Goal: Task Accomplishment & Management: Use online tool/utility

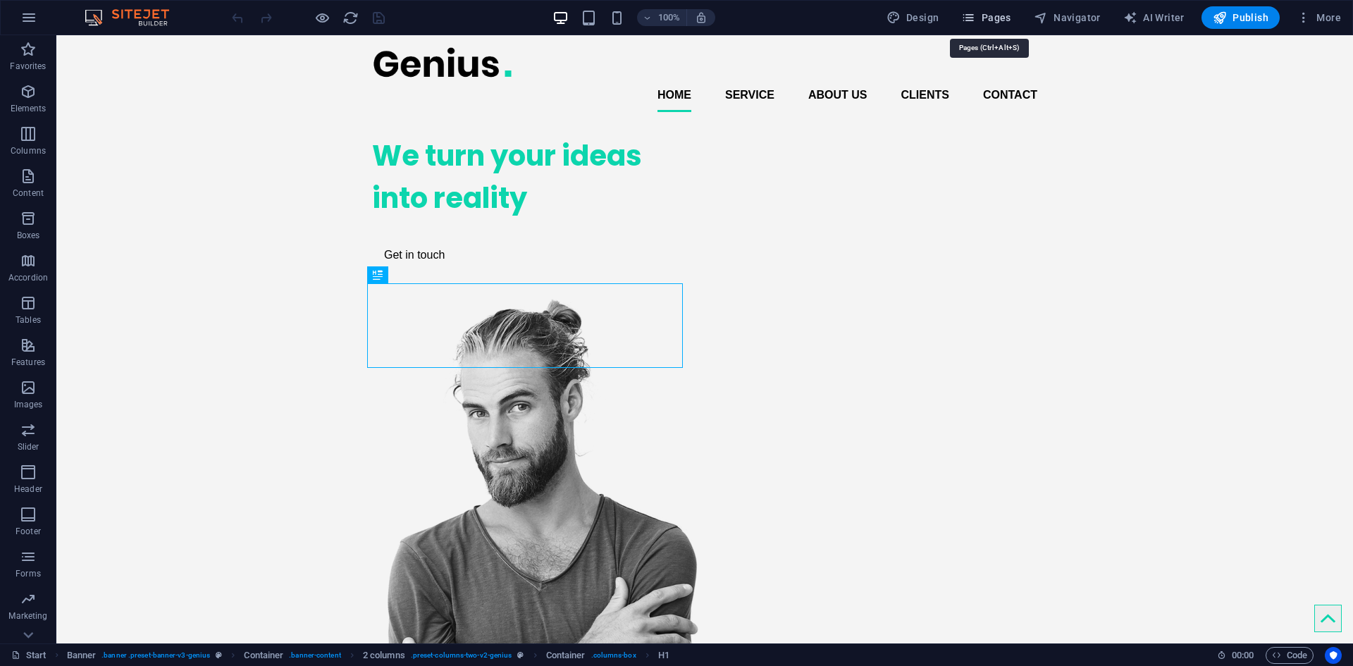
click at [1006, 14] on span "Pages" at bounding box center [985, 18] width 49 height 14
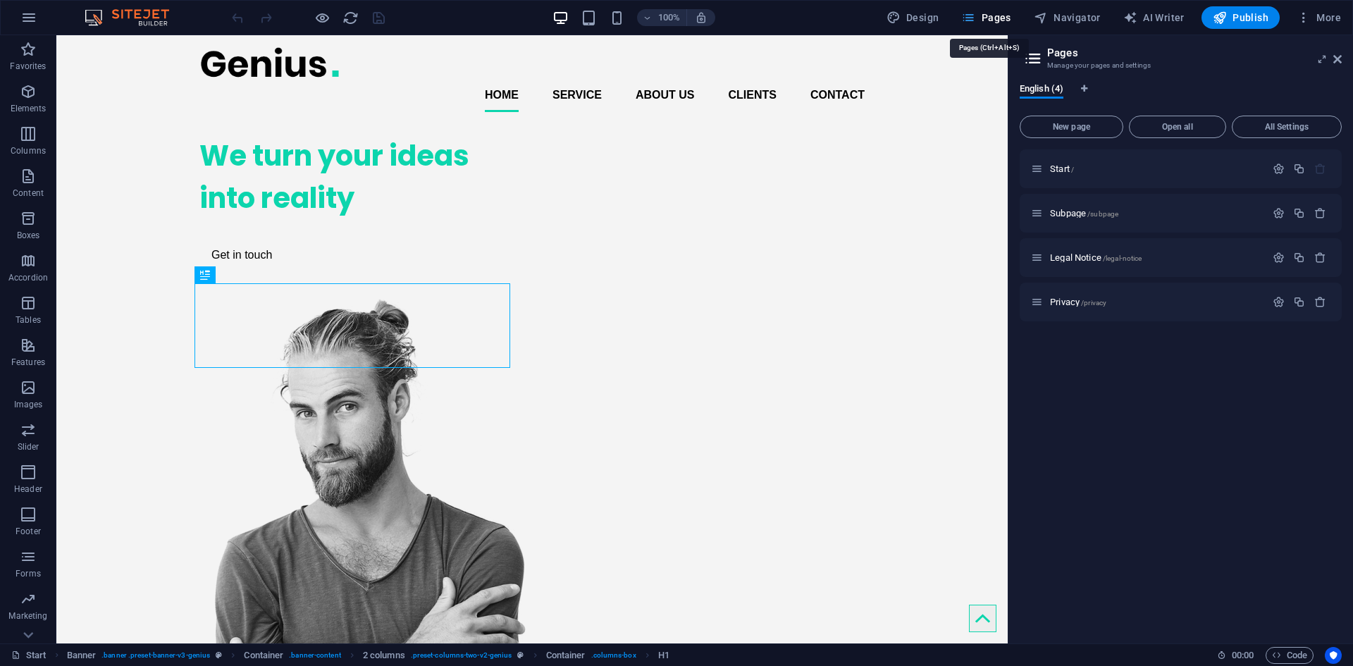
click at [1006, 14] on span "Pages" at bounding box center [985, 18] width 49 height 14
click at [1101, 26] on button "Navigator" at bounding box center [1067, 17] width 78 height 23
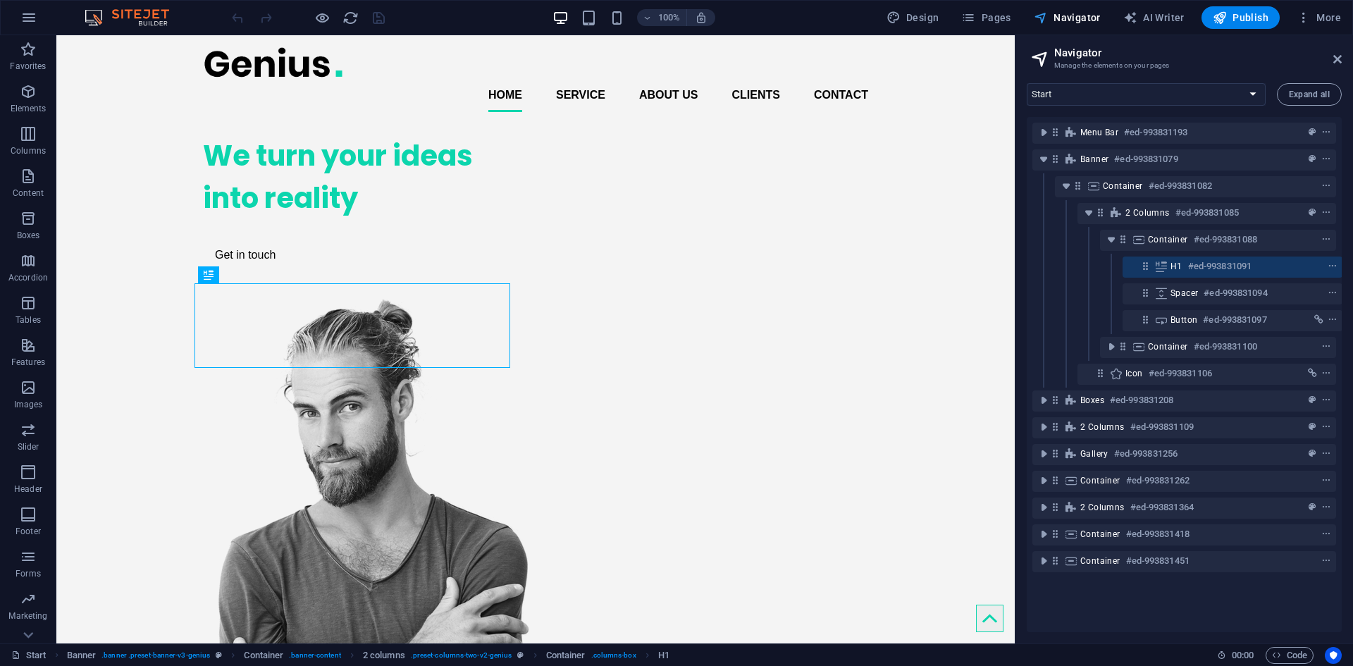
scroll to position [0, 4]
click at [1101, 26] on button "Navigator" at bounding box center [1067, 17] width 78 height 23
click at [1130, 16] on icon "button" at bounding box center [1130, 18] width 14 height 14
select select "English"
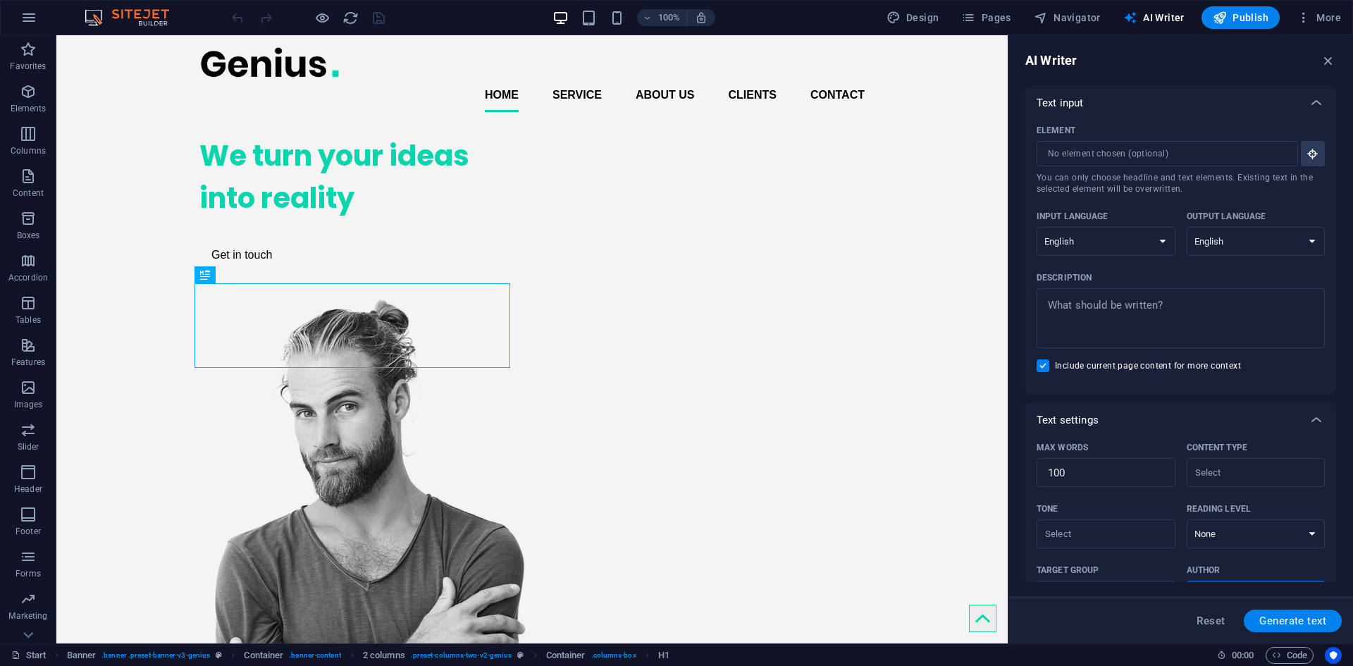
scroll to position [173, 0]
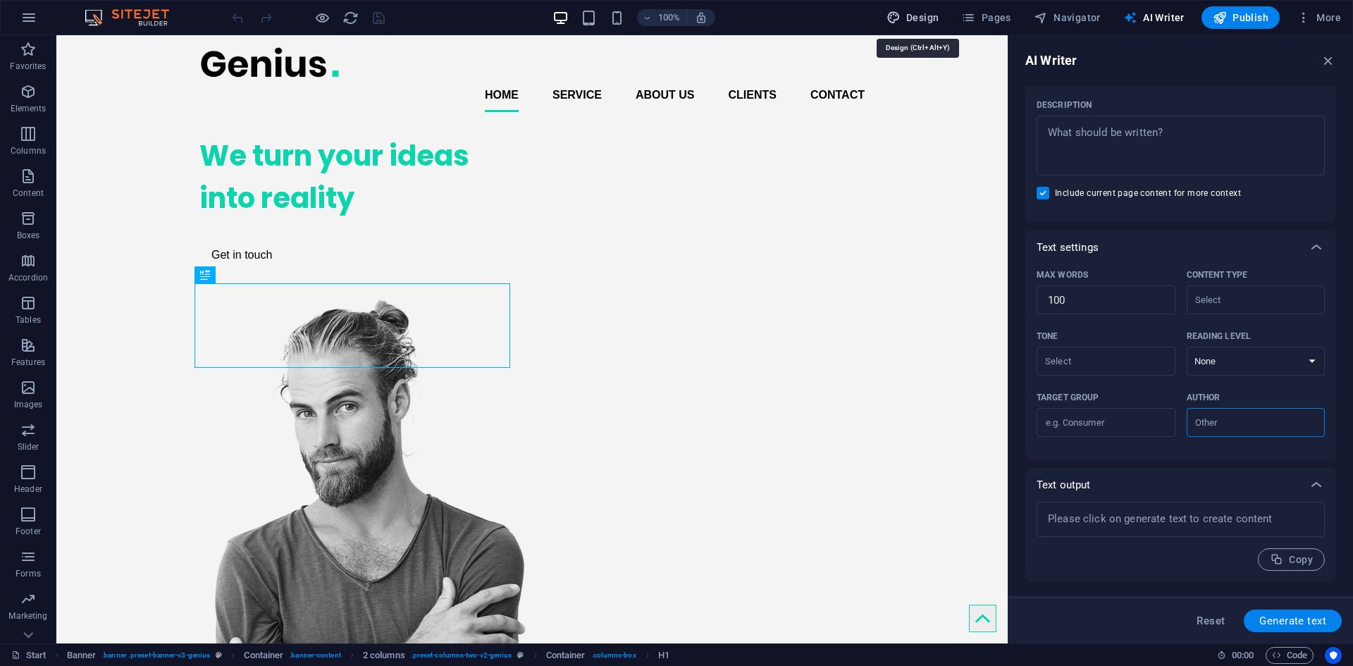
click at [900, 11] on icon "button" at bounding box center [893, 18] width 14 height 14
select select "px"
select select "400"
select select "px"
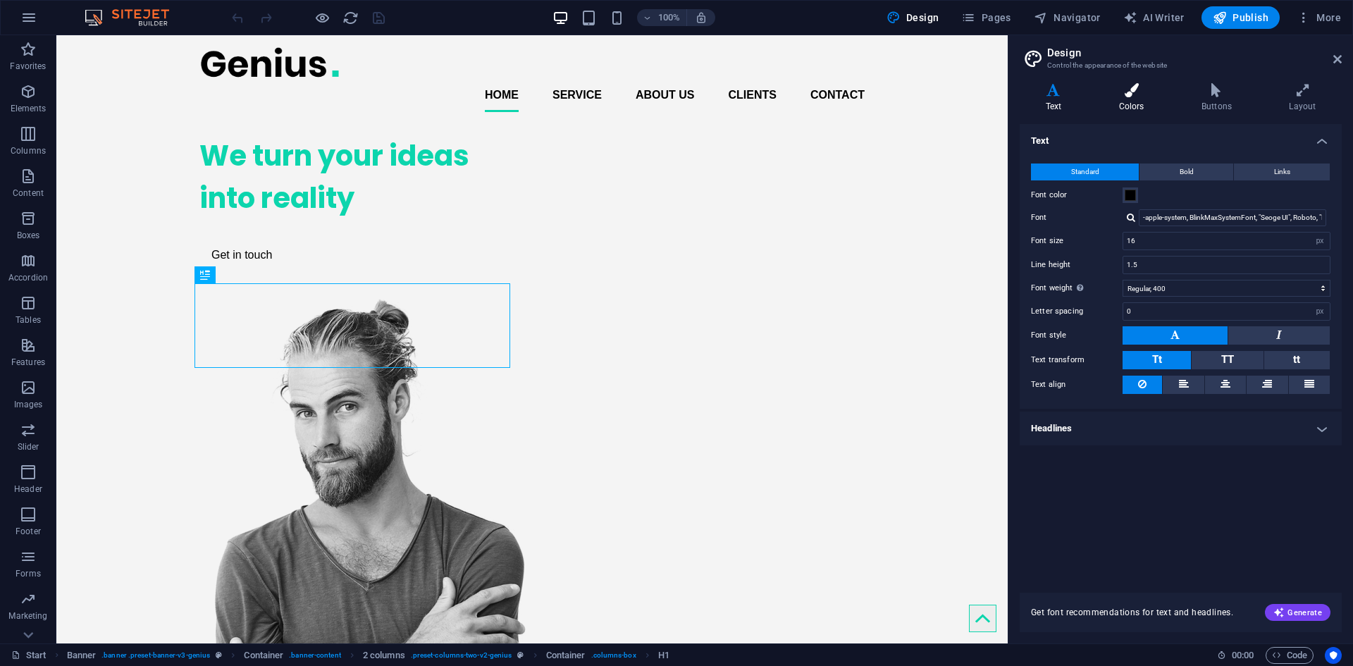
click at [1148, 99] on h4 "Colors" at bounding box center [1134, 98] width 82 height 30
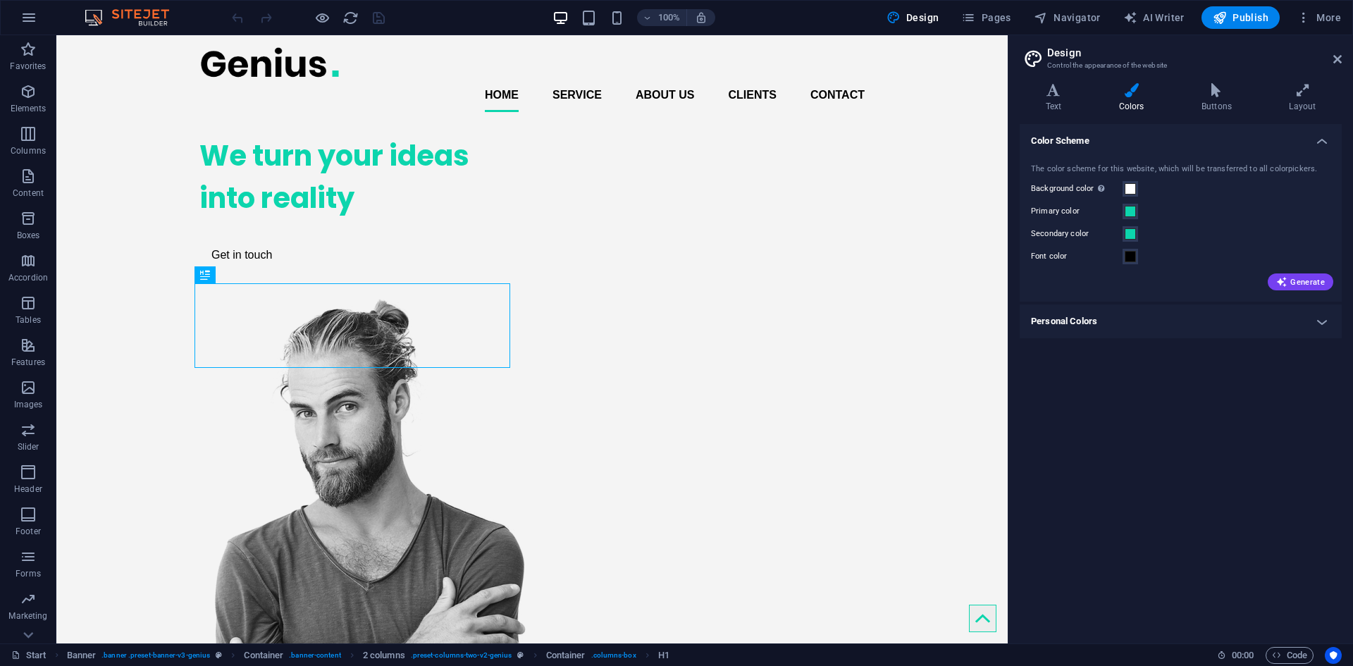
click at [1345, 52] on aside "Design Control the appearance of the website Variants Text Colors Buttons Layou…" at bounding box center [1180, 339] width 345 height 608
click at [1337, 58] on icon at bounding box center [1337, 59] width 8 height 11
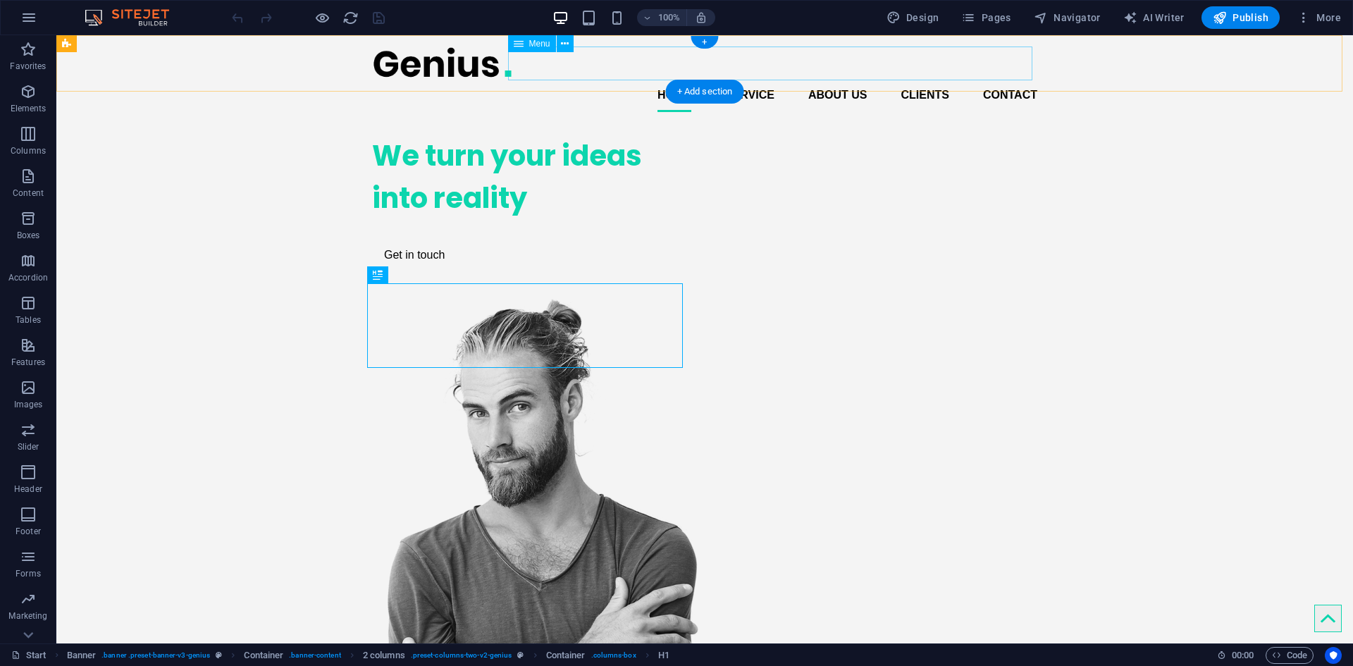
click at [1022, 78] on nav "Home Service About us Clients Contact" at bounding box center [704, 95] width 665 height 34
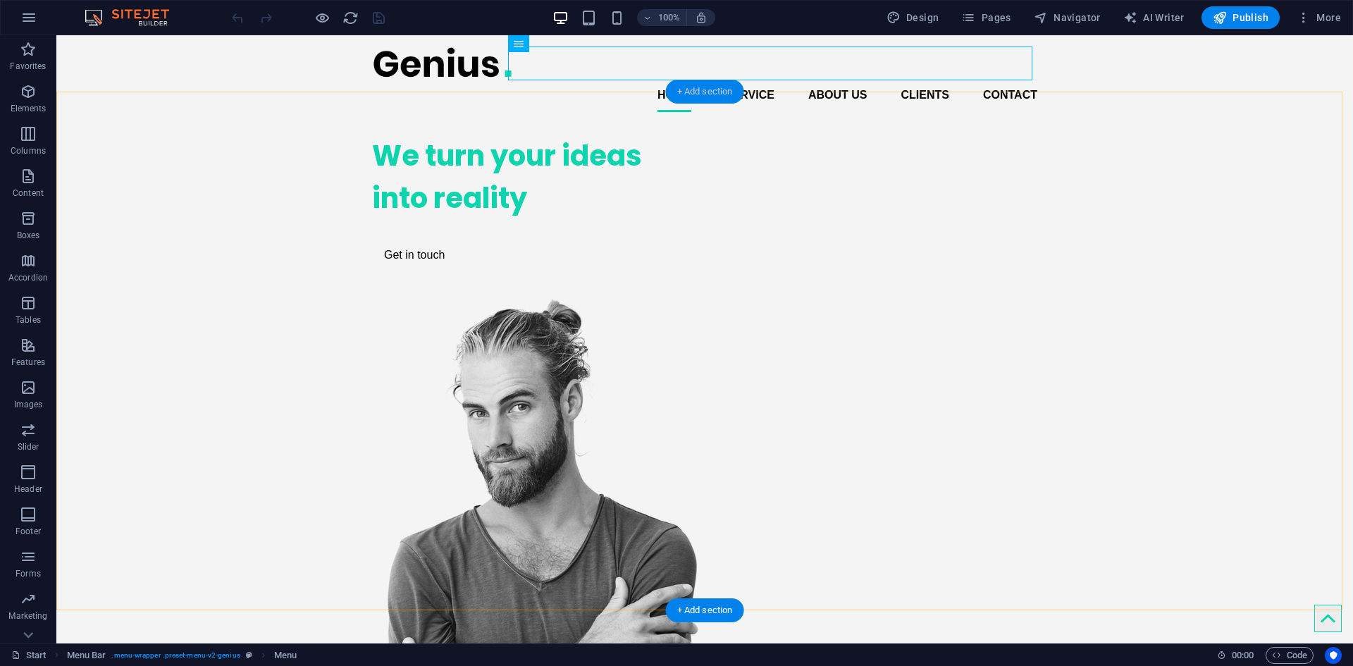
click at [698, 92] on div "+ Add section" at bounding box center [705, 92] width 78 height 24
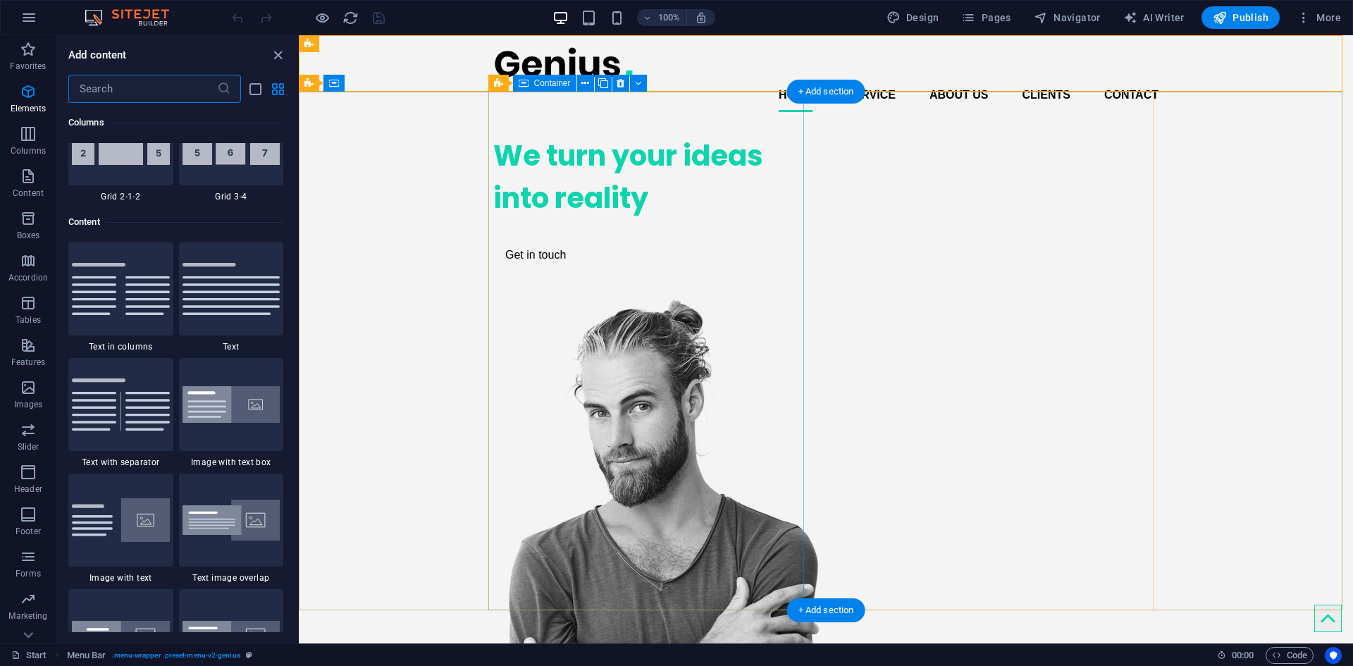
scroll to position [2465, 0]
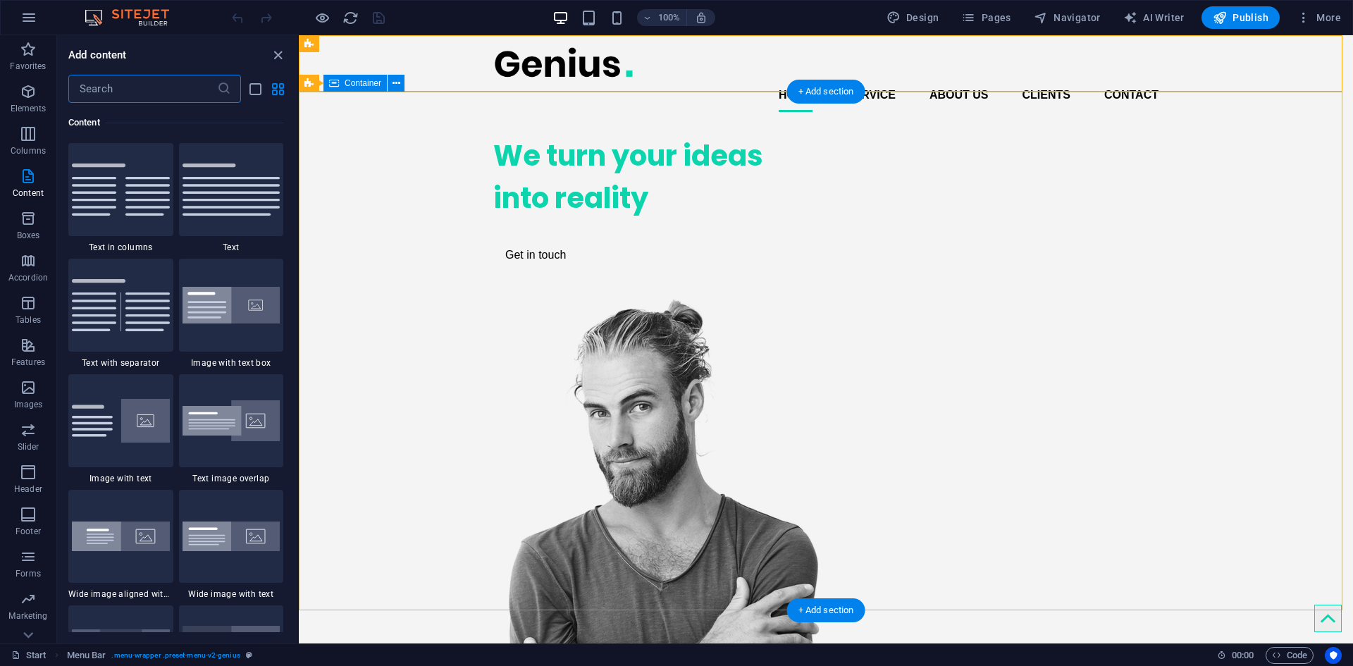
click at [347, 123] on div "We turn your ideas into reality Get in touch" at bounding box center [826, 478] width 1054 height 711
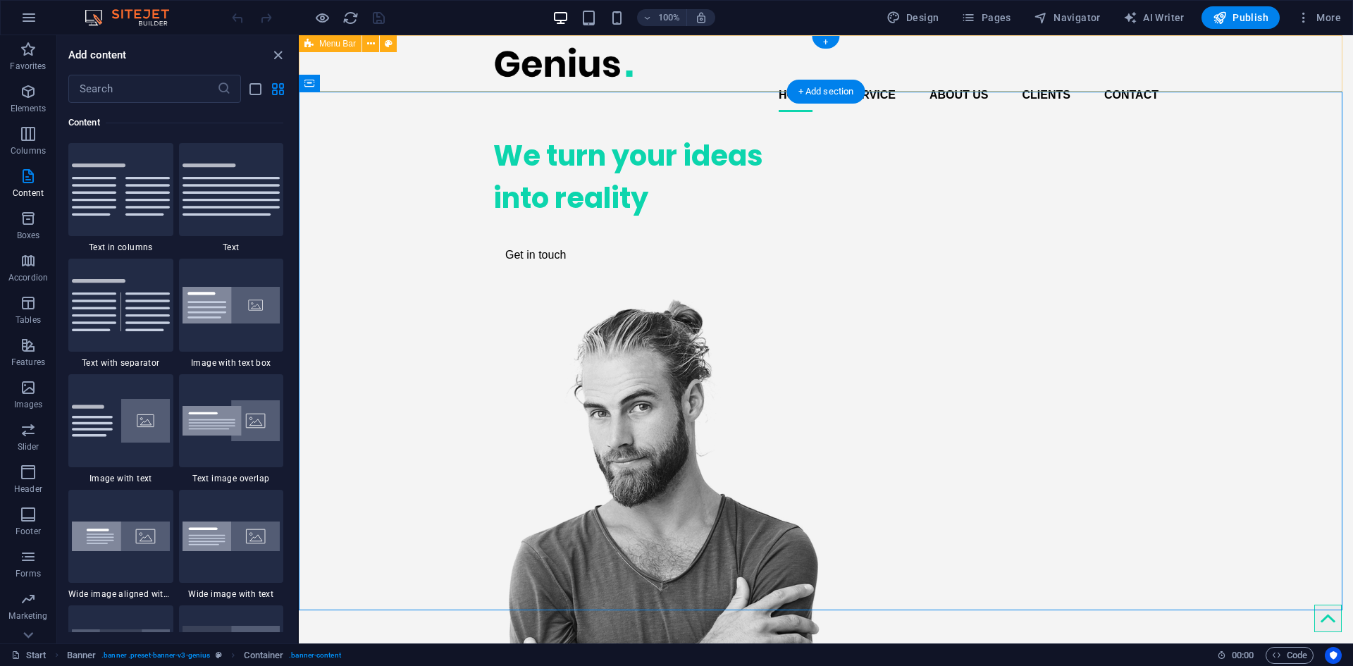
click at [403, 63] on div "Home Service About us Clients Contact Menu" at bounding box center [826, 79] width 1054 height 88
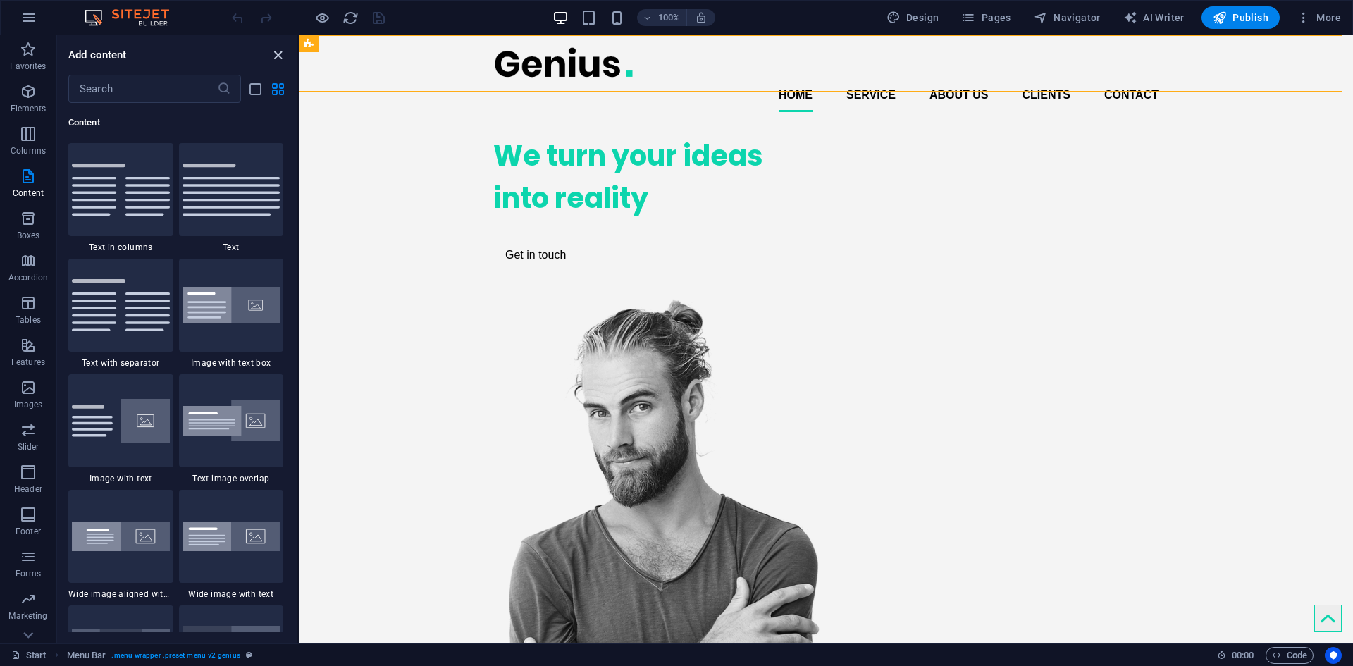
click at [283, 56] on icon "close panel" at bounding box center [278, 55] width 16 height 16
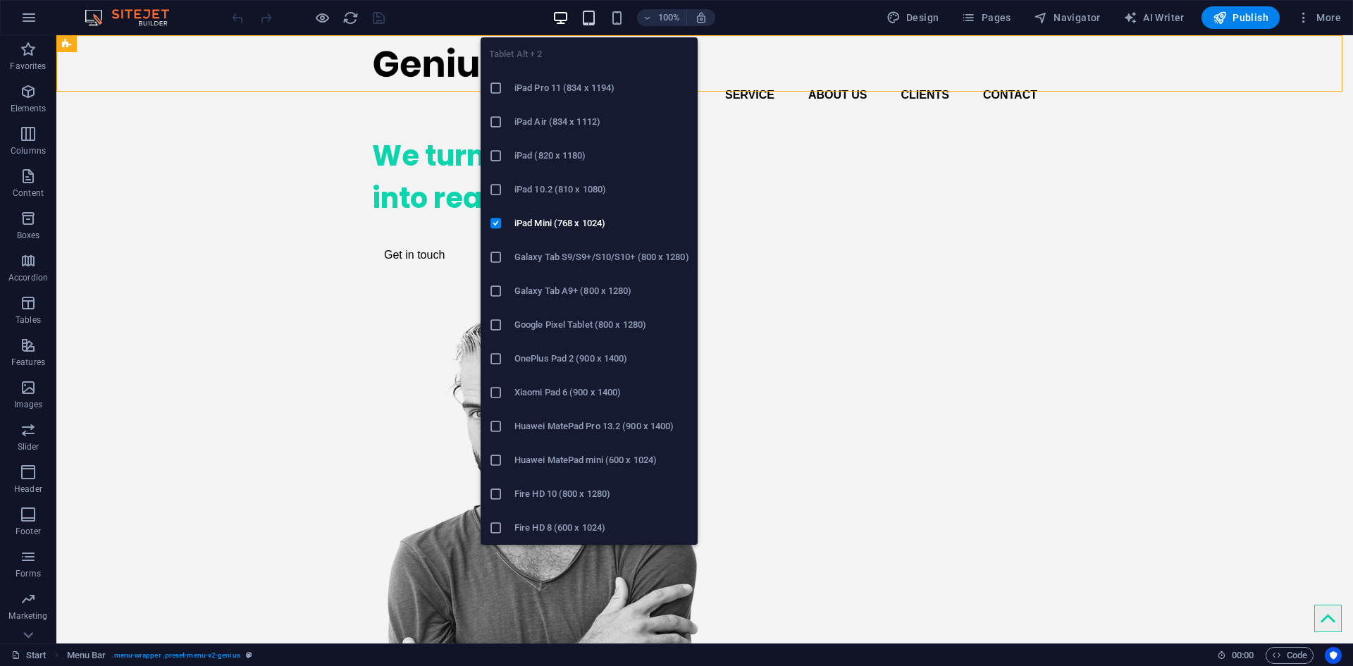
click at [591, 13] on icon "button" at bounding box center [589, 18] width 16 height 16
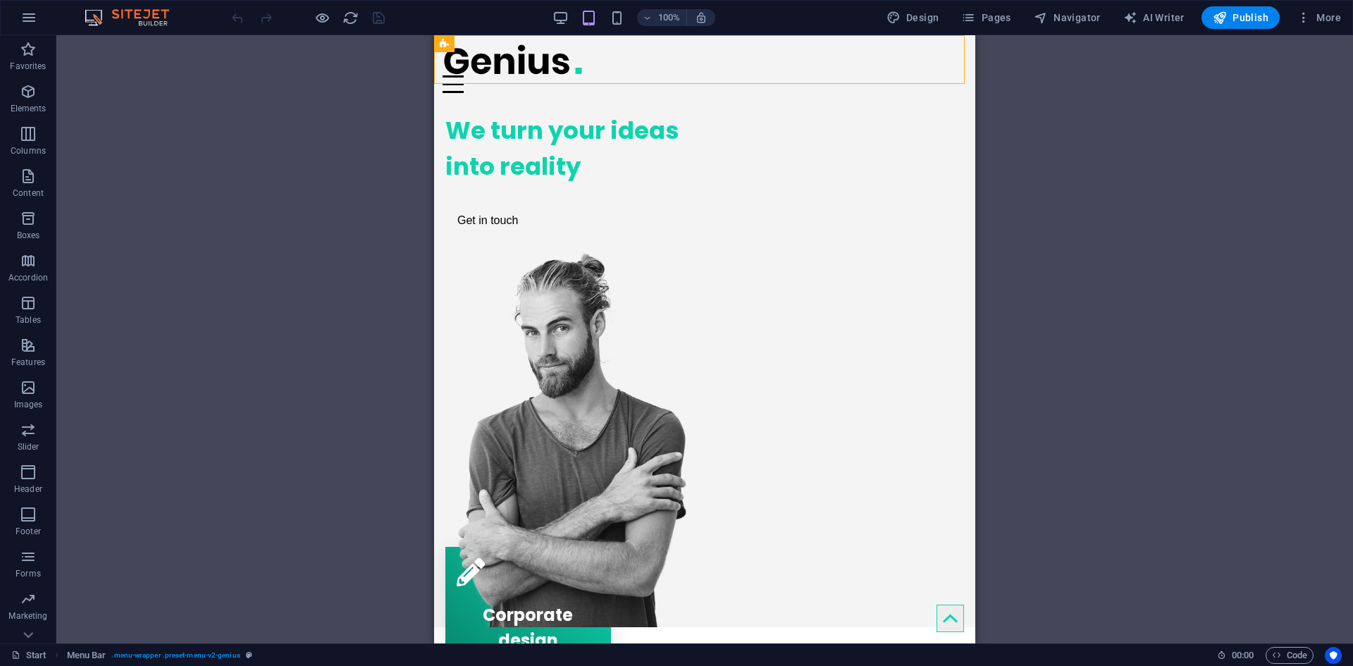
click at [605, 16] on div "100%" at bounding box center [633, 17] width 163 height 23
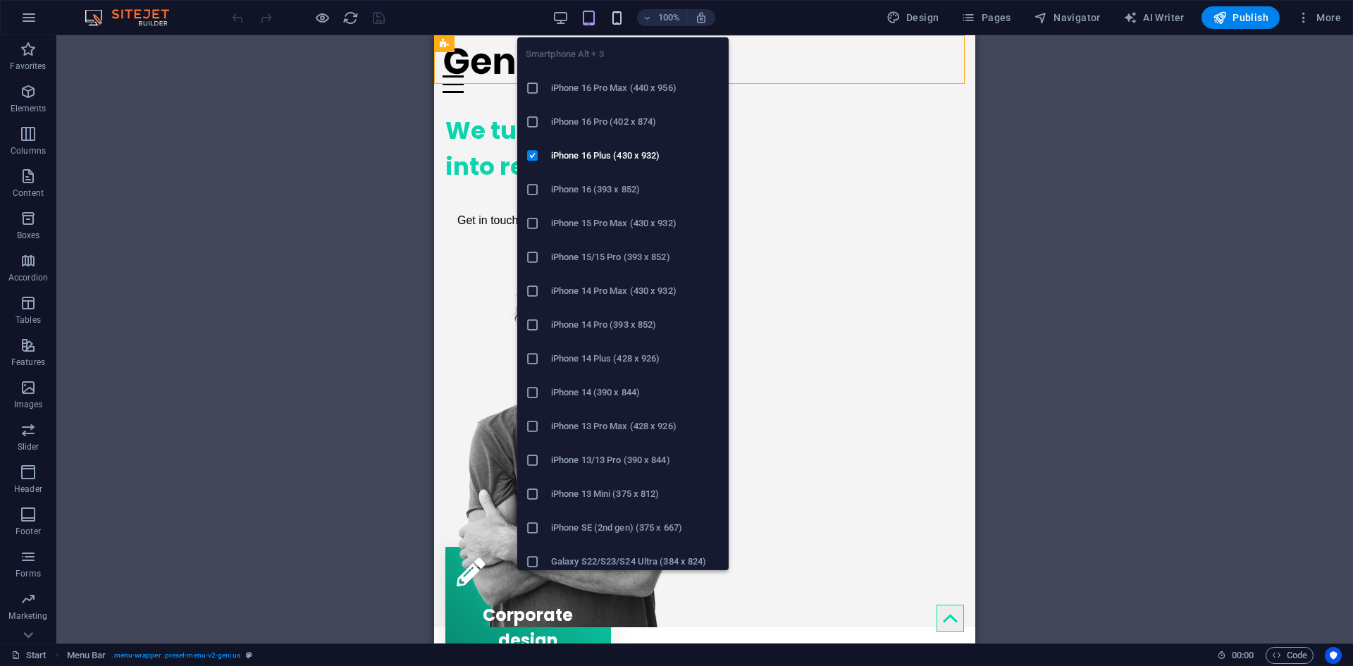
click at [616, 15] on icon "button" at bounding box center [617, 18] width 16 height 16
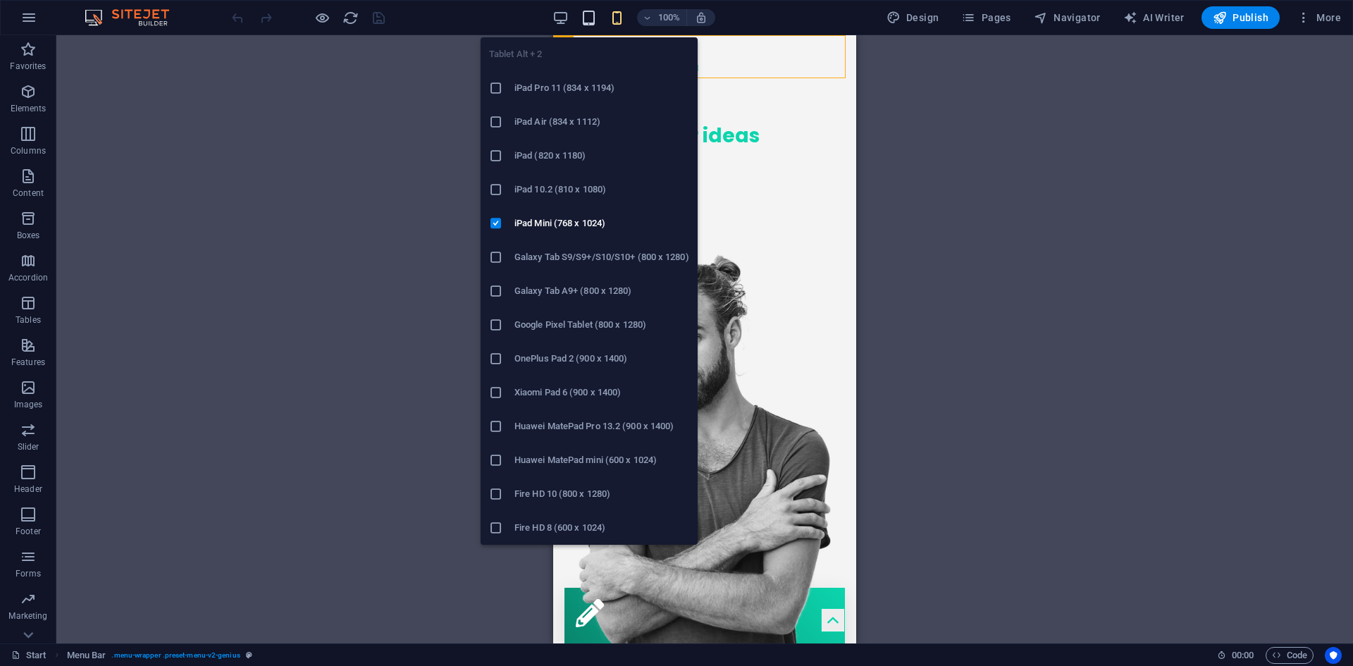
click at [595, 20] on icon "button" at bounding box center [589, 18] width 16 height 16
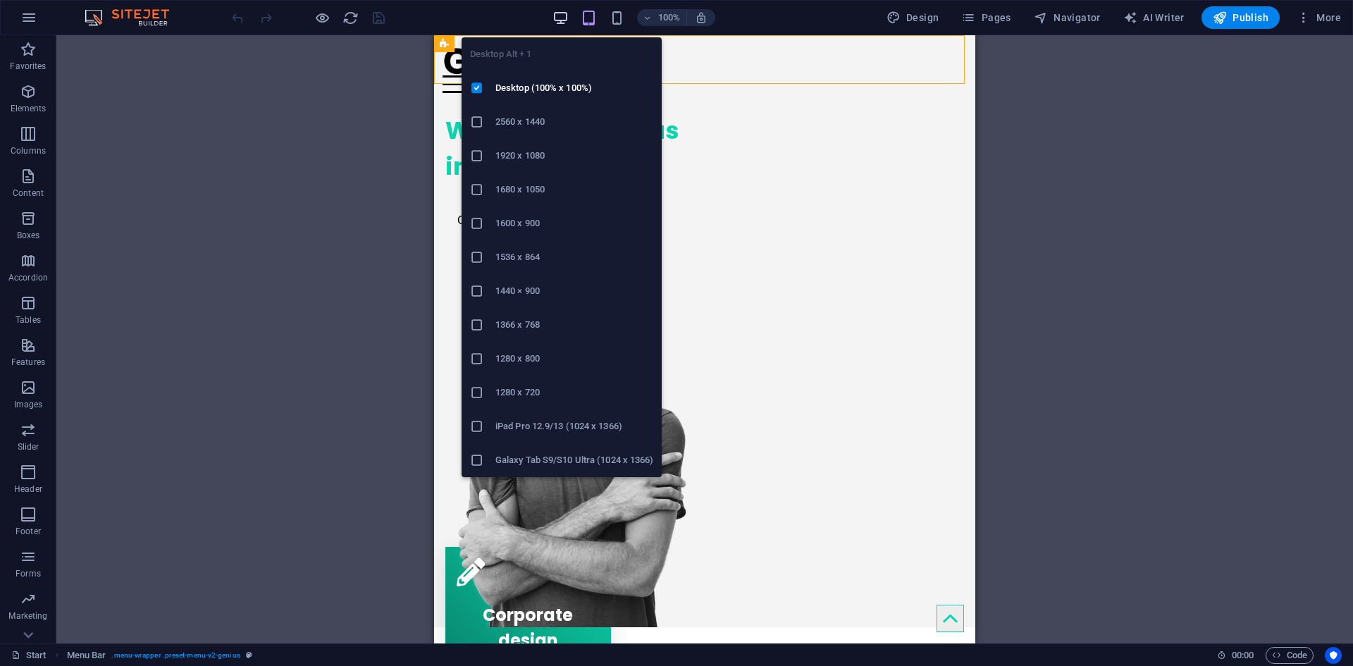
click at [569, 17] on icon "button" at bounding box center [560, 18] width 16 height 16
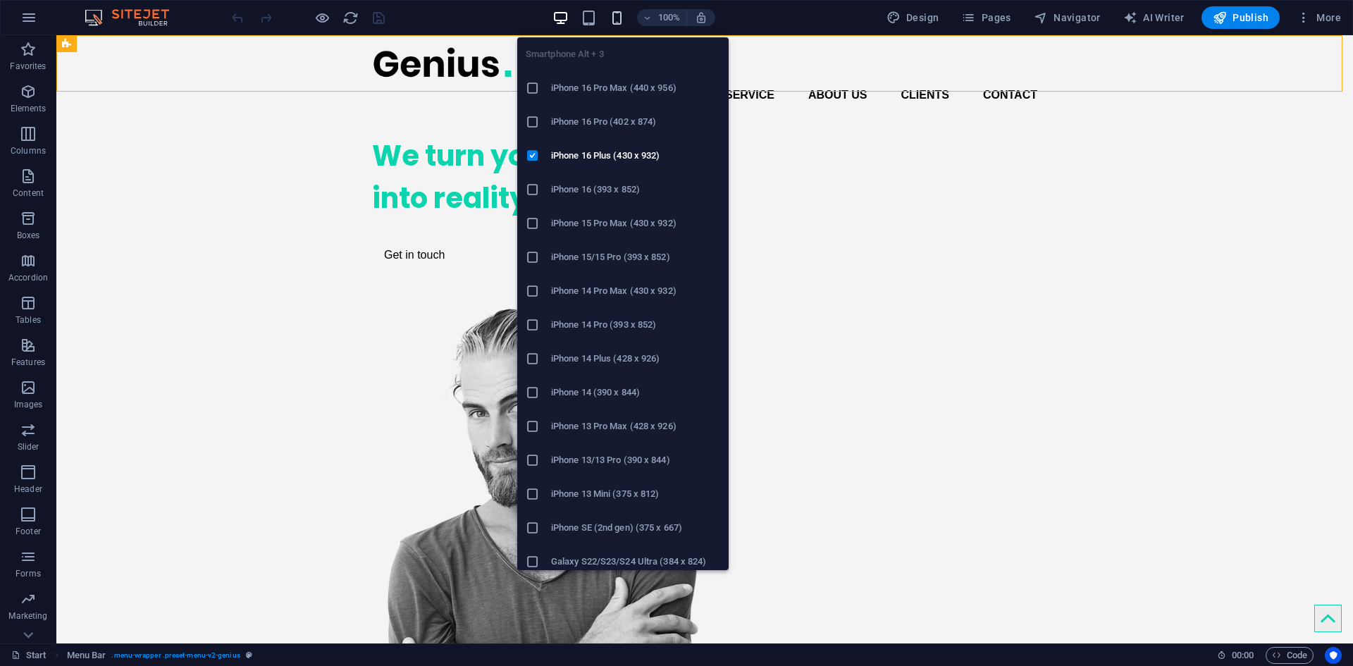
click at [620, 22] on icon "button" at bounding box center [617, 18] width 16 height 16
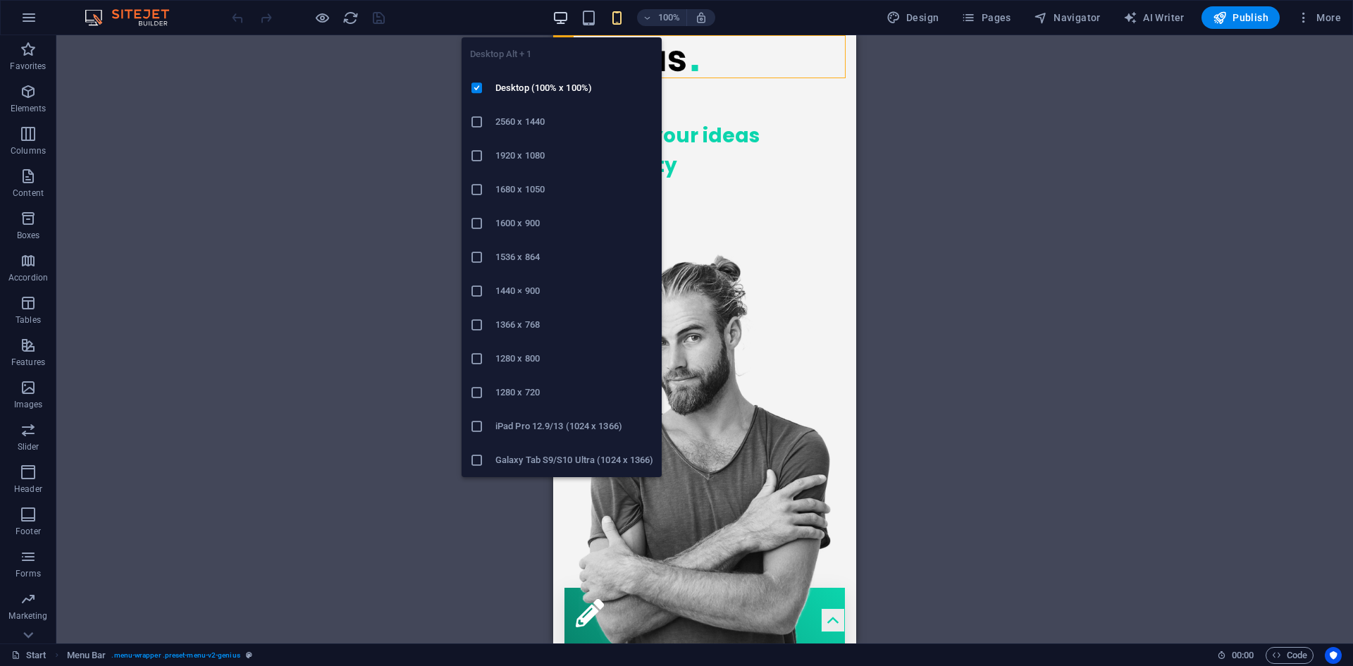
click at [561, 18] on icon "button" at bounding box center [560, 18] width 16 height 16
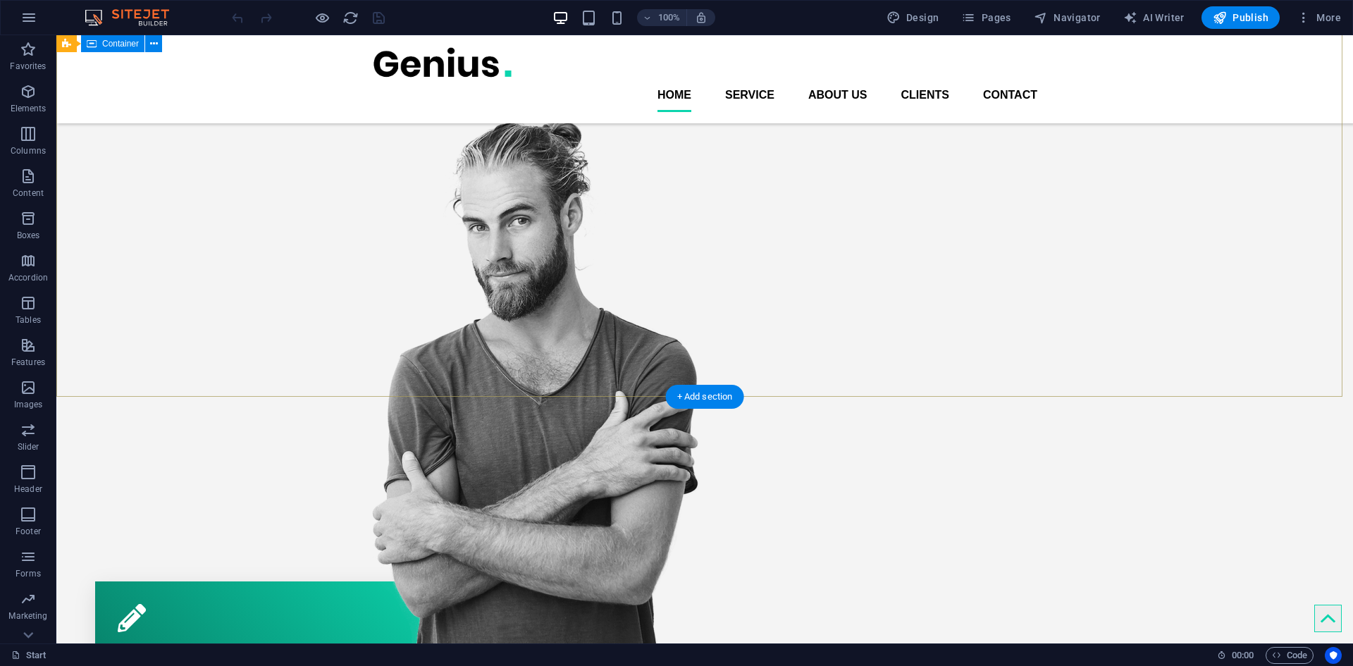
scroll to position [70, 0]
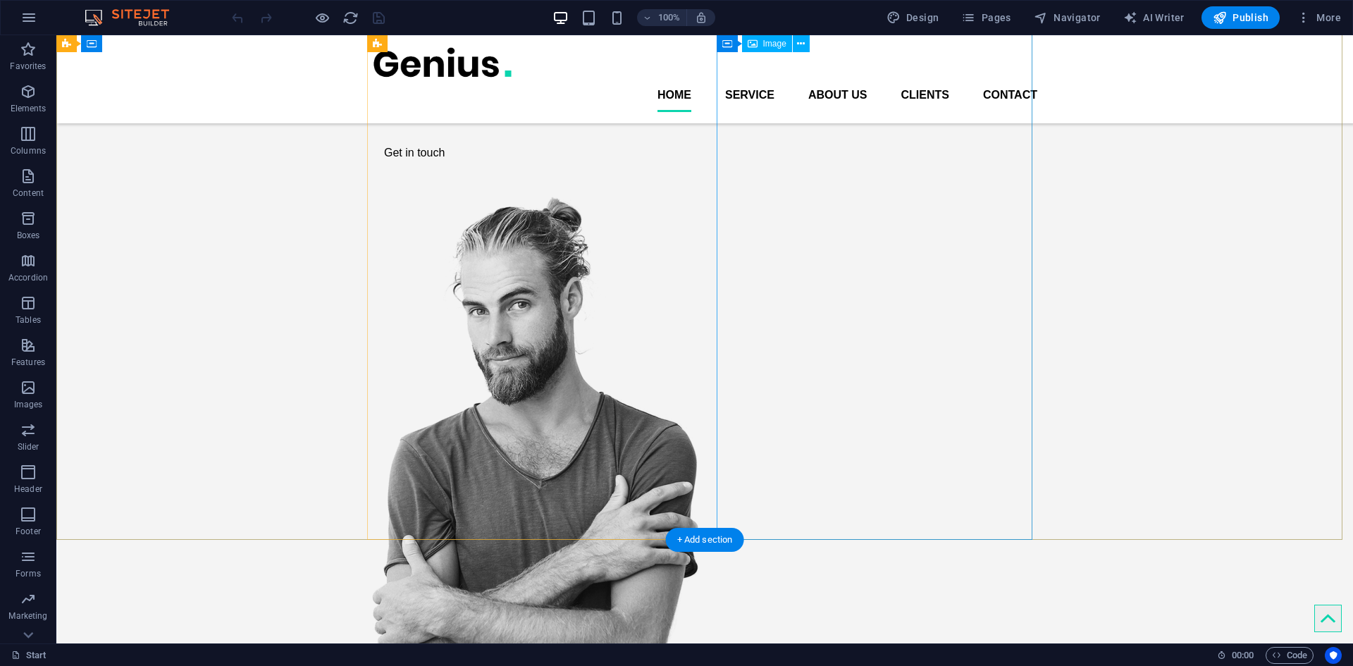
click at [688, 230] on figure at bounding box center [530, 464] width 316 height 536
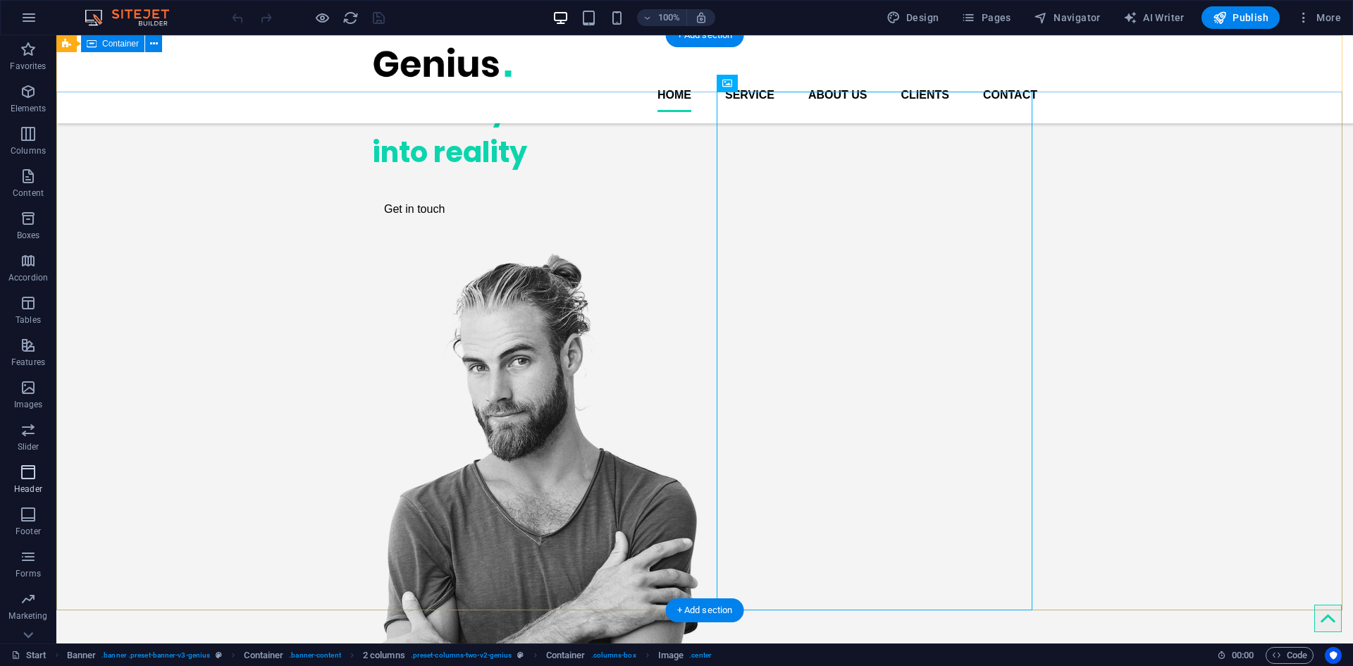
scroll to position [0, 0]
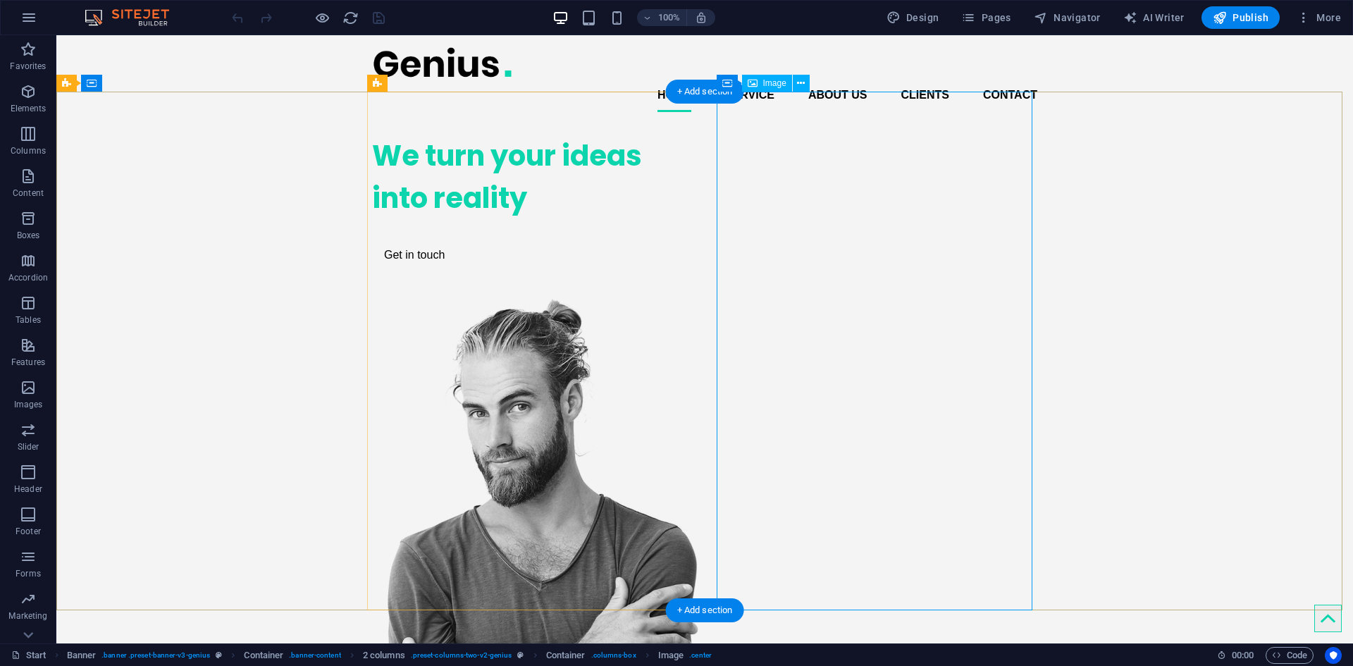
click at [688, 298] on figure at bounding box center [530, 566] width 316 height 536
click at [562, 219] on div "We turn your ideas into reality" at bounding box center [530, 177] width 316 height 85
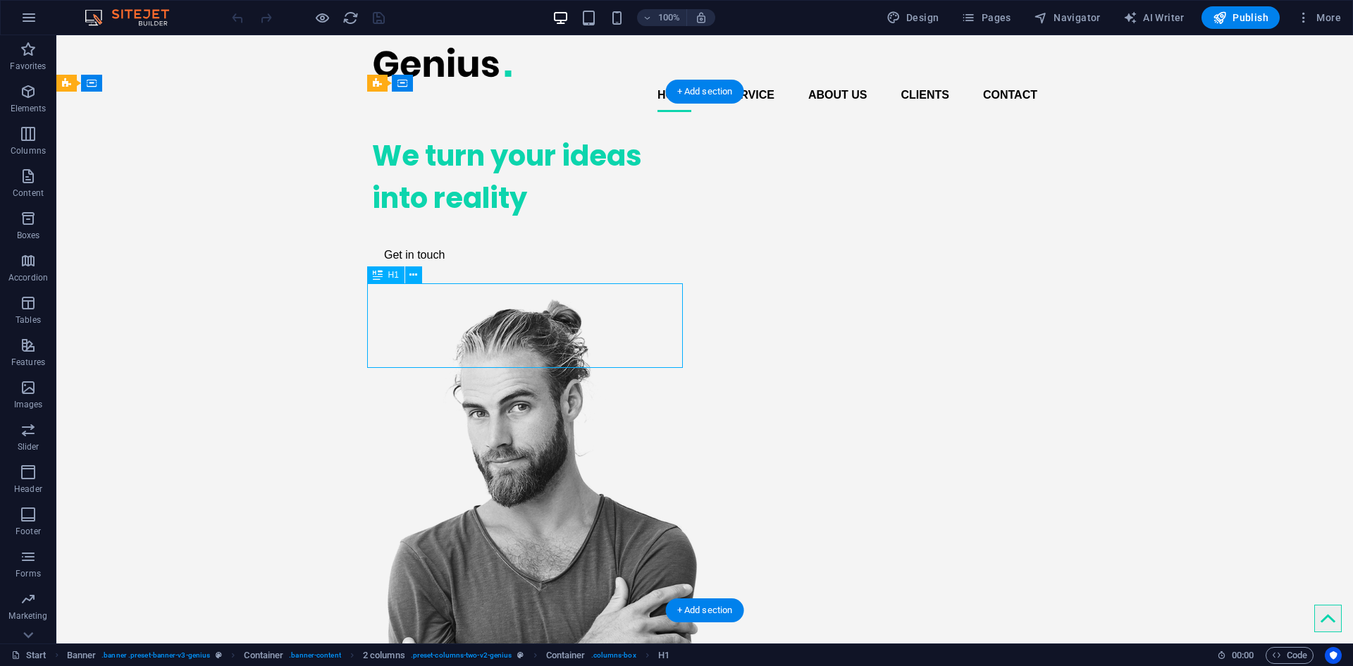
click at [533, 219] on div "We turn your ideas into reality" at bounding box center [530, 177] width 316 height 85
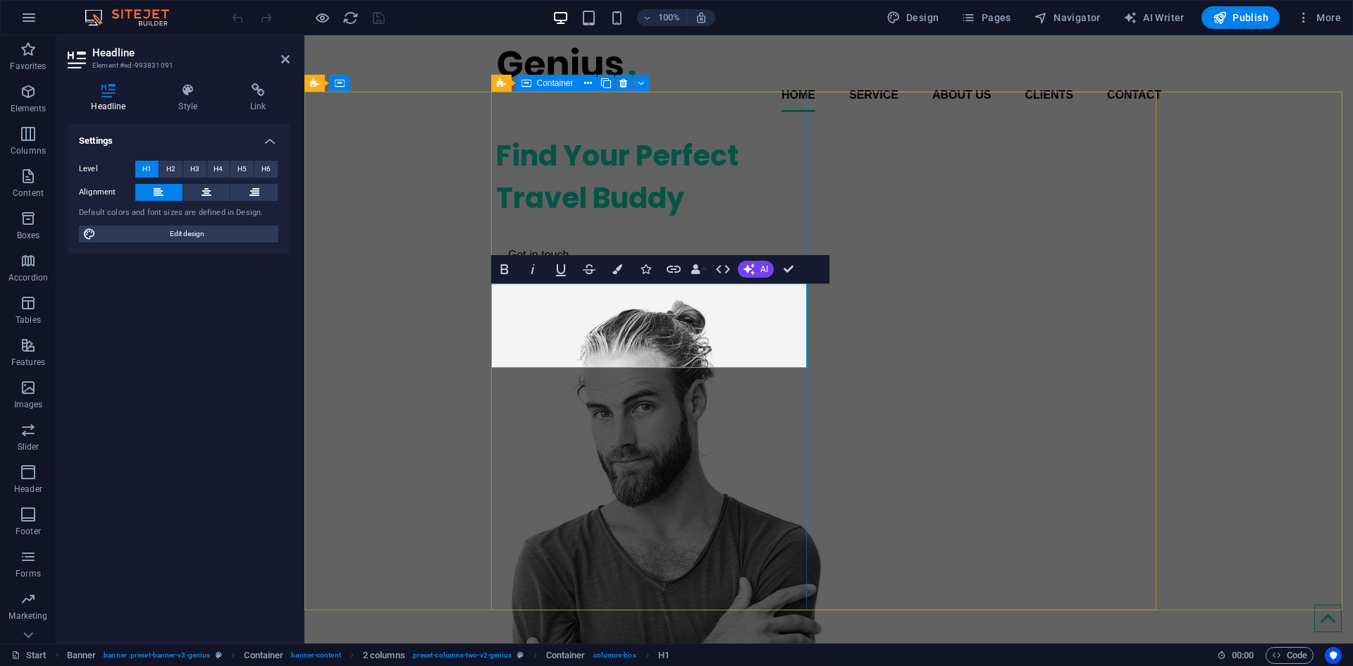
click at [590, 281] on div "Find Your Perfect Travel Buddy Get in touch" at bounding box center [654, 202] width 316 height 158
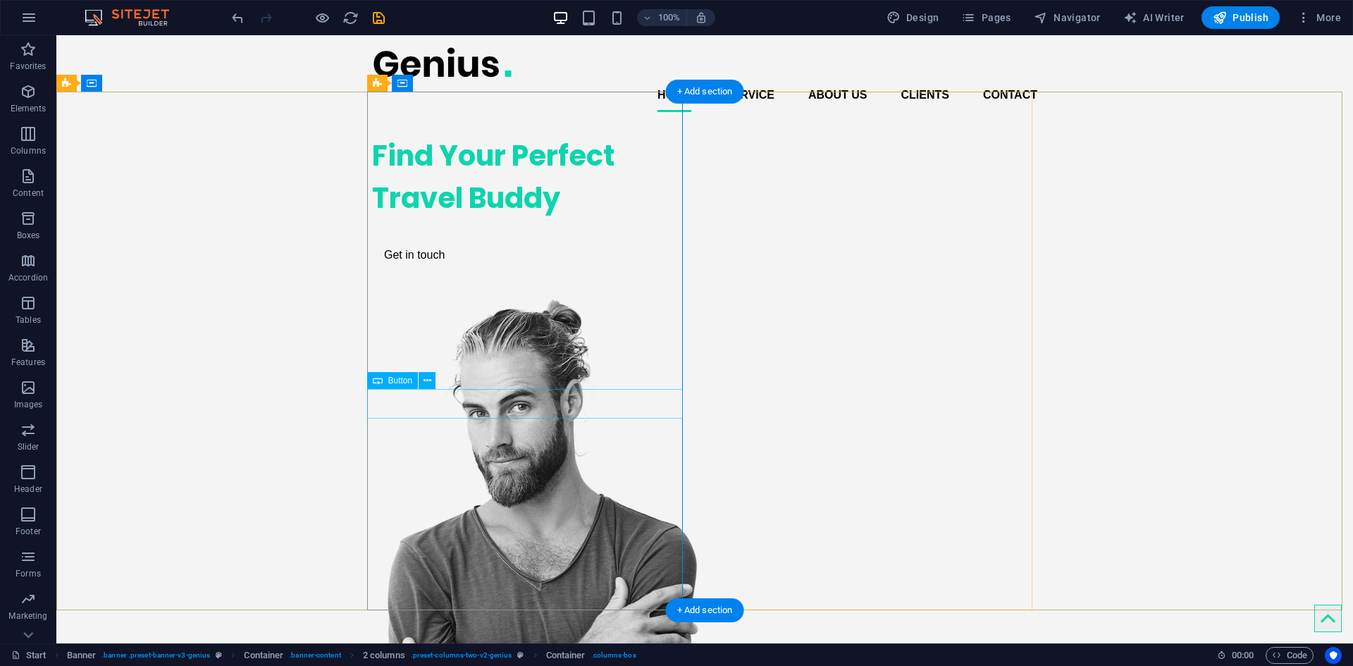
click at [399, 270] on div "Get in touch" at bounding box center [530, 255] width 316 height 30
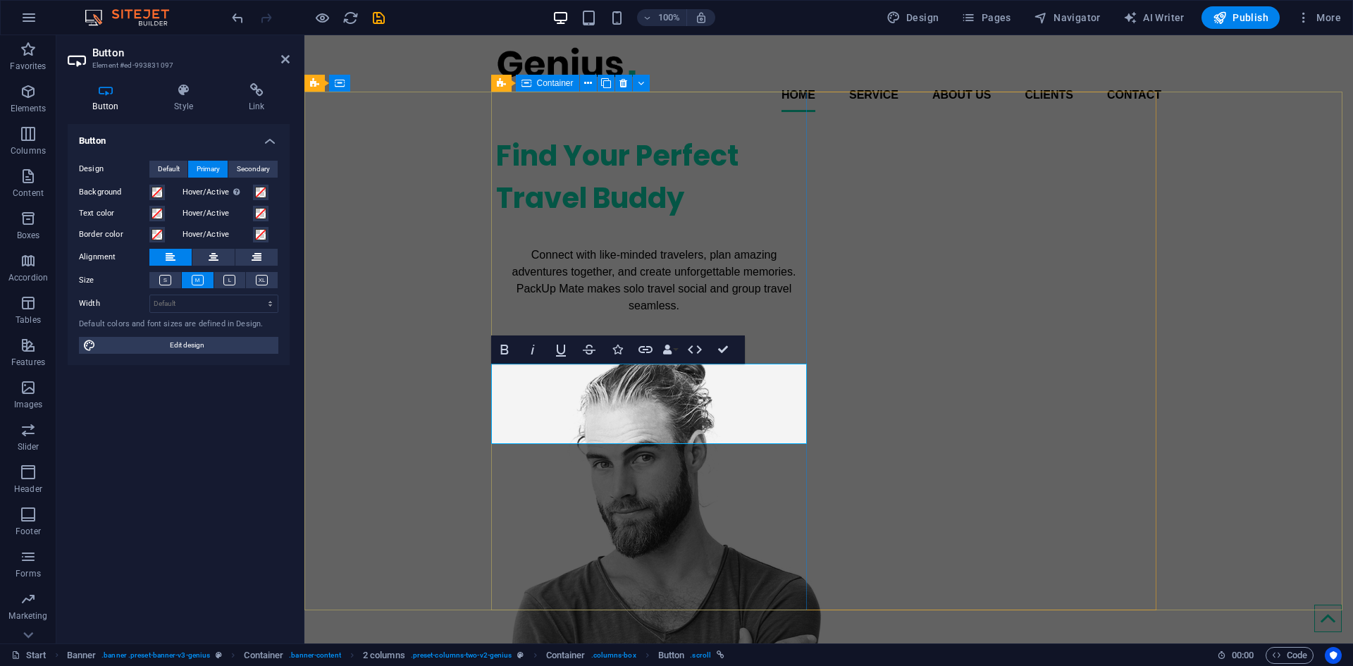
click at [590, 332] on div "Find Your Perfect Travel Buddy Connect with like-minded travelers, plan amazing…" at bounding box center [654, 227] width 316 height 209
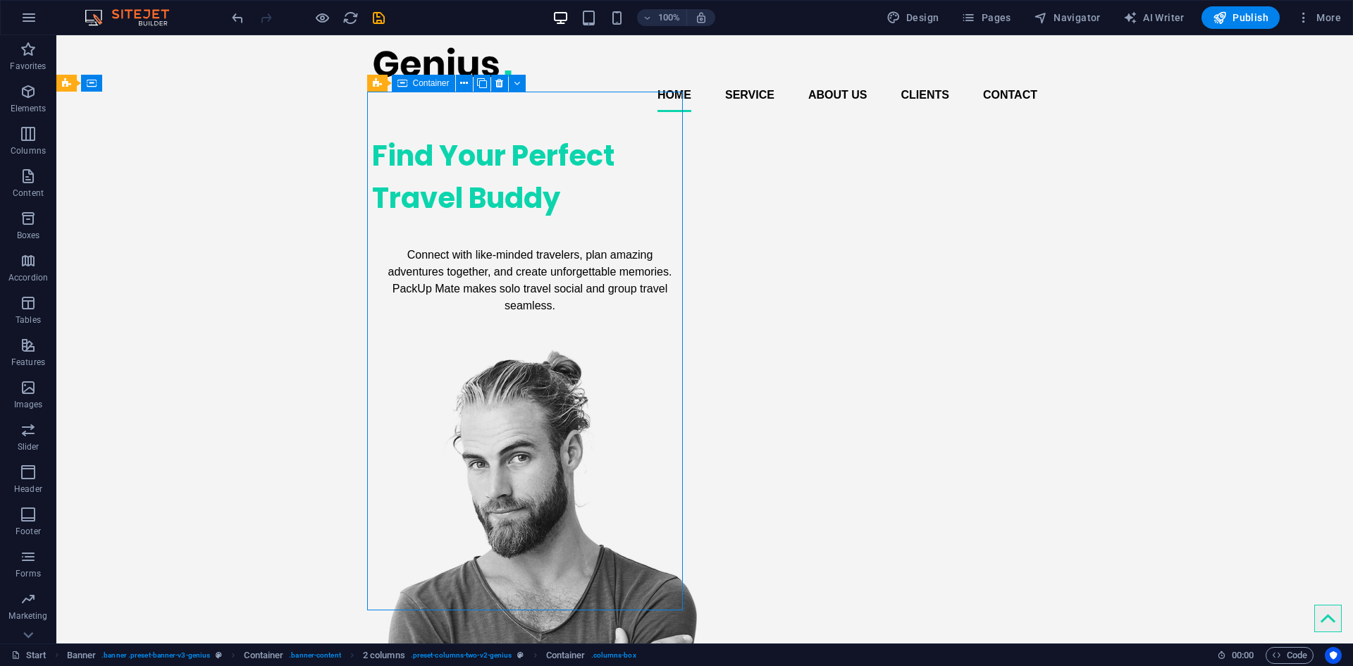
click at [593, 332] on div "Find Your Perfect Travel Buddy Connect with like-minded travelers, plan amazing…" at bounding box center [530, 227] width 316 height 209
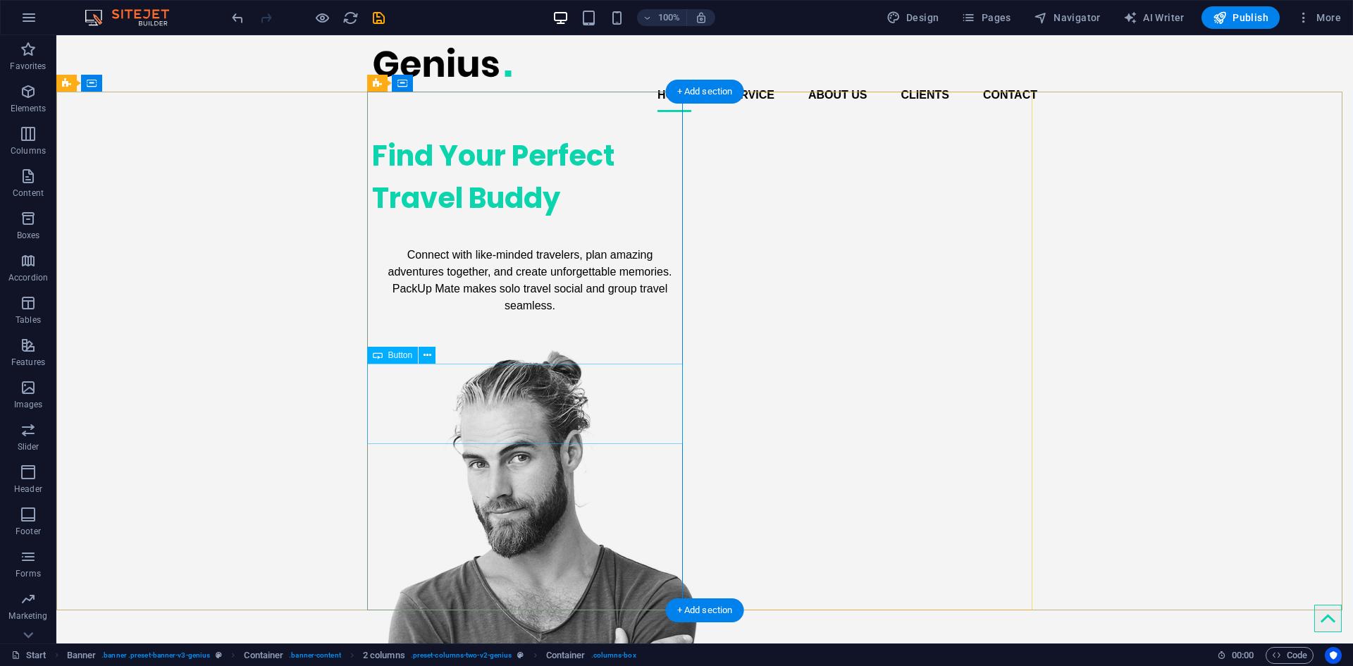
click at [538, 321] on div "Connect with like-minded travelers, plan amazing adventures together, and creat…" at bounding box center [530, 280] width 316 height 80
click at [258, 343] on div "Find Your Perfect Travel Buddy Connect with like-minded travelers, plan amazing…" at bounding box center [704, 504] width 1296 height 762
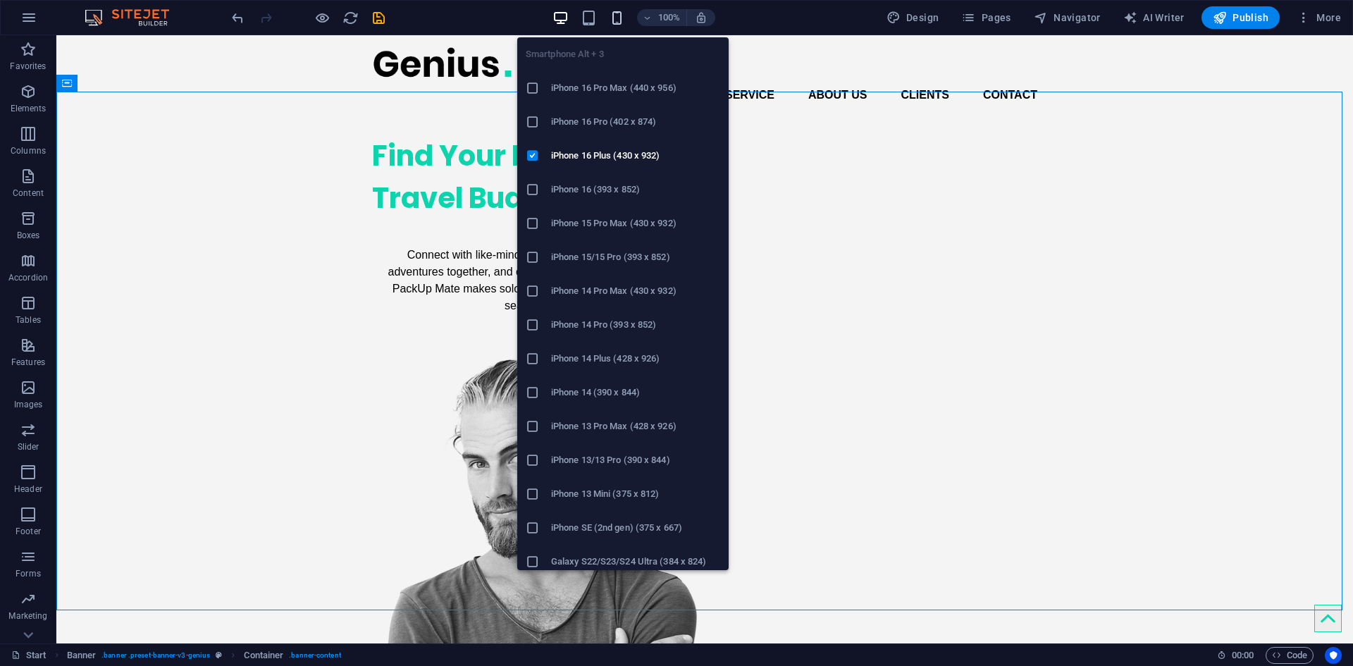
click at [625, 21] on icon "button" at bounding box center [617, 18] width 16 height 16
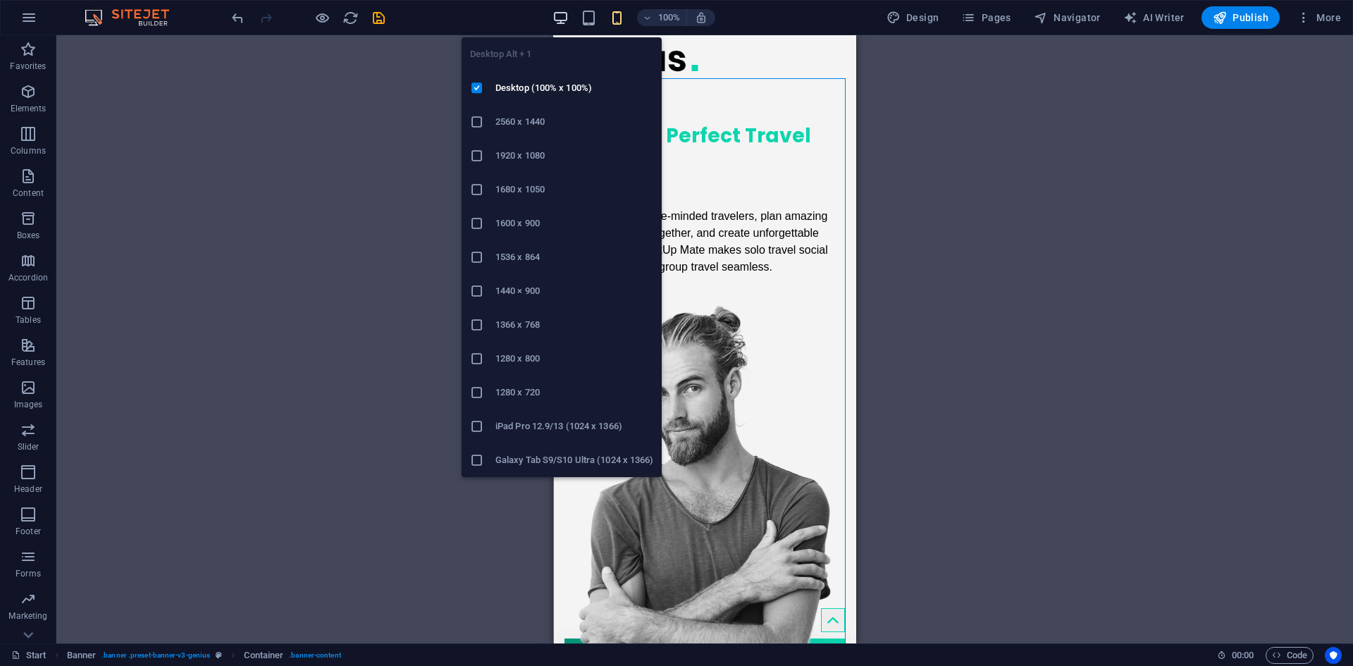
click at [569, 12] on icon "button" at bounding box center [560, 18] width 16 height 16
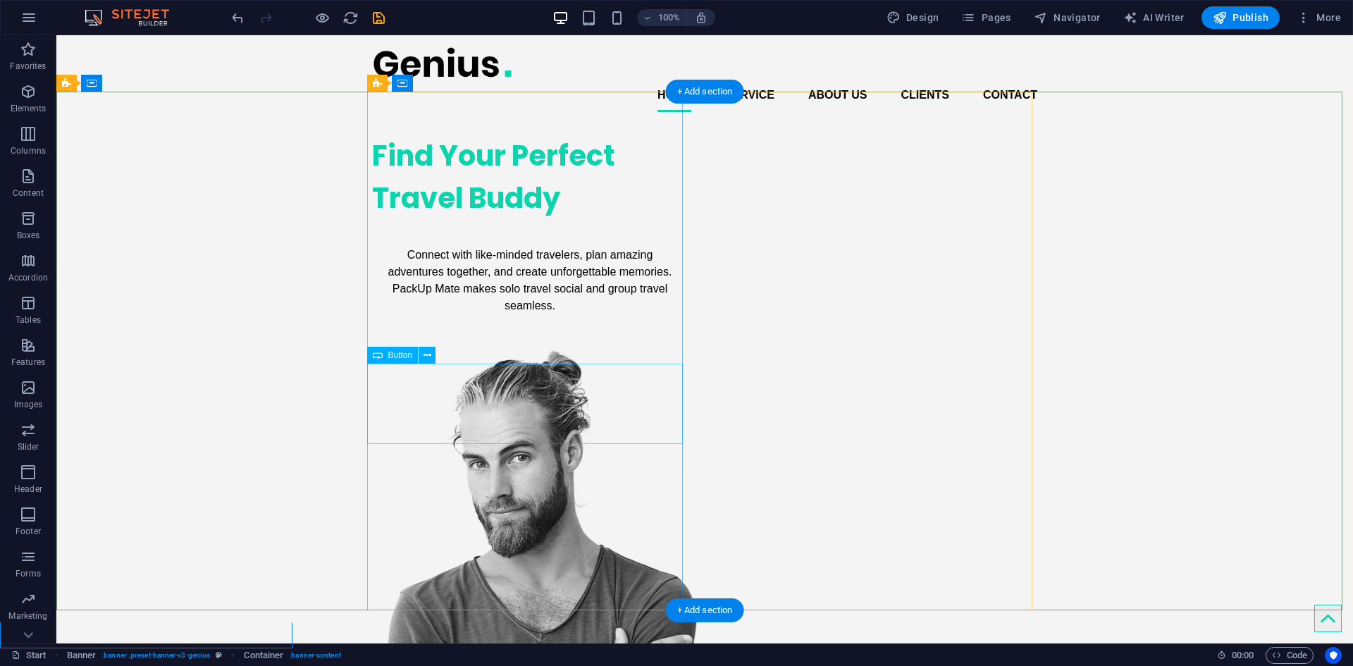
click at [438, 321] on div "Connect with like-minded travelers, plan amazing adventures together, and creat…" at bounding box center [530, 280] width 316 height 80
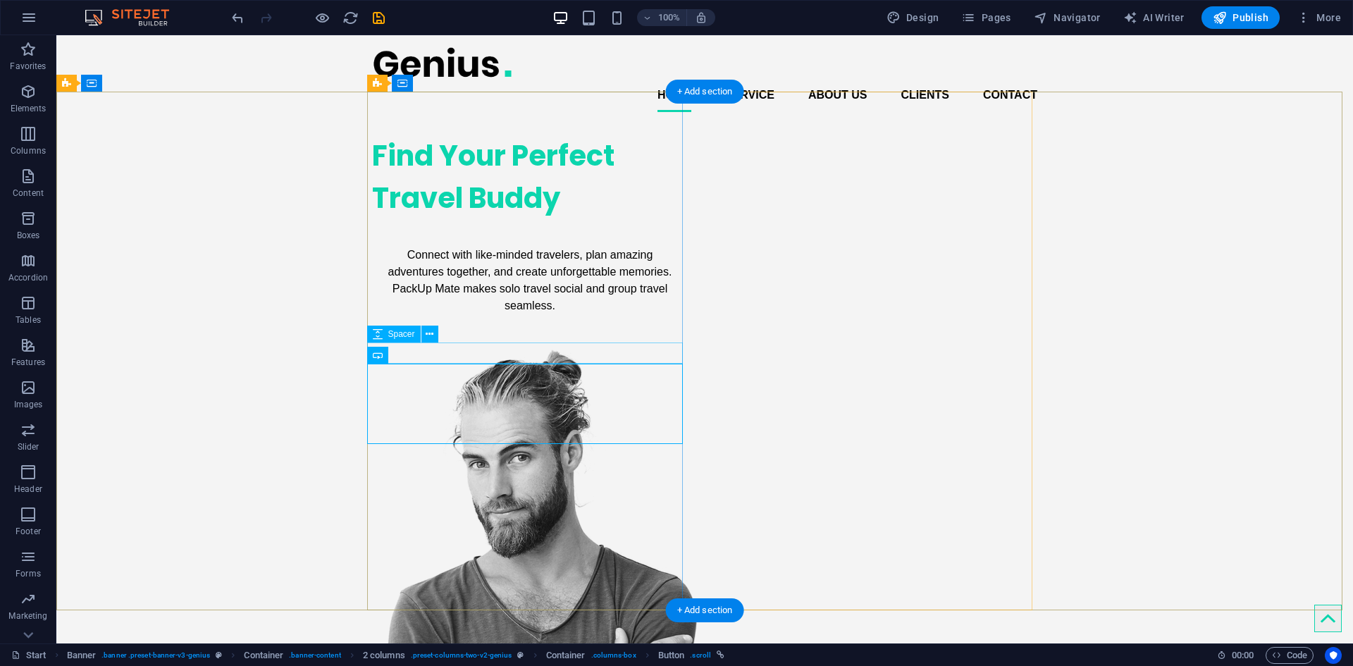
click at [454, 240] on div at bounding box center [530, 229] width 316 height 21
click at [397, 340] on div "Spacer" at bounding box center [394, 334] width 54 height 17
click at [397, 333] on span "Spacer" at bounding box center [401, 334] width 27 height 8
click at [452, 219] on div "Find Your Perfect Travel Buddy" at bounding box center [530, 177] width 316 height 85
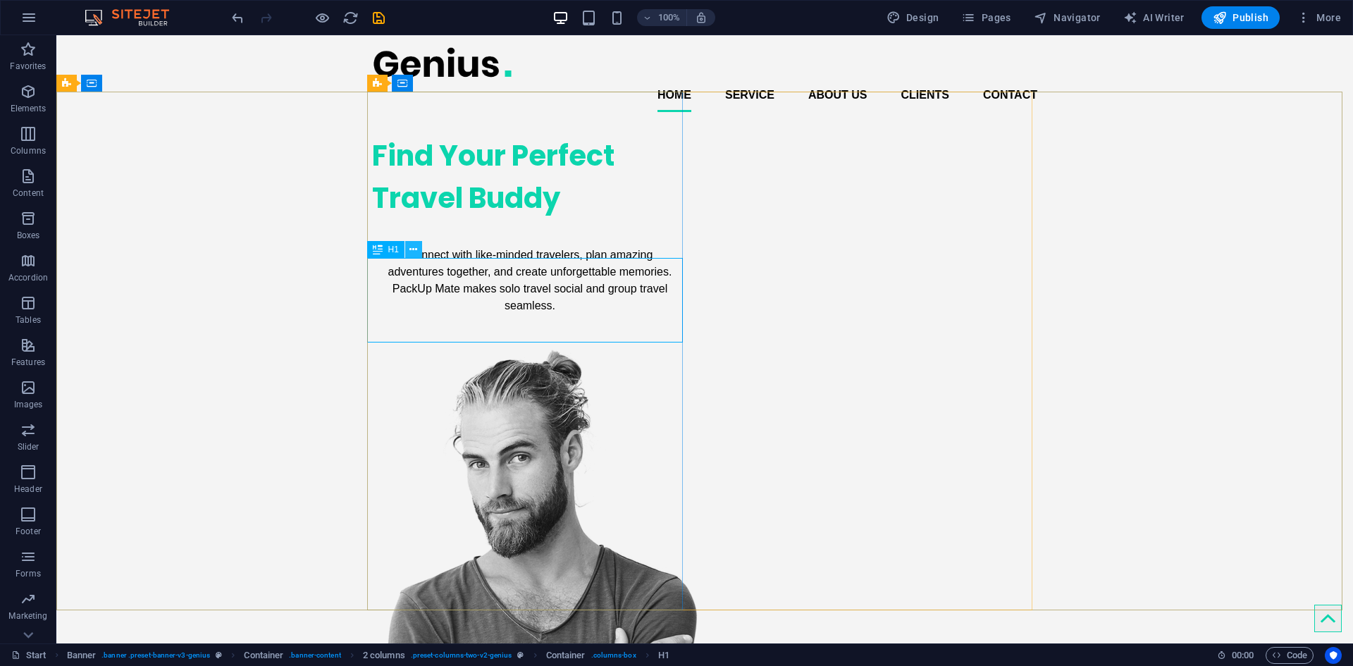
click at [416, 246] on icon at bounding box center [413, 249] width 8 height 15
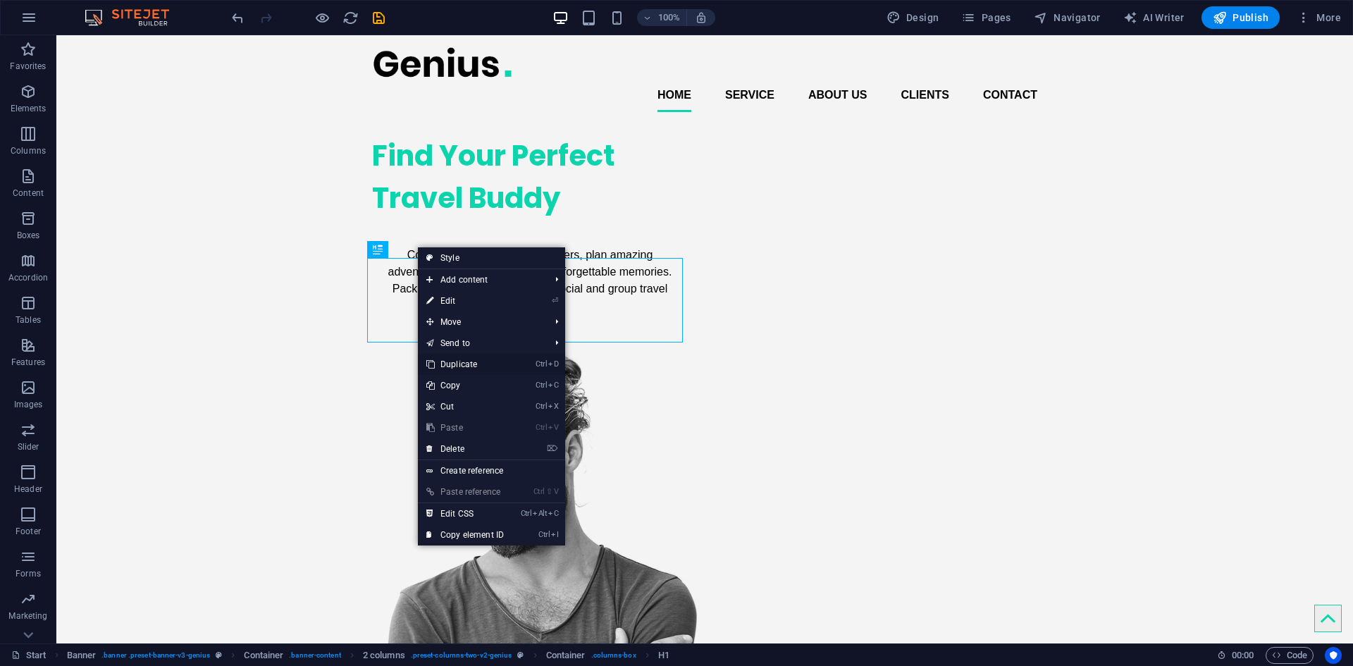
click at [470, 361] on link "Ctrl D Duplicate" at bounding box center [465, 364] width 94 height 21
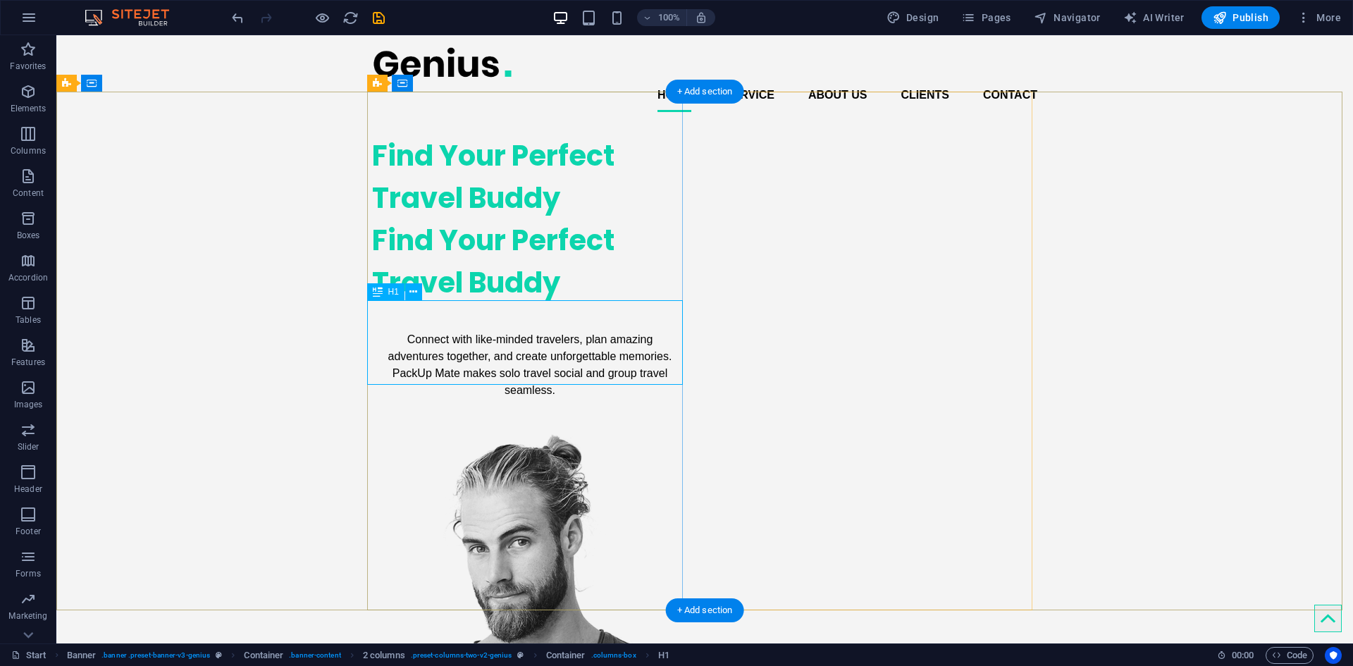
click at [485, 304] on div "Find Your Perfect Travel Buddy" at bounding box center [530, 261] width 316 height 85
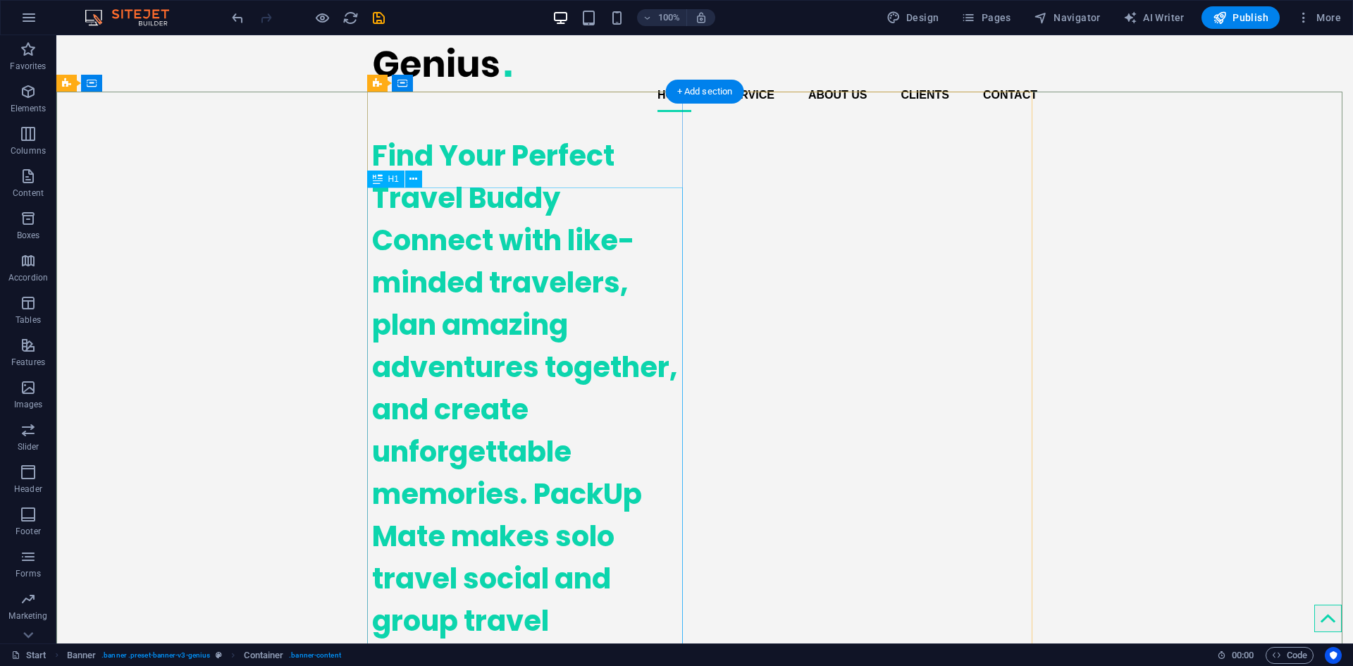
click at [448, 309] on div "Connect with like-minded travelers, plan amazing adventures together, and creat…" at bounding box center [530, 451] width 316 height 465
click at [391, 180] on span "H1" at bounding box center [393, 179] width 11 height 8
click at [373, 181] on icon at bounding box center [378, 179] width 10 height 17
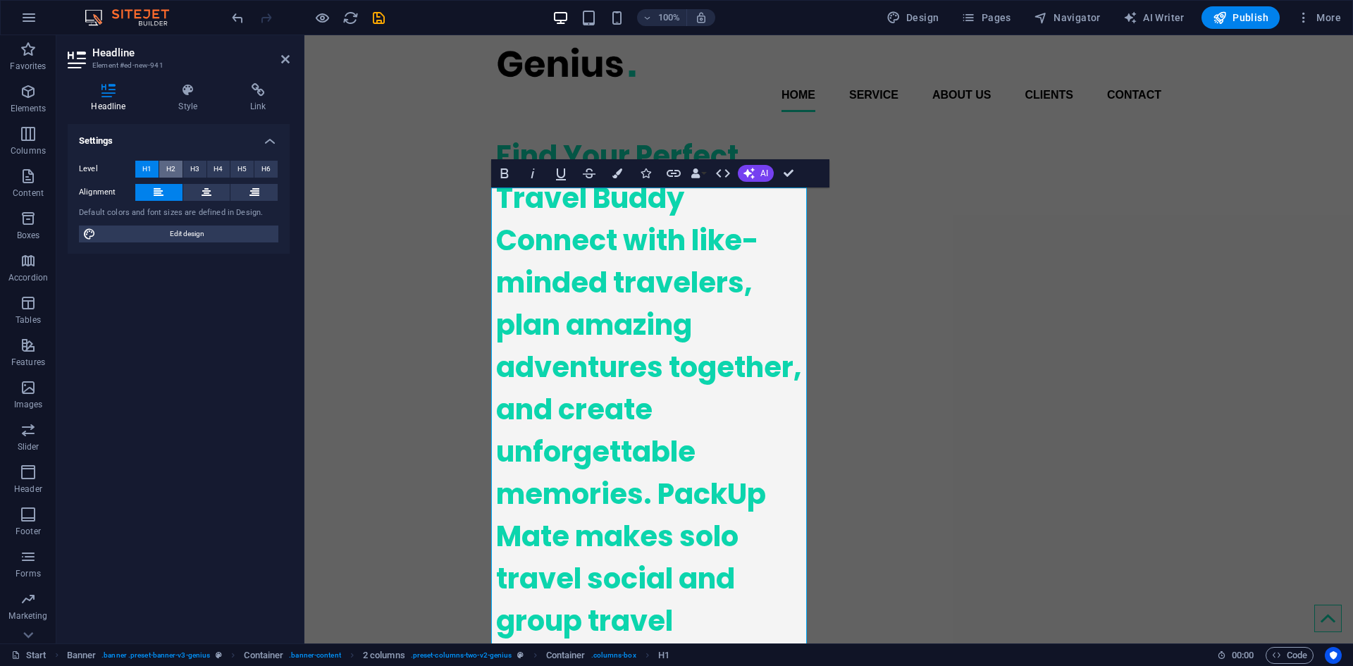
click at [163, 170] on button "H2" at bounding box center [170, 169] width 23 height 17
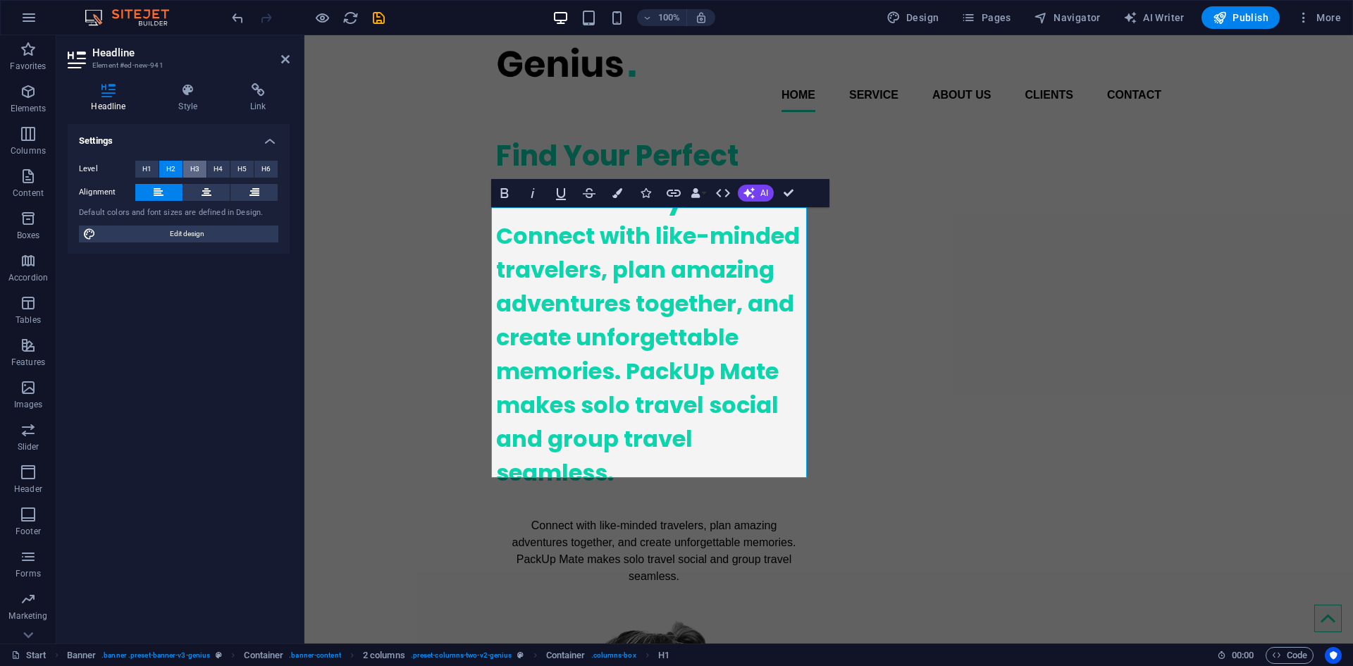
click at [187, 166] on button "H3" at bounding box center [194, 169] width 23 height 17
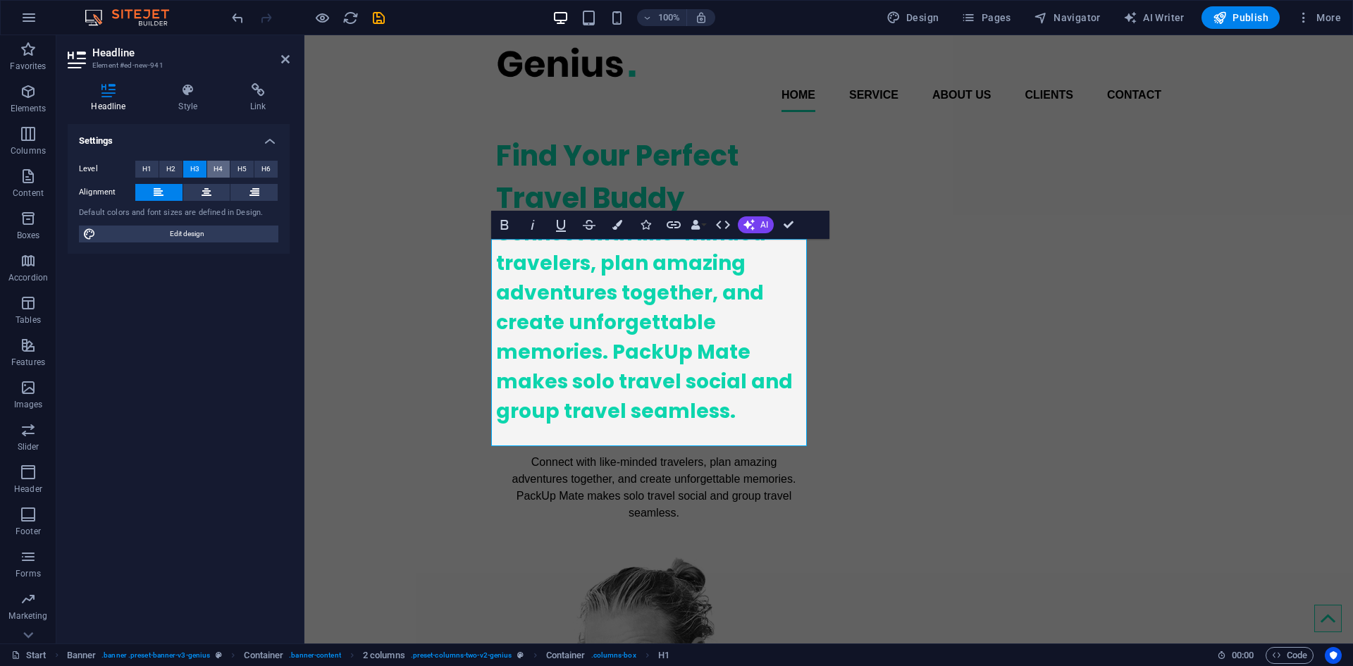
click at [211, 172] on button "H4" at bounding box center [218, 169] width 23 height 17
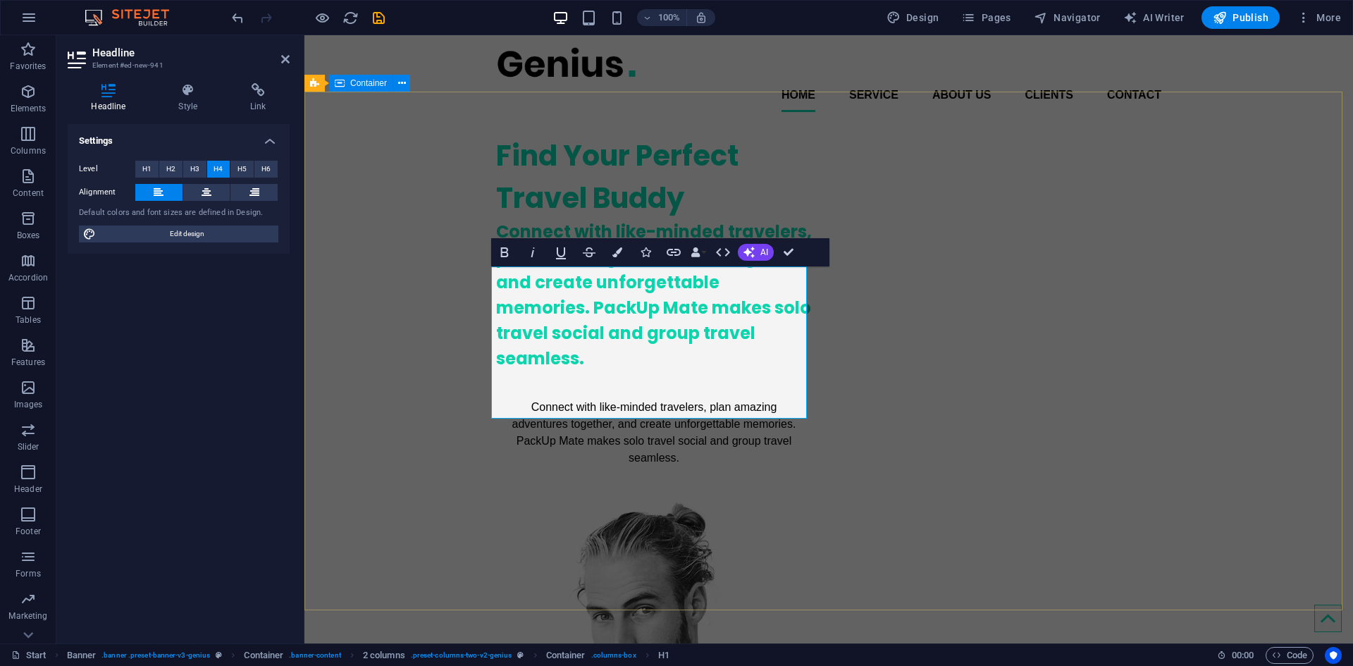
click at [415, 287] on div "Find Your Perfect Travel Buddy Connect with like-minded travelers, plan amazing…" at bounding box center [828, 580] width 1048 height 914
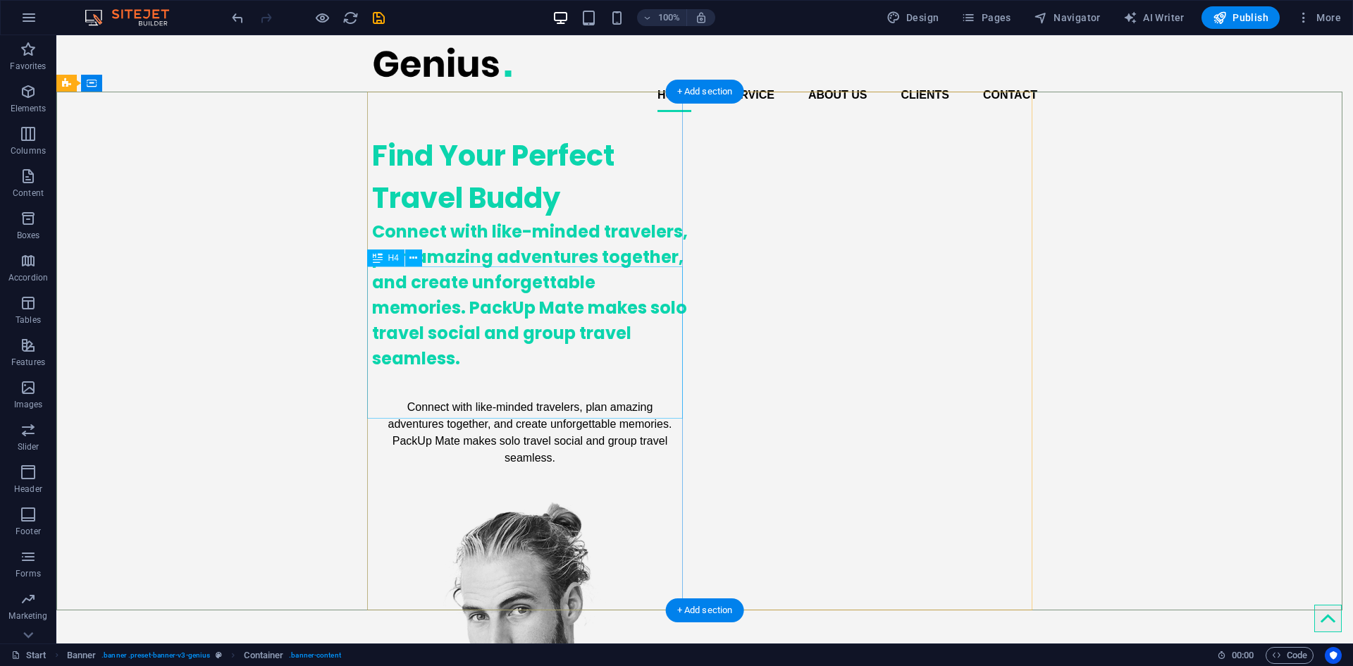
click at [435, 321] on div "Connect with like-minded travelers, plan amazing adventures together, and creat…" at bounding box center [530, 295] width 316 height 152
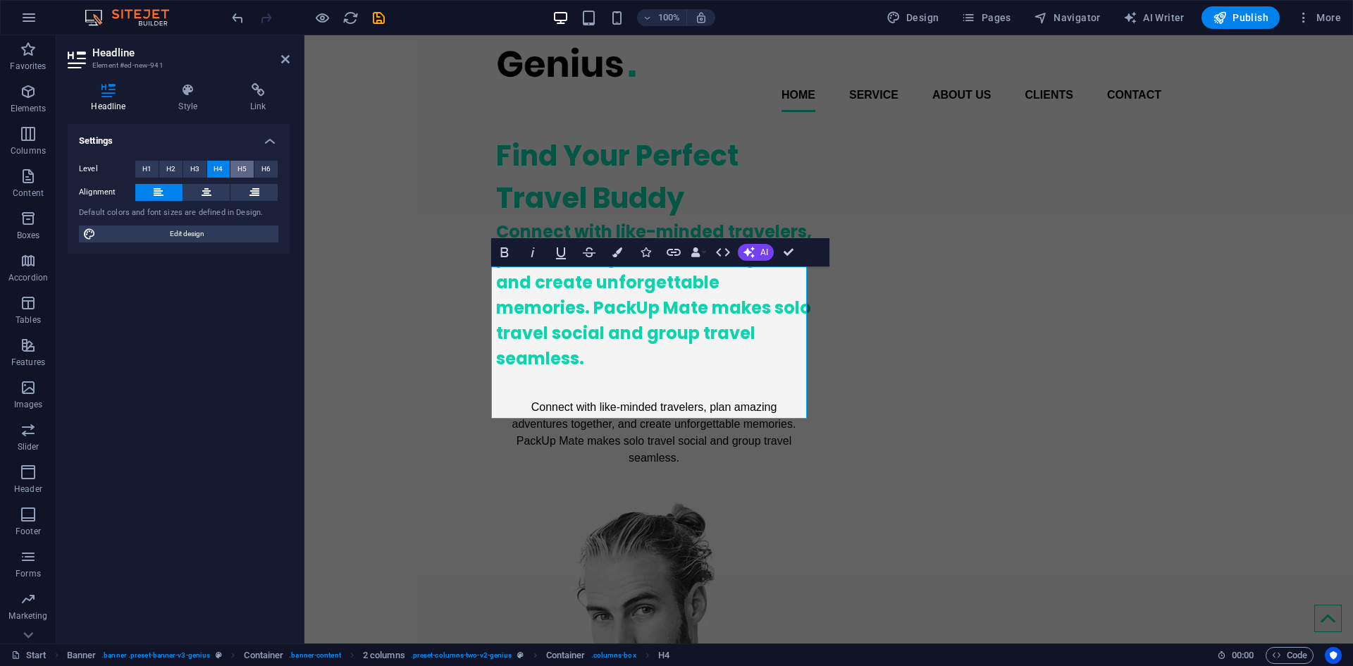
click at [237, 168] on button "H5" at bounding box center [241, 169] width 23 height 17
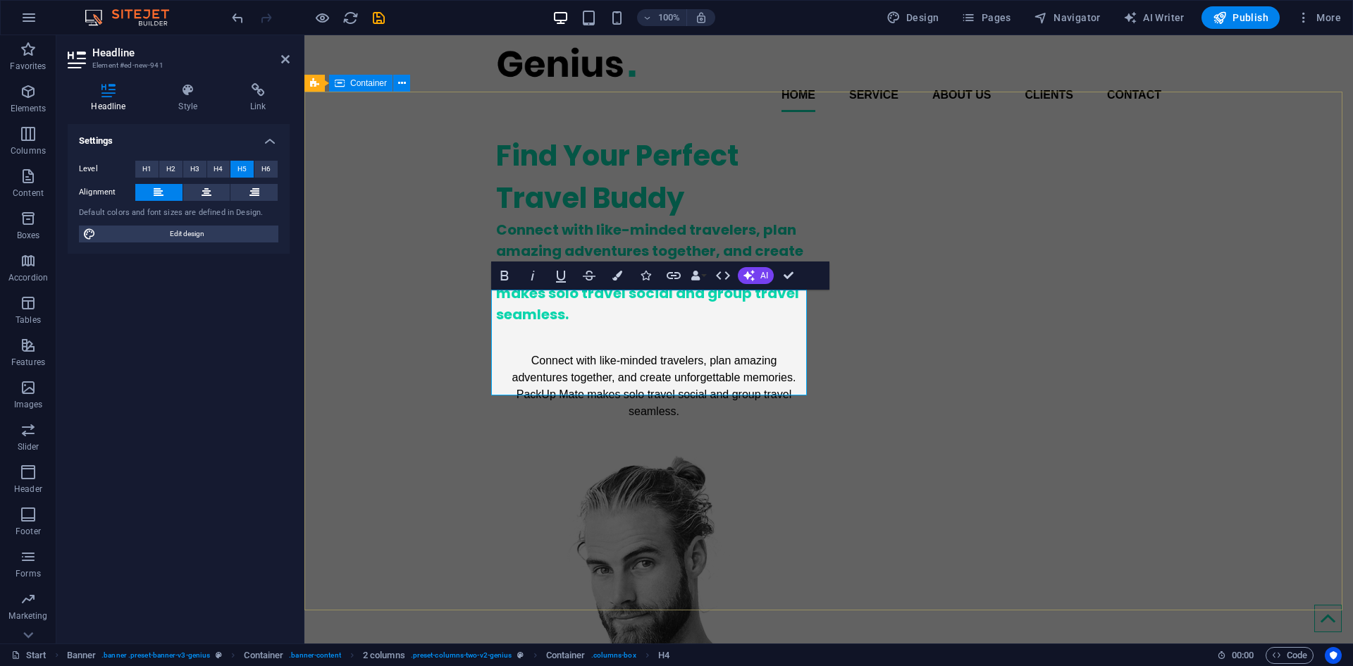
click at [387, 280] on div "Find Your Perfect Travel Buddy Connect with like-minded travelers, plan amazing…" at bounding box center [828, 556] width 1048 height 867
click at [635, 280] on div "Find Your Perfect Travel Buddy Connect with like-minded travelers, plan amazing…" at bounding box center [828, 556] width 1048 height 867
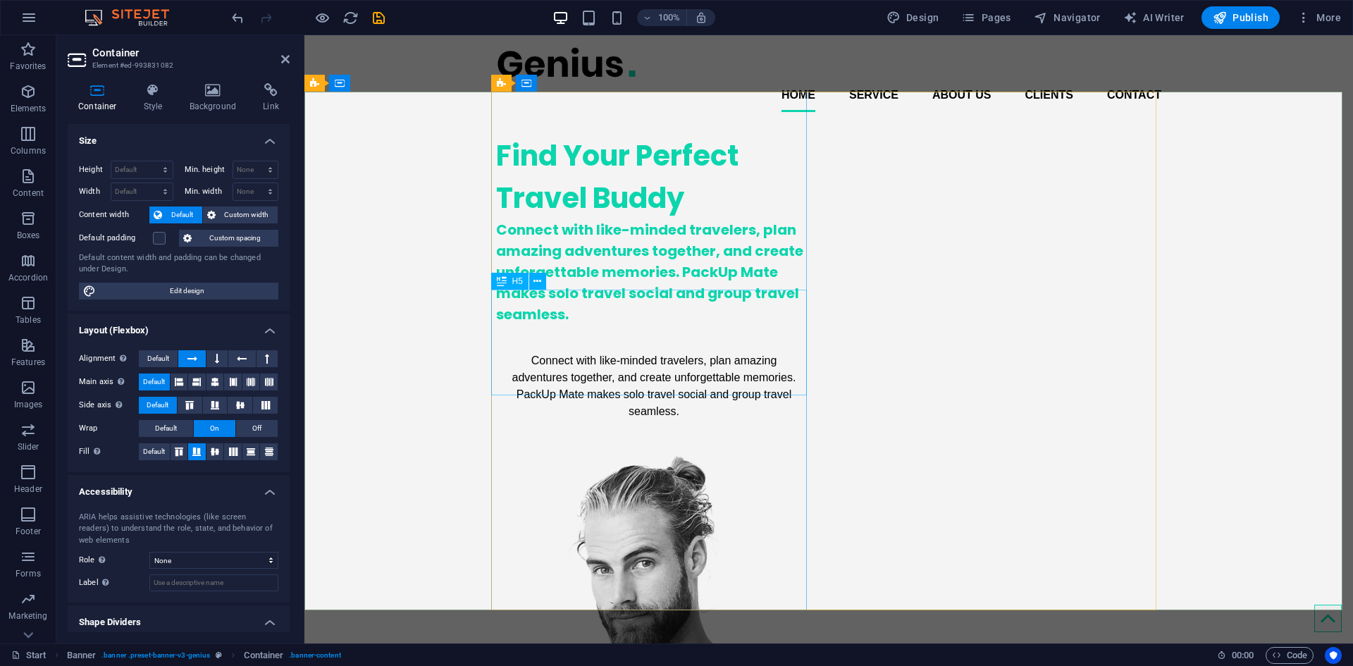
click at [558, 325] on div "Connect with like-minded travelers, plan amazing adventures together, and creat…" at bounding box center [654, 272] width 316 height 106
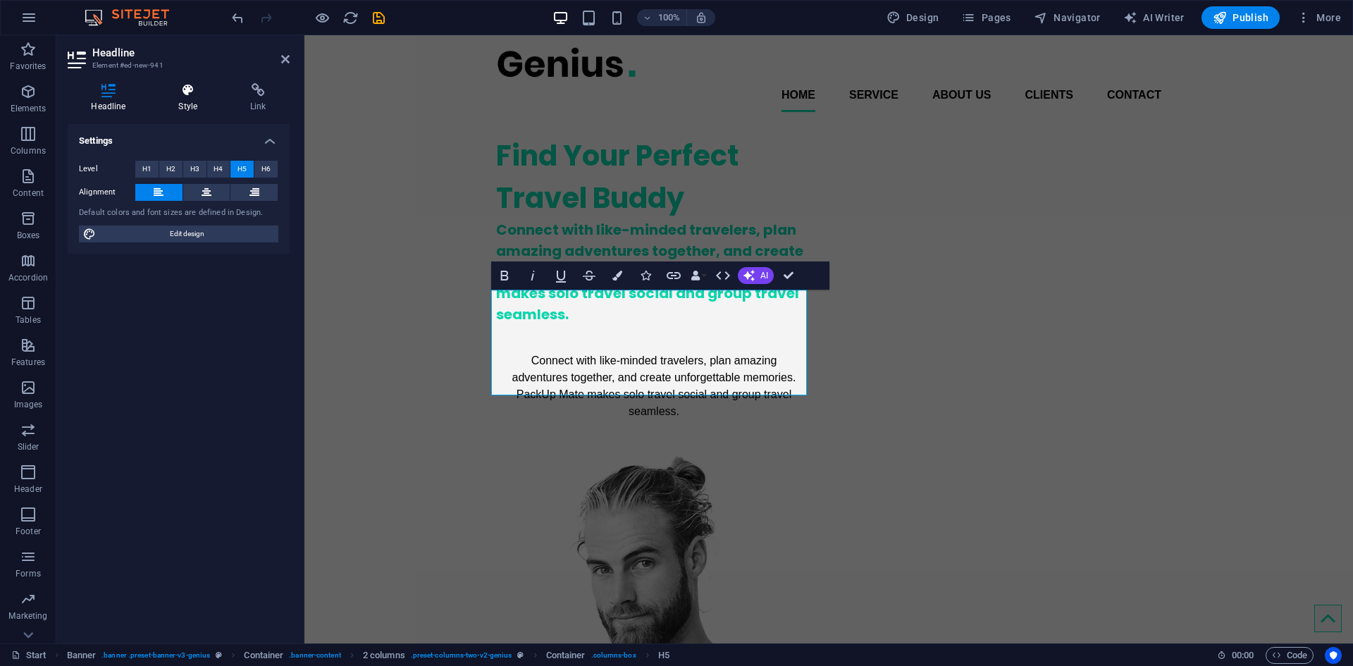
click at [204, 92] on icon at bounding box center [188, 90] width 66 height 14
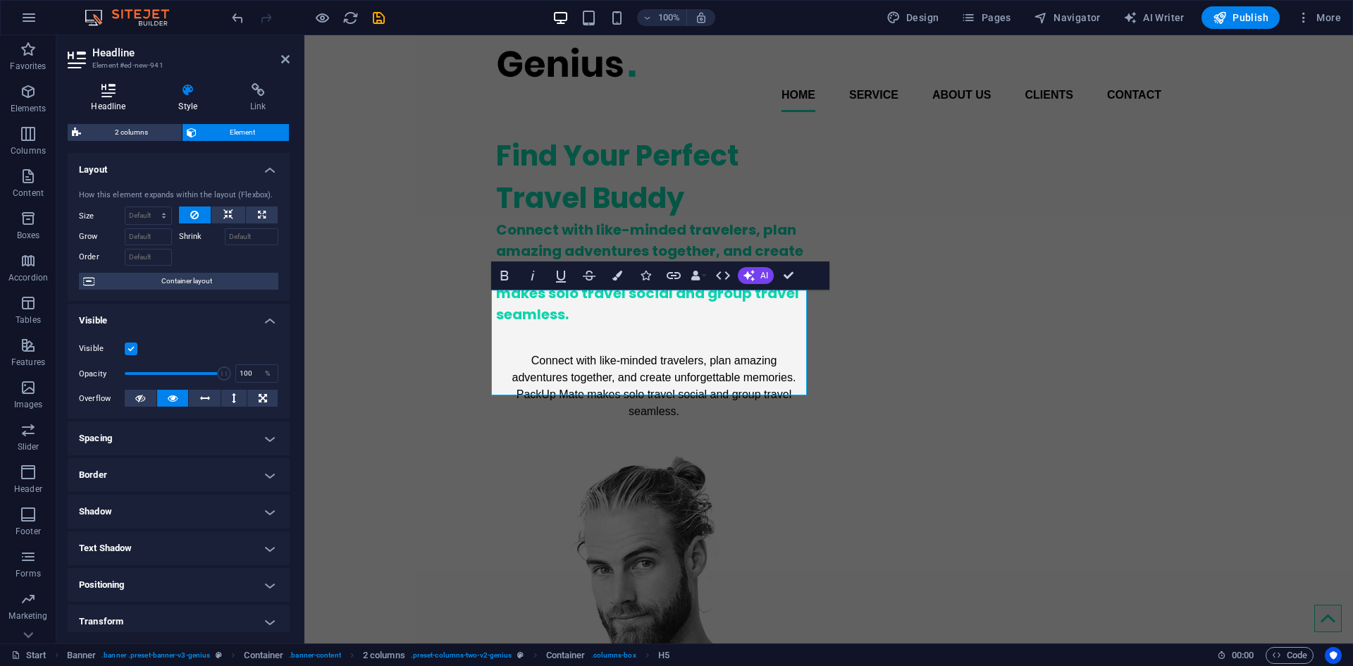
click at [123, 89] on icon at bounding box center [109, 90] width 82 height 14
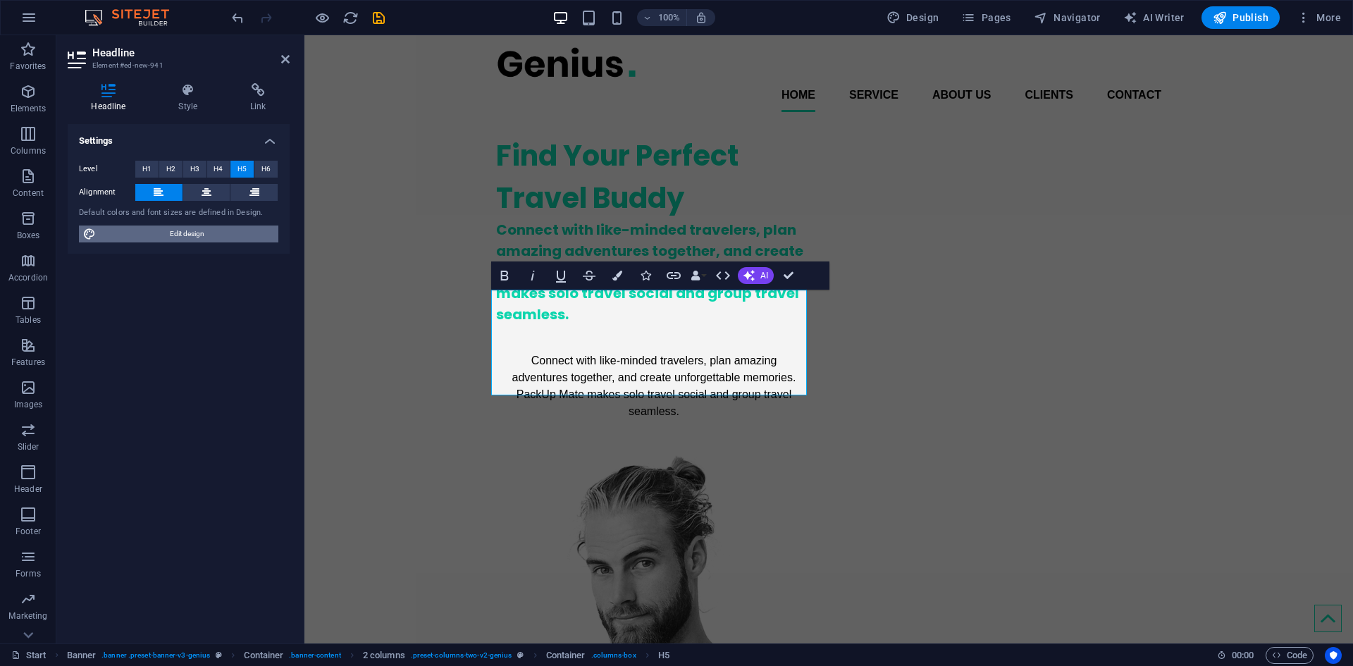
click at [197, 229] on span "Edit design" at bounding box center [187, 233] width 174 height 17
select select "px"
select select "400"
select select "px"
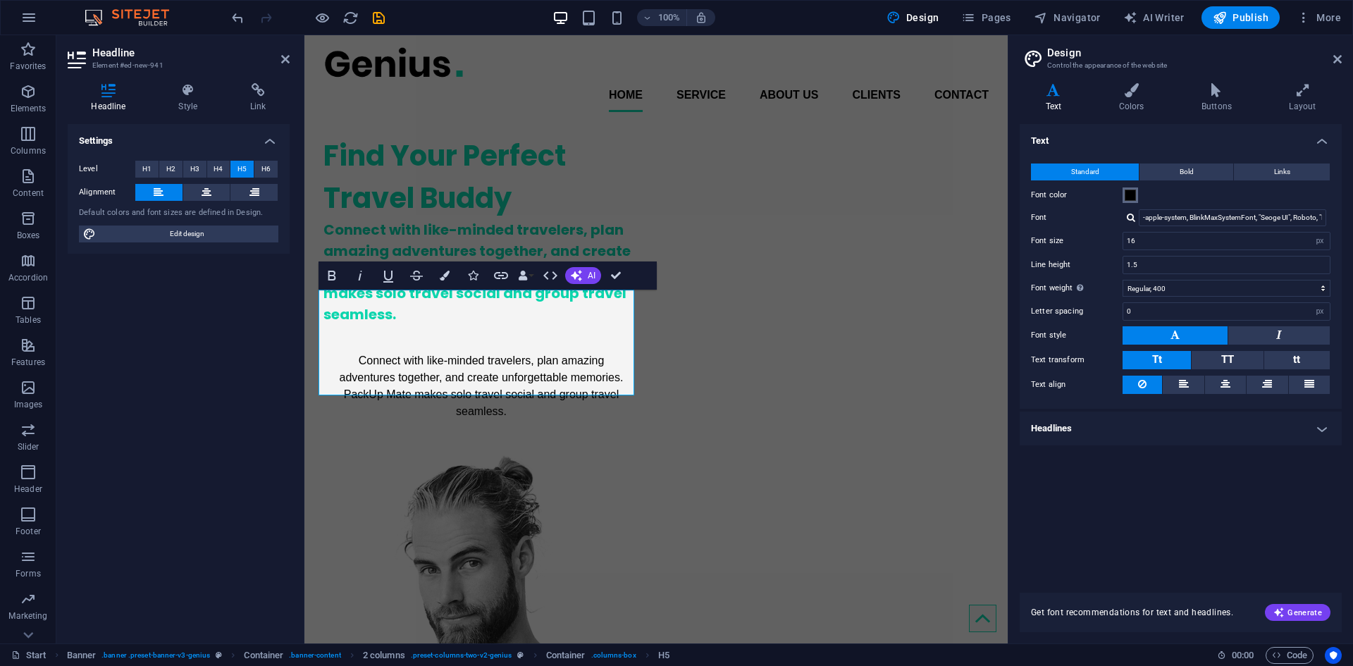
click at [1129, 193] on span at bounding box center [1129, 195] width 11 height 11
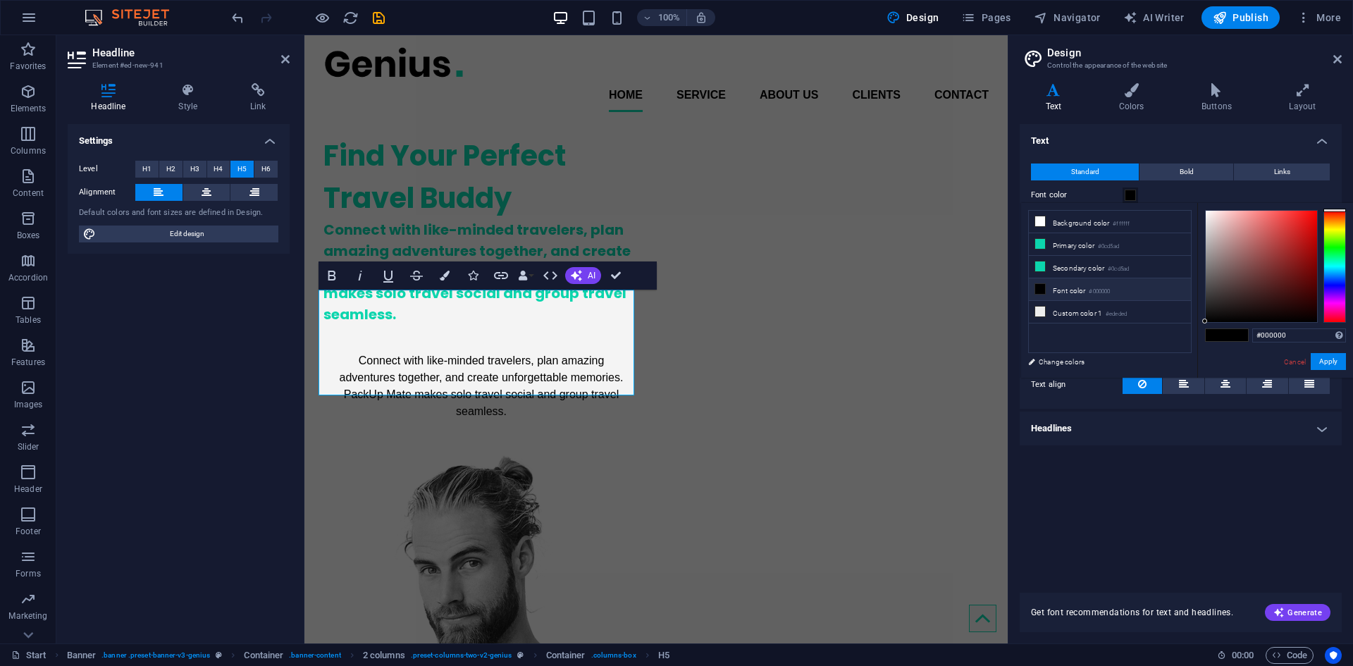
click at [1230, 334] on span at bounding box center [1237, 335] width 21 height 12
click at [1322, 358] on button "Apply" at bounding box center [1327, 361] width 35 height 17
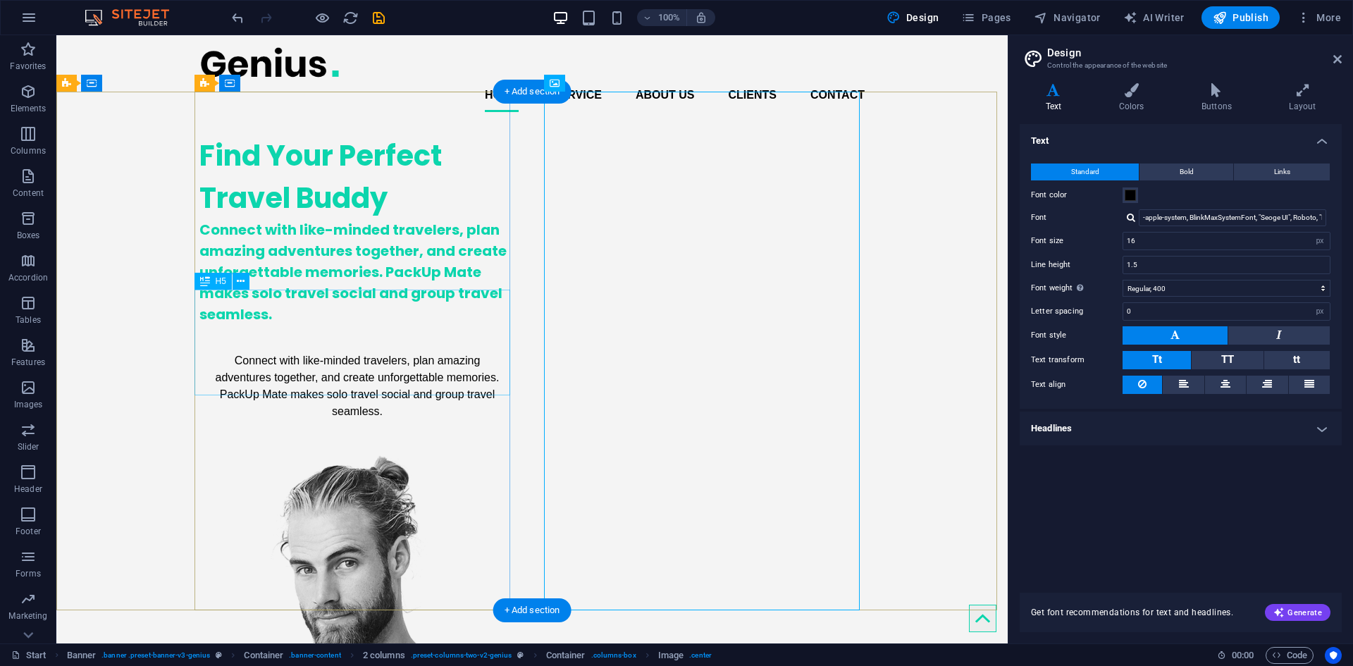
click at [322, 325] on div "Connect with like-minded travelers, plan amazing adventures together, and creat…" at bounding box center [357, 272] width 316 height 106
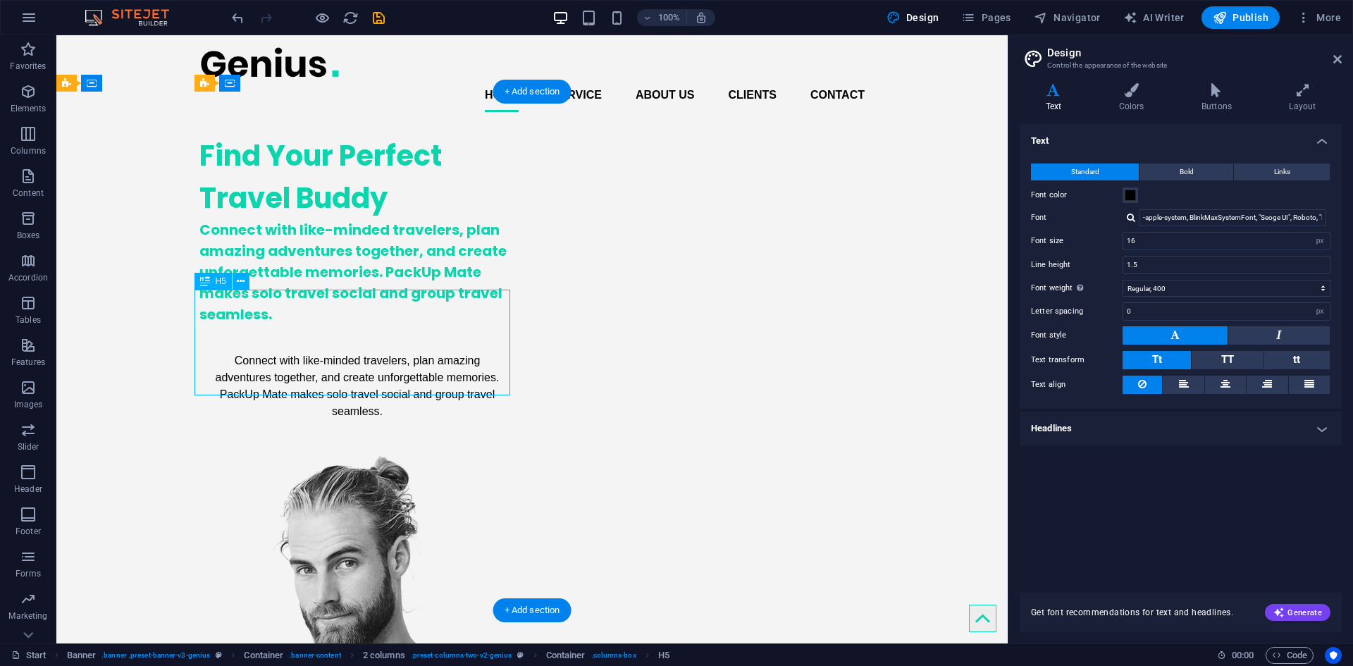
click at [322, 325] on div "Connect with like-minded travelers, plan amazing adventures together, and creat…" at bounding box center [357, 272] width 316 height 106
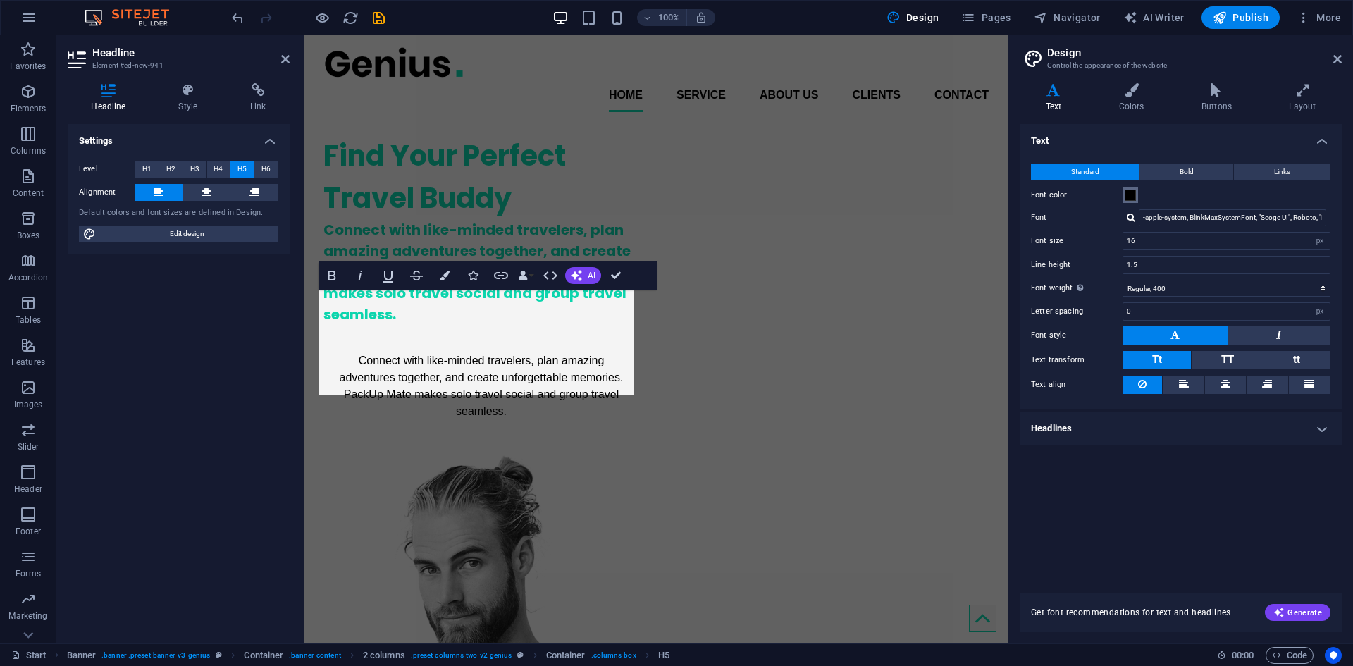
click at [1131, 190] on span at bounding box center [1129, 195] width 11 height 11
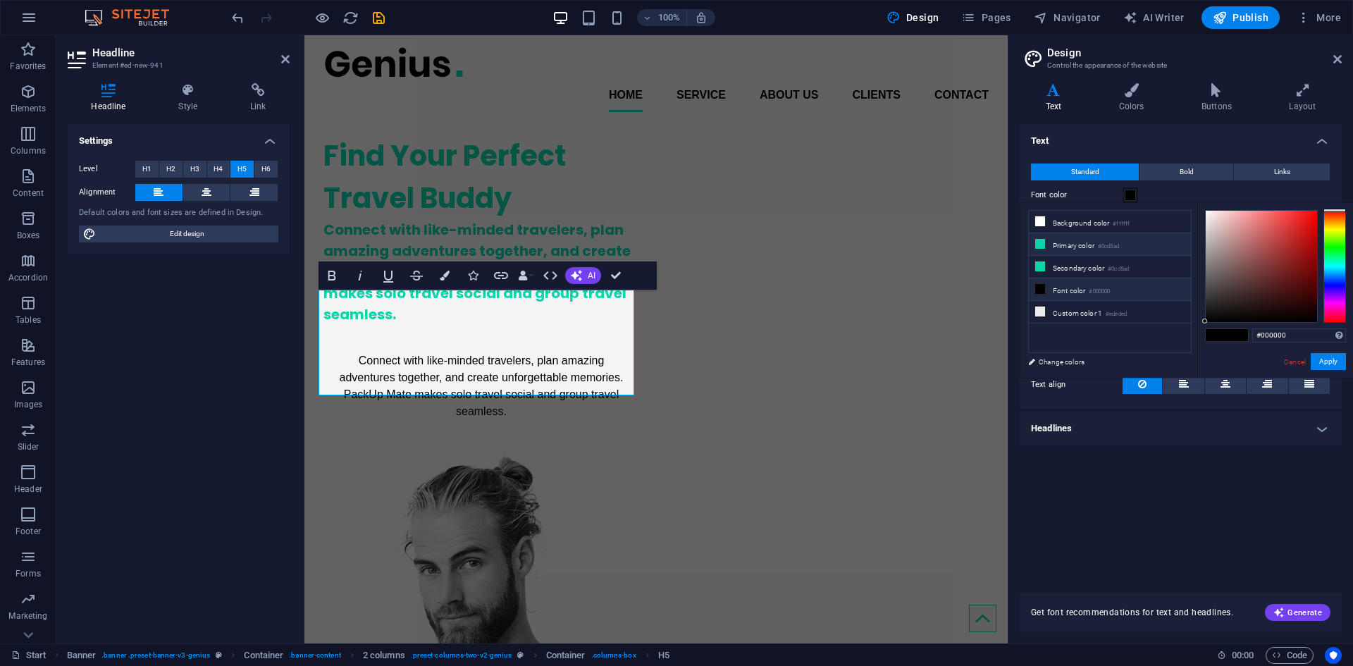
click at [1098, 248] on li "Primary color #0cd5ad" at bounding box center [1110, 244] width 162 height 23
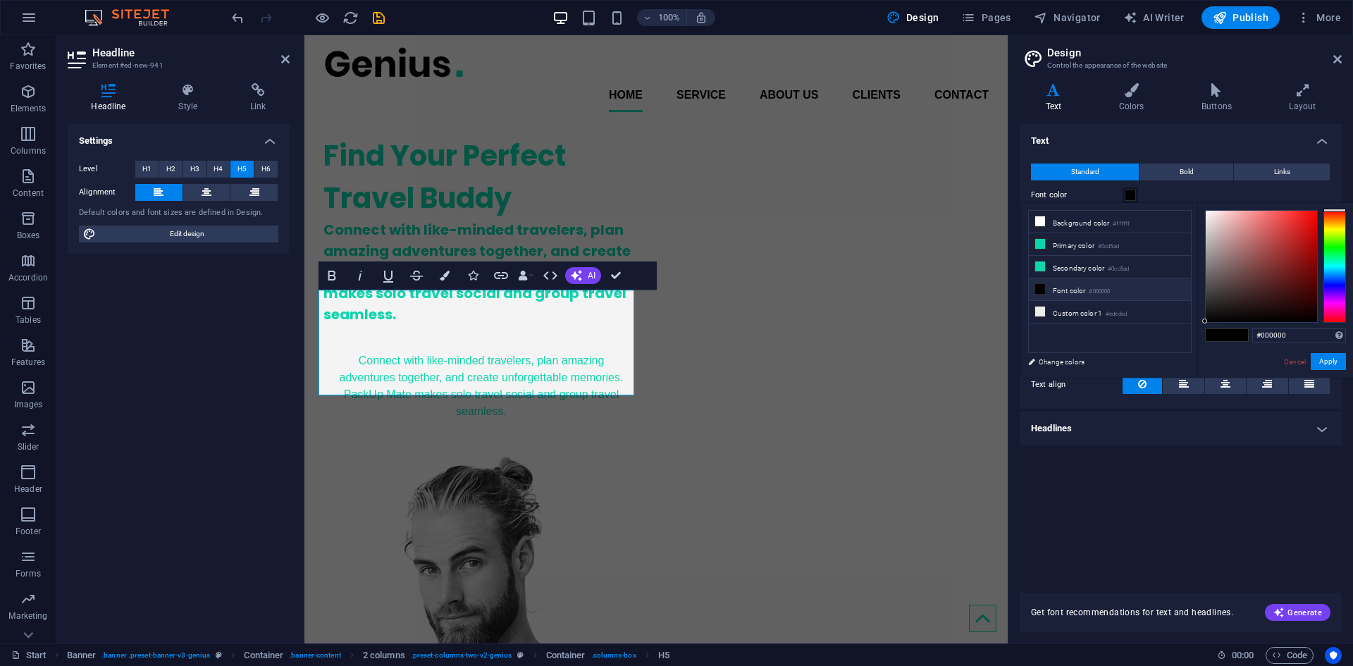
click at [1218, 333] on span at bounding box center [1215, 335] width 21 height 12
click at [1125, 241] on li "Primary color #0cd5ad" at bounding box center [1110, 244] width 162 height 23
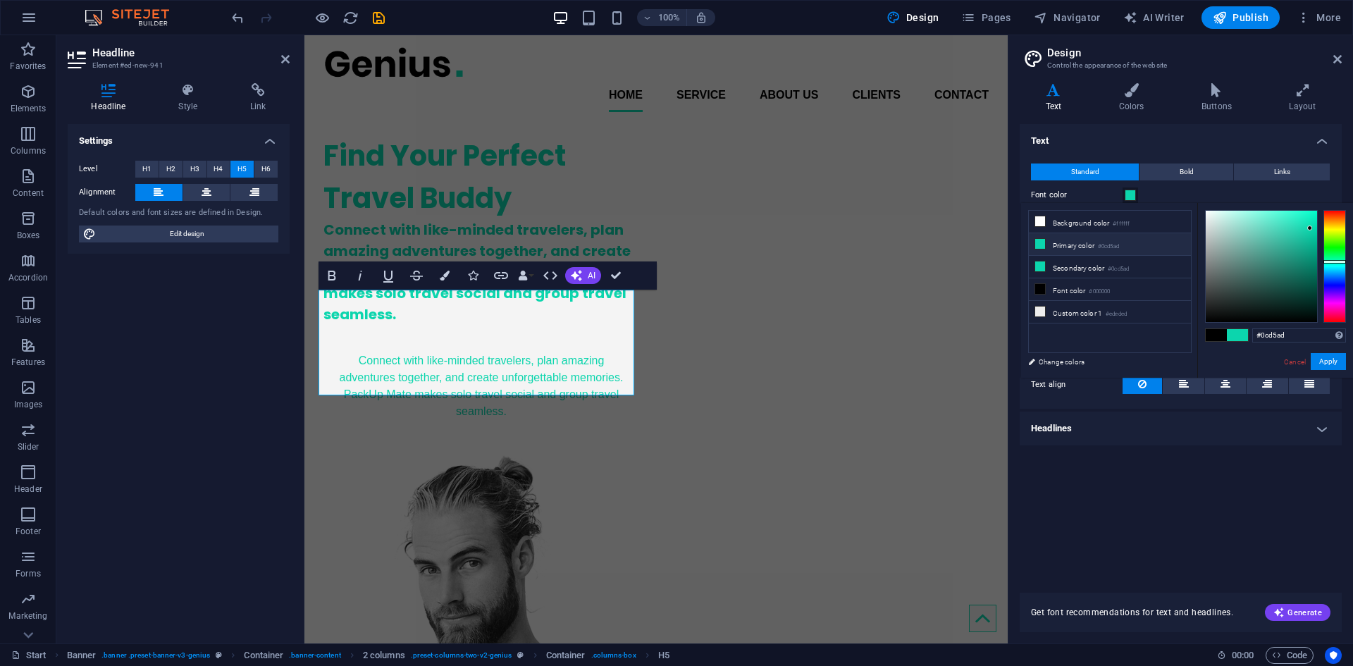
click at [1125, 241] on li "Primary color #0cd5ad" at bounding box center [1110, 244] width 162 height 23
click at [1133, 190] on span at bounding box center [1129, 195] width 11 height 11
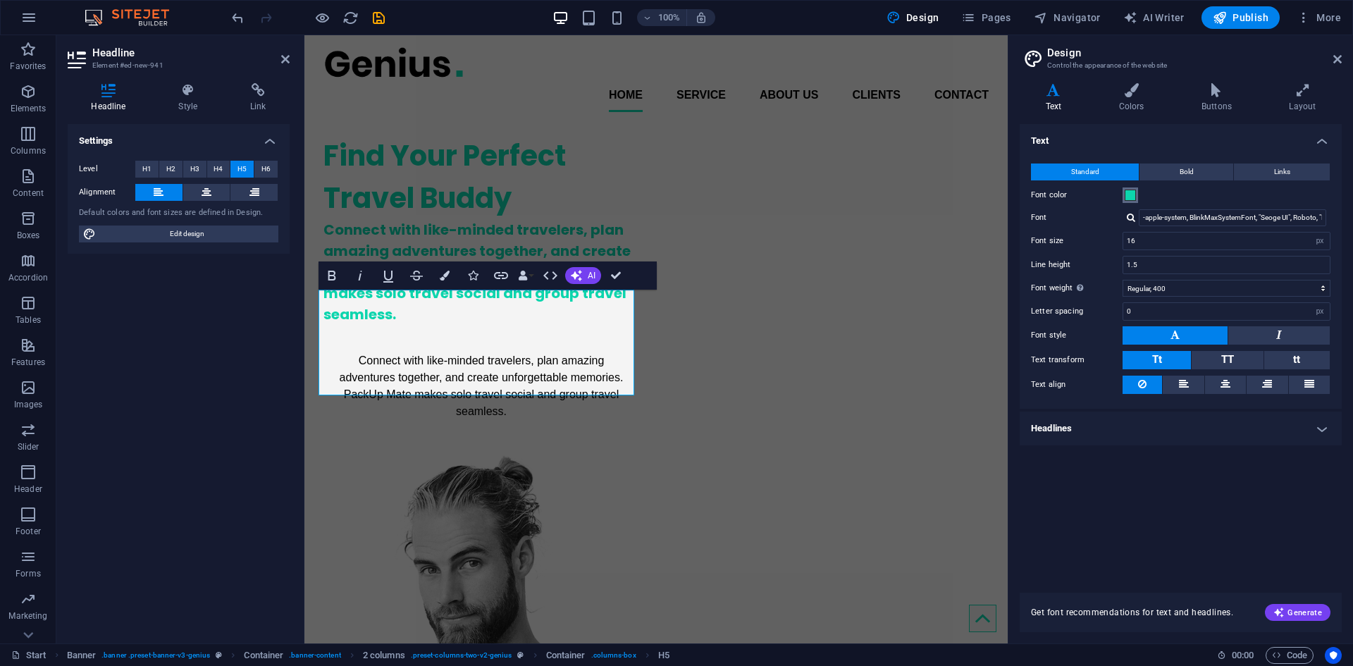
click at [1131, 195] on span at bounding box center [1129, 195] width 11 height 11
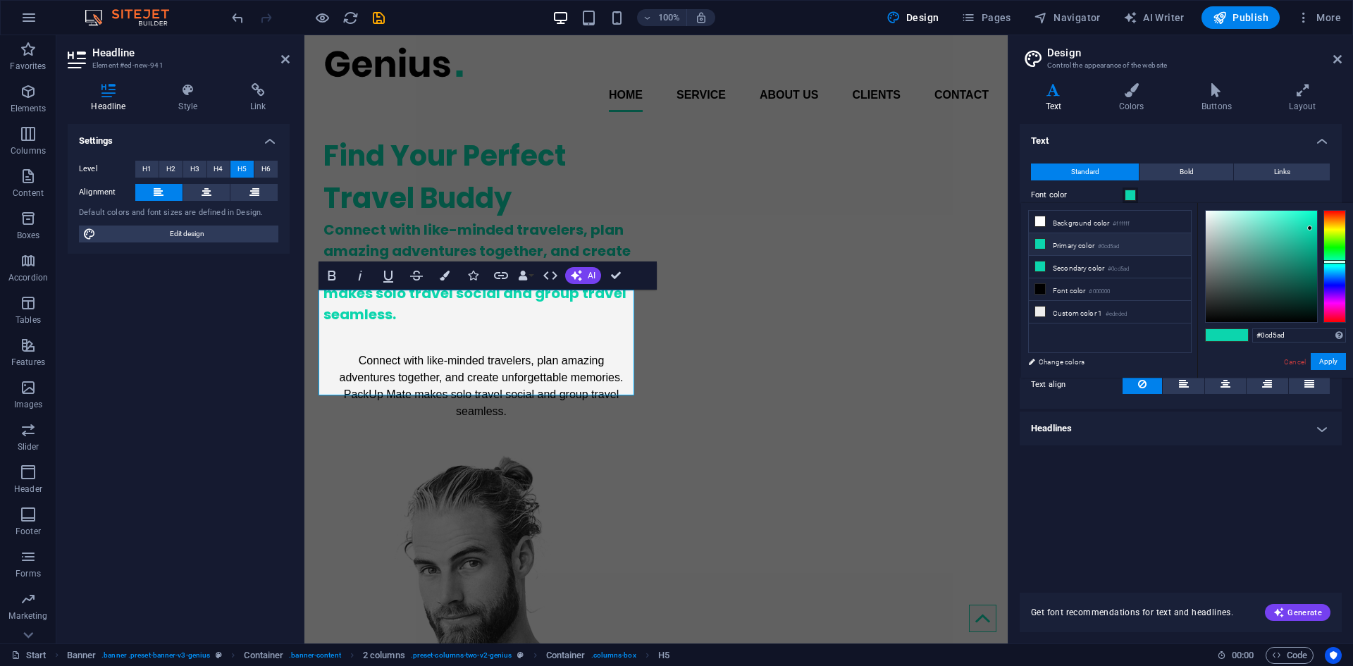
click at [1131, 195] on span at bounding box center [1129, 195] width 11 height 11
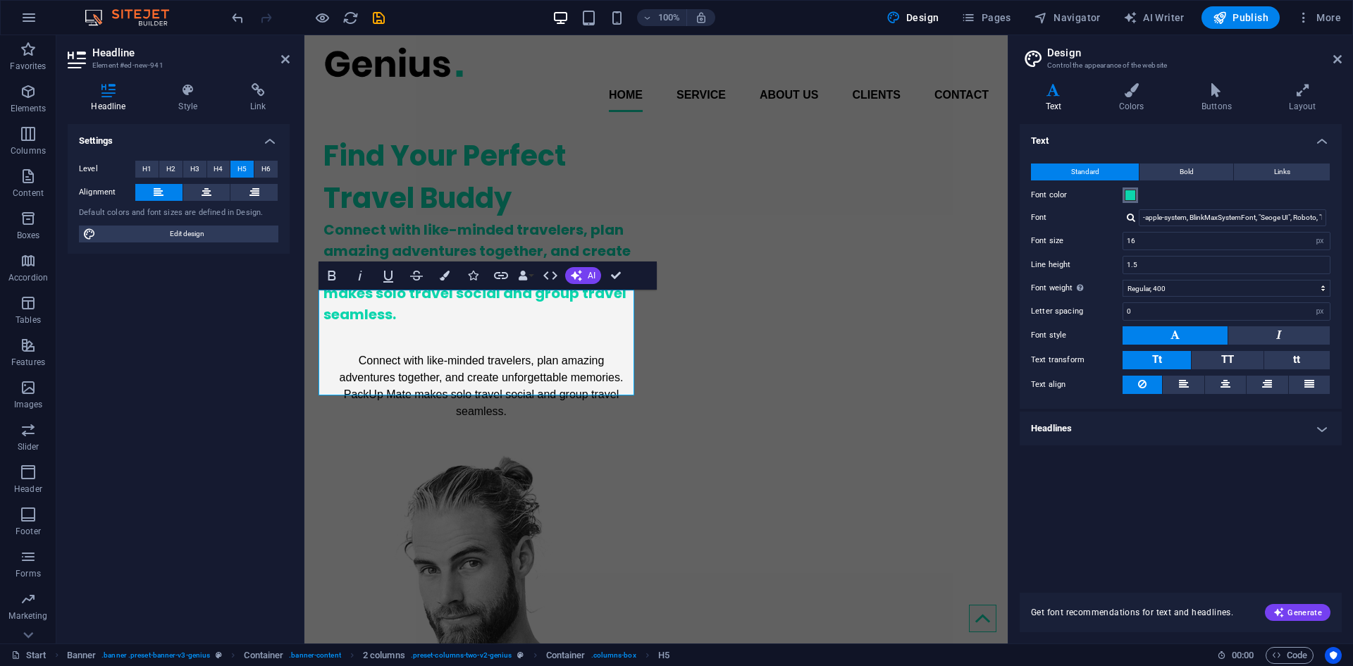
click at [1131, 195] on span at bounding box center [1129, 195] width 11 height 11
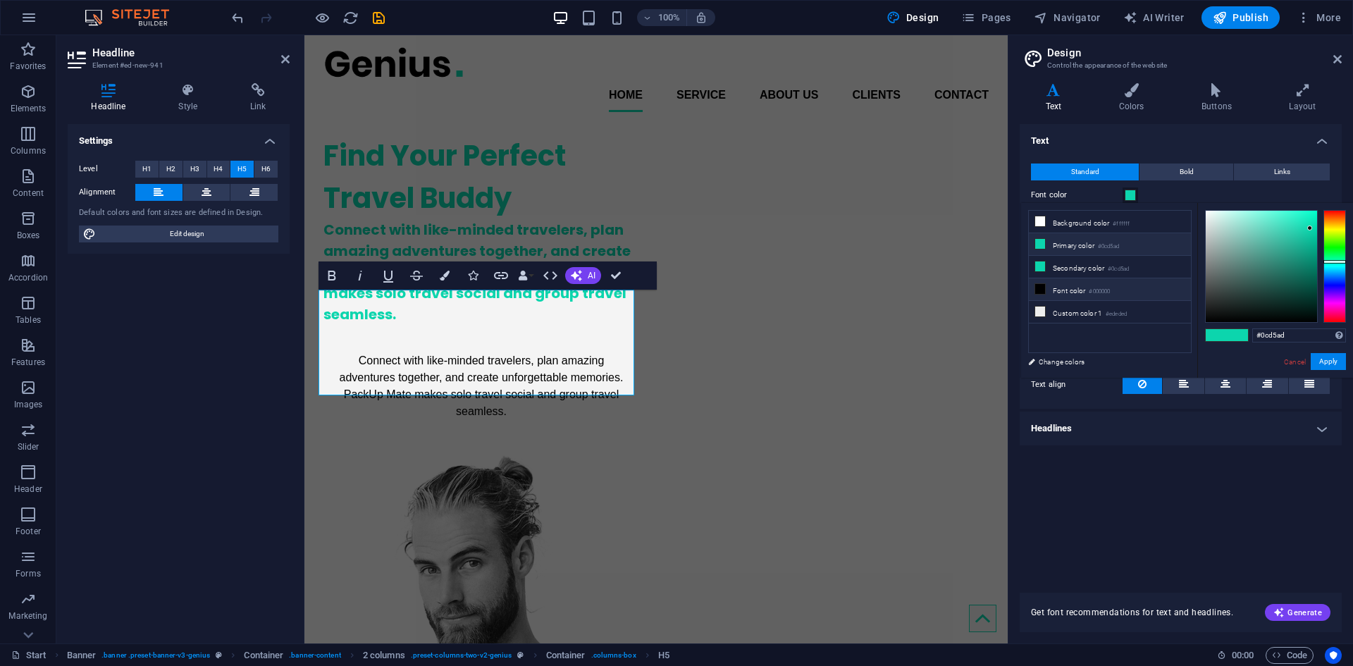
click at [1103, 292] on small "#000000" at bounding box center [1099, 292] width 21 height 10
type input "#000000"
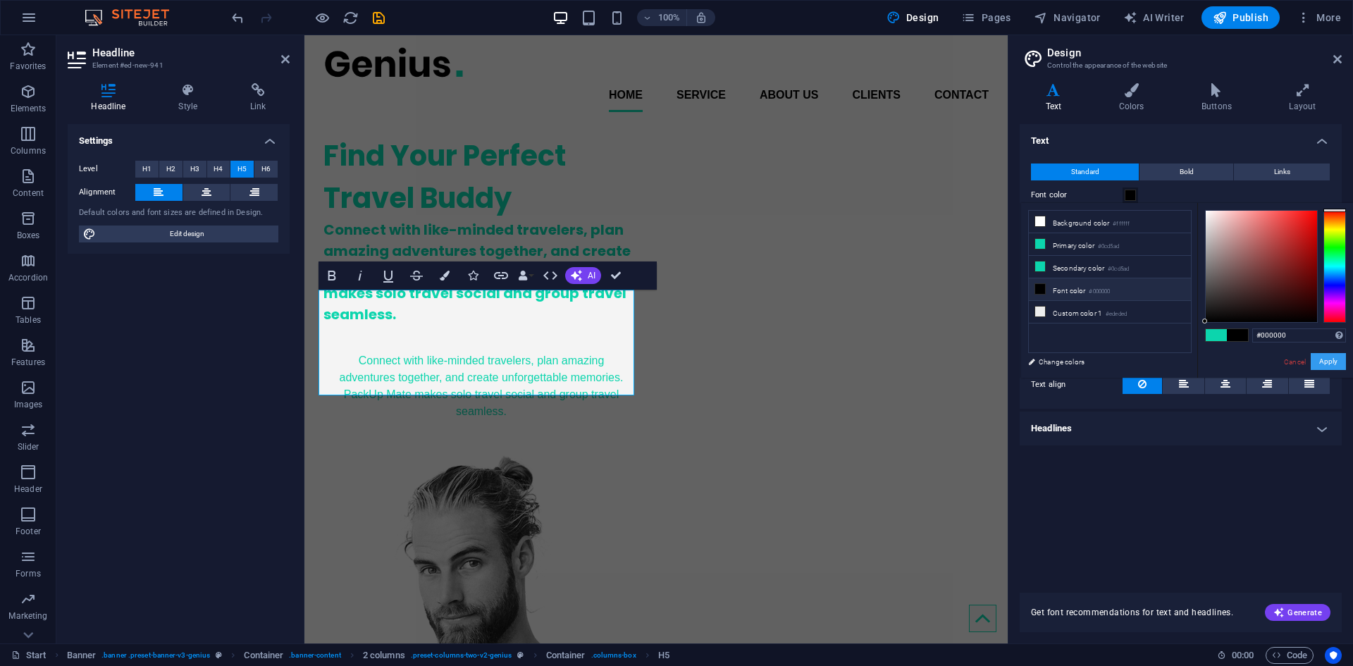
click at [1333, 361] on button "Apply" at bounding box center [1327, 361] width 35 height 17
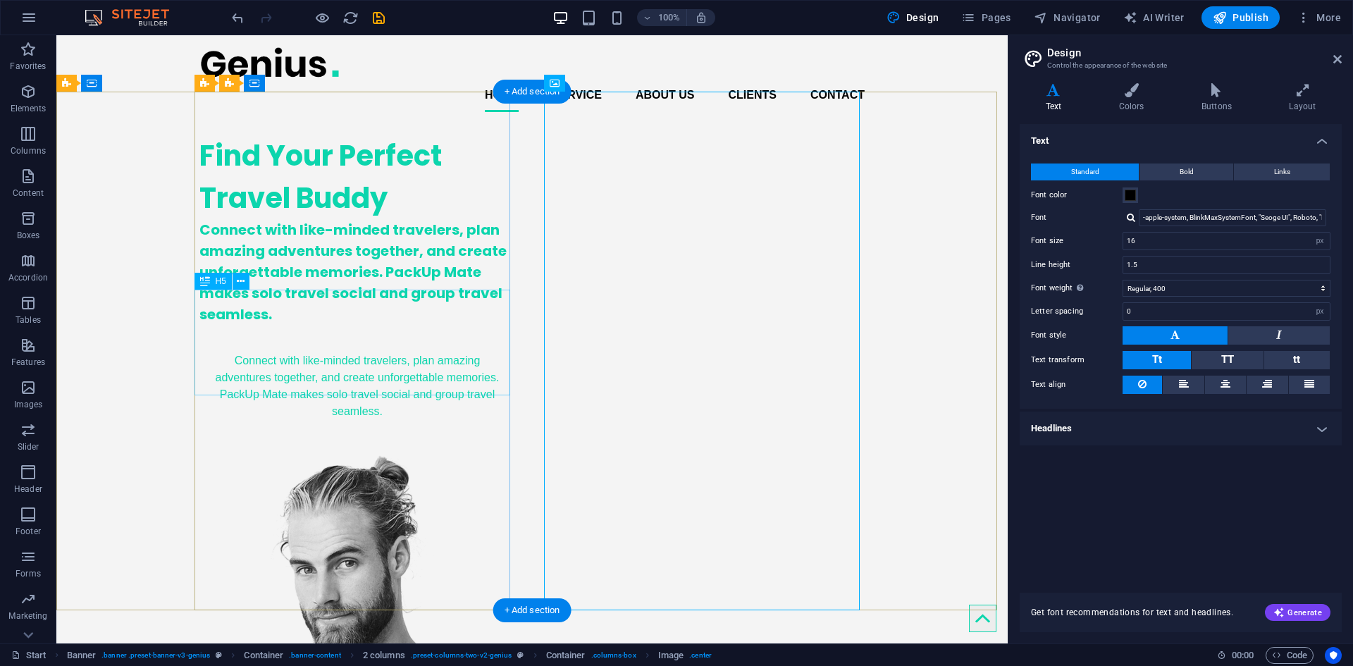
click at [447, 291] on div "Connect with like-minded travelers, plan amazing adventures together, and creat…" at bounding box center [357, 272] width 316 height 106
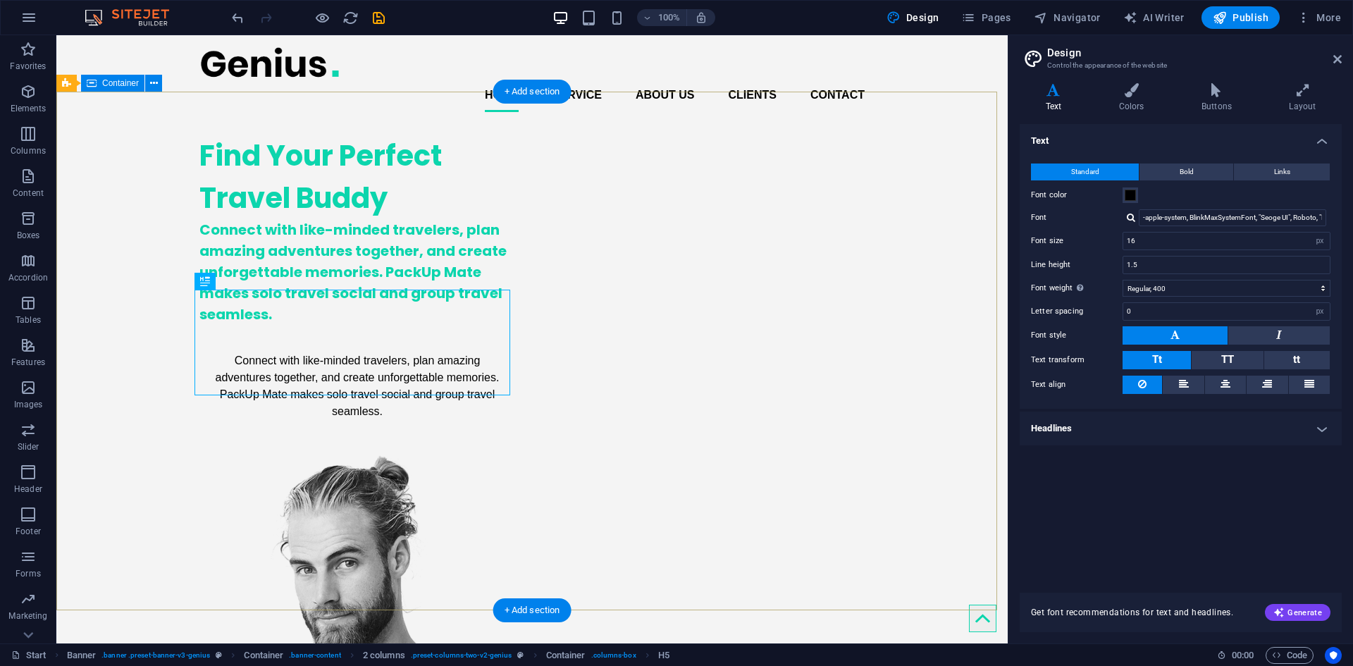
click at [94, 337] on div "Find Your Perfect Travel Buddy Connect with like-minded travelers, plan amazing…" at bounding box center [531, 556] width 951 height 867
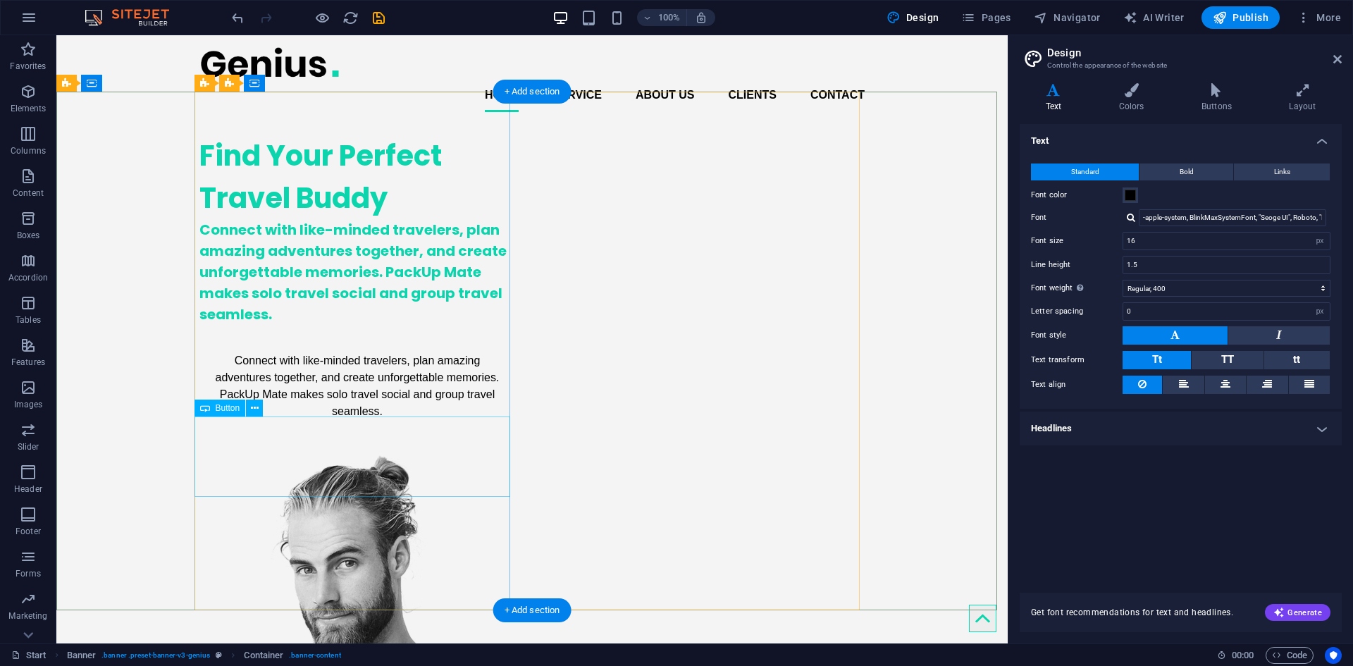
click at [250, 426] on div "Connect with like-minded travelers, plan amazing adventures together, and creat…" at bounding box center [357, 386] width 316 height 80
click at [260, 406] on button at bounding box center [254, 407] width 17 height 17
click at [156, 239] on div "Find Your Perfect Travel Buddy Connect with like-minded travelers, plan amazing…" at bounding box center [531, 556] width 951 height 867
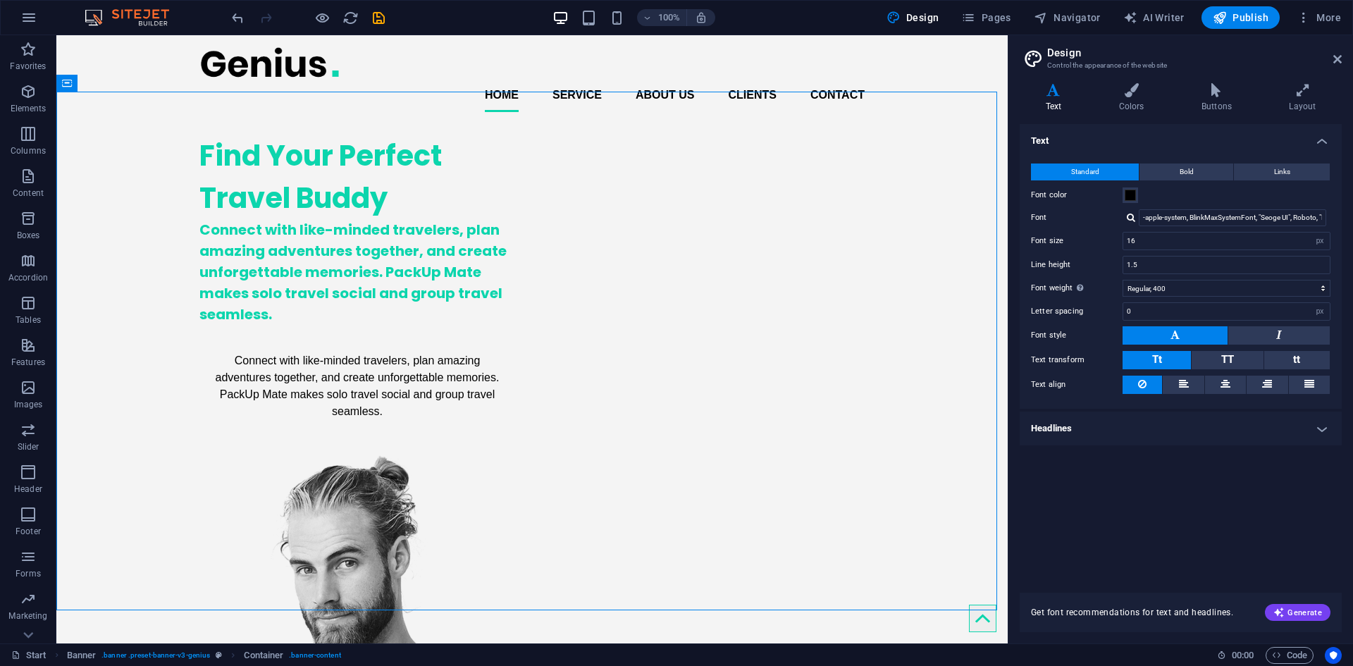
click at [1332, 59] on header "Design Control the appearance of the website" at bounding box center [1181, 53] width 319 height 37
click at [1334, 61] on icon at bounding box center [1337, 59] width 8 height 11
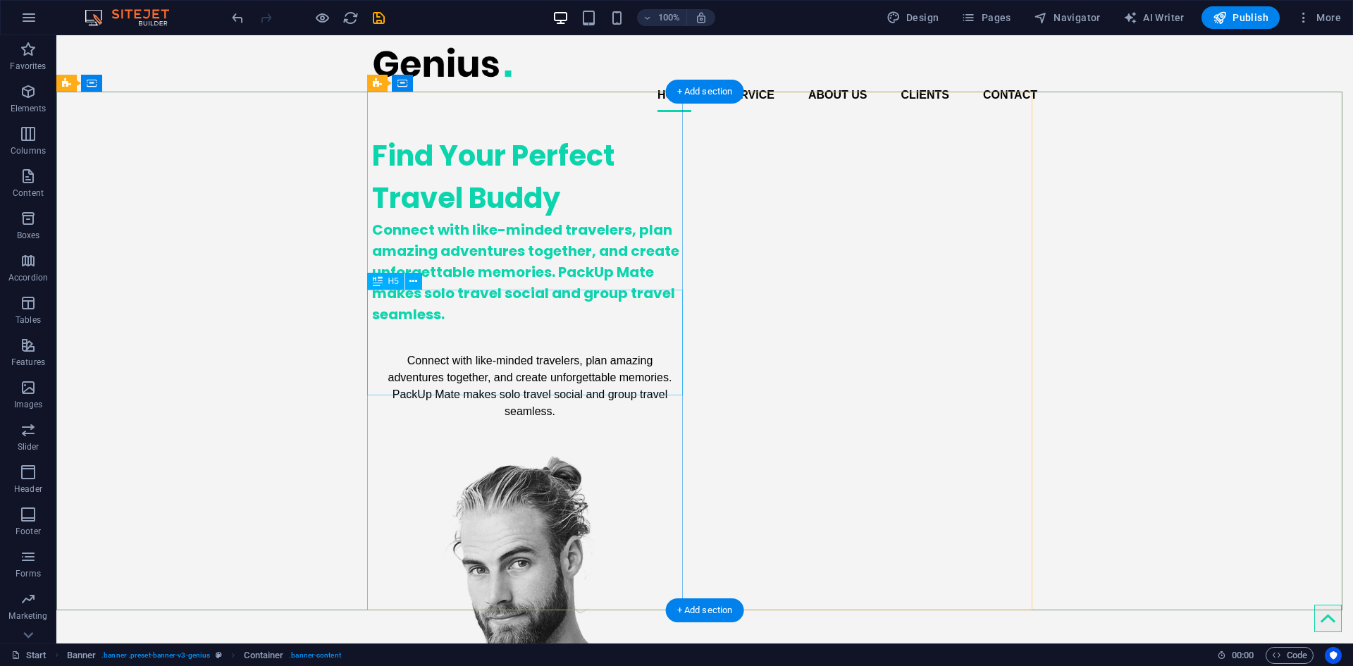
click at [485, 325] on div "Connect with like-minded travelers, plan amazing adventures together, and creat…" at bounding box center [530, 272] width 316 height 106
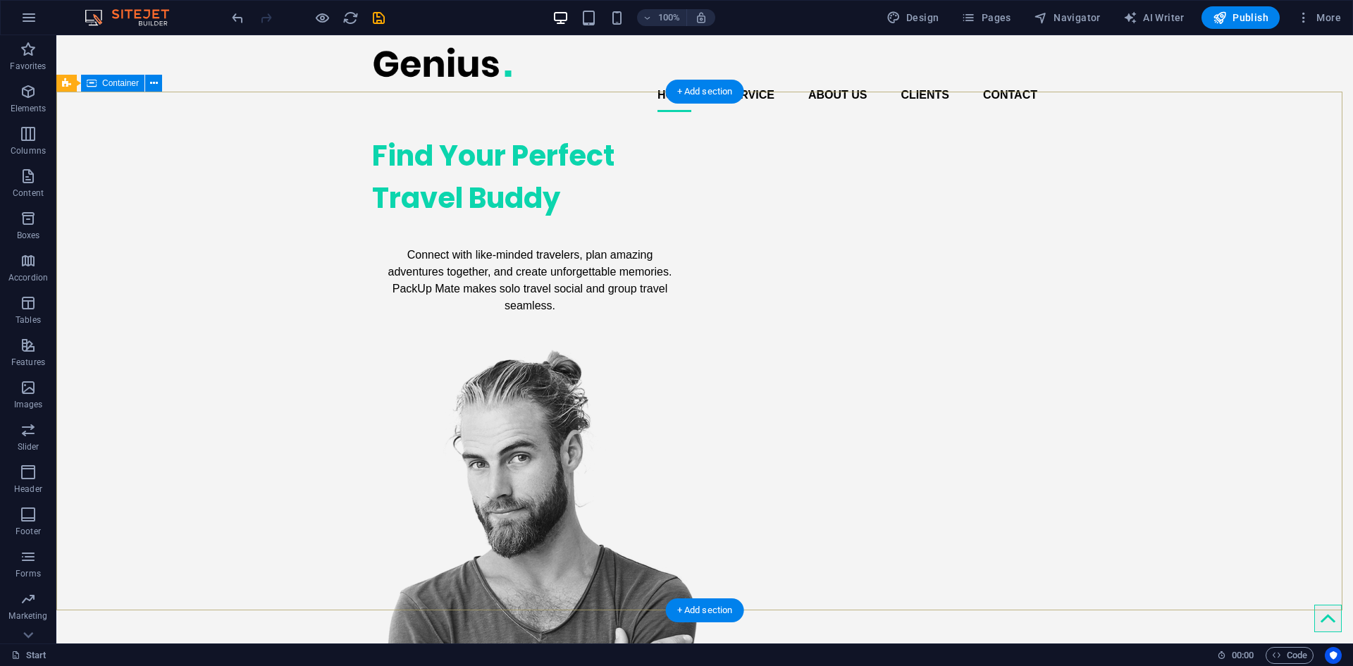
click at [215, 204] on div "Find Your Perfect Travel Buddy Connect with like-minded travelers, plan amazing…" at bounding box center [704, 504] width 1296 height 762
click at [416, 321] on div "Connect with like-minded travelers, plan amazing adventures together, and creat…" at bounding box center [530, 280] width 316 height 80
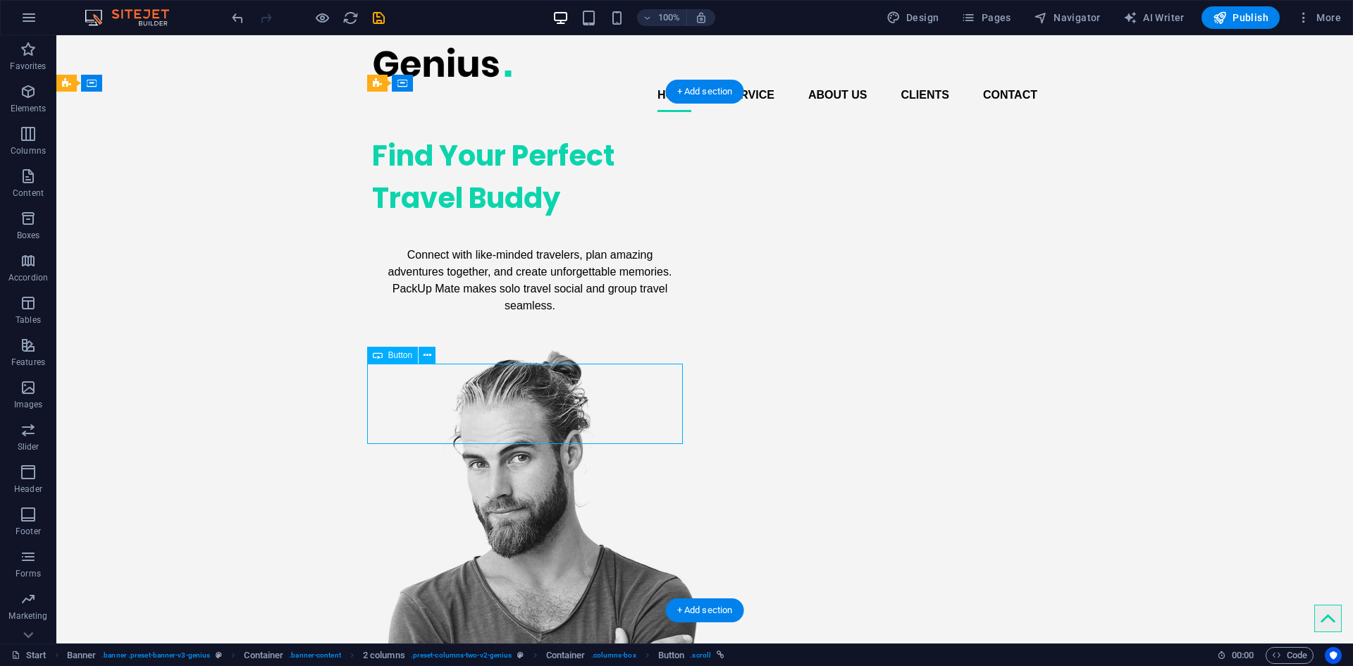
click at [416, 321] on div "Connect with like-minded travelers, plan amazing adventures together, and creat…" at bounding box center [530, 280] width 316 height 80
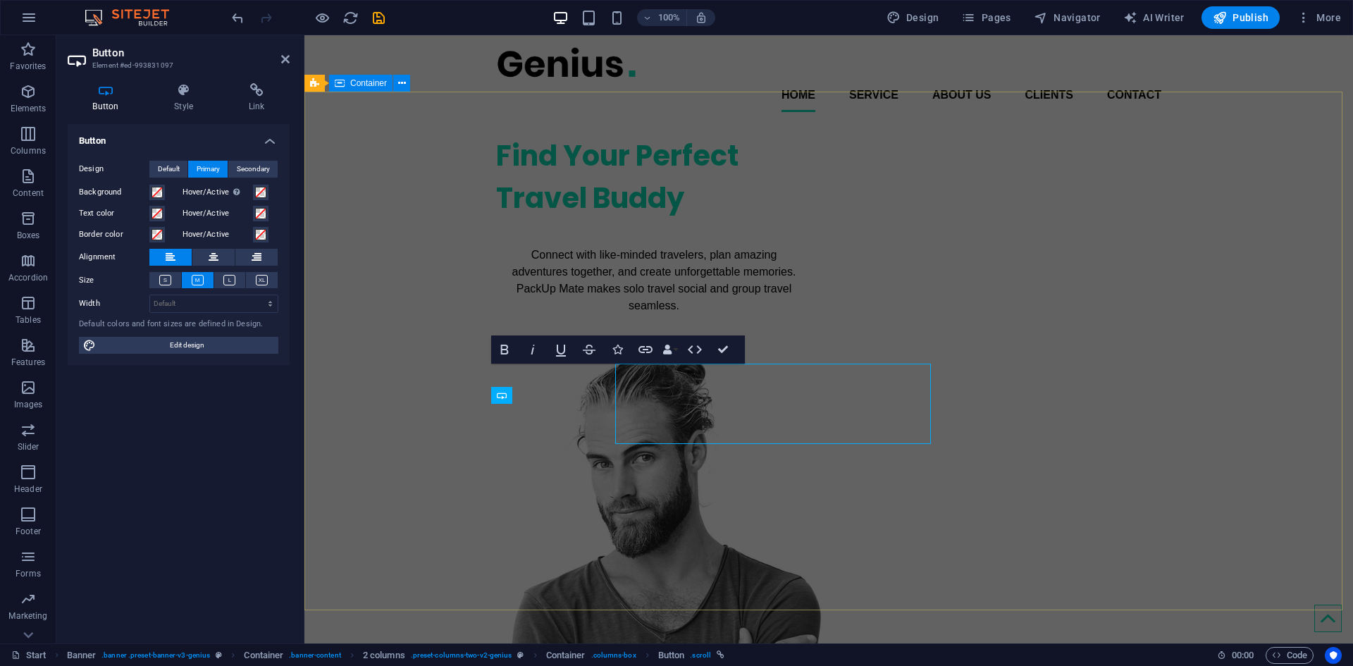
drag, startPoint x: 664, startPoint y: 386, endPoint x: 416, endPoint y: 386, distance: 248.0
click at [416, 386] on div "Find Your Perfect Travel Buddy Connect with like-minded travelers, plan amazing…" at bounding box center [828, 504] width 1048 height 762
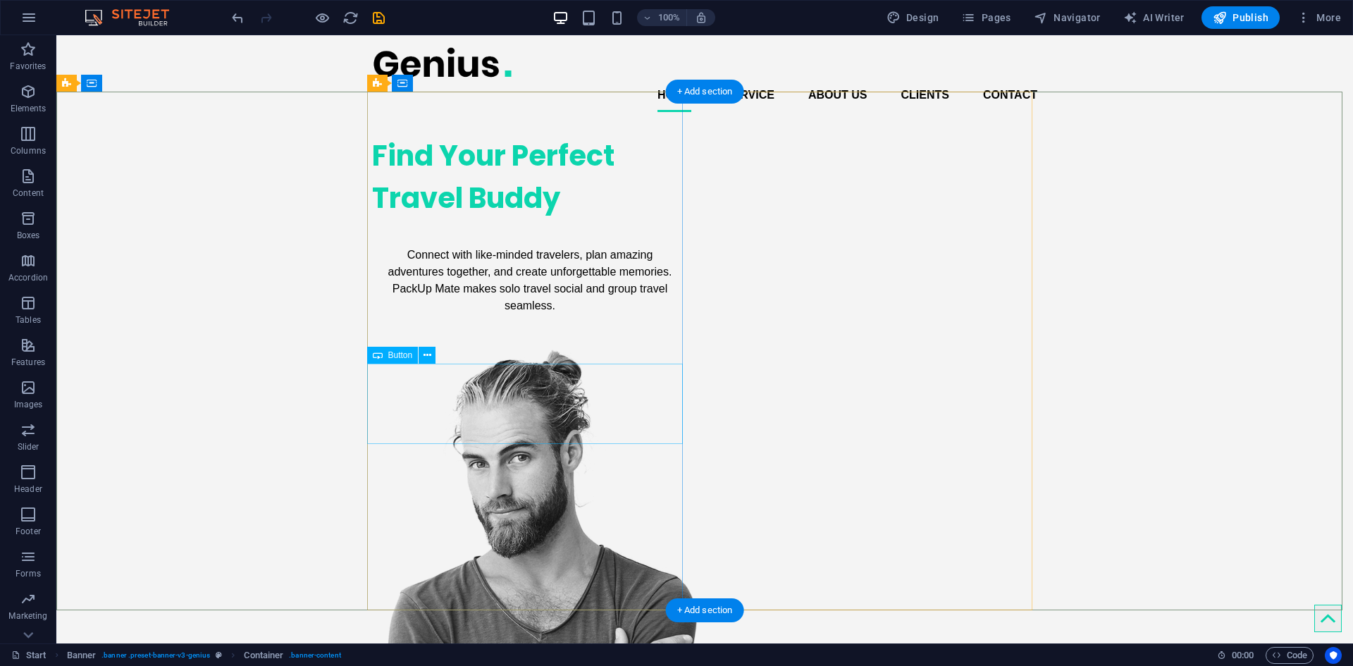
click at [454, 321] on div "Connect with like-minded travelers, plan amazing adventures together, and creat…" at bounding box center [530, 280] width 316 height 80
click at [399, 351] on span "Button" at bounding box center [400, 355] width 25 height 8
click at [398, 352] on span "Button" at bounding box center [400, 355] width 25 height 8
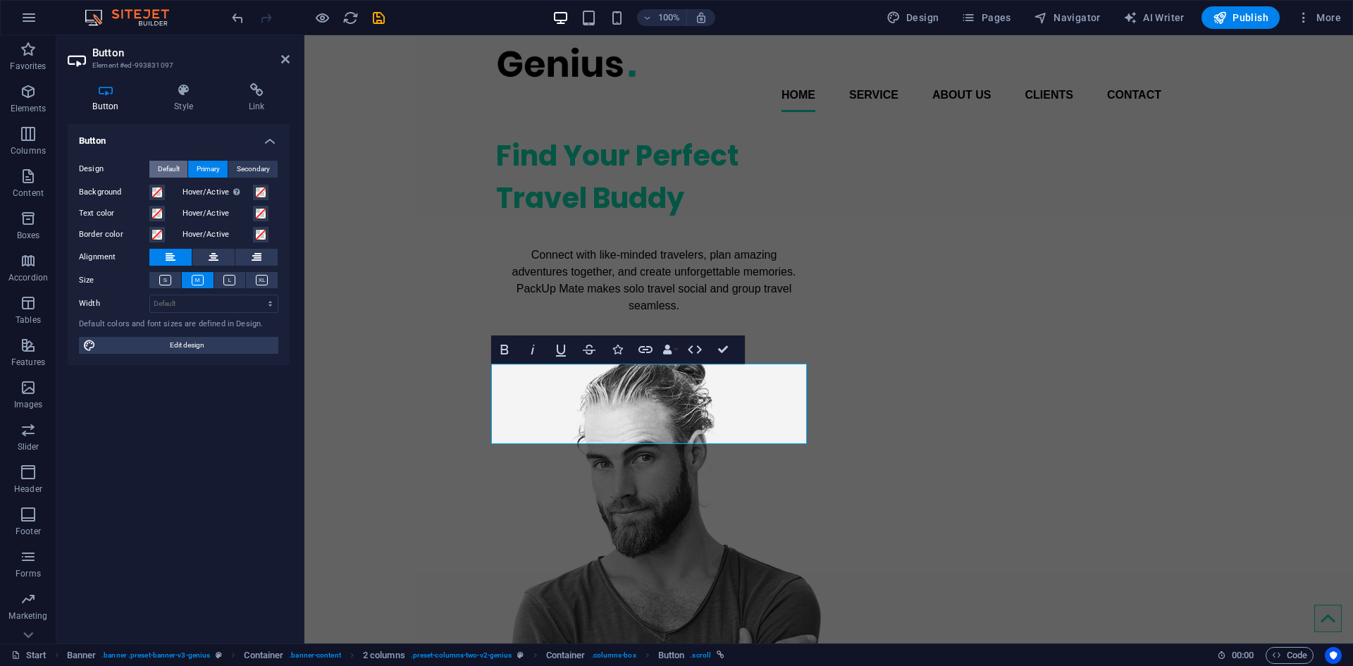
click at [166, 166] on span "Default" at bounding box center [169, 169] width 22 height 17
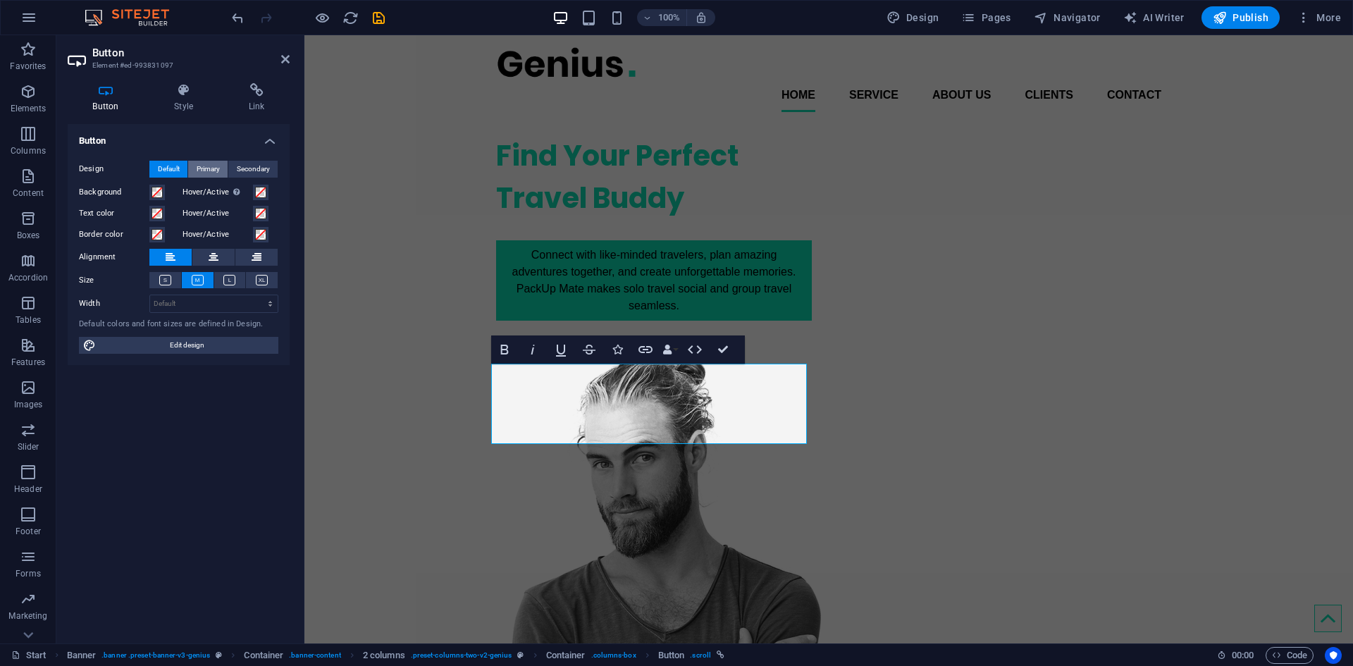
click at [213, 171] on span "Primary" at bounding box center [208, 169] width 23 height 17
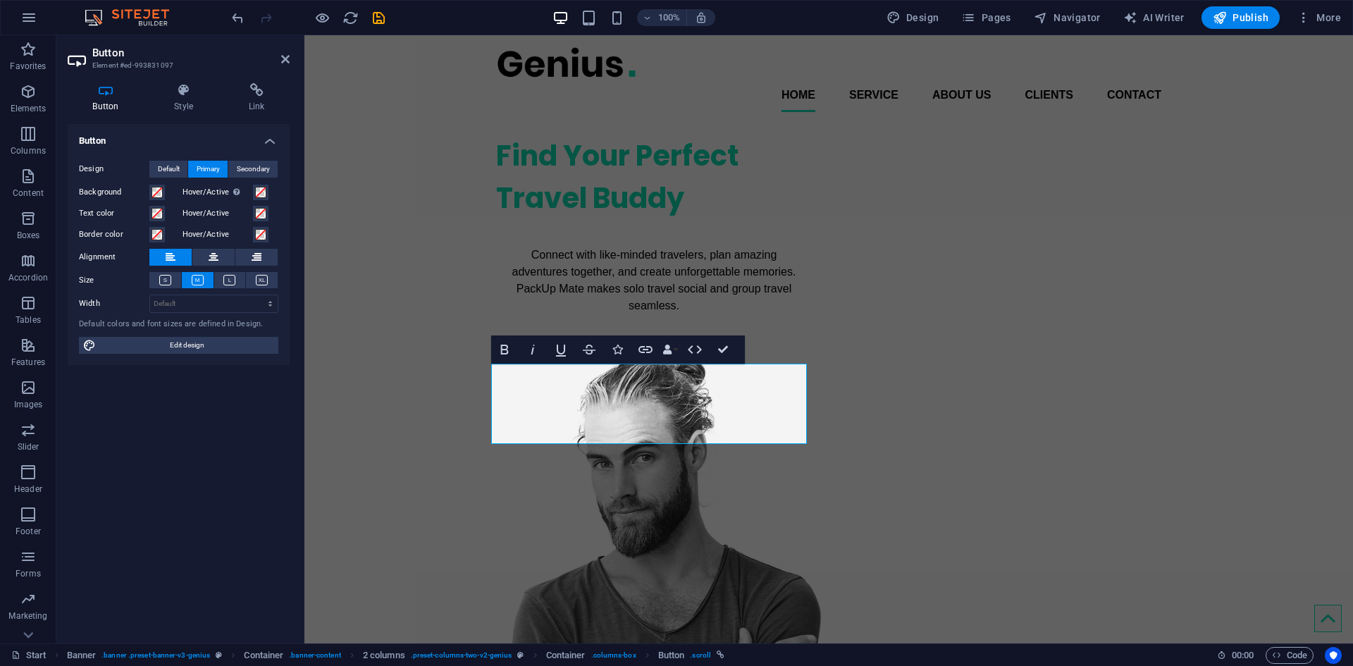
click at [275, 140] on h4 "Button" at bounding box center [179, 136] width 222 height 25
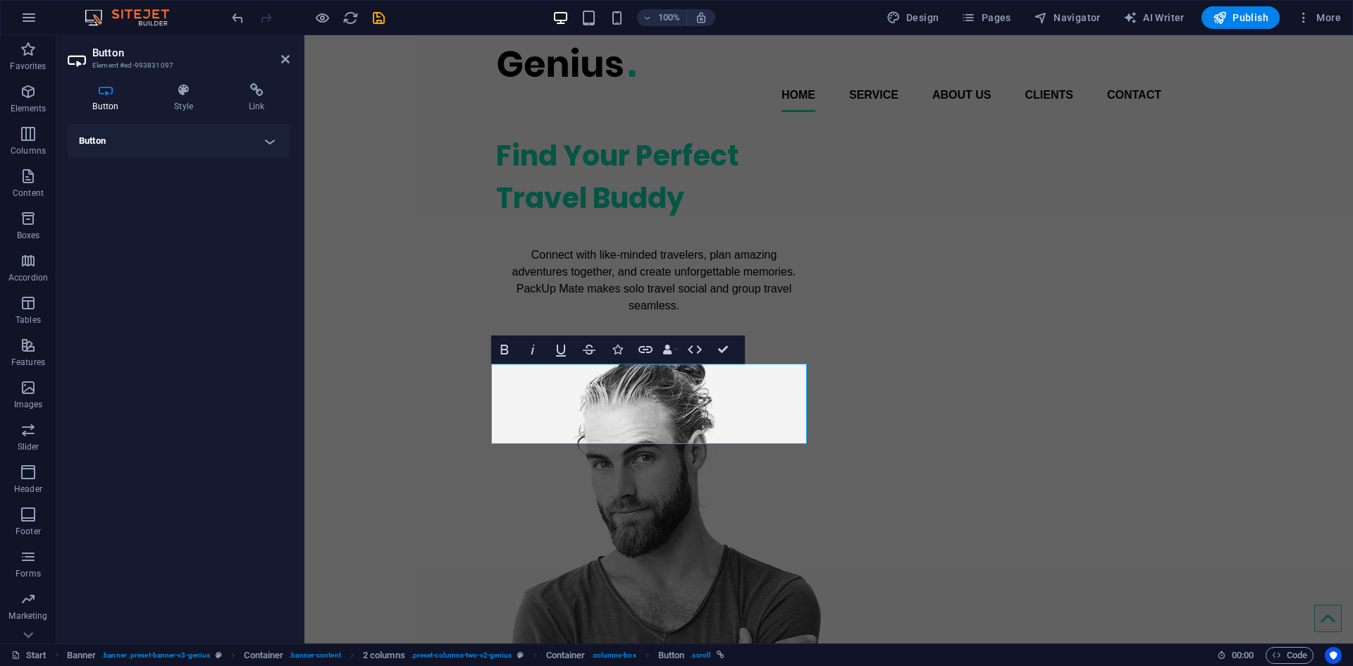
click at [261, 128] on h4 "Button" at bounding box center [179, 141] width 222 height 34
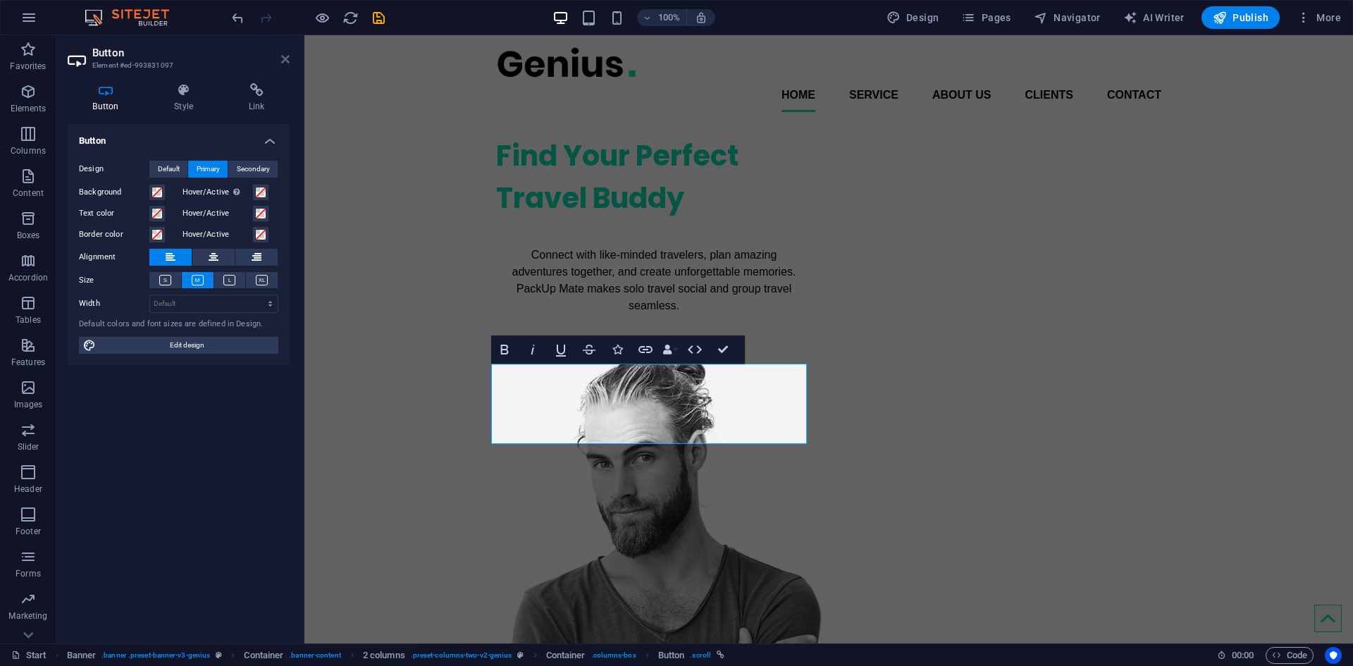
click at [288, 64] on icon at bounding box center [285, 59] width 8 height 11
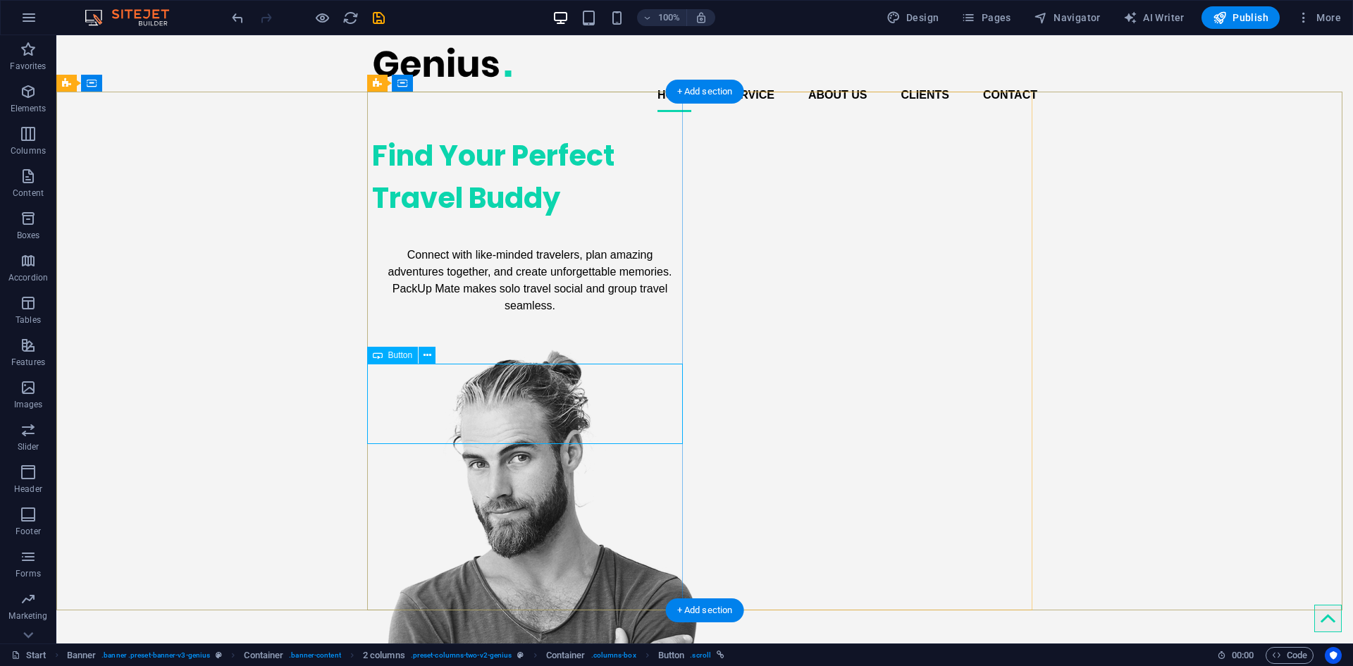
click at [490, 321] on div "Connect with like-minded travelers, plan amazing adventures together, and creat…" at bounding box center [530, 280] width 316 height 80
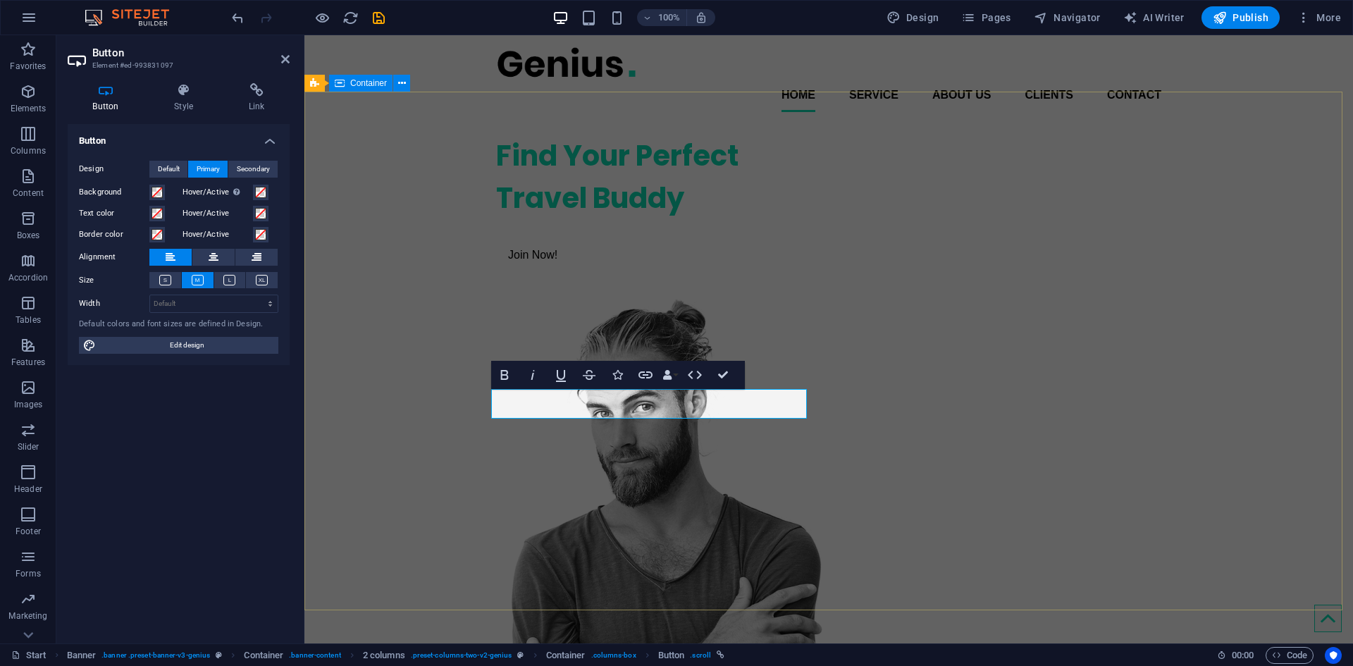
click at [333, 368] on div "Find Your Perfect Travel Buddy ​Join Now!" at bounding box center [828, 478] width 1048 height 711
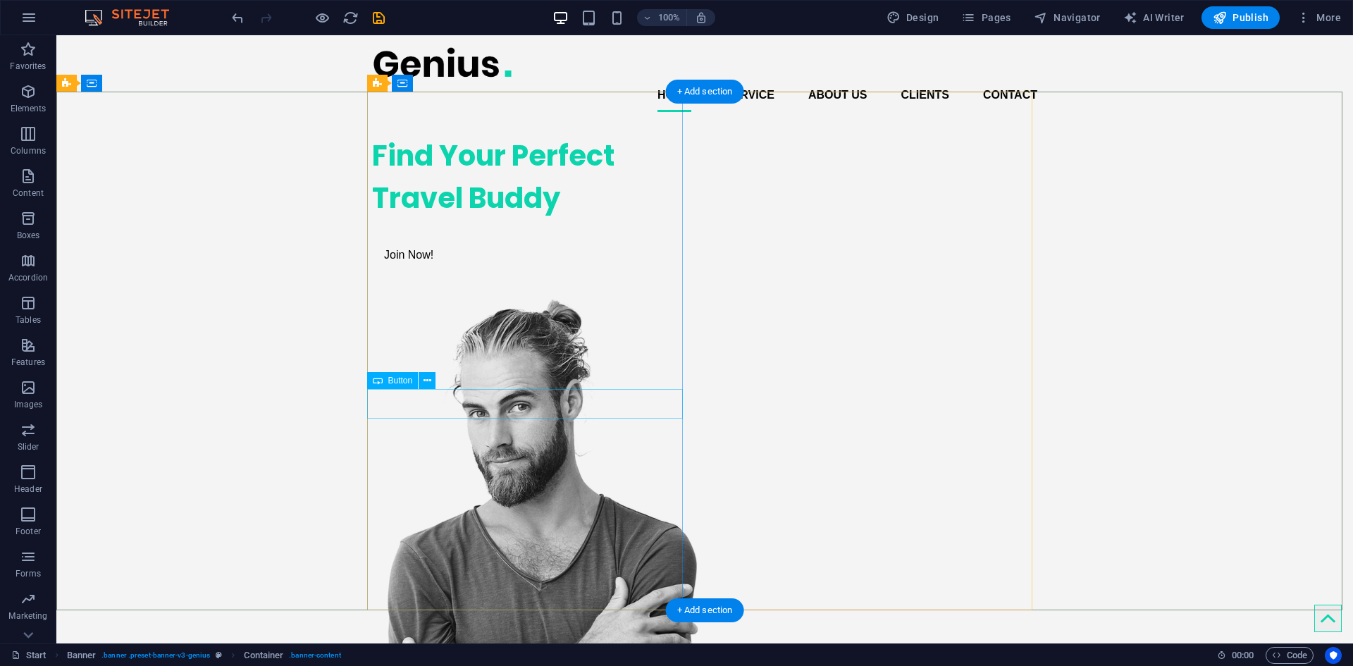
click at [414, 270] on div "Join Now!" at bounding box center [530, 255] width 316 height 30
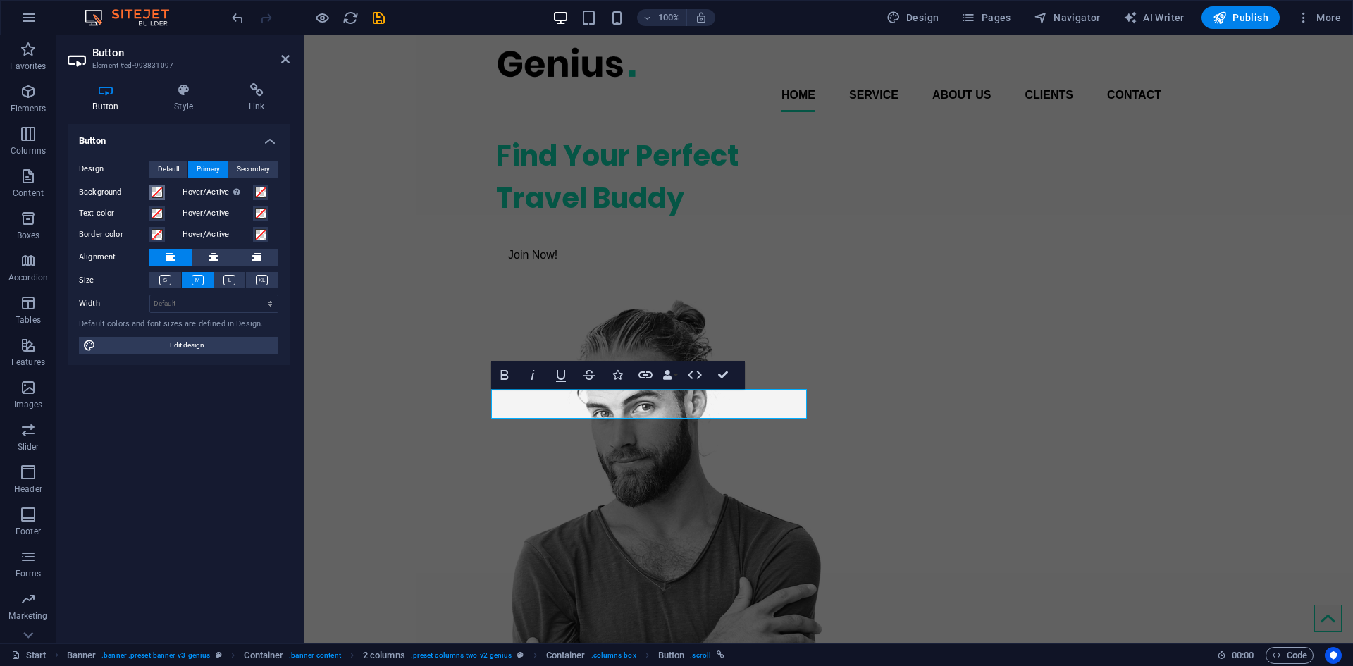
click at [163, 195] on button "Background" at bounding box center [157, 193] width 16 height 16
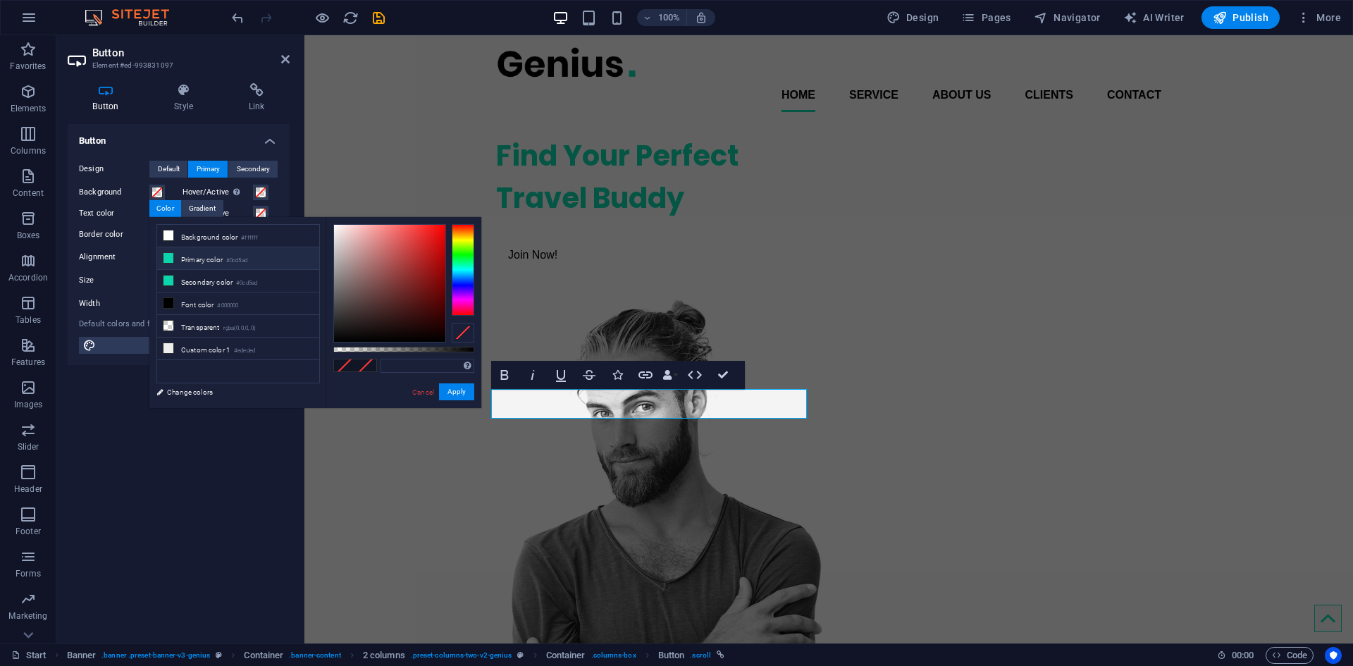
click at [193, 258] on li "Primary color #0cd5ad" at bounding box center [238, 258] width 162 height 23
type input "#0cd5ad"
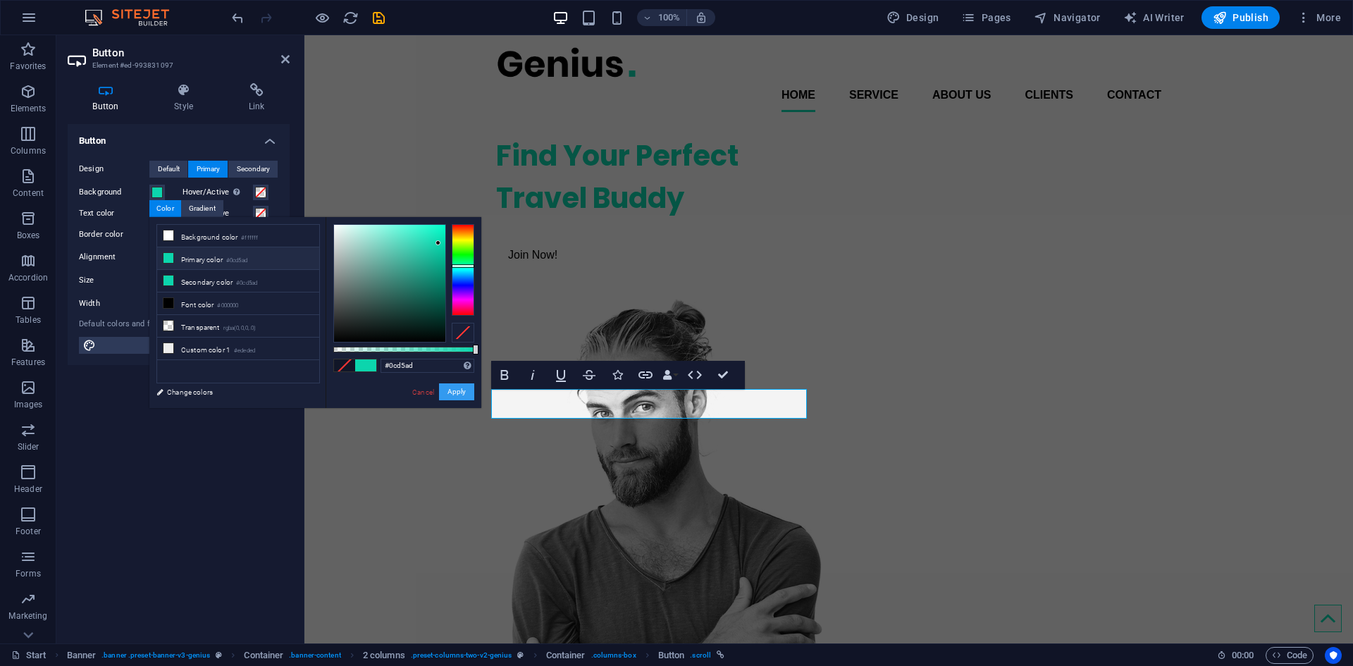
click at [450, 391] on button "Apply" at bounding box center [456, 391] width 35 height 17
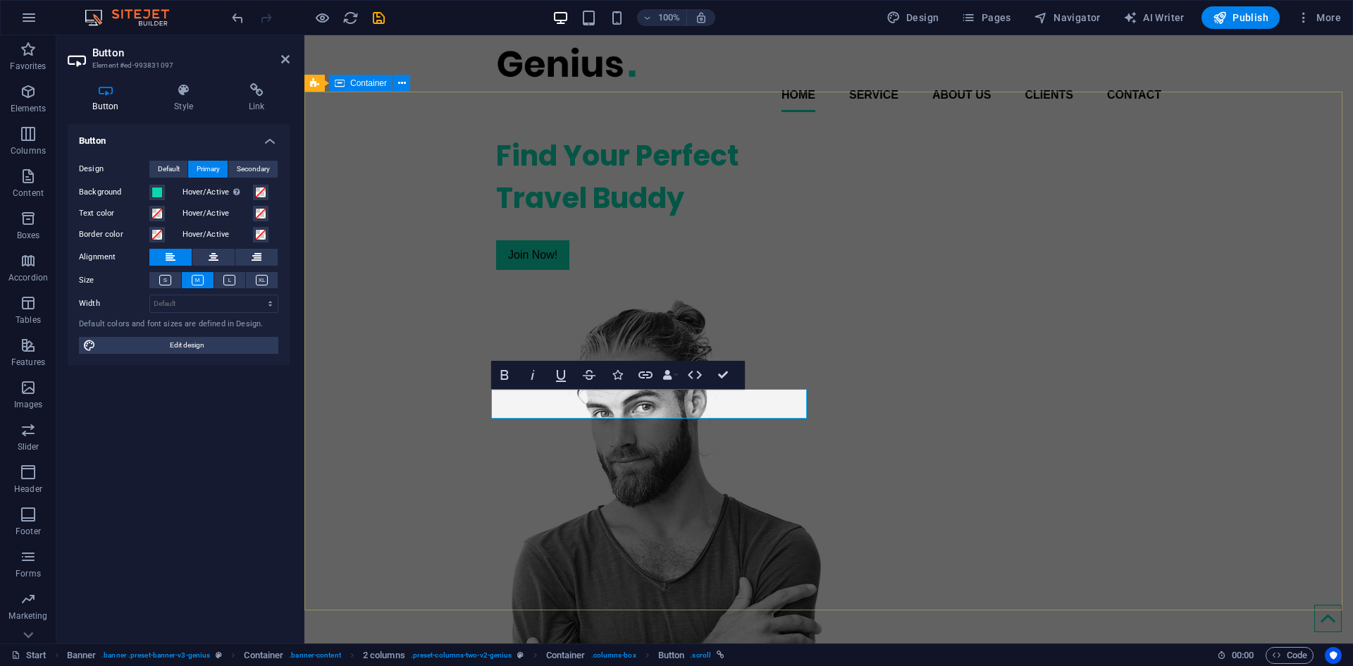
click at [403, 447] on div "Find Your Perfect Travel Buddy Join Now!" at bounding box center [828, 478] width 1048 height 711
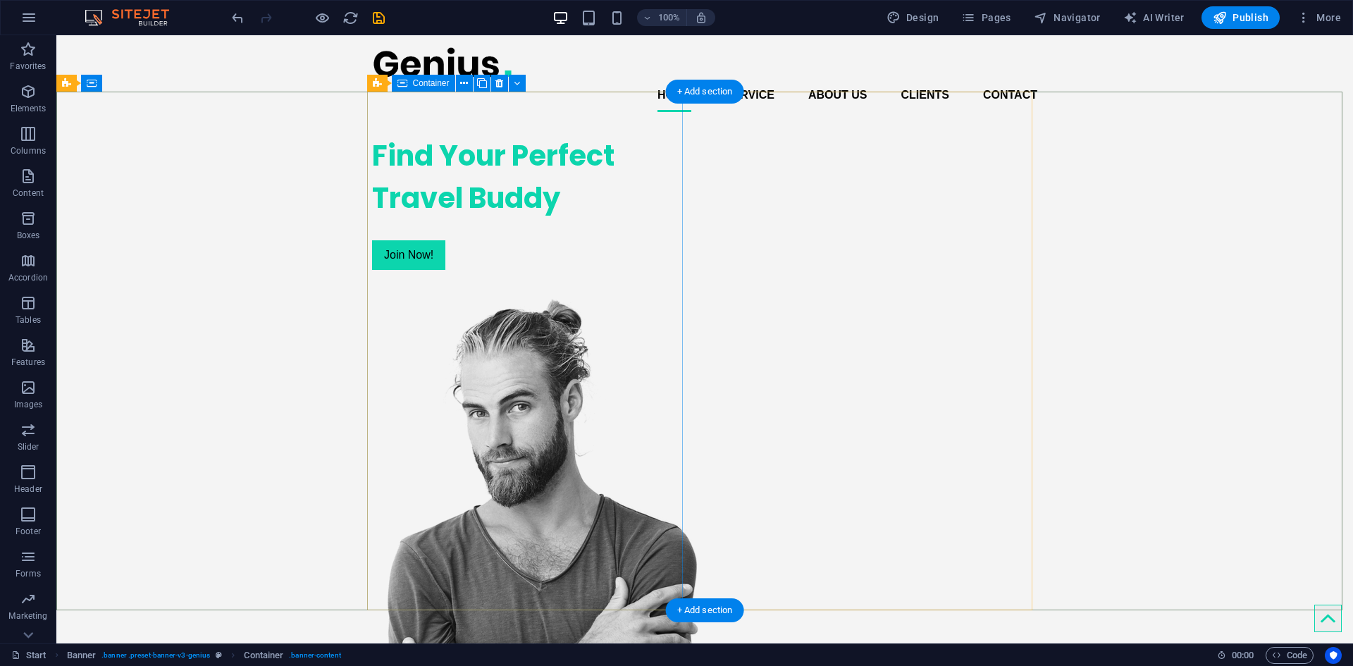
click at [403, 281] on div "Find Your Perfect Travel Buddy Join Now!" at bounding box center [530, 202] width 316 height 158
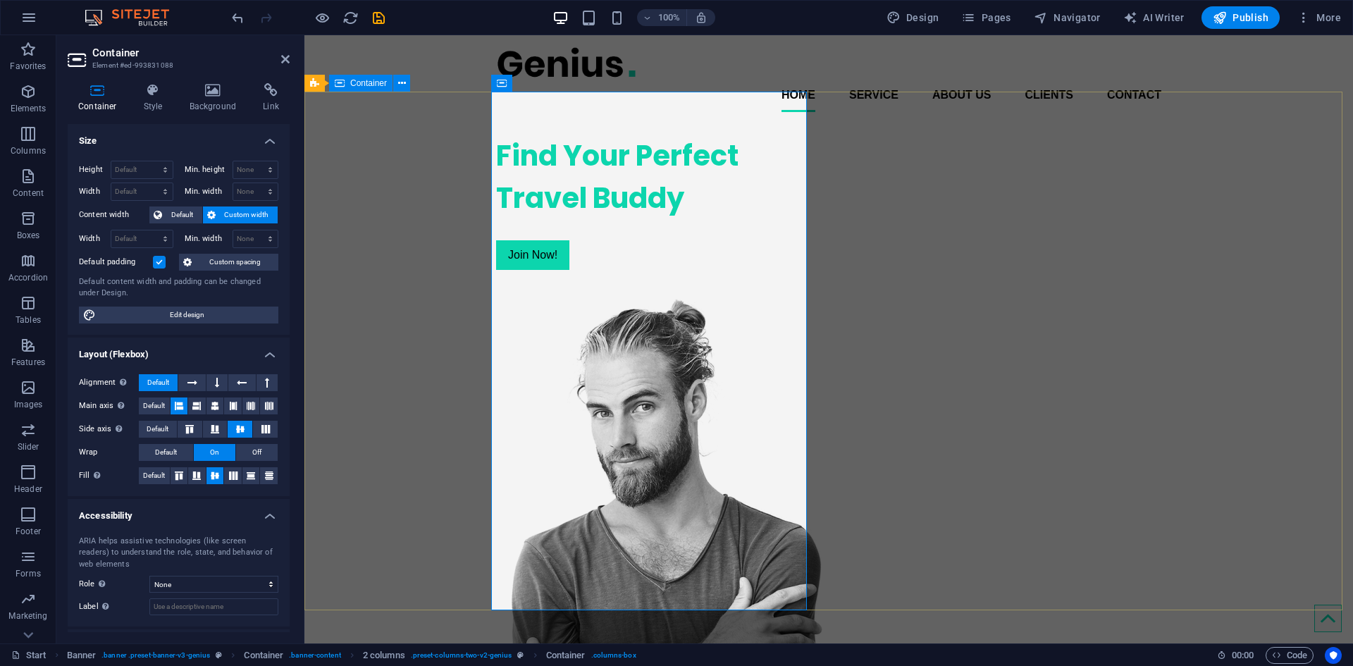
click at [335, 401] on div "Find Your Perfect Travel Buddy Join Now!" at bounding box center [828, 478] width 1048 height 711
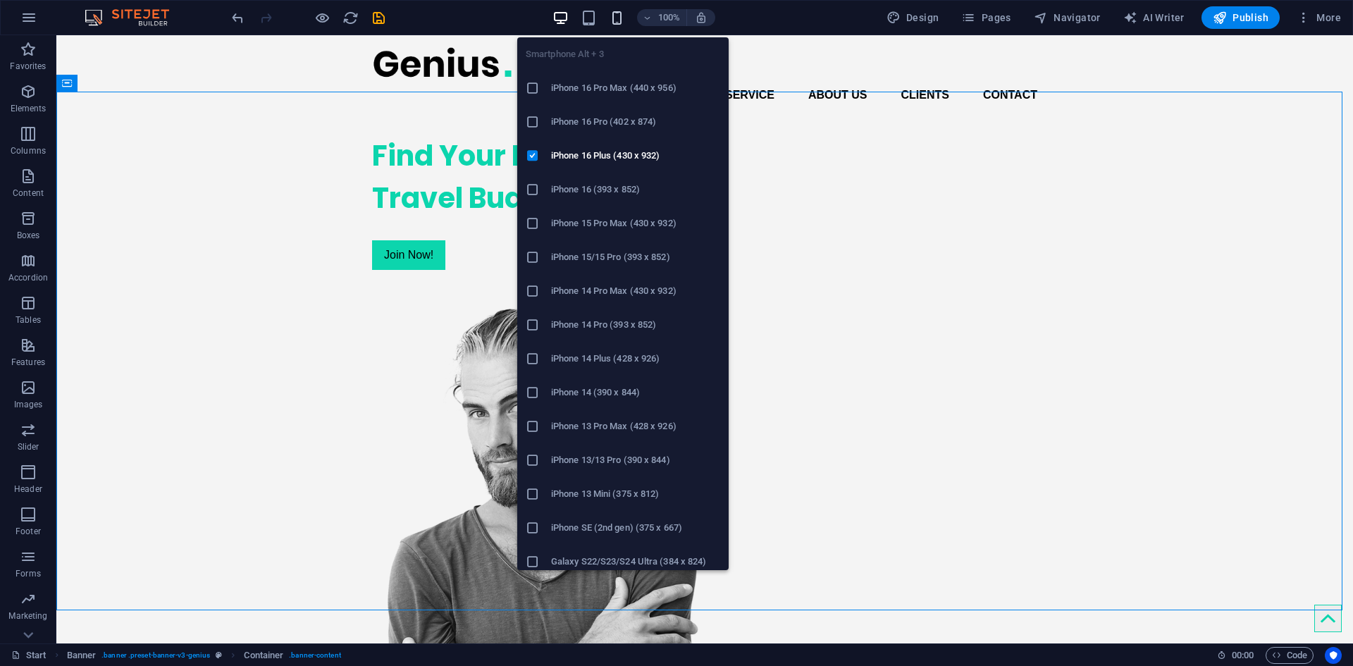
click at [612, 17] on icon "button" at bounding box center [617, 18] width 16 height 16
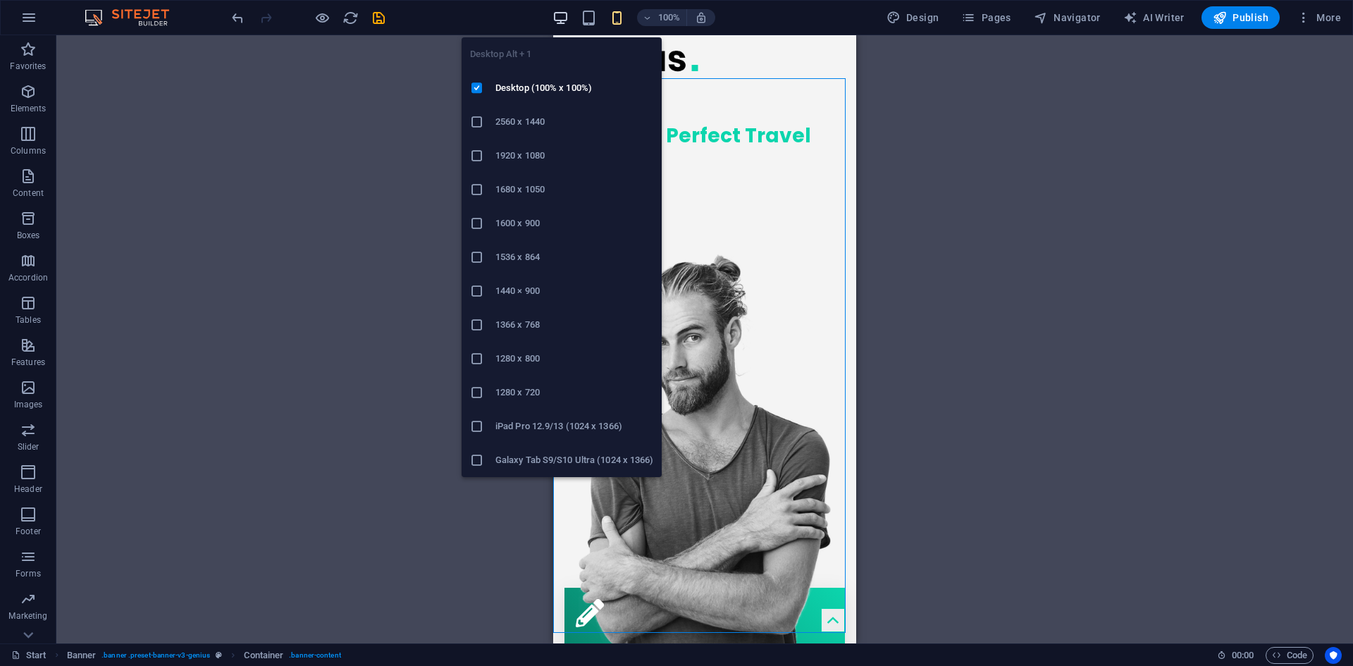
click at [563, 20] on icon "button" at bounding box center [560, 18] width 16 height 16
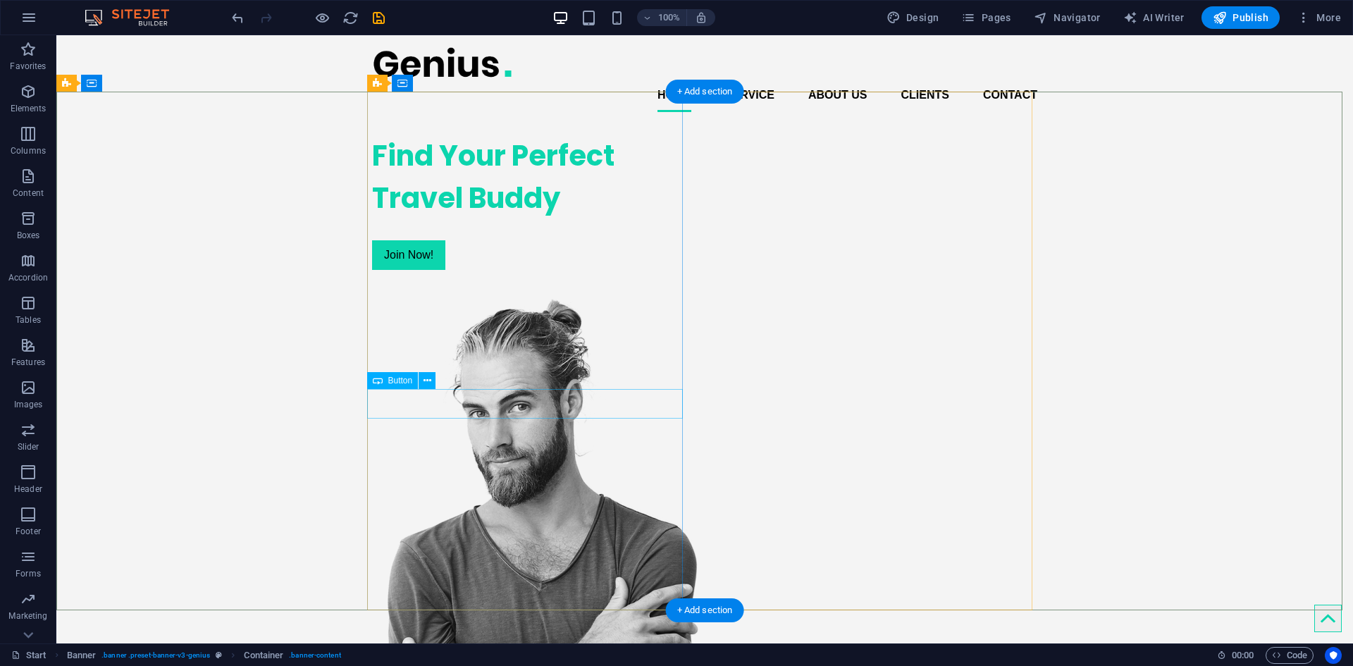
click at [404, 270] on div "Join Now!" at bounding box center [530, 255] width 316 height 30
click at [531, 270] on div "Join Now!" at bounding box center [530, 255] width 316 height 30
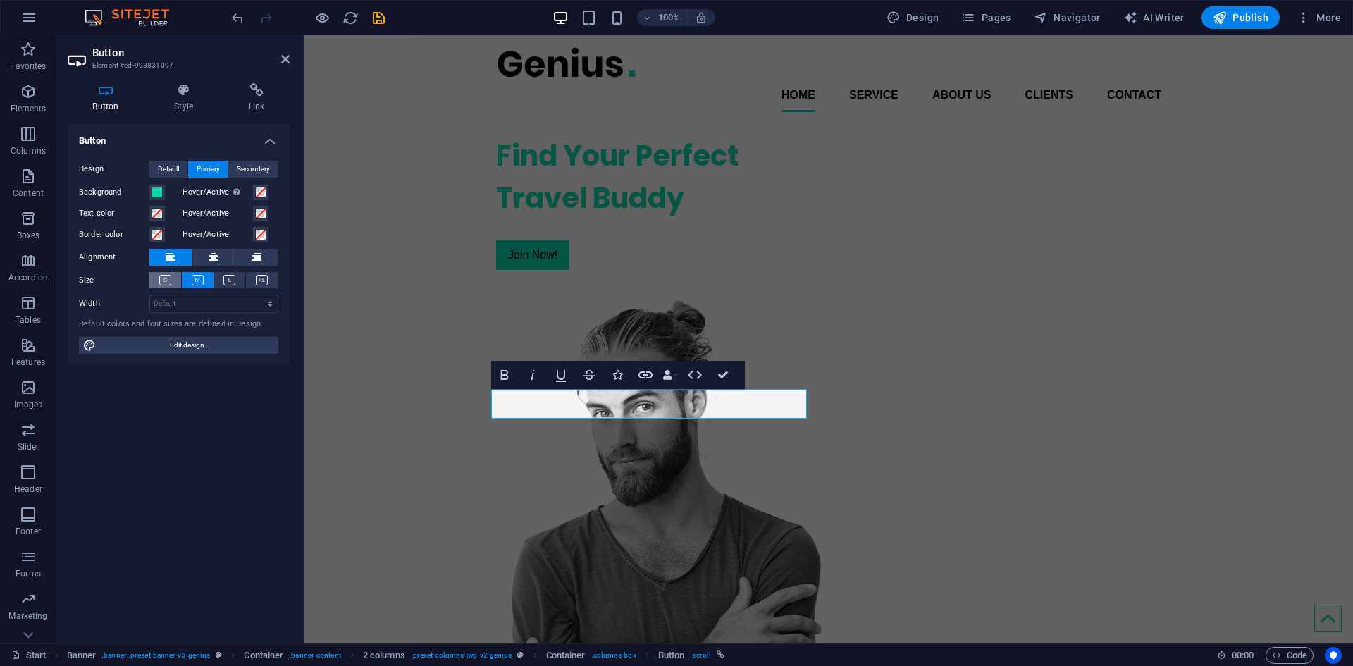
click at [166, 279] on icon at bounding box center [165, 280] width 12 height 11
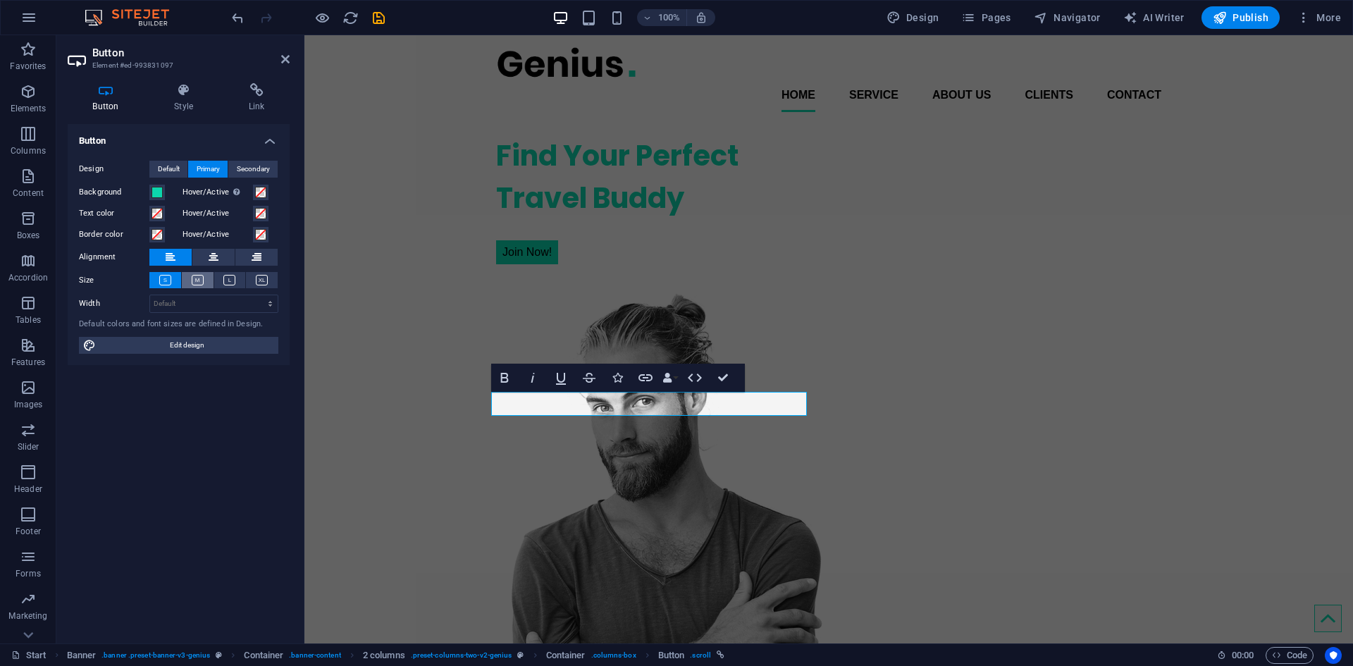
click at [190, 283] on button at bounding box center [198, 280] width 32 height 16
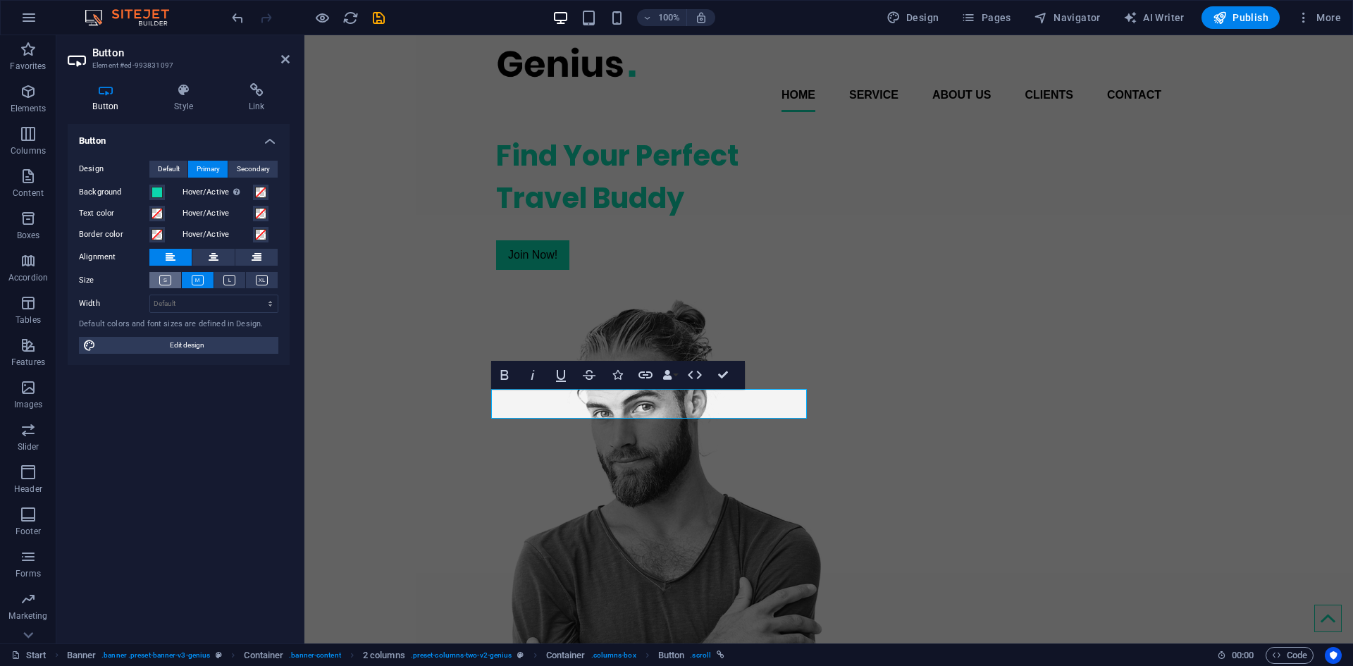
click at [173, 283] on button at bounding box center [165, 280] width 32 height 16
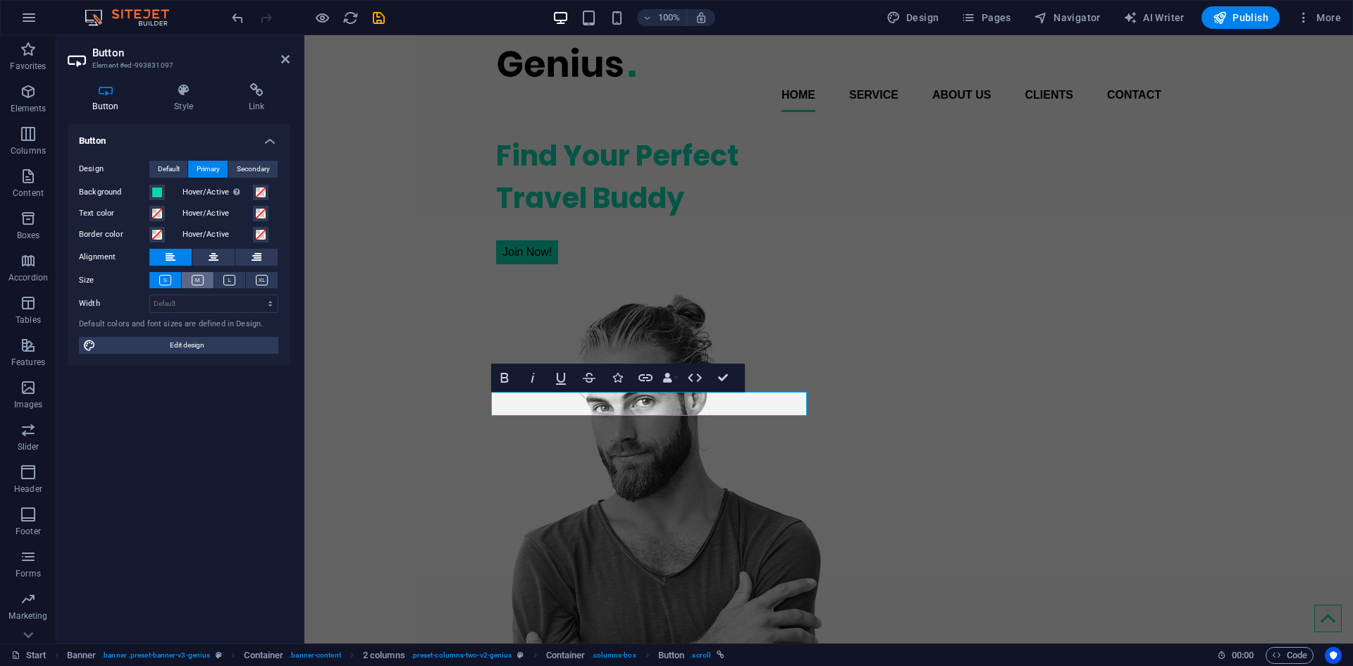
click at [204, 282] on button at bounding box center [198, 280] width 32 height 16
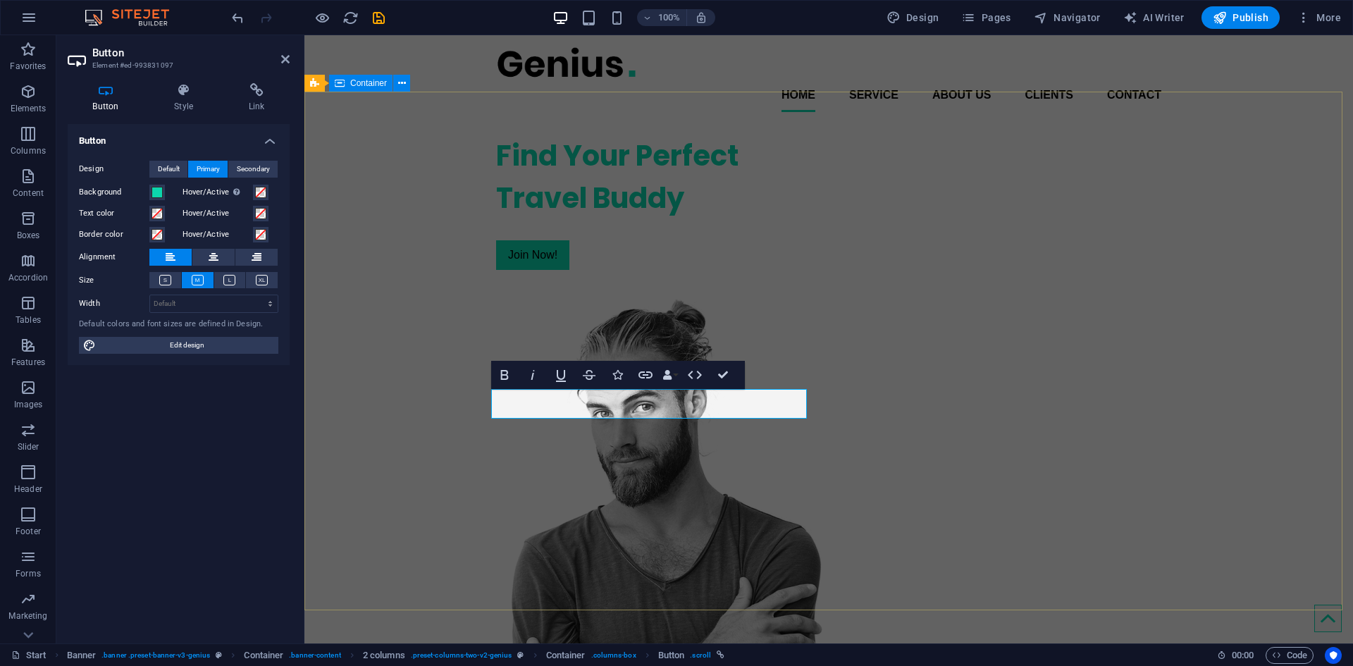
click at [430, 446] on div "Find Your Perfect Travel Buddy Join Now!" at bounding box center [828, 478] width 1048 height 711
click at [678, 281] on div "Find Your Perfect Travel Buddy Join Now!" at bounding box center [654, 202] width 316 height 158
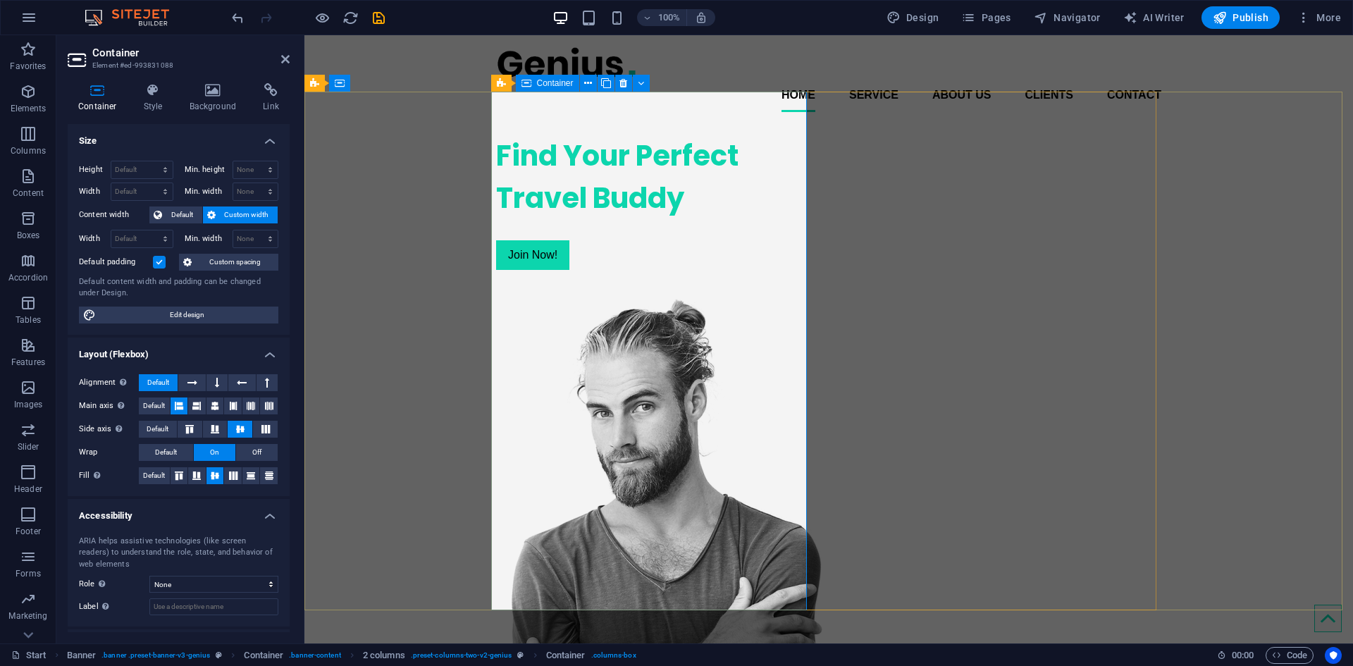
click at [559, 281] on div "Find Your Perfect Travel Buddy Join Now!" at bounding box center [654, 202] width 316 height 158
click at [399, 425] on div "Find Your Perfect Travel Buddy Join Now!" at bounding box center [828, 478] width 1048 height 711
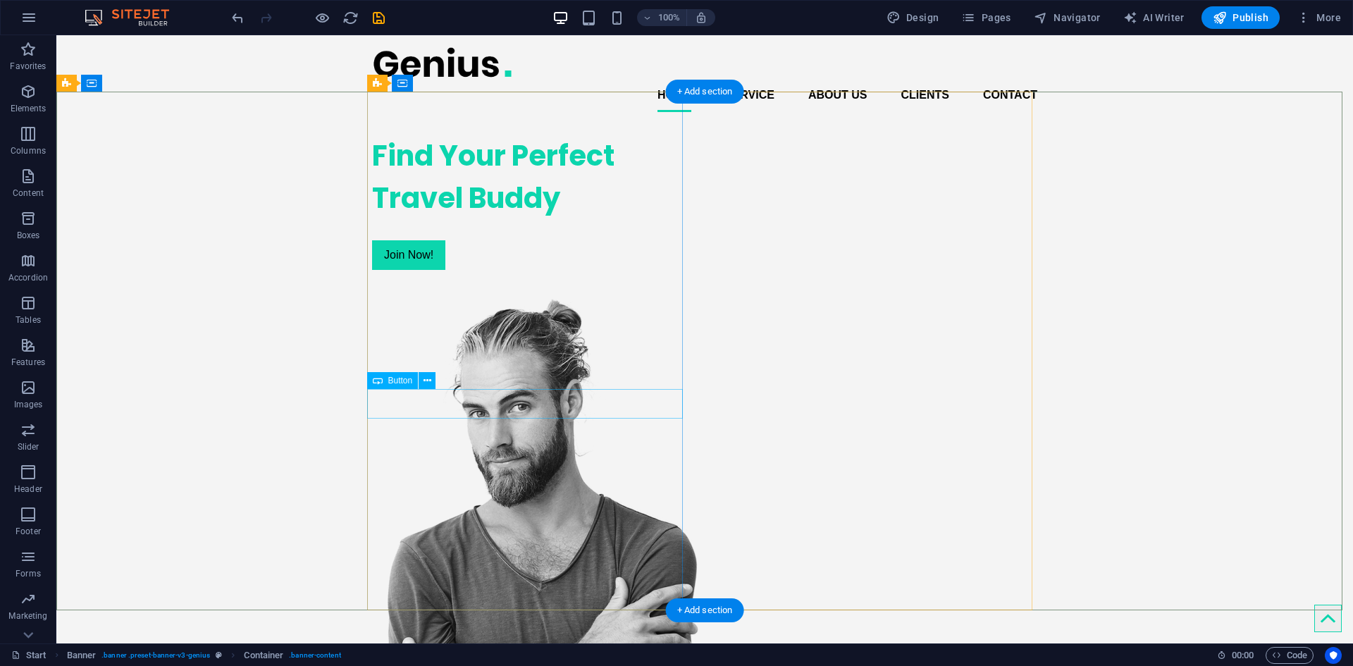
click at [592, 270] on div "Join Now!" at bounding box center [530, 255] width 316 height 30
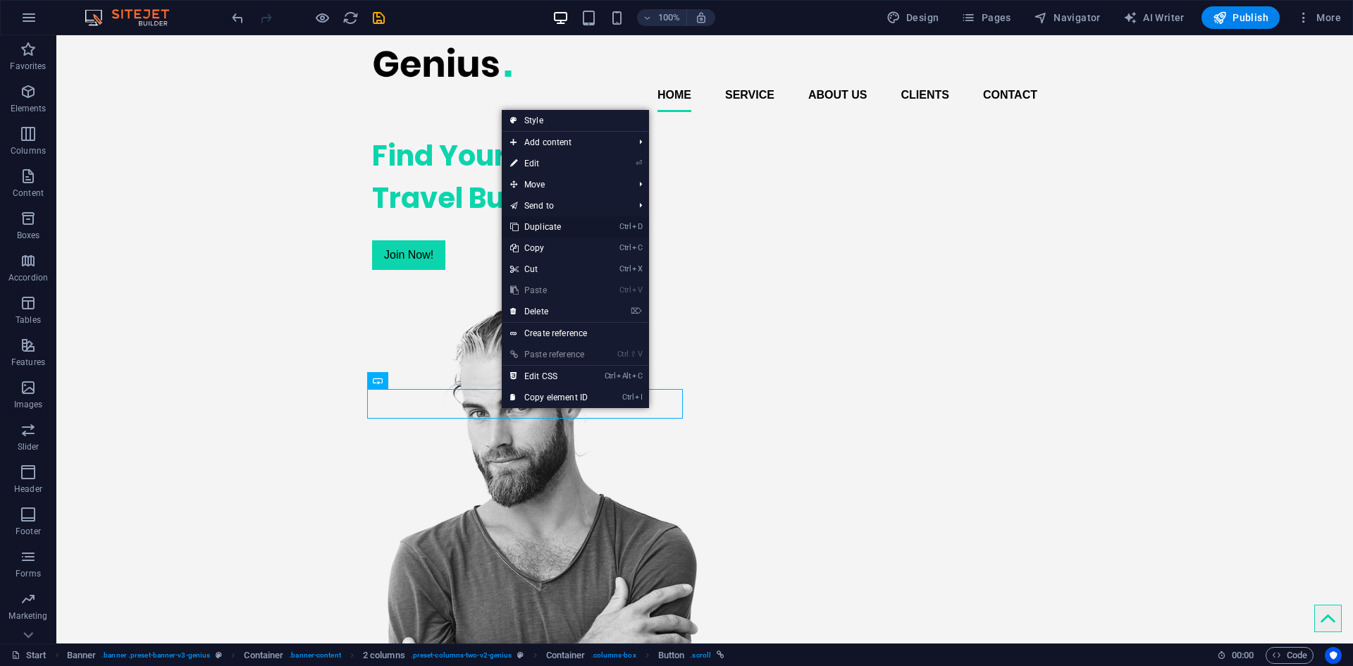
click at [564, 235] on link "Ctrl D Duplicate" at bounding box center [549, 226] width 94 height 21
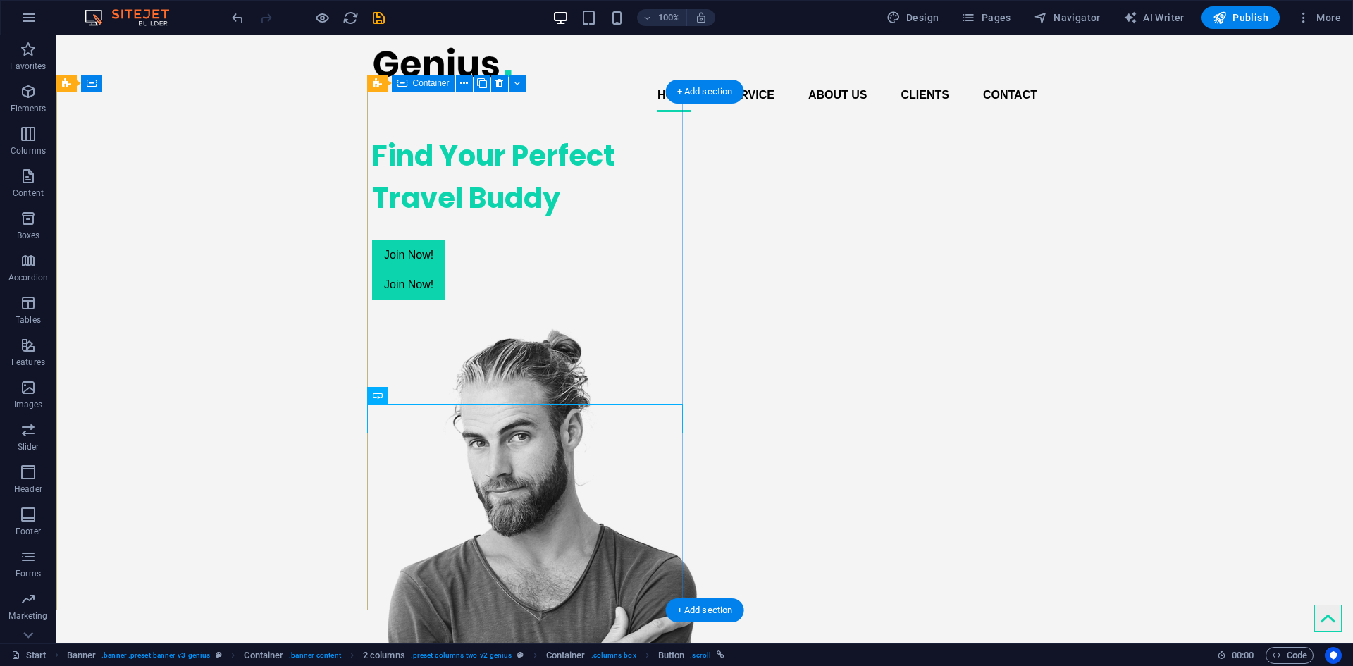
drag, startPoint x: 620, startPoint y: 271, endPoint x: 289, endPoint y: 278, distance: 331.2
click at [564, 235] on div "Find Your Perfect Travel Buddy Join Now! Join Now!" at bounding box center [530, 216] width 316 height 187
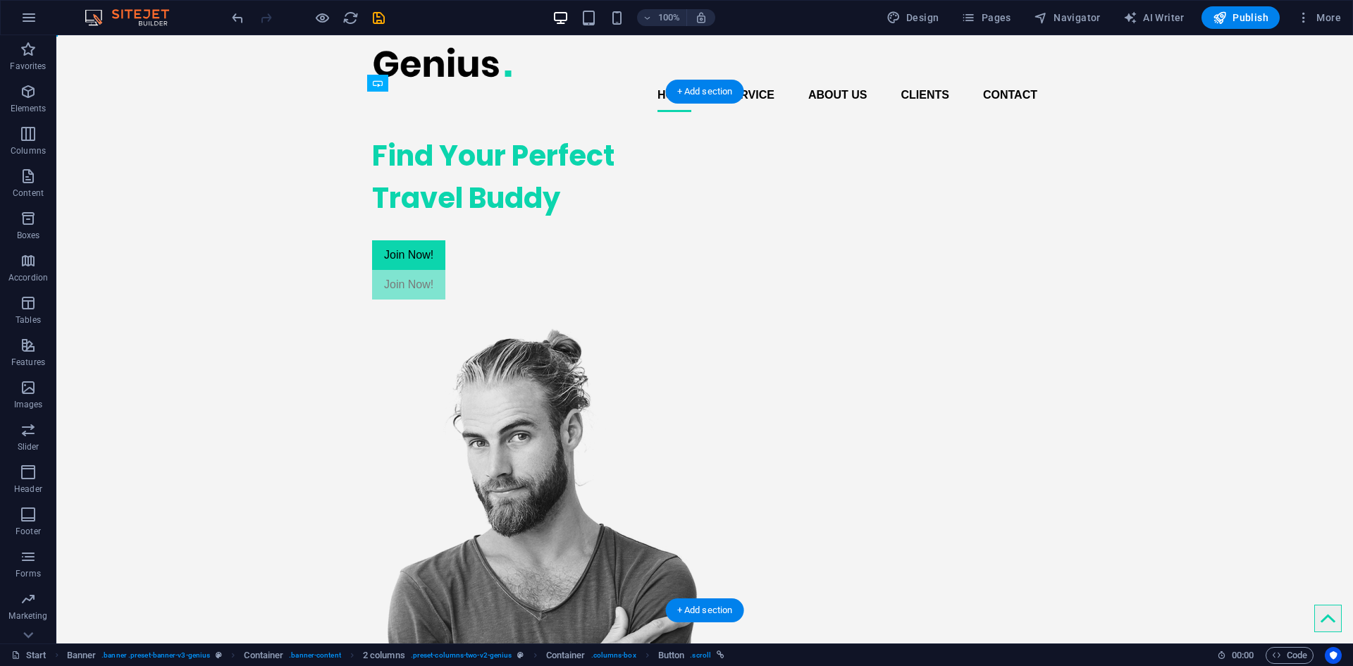
drag, startPoint x: 301, startPoint y: 383, endPoint x: 452, endPoint y: 414, distance: 154.6
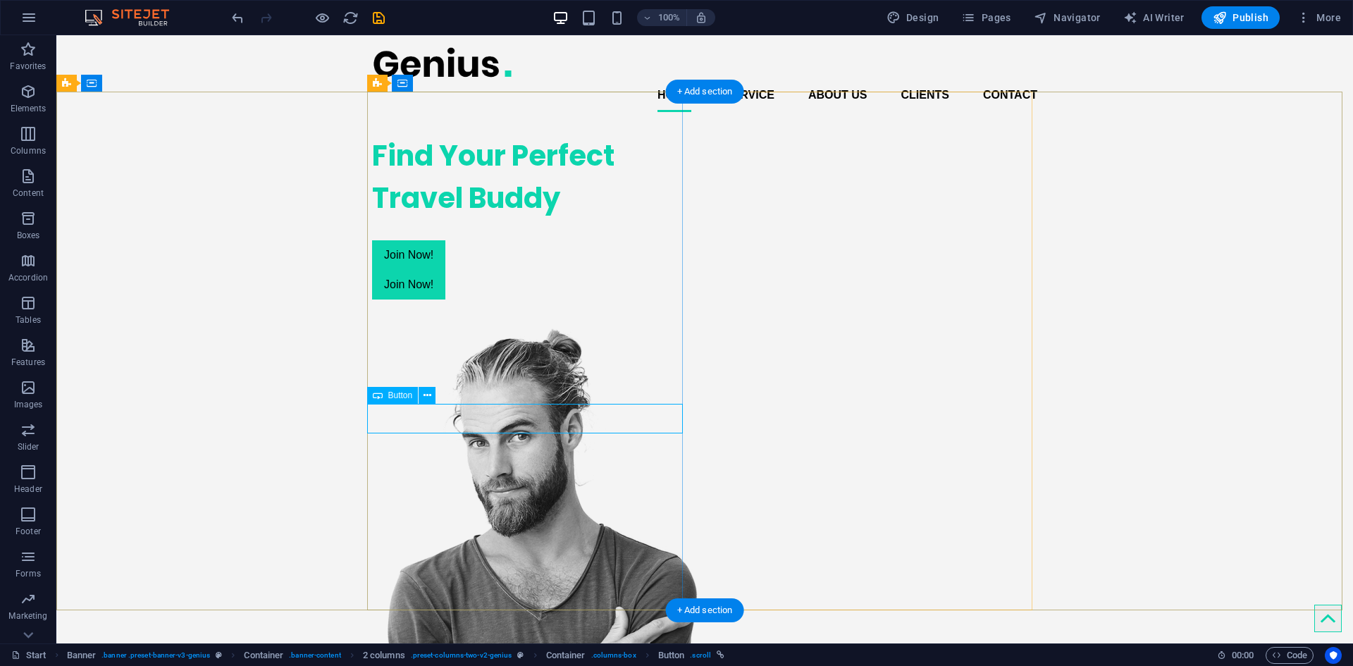
click at [425, 299] on div "Join Now!" at bounding box center [530, 285] width 316 height 30
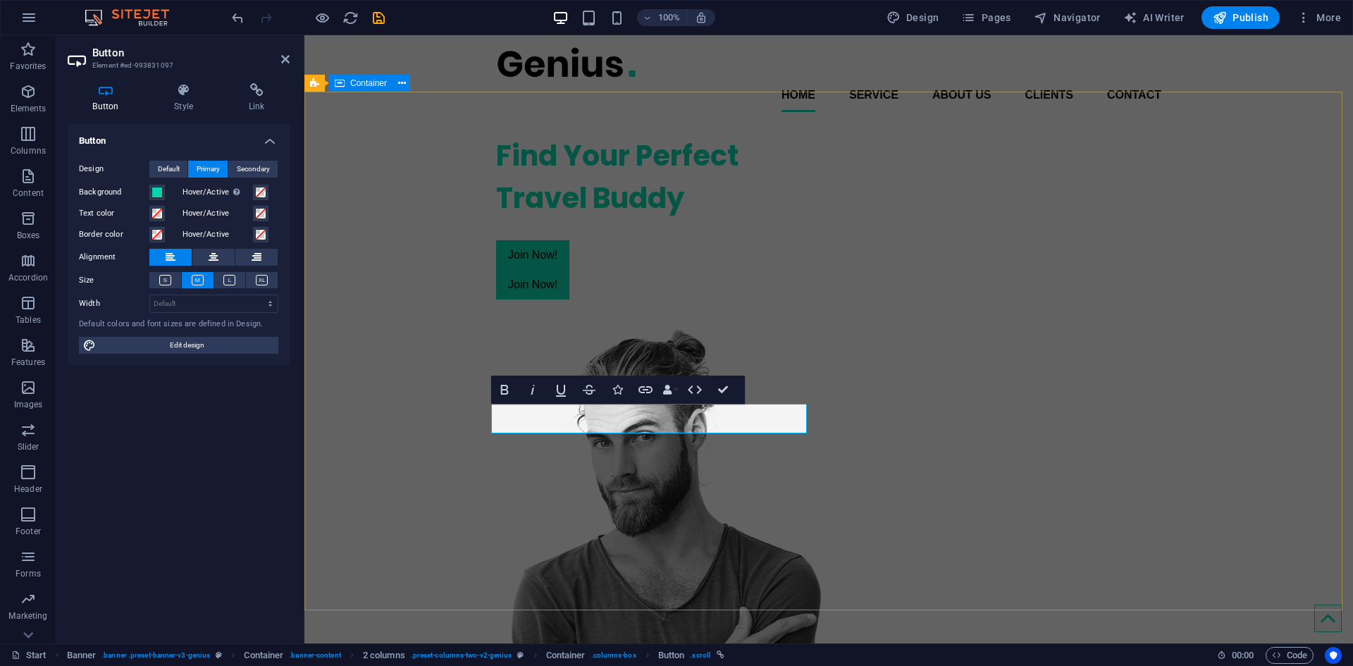
click at [427, 461] on div "Find Your Perfect Travel Buddy Join Now! Join Now!" at bounding box center [828, 493] width 1048 height 740
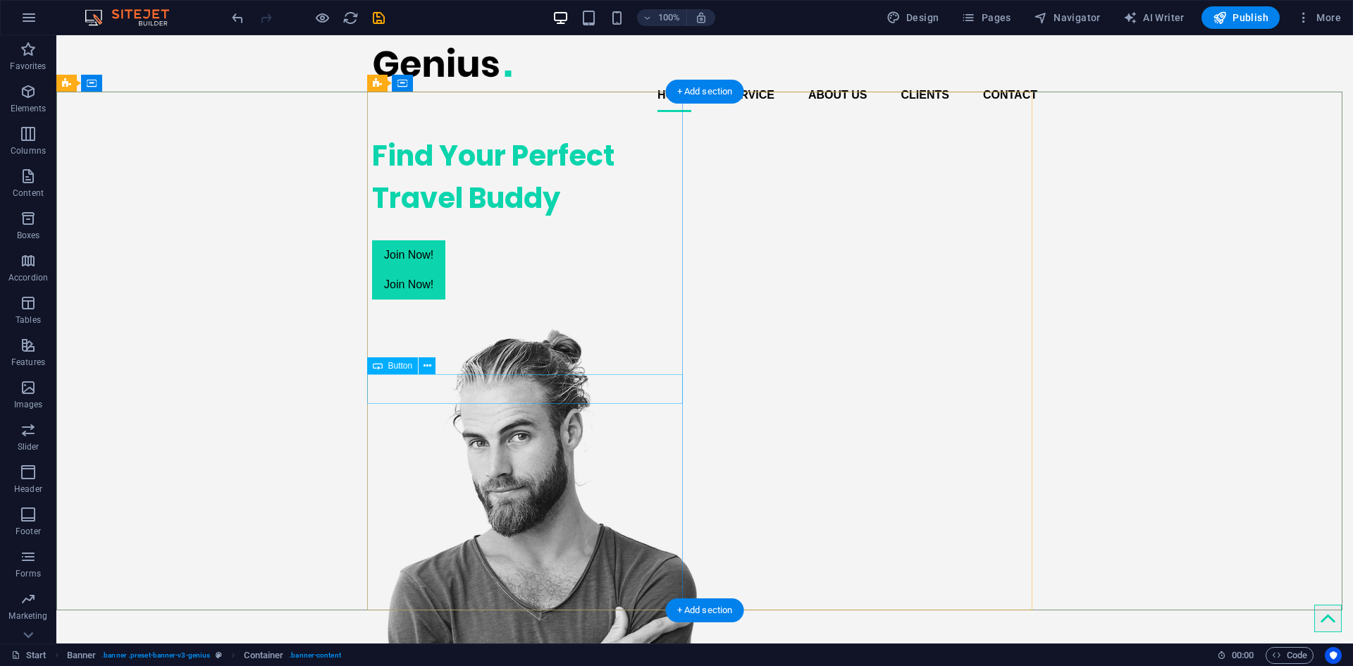
click at [426, 270] on div "Join Now!" at bounding box center [530, 255] width 316 height 30
click at [428, 369] on icon at bounding box center [427, 366] width 8 height 15
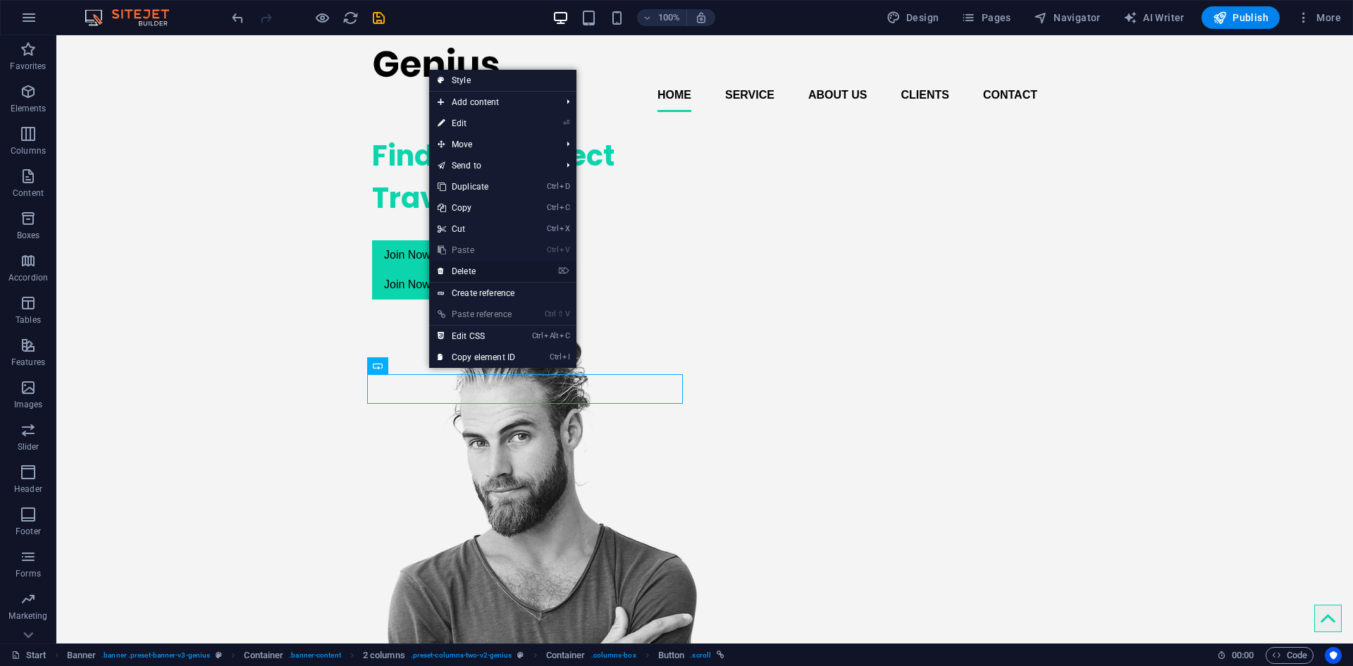
click at [487, 267] on link "⌦ Delete" at bounding box center [476, 271] width 94 height 21
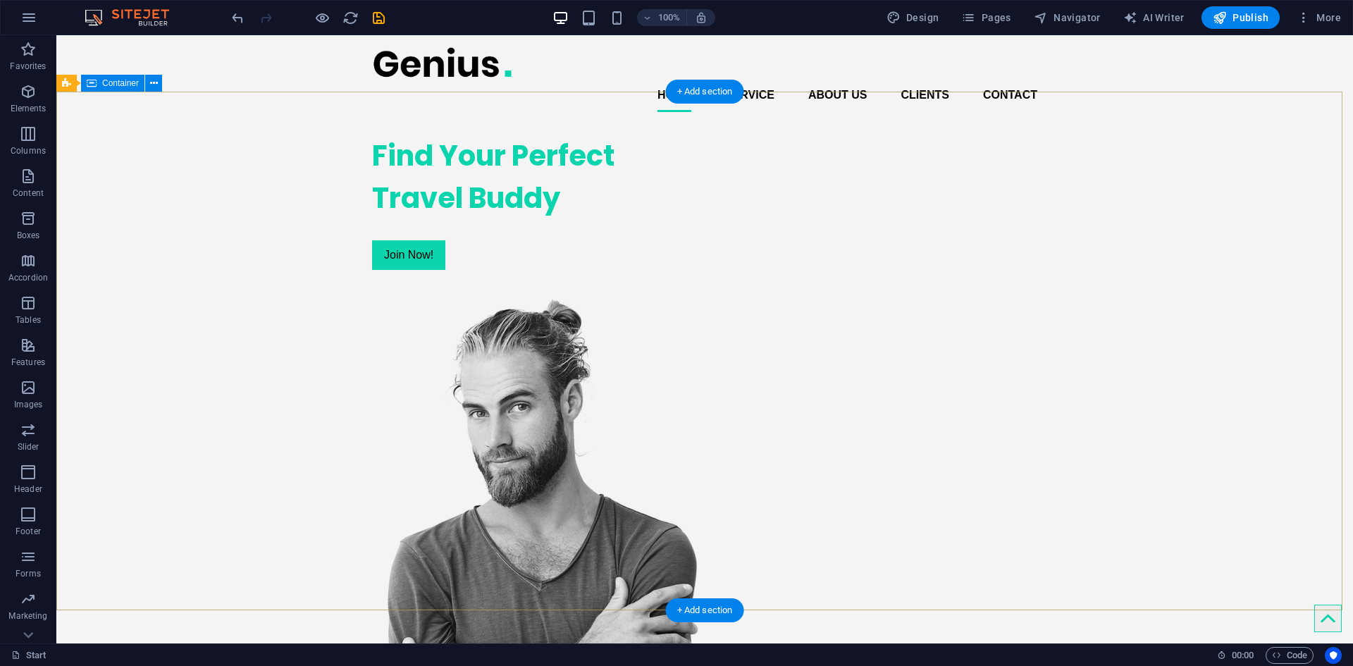
click at [296, 285] on div "Find Your Perfect Travel Buddy Join Now!" at bounding box center [704, 478] width 1296 height 711
click at [277, 187] on div "Find Your Perfect Travel Buddy Join Now!" at bounding box center [704, 478] width 1296 height 711
click at [491, 270] on div "Join Now!" at bounding box center [530, 255] width 316 height 30
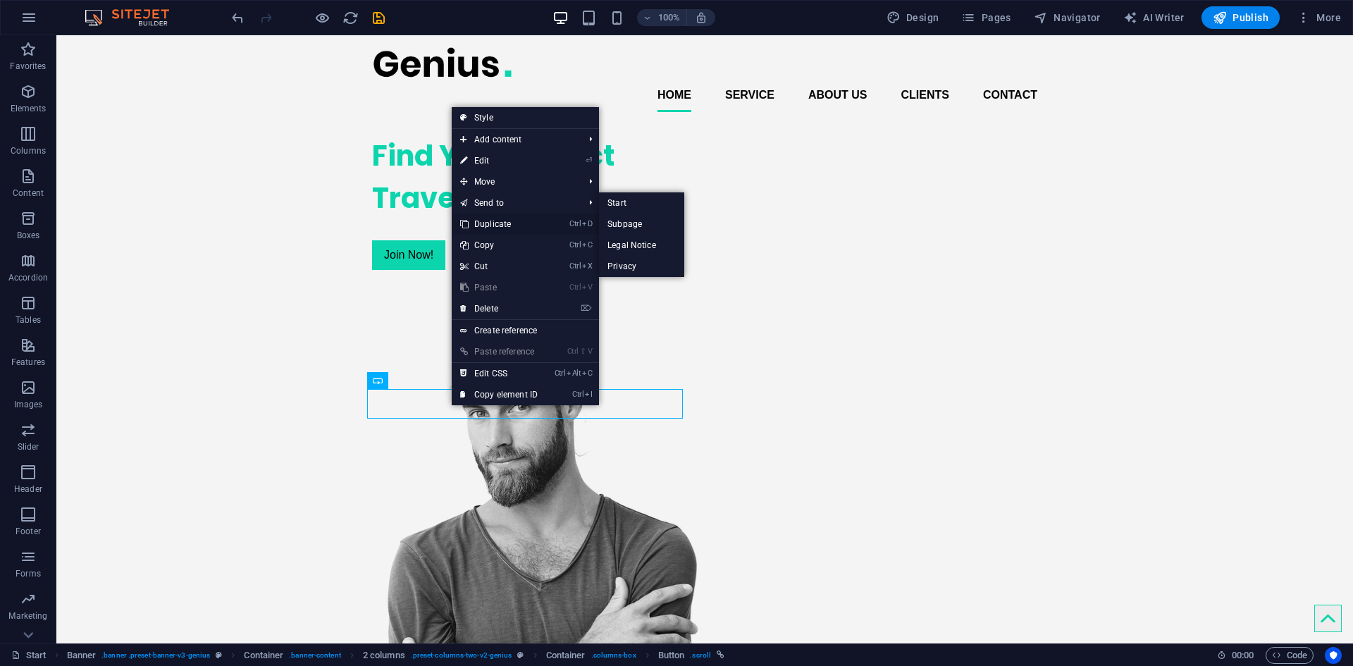
click at [526, 228] on link "Ctrl D Duplicate" at bounding box center [499, 223] width 94 height 21
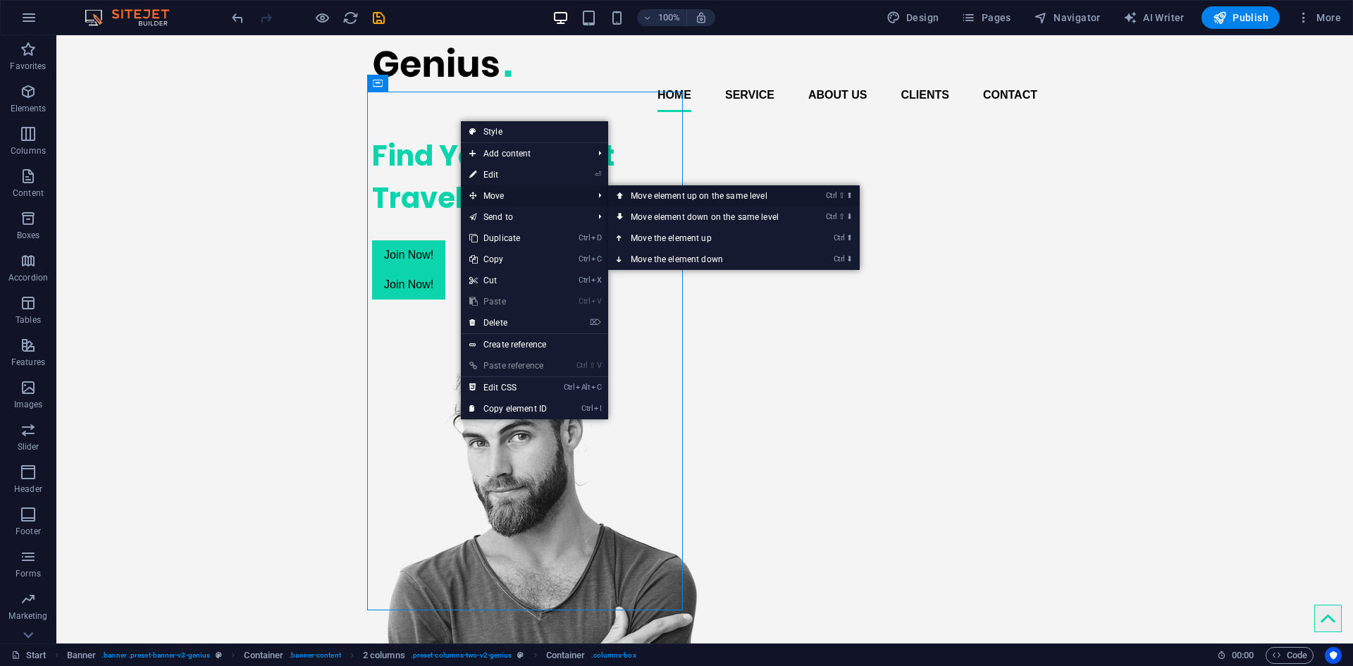
click at [660, 198] on link "Ctrl ⇧ ⬆ Move element up on the same level" at bounding box center [707, 195] width 199 height 21
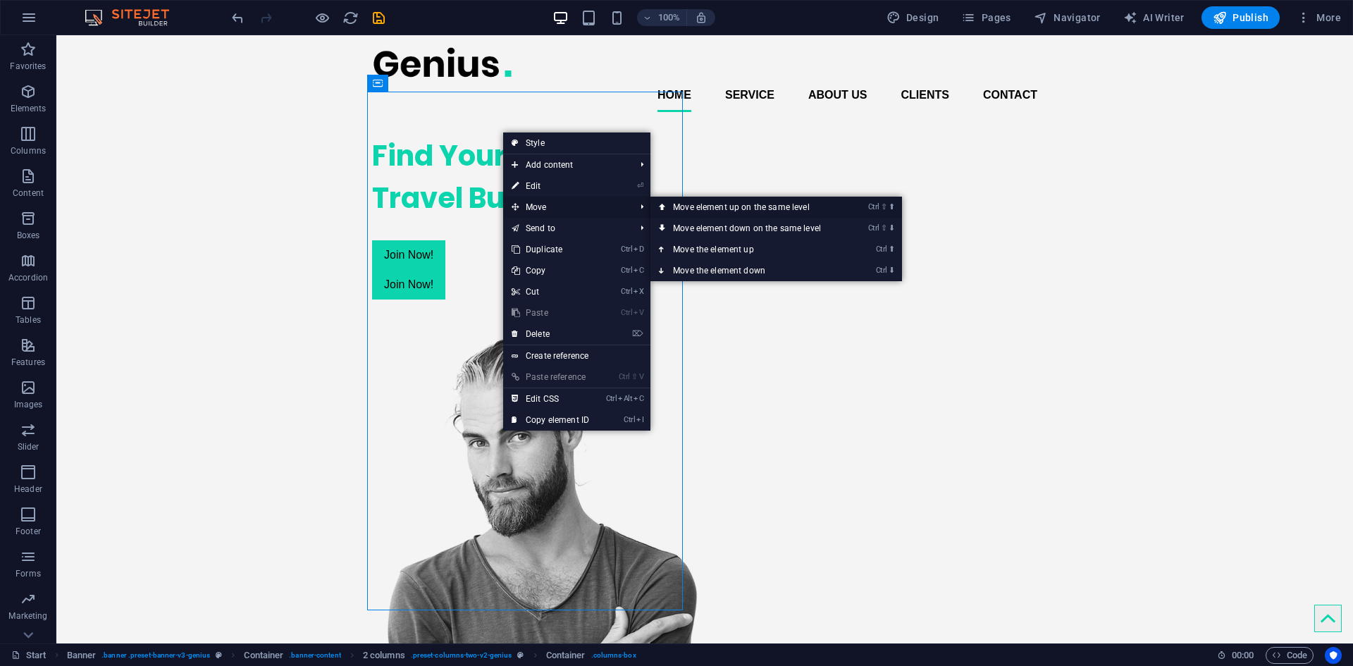
click at [760, 208] on link "Ctrl ⇧ ⬆ Move element up on the same level" at bounding box center [749, 207] width 199 height 21
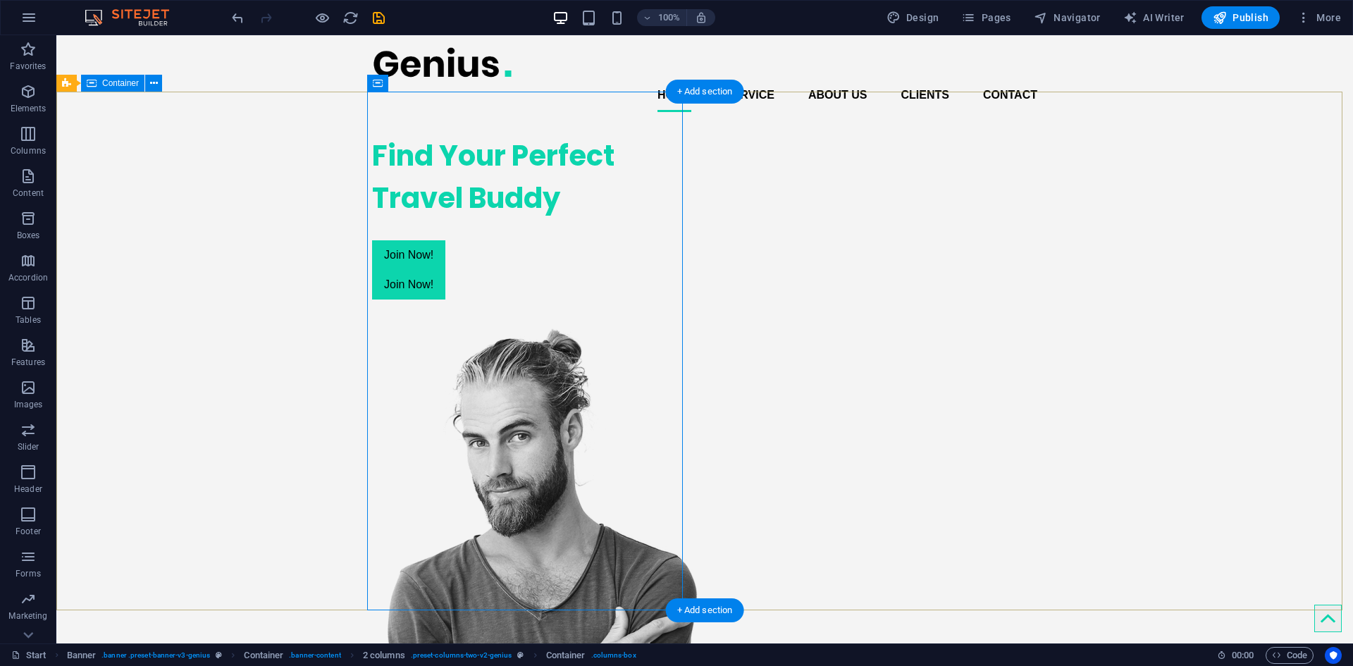
click at [252, 285] on div "Find Your Perfect Travel Buddy Join Now! Join Now!" at bounding box center [704, 493] width 1296 height 740
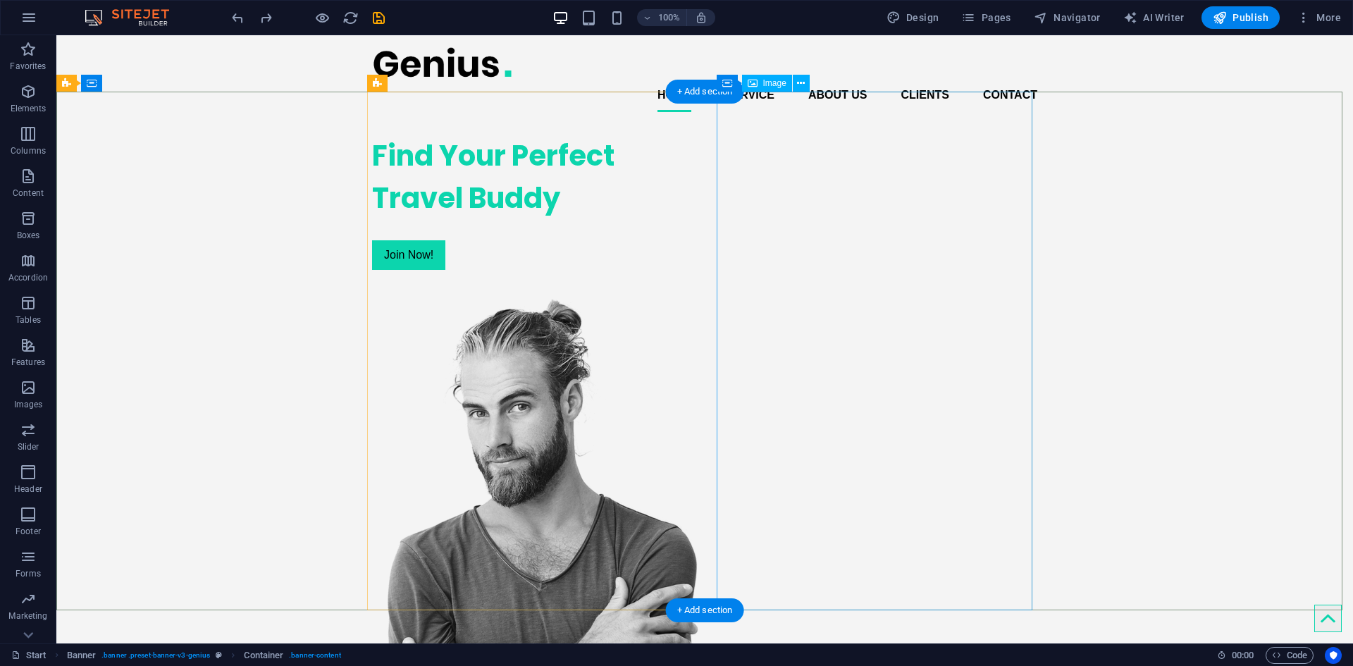
click at [688, 298] on figure at bounding box center [530, 566] width 316 height 536
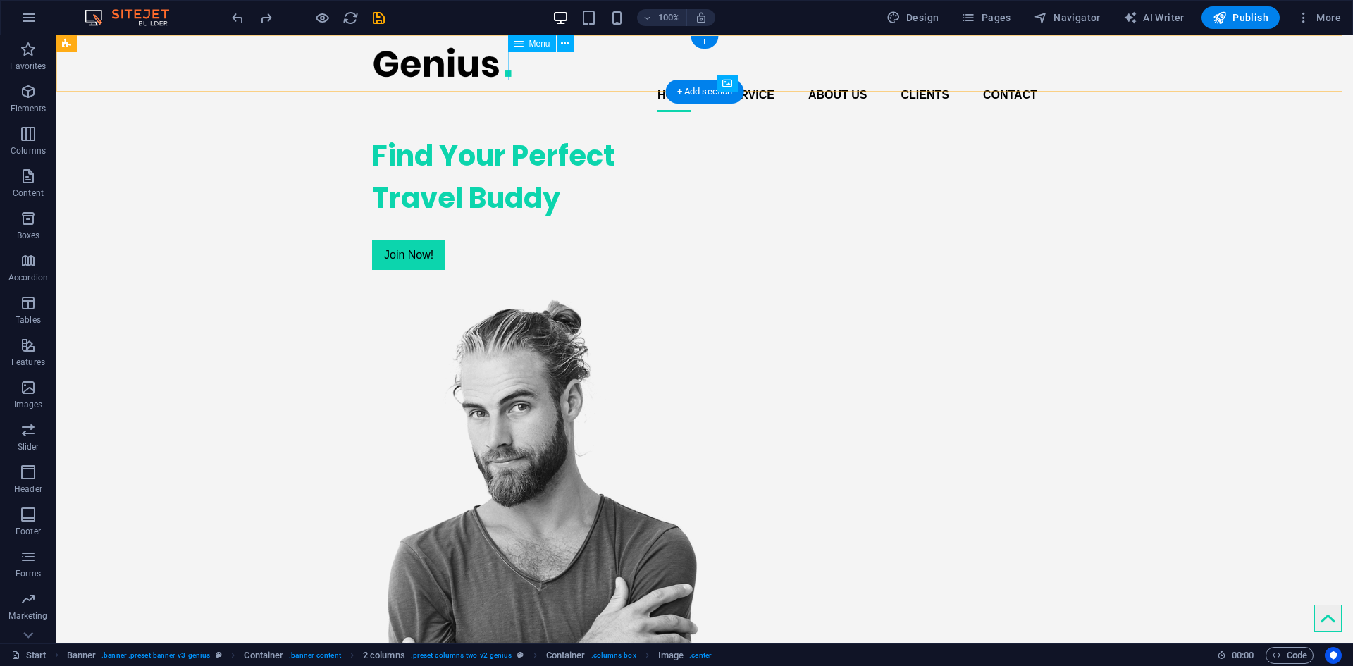
click at [747, 78] on nav "Home Service About us Clients Contact" at bounding box center [704, 95] width 665 height 34
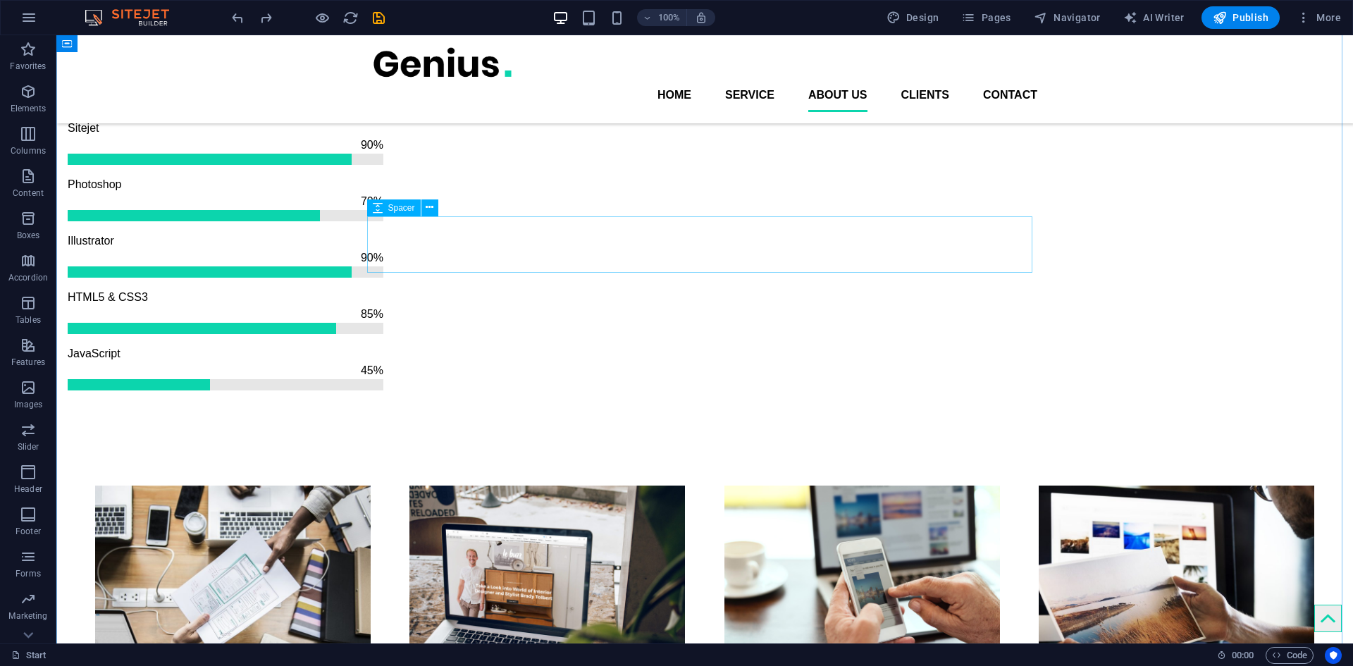
scroll to position [1480, 0]
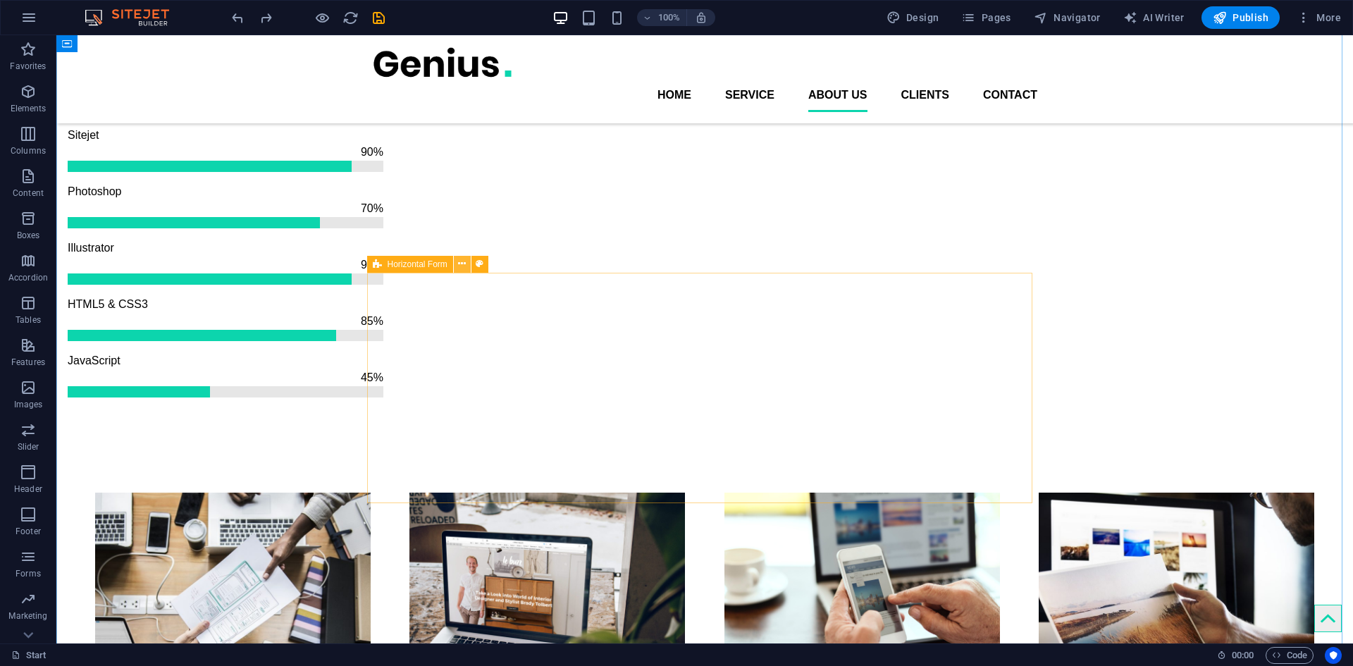
click at [457, 271] on button at bounding box center [462, 264] width 17 height 17
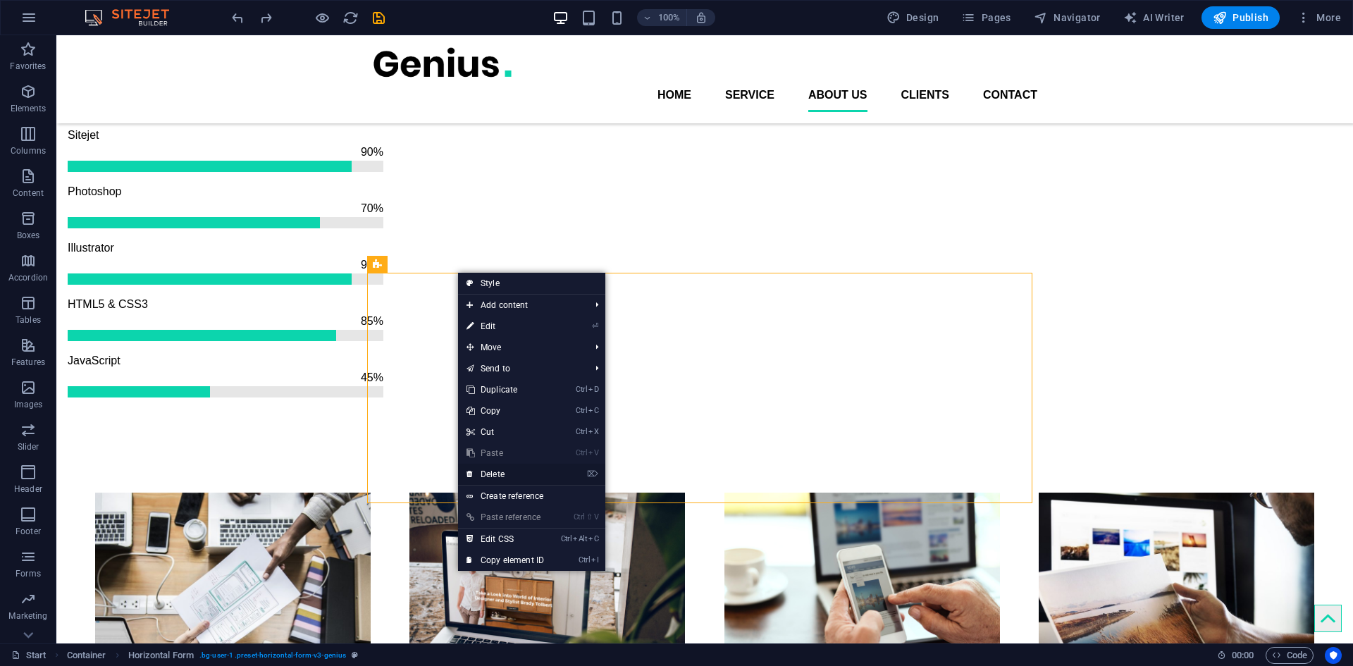
click at [535, 471] on link "⌦ Delete" at bounding box center [505, 474] width 94 height 21
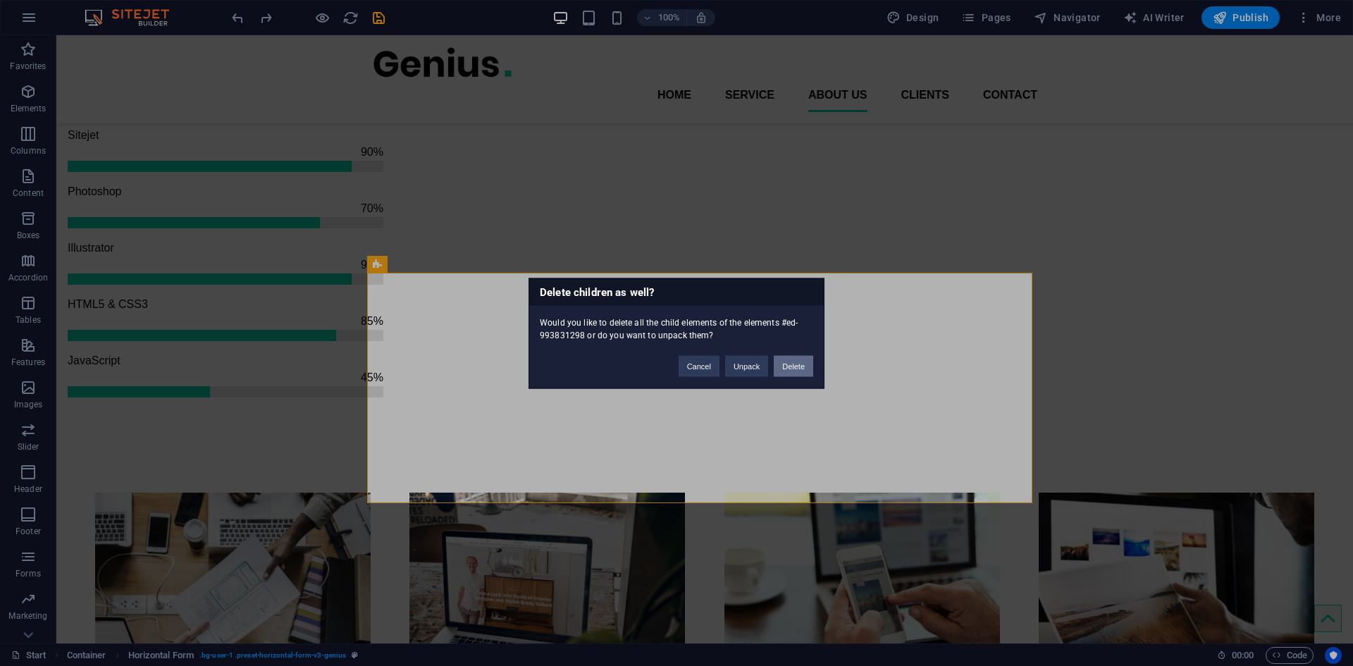
click at [793, 361] on button "Delete" at bounding box center [793, 365] width 39 height 21
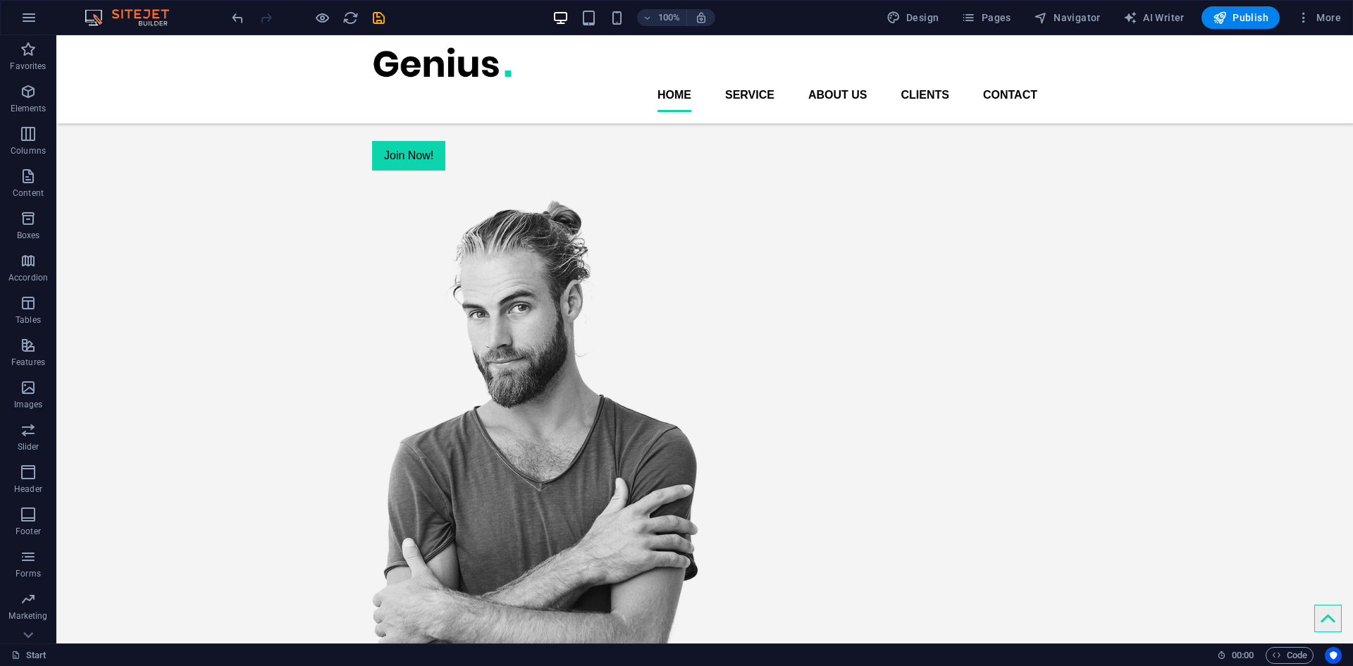
scroll to position [0, 0]
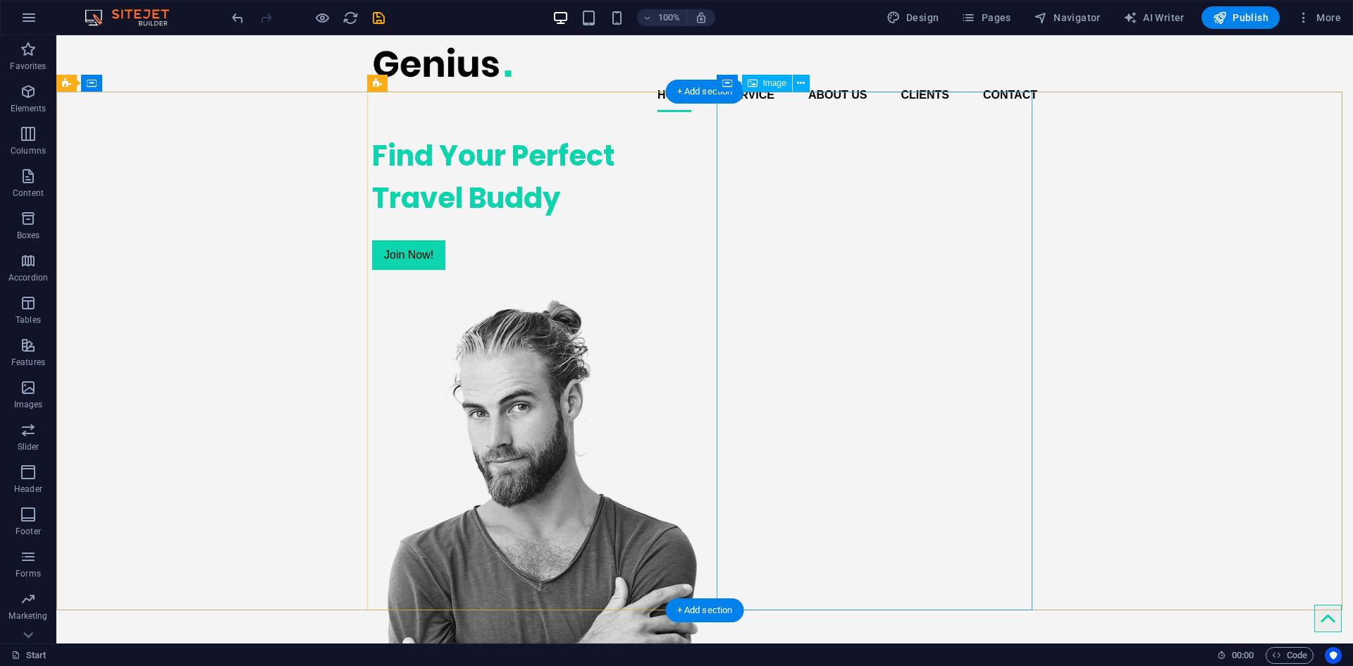
click at [688, 299] on figure at bounding box center [530, 566] width 316 height 536
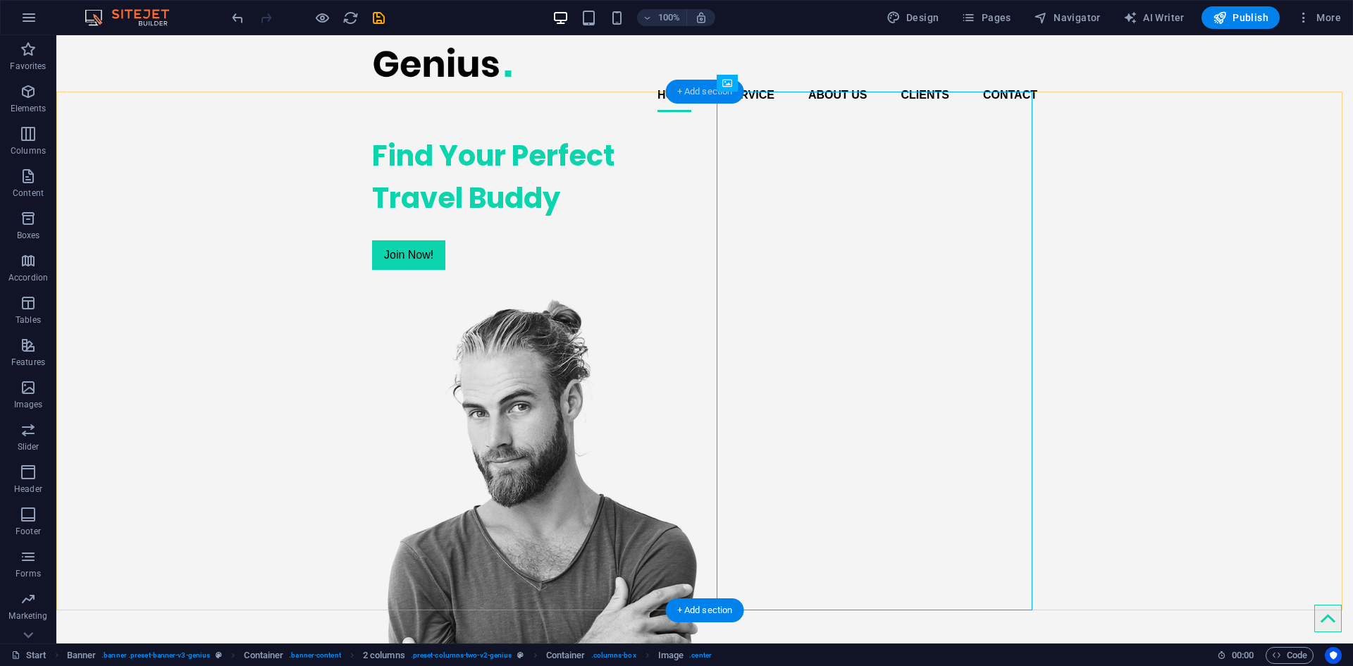
click at [695, 96] on div "+ Add section" at bounding box center [705, 92] width 78 height 24
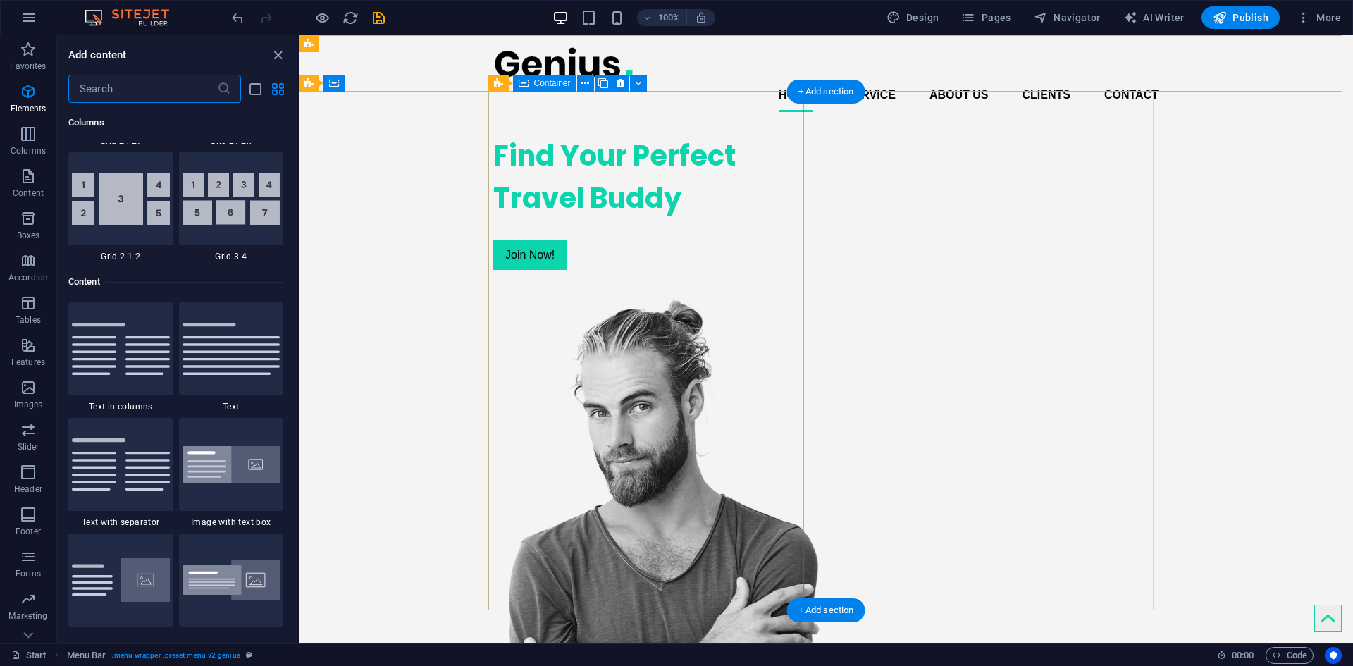
scroll to position [2465, 0]
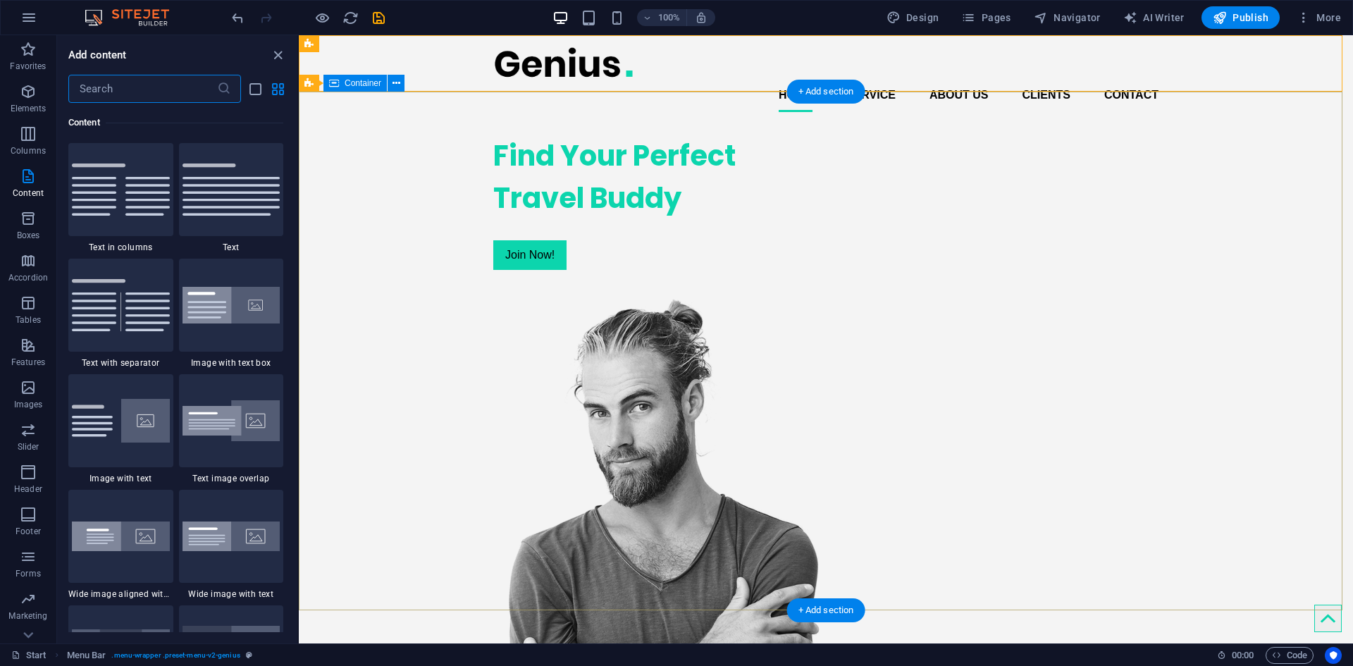
click at [368, 150] on div "Find Your Perfect Travel Buddy Join Now!" at bounding box center [826, 478] width 1054 height 711
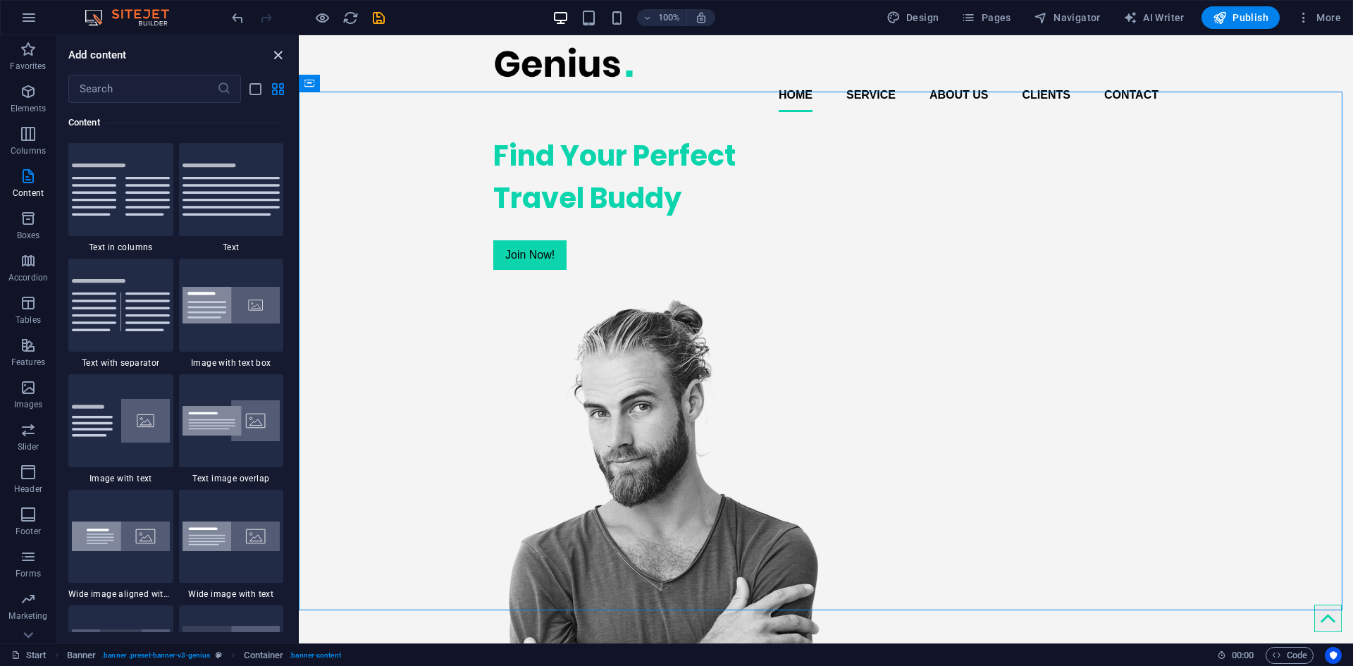
click at [283, 58] on icon "close panel" at bounding box center [278, 55] width 16 height 16
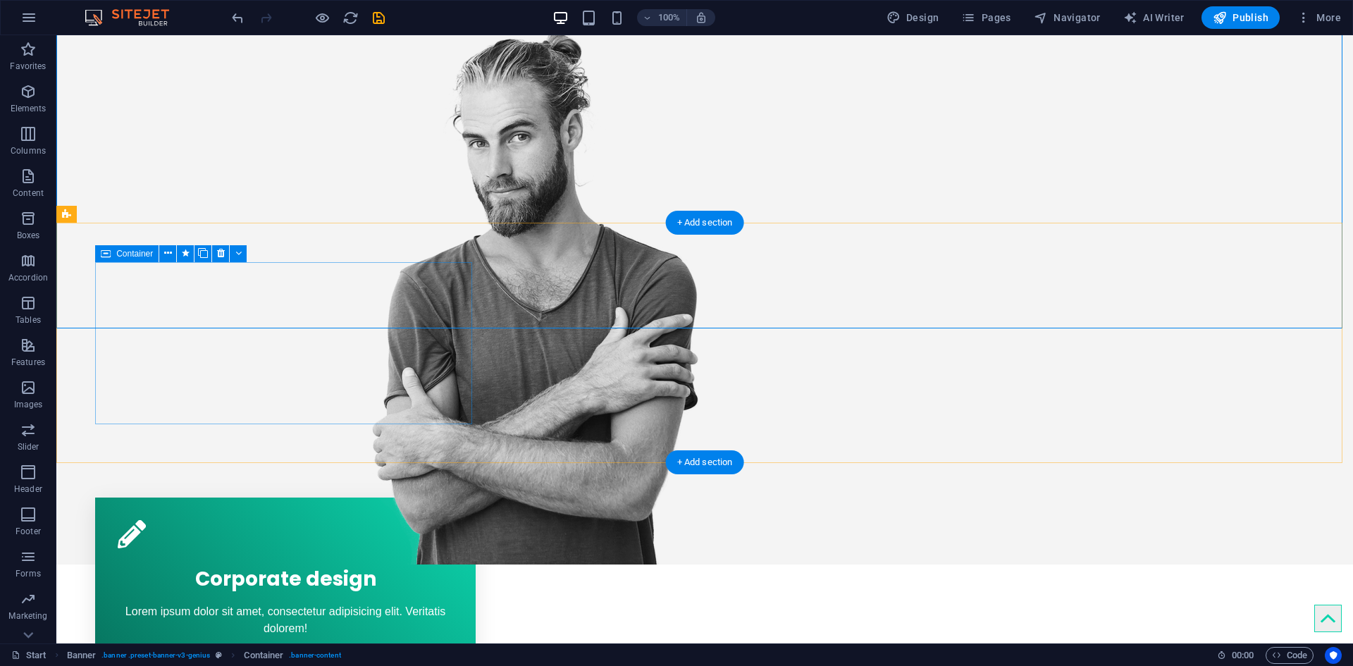
scroll to position [282, 0]
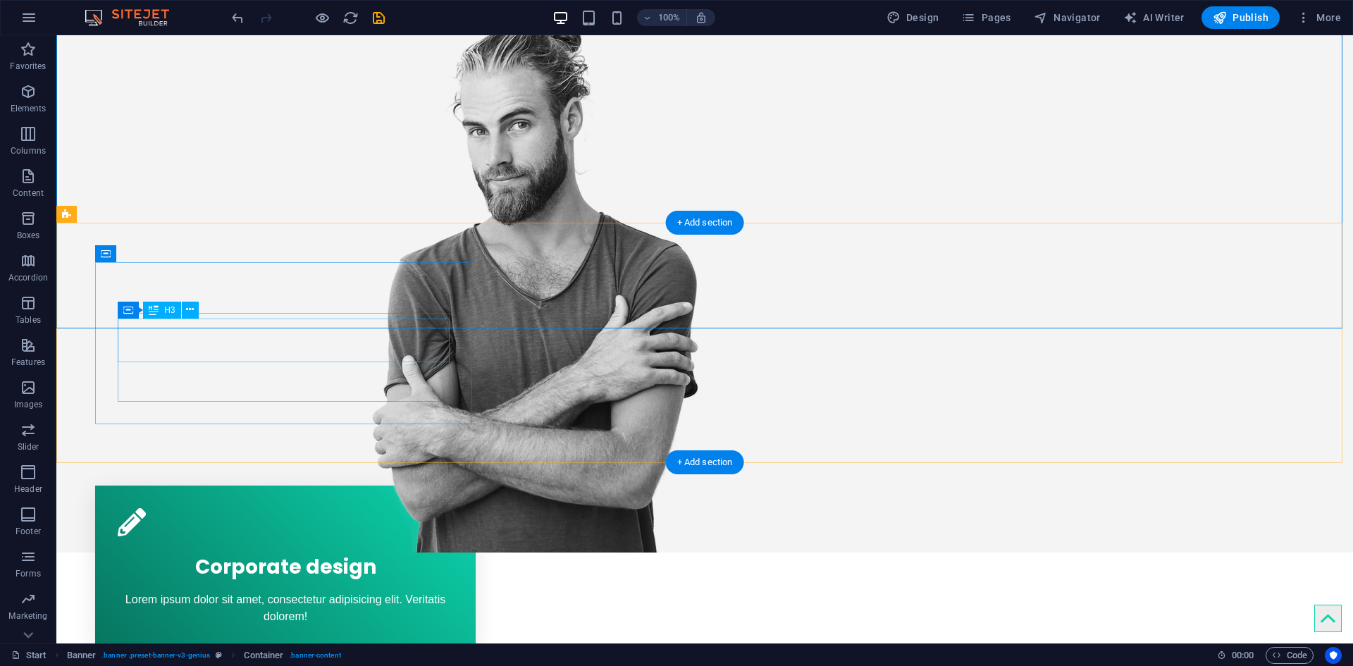
click at [255, 542] on div "Corporate design" at bounding box center [285, 564] width 335 height 44
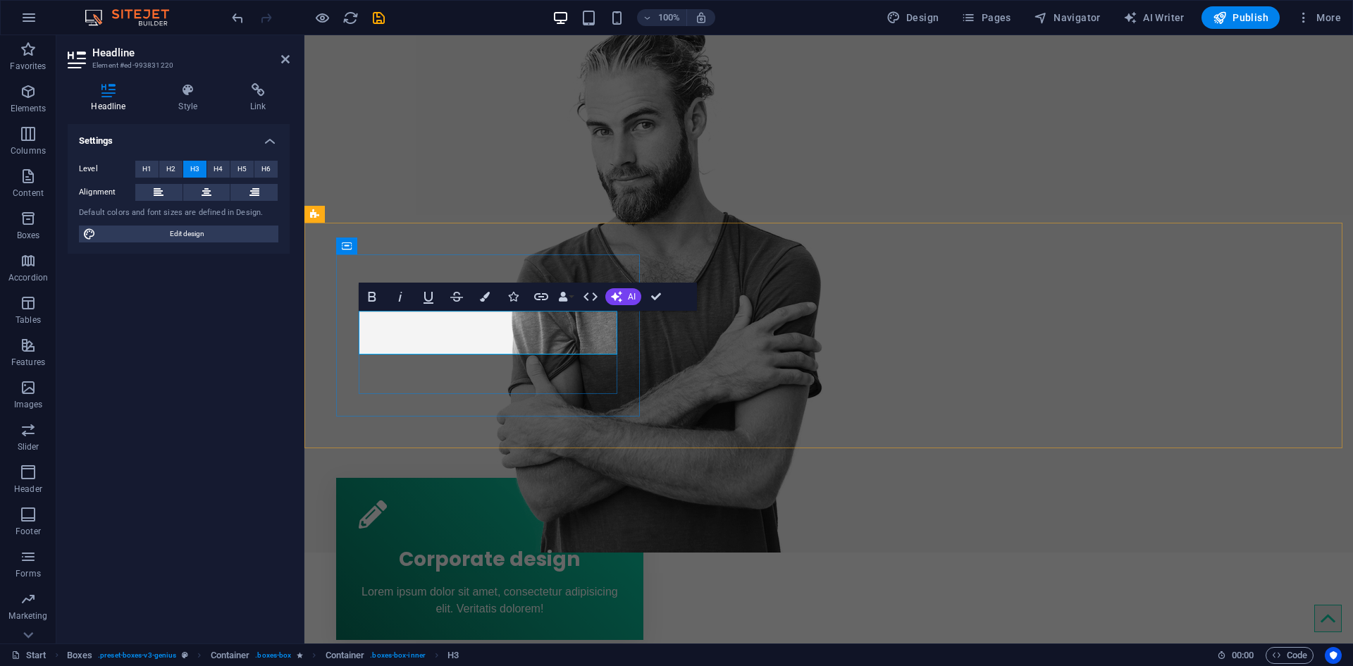
click at [421, 545] on span "Corporate design" at bounding box center [489, 558] width 181 height 27
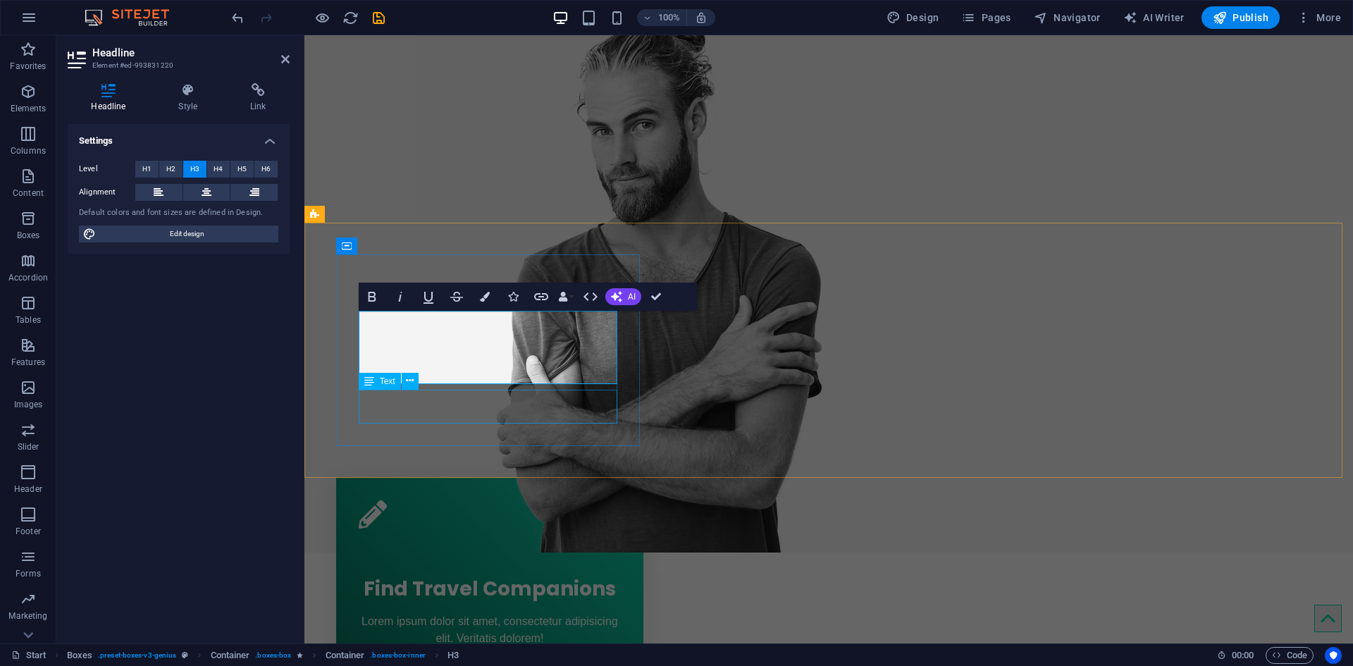
click at [467, 613] on div "Lorem ipsum dolor sit amet, consectetur adipisicing elit. Veritatis dolorem!" at bounding box center [490, 630] width 262 height 34
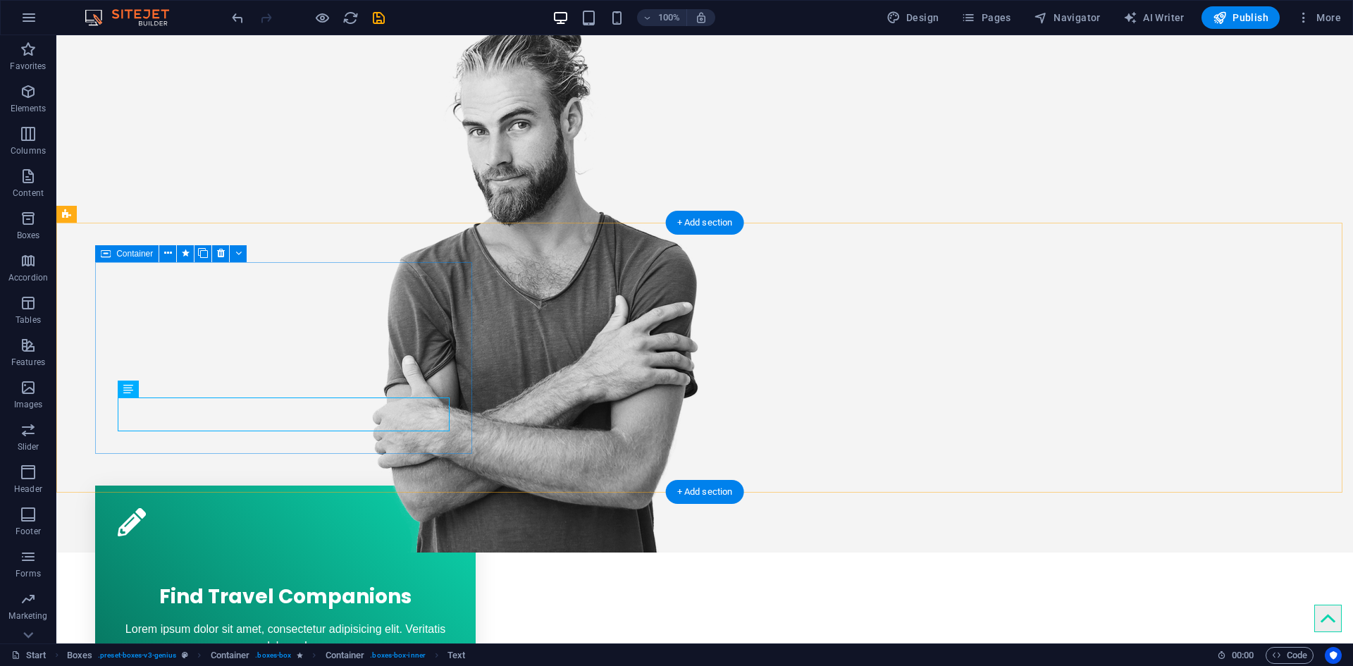
click at [467, 485] on div "Find Travel Companions Lorem ipsum dolor sit amet, consectetur adipisicing elit…" at bounding box center [285, 581] width 380 height 192
click at [285, 621] on div "Lorem ipsum dolor sit amet, consectetur adipisicing elit. Veritatis dolorem!" at bounding box center [285, 638] width 335 height 34
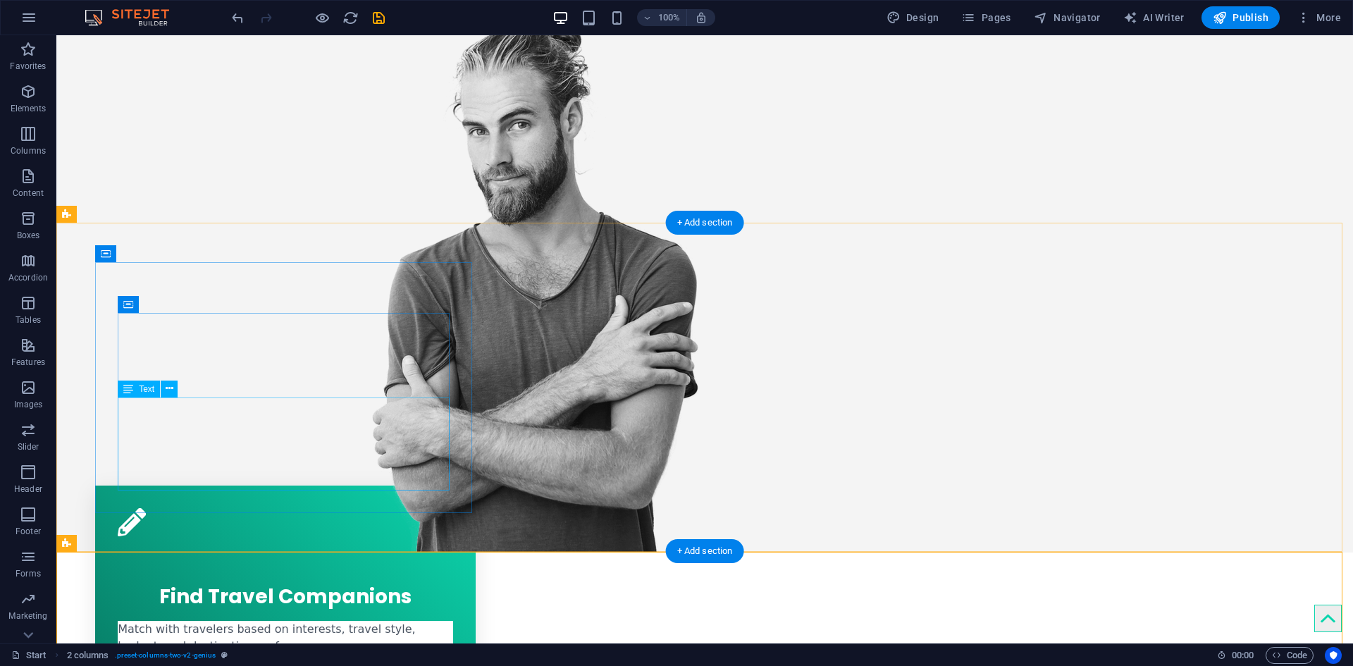
click at [278, 621] on div "Match with travelers based on interests, travel style, budget, and destination …" at bounding box center [285, 668] width 335 height 95
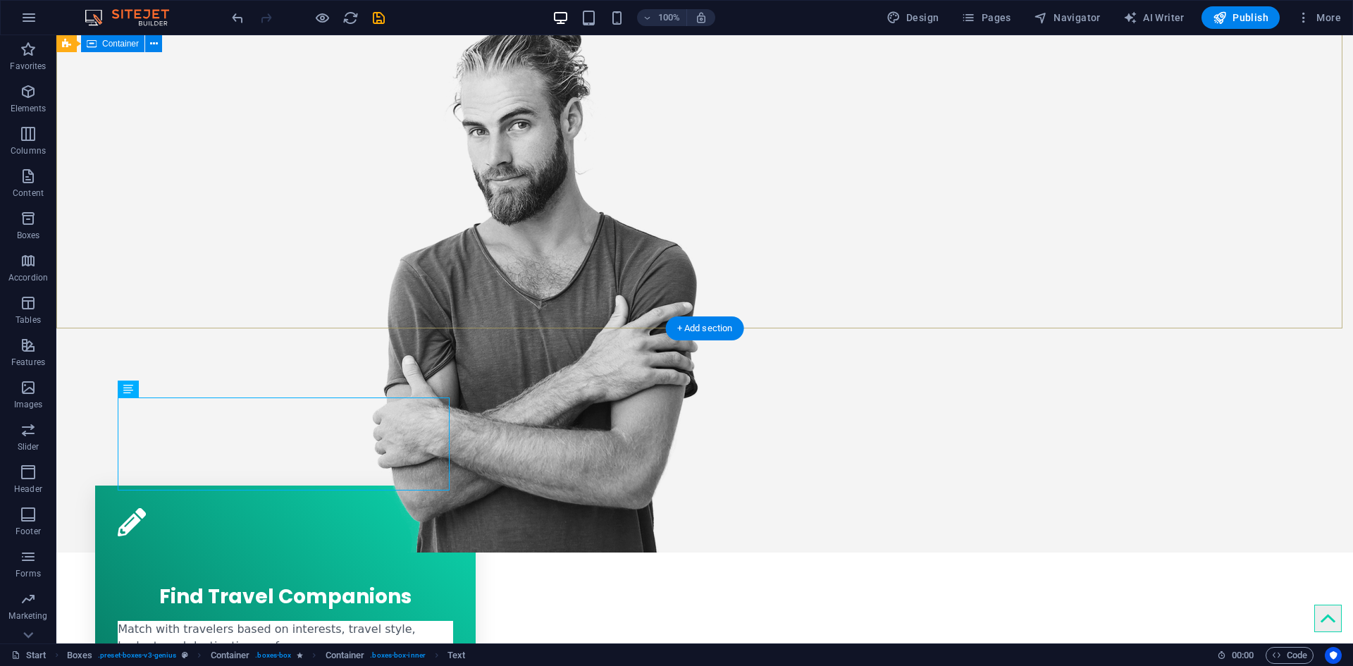
click at [312, 169] on div "Find Your Perfect Travel Buddy Join Now!" at bounding box center [704, 196] width 1296 height 711
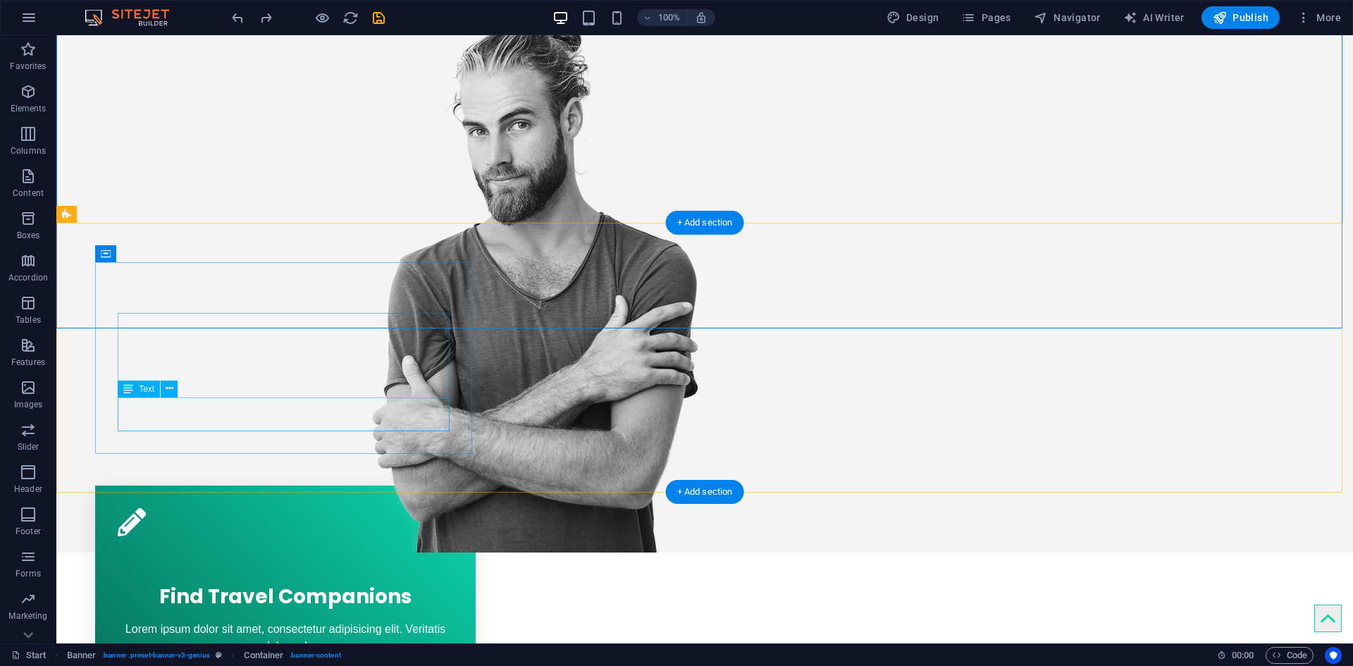
click at [252, 621] on div "Lorem ipsum dolor sit amet, consectetur adipisicing elit. Veritatis dolorem!" at bounding box center [285, 638] width 335 height 34
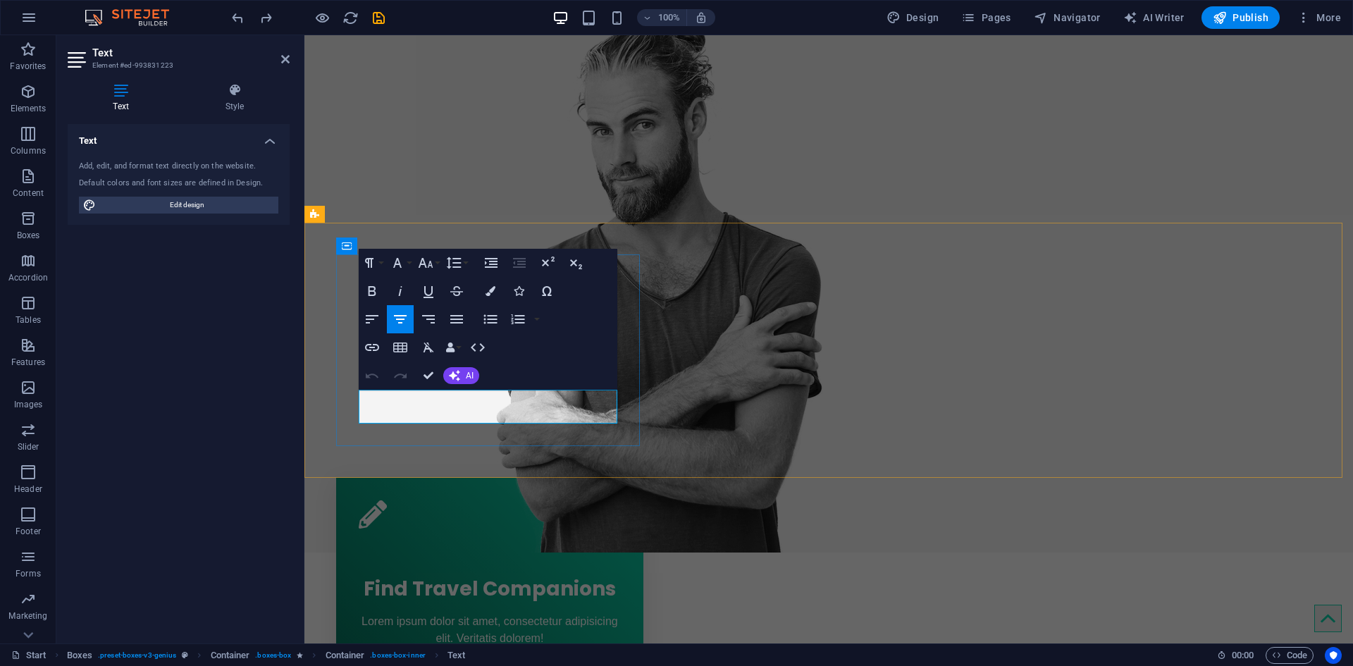
click at [417, 615] on span "Lorem ipsum dolor sit amet, consectetur adipisicing elit. Veritatis dolorem!" at bounding box center [489, 629] width 256 height 29
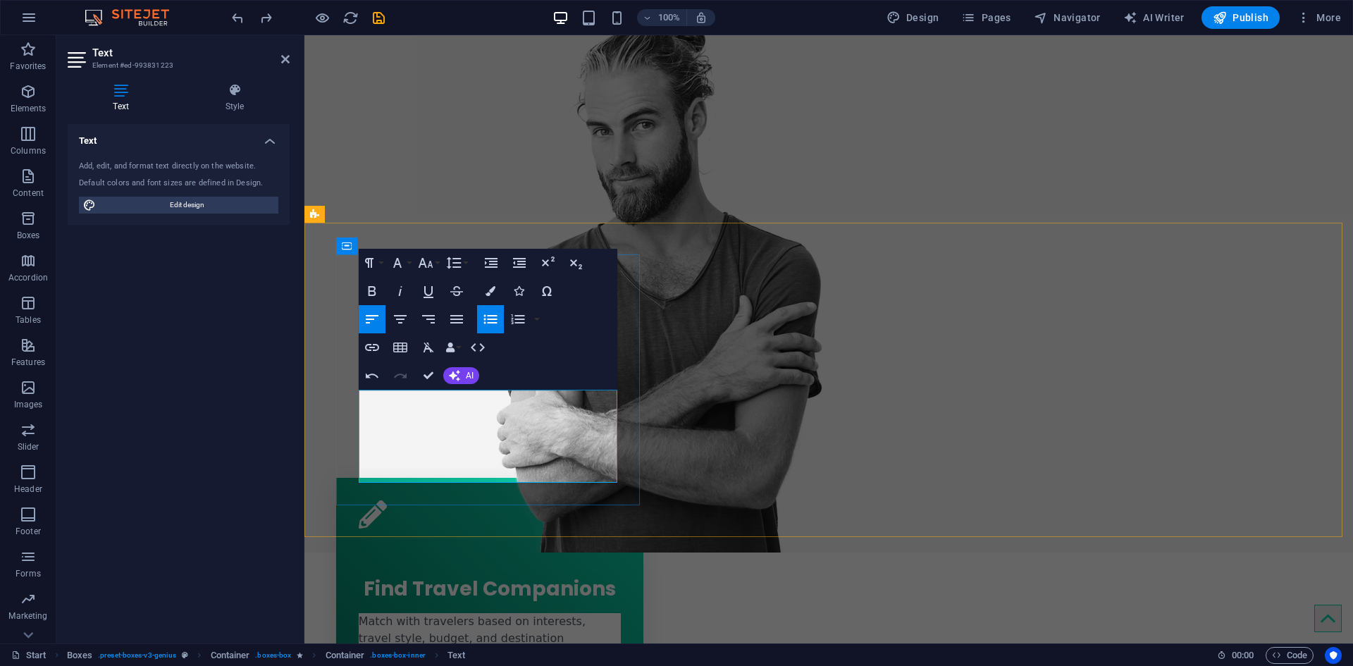
click at [414, 613] on p "Match with travelers based on interests, travel style, budget, and destination …" at bounding box center [490, 638] width 262 height 51
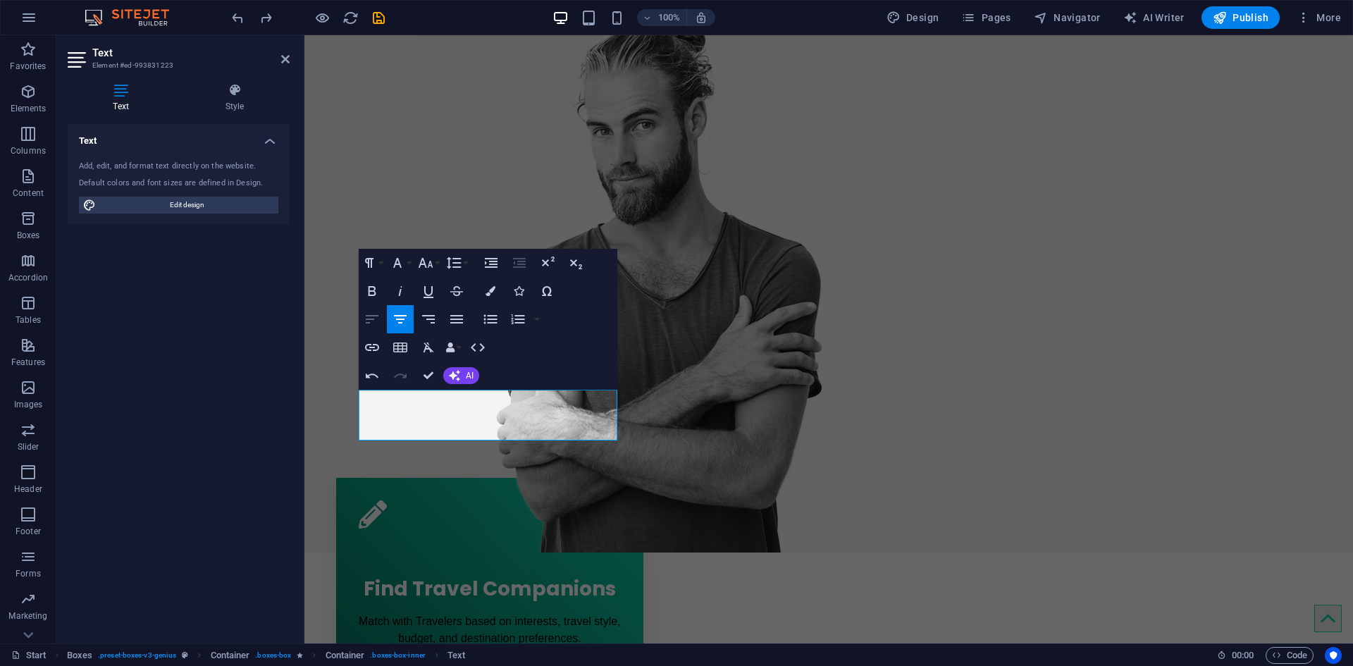
click at [364, 318] on icon "button" at bounding box center [372, 319] width 17 height 17
click at [415, 647] on p at bounding box center [490, 655] width 262 height 17
click at [607, 613] on p "Match with Travelers based on interests, travel style, budget, and destination …" at bounding box center [490, 630] width 262 height 34
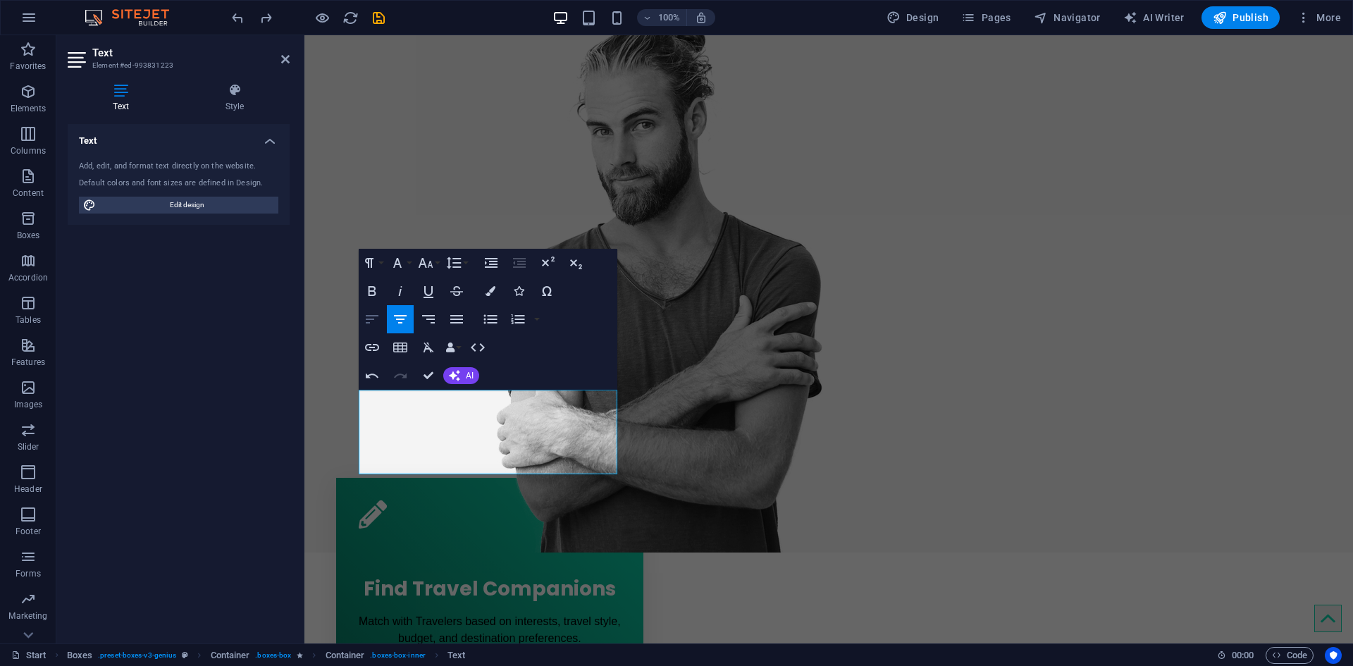
click at [382, 321] on button "Align Left" at bounding box center [372, 319] width 27 height 28
click at [383, 258] on button "Paragraph Format" at bounding box center [372, 263] width 27 height 28
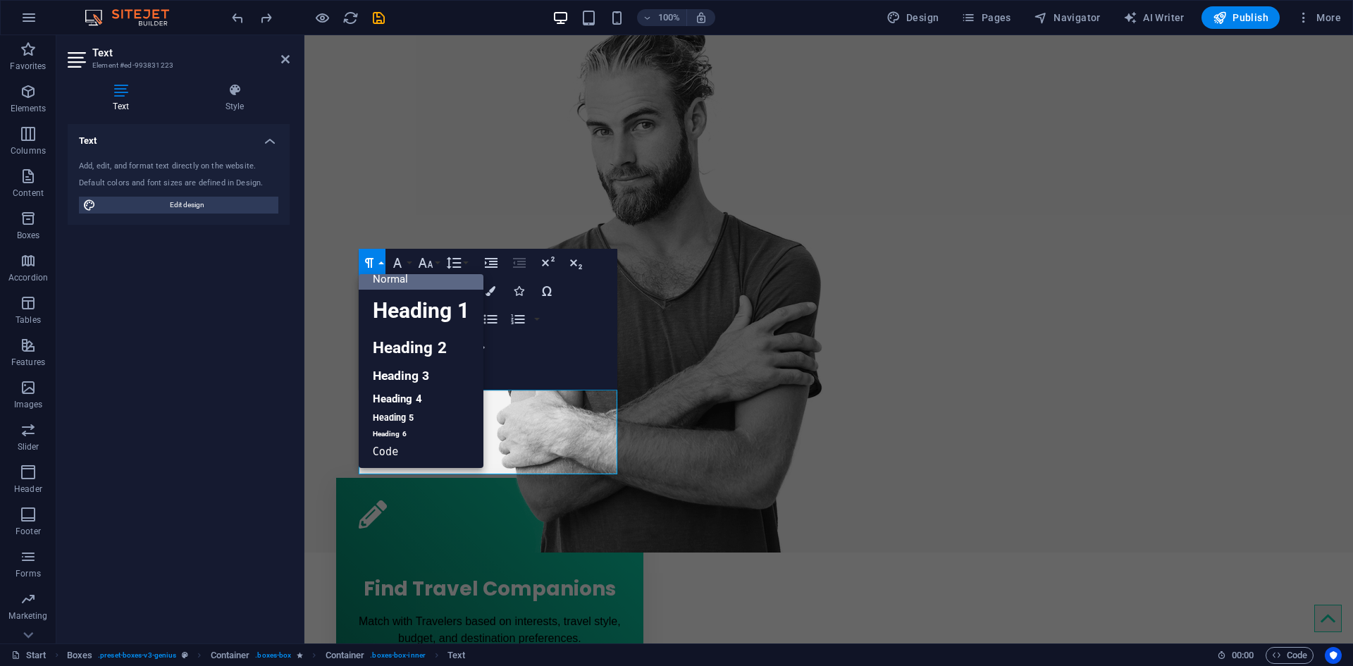
scroll to position [11, 0]
click at [383, 258] on button "Paragraph Format" at bounding box center [372, 263] width 27 height 28
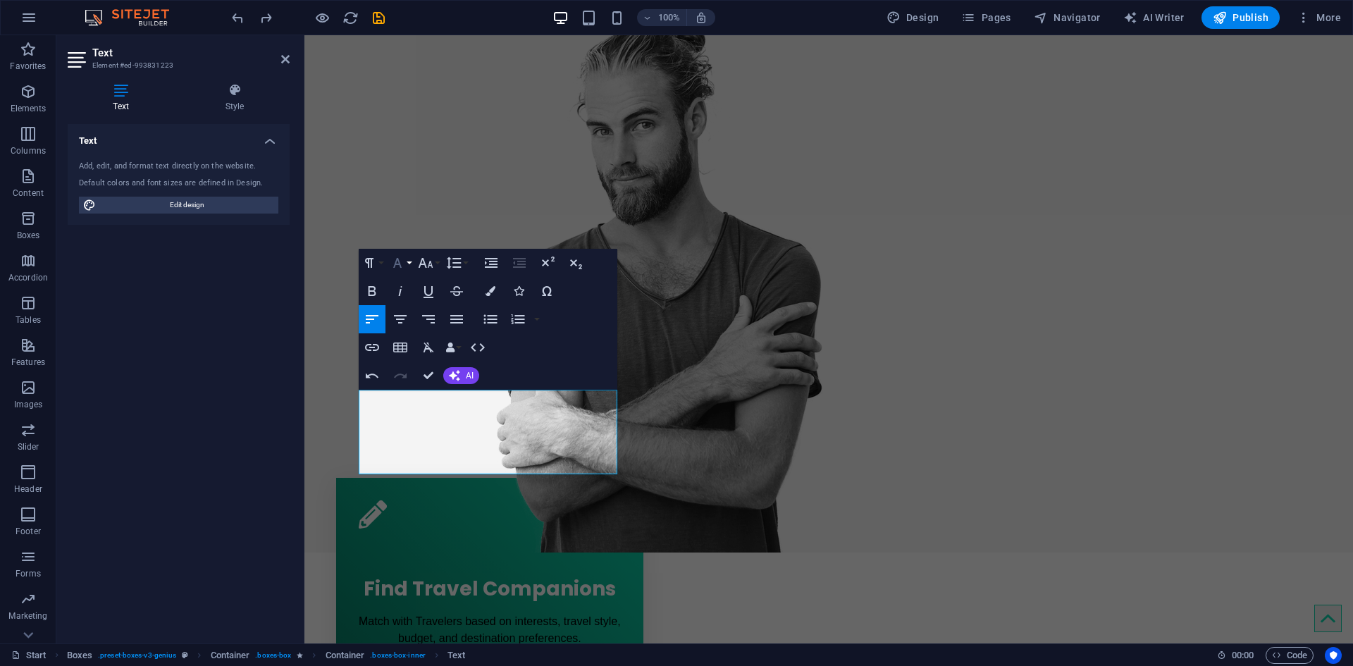
click at [404, 264] on icon "button" at bounding box center [397, 262] width 17 height 17
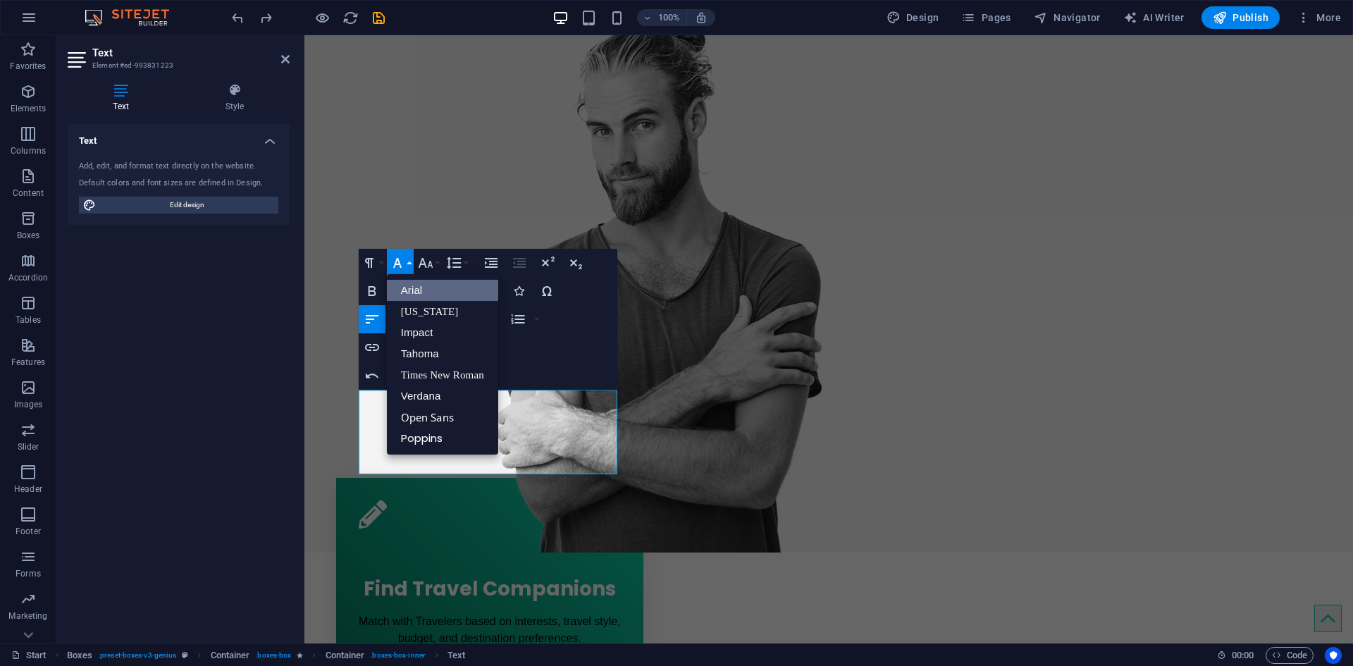
scroll to position [0, 0]
click at [404, 264] on icon "button" at bounding box center [397, 262] width 17 height 17
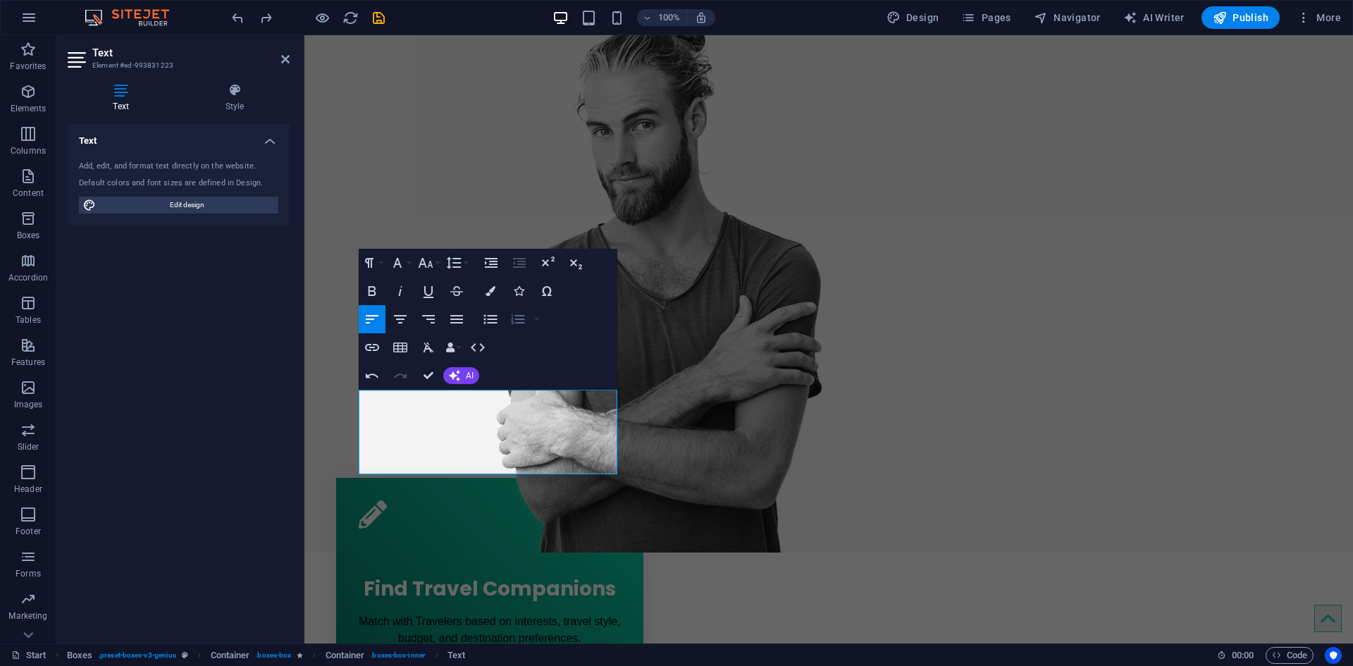
click at [522, 311] on icon "button" at bounding box center [517, 319] width 17 height 17
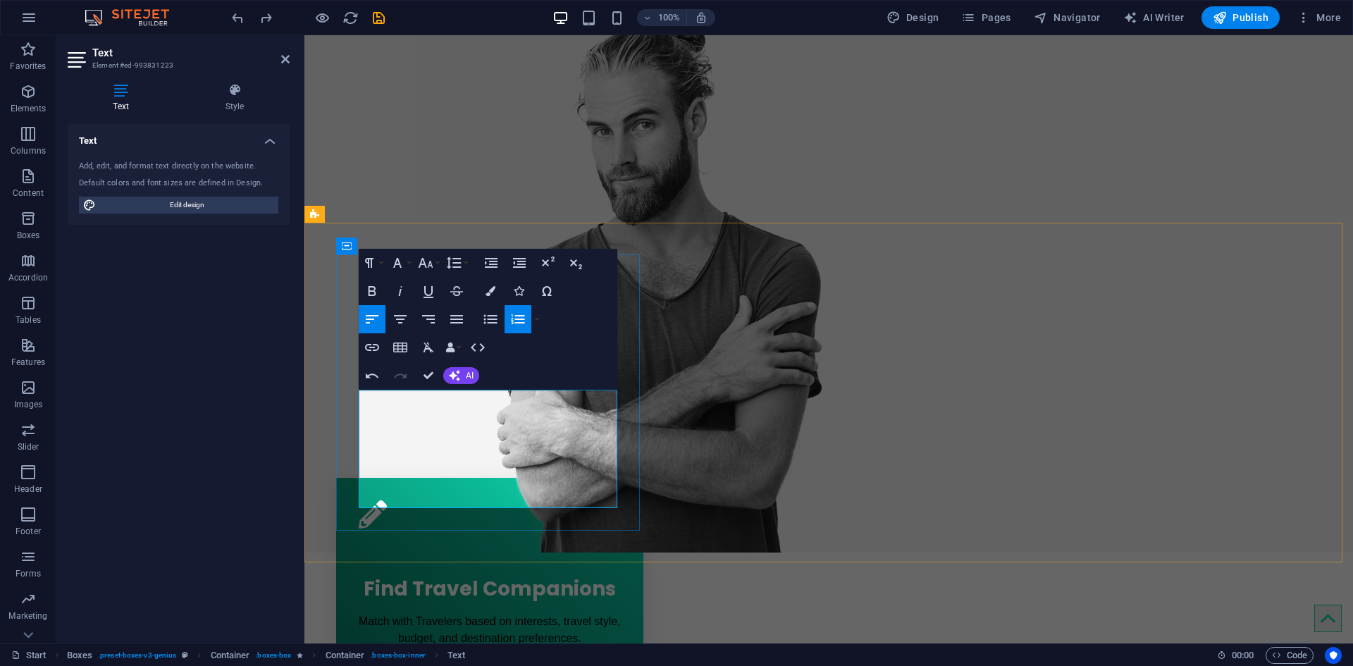
click at [497, 613] on p "Match with Travelers based on interests, travel style, budget, and destination …" at bounding box center [490, 630] width 262 height 34
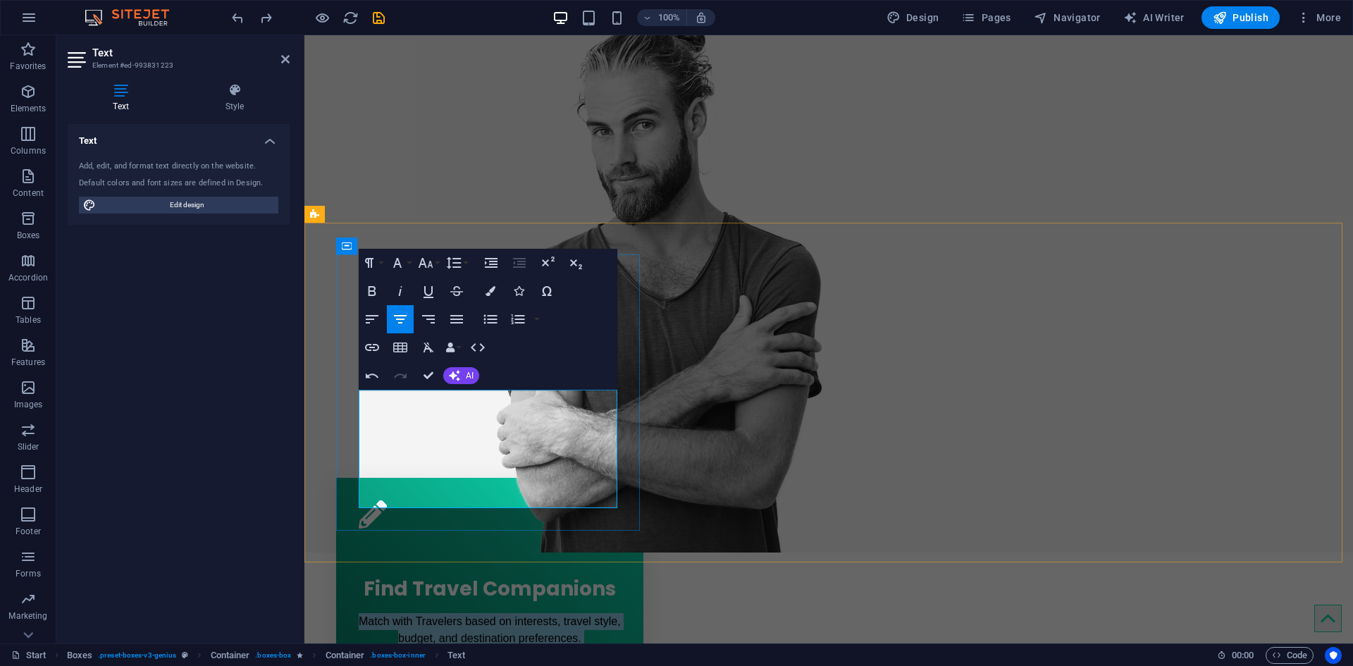
click at [497, 613] on p "Match with Travelers based on interests, travel style, budget, and destination …" at bounding box center [490, 630] width 262 height 34
click at [381, 318] on button "Align Left" at bounding box center [372, 319] width 27 height 28
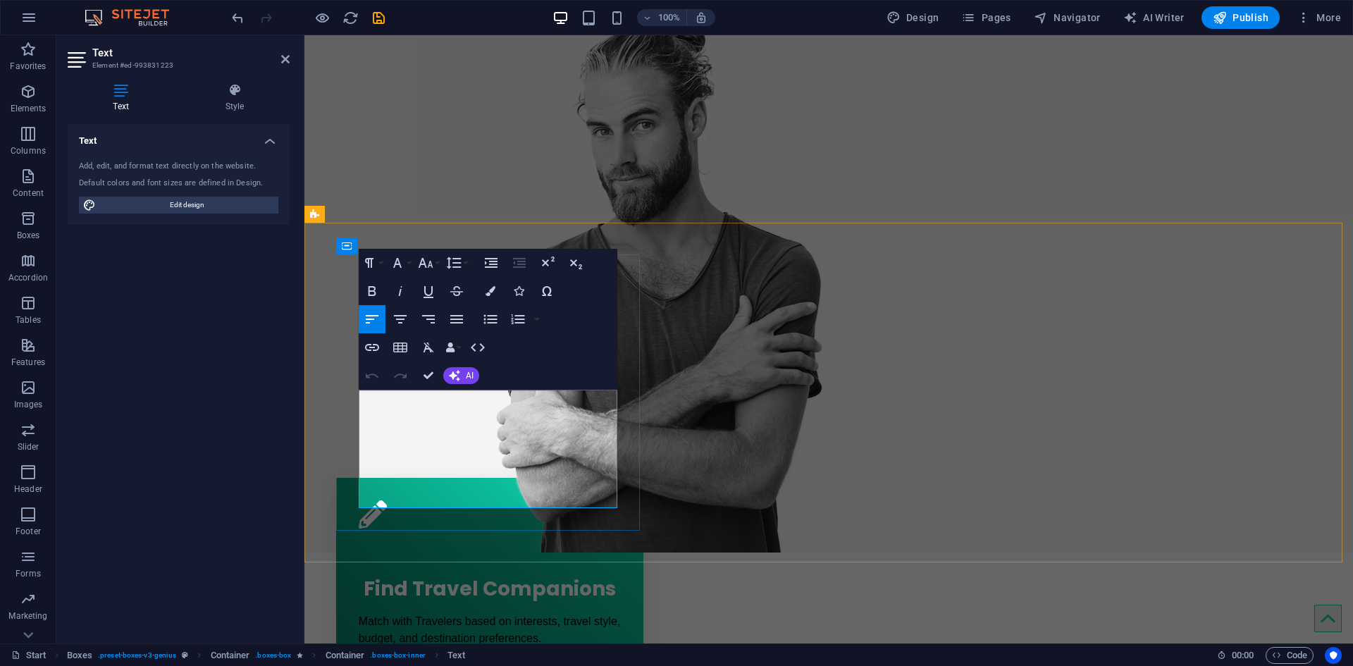
click at [385, 613] on p "Match with Travelers based on interests, travel style, budget, and destination …" at bounding box center [490, 630] width 262 height 34
drag, startPoint x: 385, startPoint y: 416, endPoint x: 453, endPoint y: 494, distance: 103.4
click at [453, 613] on div "Match with Travelers based on interests, travel style, budget, and destination …" at bounding box center [490, 672] width 262 height 118
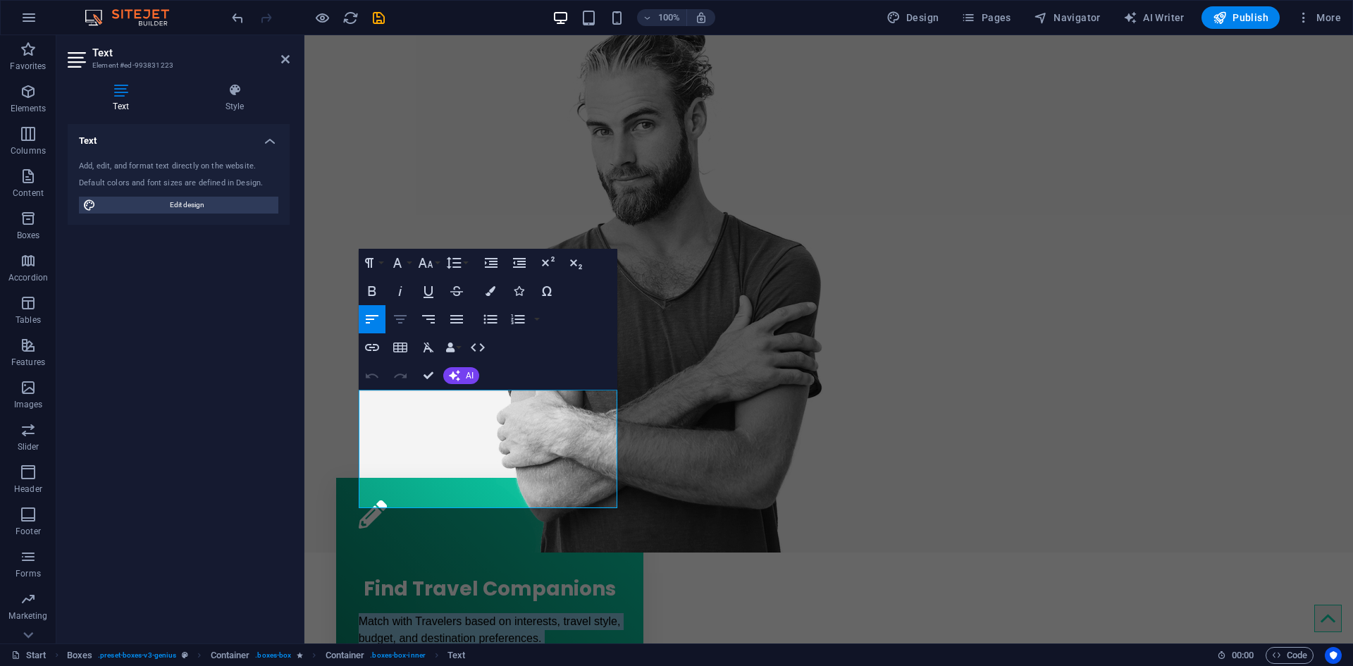
click at [410, 321] on button "Align Center" at bounding box center [400, 319] width 27 height 28
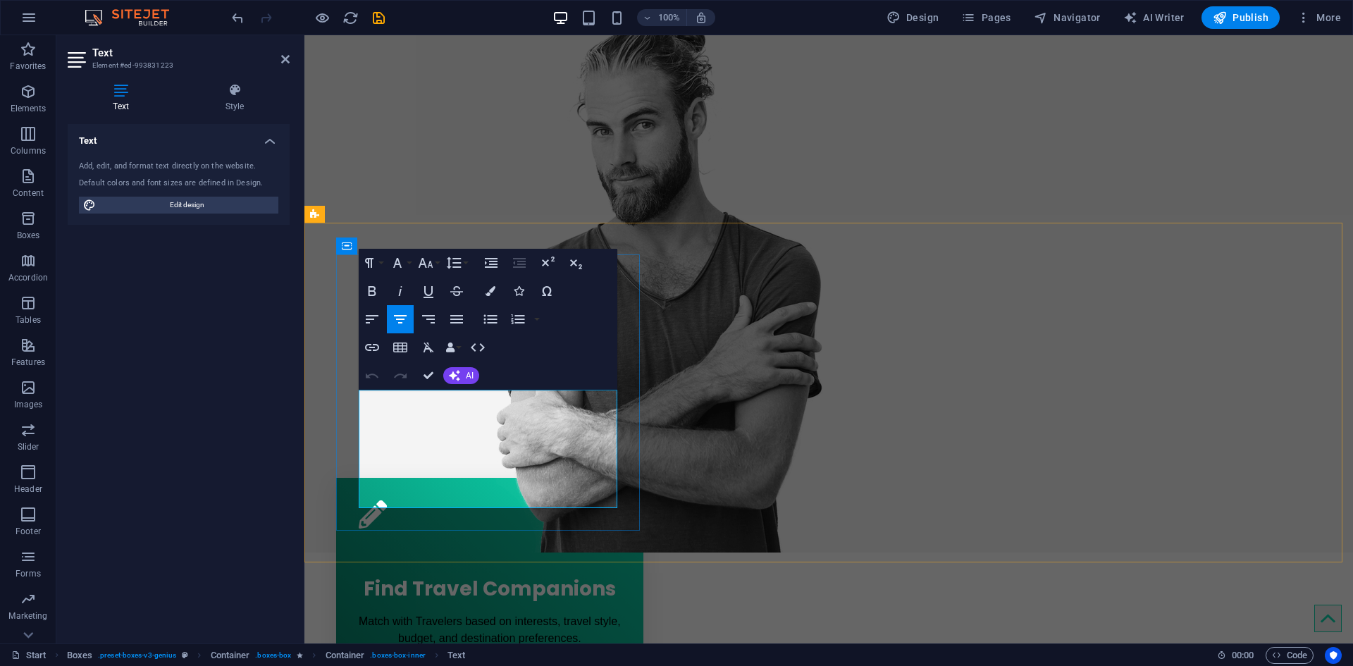
drag, startPoint x: 408, startPoint y: 437, endPoint x: 554, endPoint y: 493, distance: 156.4
click at [554, 613] on div "Match with Travelers based on interests, travel style, budget, and destination …" at bounding box center [490, 672] width 262 height 118
click at [380, 317] on button "Align Left" at bounding box center [372, 319] width 27 height 28
click at [438, 179] on div "Find Your Perfect Travel Buddy Join Now!" at bounding box center [828, 196] width 1048 height 711
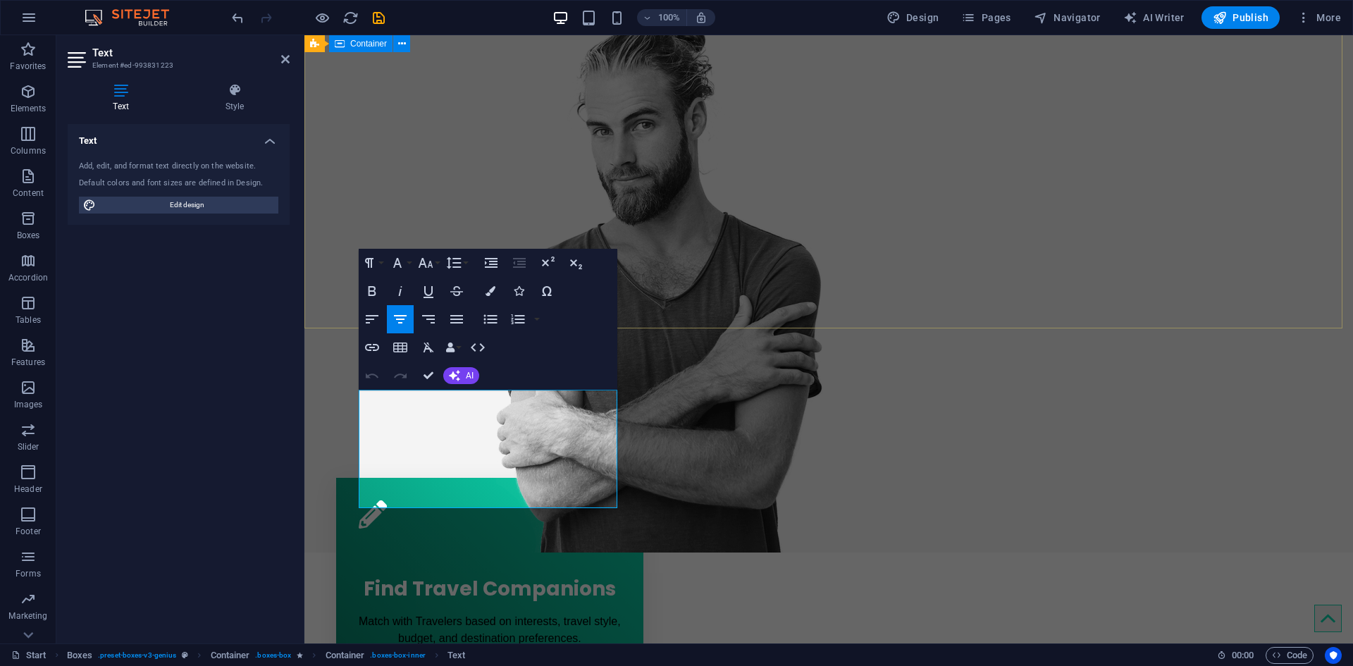
click at [424, 140] on div "Find Your Perfect Travel Buddy Join Now!" at bounding box center [828, 196] width 1048 height 711
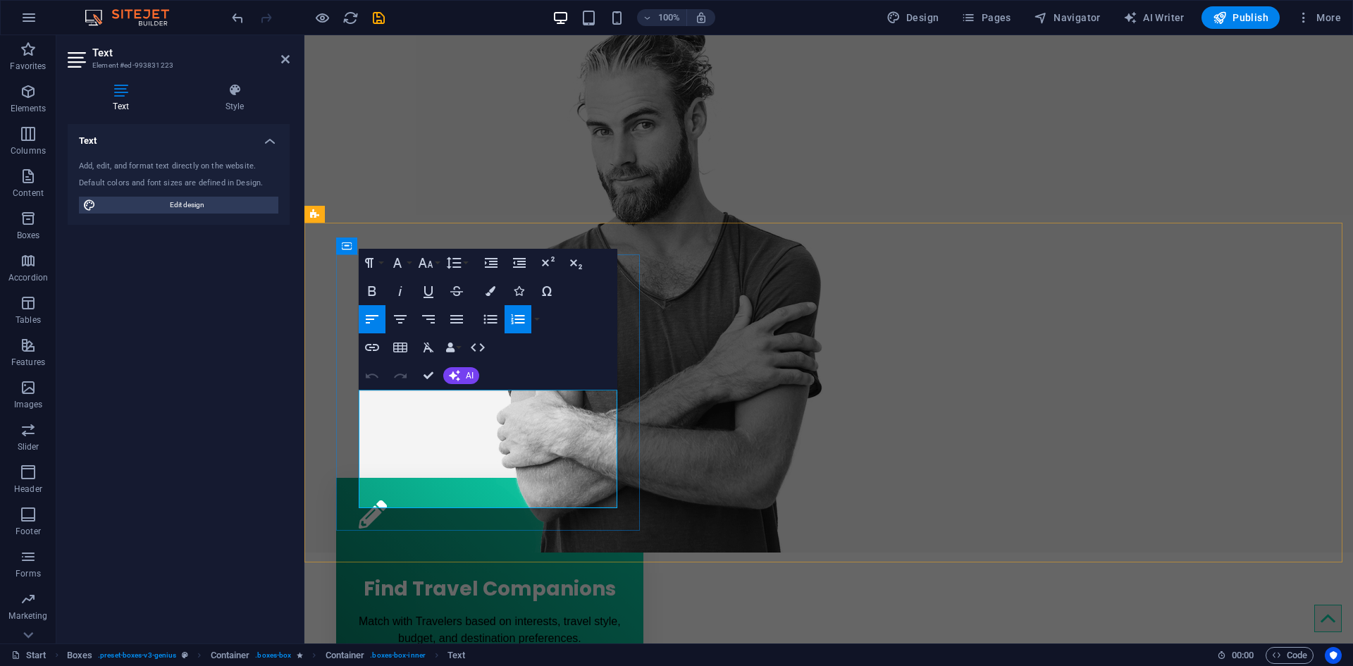
drag, startPoint x: 503, startPoint y: 486, endPoint x: 360, endPoint y: 438, distance: 151.1
click at [360, 613] on div "Match with Travelers based on interests, travel style, budget, and destination …" at bounding box center [490, 672] width 262 height 118
click at [397, 317] on icon "button" at bounding box center [400, 319] width 17 height 17
click at [428, 156] on div "Find Your Perfect Travel Buddy Join Now!" at bounding box center [828, 196] width 1048 height 711
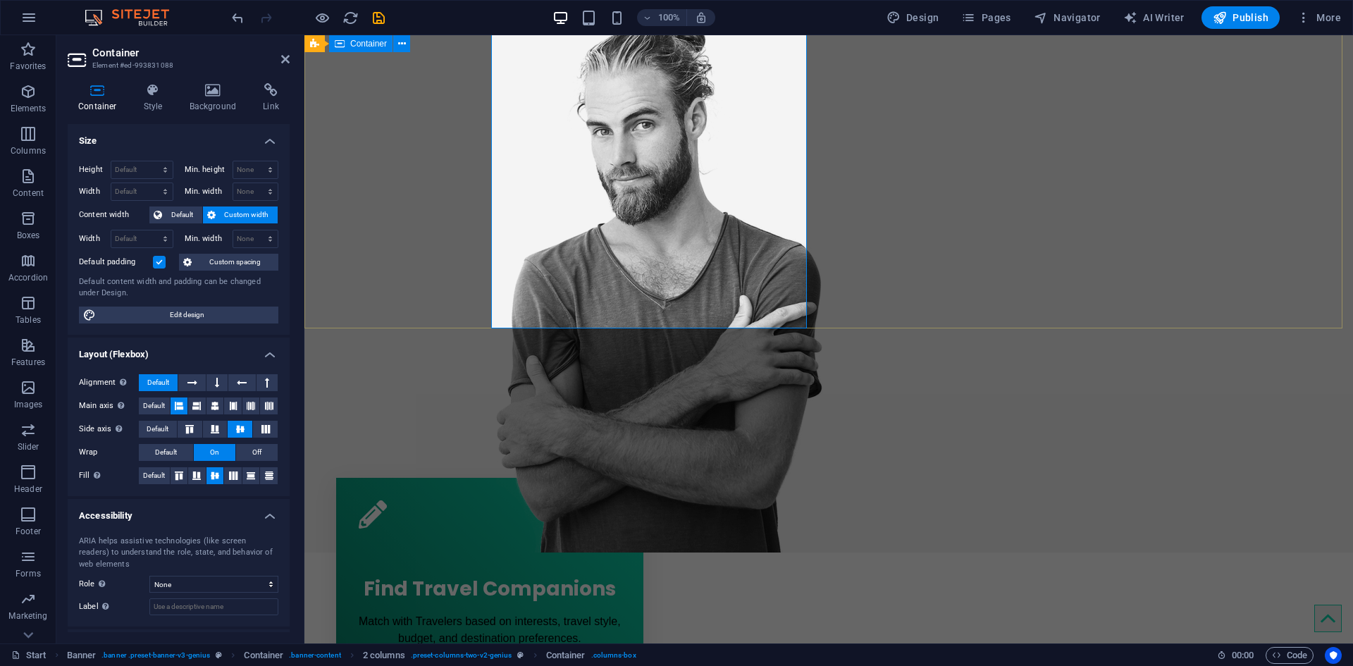
click at [380, 169] on div "Find Your Perfect Travel Buddy Join Now!" at bounding box center [828, 196] width 1048 height 711
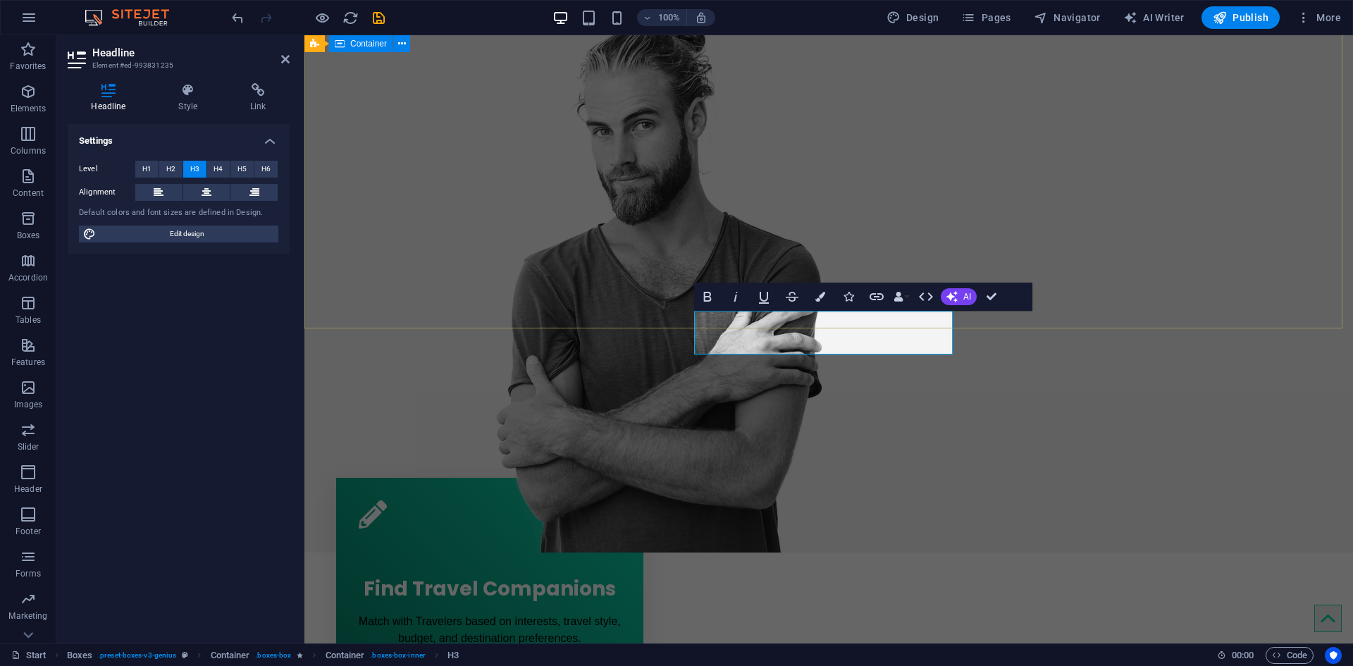
click at [416, 174] on div "Find Your Perfect Travel Buddy Join Now!" at bounding box center [828, 196] width 1048 height 711
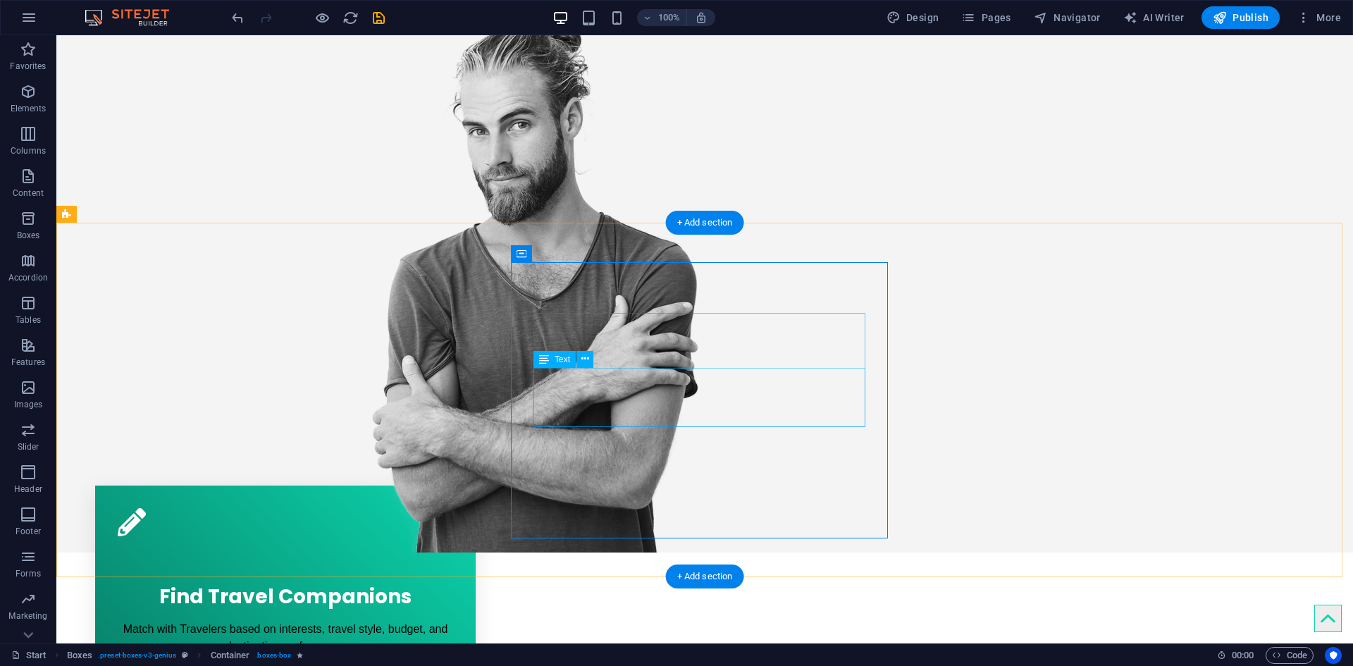
drag, startPoint x: 679, startPoint y: 390, endPoint x: 431, endPoint y: 390, distance: 248.0
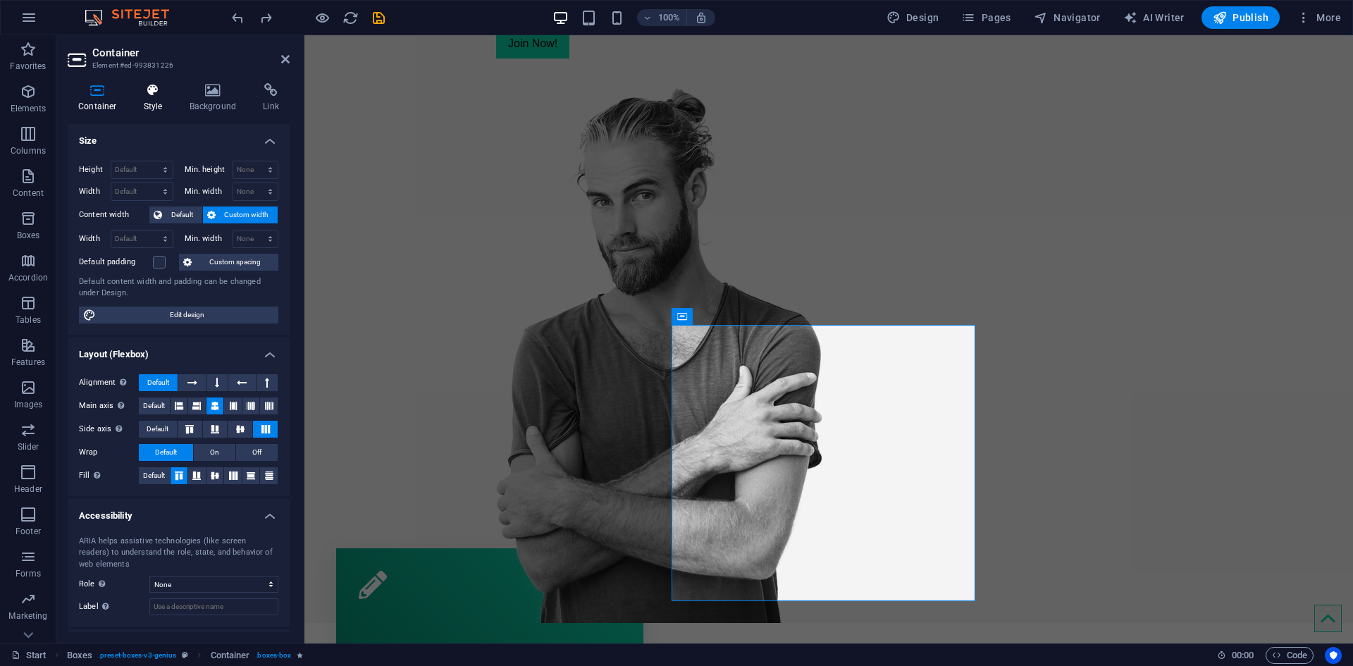
click at [160, 106] on h4 "Style" at bounding box center [156, 98] width 46 height 30
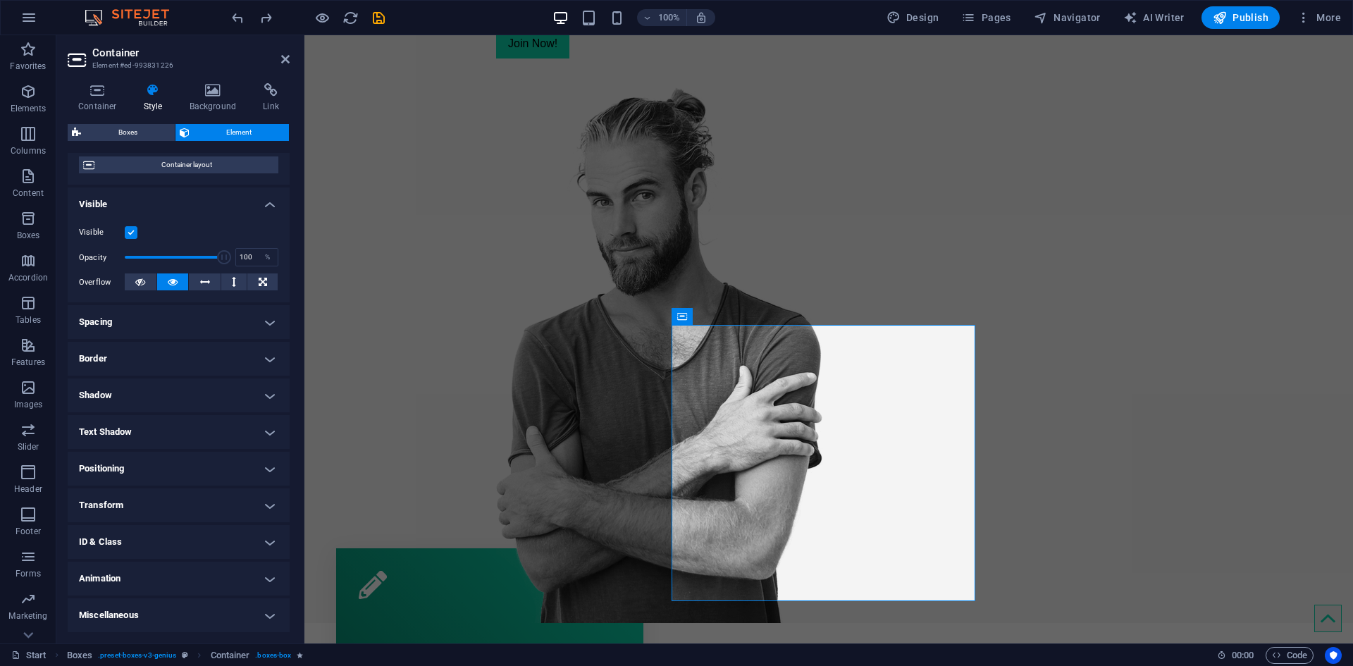
scroll to position [0, 0]
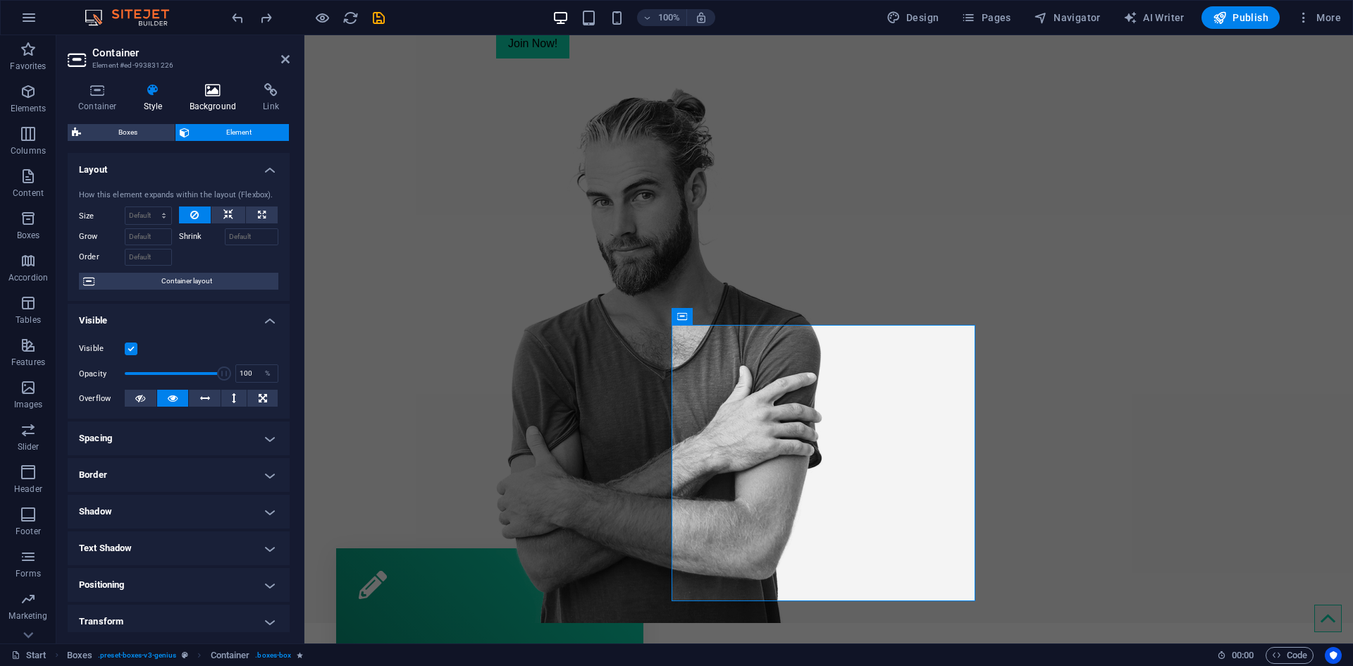
click at [196, 101] on h4 "Background" at bounding box center [216, 98] width 74 height 30
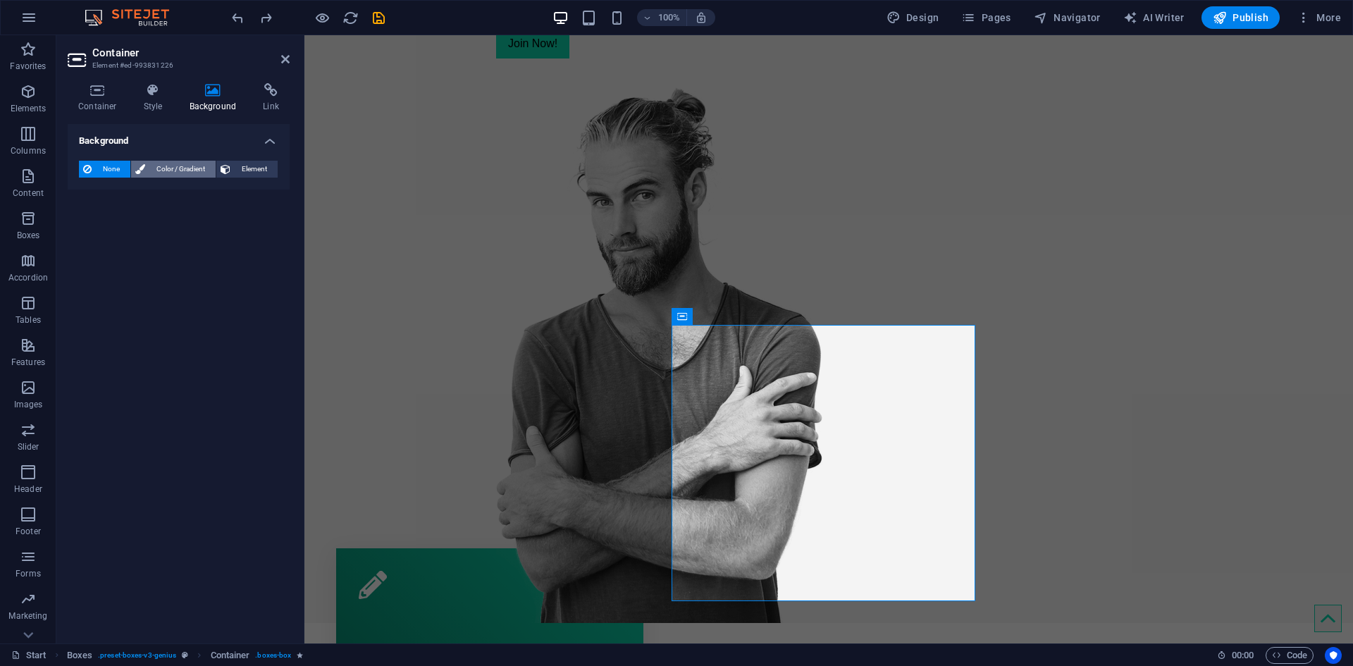
click at [185, 161] on span "Color / Gradient" at bounding box center [180, 169] width 62 height 17
click at [81, 222] on span at bounding box center [88, 226] width 16 height 16
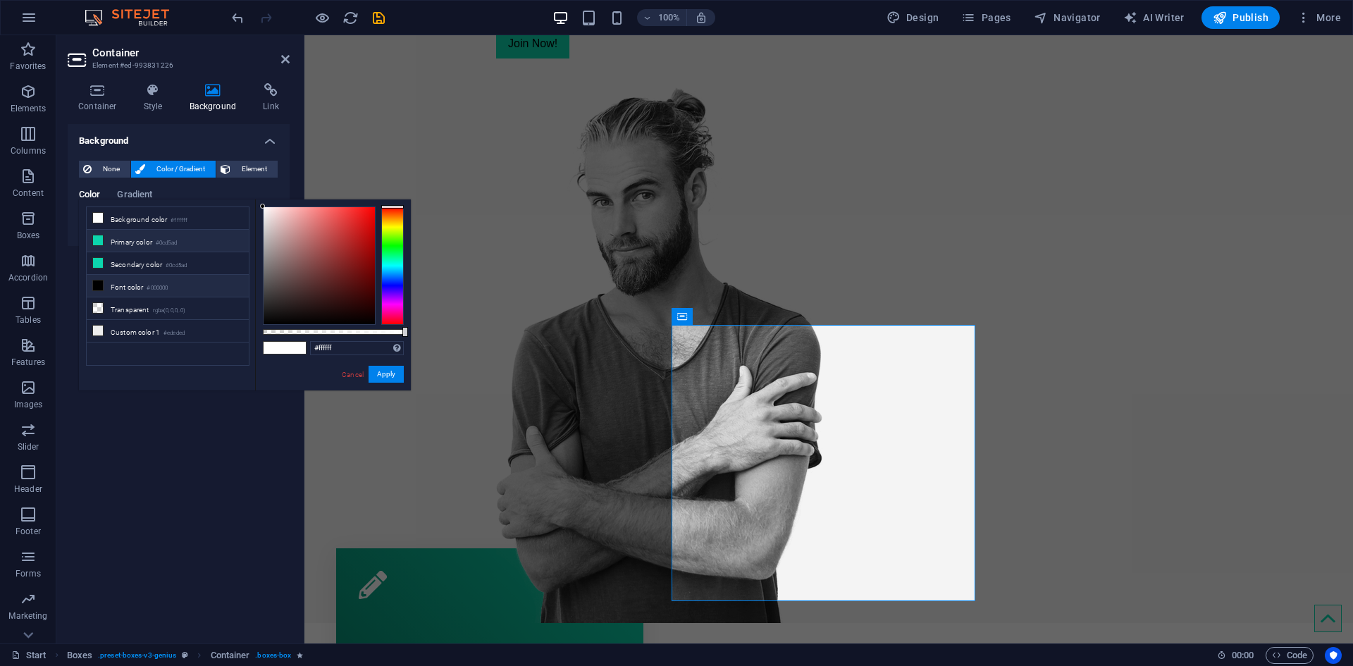
click at [112, 241] on li "Primary color #0cd5ad" at bounding box center [168, 241] width 162 height 23
type input "#0cd5ad"
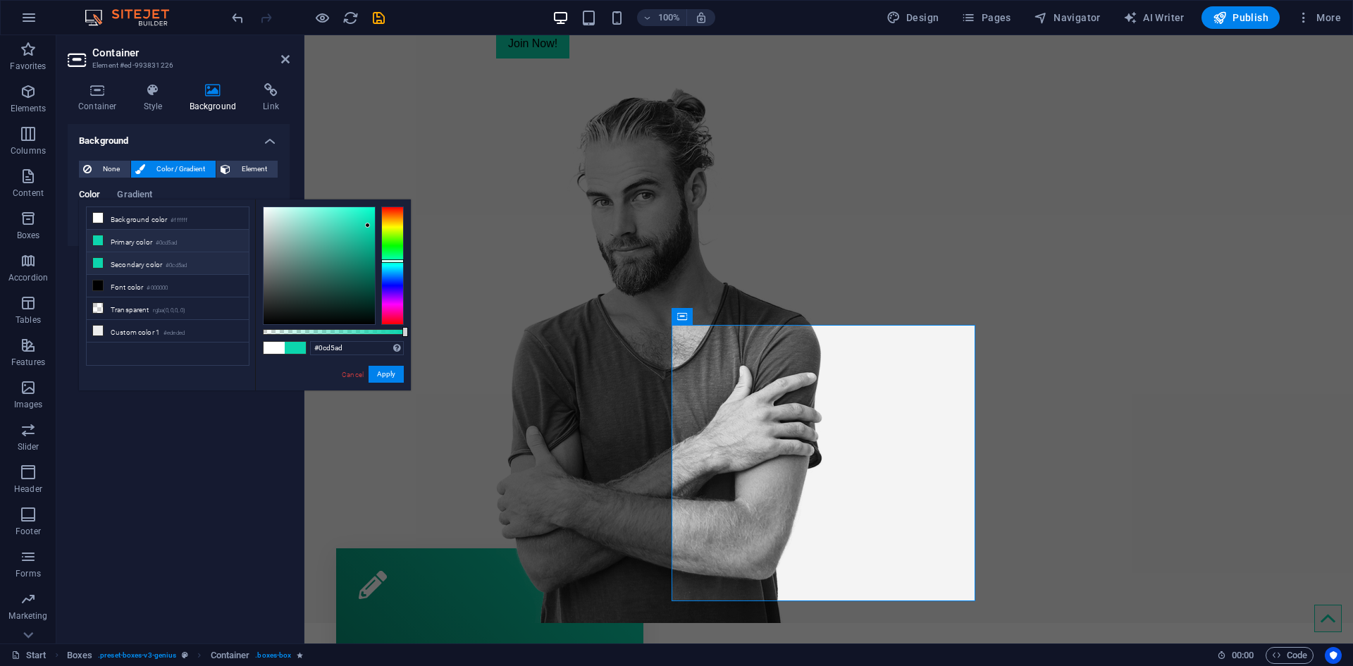
click at [98, 252] on li "Secondary color #0cd5ad" at bounding box center [168, 263] width 162 height 23
click at [114, 259] on li "Secondary color #0cd5ad" at bounding box center [168, 263] width 162 height 23
click at [370, 371] on button "Apply" at bounding box center [385, 374] width 35 height 17
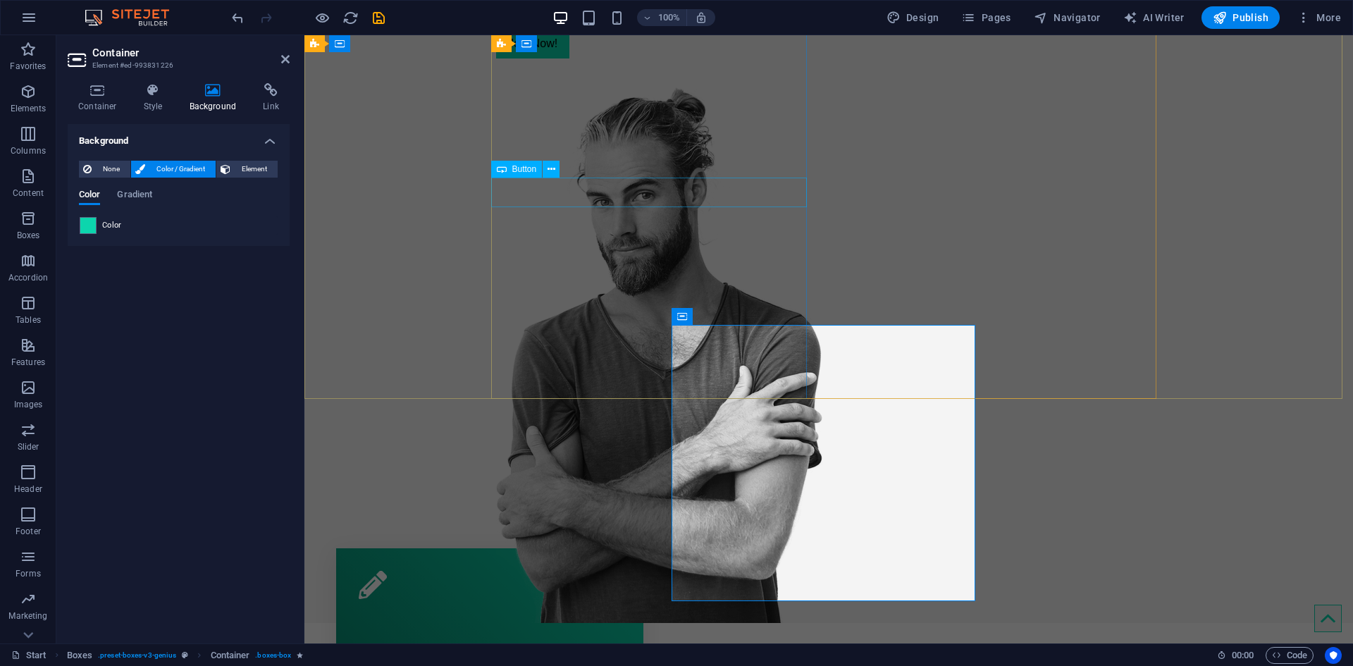
click at [645, 58] on div "Join Now!" at bounding box center [654, 44] width 316 height 30
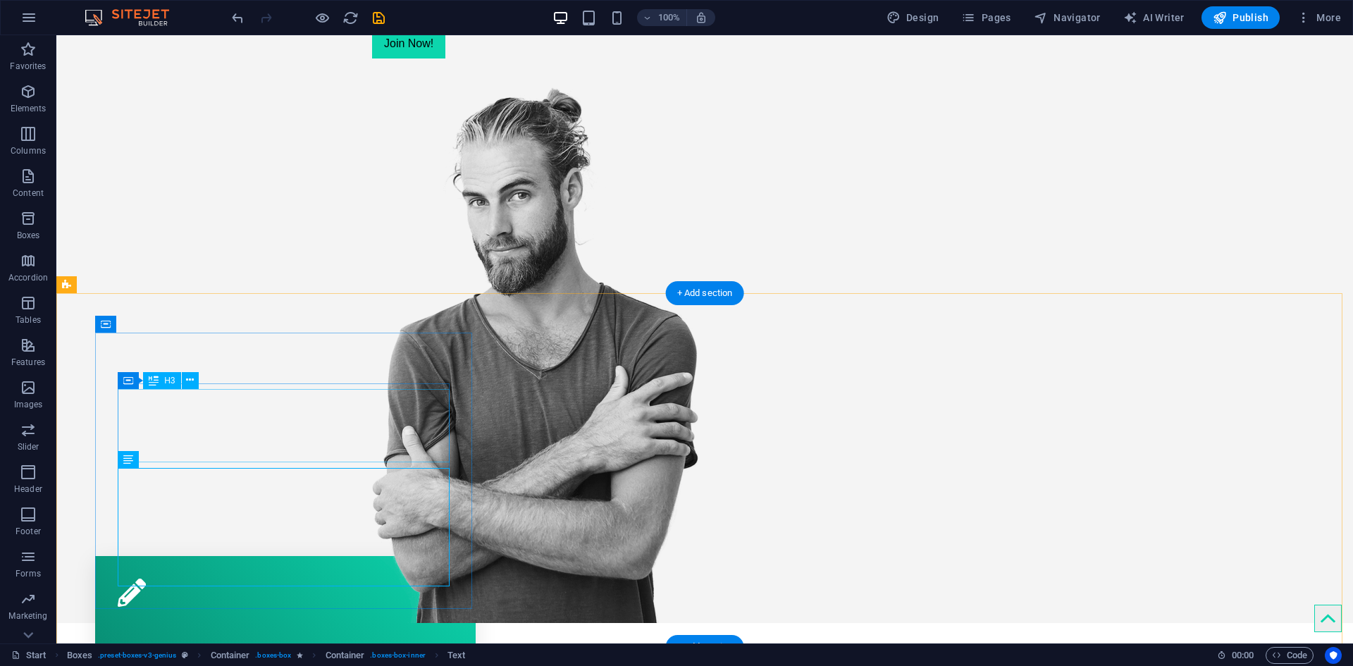
click at [423, 612] on div "Find Travel Companions" at bounding box center [285, 648] width 335 height 73
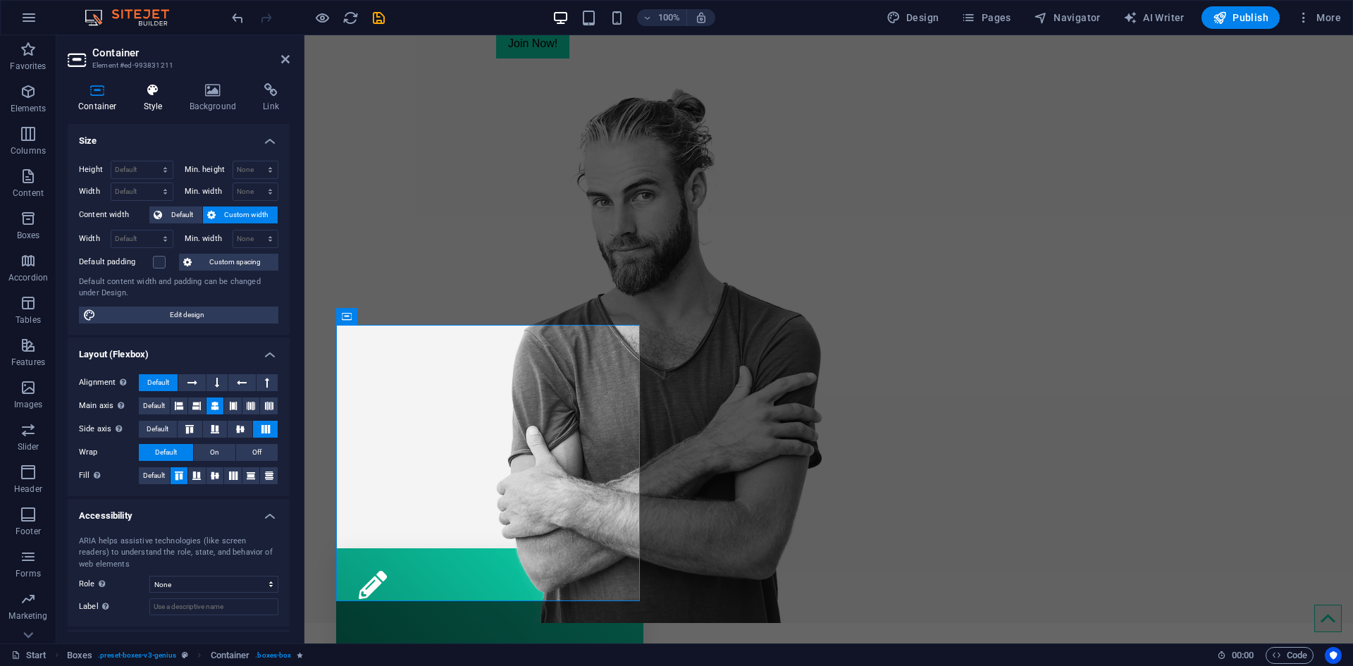
click at [140, 99] on h4 "Style" at bounding box center [156, 98] width 46 height 30
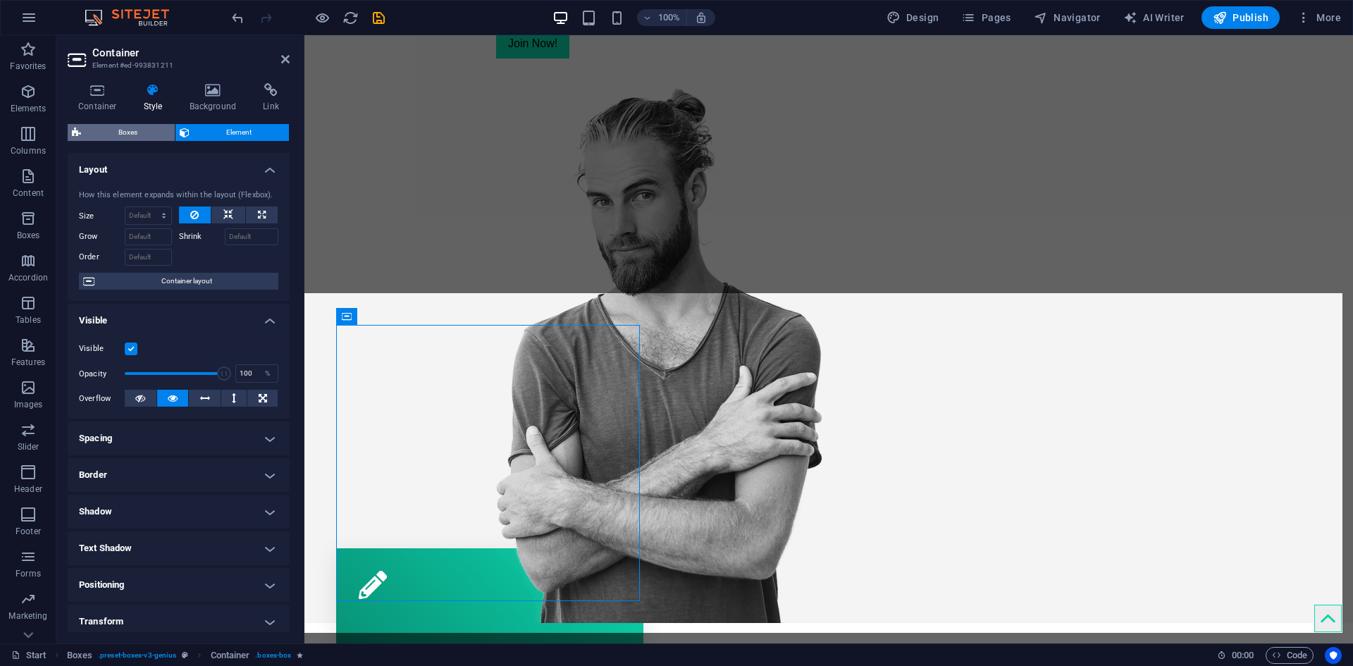
click at [134, 132] on span "Boxes" at bounding box center [127, 132] width 85 height 17
select select "vw"
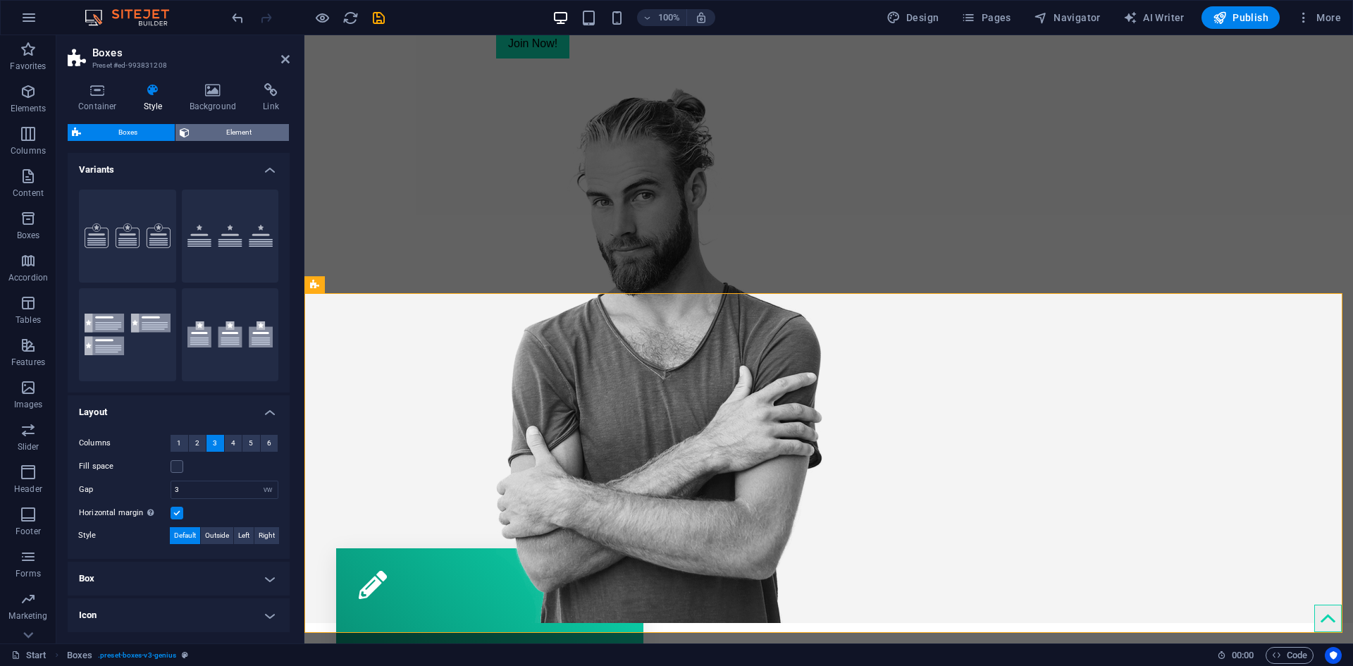
click at [206, 130] on span "Element" at bounding box center [240, 132] width 92 height 17
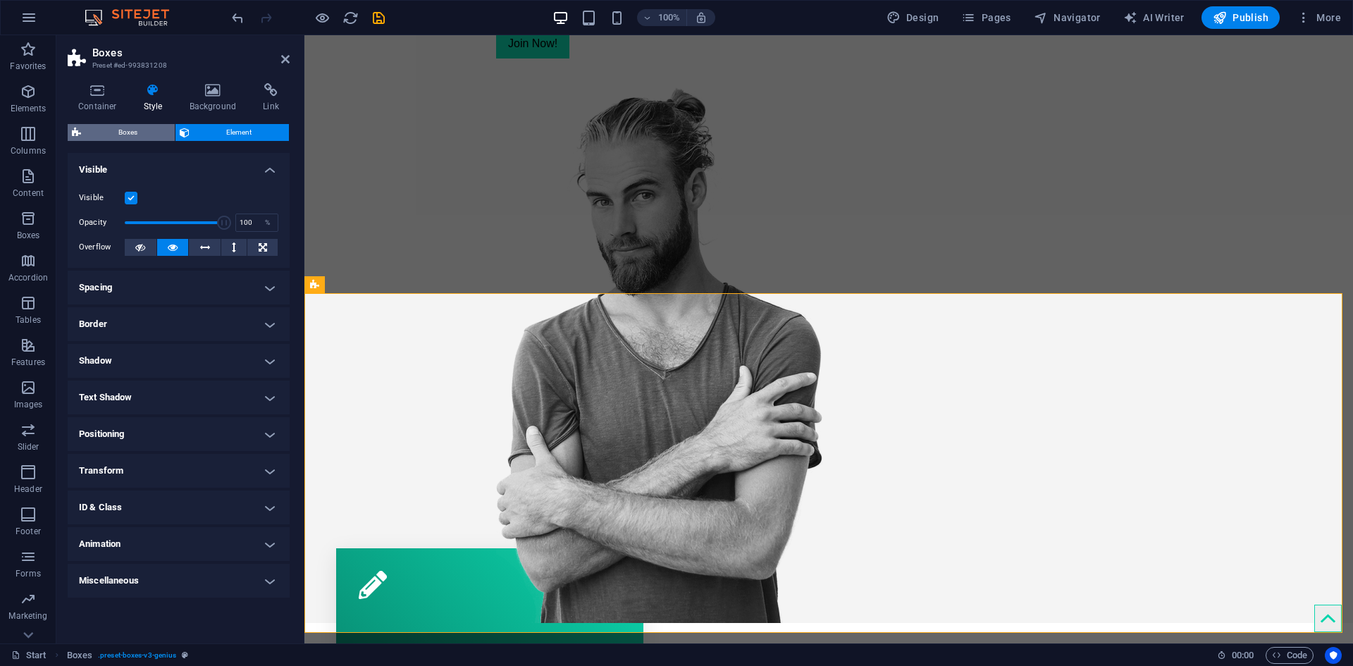
click at [135, 136] on span "Boxes" at bounding box center [127, 132] width 85 height 17
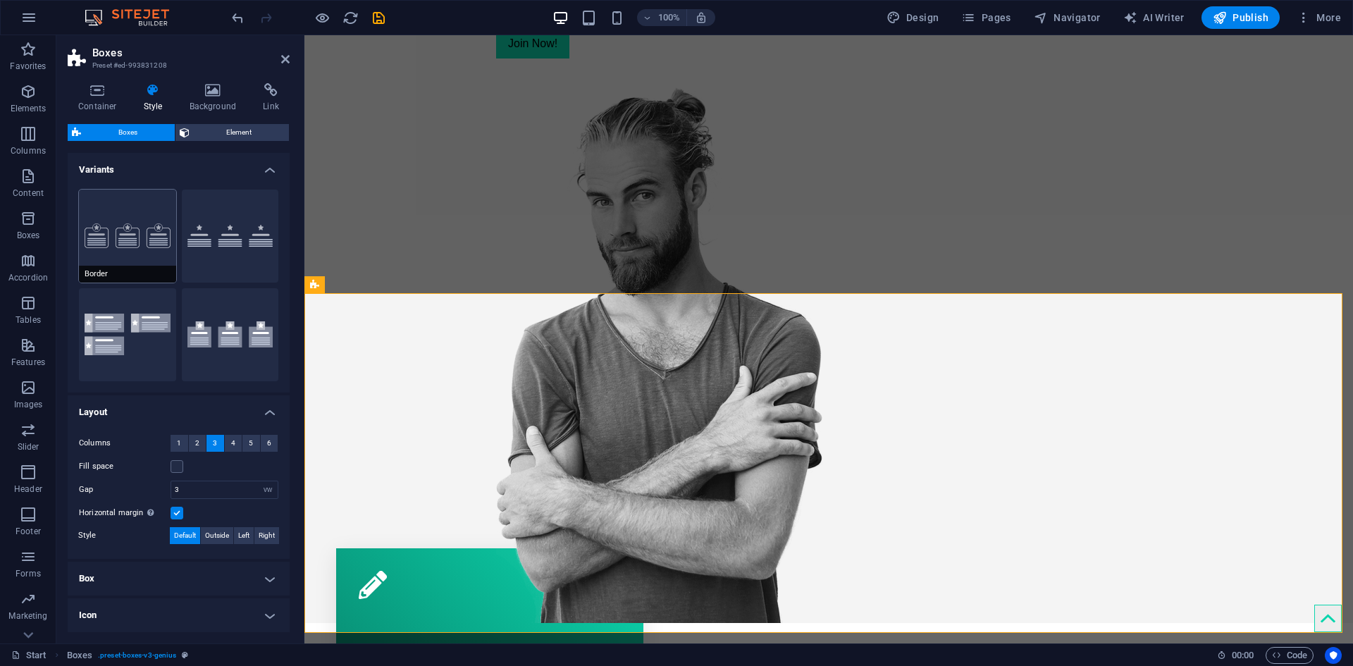
click at [131, 241] on button "Border" at bounding box center [127, 236] width 97 height 93
type input "2"
select select "rem"
click at [128, 326] on button "Icons left" at bounding box center [127, 334] width 97 height 93
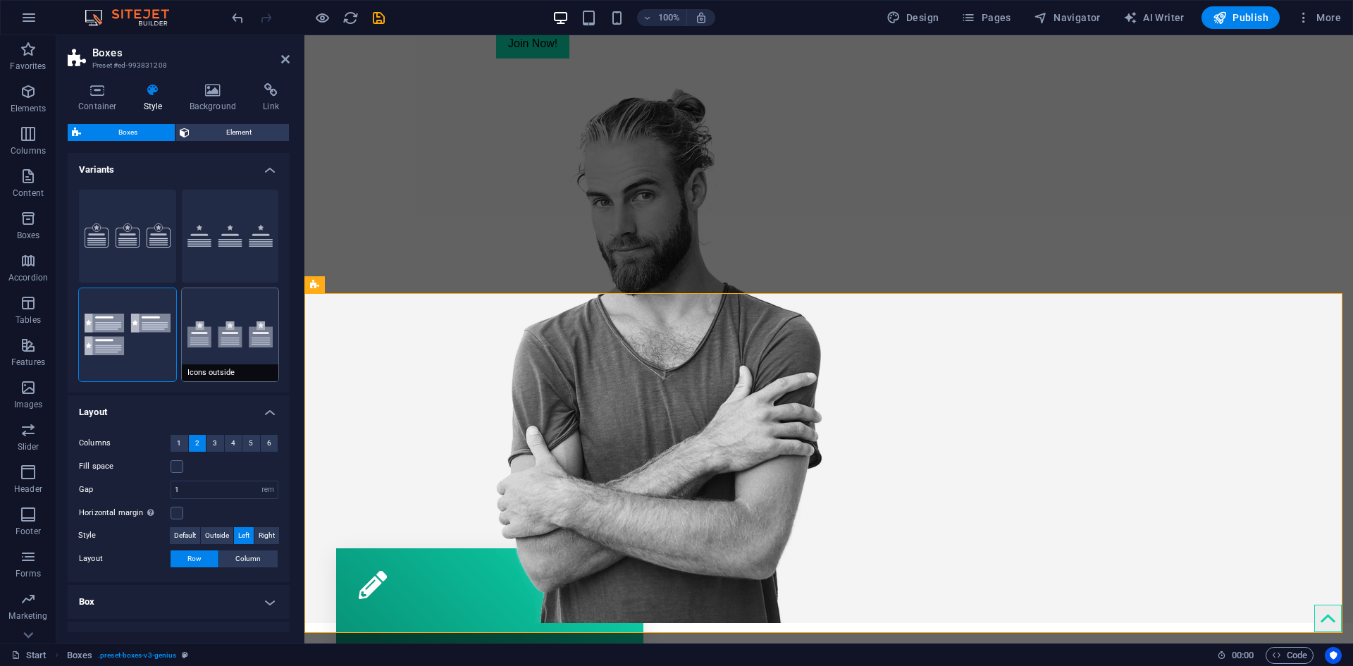
click at [201, 325] on button "Icons outside" at bounding box center [230, 334] width 97 height 93
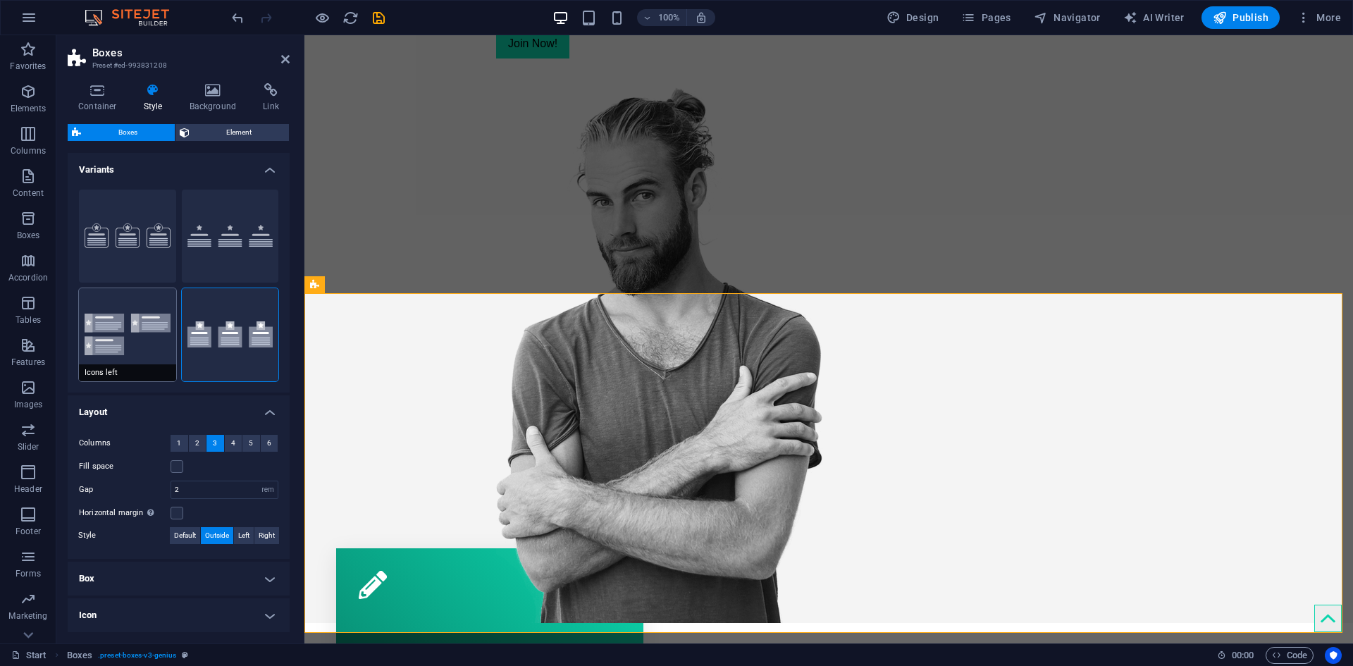
click at [124, 334] on button "Icons left" at bounding box center [127, 334] width 97 height 93
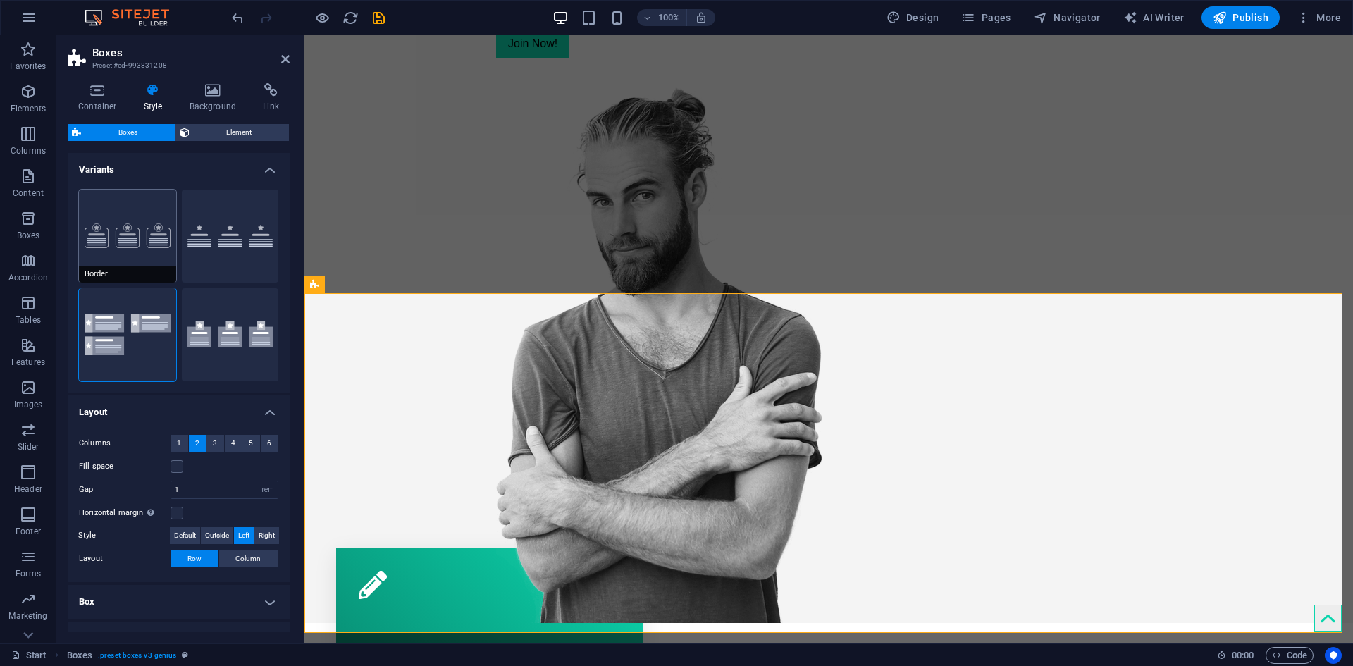
click at [126, 240] on button "Border" at bounding box center [127, 236] width 97 height 93
type input "2"
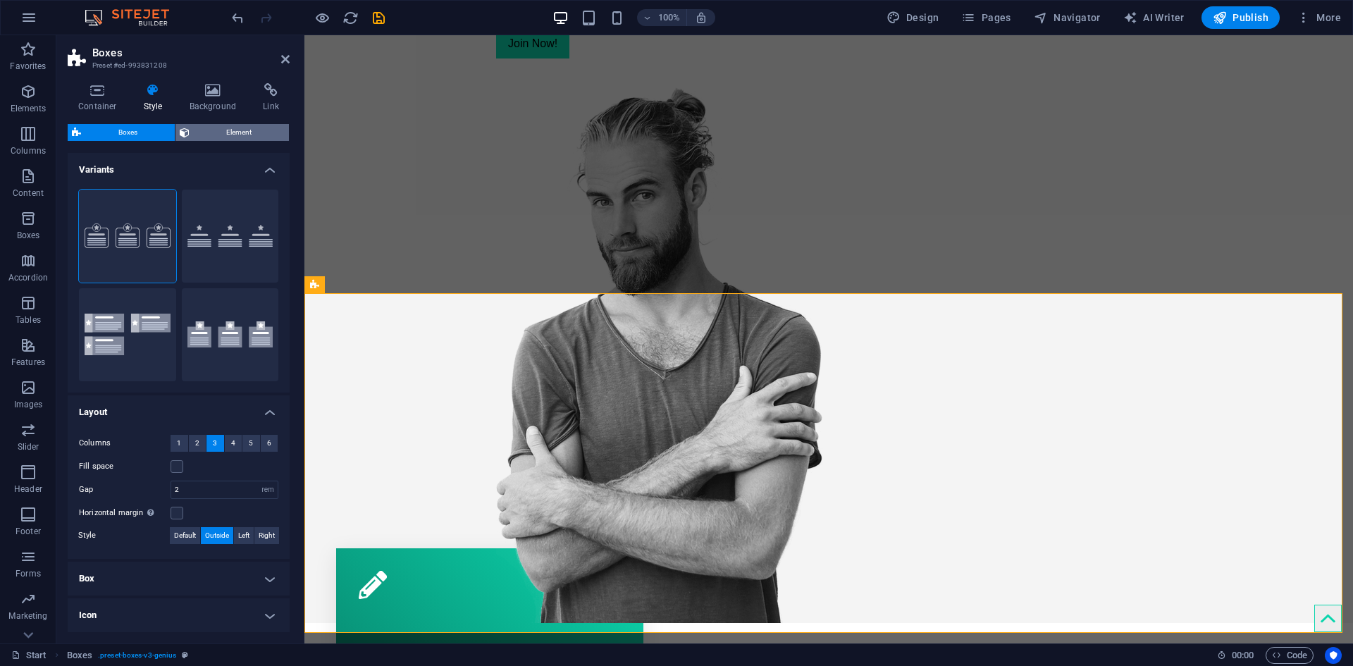
click at [211, 128] on span "Element" at bounding box center [240, 132] width 92 height 17
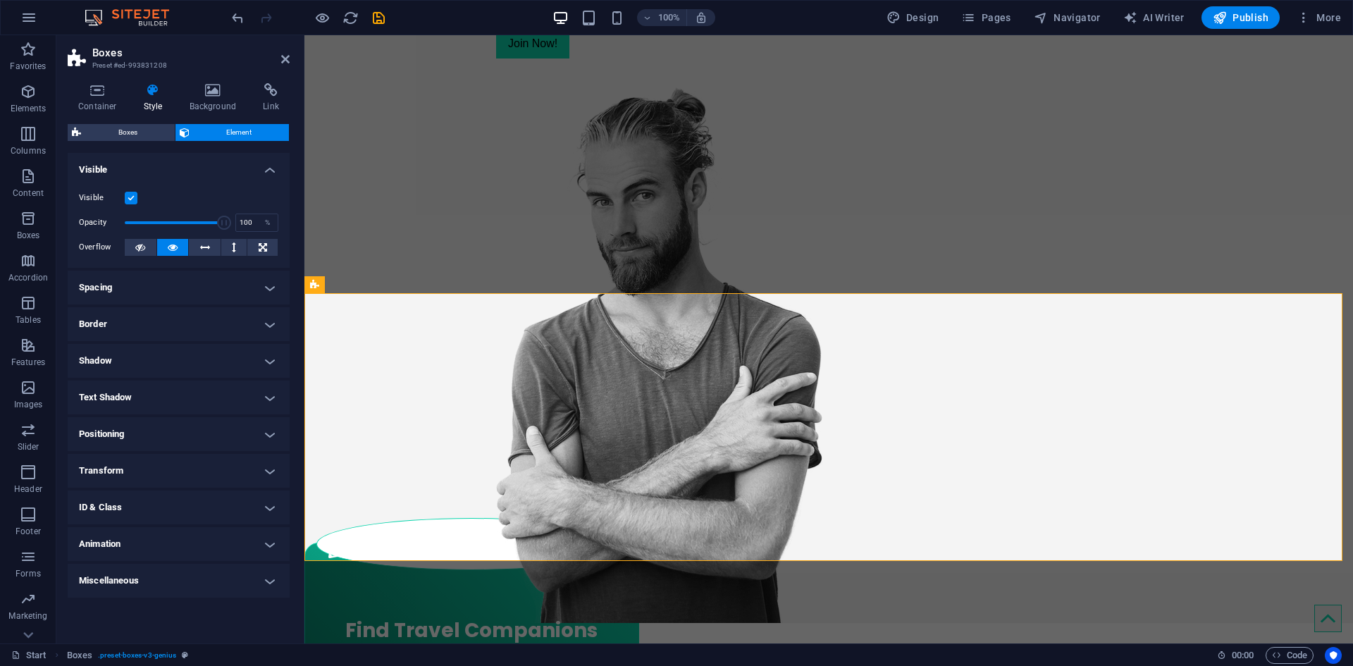
click at [135, 271] on h4 "Spacing" at bounding box center [179, 288] width 222 height 34
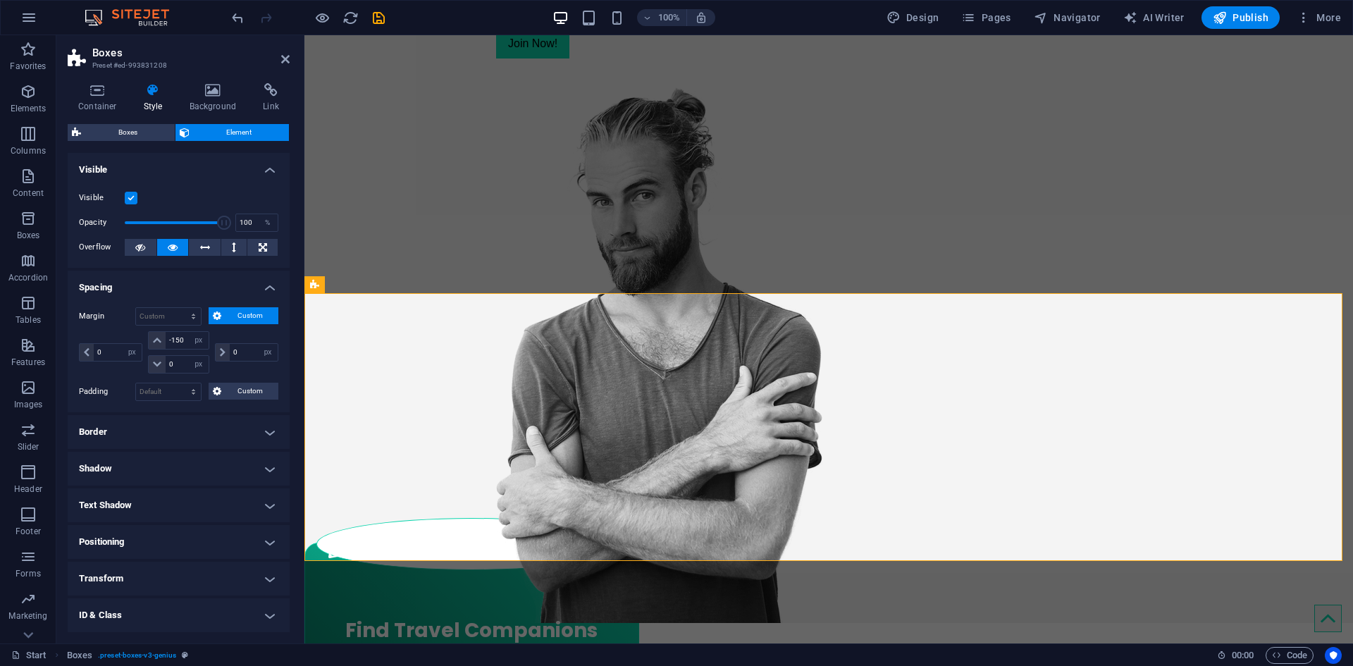
click at [134, 279] on h4 "Spacing" at bounding box center [179, 283] width 222 height 25
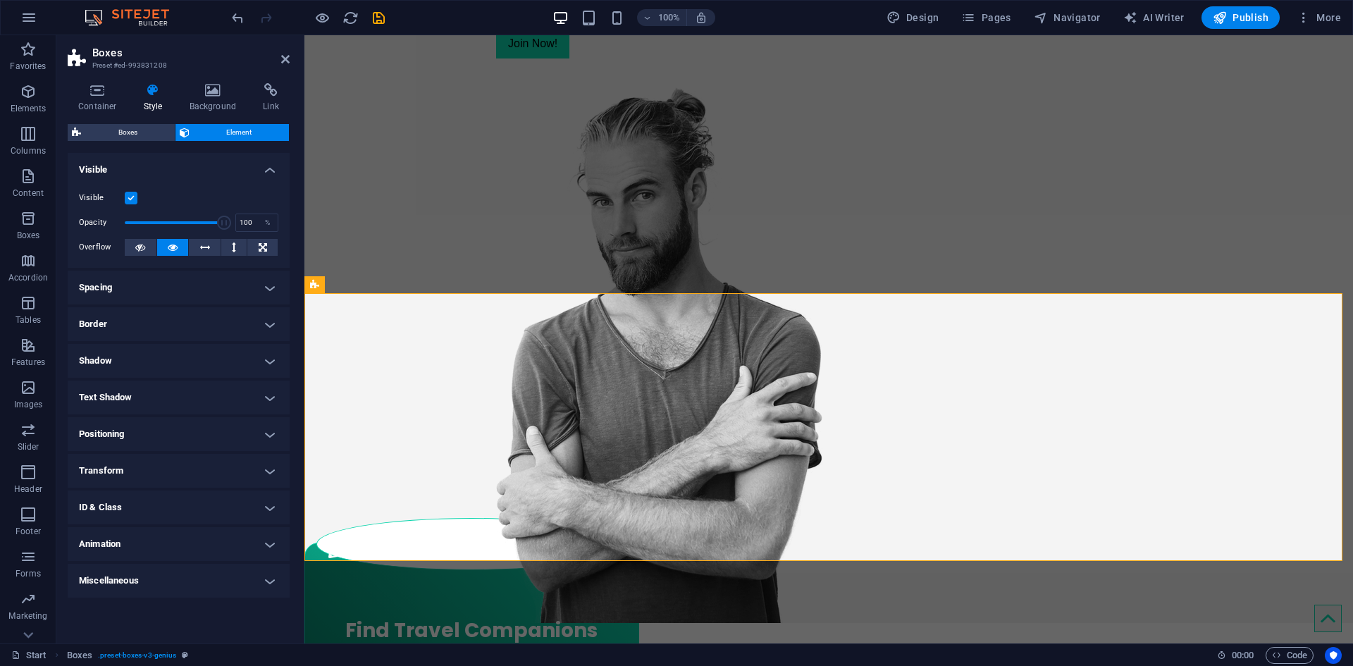
click at [134, 279] on h4 "Spacing" at bounding box center [179, 288] width 222 height 34
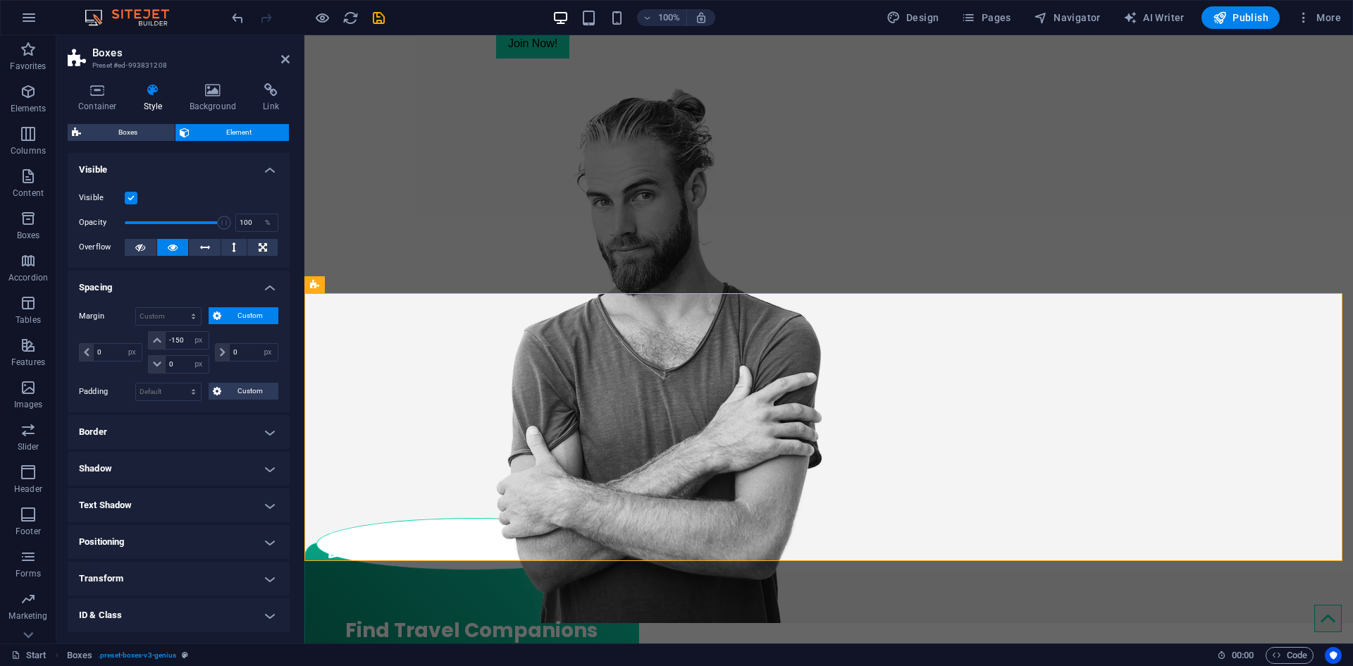
click at [134, 279] on h4 "Spacing" at bounding box center [179, 283] width 222 height 25
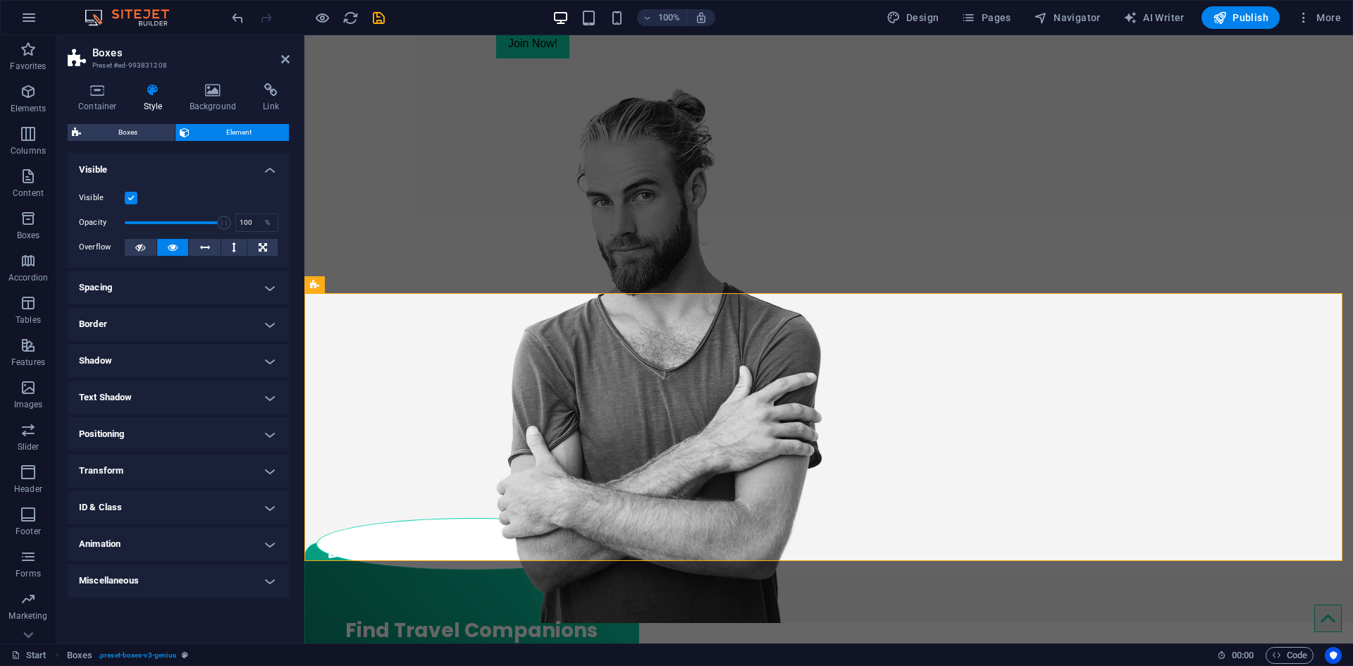
click at [145, 530] on h4 "Animation" at bounding box center [179, 544] width 222 height 34
click at [145, 530] on h4 "Animation" at bounding box center [179, 539] width 222 height 25
click at [113, 132] on span "Boxes" at bounding box center [127, 132] width 85 height 17
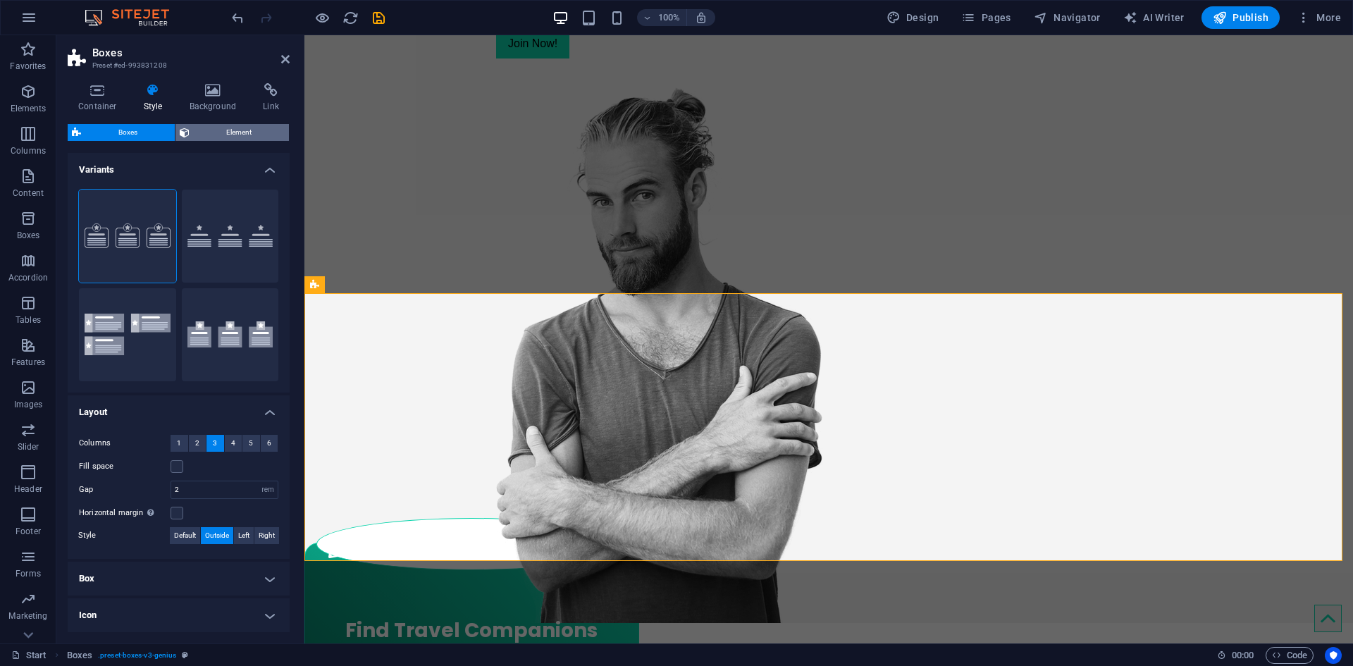
click at [221, 134] on span "Element" at bounding box center [240, 132] width 92 height 17
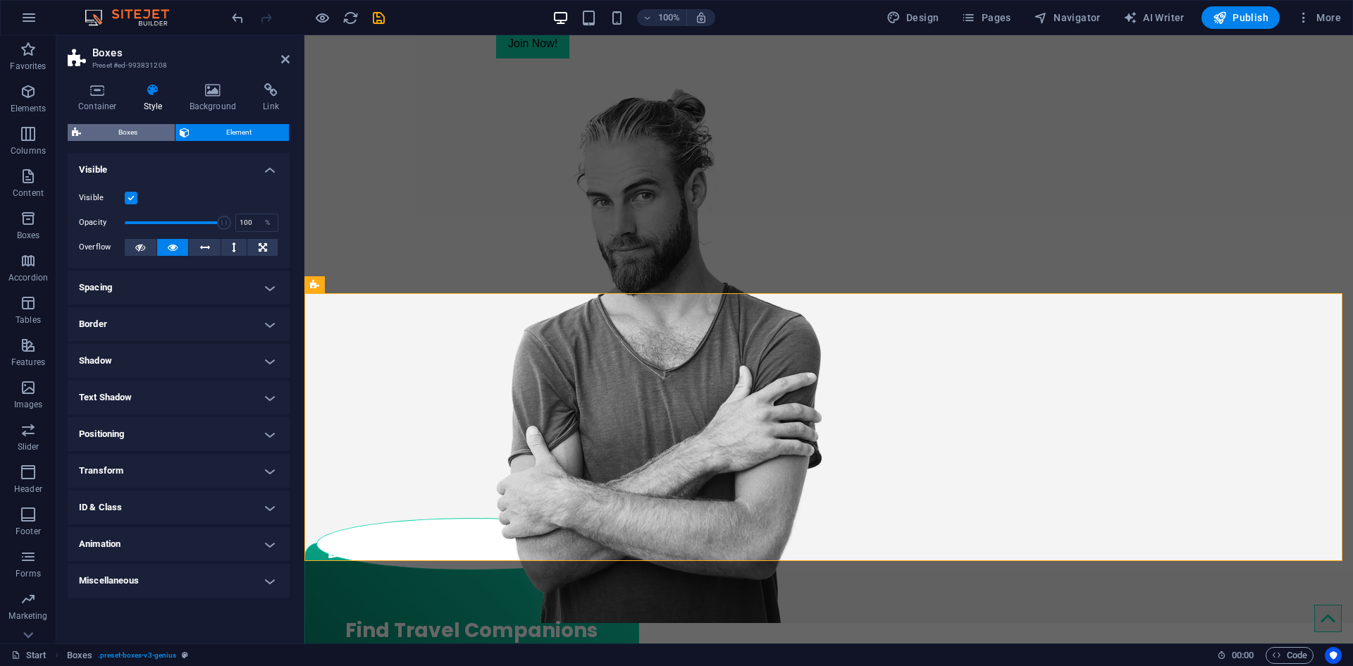
click at [142, 132] on span "Boxes" at bounding box center [127, 132] width 85 height 17
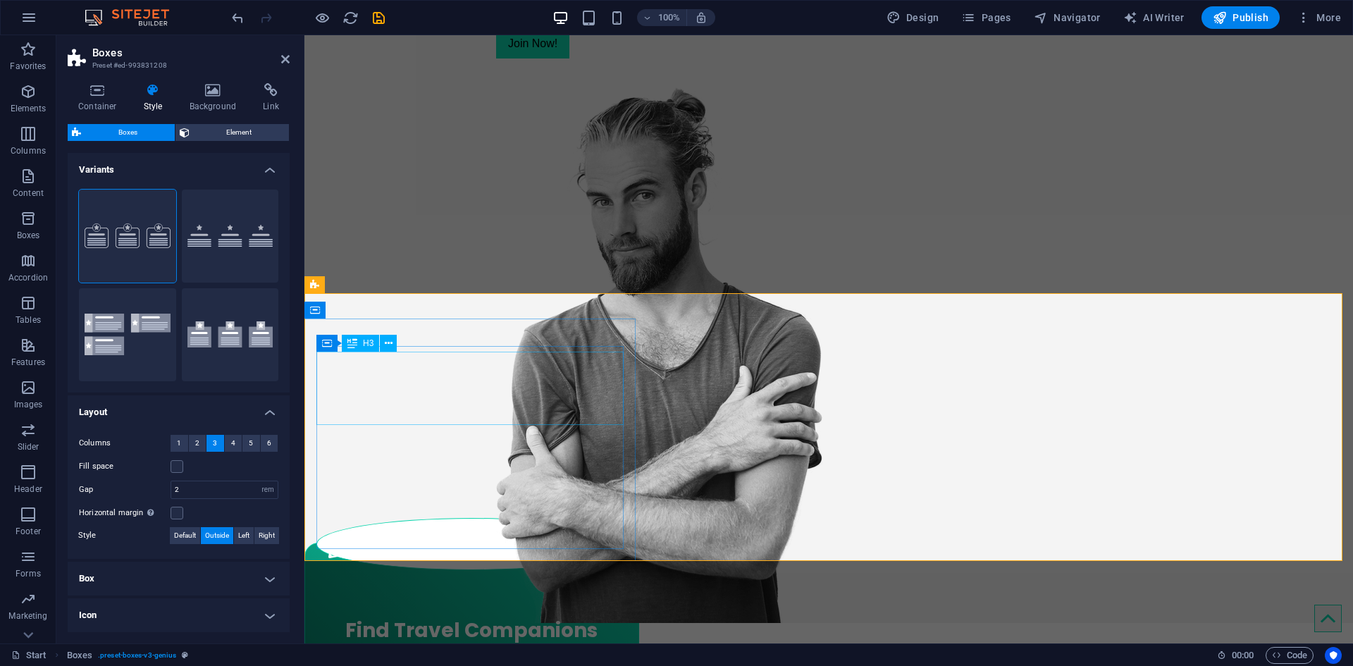
click at [514, 576] on div "Find Travel Companions Match with Travelers based on interests, travel style, b…" at bounding box center [471, 674] width 311 height 197
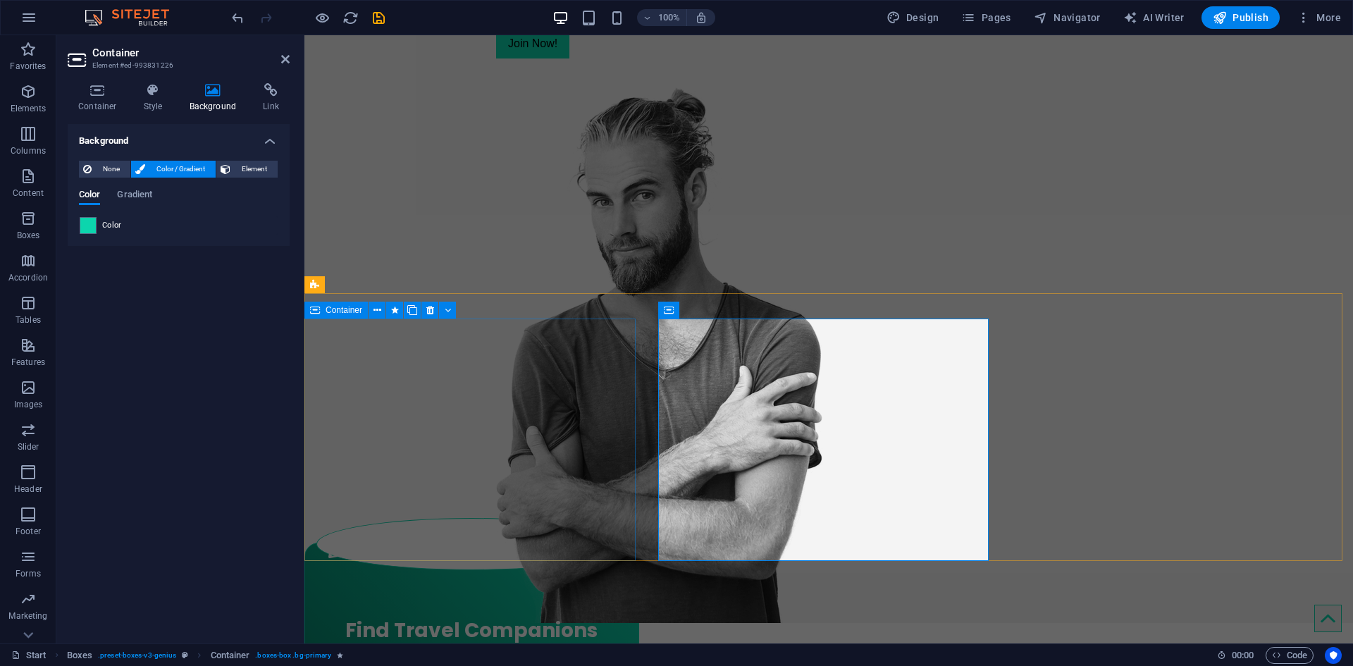
click at [603, 543] on div "Find Travel Companions Match with Travelers based on interests, travel style, b…" at bounding box center [471, 664] width 335 height 242
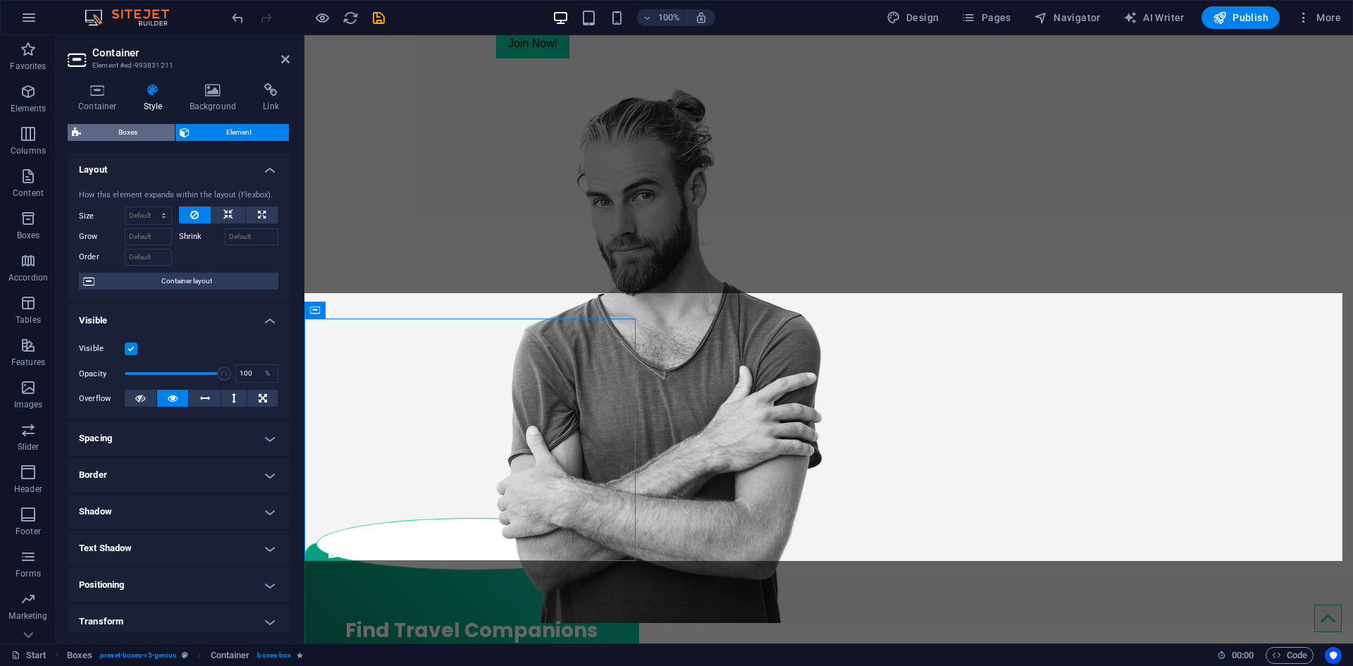
click at [140, 128] on span "Boxes" at bounding box center [127, 132] width 85 height 17
select select "rem"
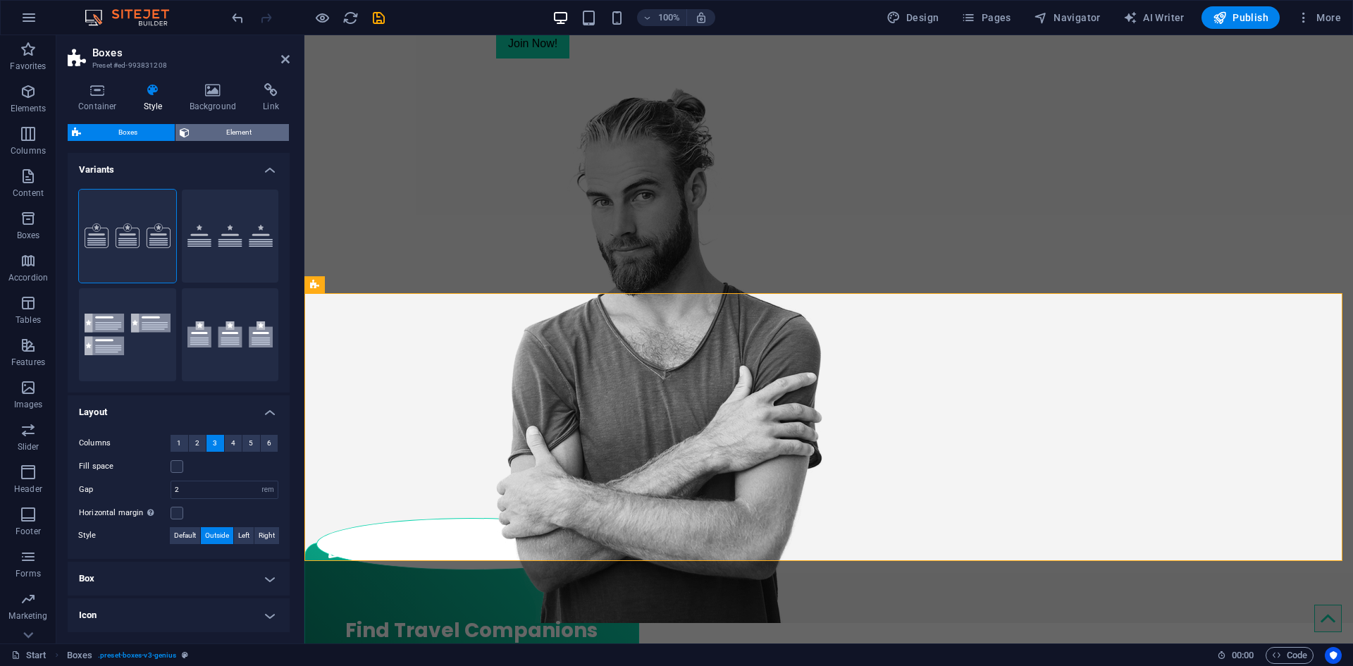
click at [207, 134] on span "Element" at bounding box center [240, 132] width 92 height 17
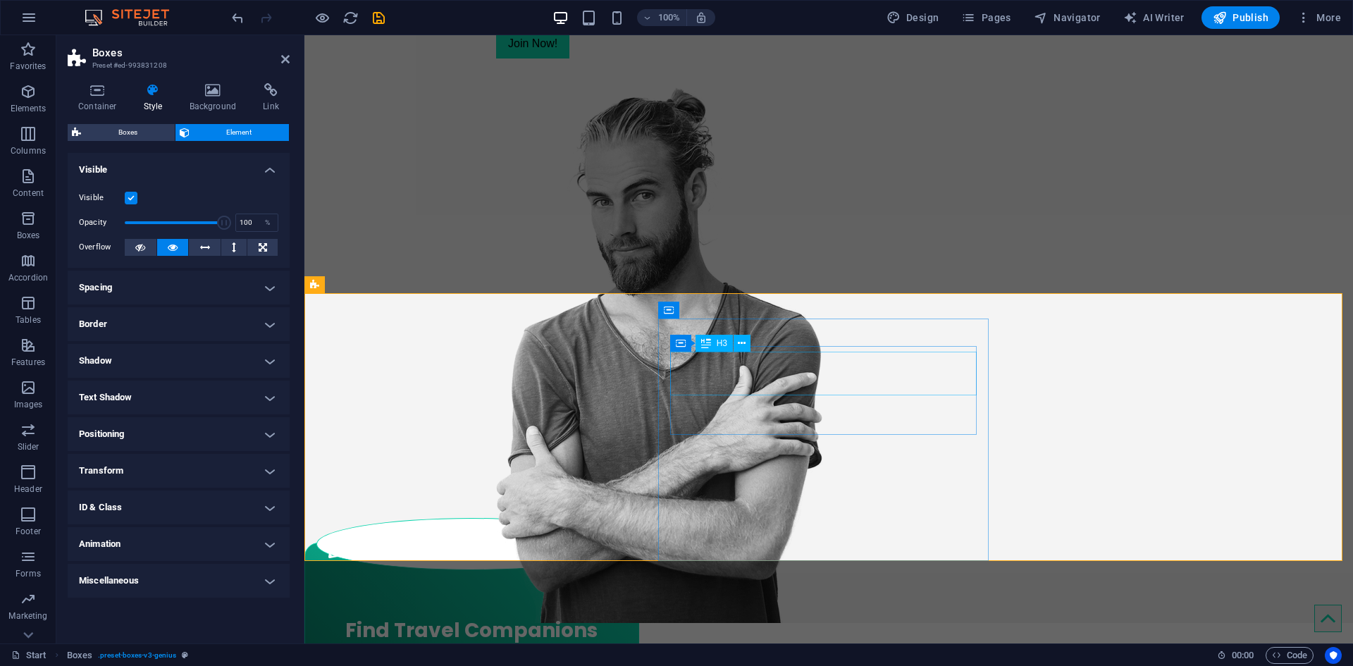
click at [726, 352] on div "H3" at bounding box center [713, 343] width 37 height 17
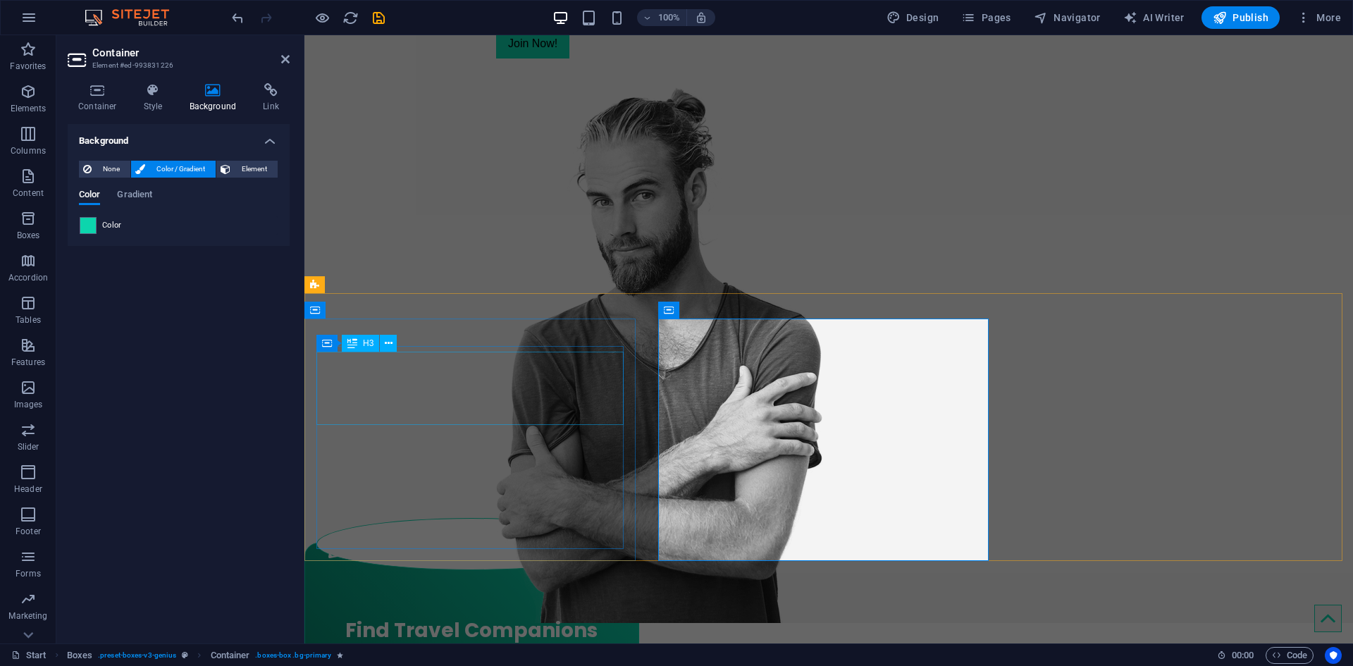
click at [366, 352] on div "H3" at bounding box center [360, 343] width 37 height 17
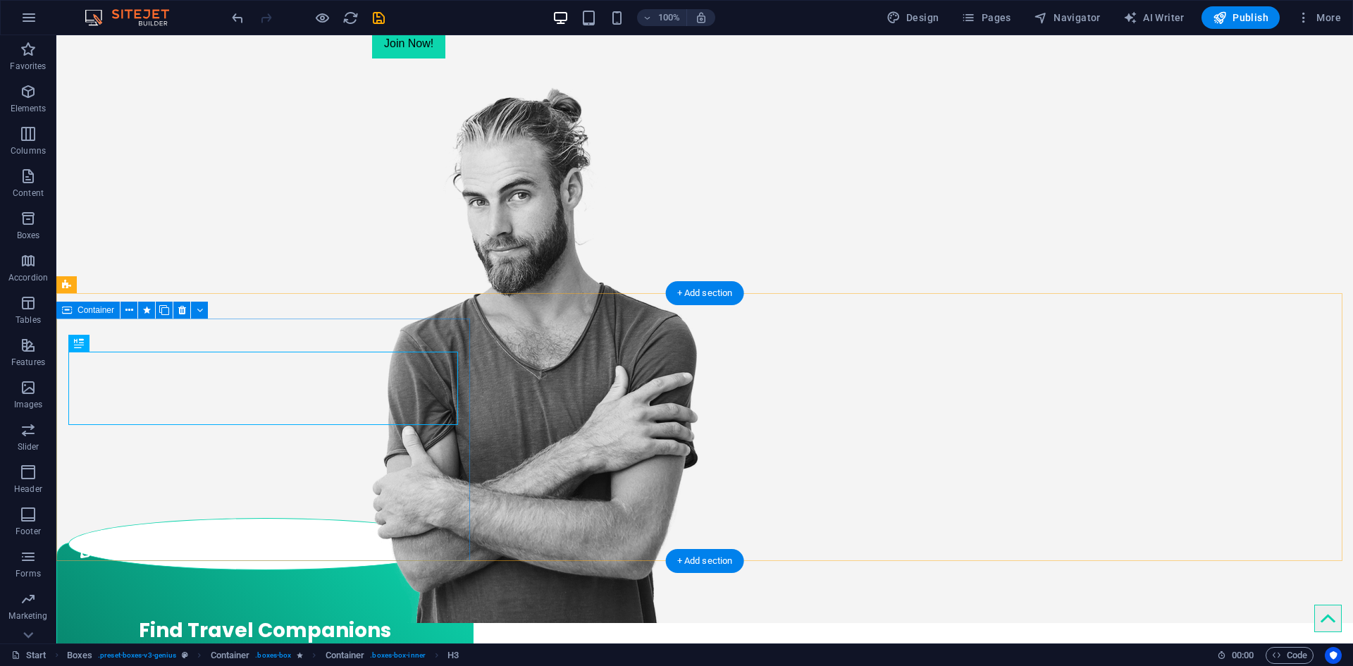
click at [390, 543] on div "Find Travel Companions Match with Travelers based on interests, travel style, b…" at bounding box center [264, 664] width 417 height 242
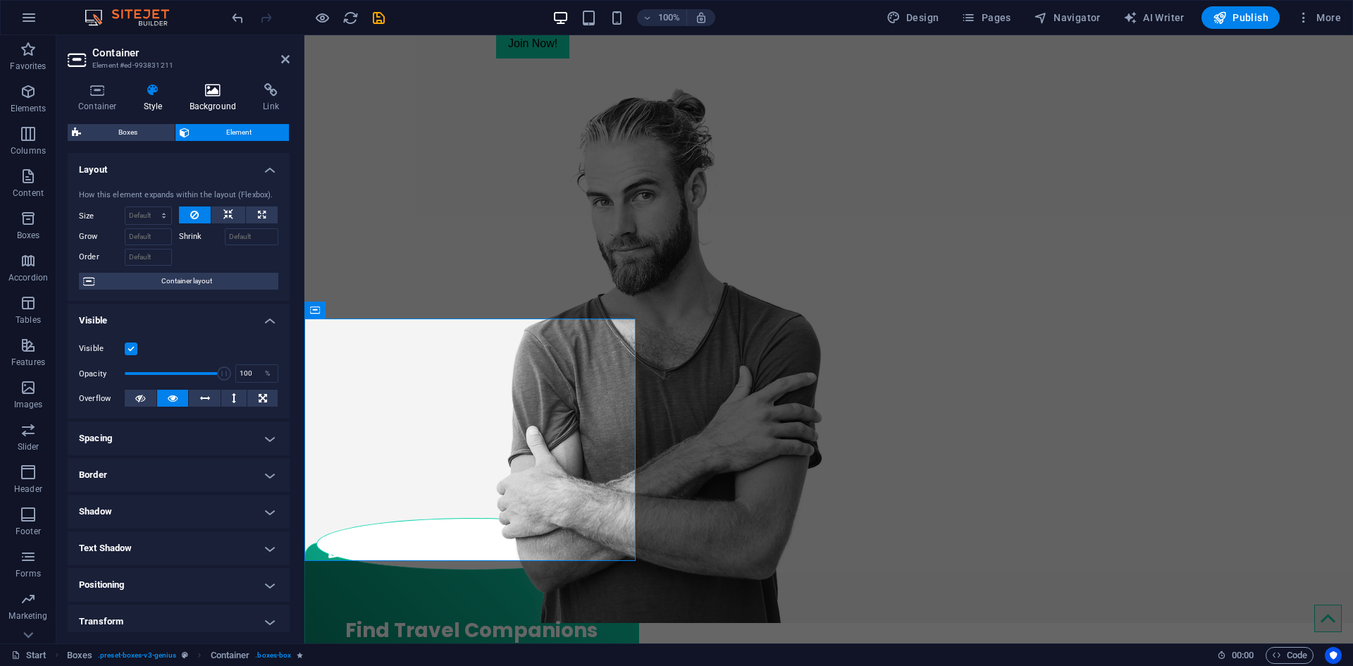
click at [224, 98] on h4 "Background" at bounding box center [216, 98] width 74 height 30
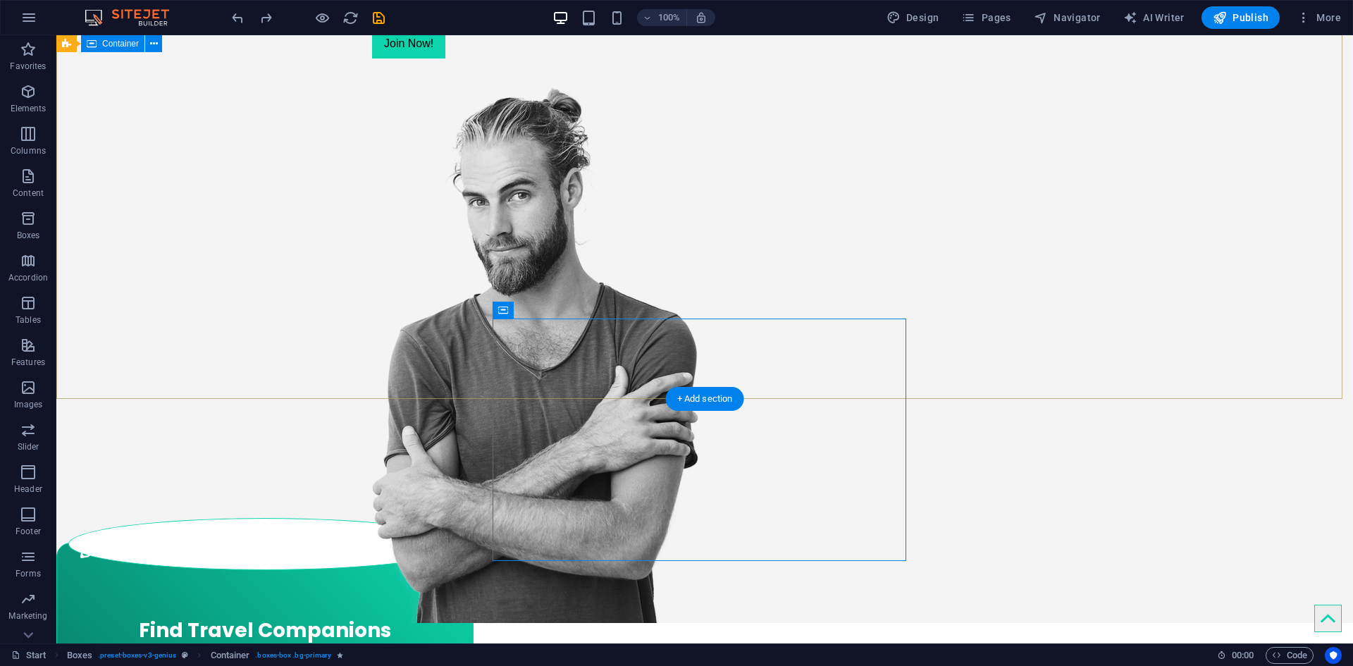
click at [328, 225] on div "Find Your Perfect Travel Buddy Join Now!" at bounding box center [704, 267] width 1296 height 711
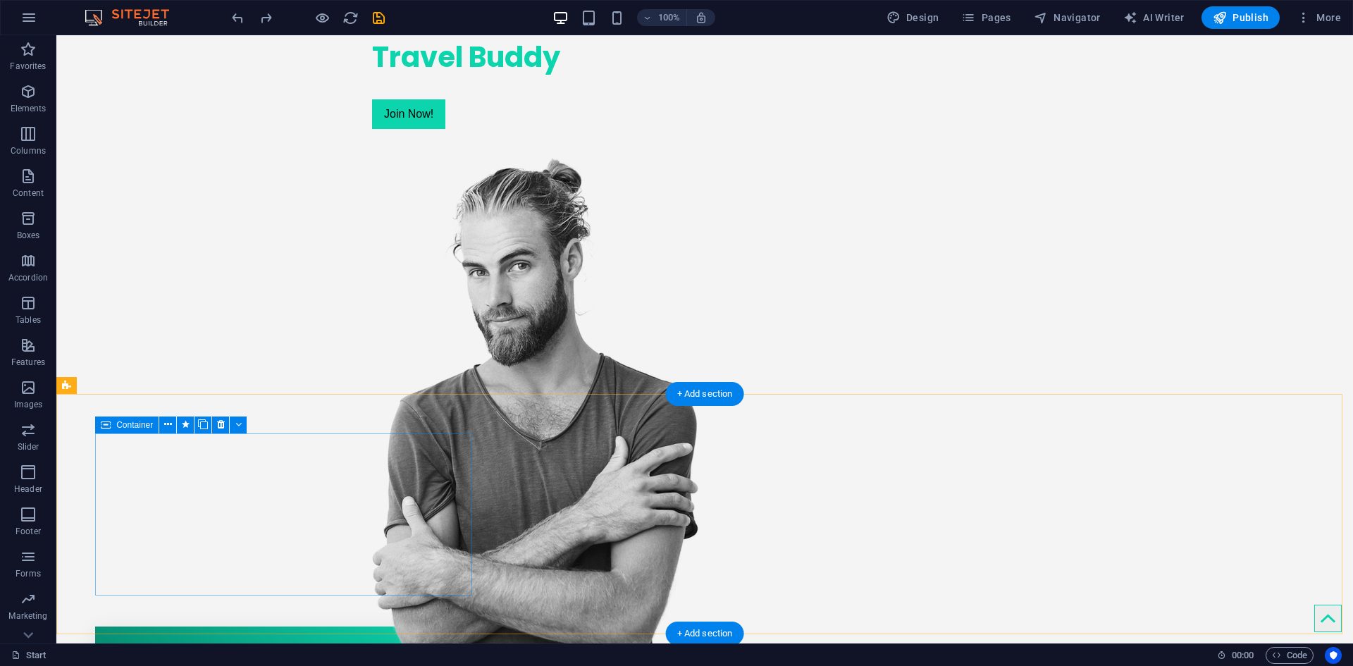
scroll to position [260, 0]
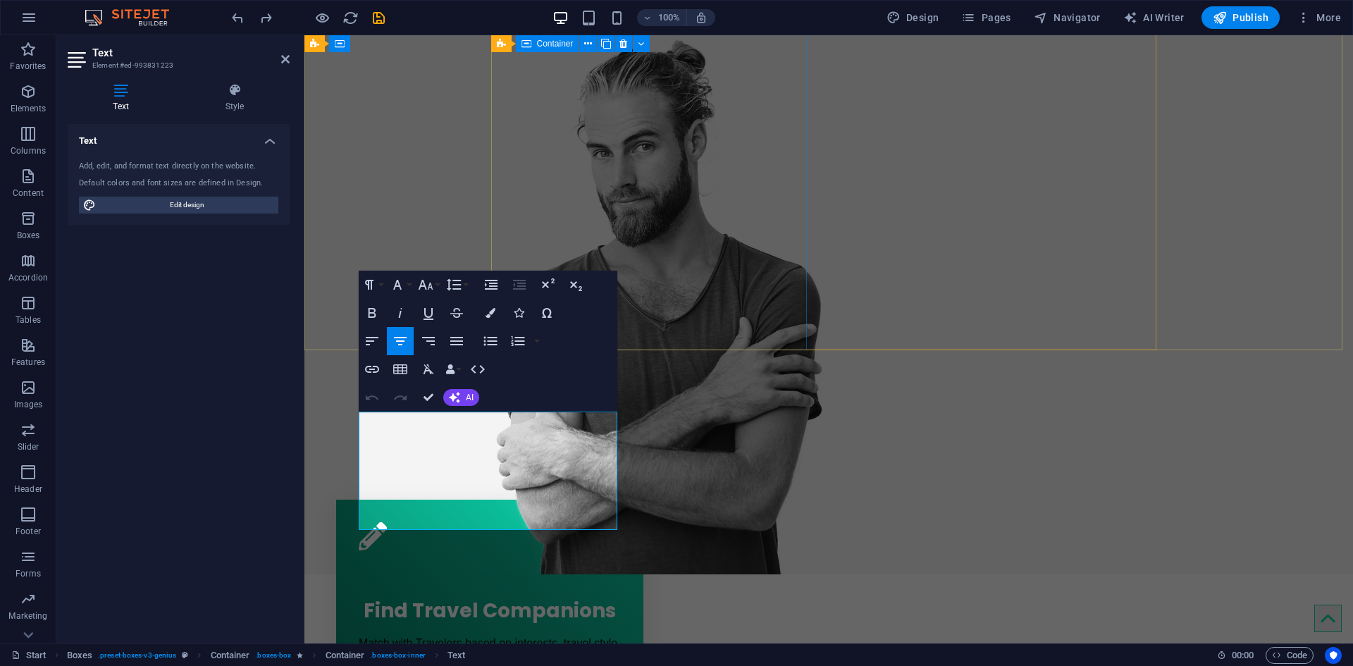
click at [489, 206] on div "Find Your Perfect Travel Buddy Join Now!" at bounding box center [828, 218] width 1048 height 711
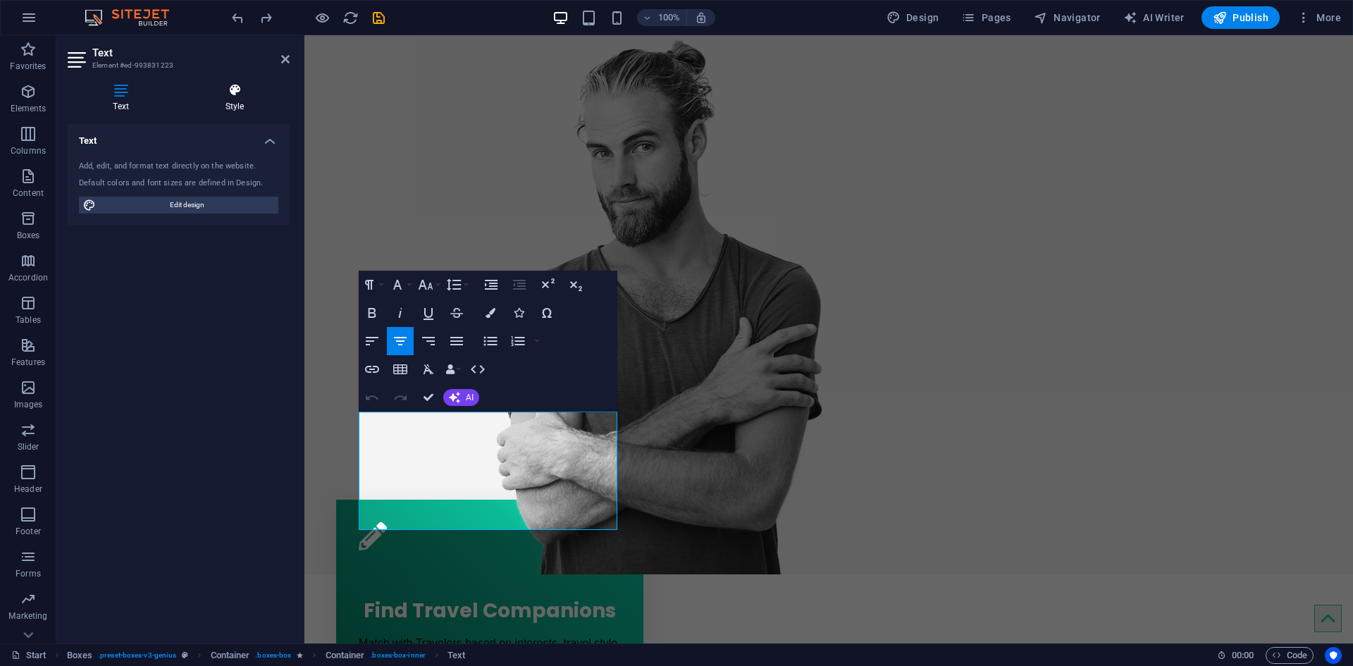
click at [250, 107] on h4 "Style" at bounding box center [235, 98] width 110 height 30
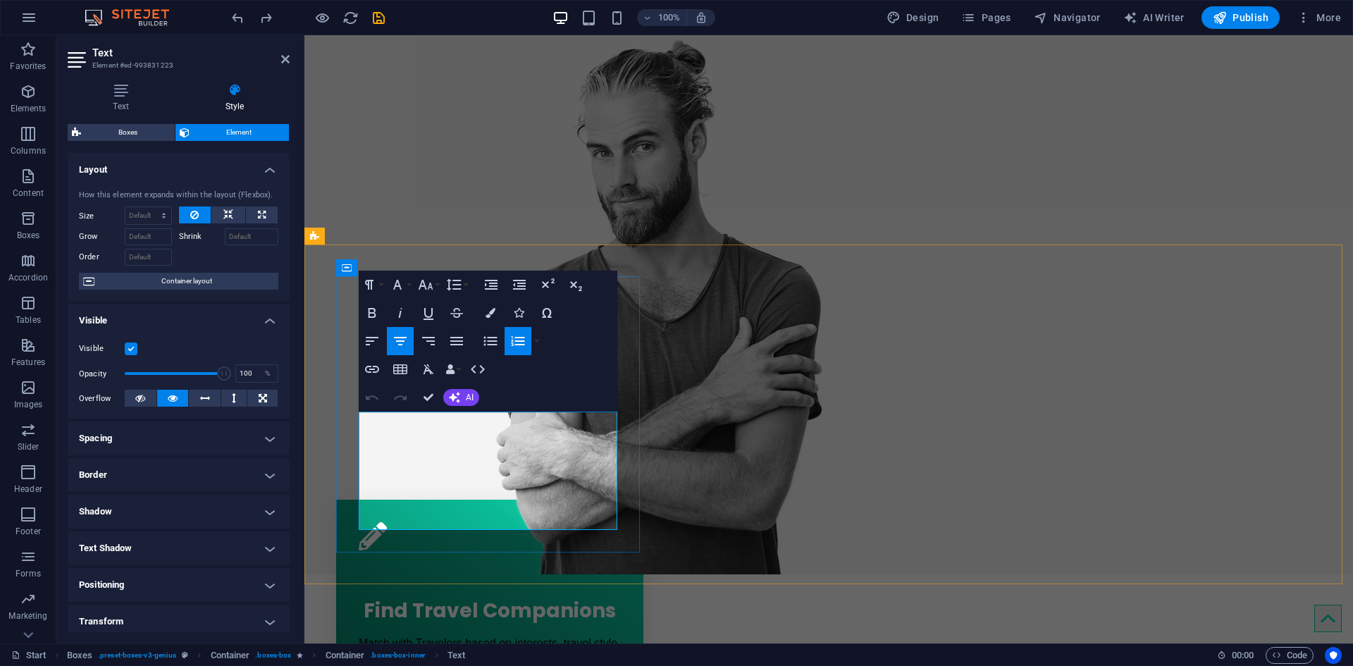
click at [125, 103] on h4 "Text" at bounding box center [124, 98] width 112 height 30
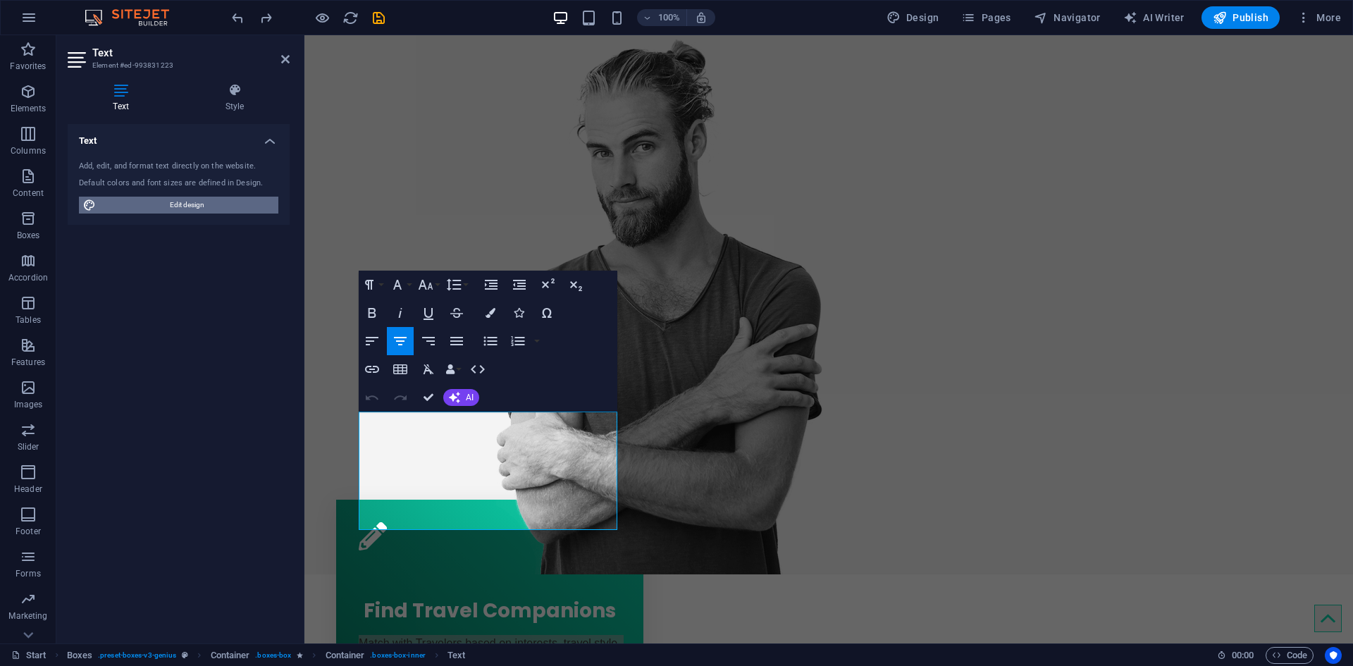
click at [180, 206] on span "Edit design" at bounding box center [187, 205] width 174 height 17
select select "px"
select select "400"
select select "px"
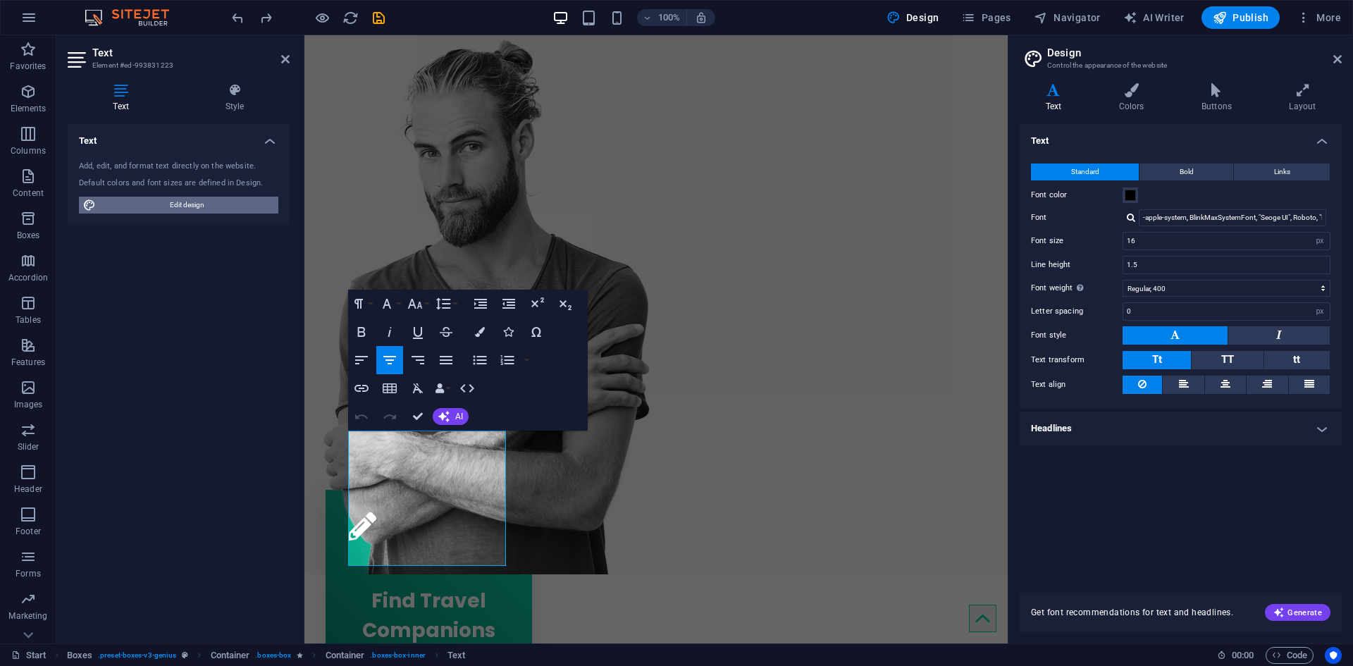
click at [204, 206] on span "Edit design" at bounding box center [187, 205] width 174 height 17
click at [1131, 101] on h4 "Colors" at bounding box center [1134, 98] width 82 height 30
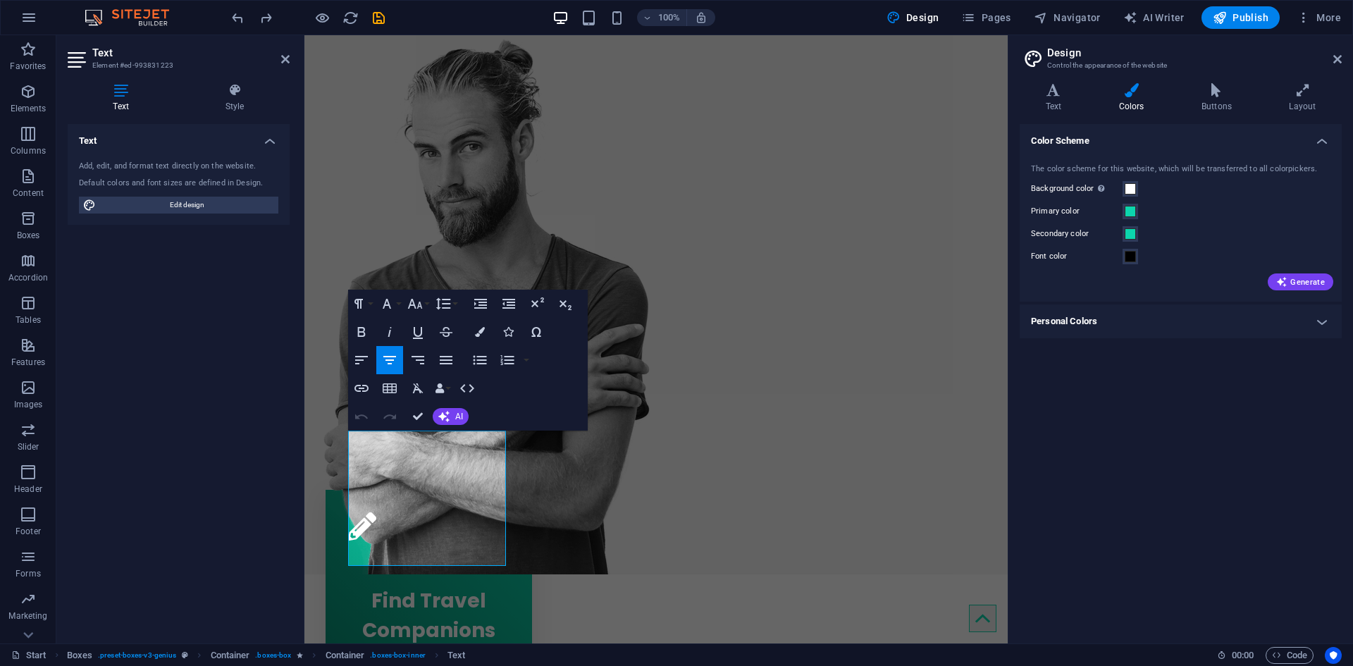
click at [1062, 213] on label "Primary color" at bounding box center [1077, 211] width 92 height 17
click at [1122, 213] on button "Primary color" at bounding box center [1130, 212] width 16 height 16
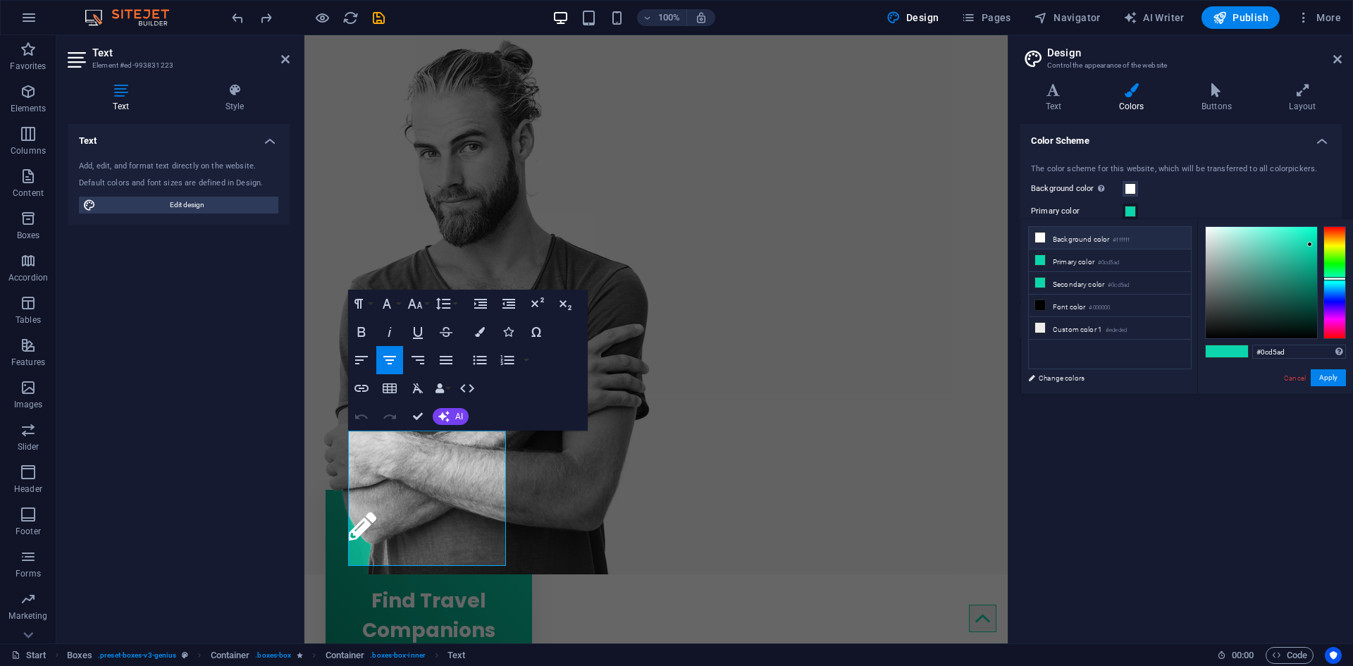
click at [1080, 246] on li "Background color #ffffff" at bounding box center [1110, 238] width 162 height 23
type input "#ffffff"
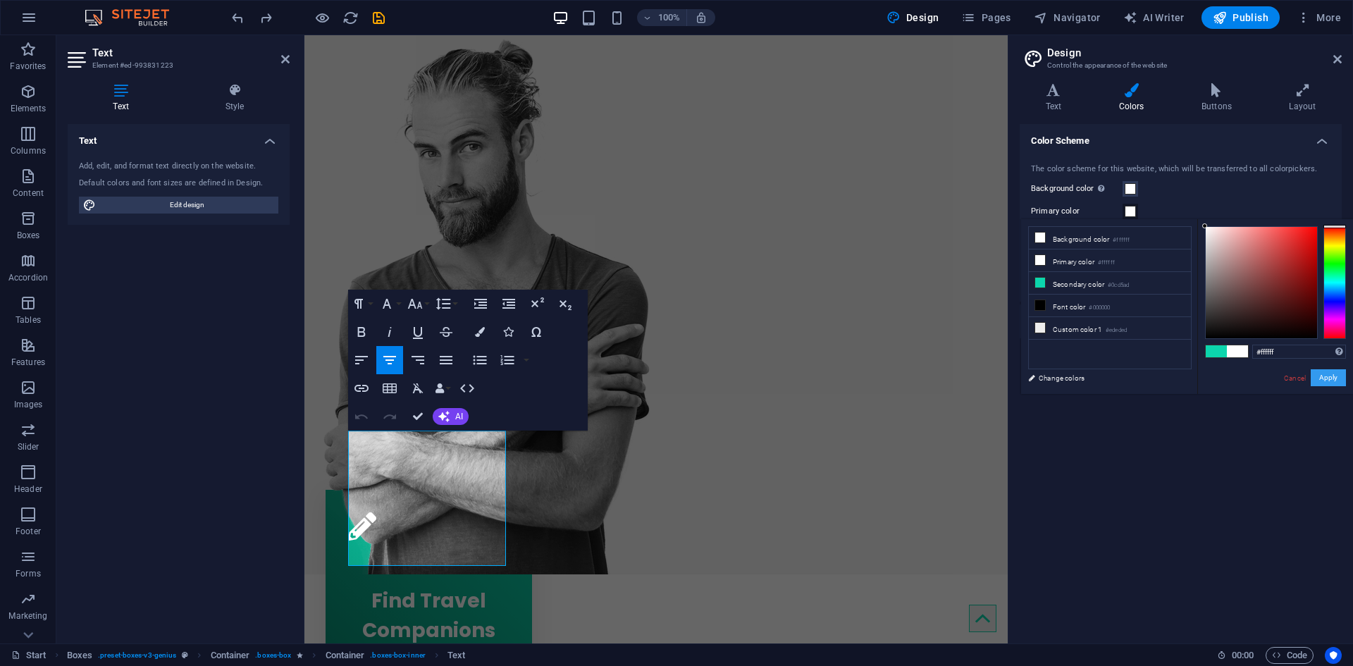
click at [1337, 373] on button "Apply" at bounding box center [1327, 377] width 35 height 17
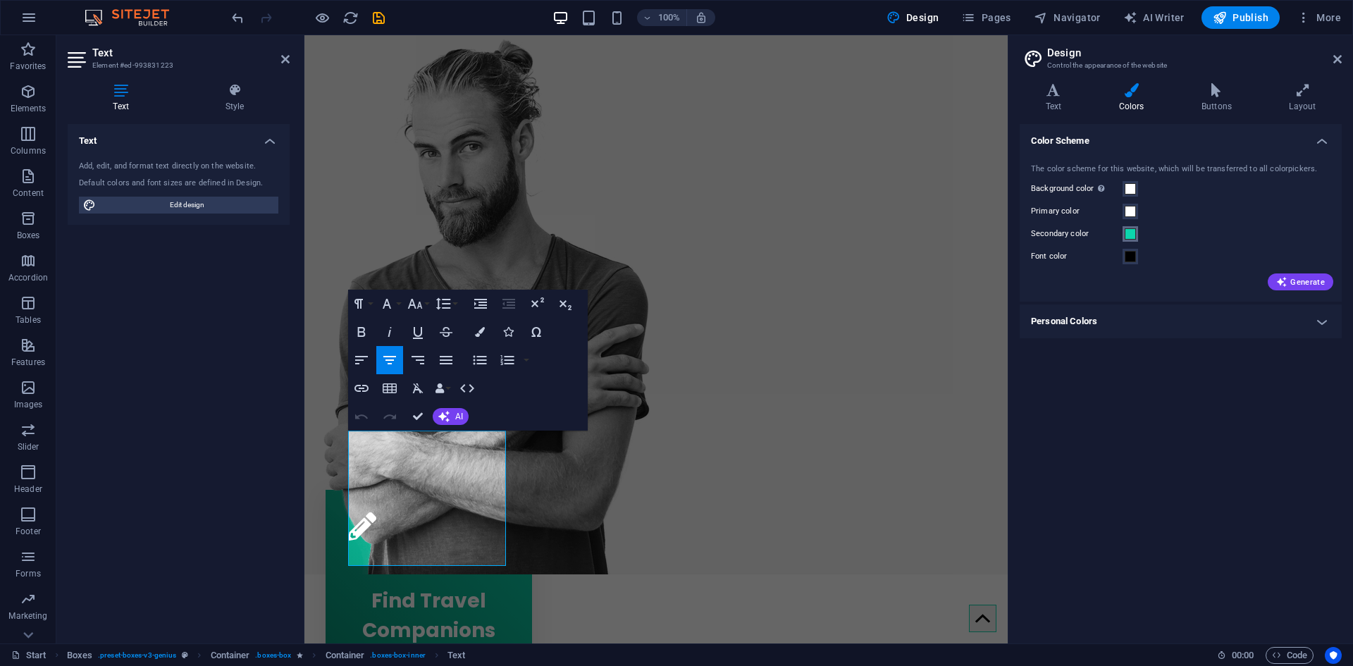
click at [1127, 231] on span at bounding box center [1129, 233] width 11 height 11
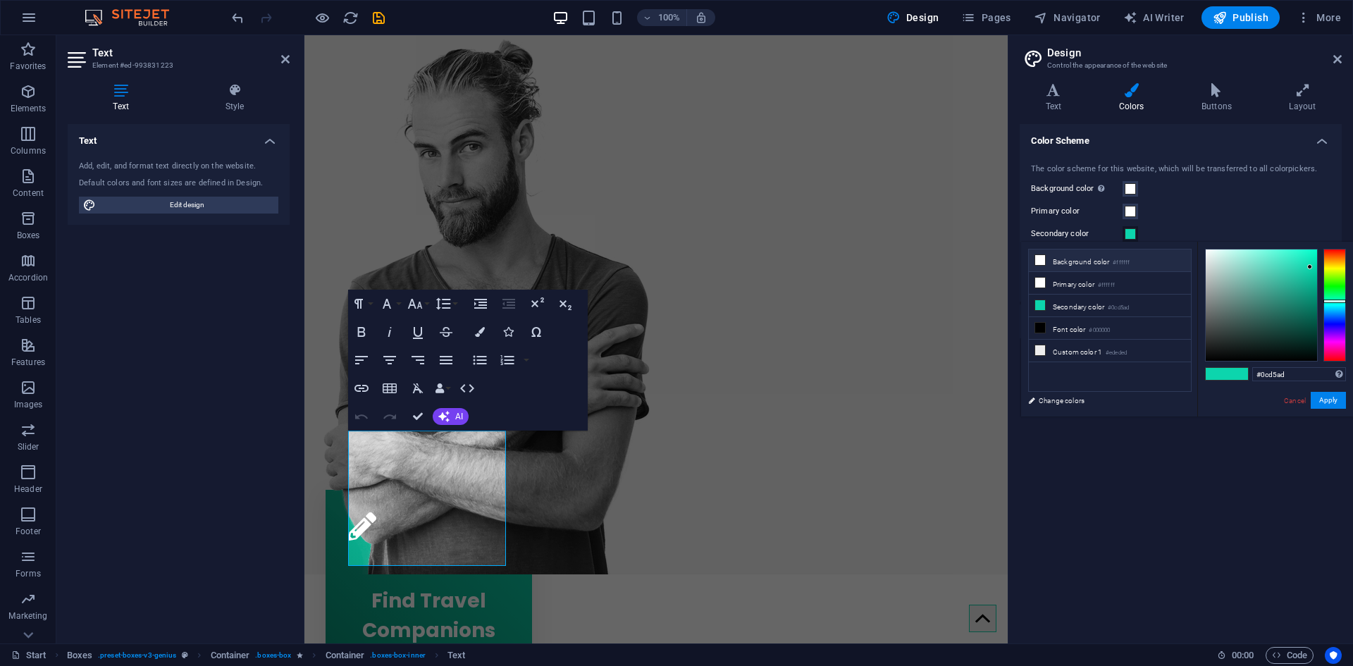
click at [1084, 260] on li "Background color #ffffff" at bounding box center [1110, 260] width 162 height 23
type input "#ffffff"
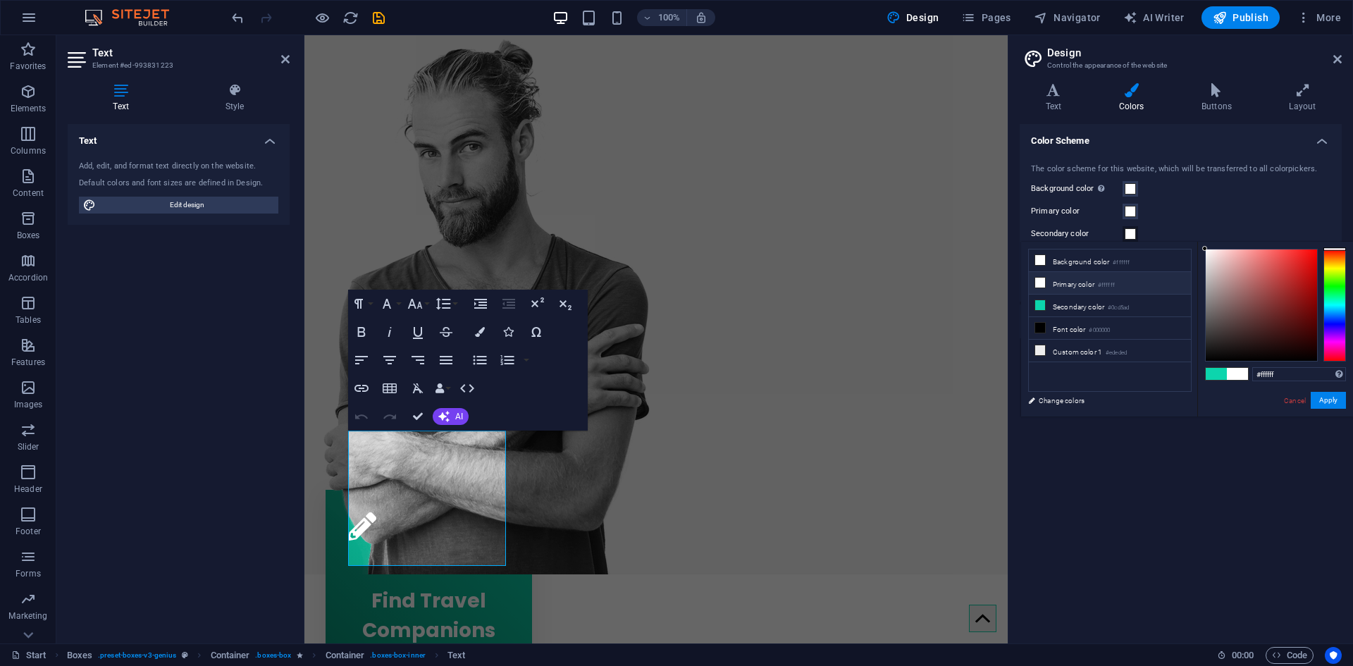
click at [1082, 278] on li "Primary color #ffffff" at bounding box center [1110, 283] width 162 height 23
click at [1331, 402] on button "Apply" at bounding box center [1327, 400] width 35 height 17
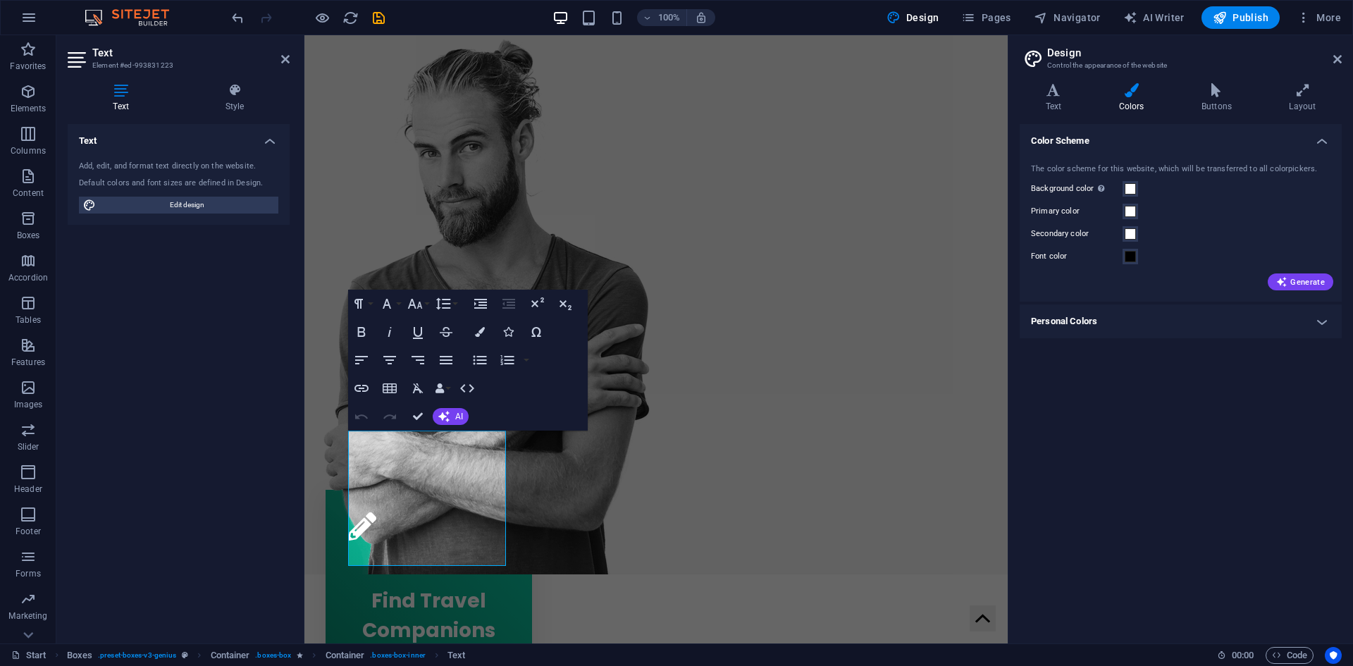
click at [1122, 256] on label "Font color" at bounding box center [1077, 256] width 92 height 17
click at [1122, 256] on button "Font color" at bounding box center [1130, 257] width 16 height 16
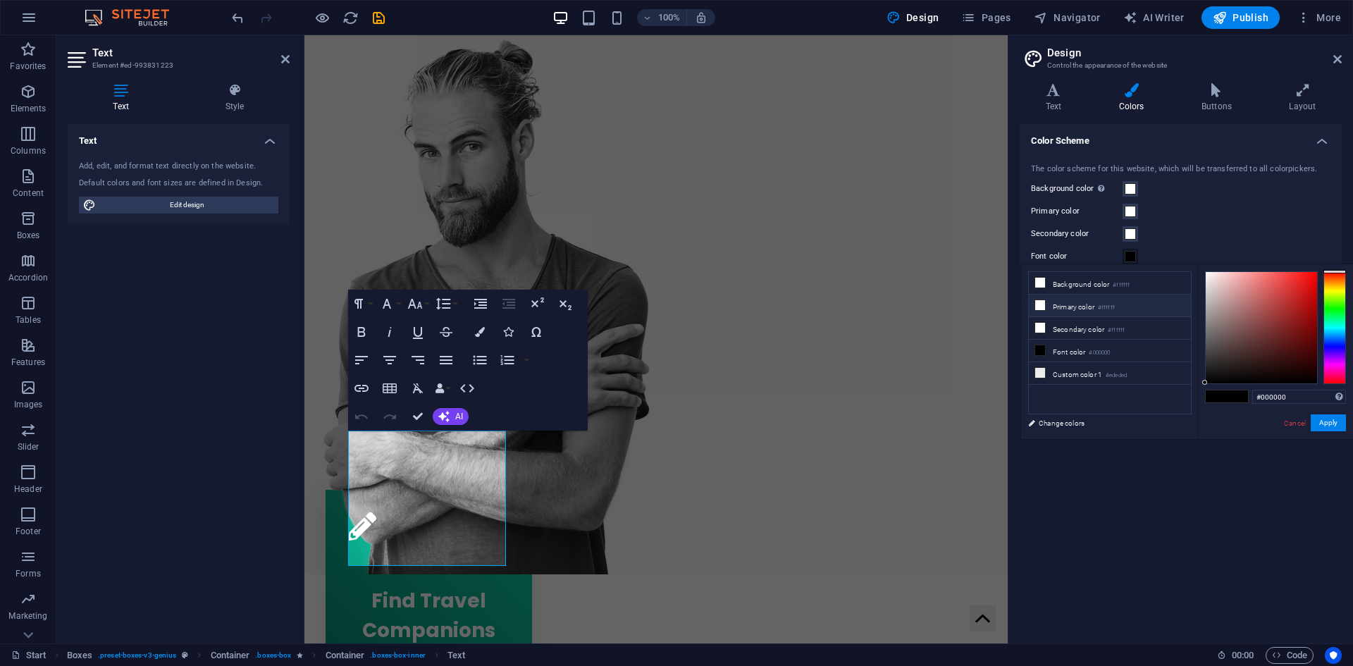
click at [1083, 312] on li "Primary color #ffffff" at bounding box center [1110, 306] width 162 height 23
type input "#ffffff"
click at [1343, 428] on button "Apply" at bounding box center [1327, 422] width 35 height 17
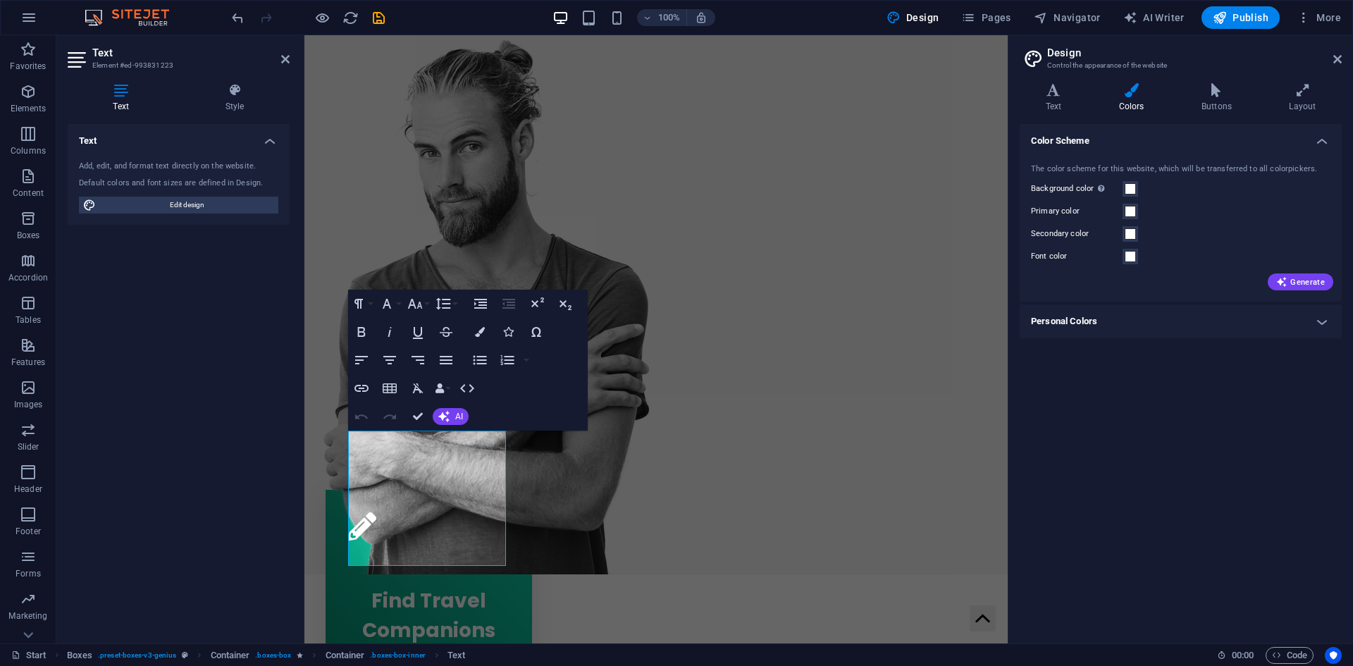
click at [1155, 314] on h4 "Personal Colors" at bounding box center [1180, 321] width 322 height 34
click at [1093, 350] on label "Custom color 1" at bounding box center [1077, 352] width 92 height 17
click at [1122, 350] on button "Custom color 1" at bounding box center [1130, 353] width 16 height 16
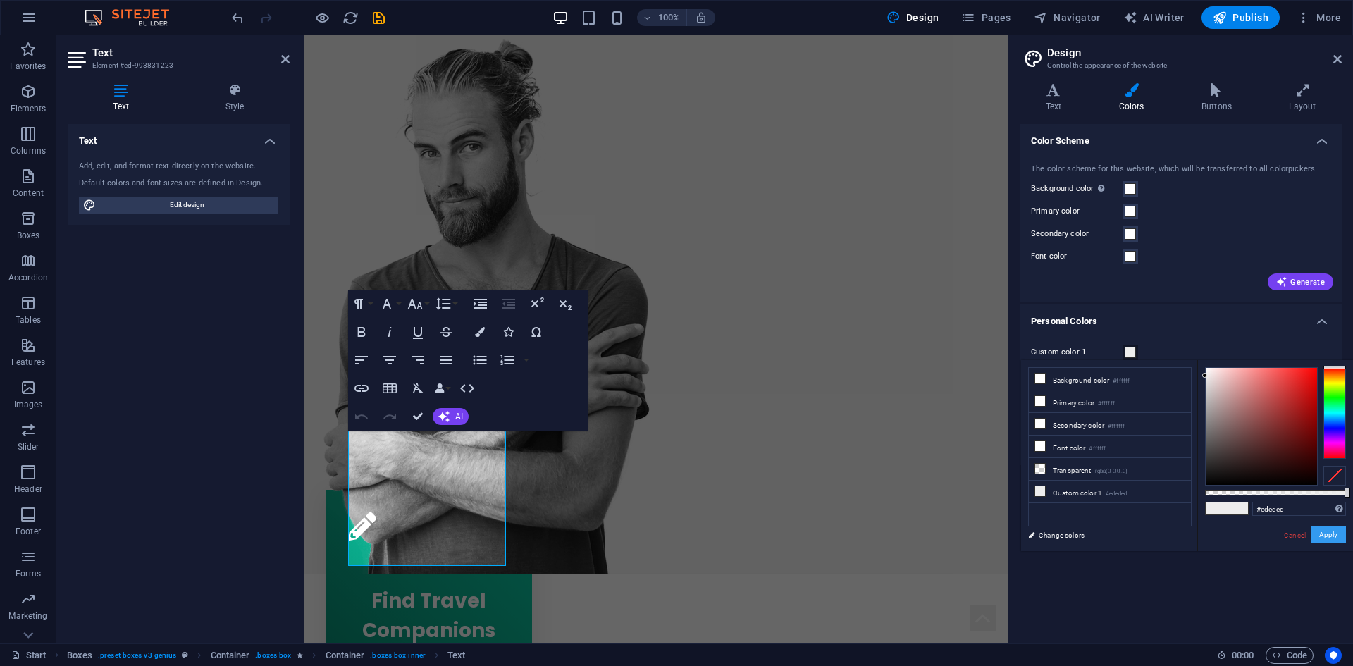
click at [1336, 539] on button "Apply" at bounding box center [1327, 534] width 35 height 17
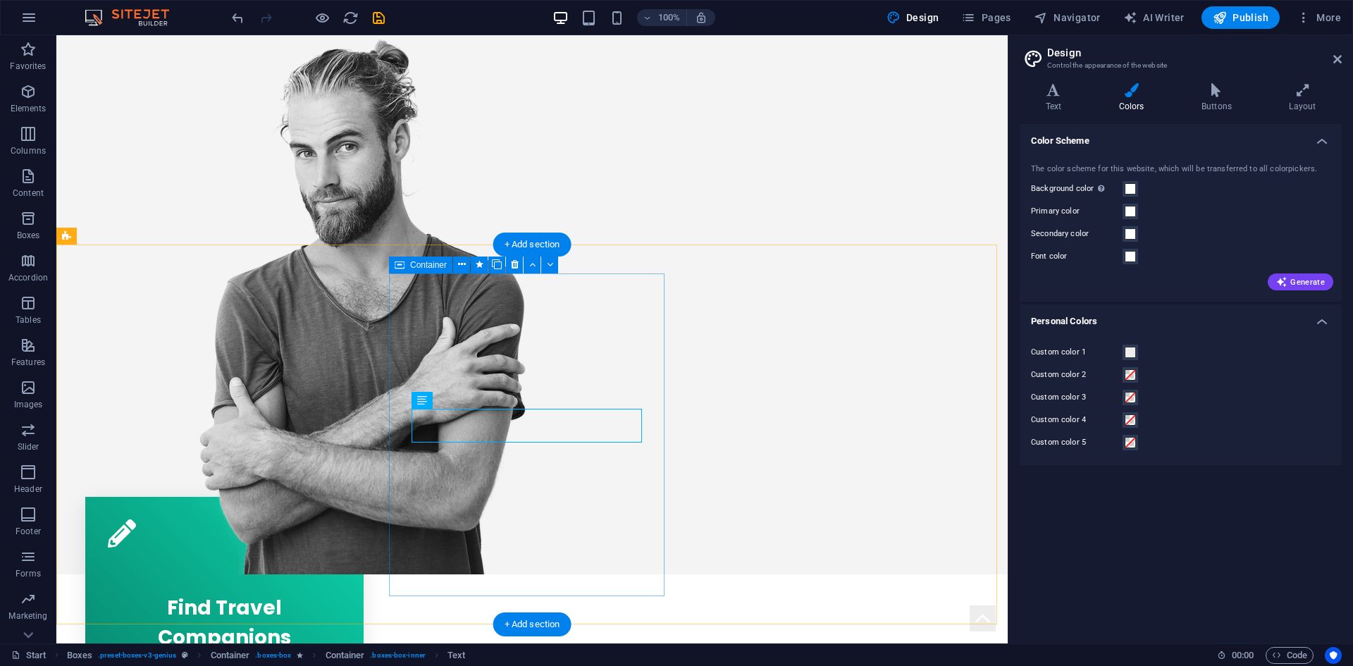
drag, startPoint x: 580, startPoint y: 513, endPoint x: 523, endPoint y: 409, distance: 118.3
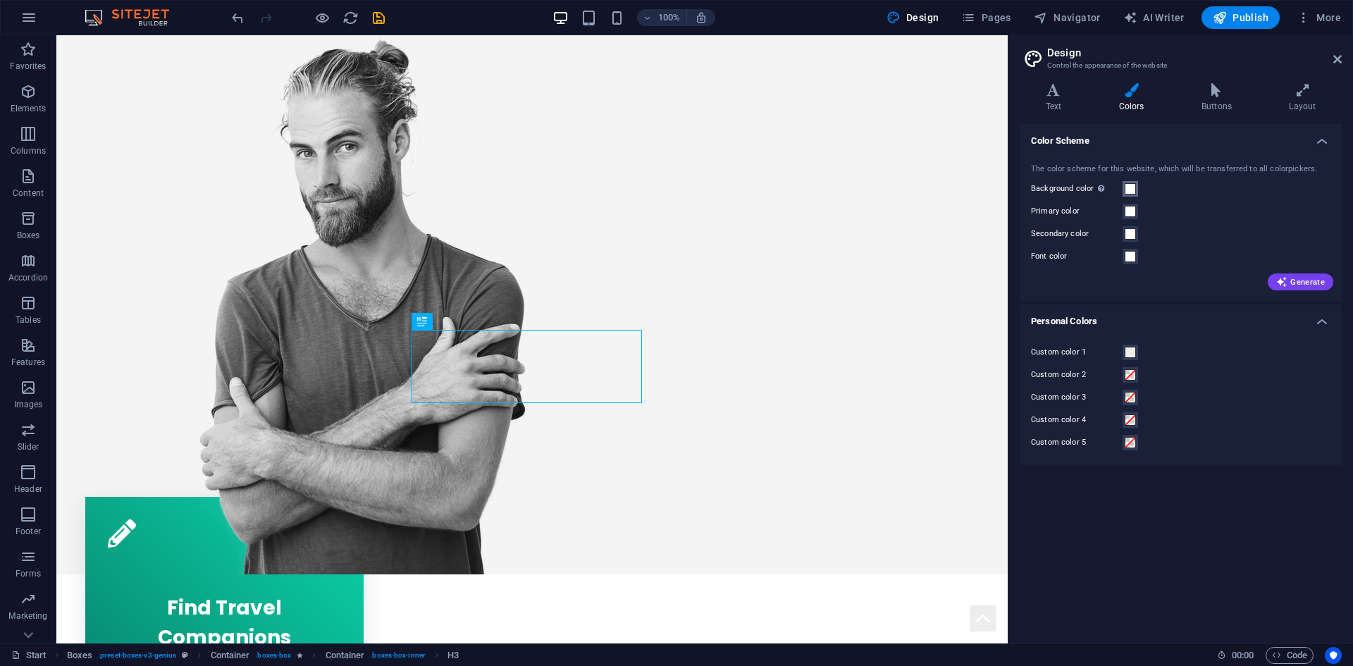
click at [1125, 195] on button "Background color Only visible if it is not covered by other backgrounds." at bounding box center [1130, 189] width 16 height 16
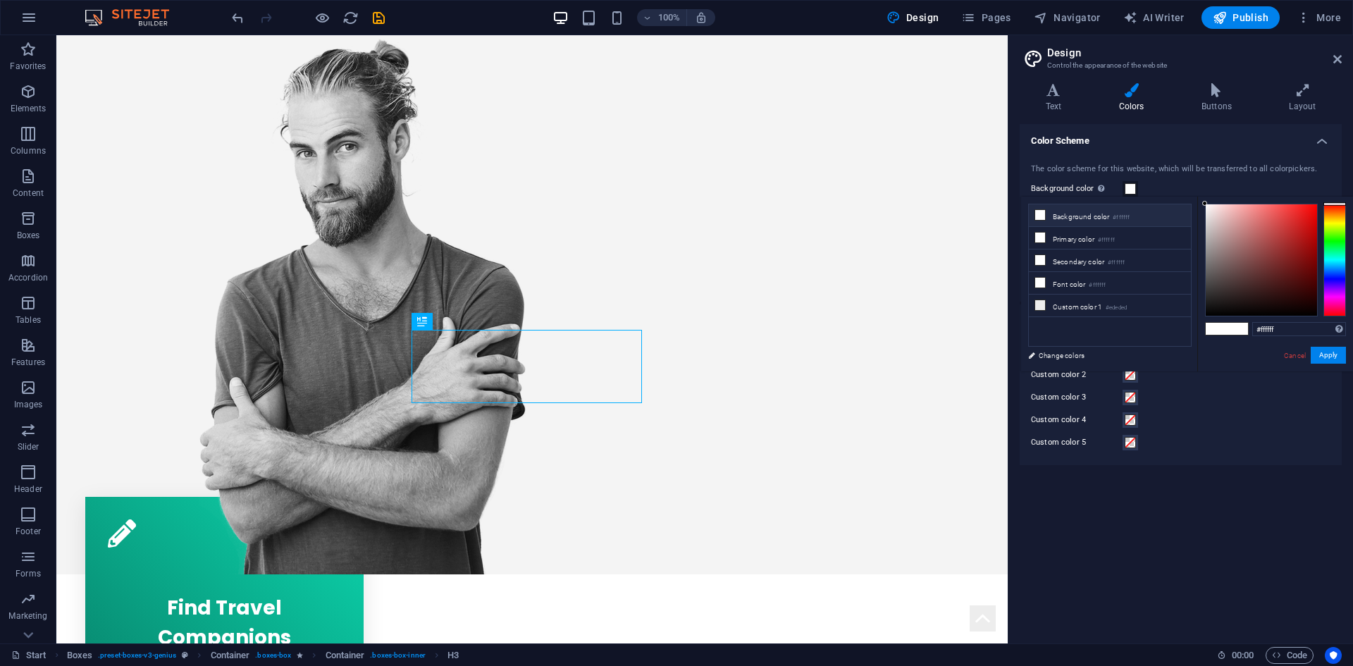
click at [1049, 224] on li "Background color #ffffff" at bounding box center [1110, 215] width 162 height 23
click at [1064, 215] on li "Background color #ffffff" at bounding box center [1110, 215] width 162 height 23
click at [1036, 218] on icon at bounding box center [1040, 215] width 10 height 10
click at [1334, 235] on div at bounding box center [1334, 260] width 23 height 113
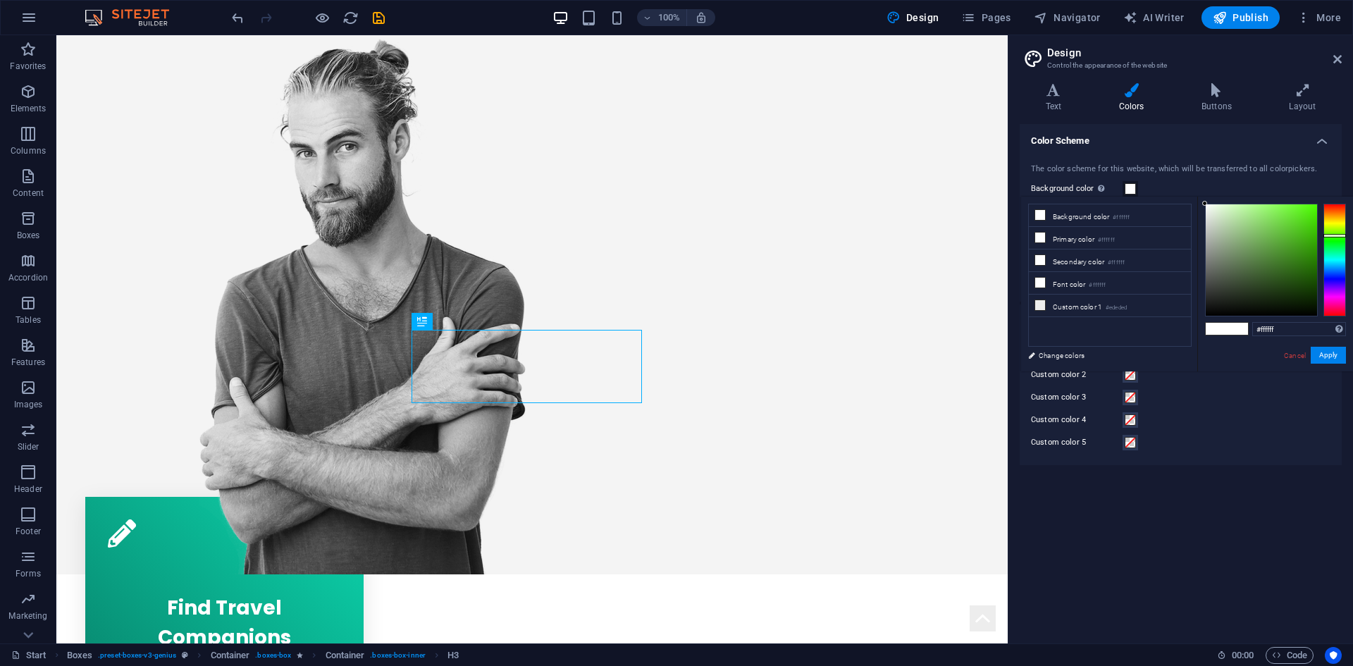
click at [1333, 242] on div at bounding box center [1334, 260] width 23 height 113
click at [1326, 357] on button "Apply" at bounding box center [1327, 355] width 35 height 17
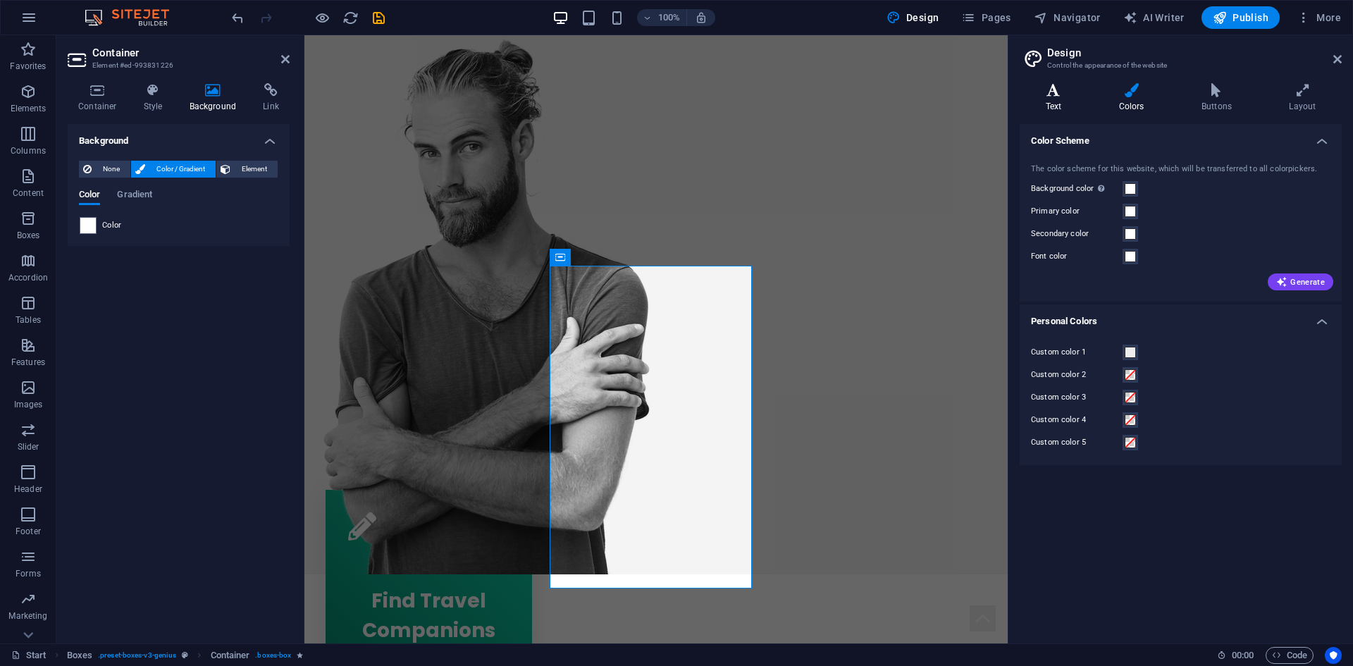
click at [1063, 91] on icon at bounding box center [1053, 90] width 68 height 14
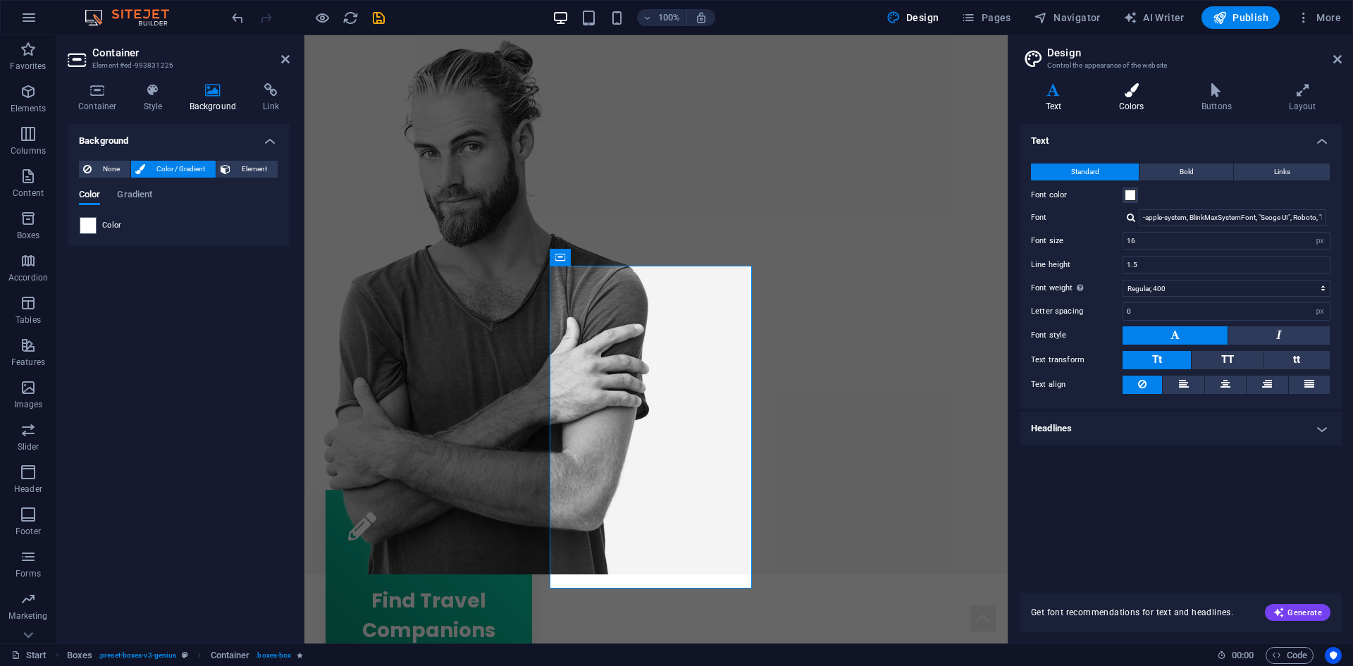
click at [1140, 100] on h4 "Colors" at bounding box center [1134, 98] width 82 height 30
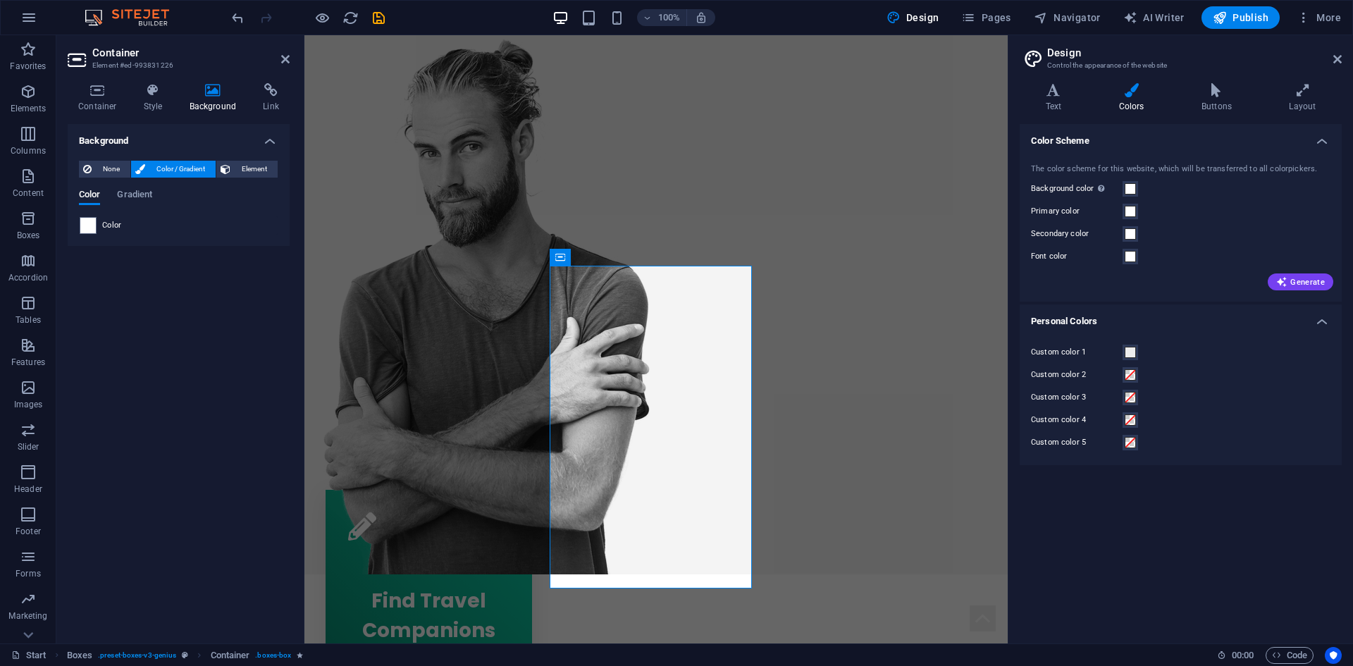
click at [119, 223] on span "Color" at bounding box center [112, 225] width 20 height 11
click at [1135, 196] on button "Background color Only visible if it is not covered by other backgrounds." at bounding box center [1130, 189] width 16 height 16
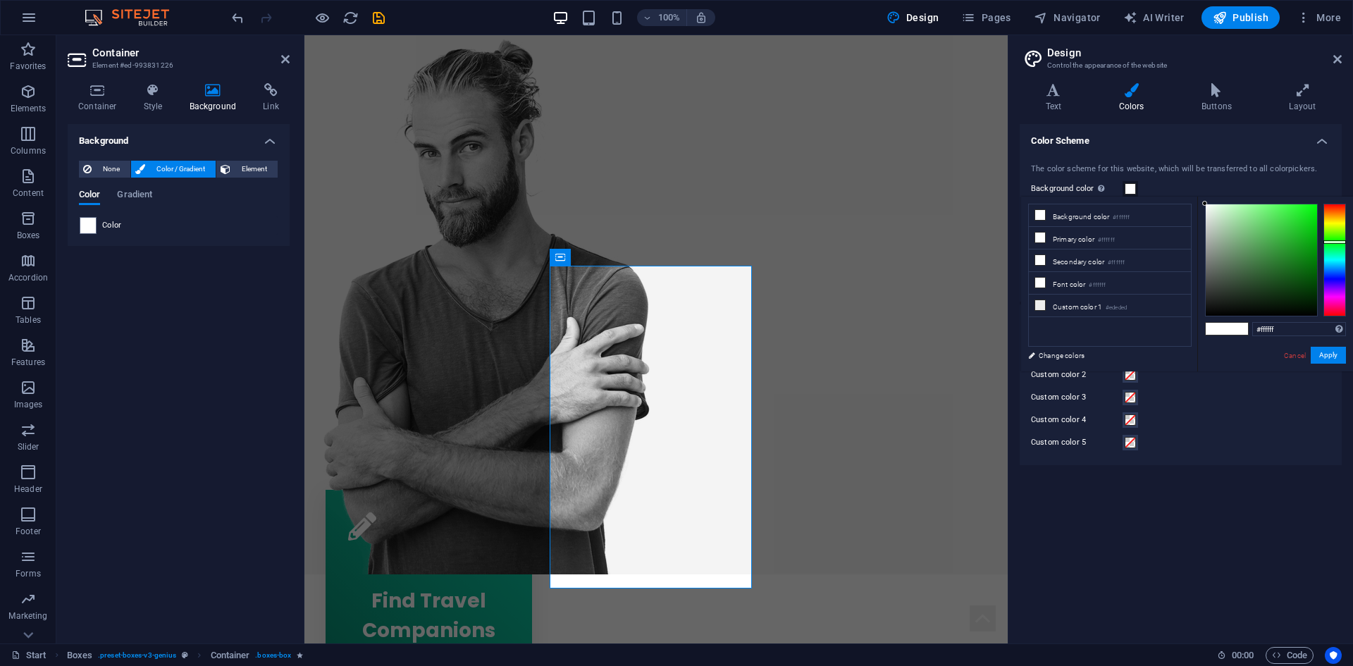
click at [1340, 254] on div at bounding box center [1334, 260] width 23 height 113
click at [1339, 248] on div at bounding box center [1334, 260] width 23 height 113
click at [1336, 252] on div at bounding box center [1334, 260] width 23 height 113
click at [1296, 330] on input "#ffffff" at bounding box center [1299, 329] width 94 height 14
type input "#1a7e58"
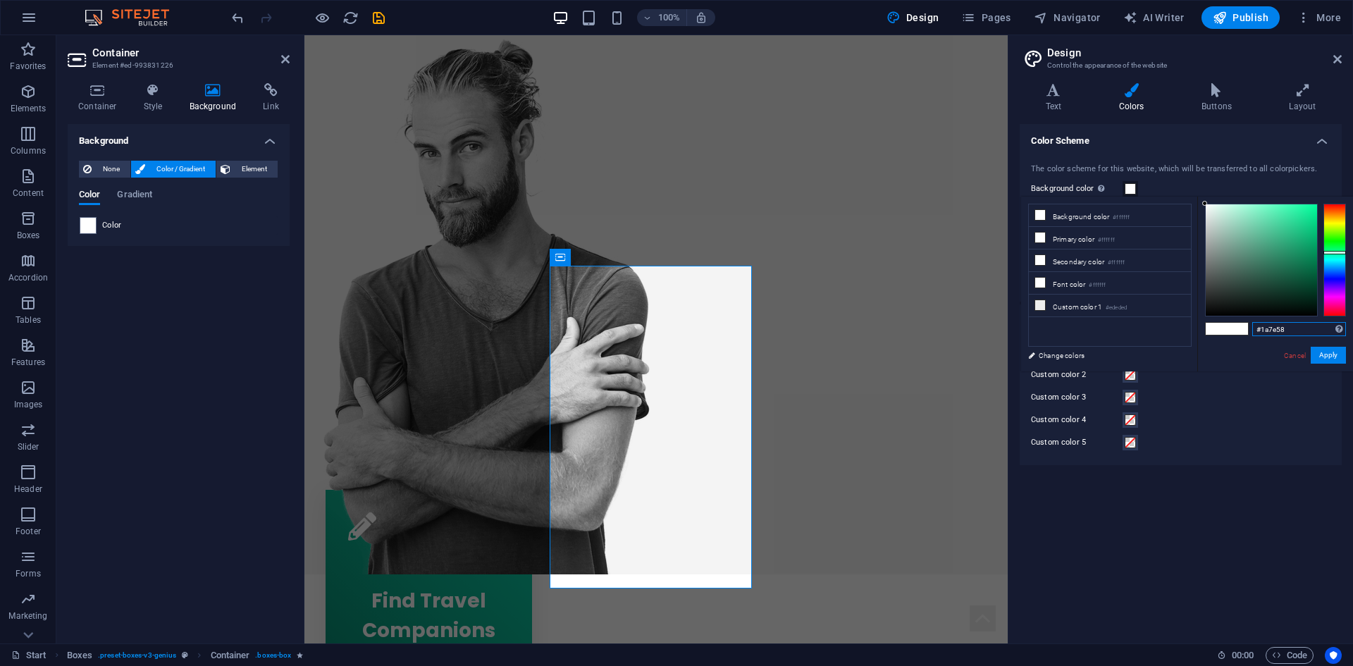
click at [1293, 260] on div at bounding box center [1260, 259] width 111 height 111
click at [1327, 352] on button "Apply" at bounding box center [1327, 355] width 35 height 17
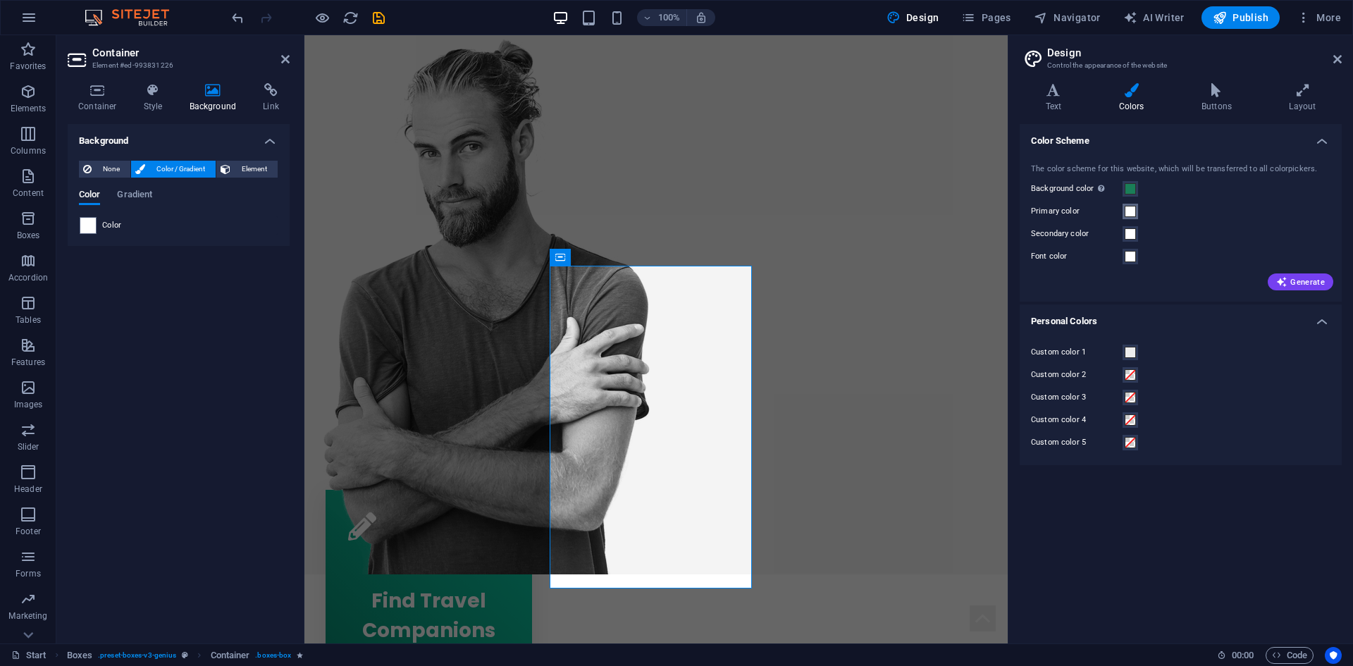
click at [1136, 211] on button "Primary color" at bounding box center [1130, 212] width 16 height 16
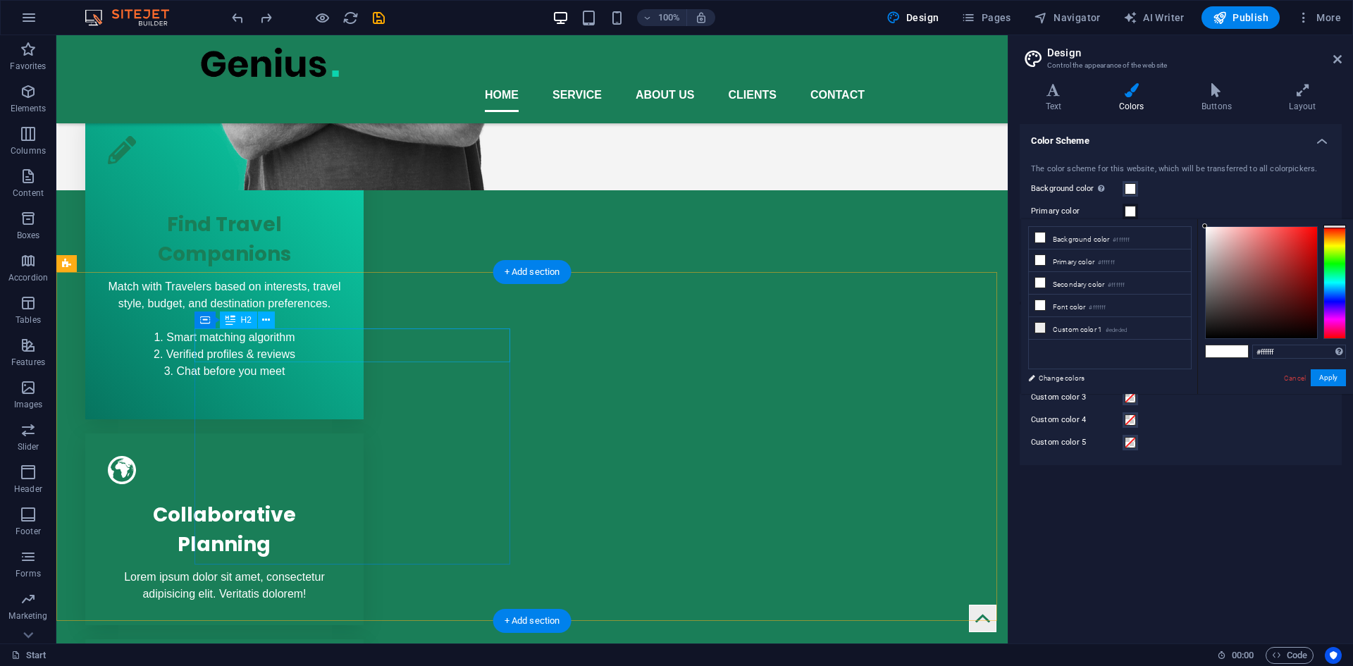
scroll to position [471, 0]
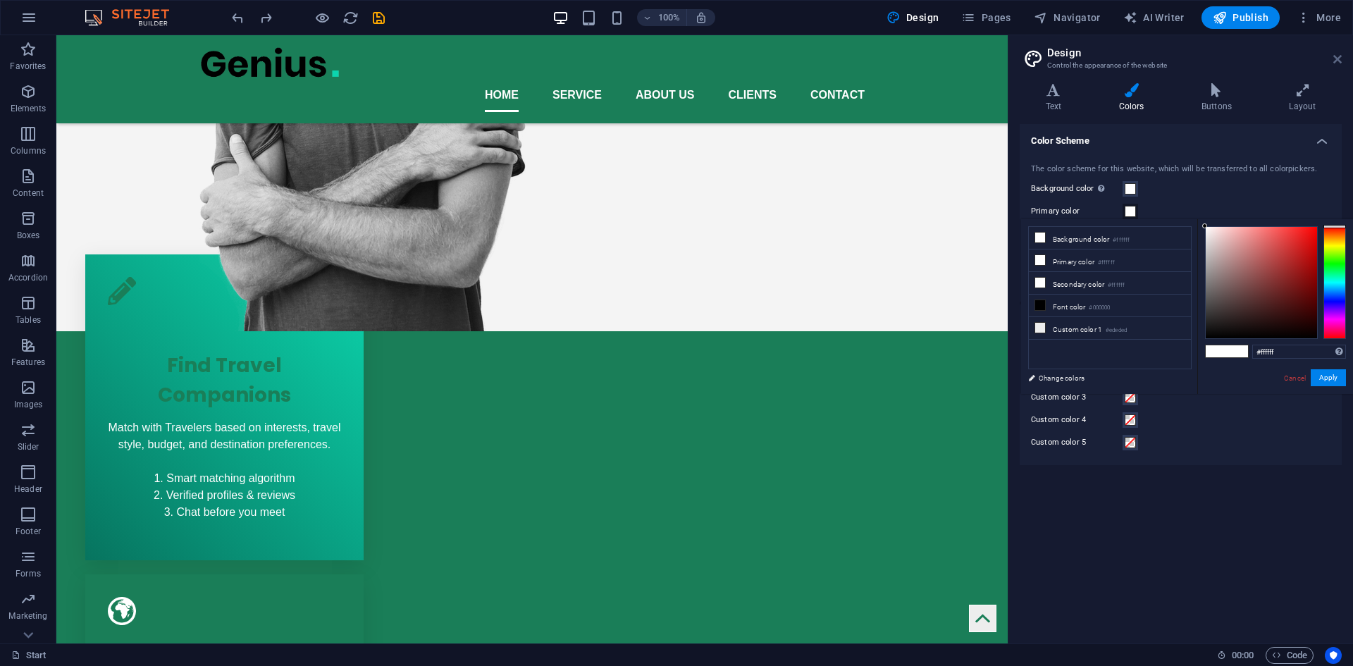
click at [1333, 63] on icon at bounding box center [1337, 59] width 8 height 11
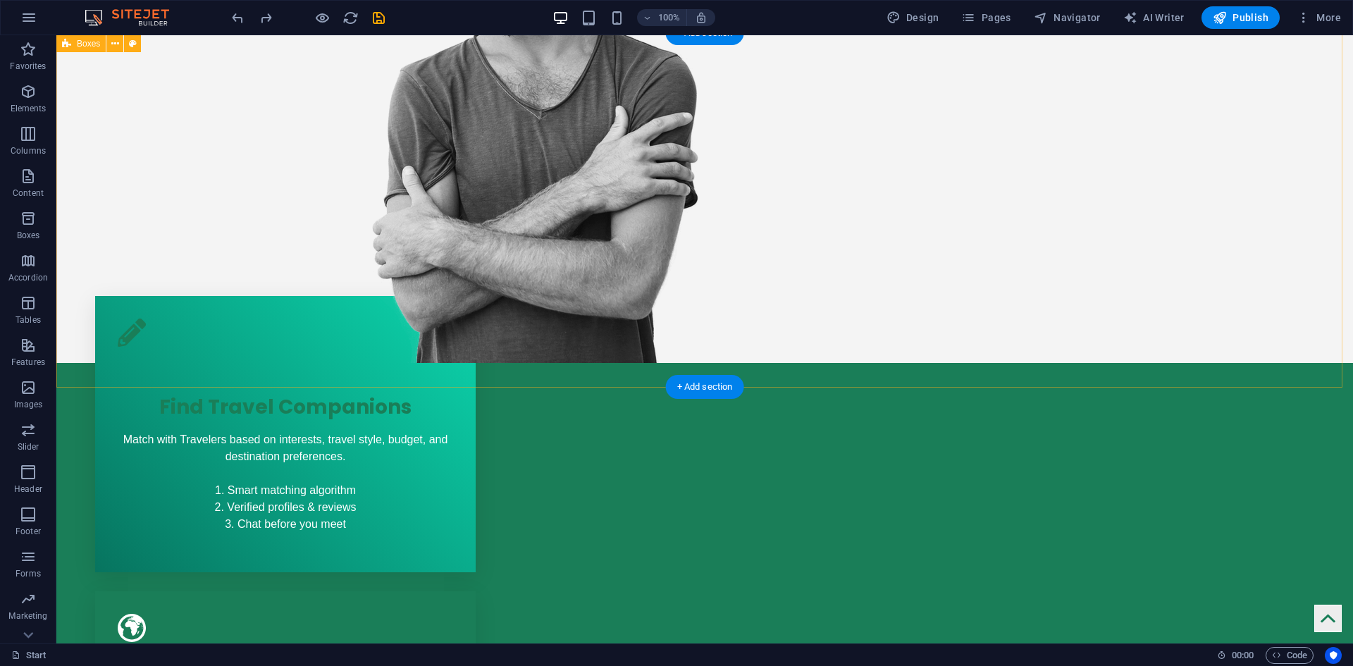
click at [798, 358] on div "Find Travel Companions Match with Travelers based on interests, travel style, b…" at bounding box center [704, 615] width 1296 height 717
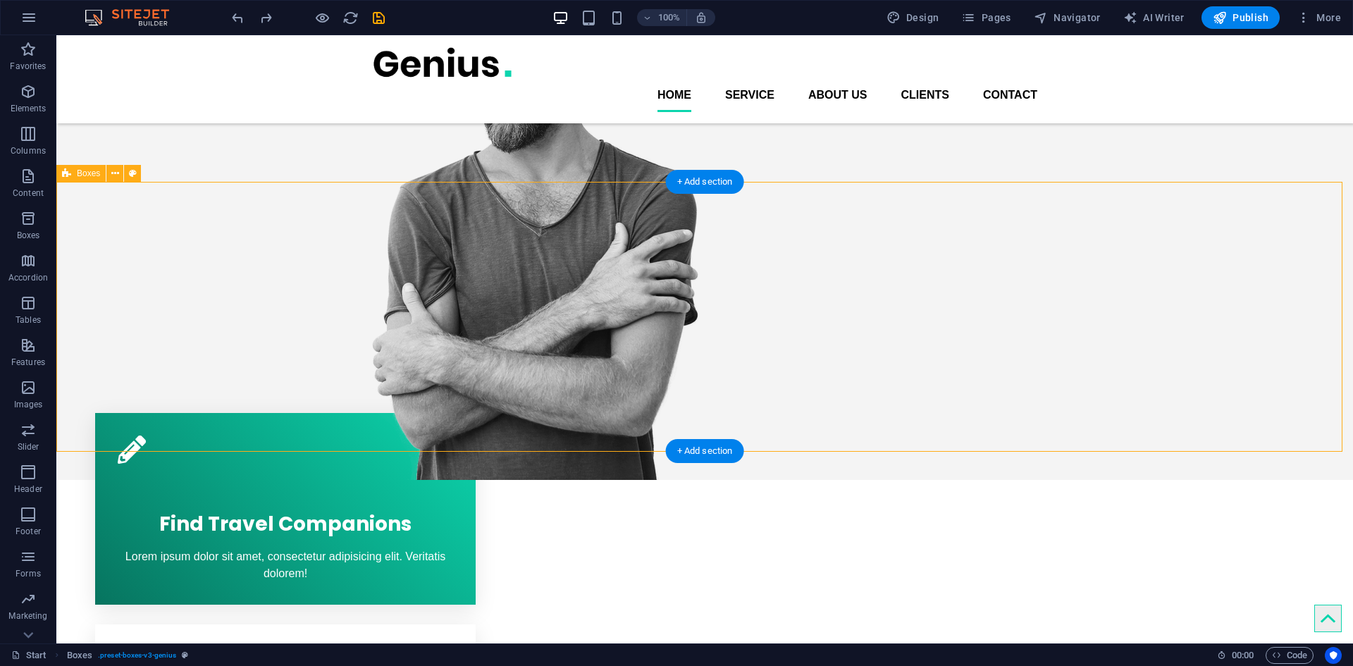
scroll to position [401, 0]
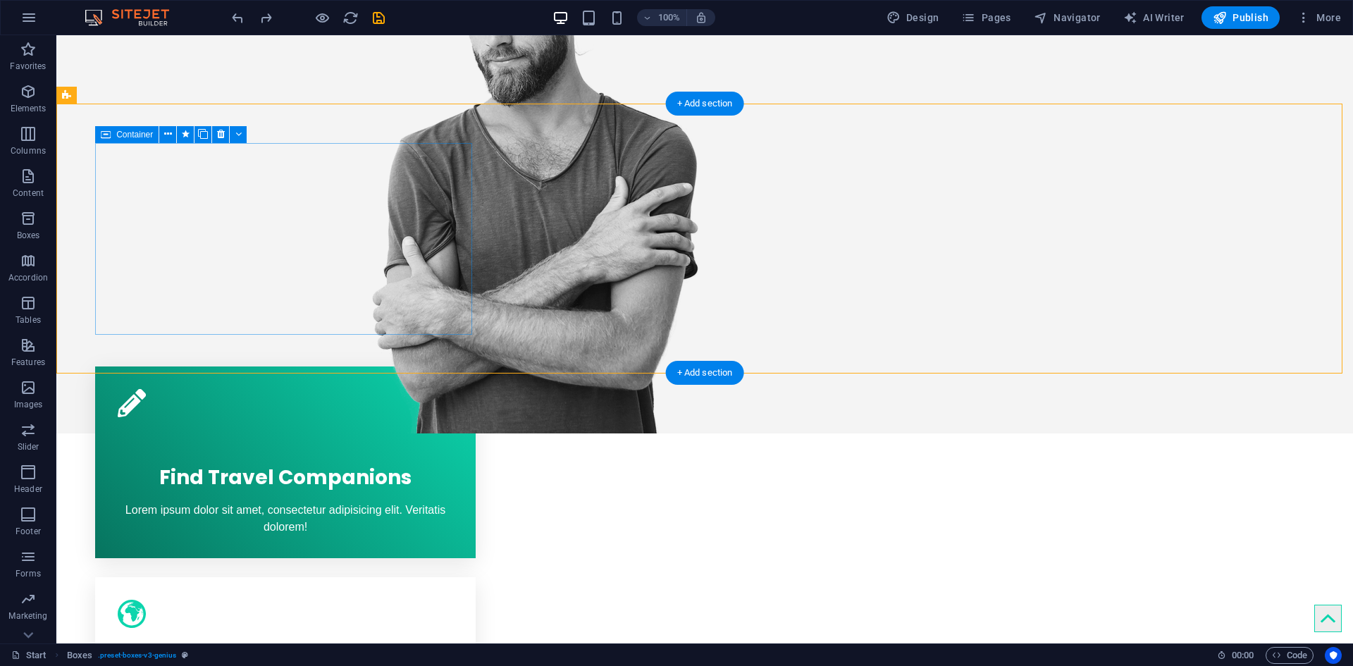
click at [389, 366] on div "Find Travel Companions Lorem ipsum dolor sit amet, consectetur adipisicing elit…" at bounding box center [285, 462] width 380 height 192
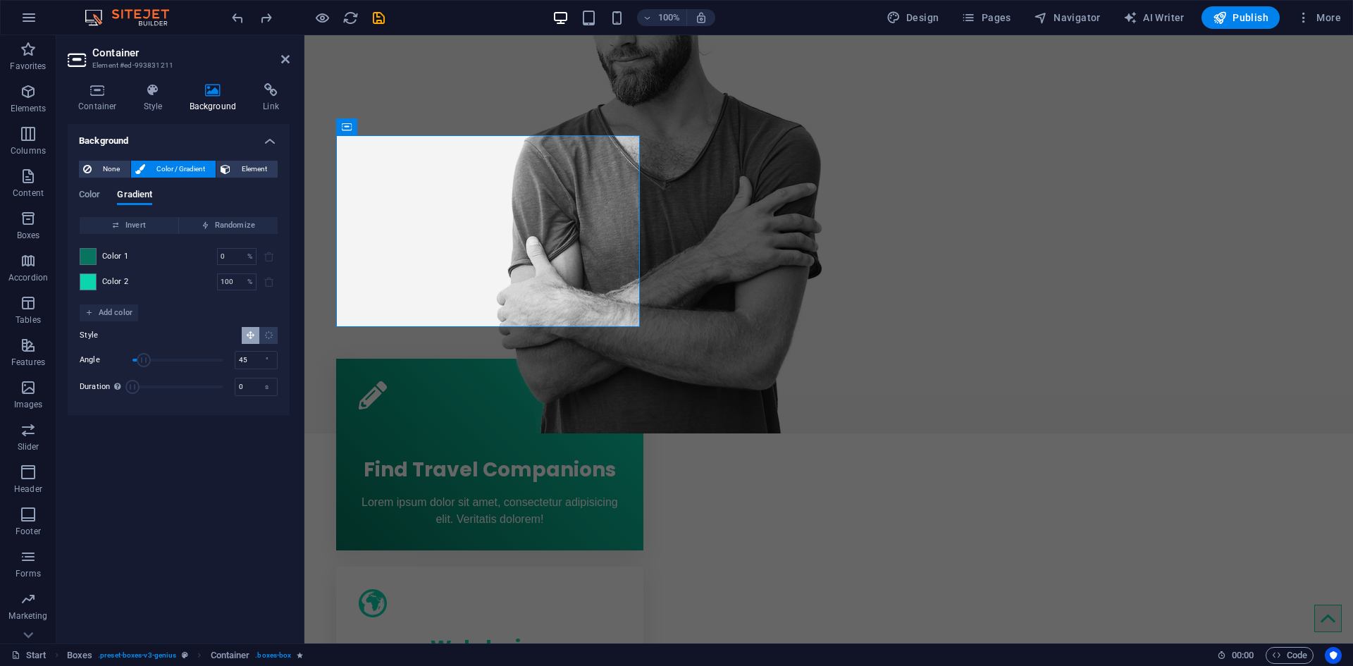
click at [103, 283] on span "Color 2" at bounding box center [115, 281] width 27 height 11
click at [95, 283] on span at bounding box center [88, 282] width 16 height 16
type input "#0cd5ad"
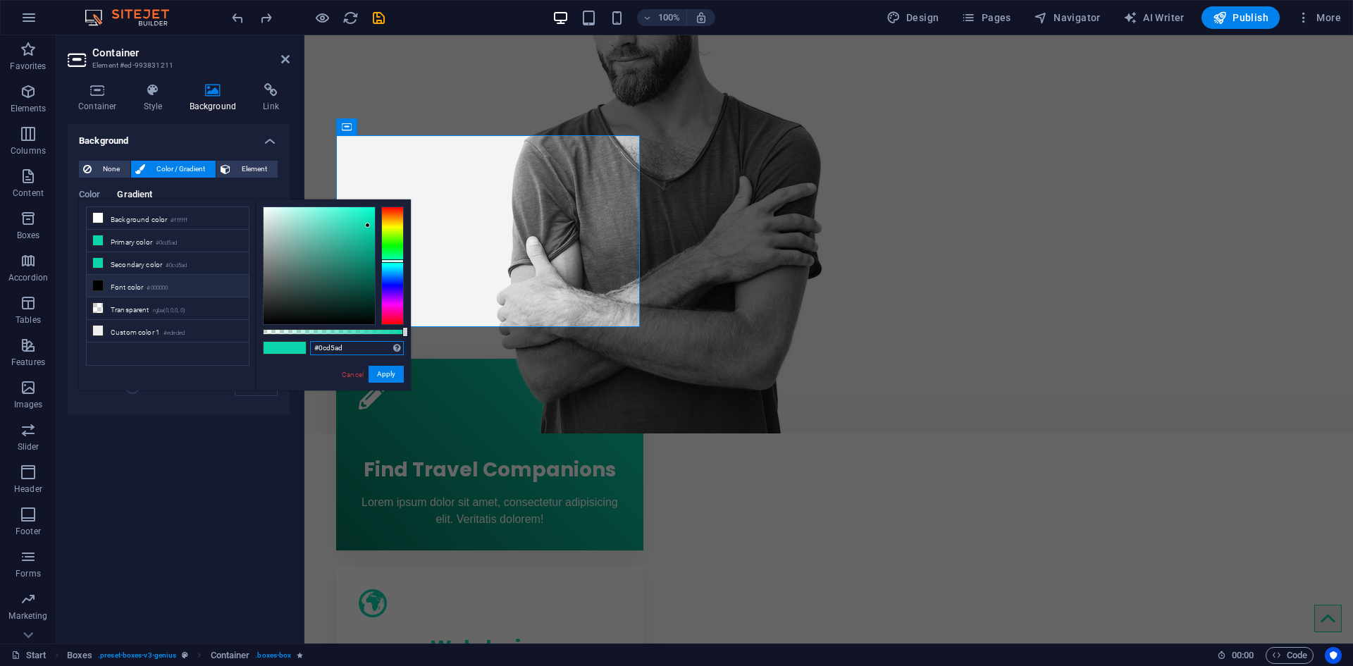
click at [347, 342] on input "#0cd5ad" at bounding box center [357, 348] width 94 height 14
click at [356, 375] on link "Cancel" at bounding box center [352, 374] width 25 height 11
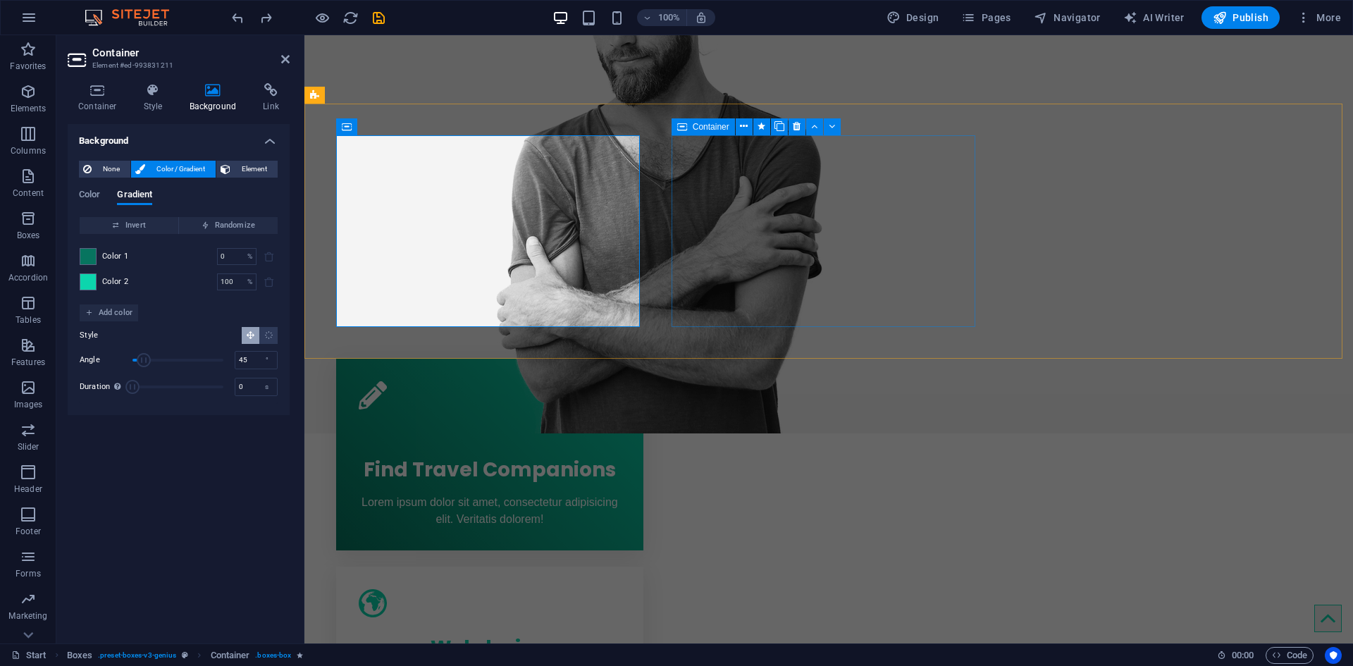
click at [643, 566] on div "Webdesign Lorem ipsum dolor sit amet, consectetur adipisicing elit. Veritatis d…" at bounding box center [489, 647] width 307 height 162
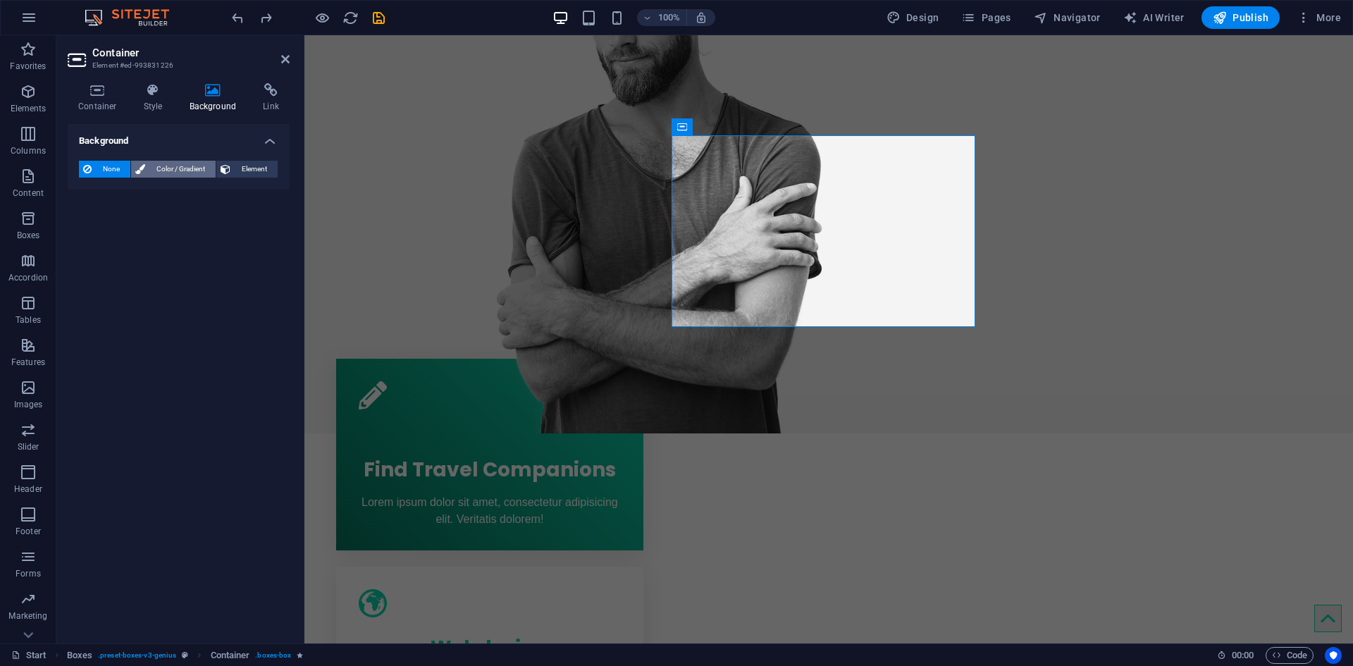
click at [159, 173] on span "Color / Gradient" at bounding box center [180, 169] width 62 height 17
click at [129, 220] on div "Color" at bounding box center [179, 225] width 198 height 17
click at [111, 223] on span "Color" at bounding box center [112, 225] width 20 height 11
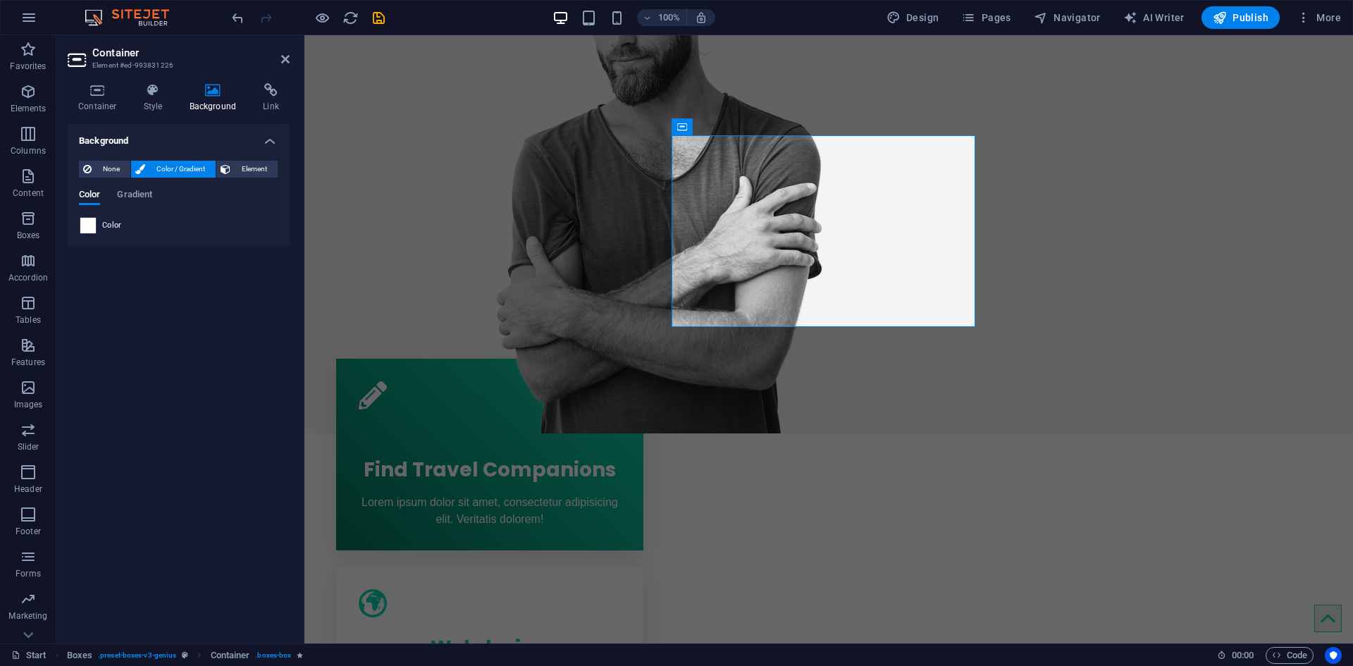
click at [92, 227] on span at bounding box center [88, 226] width 16 height 16
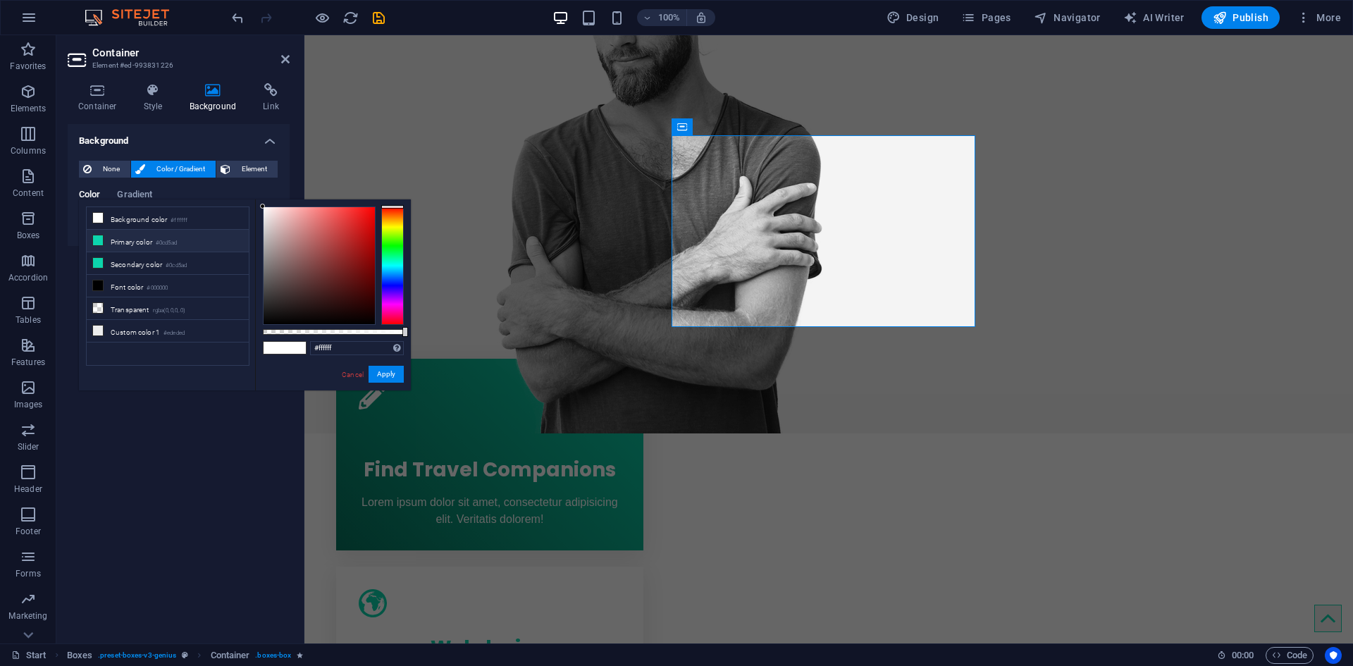
click at [92, 227] on li "Background color #ffffff" at bounding box center [168, 218] width 162 height 23
click at [342, 351] on input "#ffffff" at bounding box center [357, 348] width 94 height 14
paste input "0cd5ad"
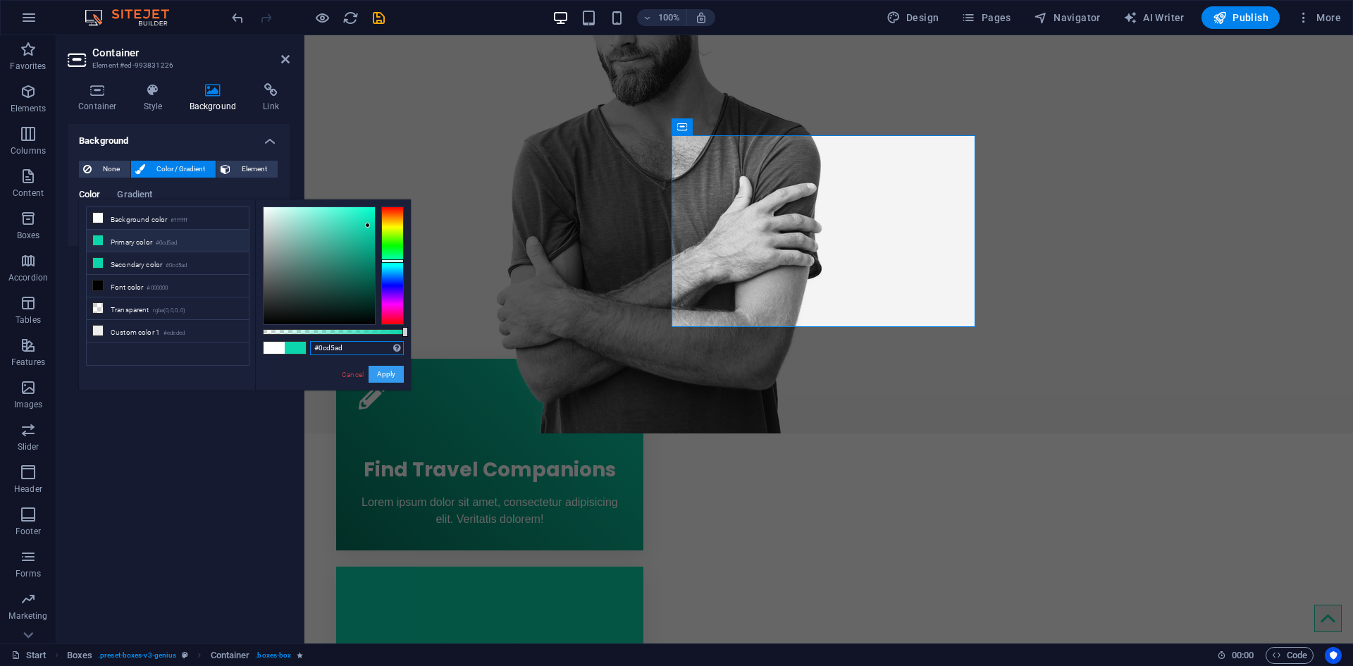
type input "#0cd5ad"
click at [392, 371] on button "Apply" at bounding box center [385, 374] width 35 height 17
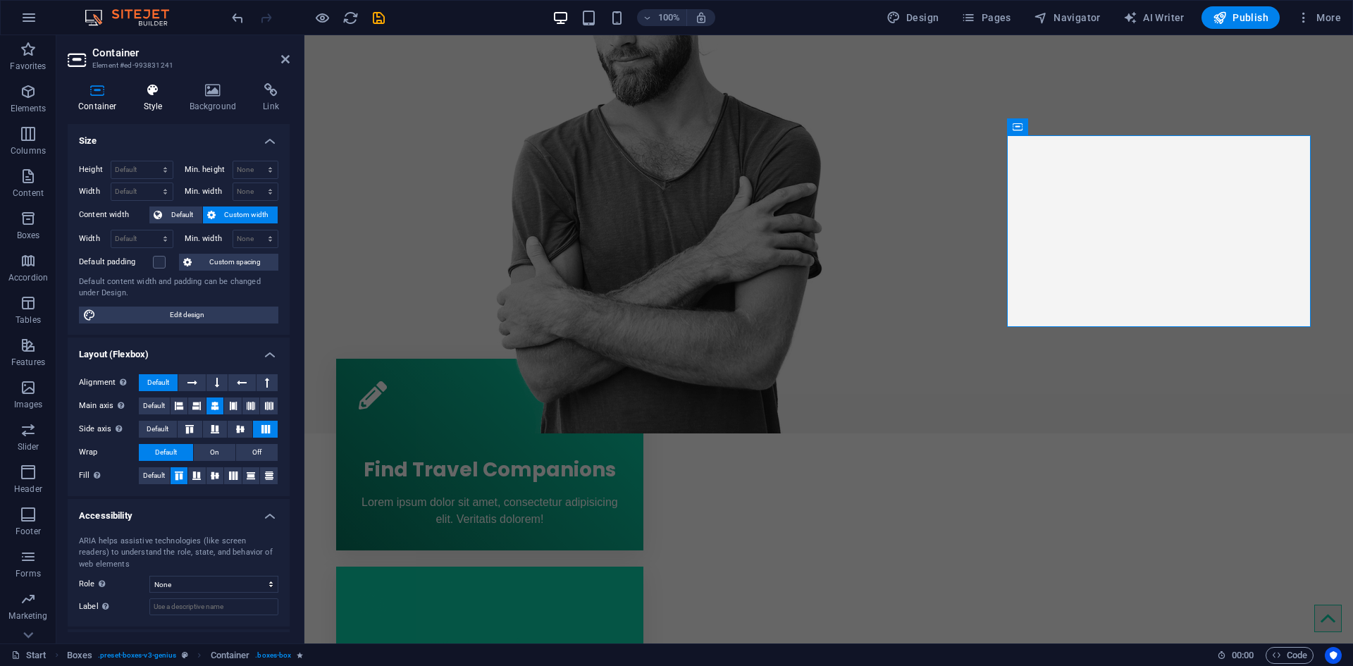
click at [147, 99] on h4 "Style" at bounding box center [156, 98] width 46 height 30
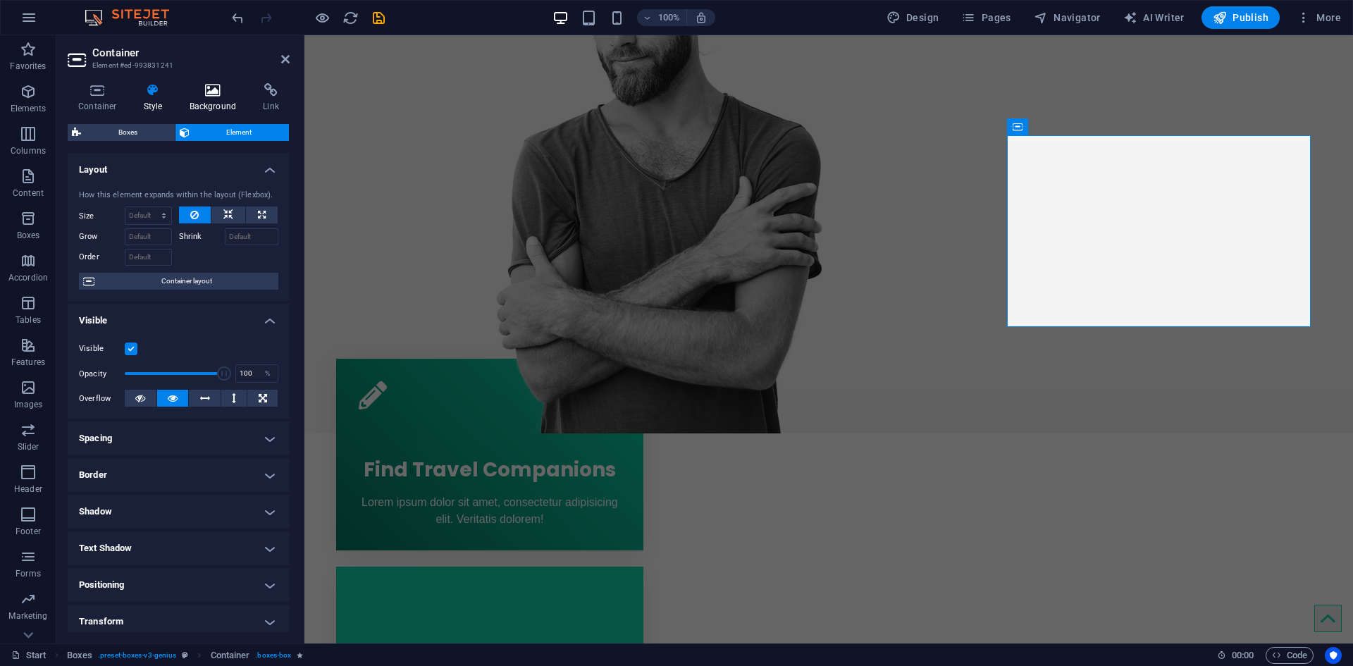
click at [182, 105] on h4 "Background" at bounding box center [216, 98] width 74 height 30
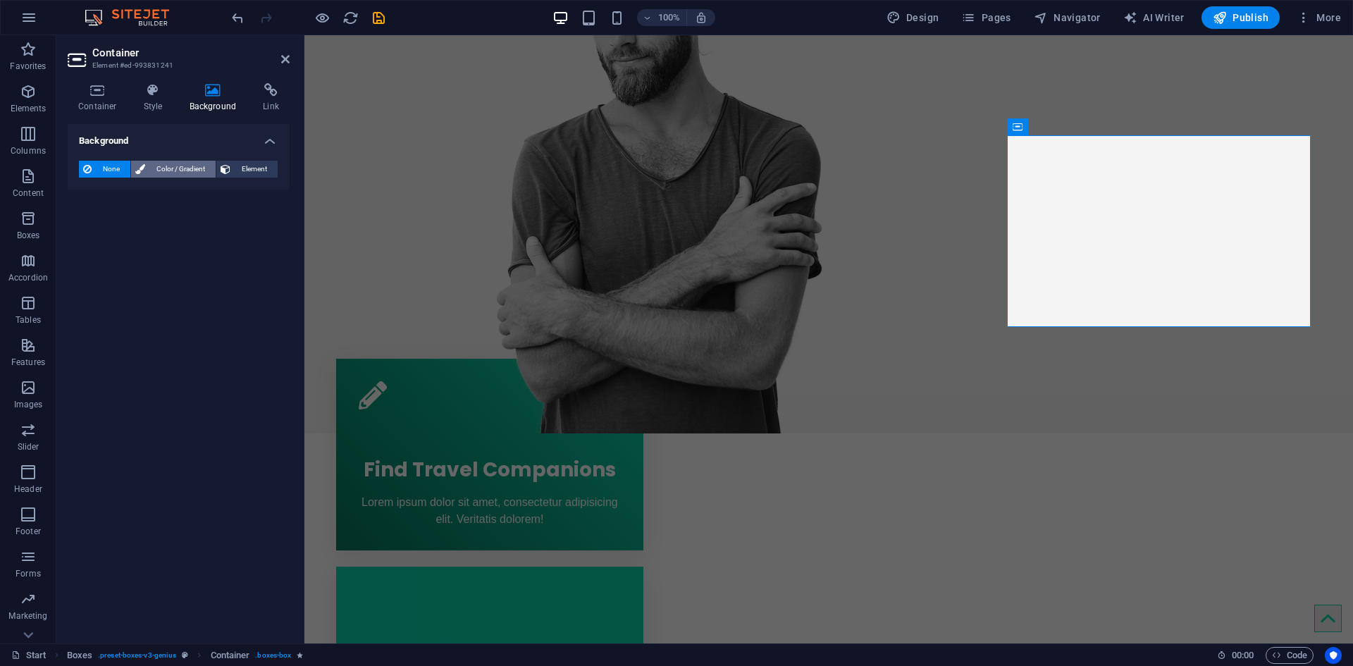
click at [163, 162] on span "Color / Gradient" at bounding box center [180, 169] width 62 height 17
click at [132, 220] on div "Color" at bounding box center [179, 225] width 198 height 17
click at [106, 218] on div "Color" at bounding box center [179, 225] width 198 height 17
click at [91, 225] on span at bounding box center [88, 226] width 16 height 16
click at [0, 0] on li "Background color #ffffff" at bounding box center [0, 0] width 0 height 0
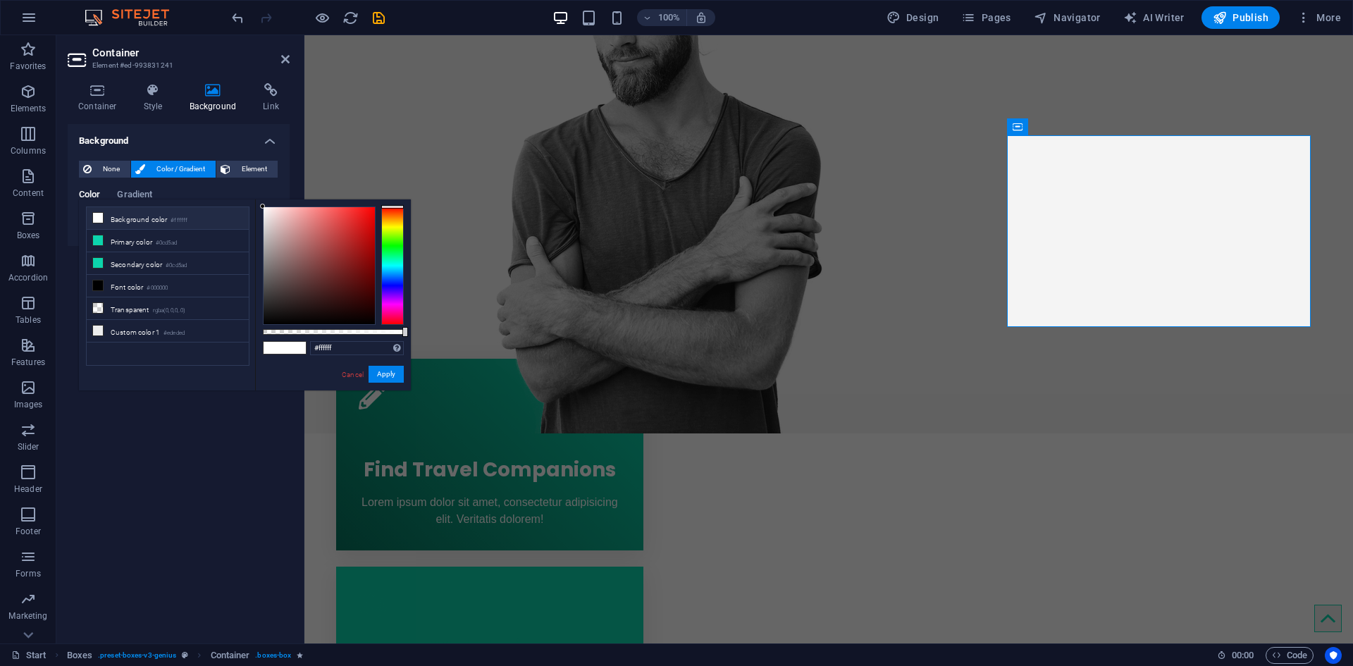
click at [308, 344] on div "#ffffff Supported formats #0852ed rgb(8, 82, 237) rgba(8, 82, 237, 90%) hsv(221…" at bounding box center [333, 396] width 156 height 395
click at [335, 347] on input "#ffffff" at bounding box center [357, 348] width 94 height 14
paste input "0cd5ad"
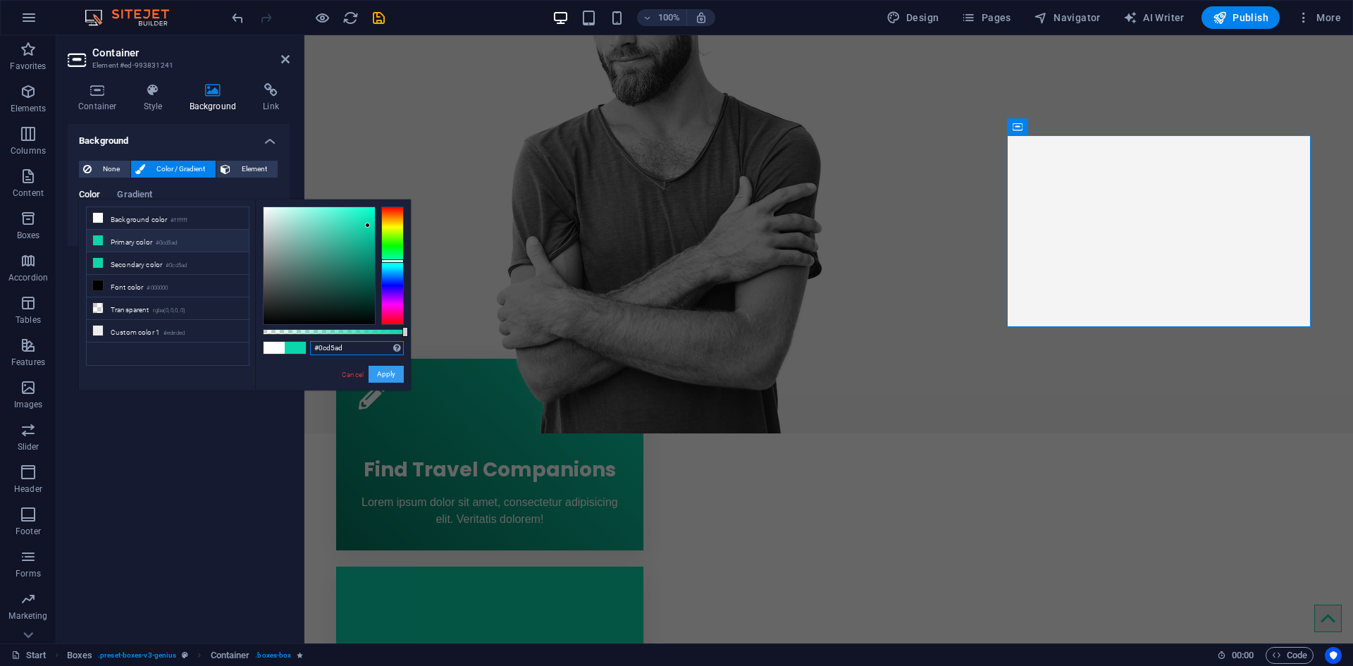
type input "#0cd5ad"
click at [385, 373] on button "Apply" at bounding box center [385, 374] width 35 height 17
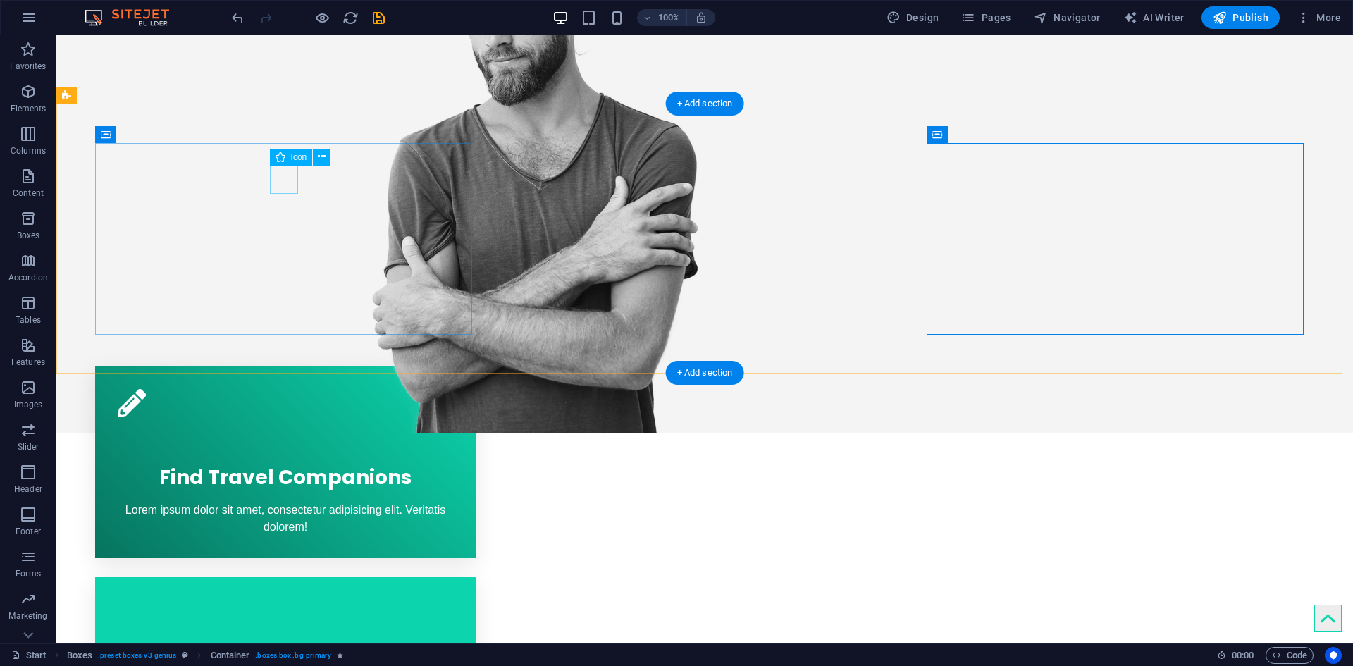
click at [295, 389] on figure at bounding box center [285, 403] width 335 height 28
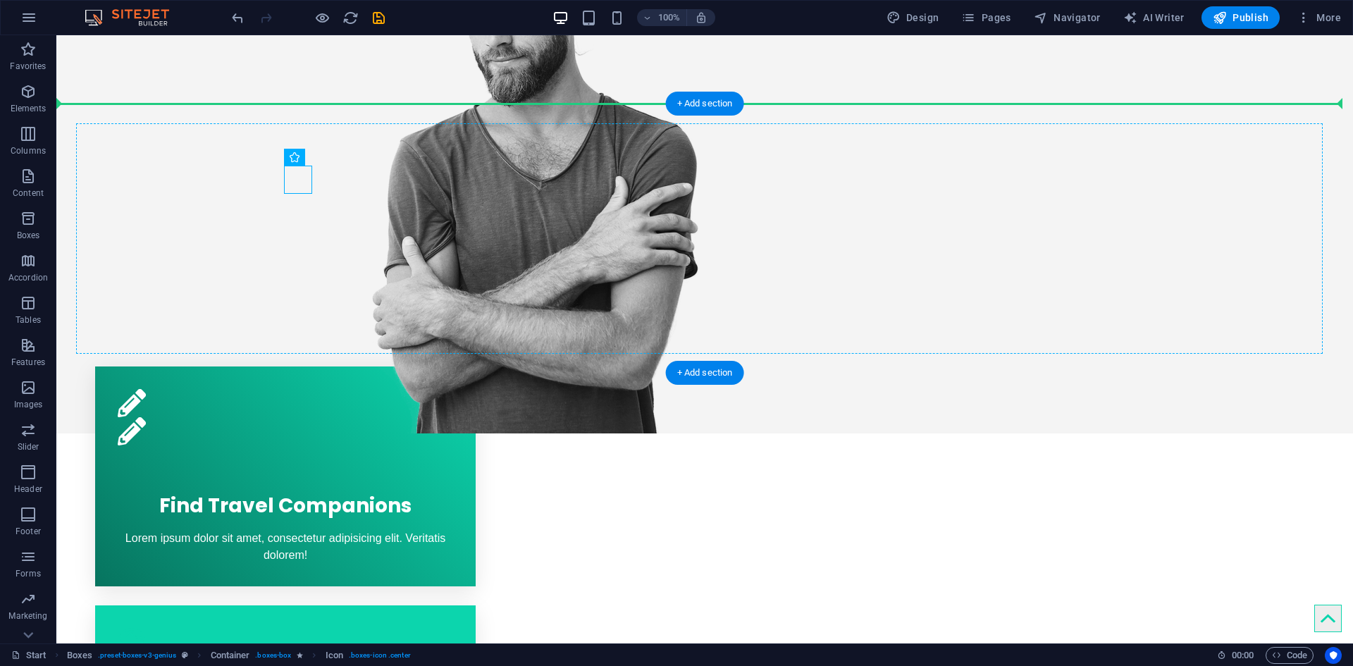
drag, startPoint x: 301, startPoint y: 175, endPoint x: 678, endPoint y: 189, distance: 377.2
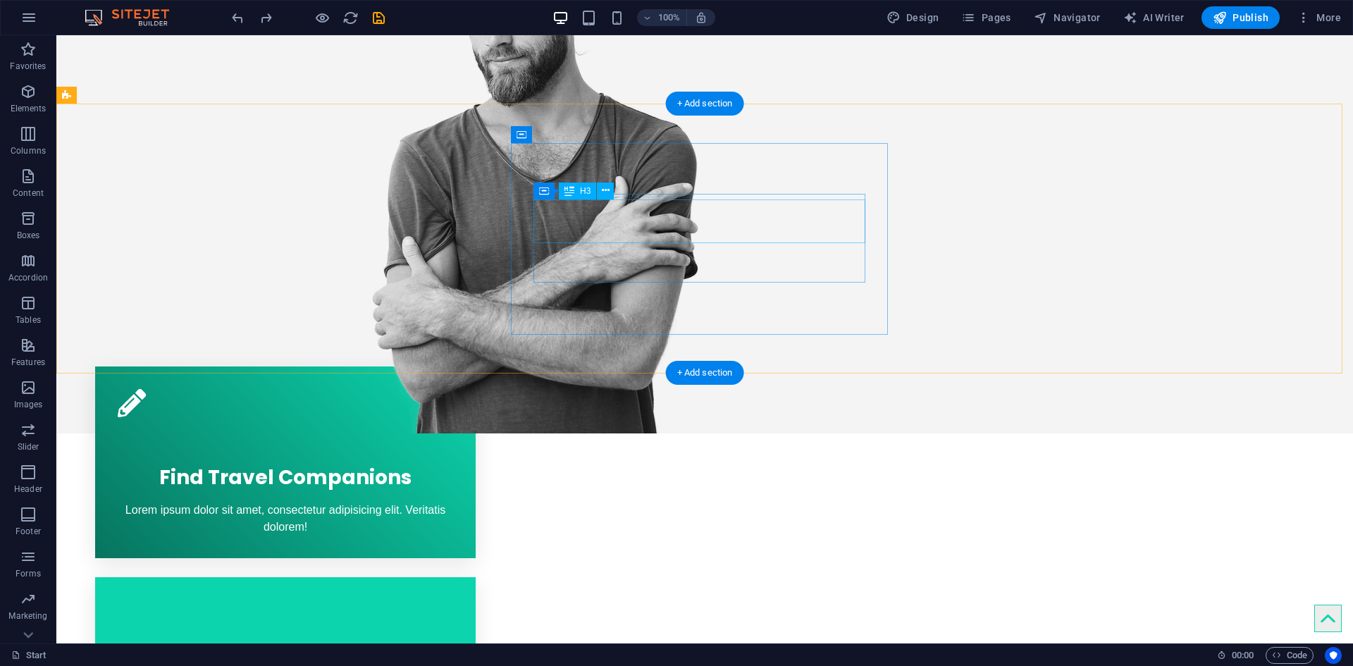
click at [453, 633] on div "Webdesign" at bounding box center [285, 655] width 335 height 44
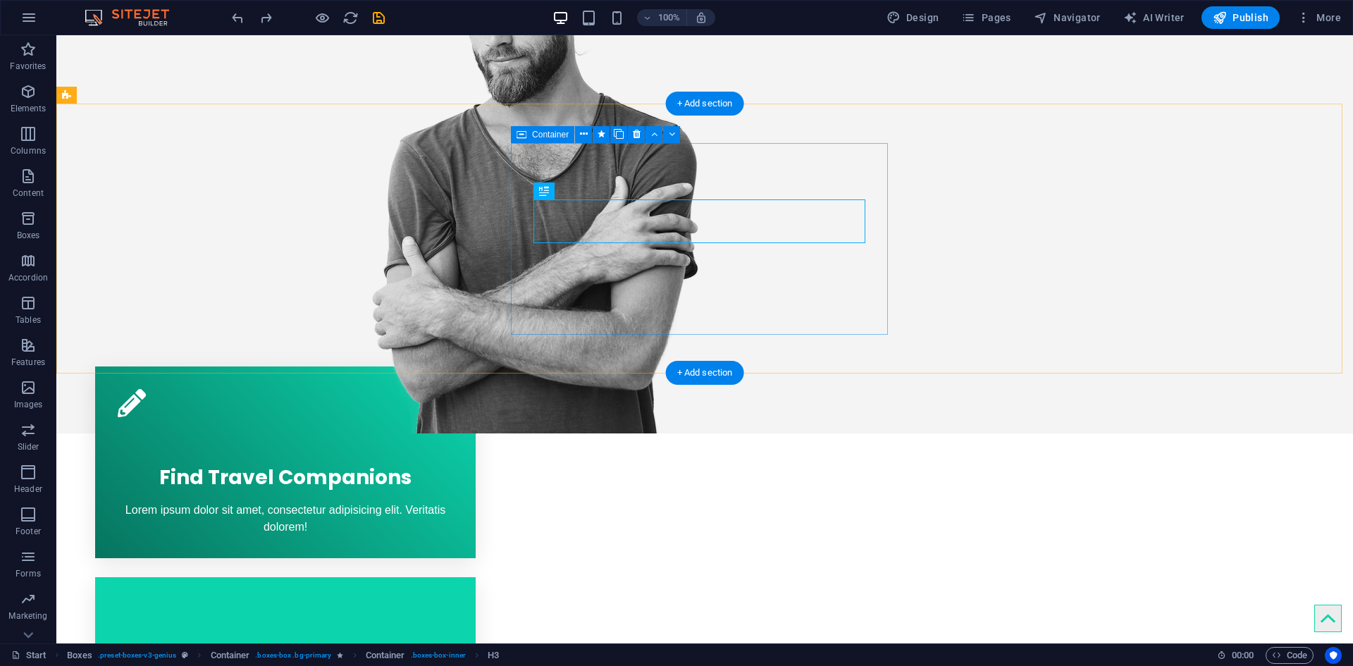
click at [476, 577] on div "Webdesign Lorem ipsum dolor sit amet, consectetur adipisicing elit. Veritatis d…" at bounding box center [285, 658] width 380 height 162
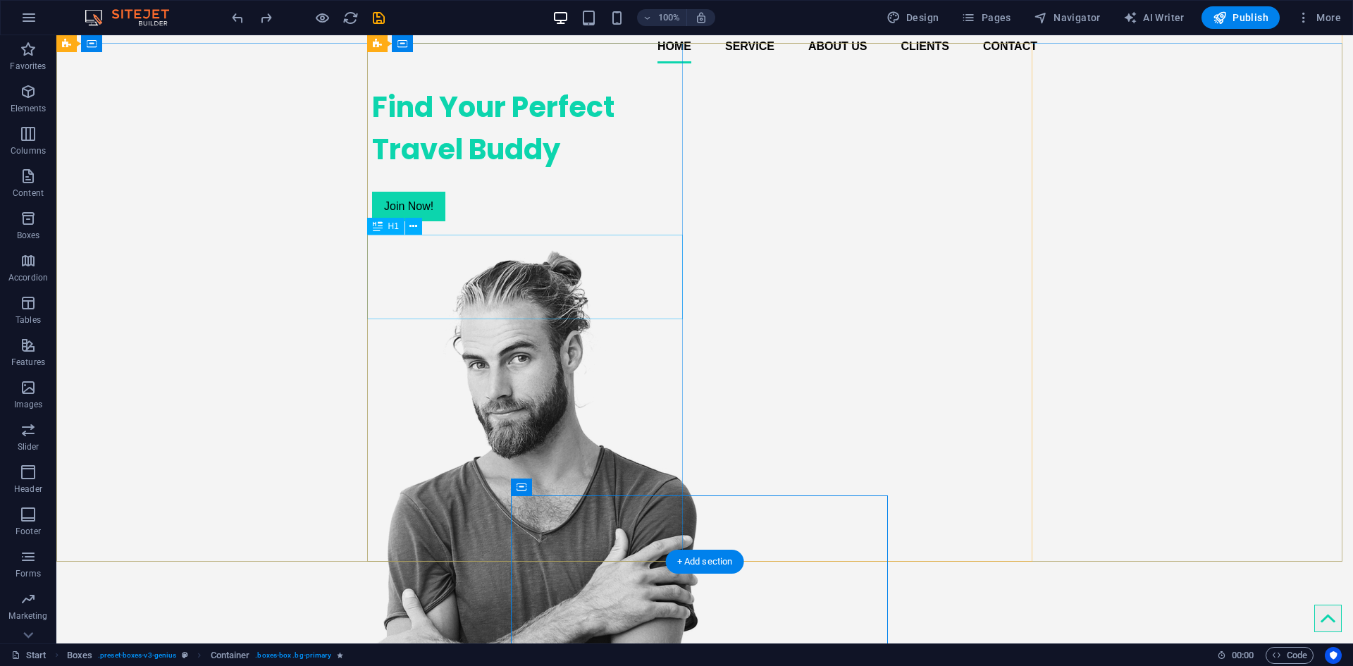
scroll to position [0, 0]
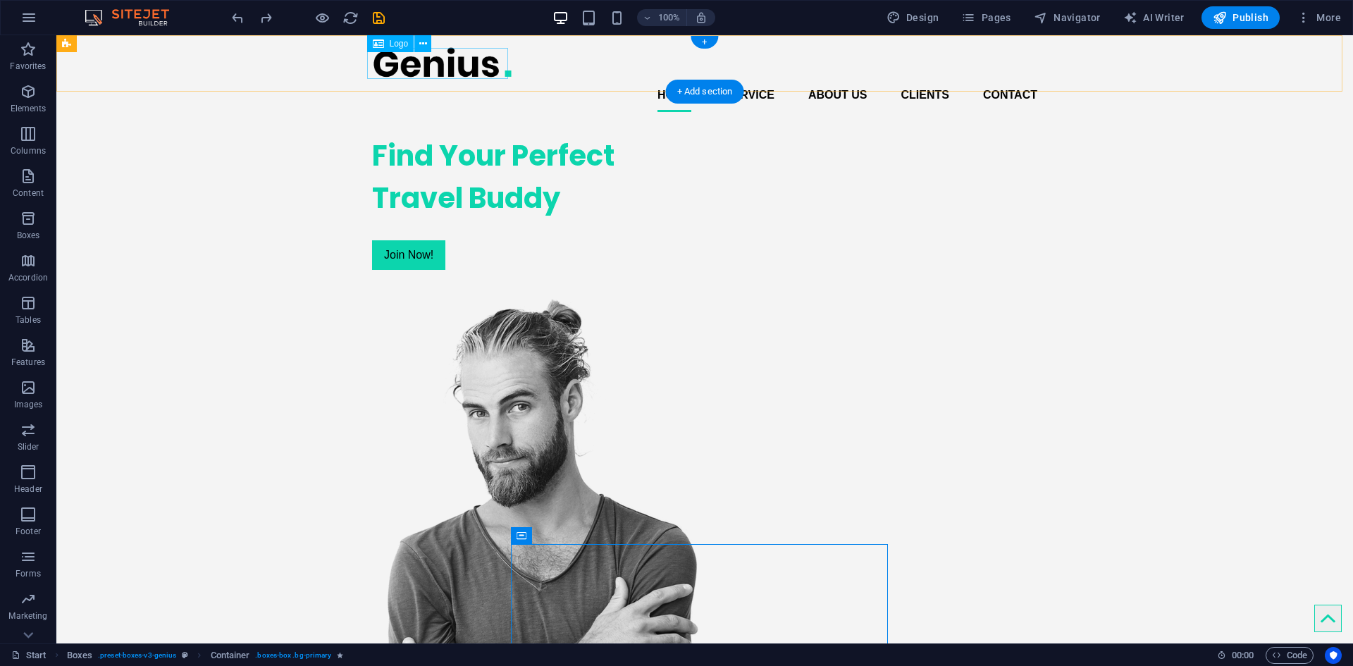
click at [380, 63] on div at bounding box center [704, 63] width 665 height 32
drag, startPoint x: 380, startPoint y: 63, endPoint x: 132, endPoint y: 63, distance: 248.0
click at [380, 63] on div at bounding box center [704, 63] width 665 height 32
select select "px"
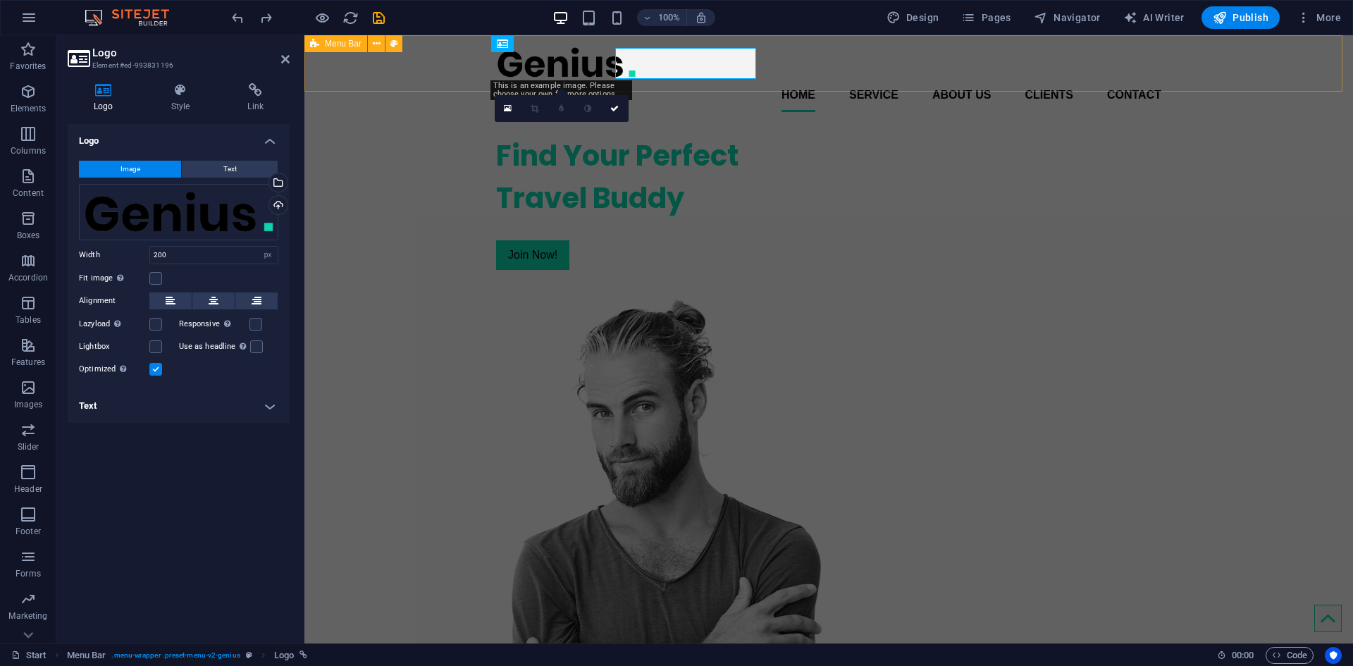
click at [380, 63] on div "Home Service About us Clients Contact Menu" at bounding box center [828, 79] width 1048 height 88
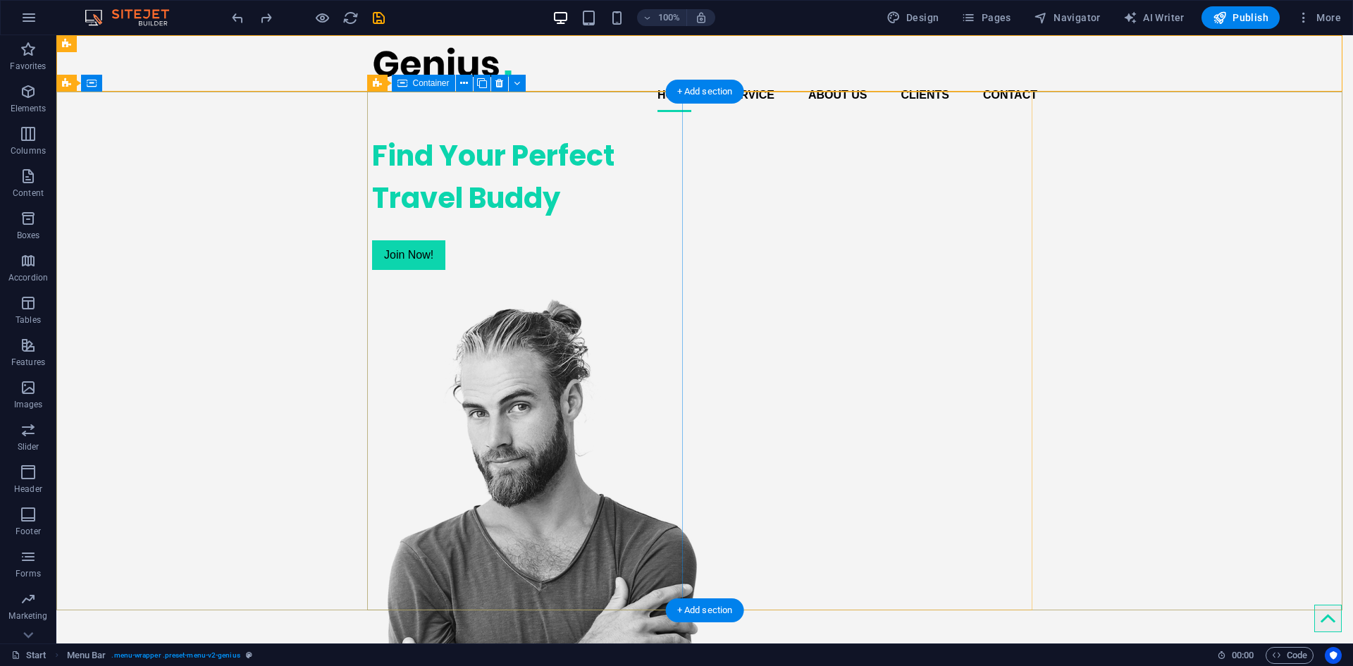
click at [404, 92] on div "2 columns Container" at bounding box center [451, 84] width 168 height 18
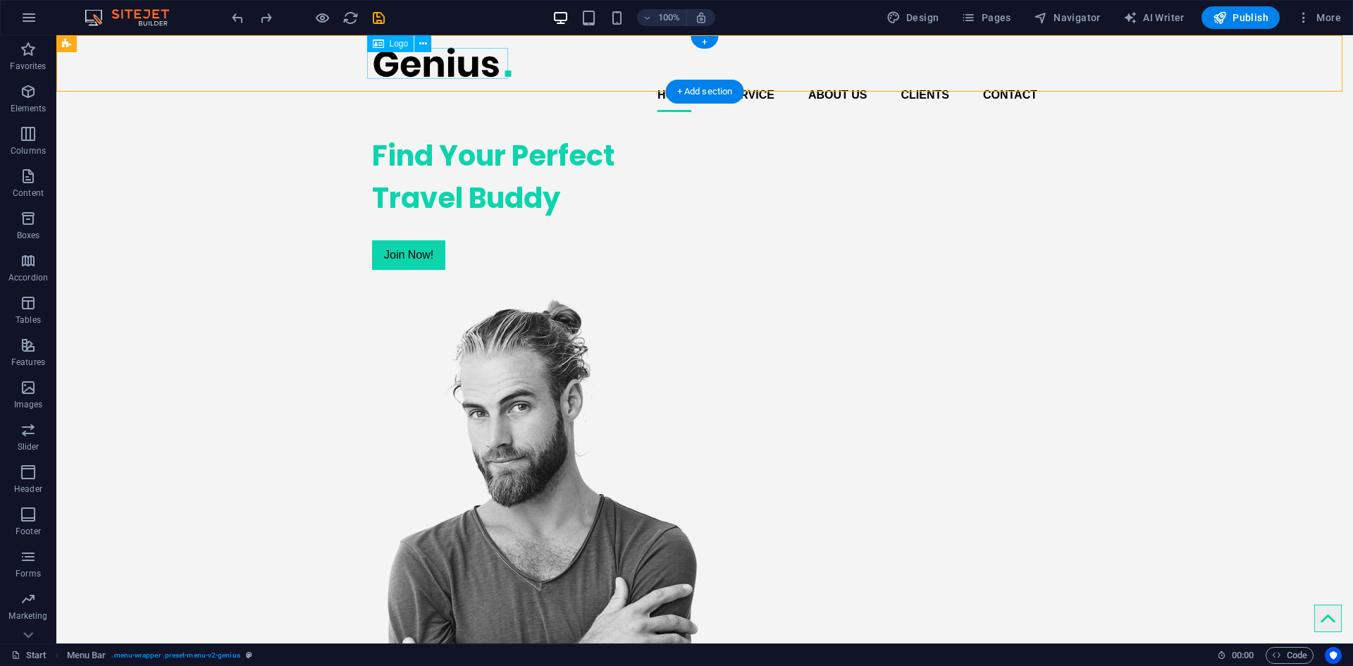
click at [409, 64] on div at bounding box center [704, 63] width 665 height 32
select select "px"
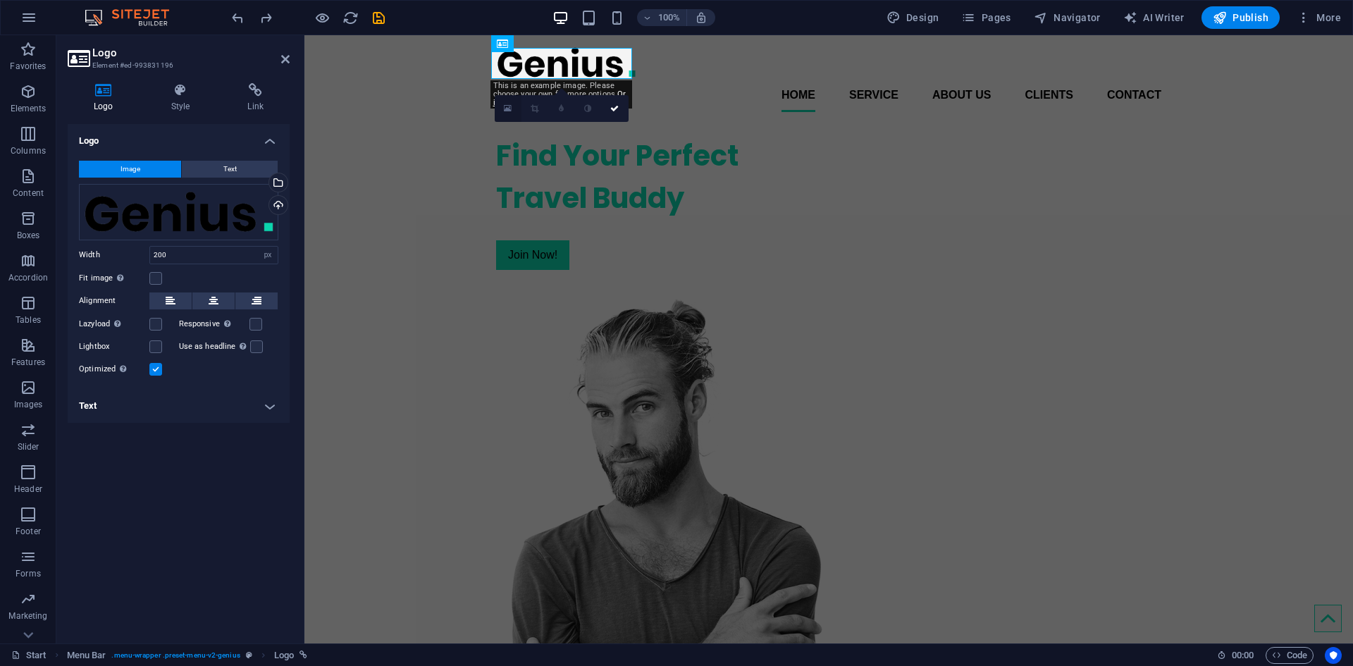
click at [511, 109] on icon at bounding box center [508, 109] width 8 height 10
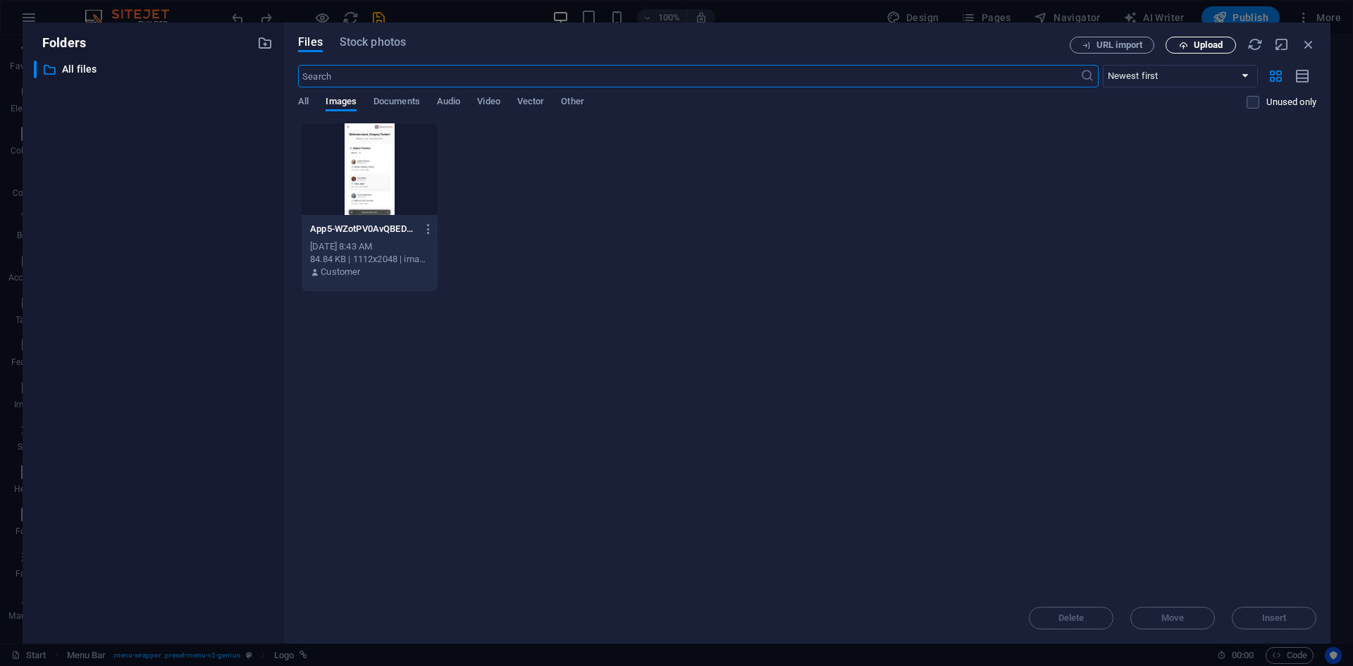
click at [1188, 49] on span "Upload" at bounding box center [1201, 45] width 58 height 9
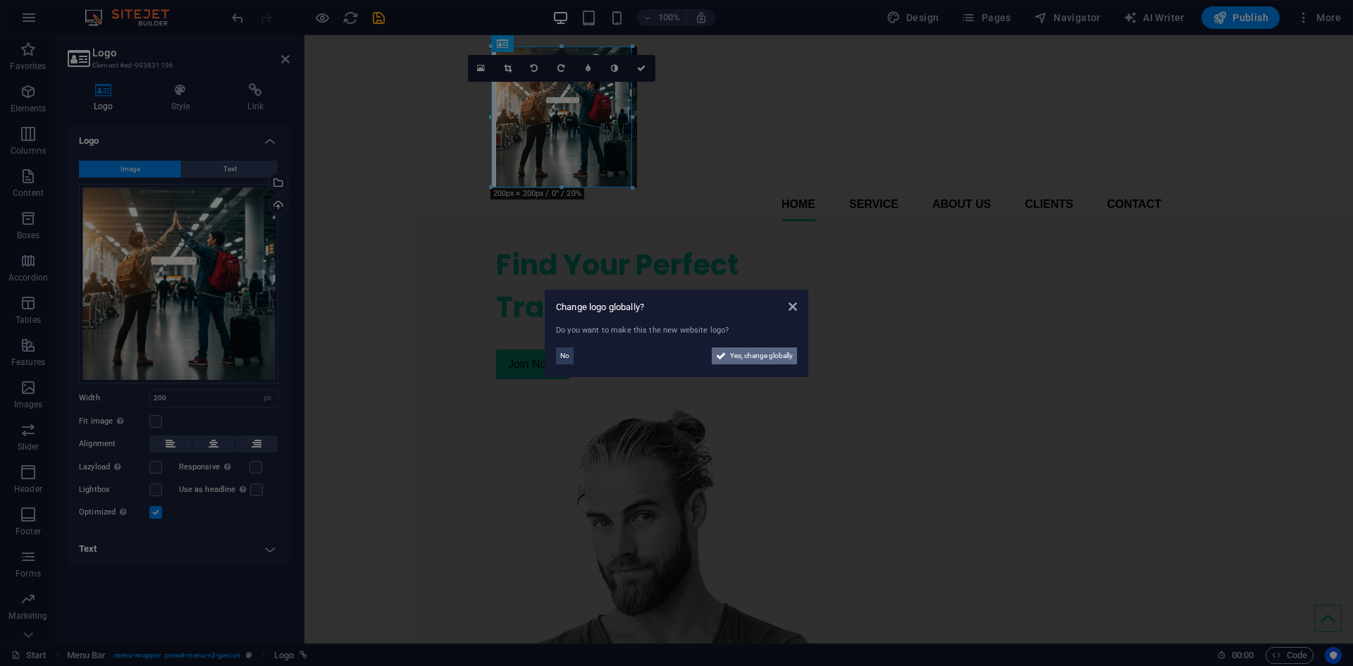
click at [762, 354] on span "Yes, change globally" at bounding box center [761, 355] width 63 height 17
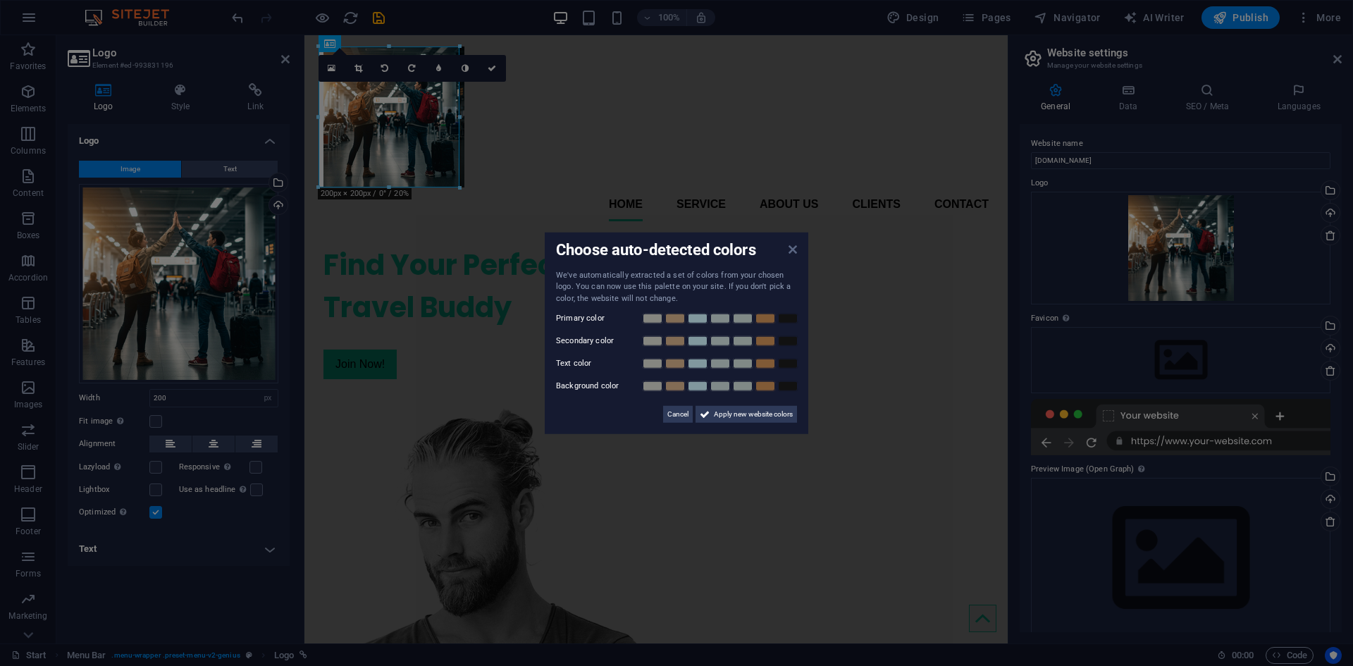
click at [793, 245] on icon at bounding box center [792, 248] width 8 height 11
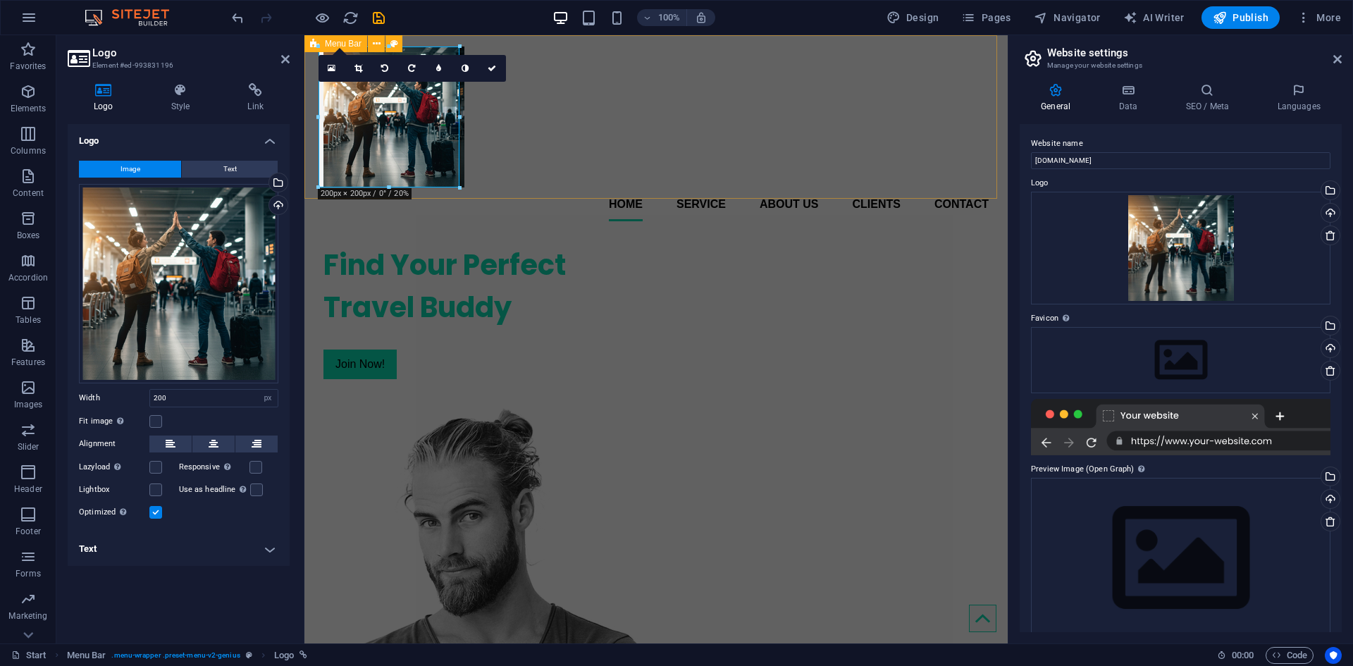
click at [531, 172] on div "Home Service About us Clients Contact Menu" at bounding box center [655, 133] width 703 height 197
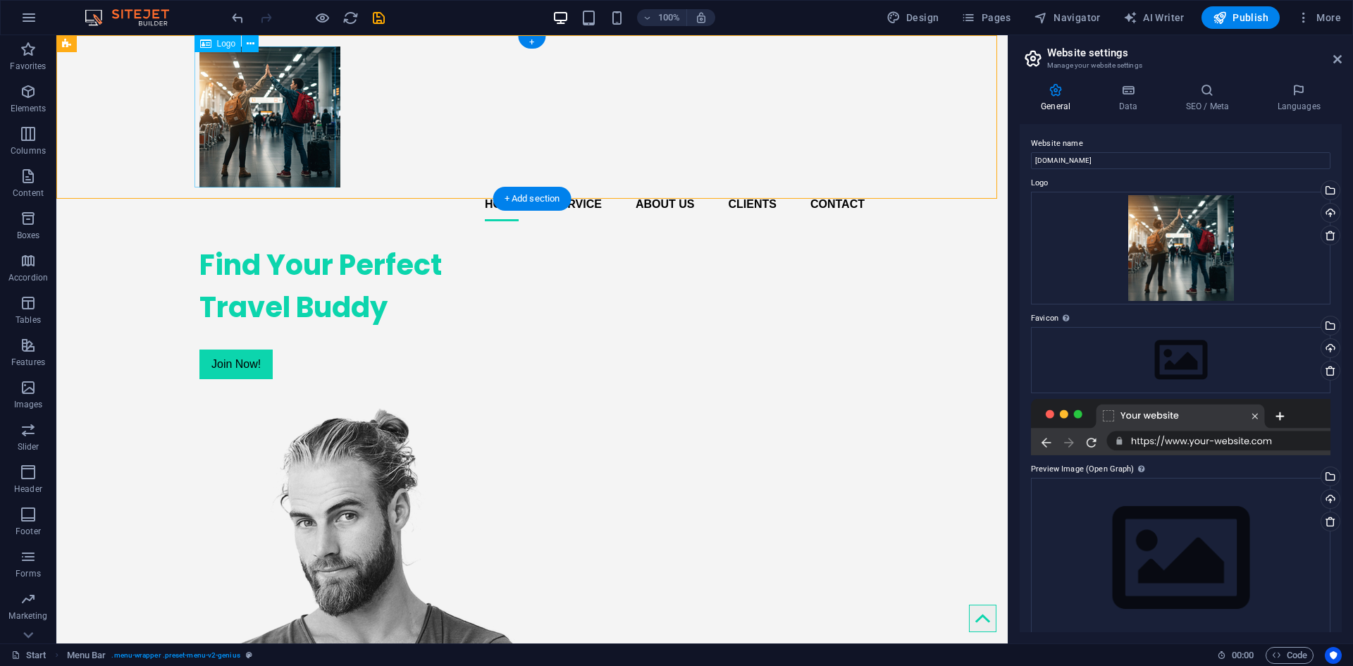
click at [228, 85] on div at bounding box center [531, 117] width 665 height 141
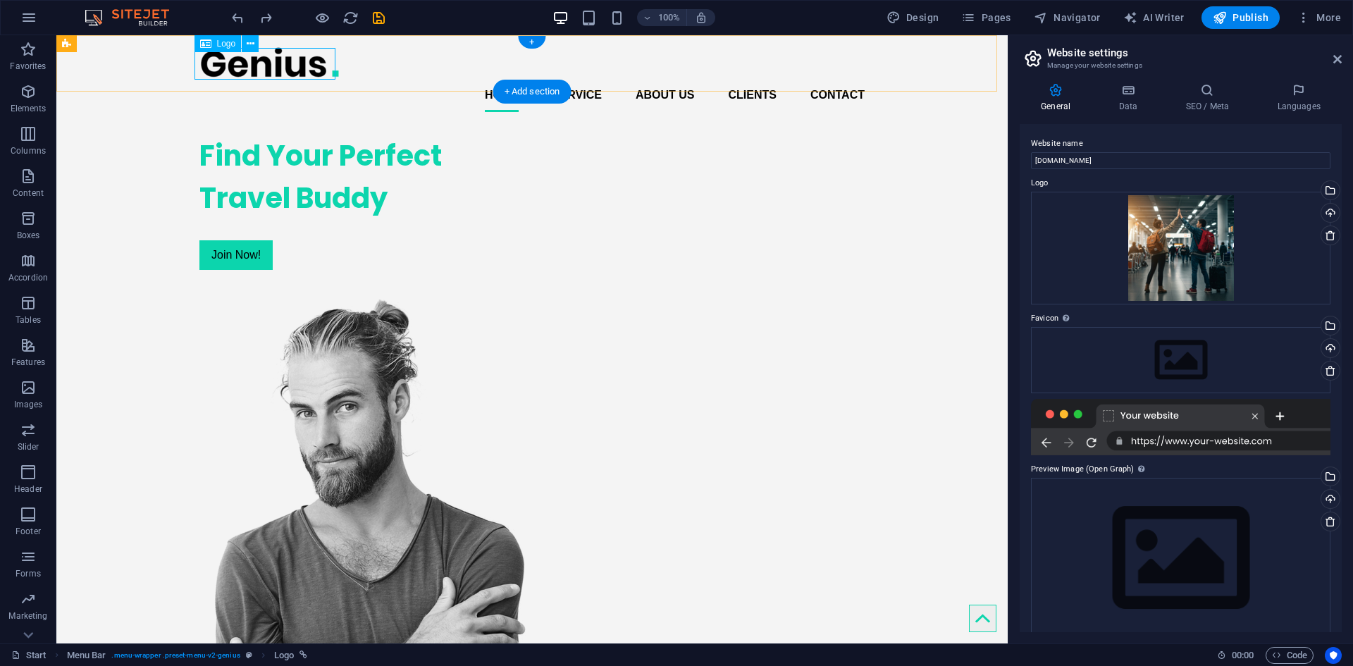
click at [266, 62] on div at bounding box center [531, 63] width 665 height 32
select select "px"
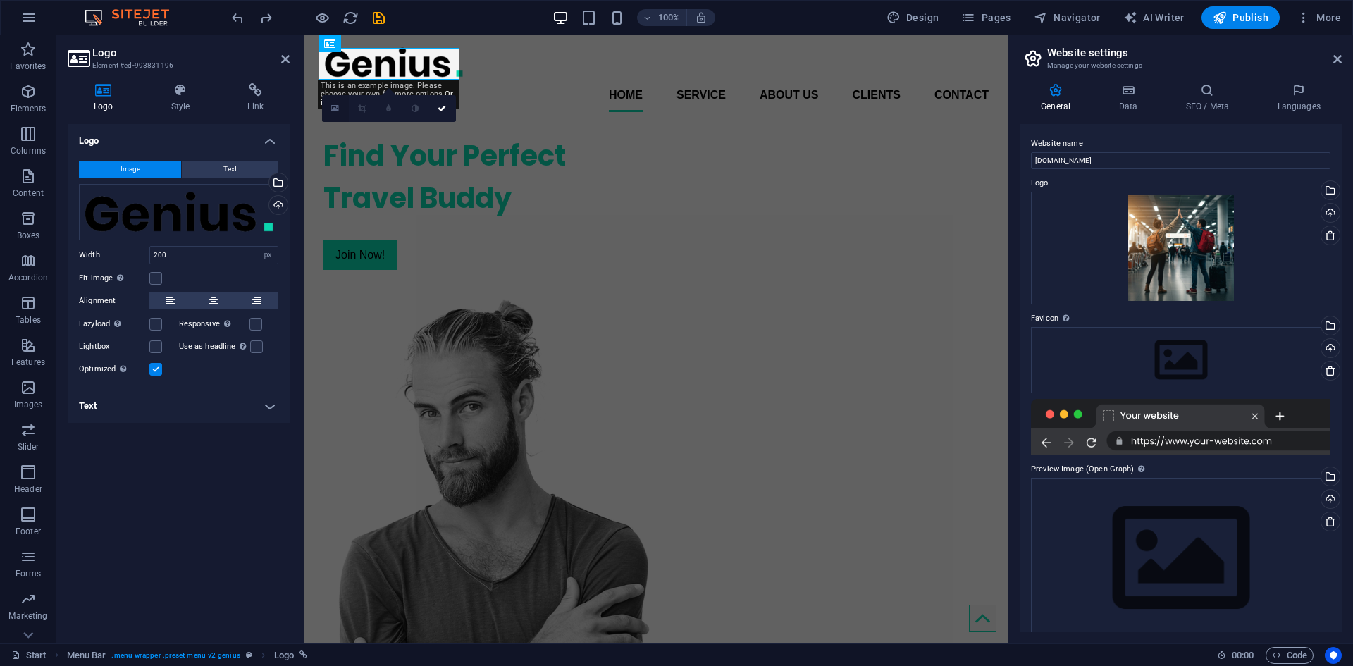
click at [329, 116] on link at bounding box center [335, 108] width 27 height 27
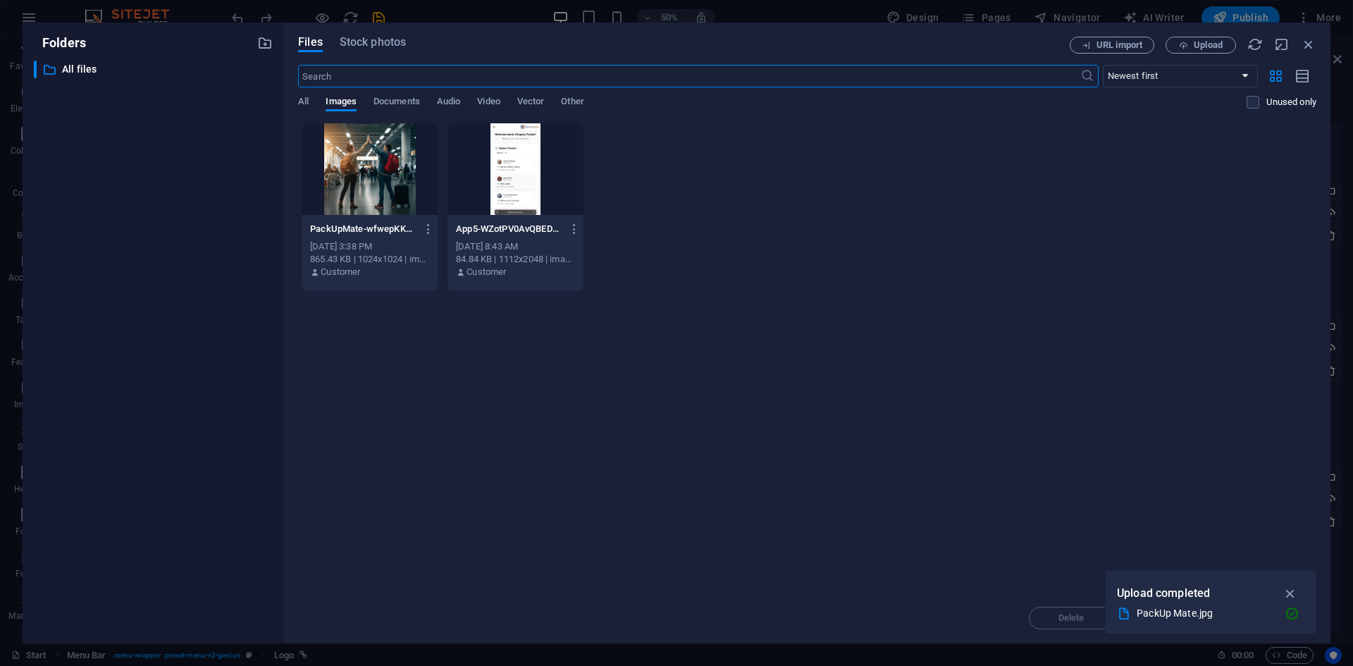
click at [1100, 526] on div "Drop files here to upload them instantly PackUpMate-wfwepKK8VYI5C6ZZCOx8Ww.jpg …" at bounding box center [807, 358] width 1018 height 470
click at [1180, 51] on button "Upload" at bounding box center [1200, 45] width 70 height 17
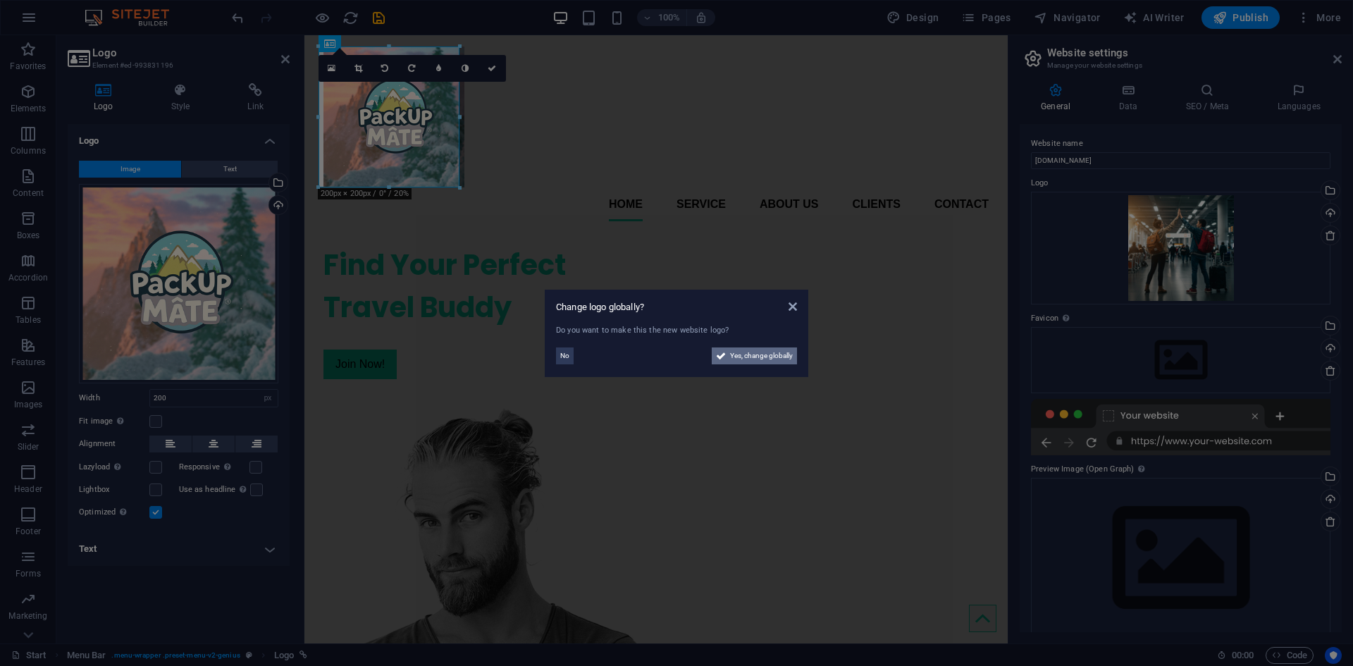
click at [757, 358] on span "Yes, change globally" at bounding box center [761, 355] width 63 height 17
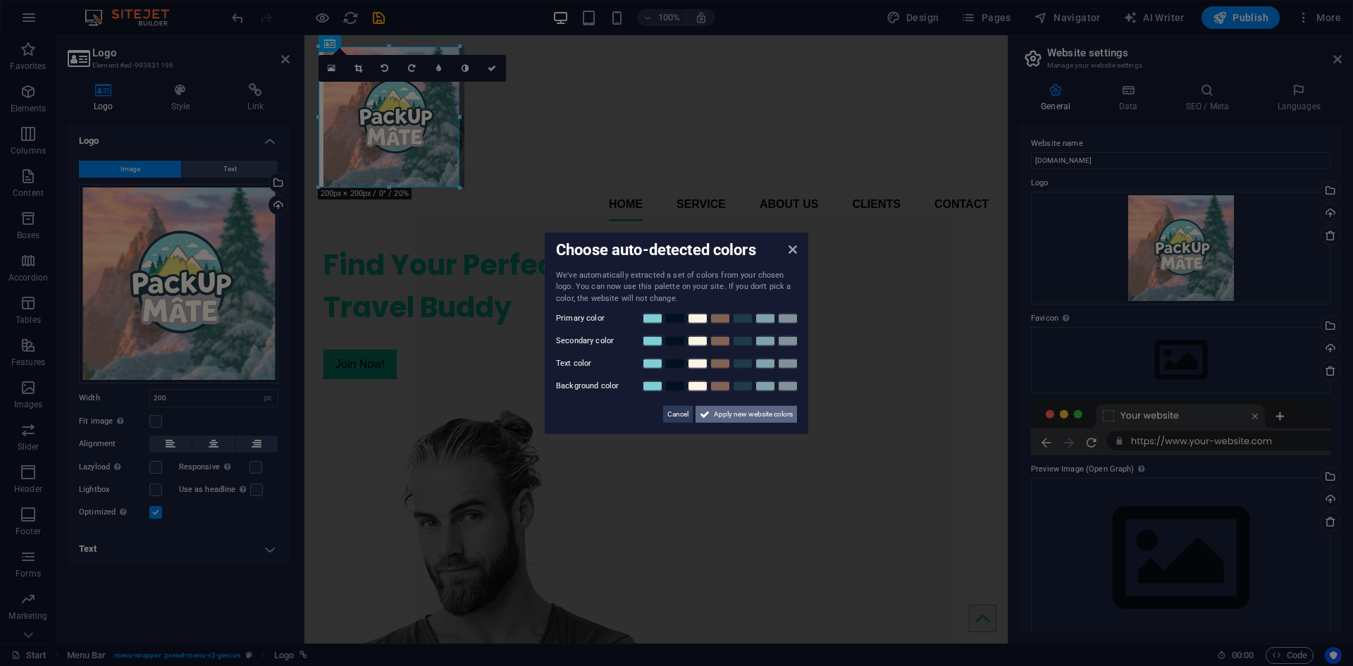
click at [719, 414] on span "Apply new website colors" at bounding box center [753, 414] width 79 height 17
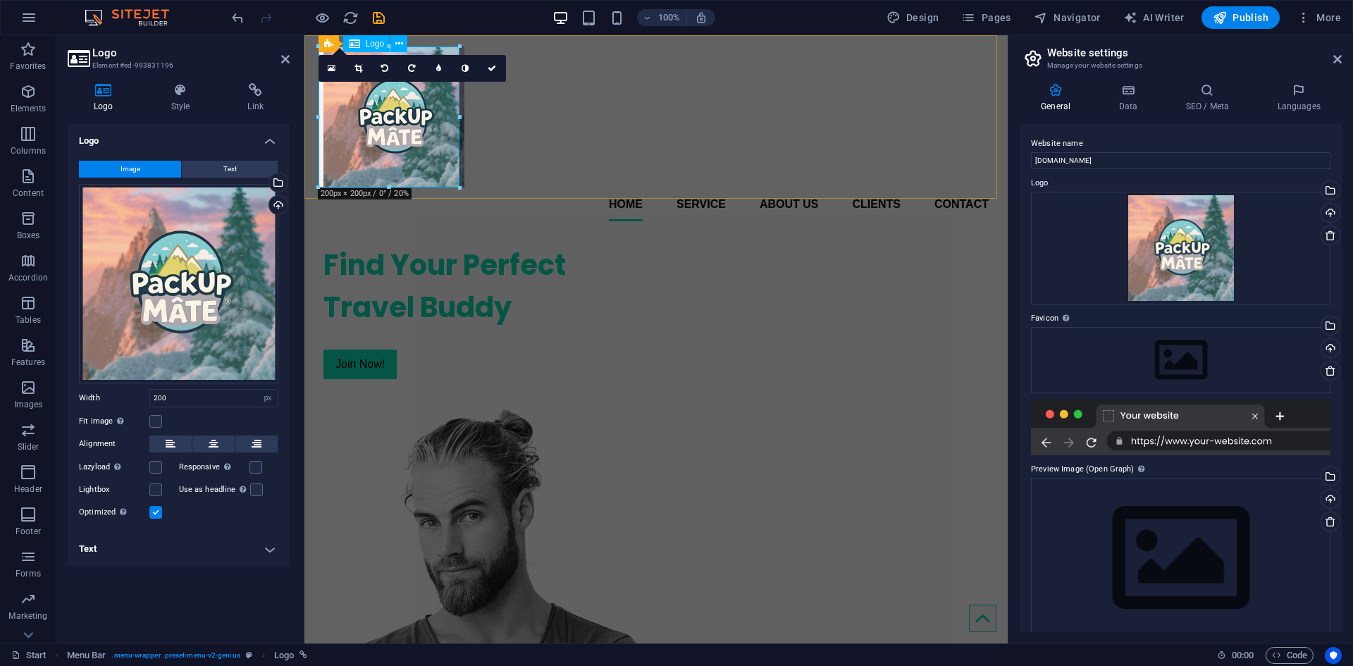
click at [390, 184] on div at bounding box center [655, 117] width 665 height 141
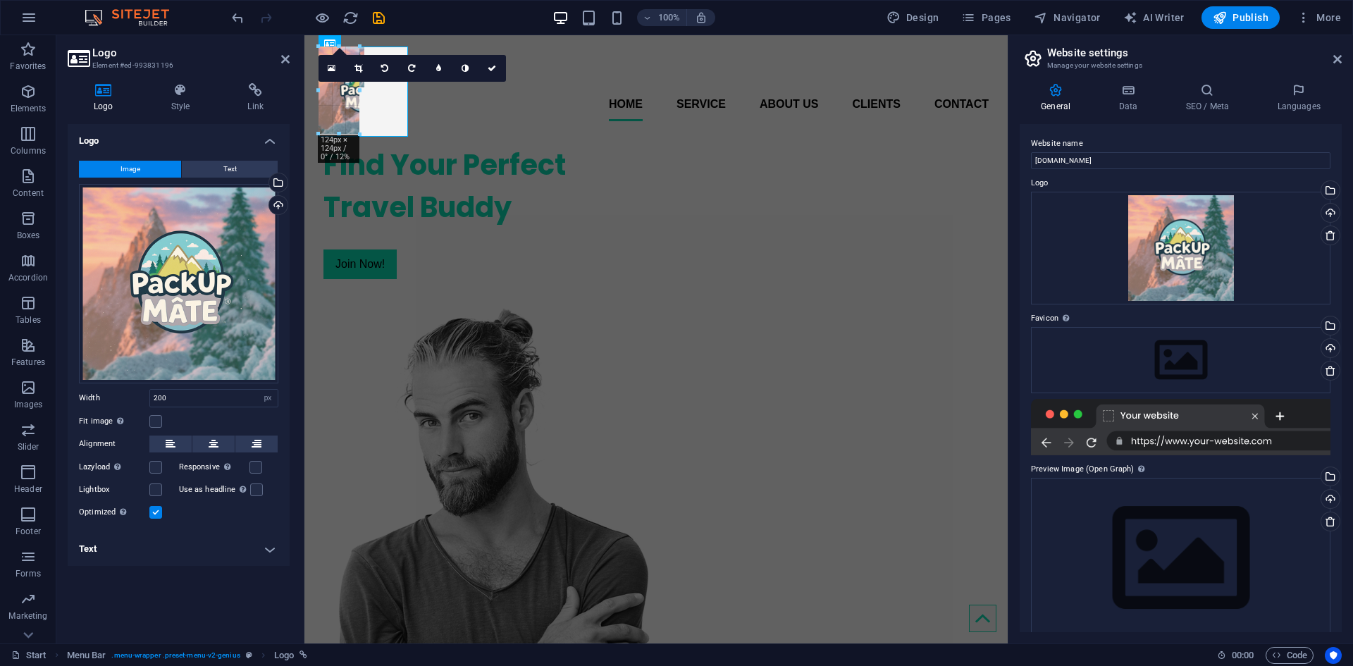
drag, startPoint x: 86, startPoint y: 149, endPoint x: 380, endPoint y: 89, distance: 300.5
type input "61"
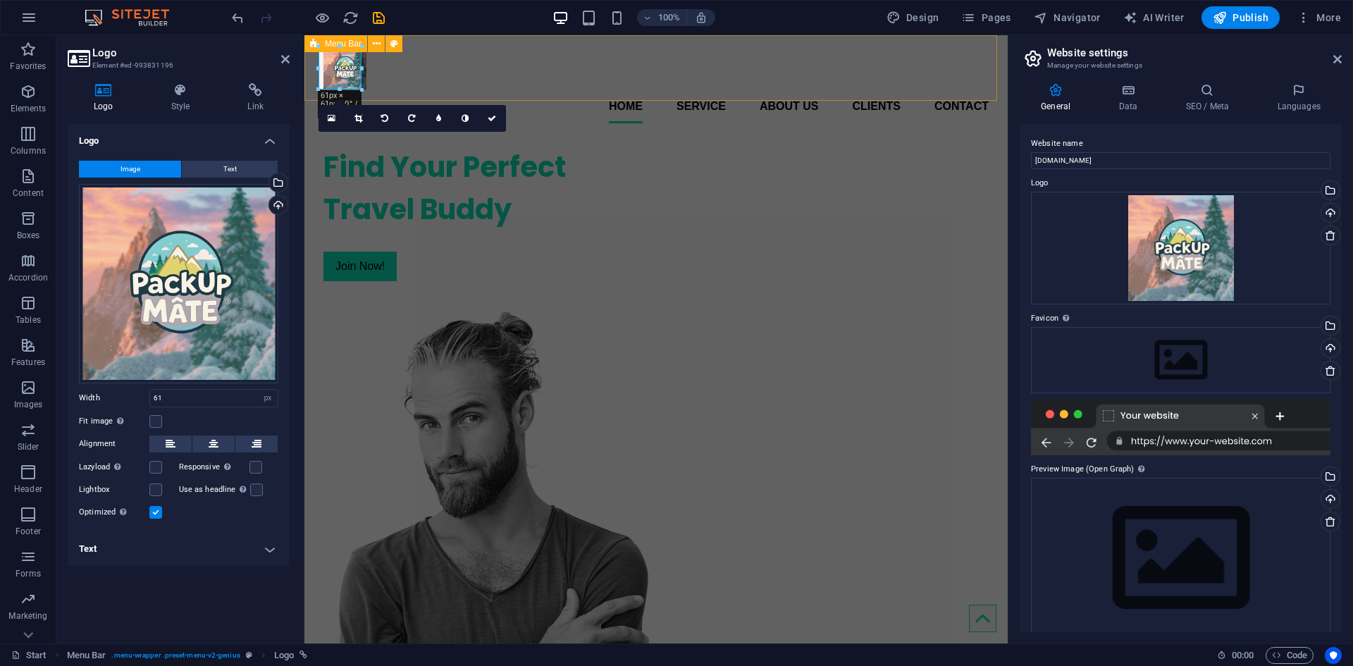
click at [566, 94] on div "Home Service About us Clients Contact Menu" at bounding box center [655, 84] width 703 height 99
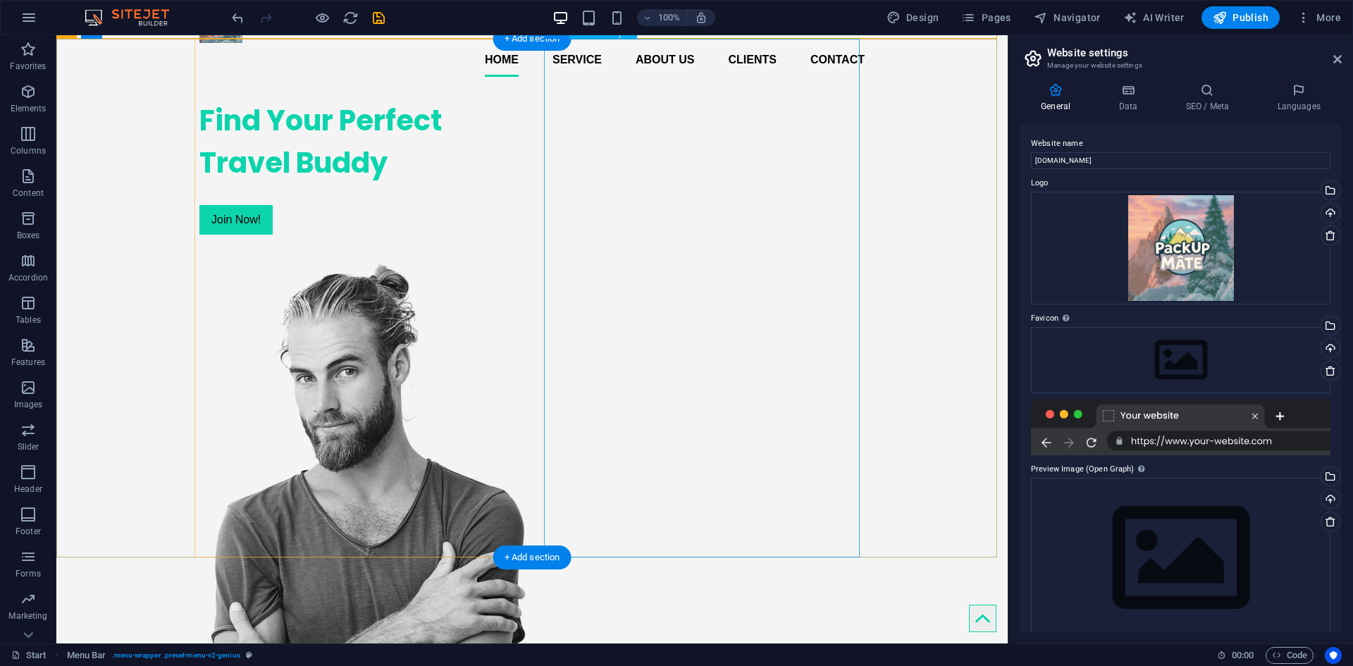
scroll to position [70, 0]
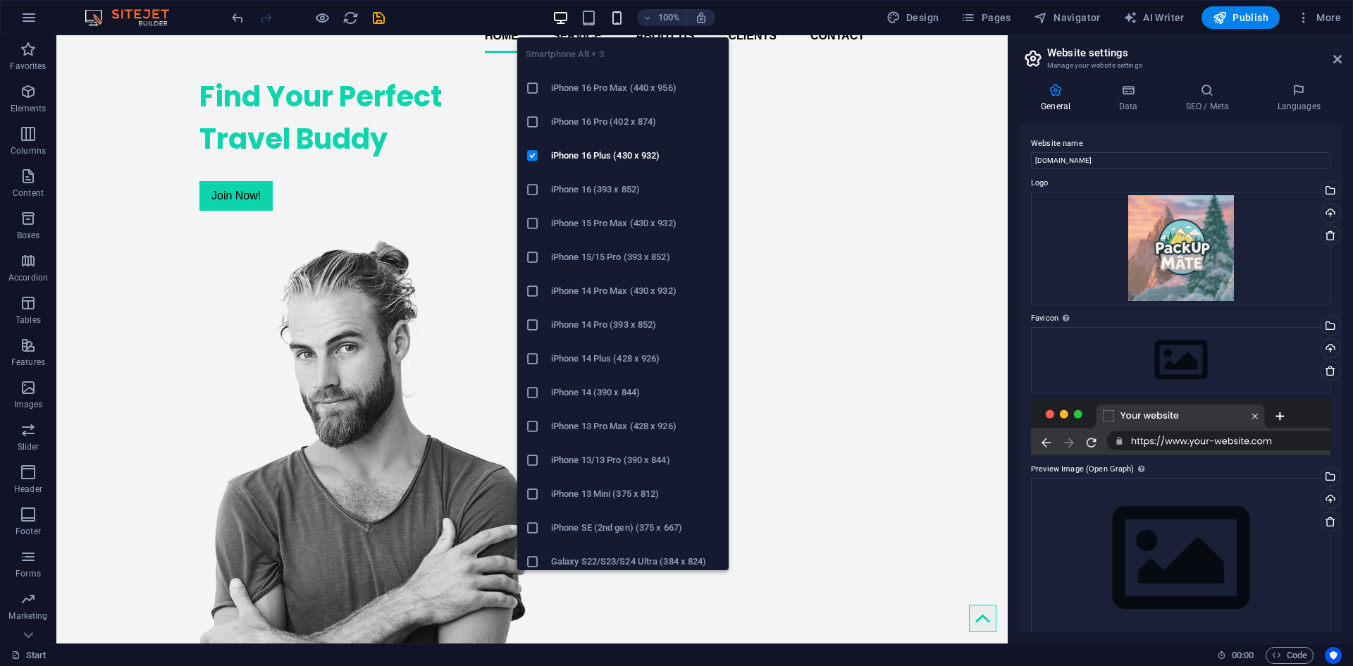
click at [617, 10] on icon "button" at bounding box center [617, 18] width 16 height 16
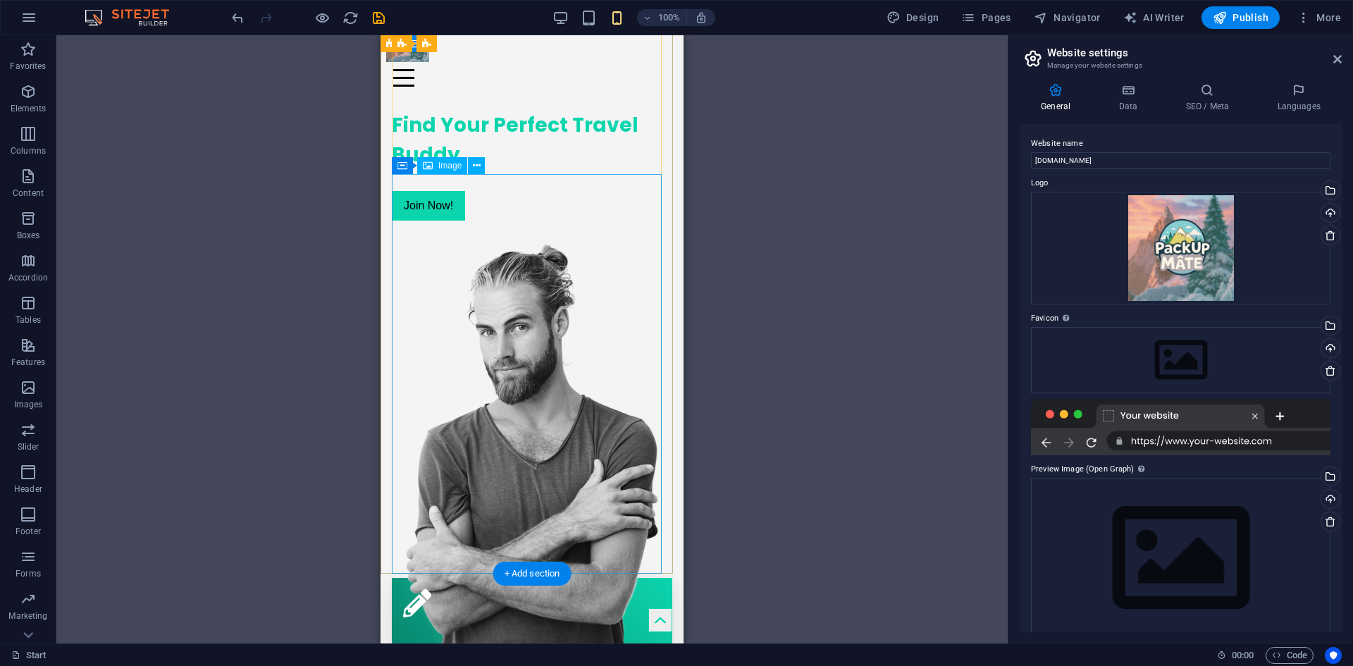
scroll to position [0, 0]
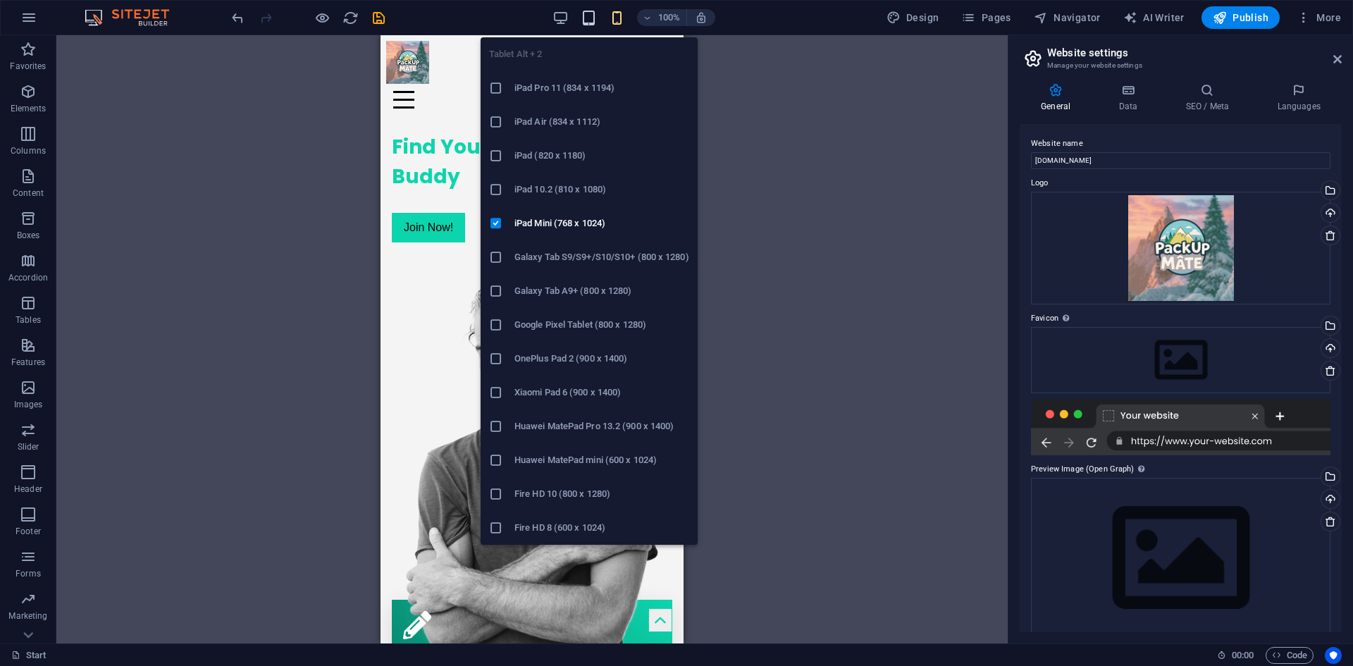
click at [588, 13] on icon "button" at bounding box center [589, 18] width 16 height 16
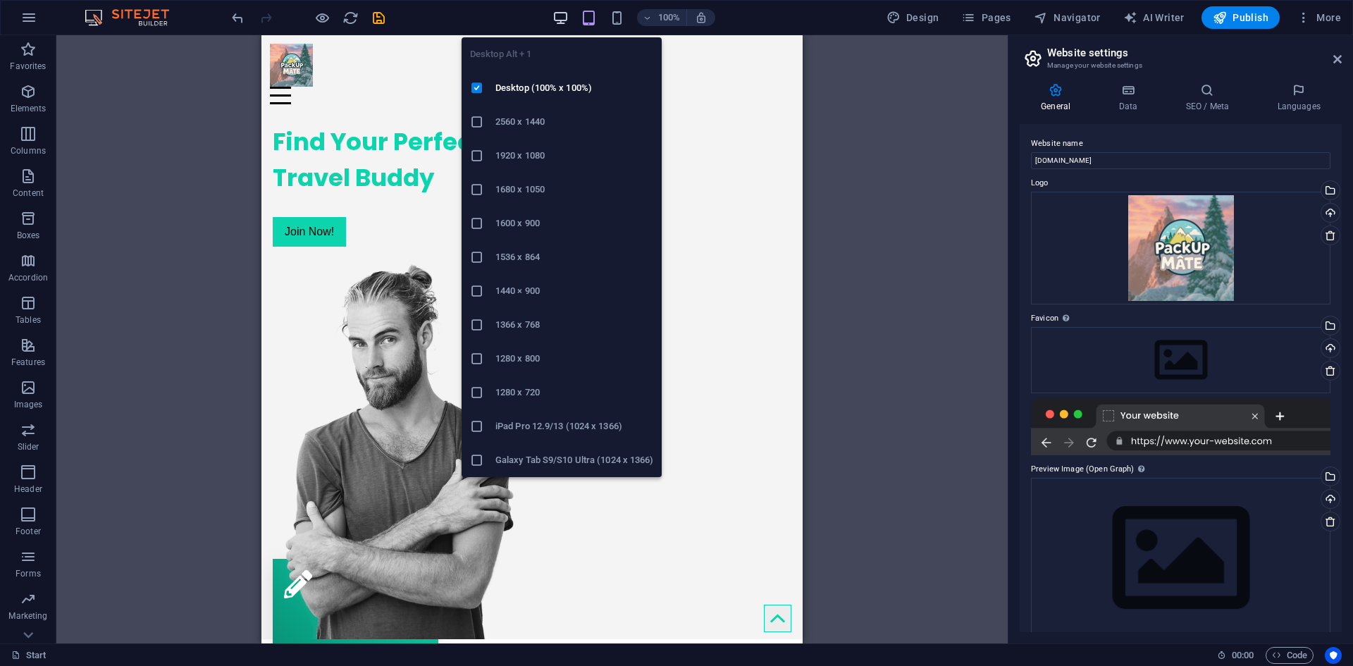
click at [562, 20] on icon "button" at bounding box center [560, 18] width 16 height 16
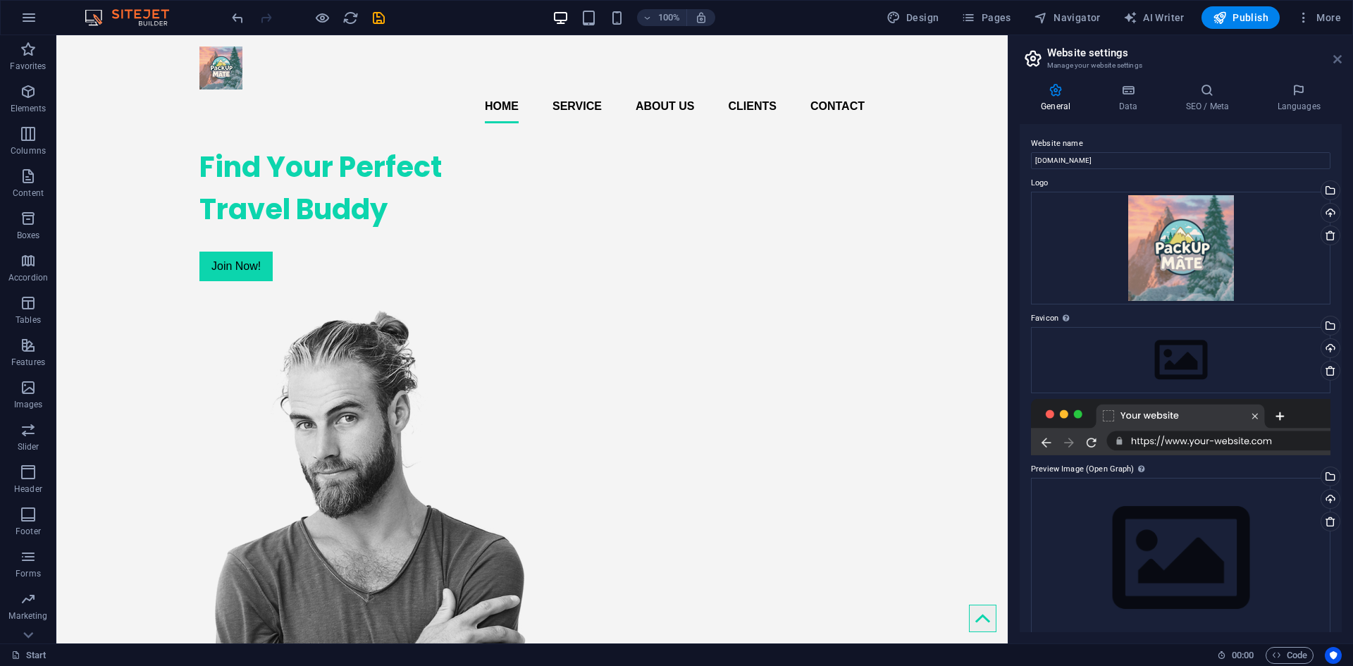
click at [1334, 62] on icon at bounding box center [1337, 59] width 8 height 11
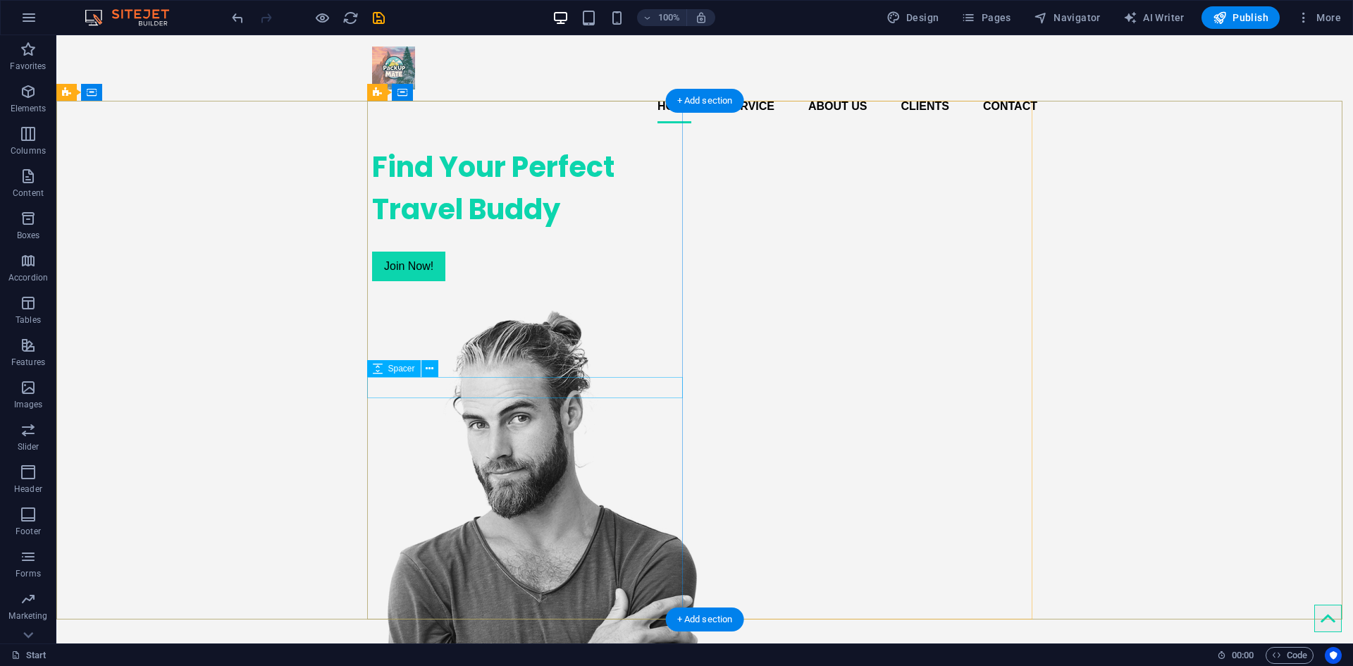
scroll to position [141, 0]
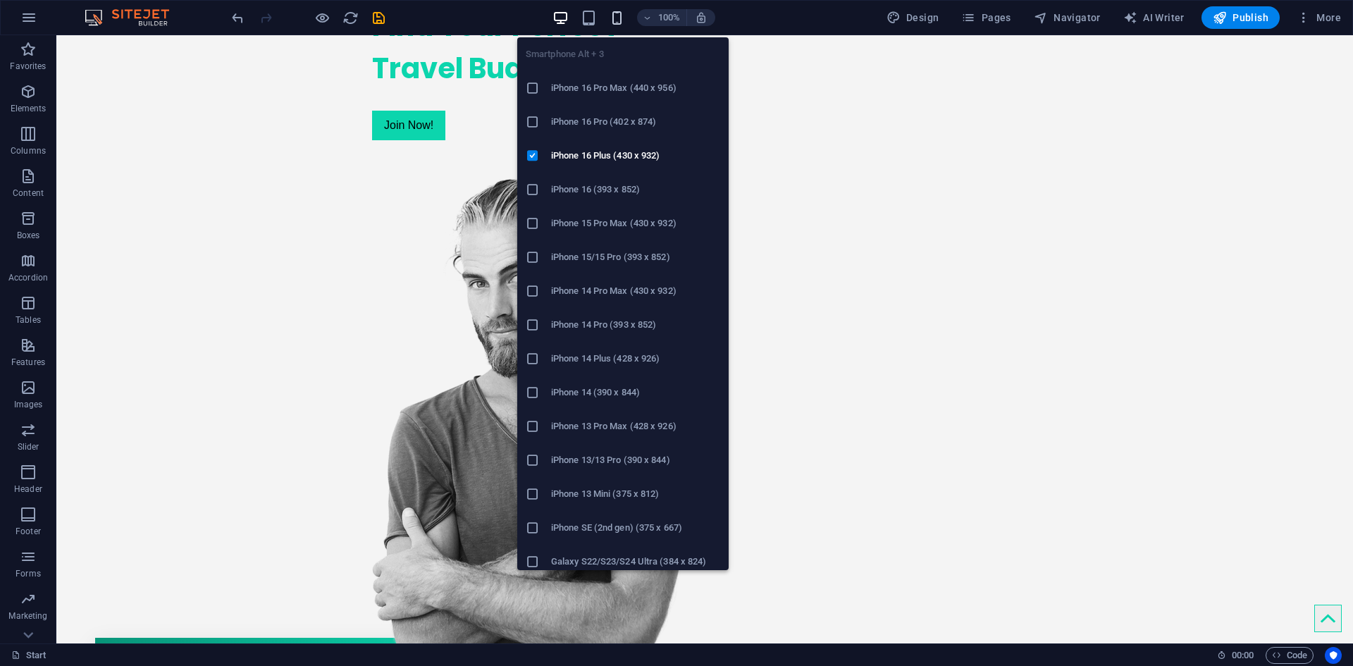
click at [623, 13] on icon "button" at bounding box center [617, 18] width 16 height 16
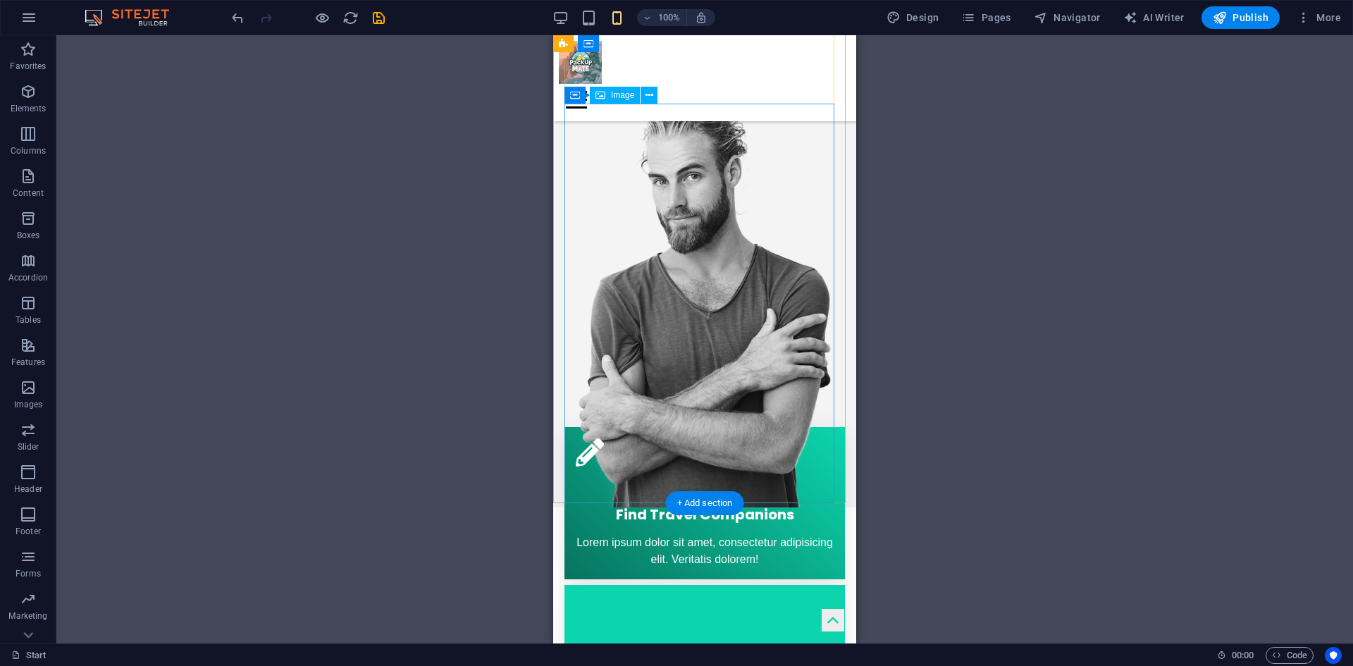
scroll to position [0, 0]
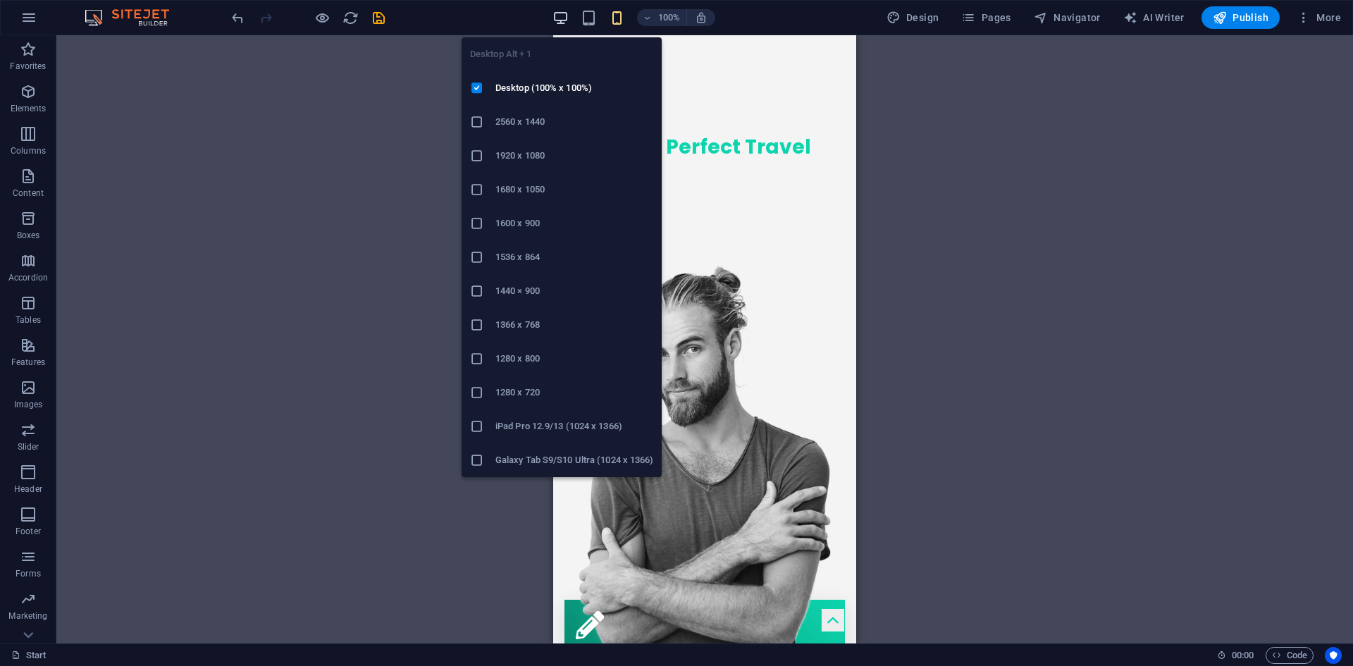
click at [559, 20] on icon "button" at bounding box center [560, 18] width 16 height 16
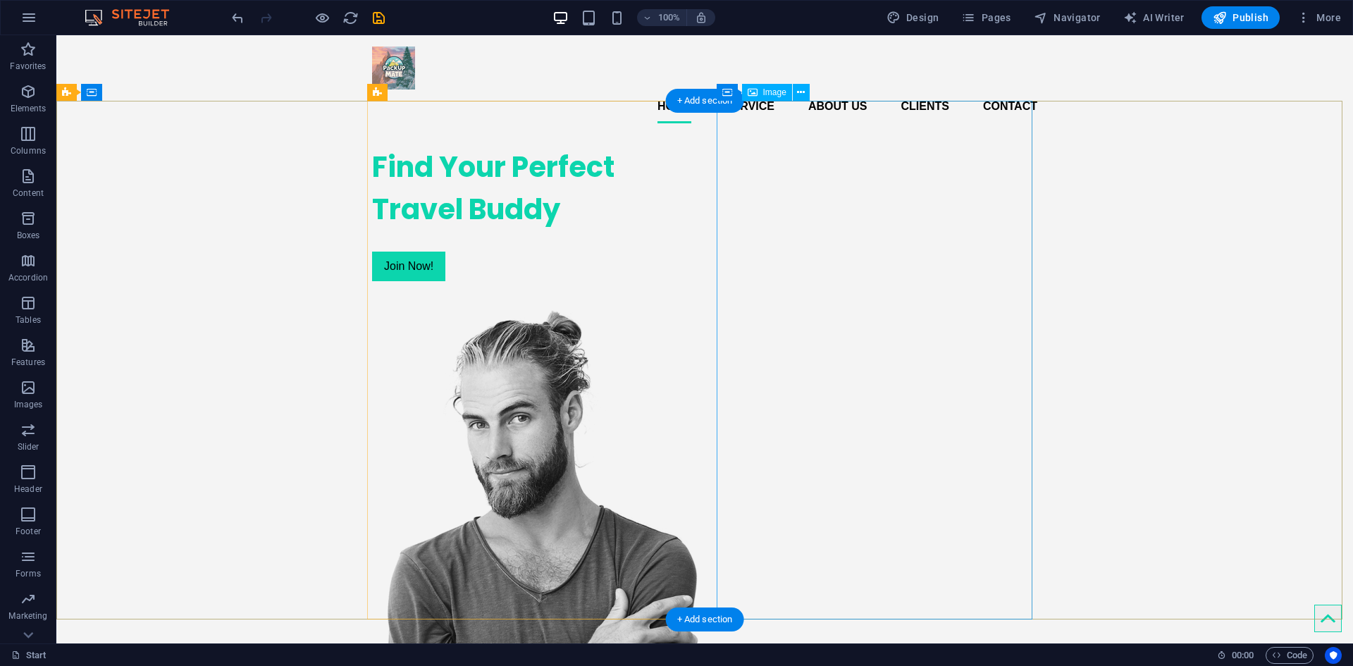
click at [688, 357] on figure at bounding box center [530, 577] width 316 height 536
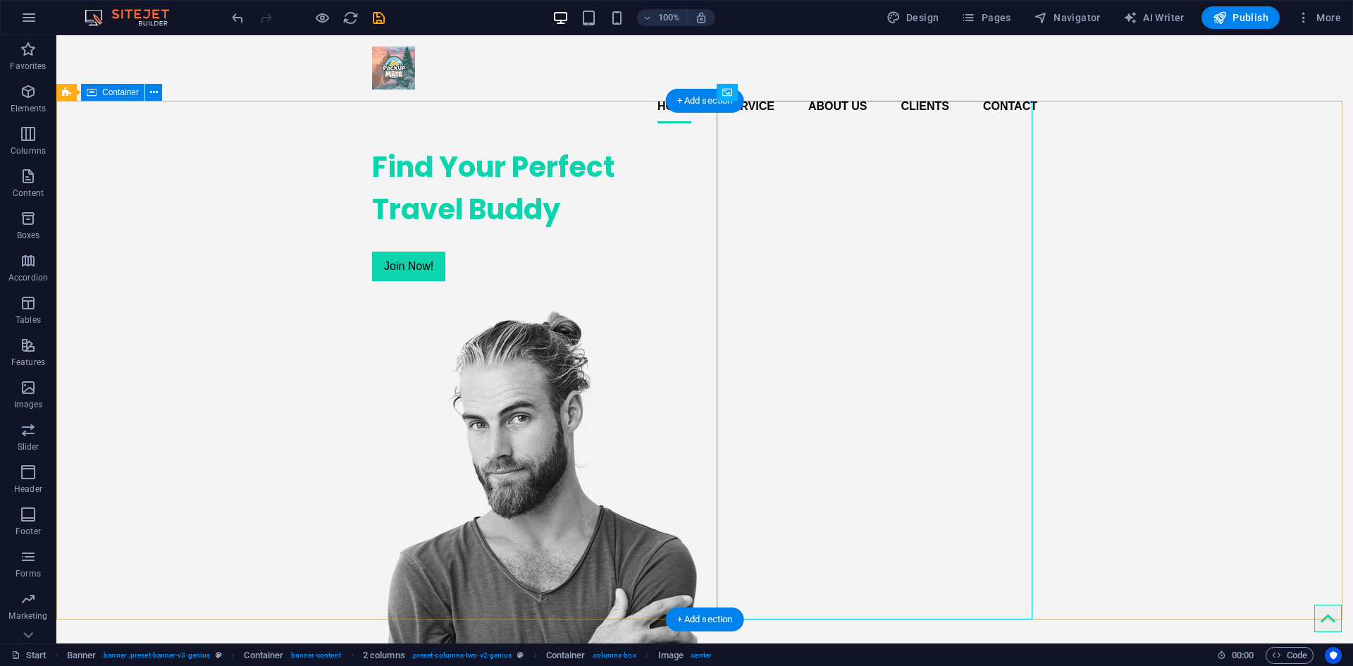
scroll to position [352, 0]
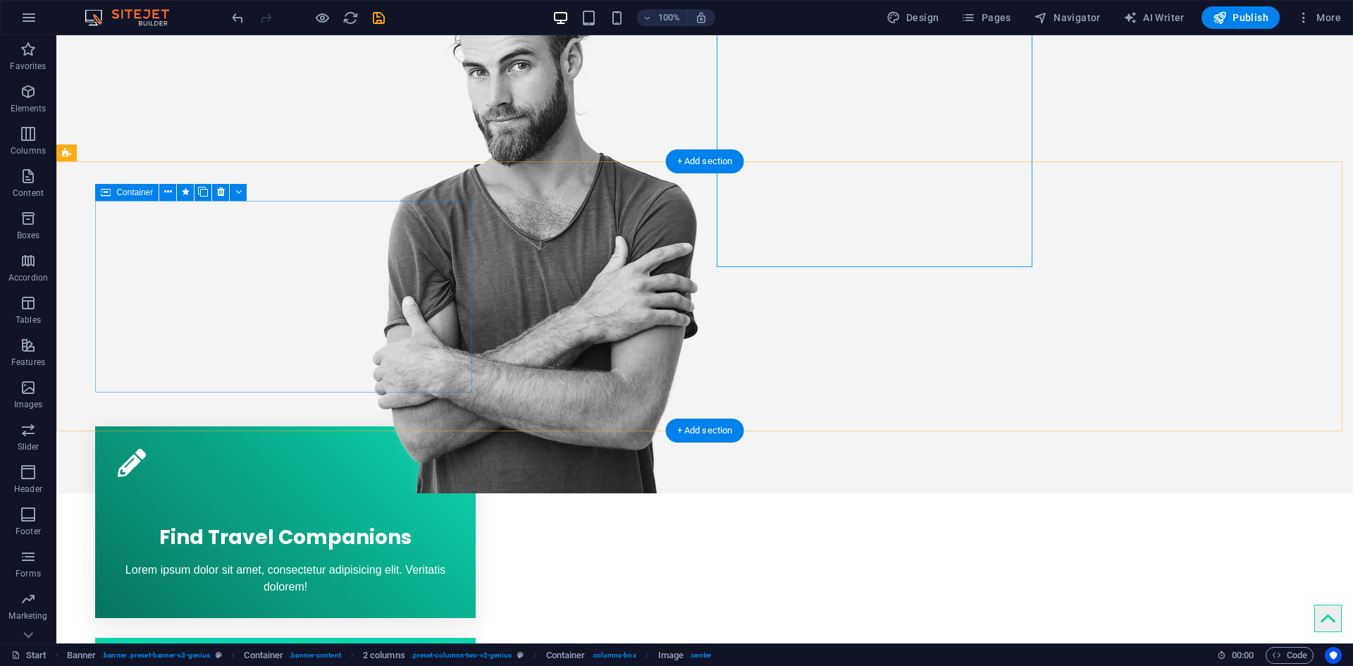
click at [459, 426] on div "Find Travel Companions Lorem ipsum dolor sit amet, consectetur adipisicing elit…" at bounding box center [285, 522] width 380 height 192
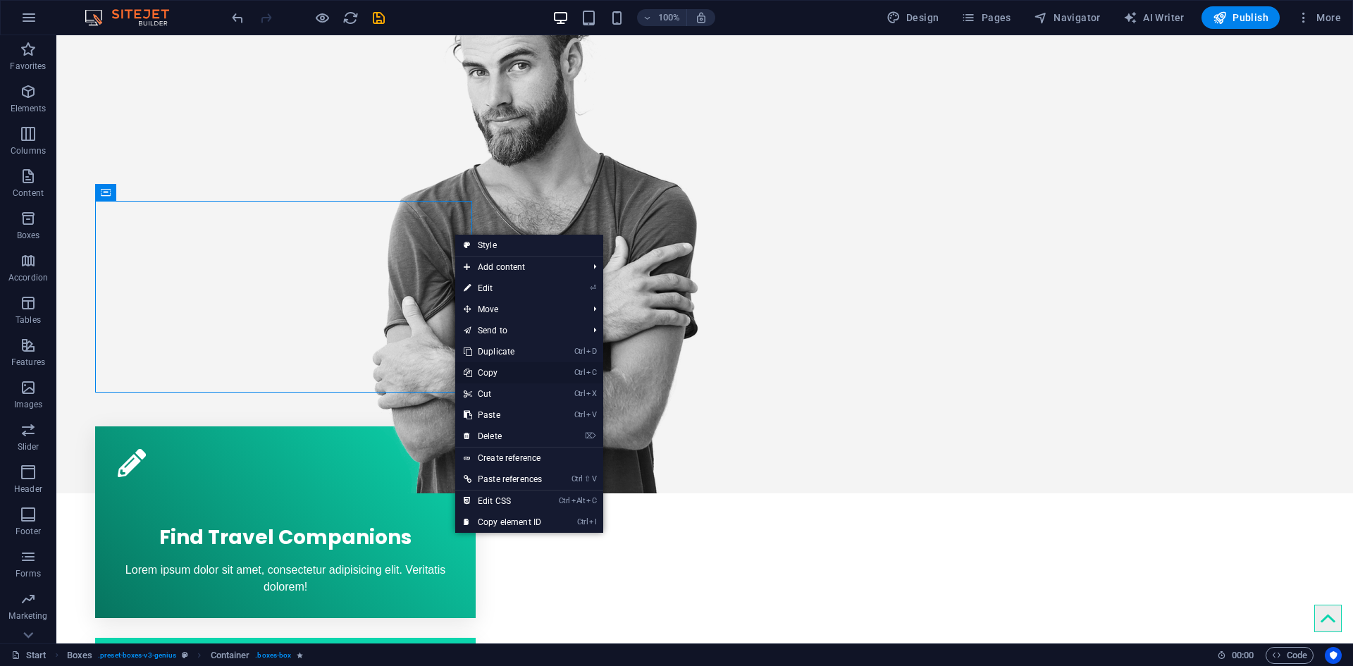
click at [505, 373] on link "Ctrl C Copy" at bounding box center [502, 372] width 95 height 21
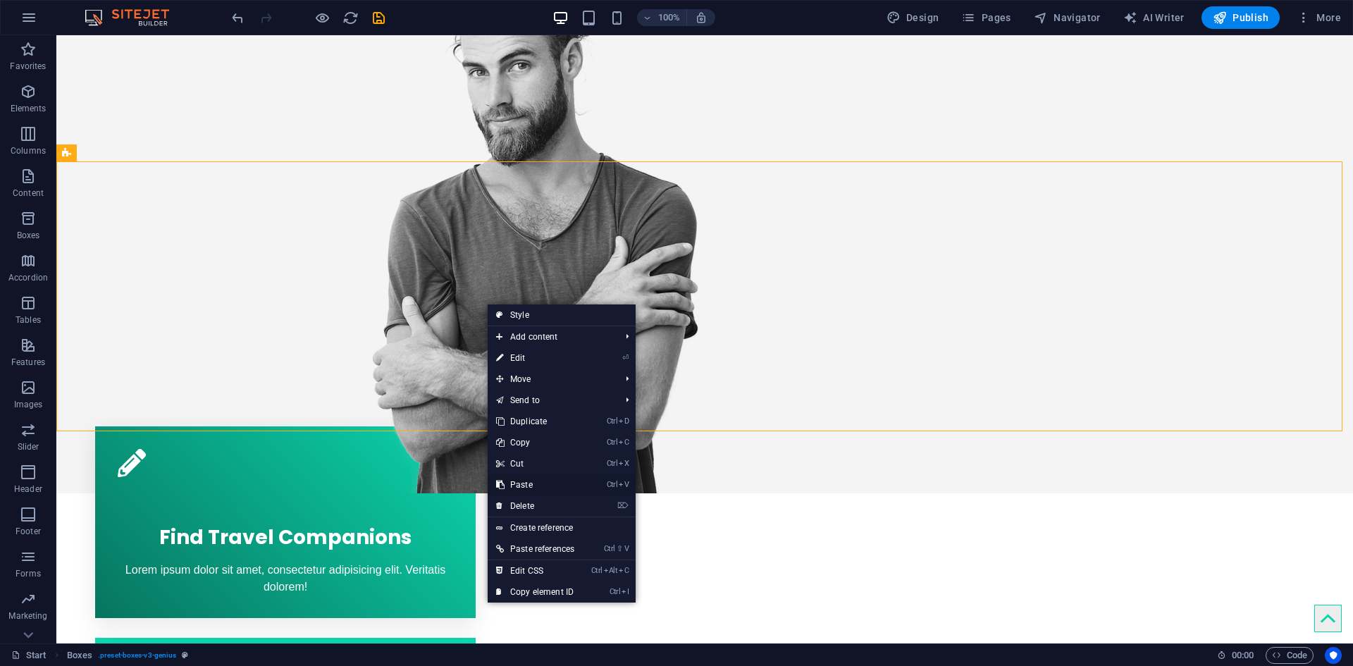
click at [519, 481] on link "Ctrl V Paste" at bounding box center [535, 484] width 95 height 21
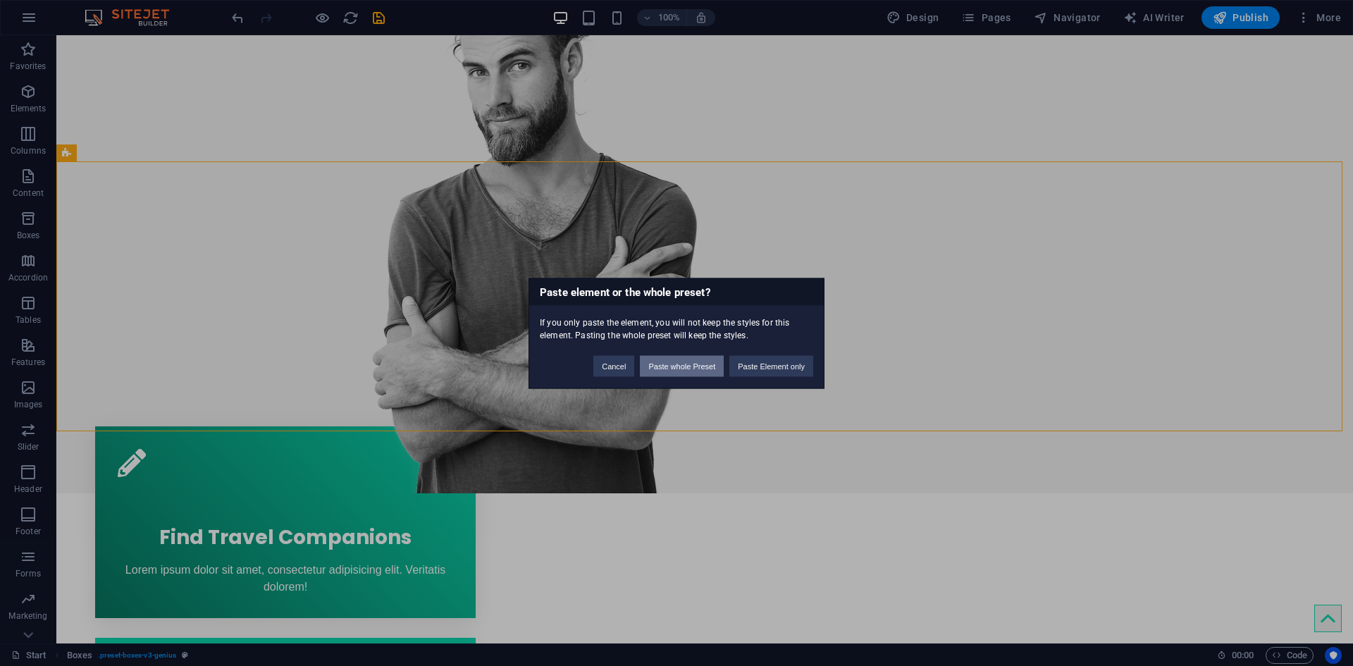
click at [714, 366] on button "Paste whole Preset" at bounding box center [682, 365] width 84 height 21
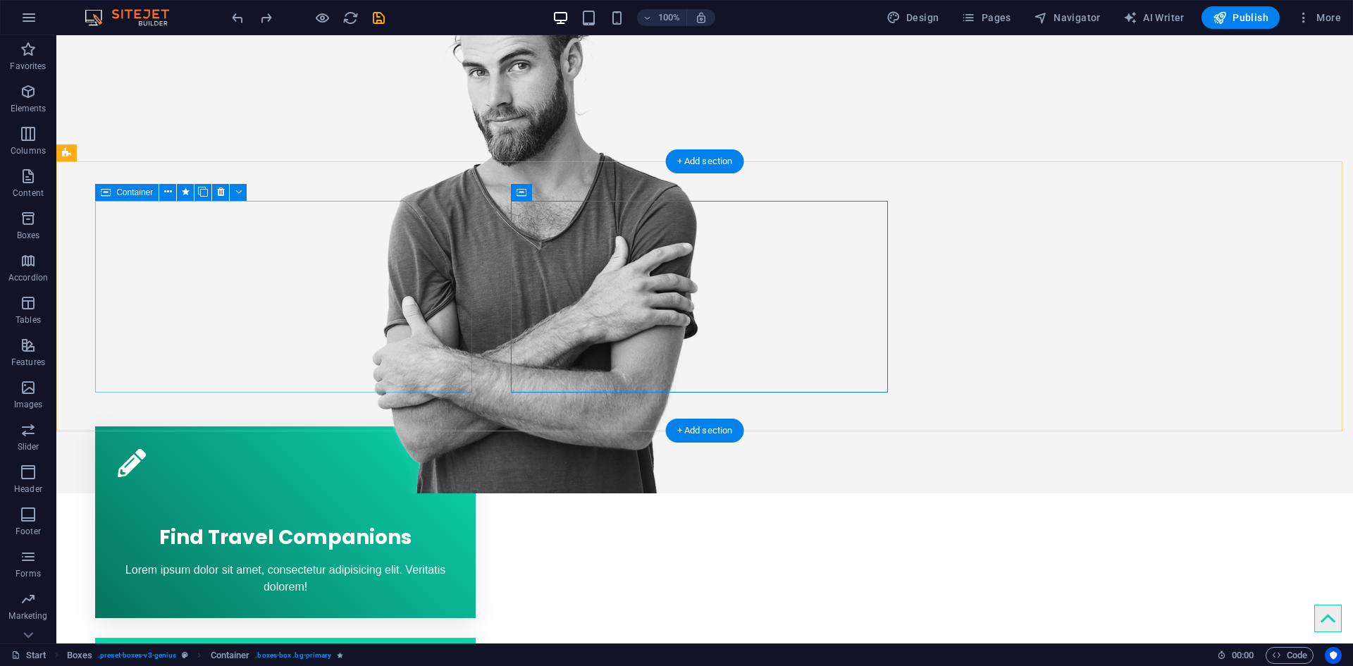
click at [453, 426] on div "Find Travel Companions Lorem ipsum dolor sit amet, consectetur adipisicing elit…" at bounding box center [285, 522] width 380 height 192
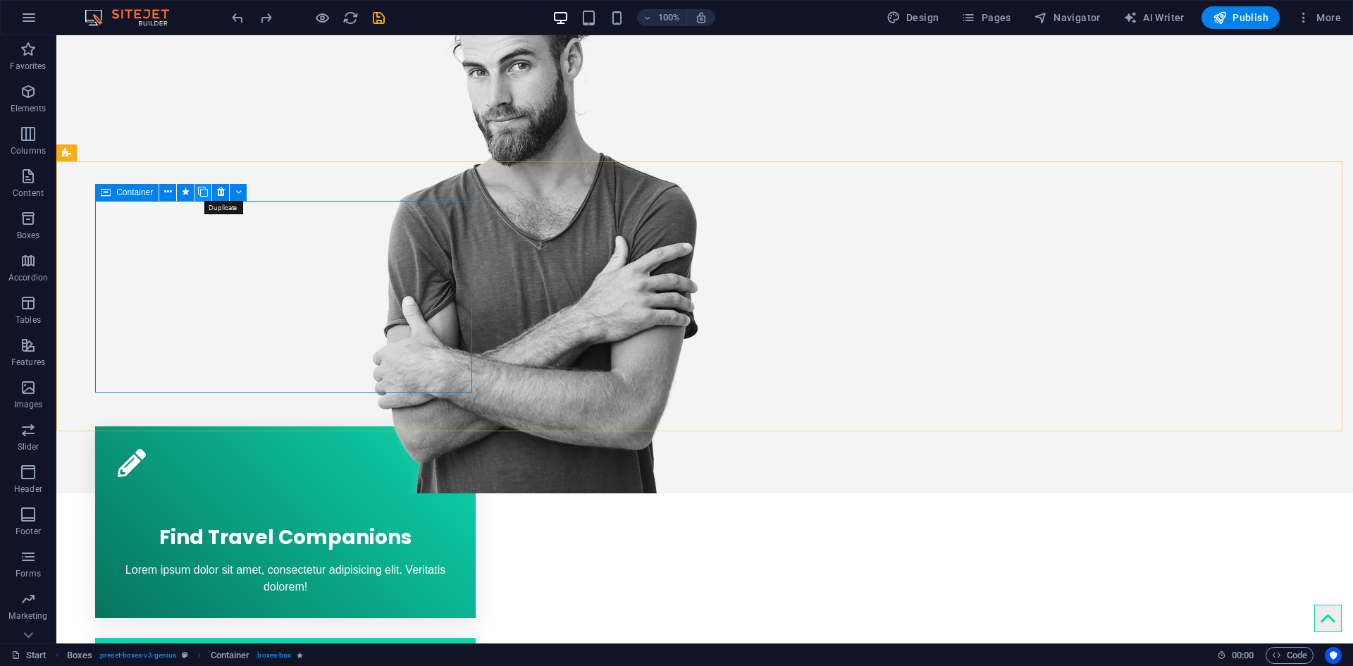
click at [210, 194] on button at bounding box center [202, 192] width 17 height 17
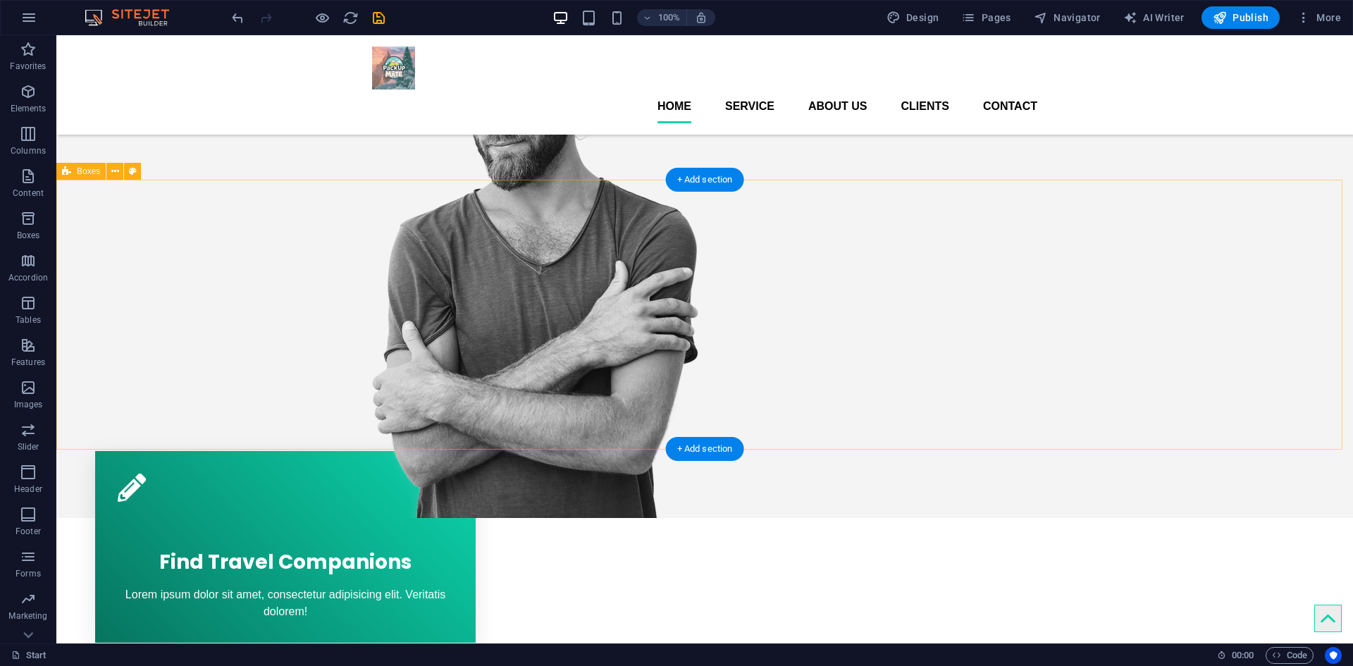
scroll to position [211, 0]
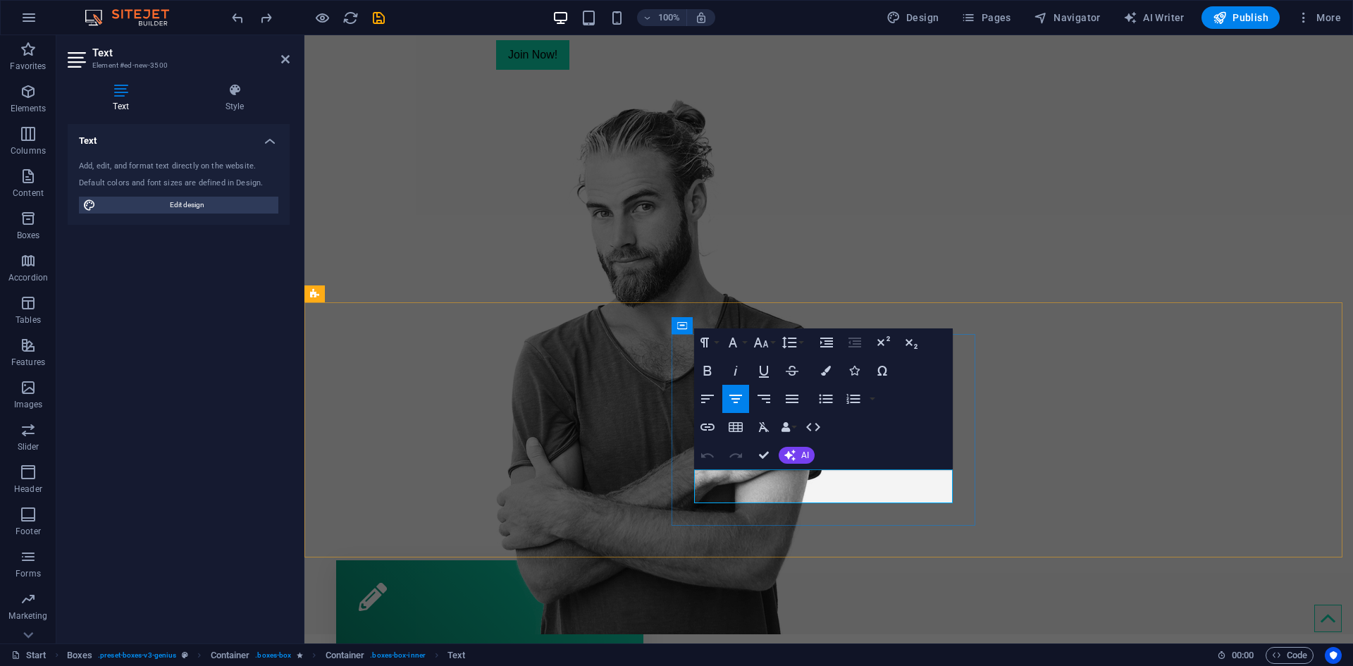
drag, startPoint x: 986, startPoint y: 495, endPoint x: 738, endPoint y: 495, distance: 248.0
click at [783, 70] on div "Join Now!" at bounding box center [654, 55] width 316 height 30
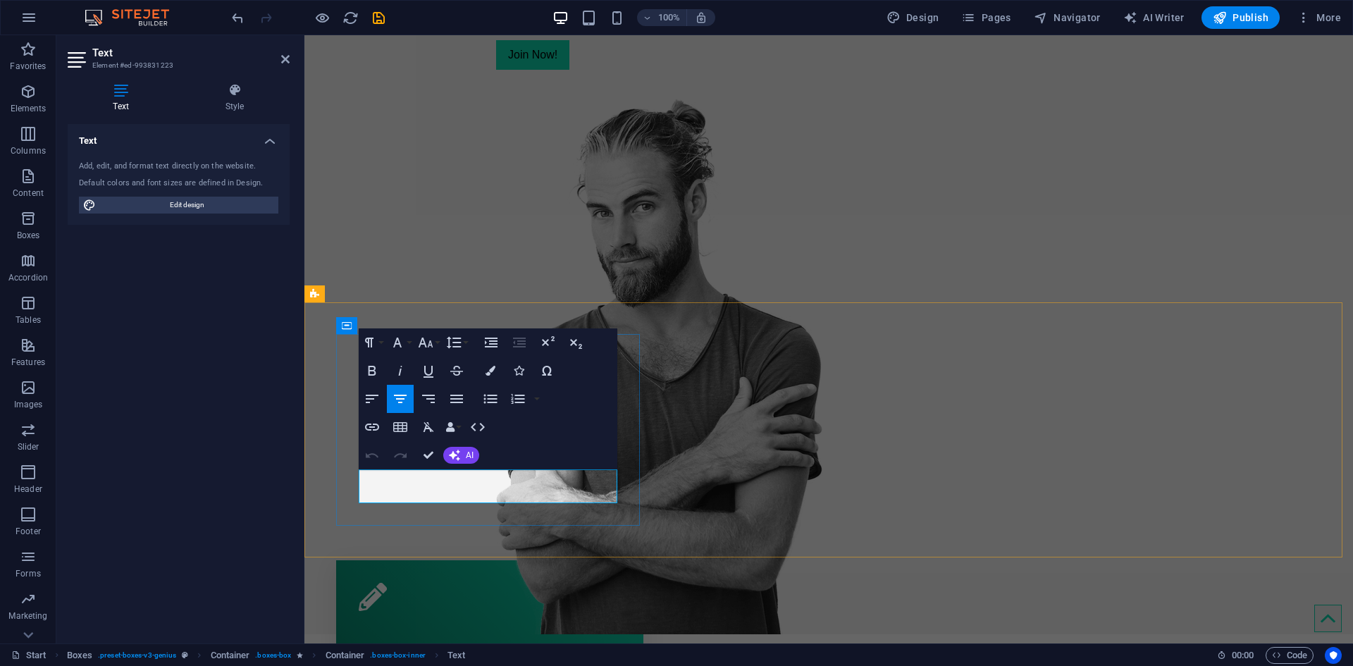
click at [475, 261] on div "Find Your Perfect Travel Buddy Join Now!" at bounding box center [828, 278] width 1048 height 711
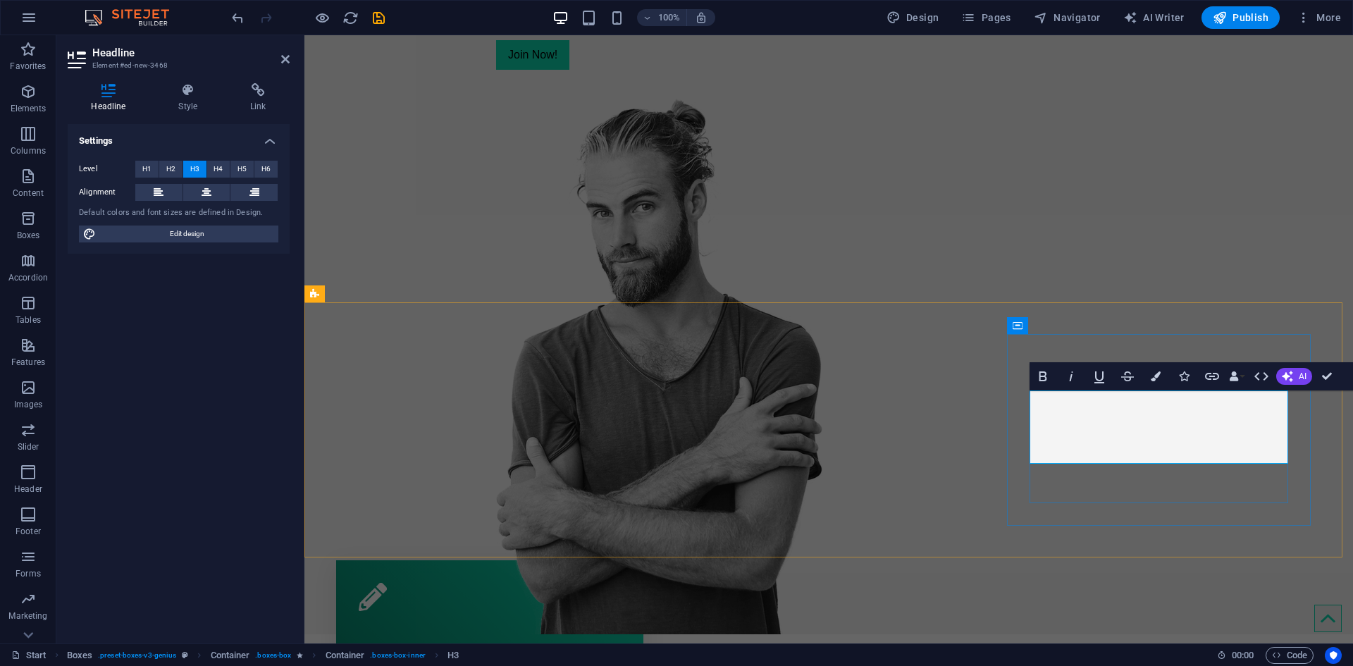
click at [770, 81] on div "Find Your Perfect Travel Buddy Join Now!" at bounding box center [654, 2] width 316 height 158
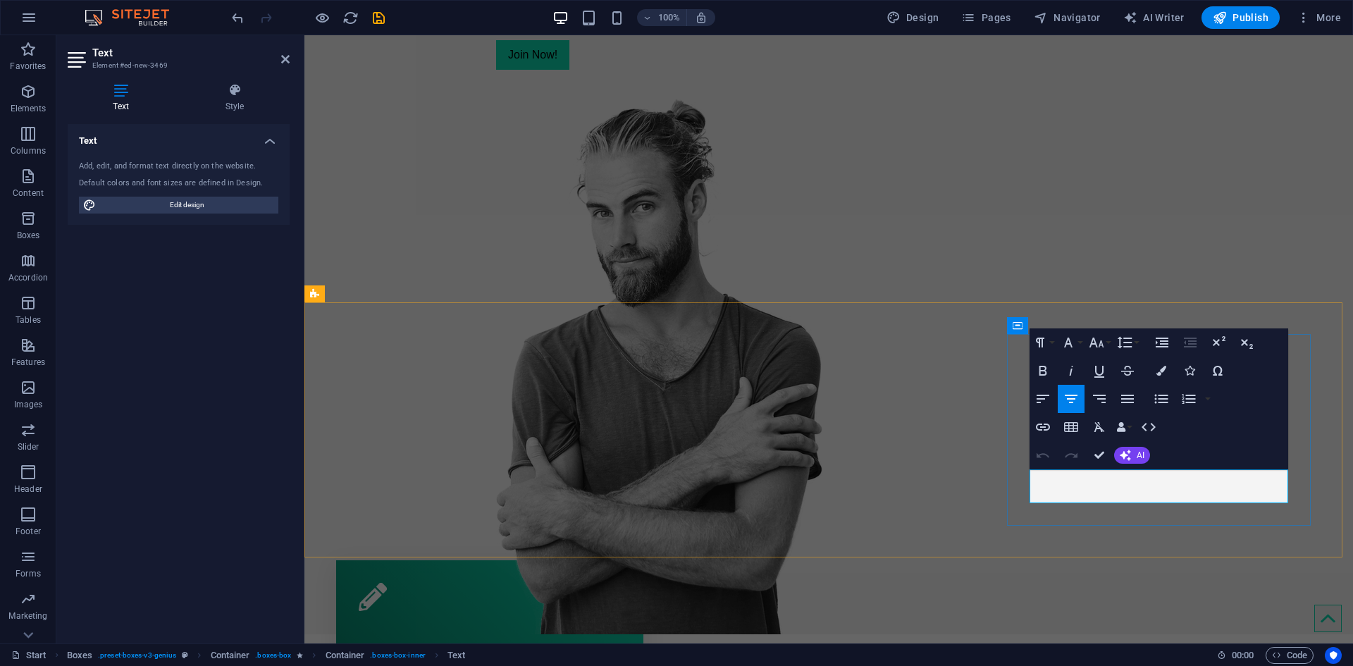
drag, startPoint x: 1330, startPoint y: 479, endPoint x: 1082, endPoint y: 479, distance: 248.0
click at [1254, 190] on div "Find Your Perfect Travel Buddy Join Now!" at bounding box center [828, 278] width 1048 height 711
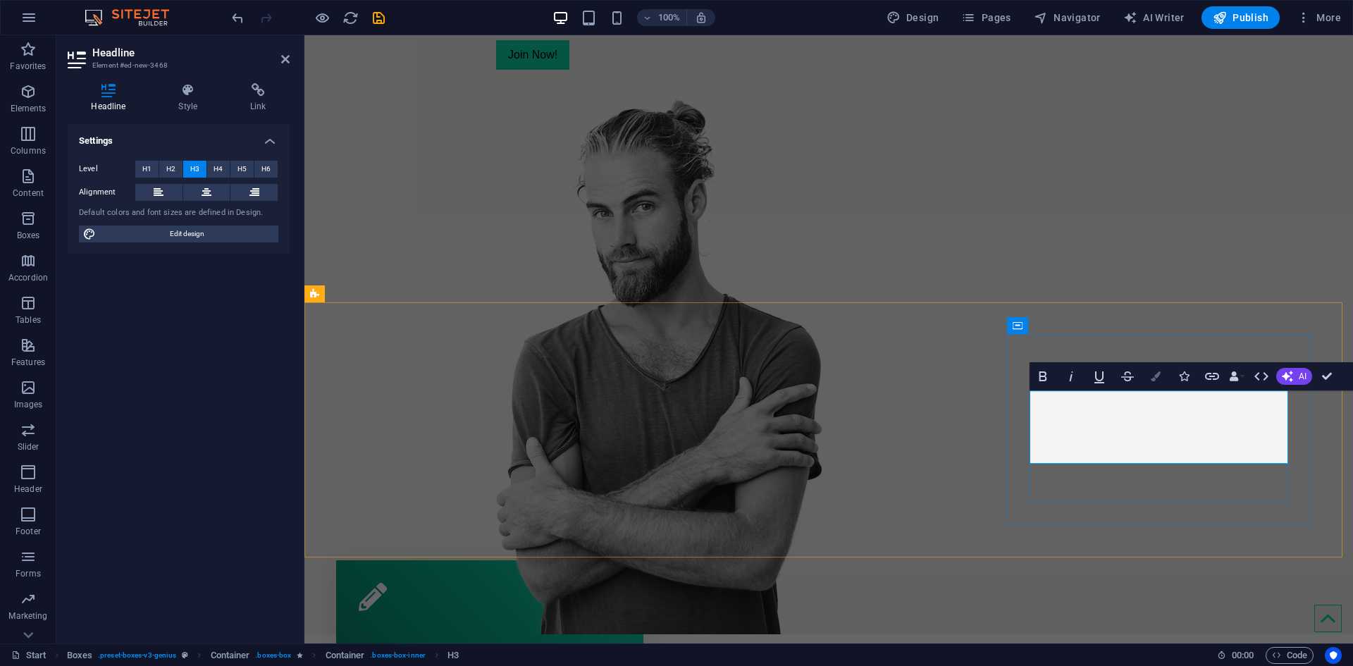
click at [1142, 390] on button "Colors" at bounding box center [1155, 376] width 27 height 28
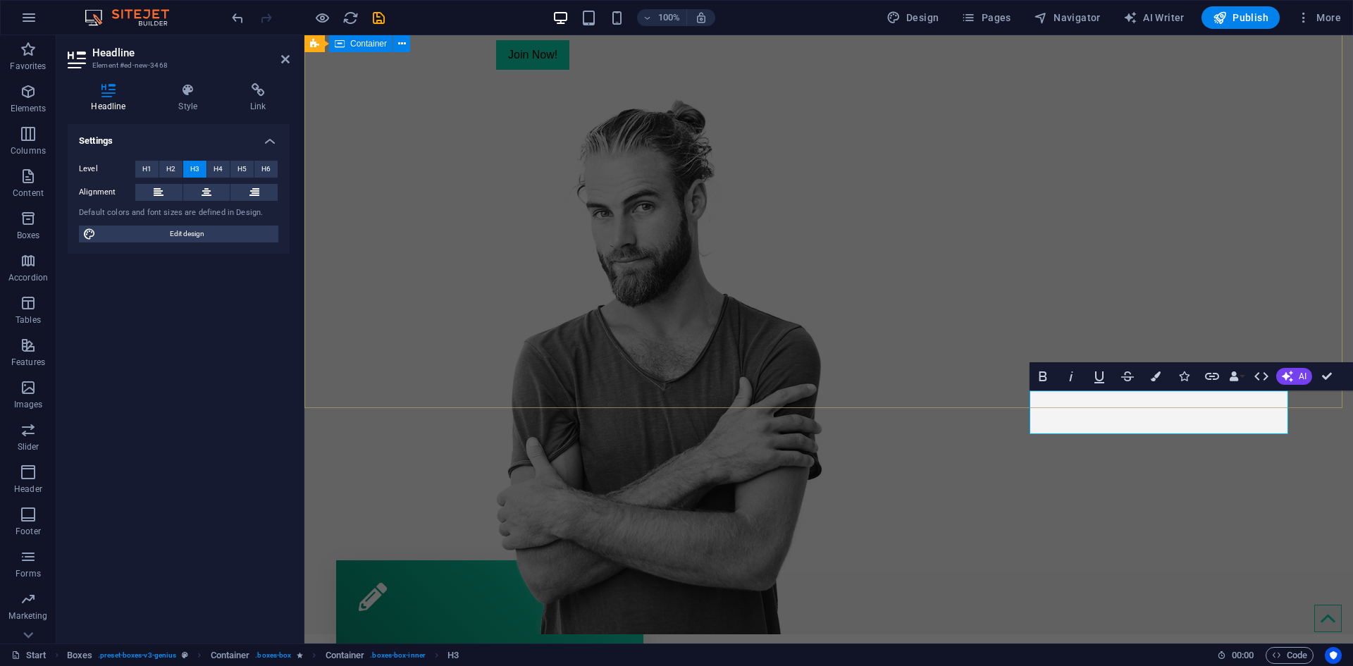
click at [1263, 246] on div "Find Your Perfect Travel Buddy Join Now!" at bounding box center [828, 278] width 1048 height 711
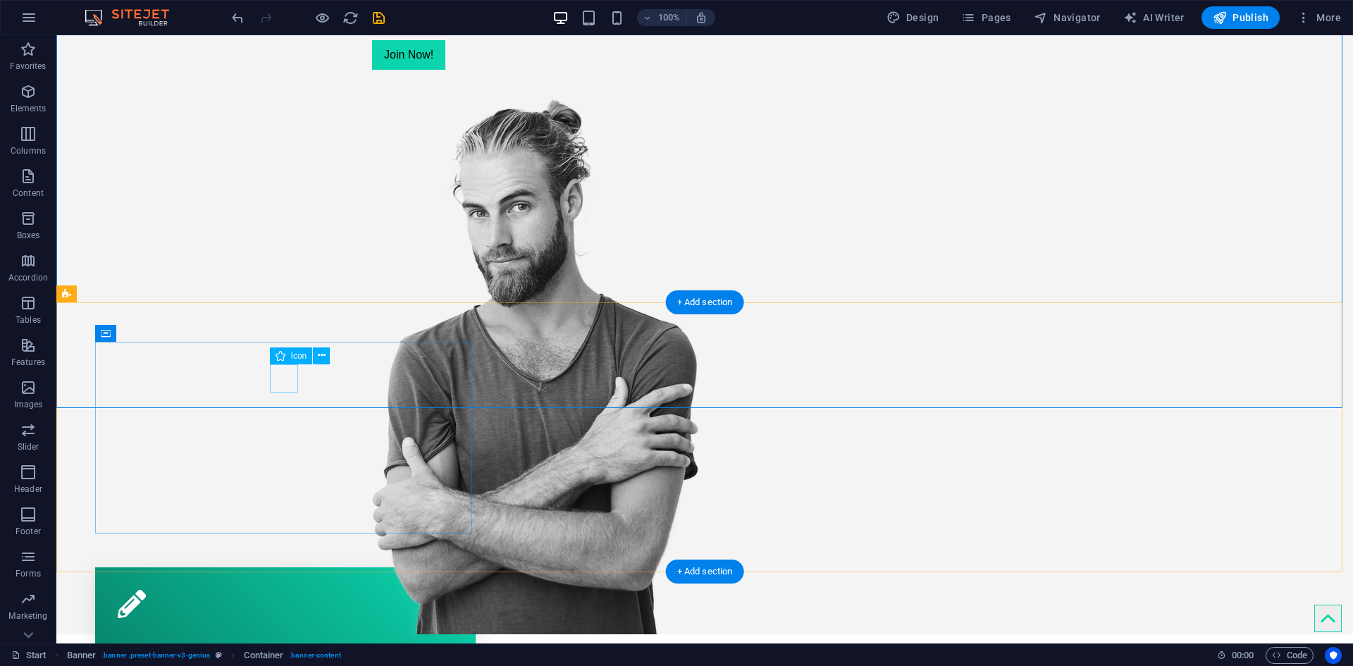
click at [281, 590] on figure at bounding box center [285, 604] width 335 height 28
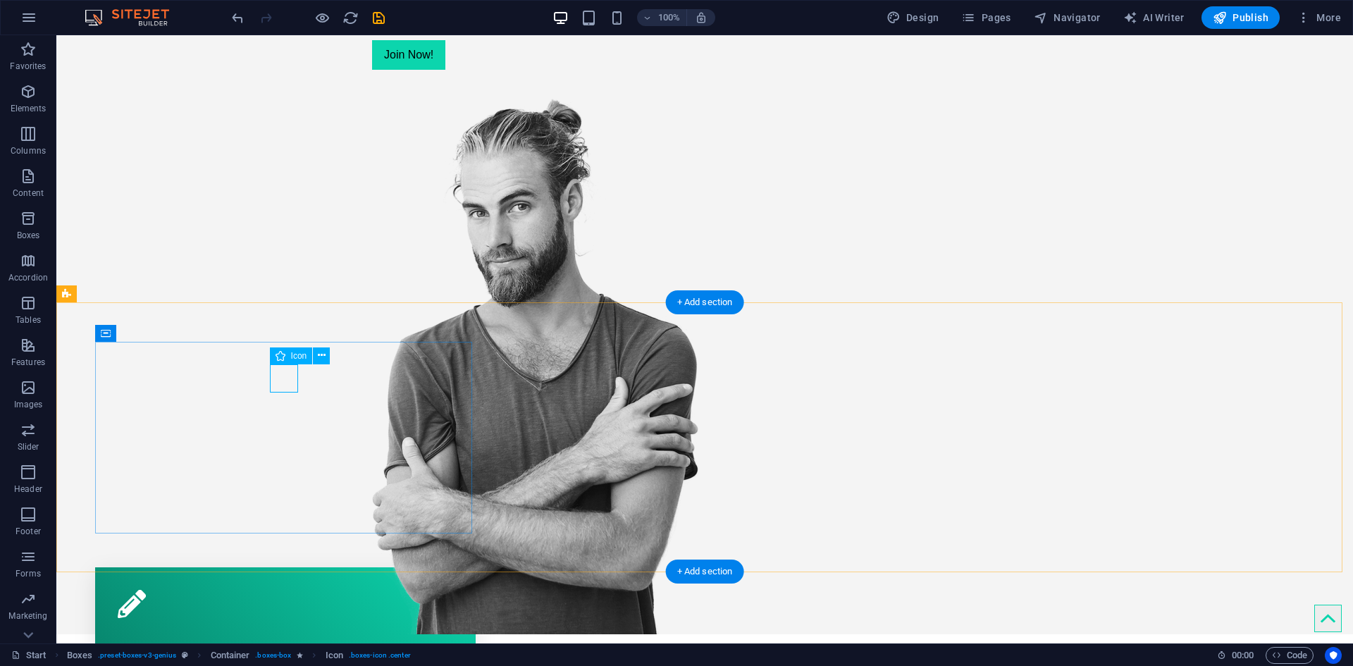
click at [283, 590] on figure at bounding box center [285, 604] width 335 height 28
select select "xMidYMid"
select select "px"
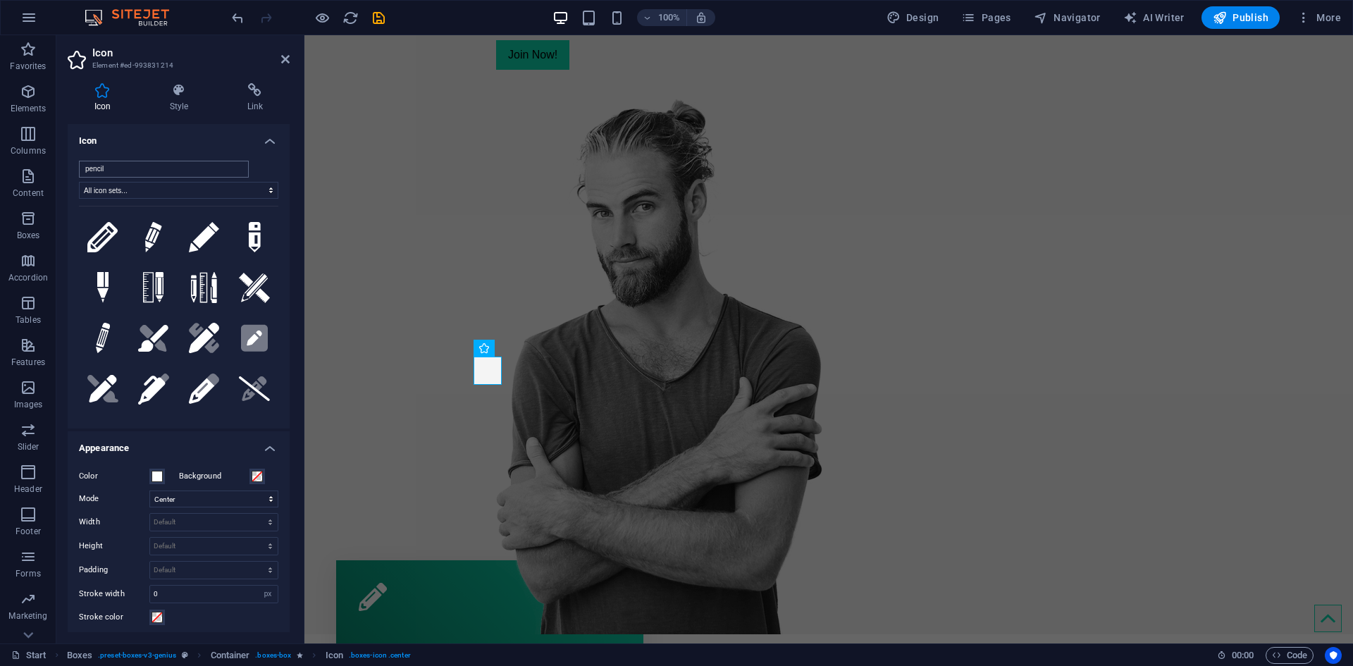
click at [120, 163] on input "pencil" at bounding box center [164, 169] width 170 height 17
click at [127, 185] on select "All icon sets... IcoFont Ionicons FontAwesome Brands FontAwesome Duotone FontAw…" at bounding box center [178, 190] width 199 height 17
click at [128, 168] on input "pencil" at bounding box center [164, 169] width 170 height 17
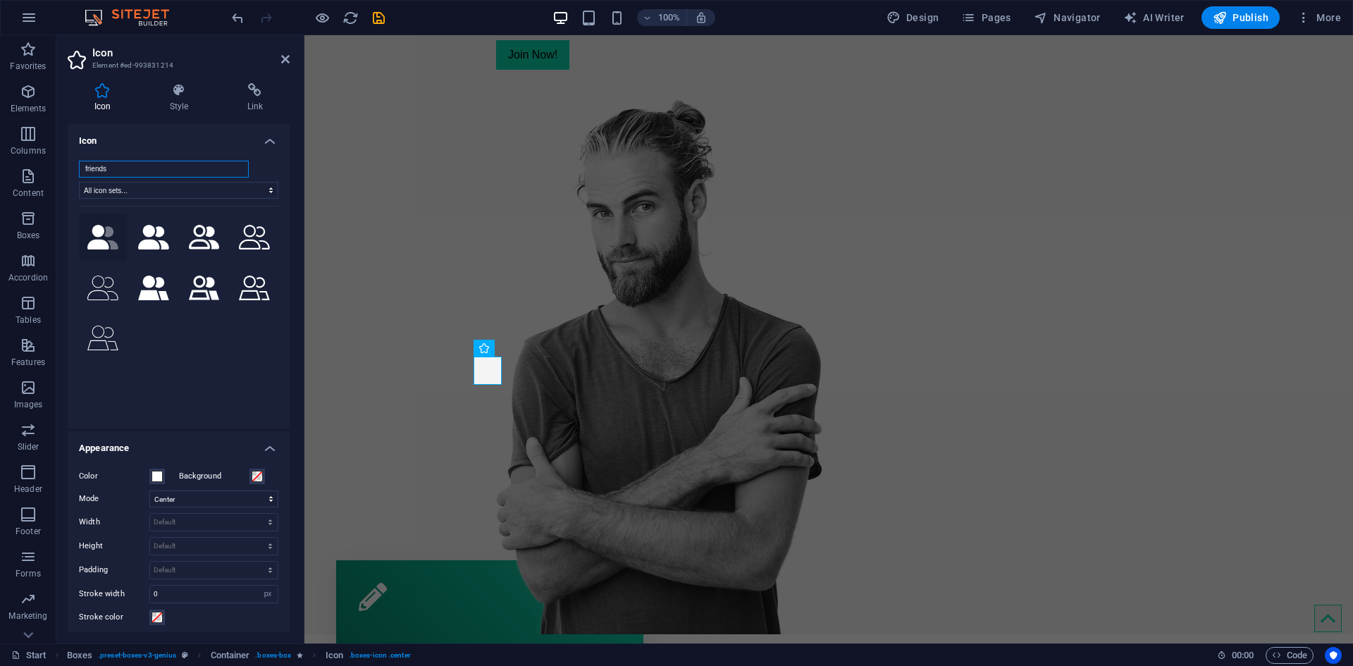
type input "friends"
click at [112, 234] on icon at bounding box center [111, 237] width 14 height 23
click at [748, 81] on div "Find Your Perfect Travel Buddy Join Now!" at bounding box center [654, 2] width 316 height 158
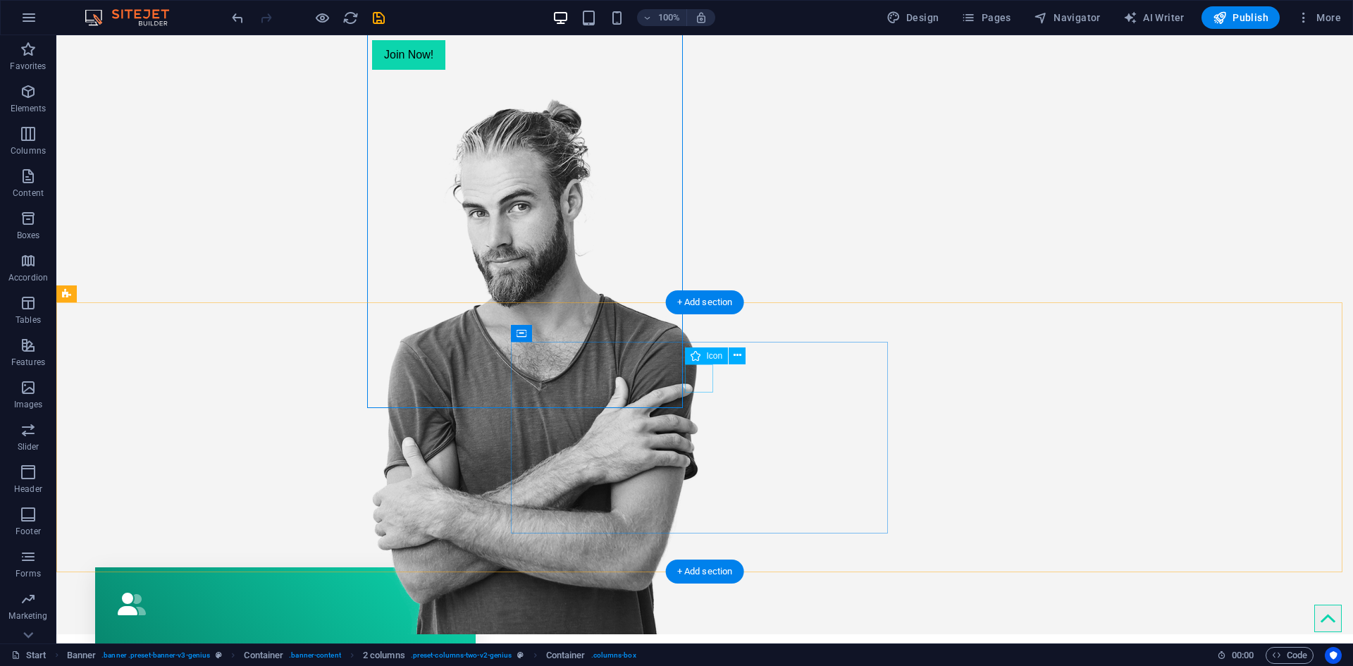
select select "xMidYMid"
select select "px"
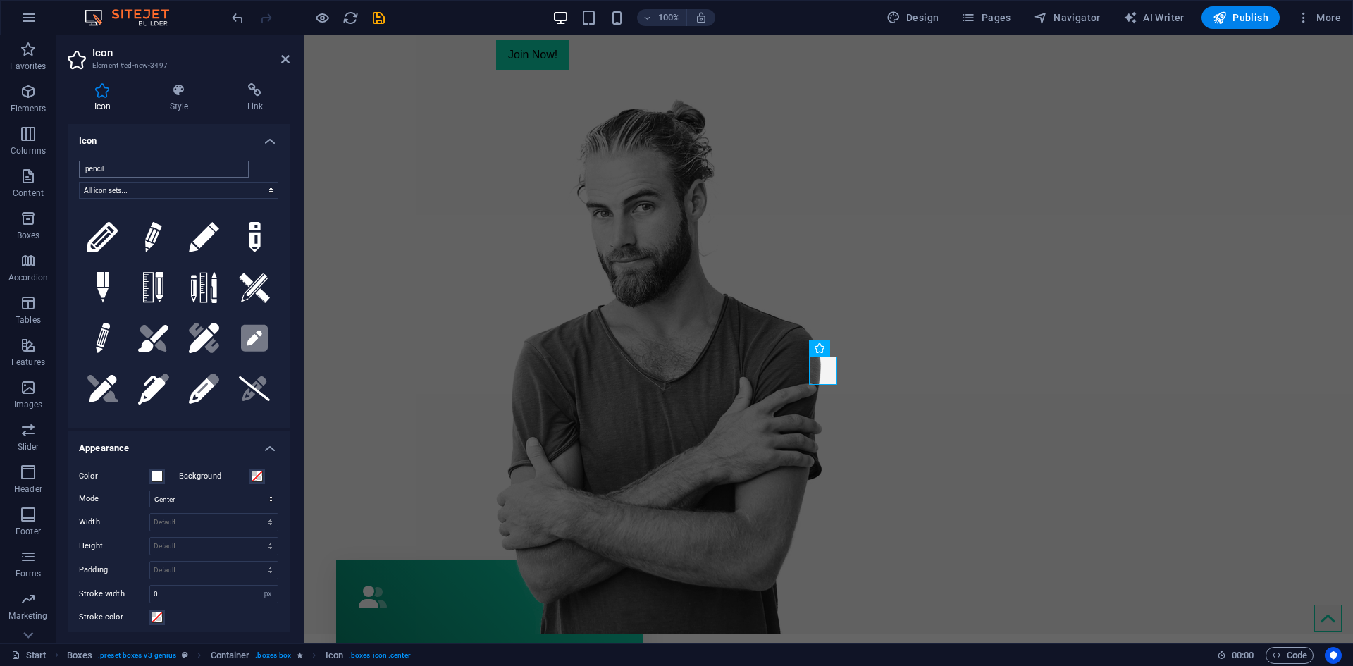
type input "p"
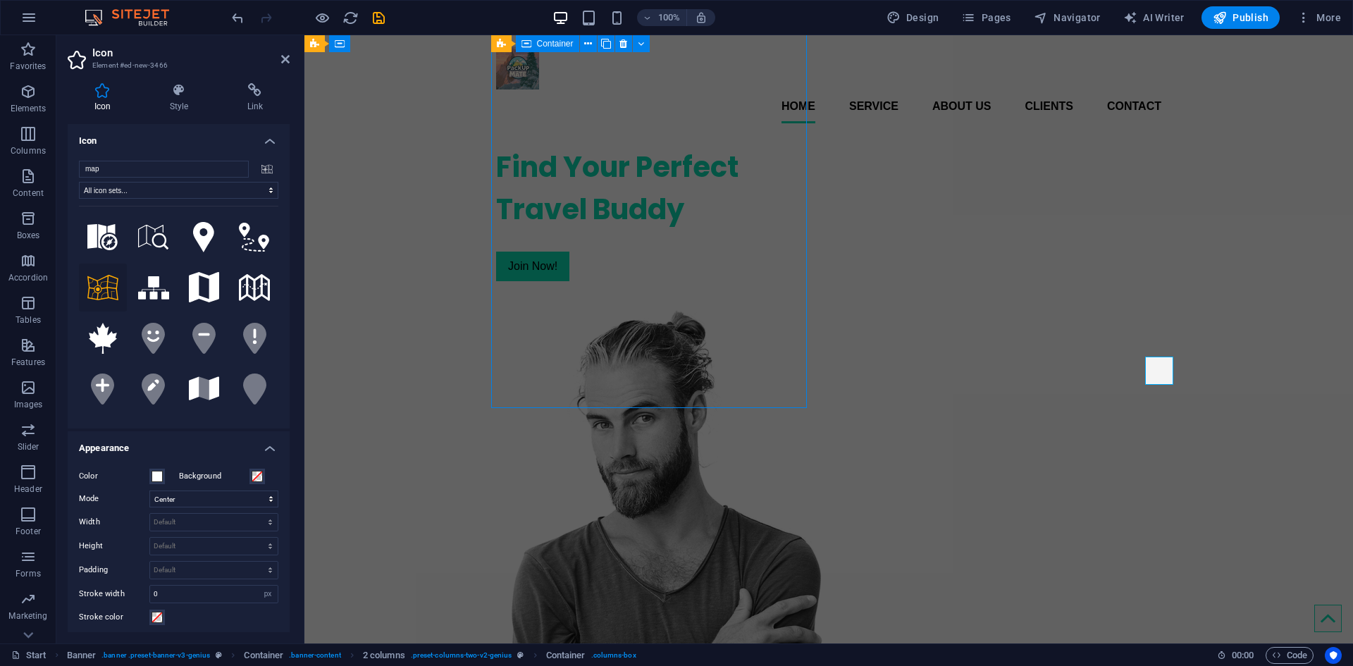
scroll to position [211, 0]
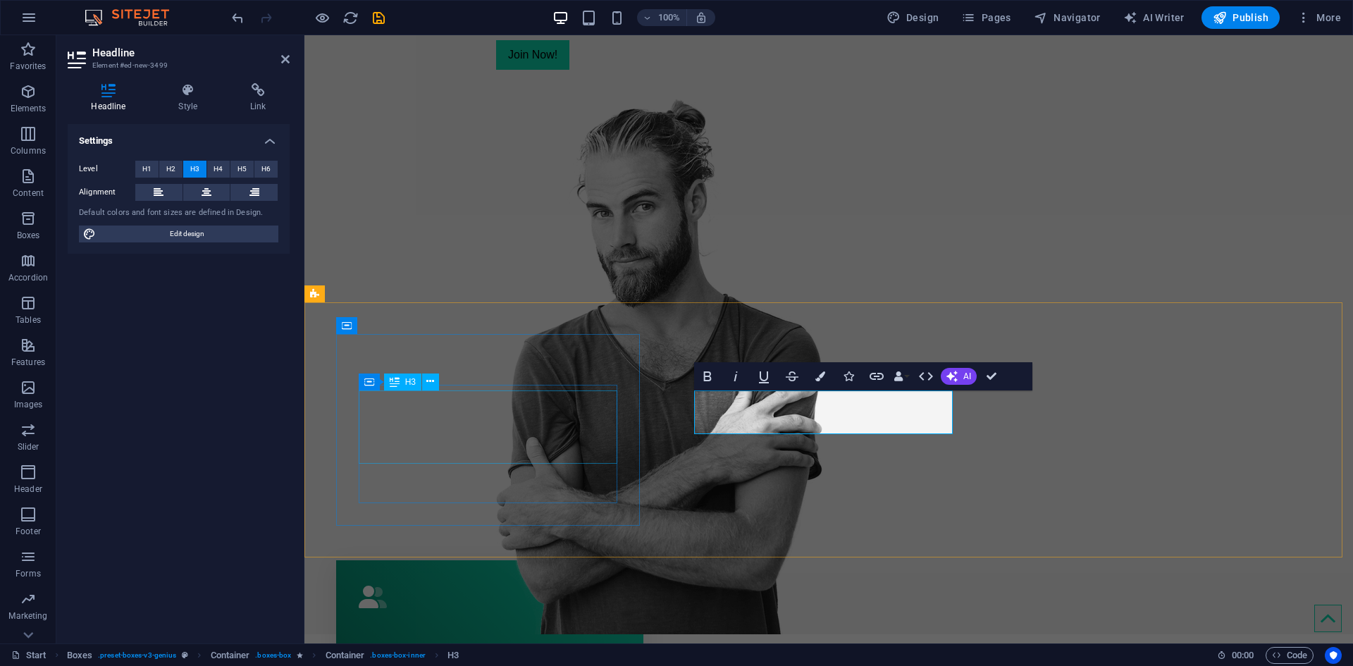
click at [569, 616] on div "Find Travel Companions" at bounding box center [490, 652] width 262 height 73
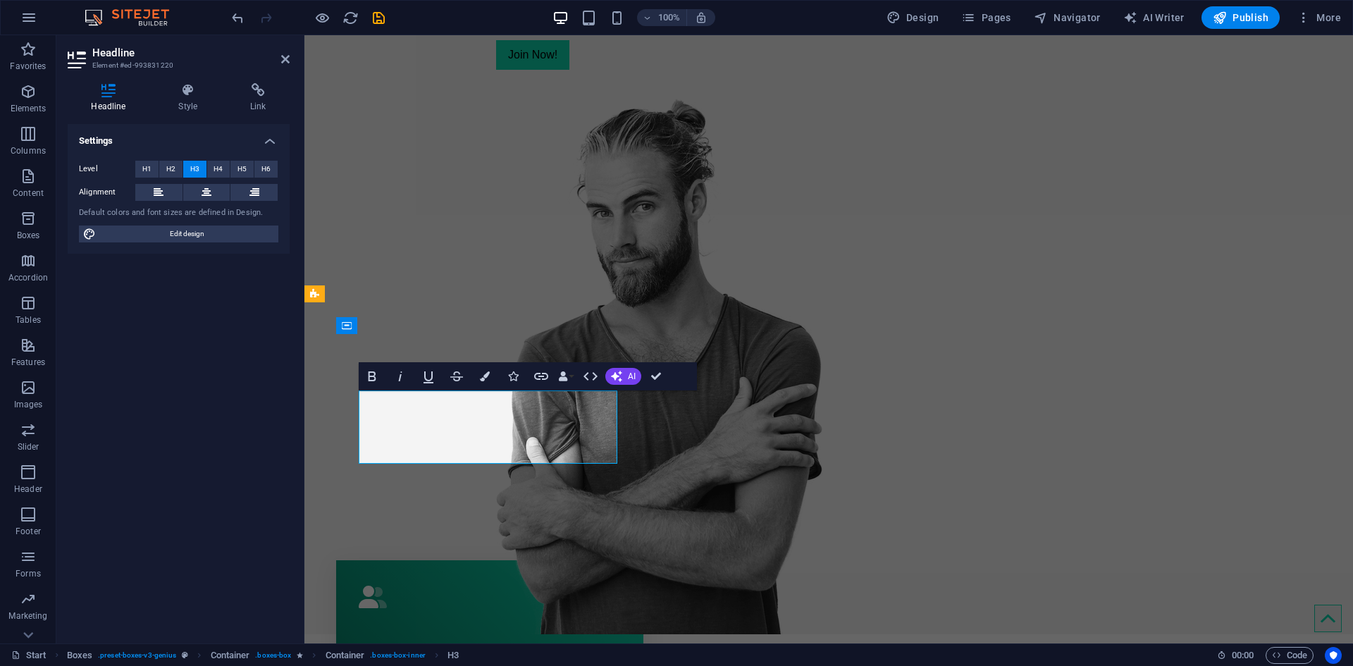
click at [569, 616] on div "Find Travel Companions" at bounding box center [490, 652] width 262 height 73
click at [509, 627] on h3 "Find Travel Companions" at bounding box center [490, 656] width 262 height 59
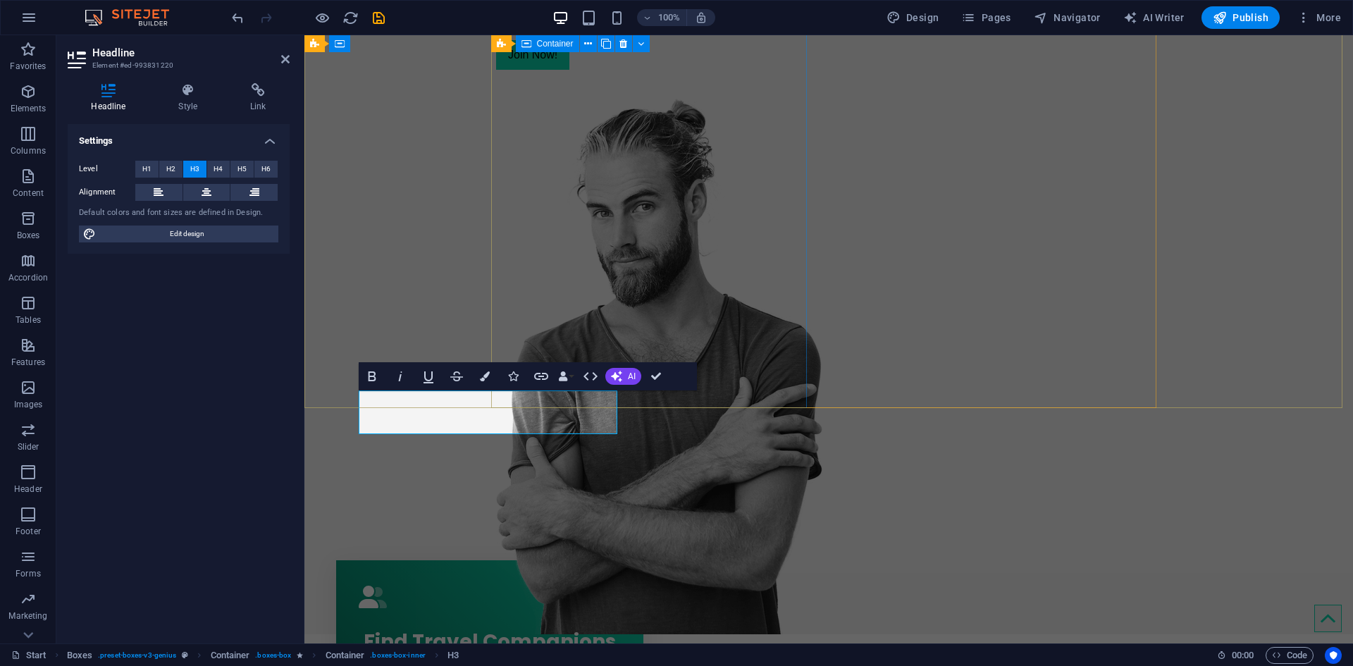
click at [674, 81] on div "Find Your Perfect Travel Buddy Join Now!" at bounding box center [654, 2] width 316 height 158
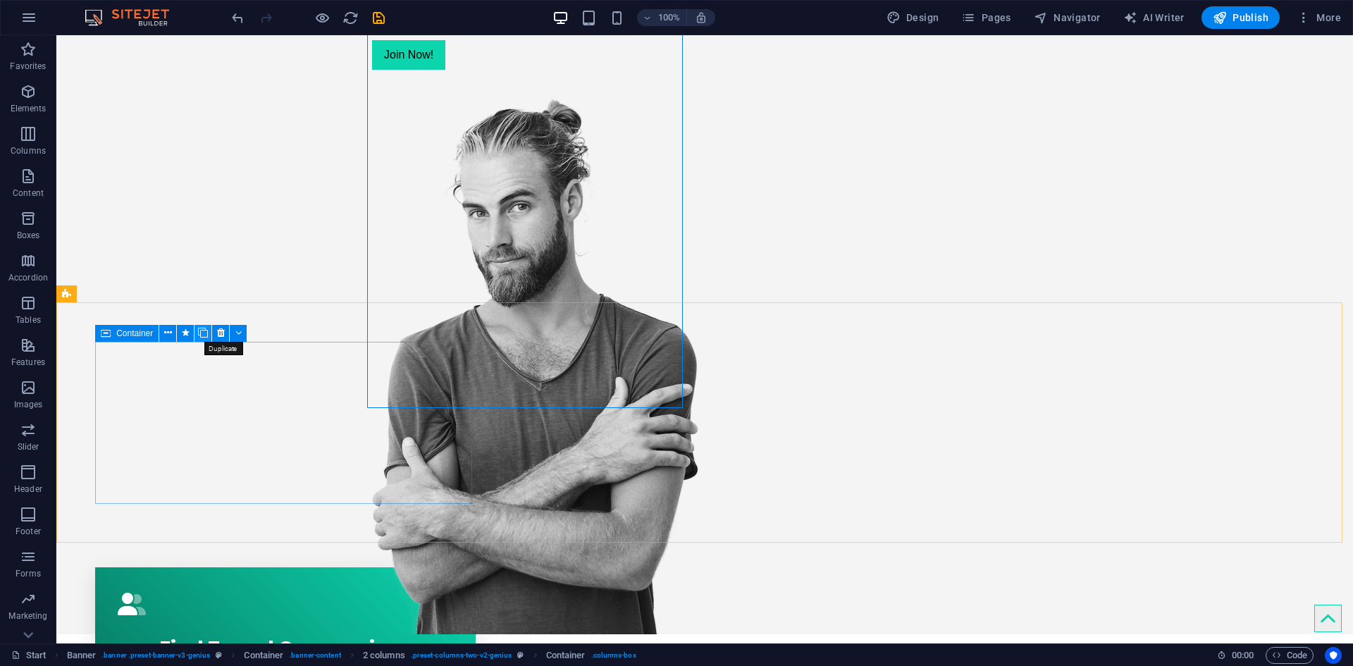
click at [203, 333] on icon at bounding box center [203, 333] width 10 height 15
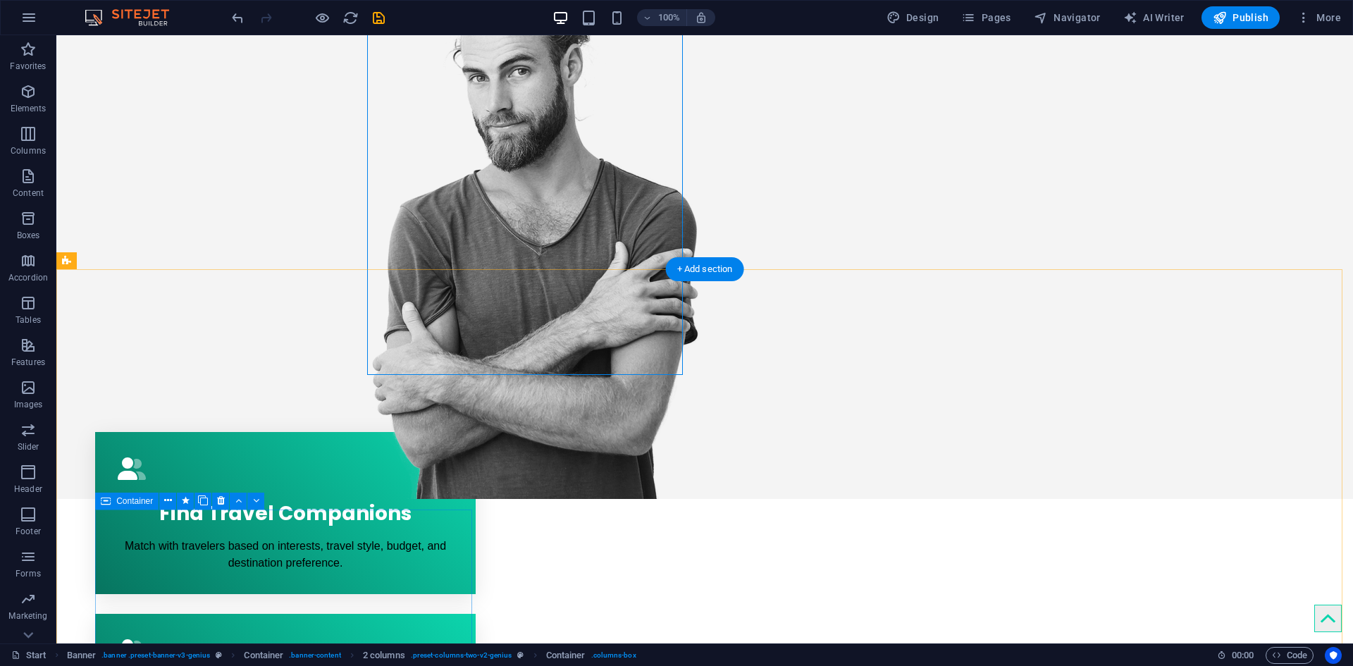
scroll to position [352, 0]
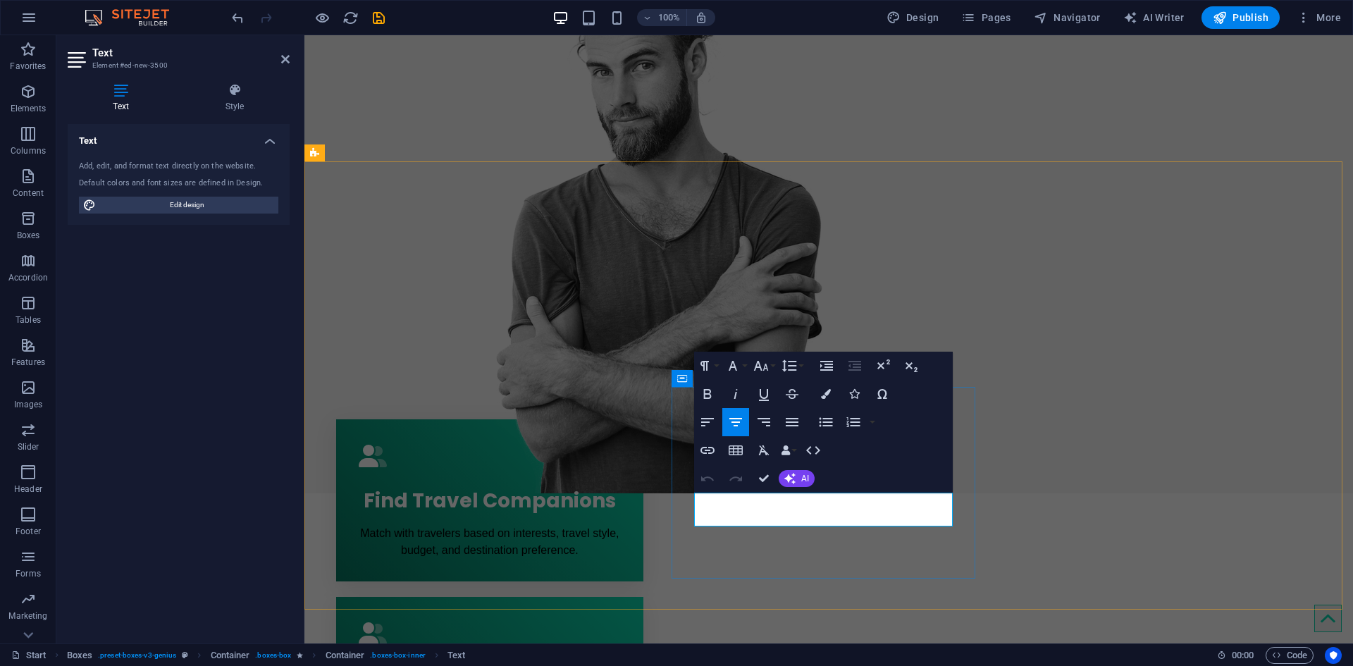
click at [455, 121] on div "Find Your Perfect Travel Buddy Join Now!" at bounding box center [828, 137] width 1048 height 711
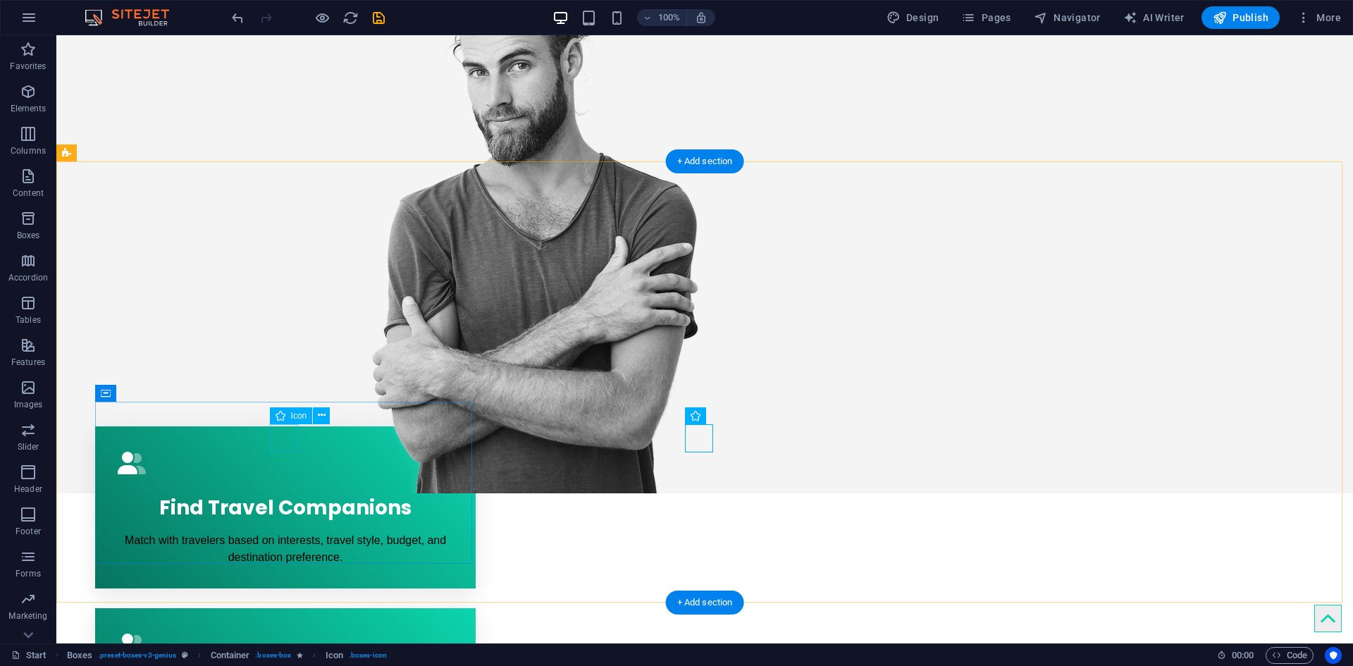
select select "xMidYMid"
select select "px"
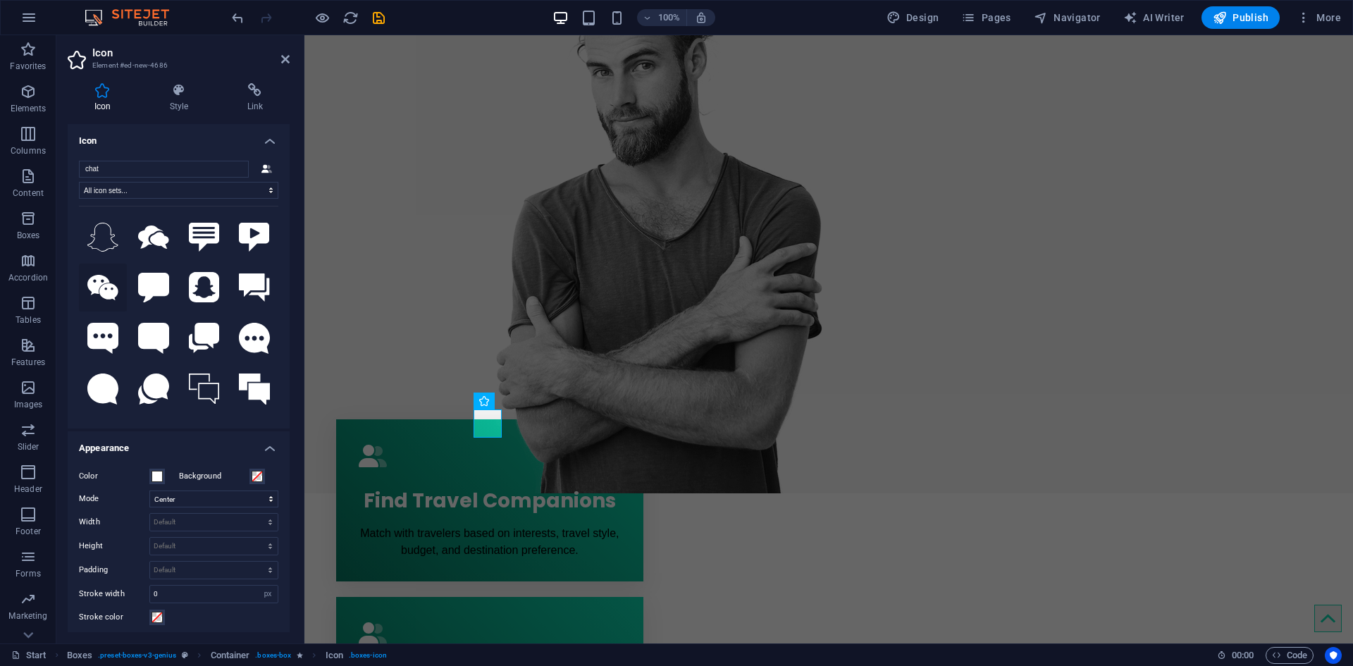
type input "chat"
click at [111, 280] on icon at bounding box center [102, 287] width 31 height 25
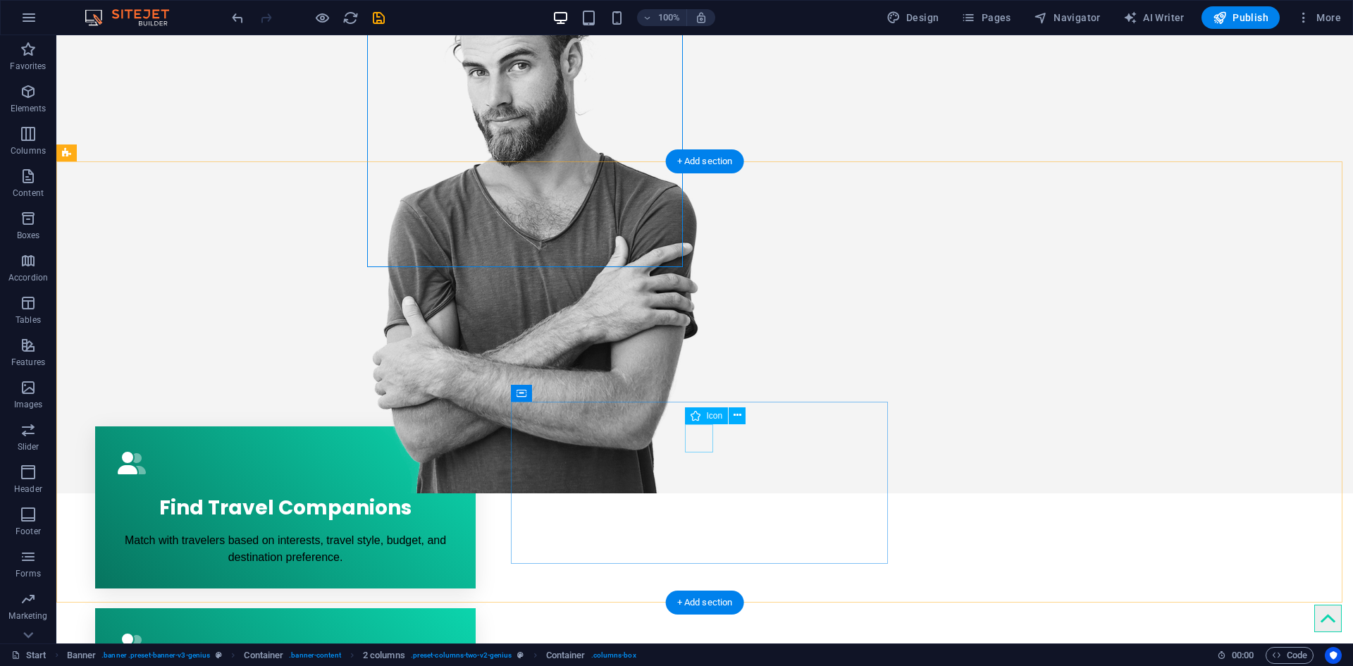
select select "xMidYMid"
select select "px"
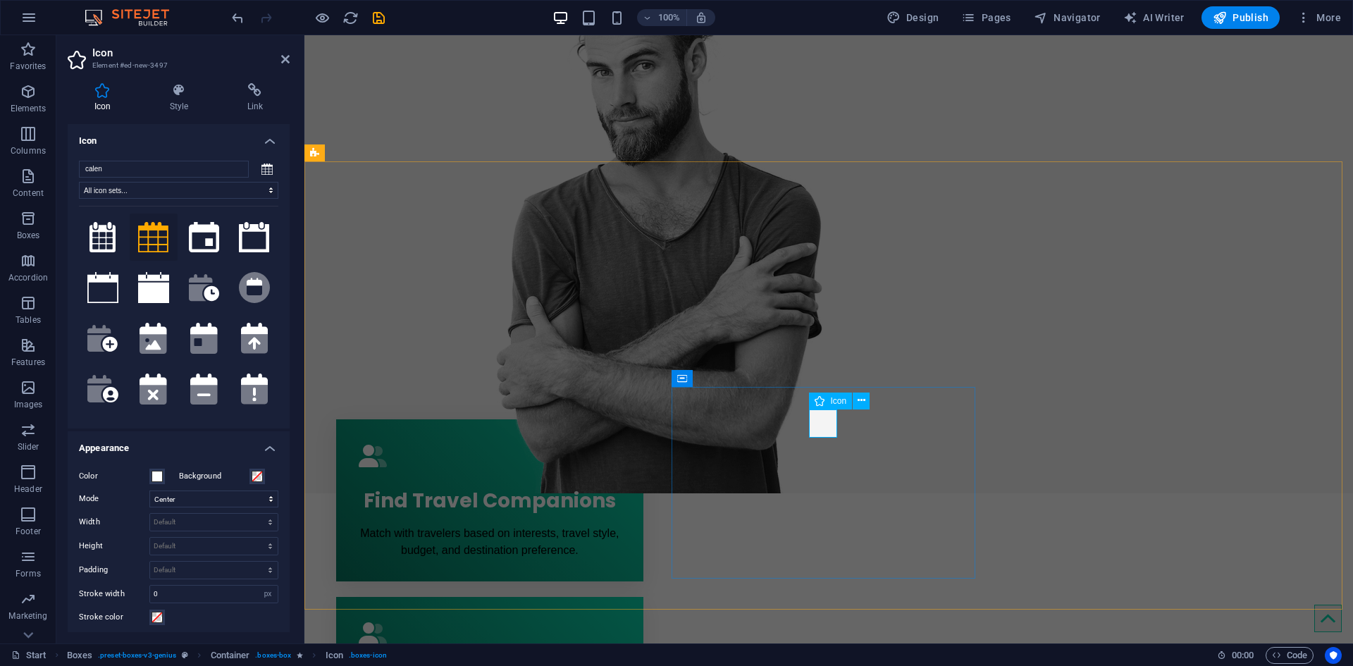
click at [181, 174] on input "calen" at bounding box center [164, 169] width 170 height 17
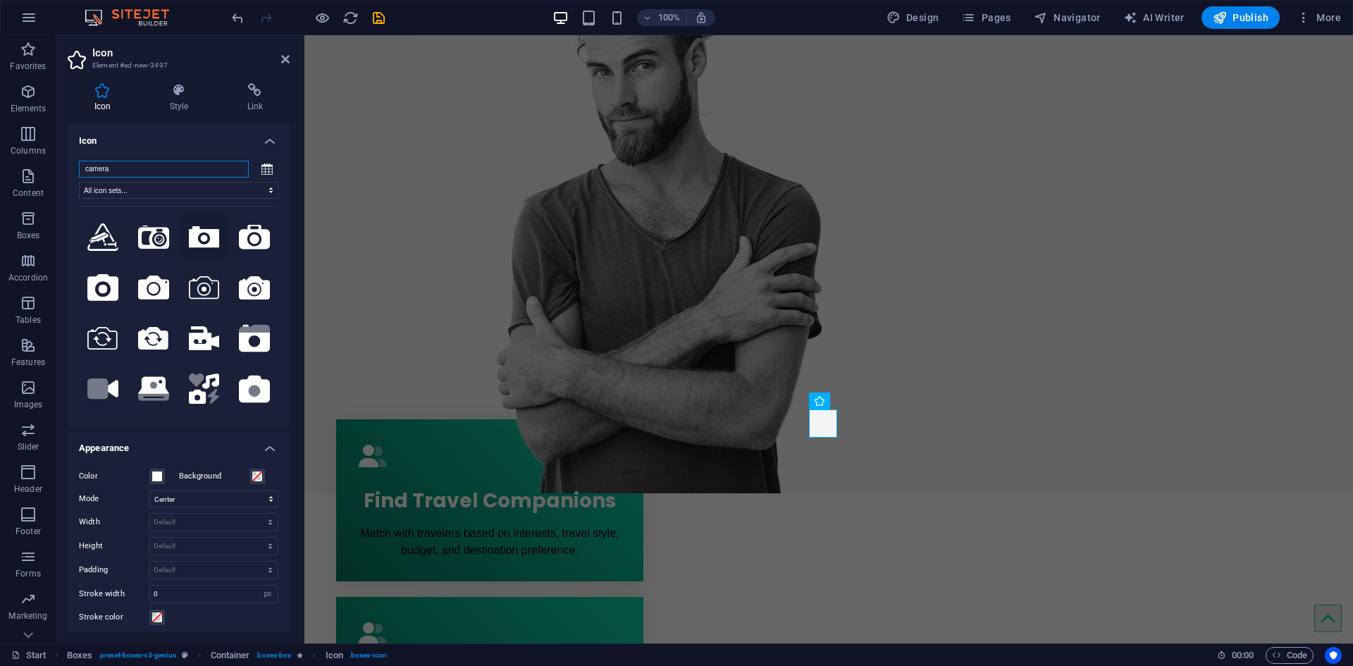
type input "camera"
click at [206, 235] on icon at bounding box center [204, 237] width 31 height 22
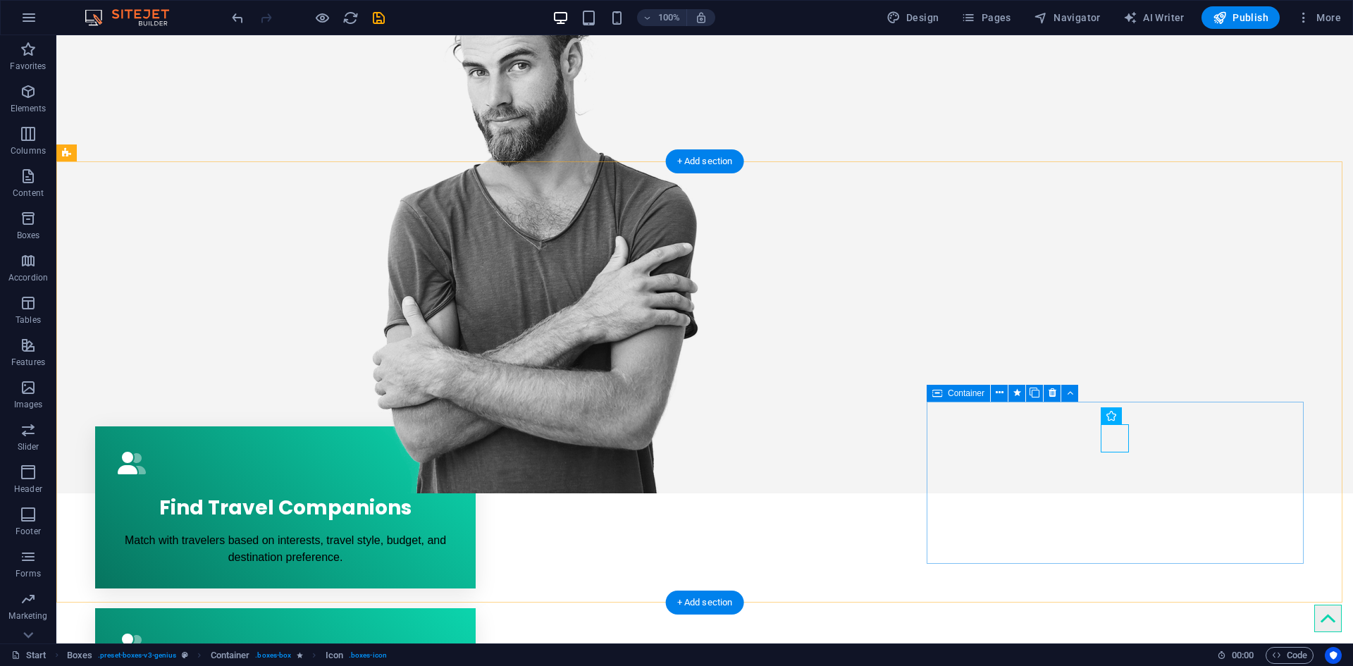
select select "xMidYMid"
select select "px"
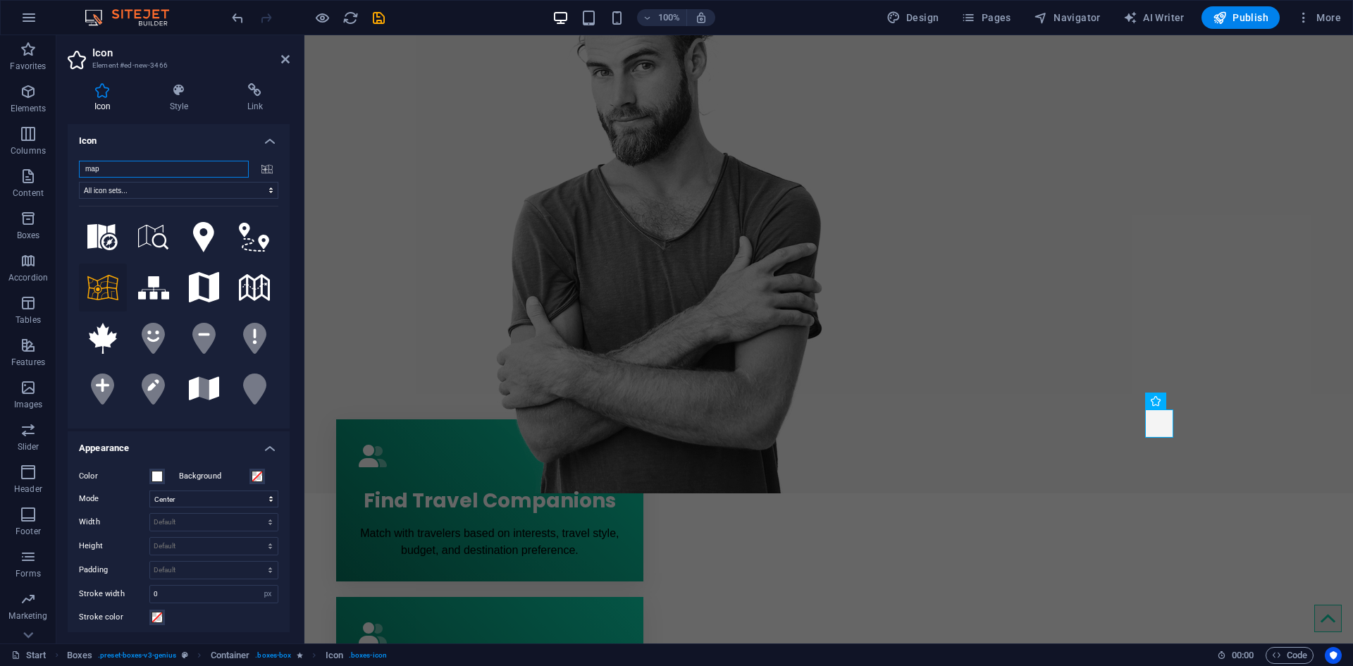
click at [168, 168] on input "map" at bounding box center [164, 169] width 170 height 17
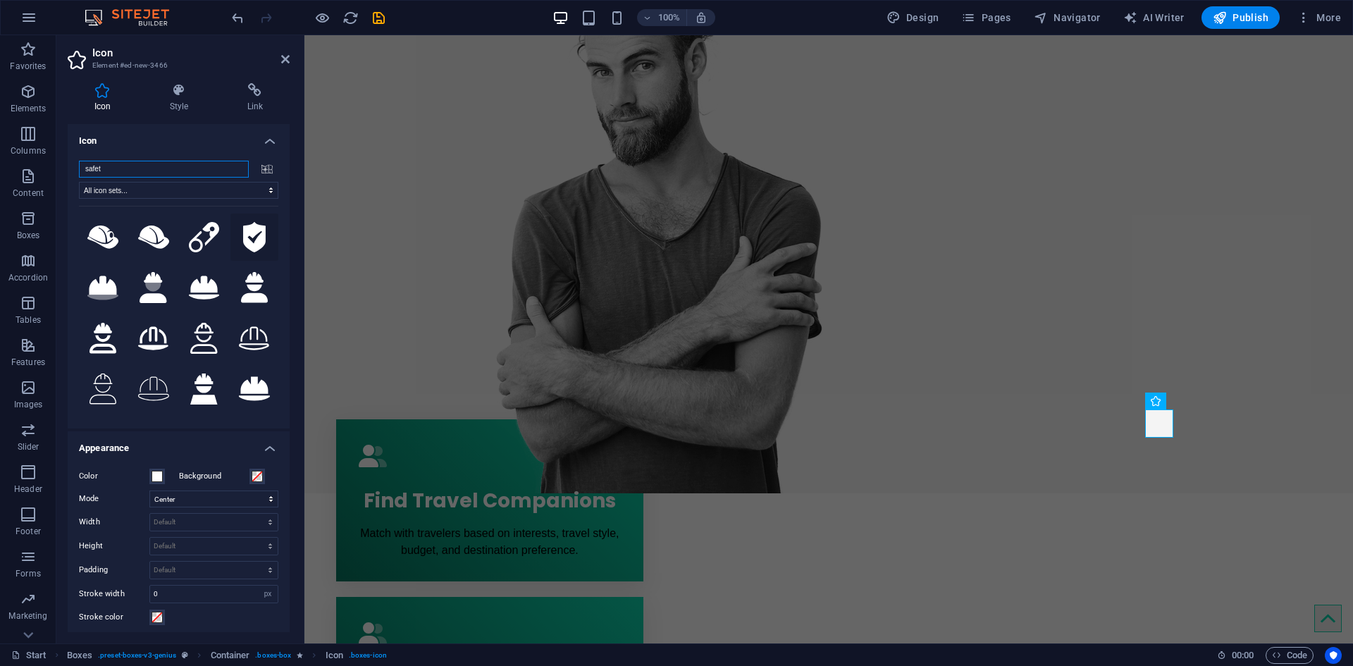
type input "safet"
click at [243, 244] on icon at bounding box center [254, 237] width 23 height 31
click at [431, 125] on div "Find Your Perfect Travel Buddy Join Now!" at bounding box center [828, 137] width 1048 height 711
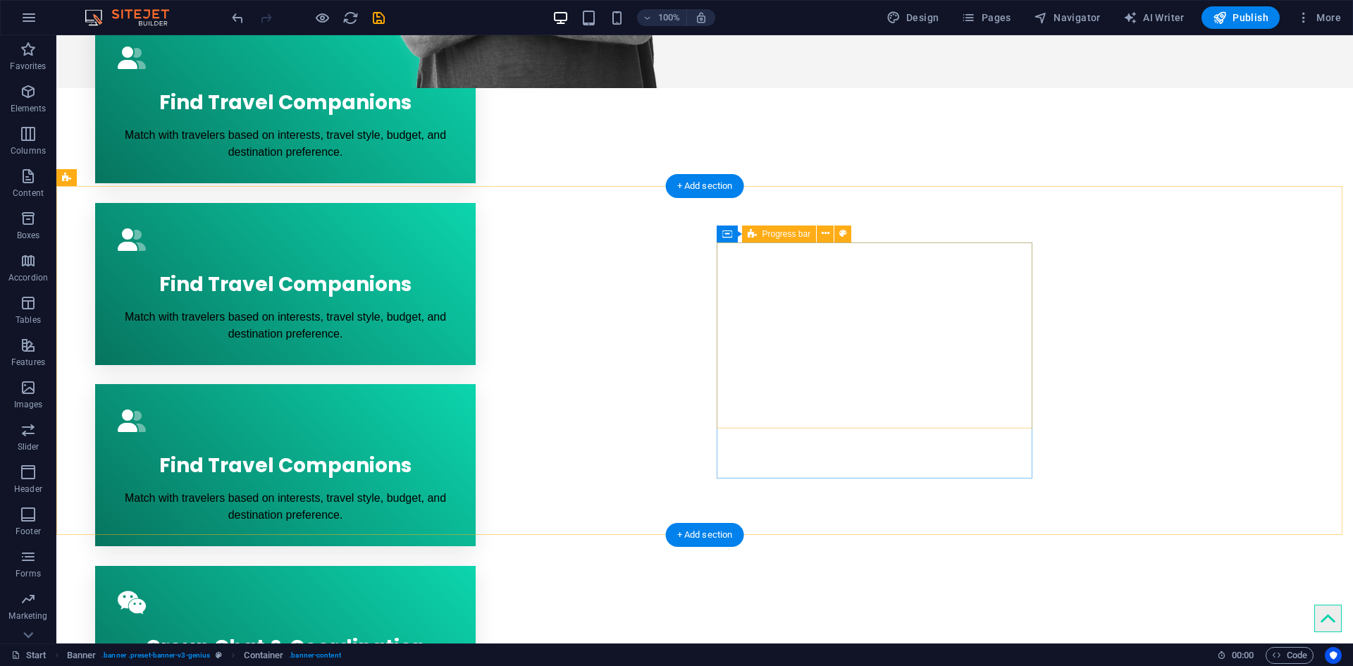
scroll to position [775, 0]
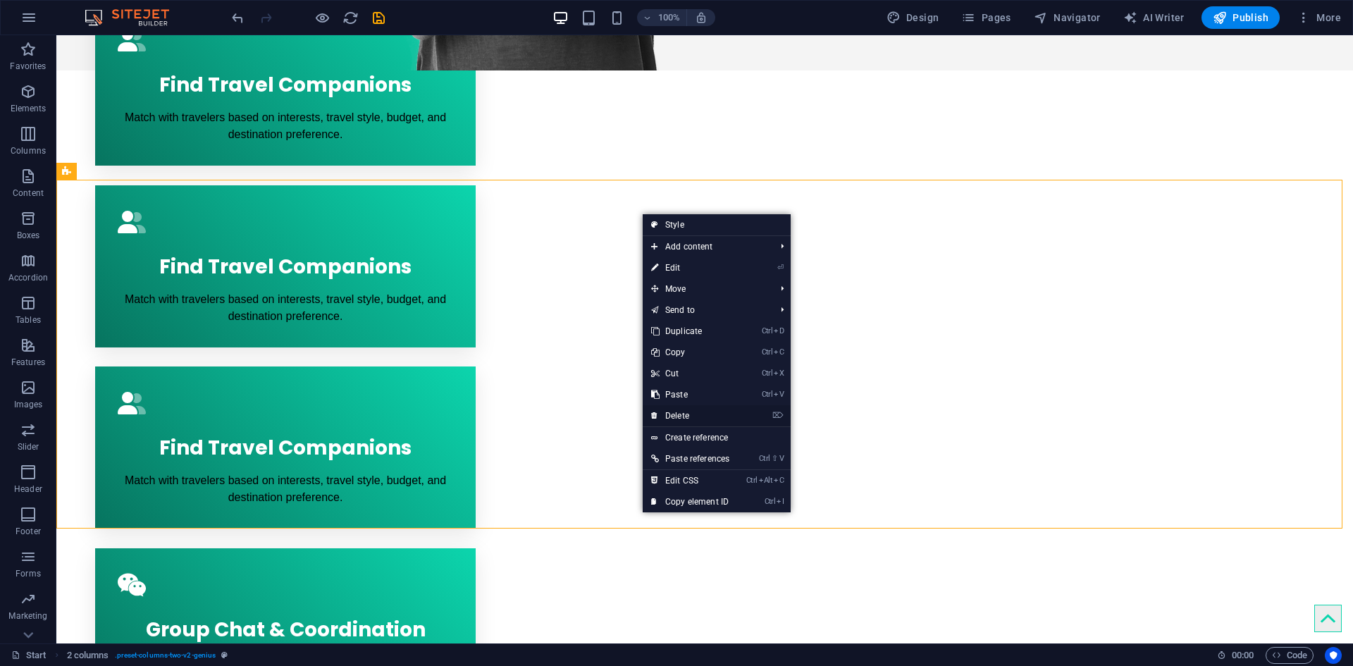
click at [695, 412] on link "⌦ Delete" at bounding box center [690, 415] width 95 height 21
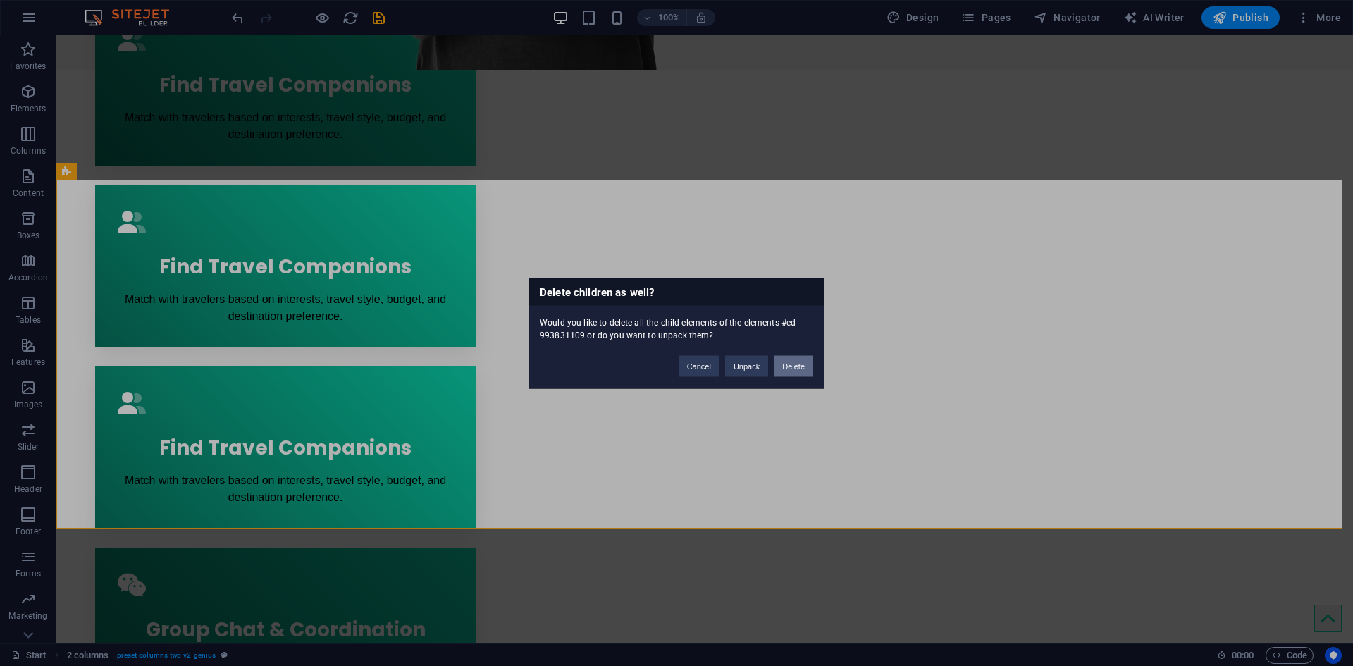
click at [782, 363] on button "Delete" at bounding box center [793, 365] width 39 height 21
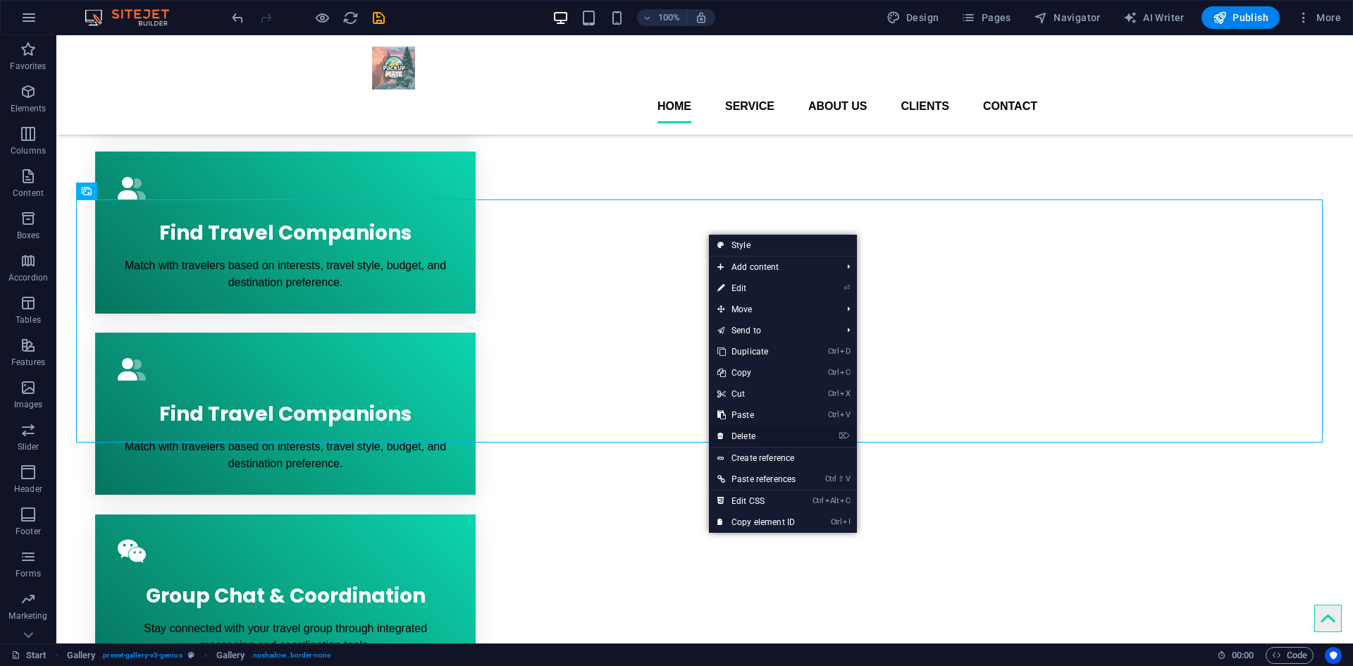
click at [780, 429] on link "⌦ Delete" at bounding box center [756, 436] width 95 height 21
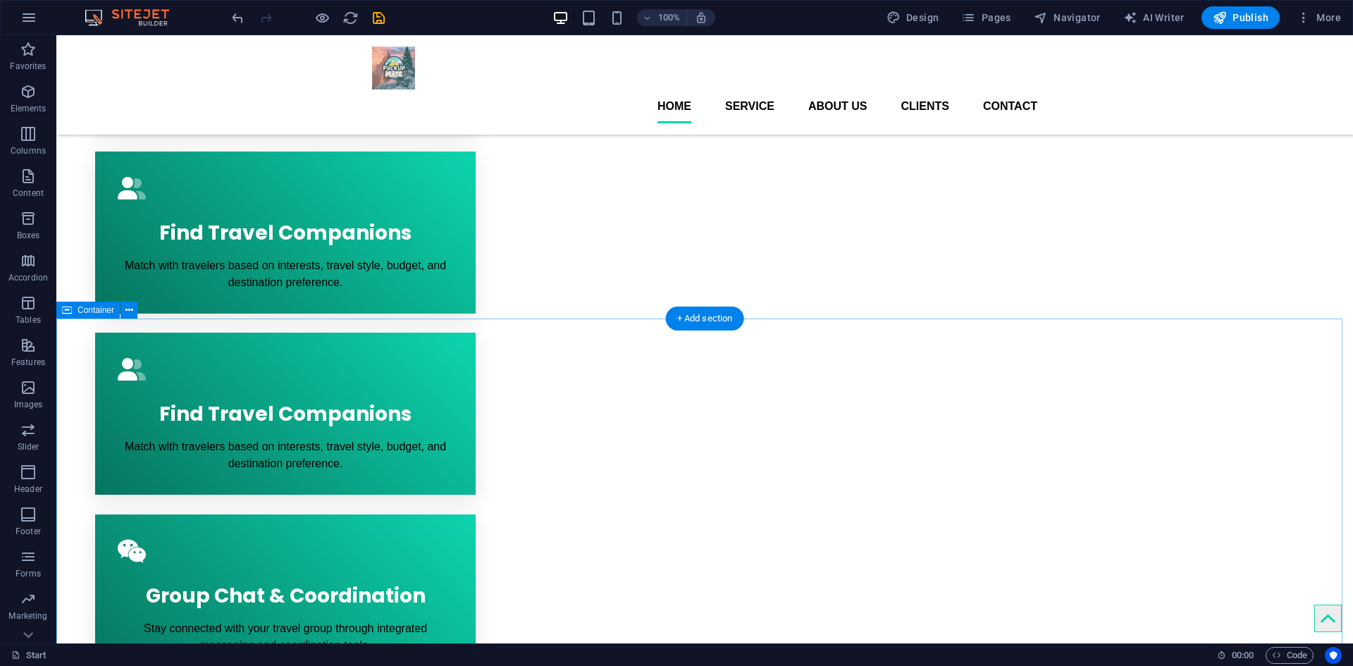
click at [115, 175] on icon at bounding box center [119, 170] width 8 height 15
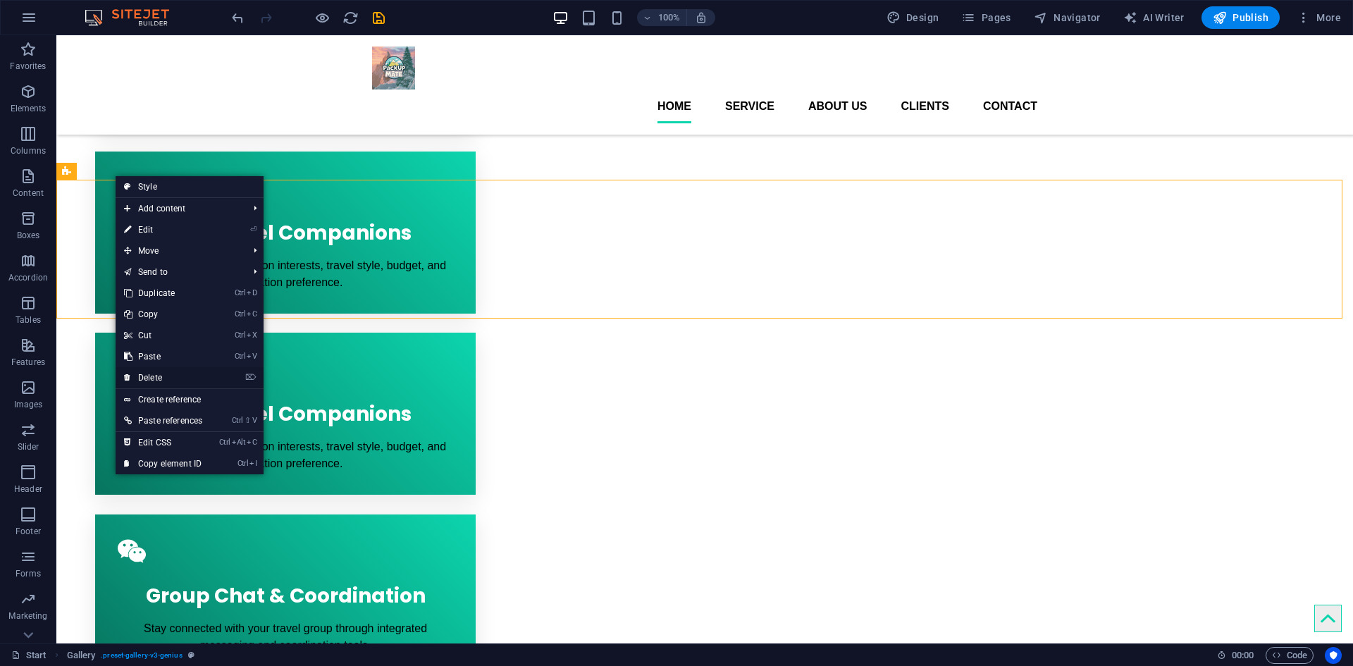
click at [160, 376] on link "⌦ Delete" at bounding box center [163, 377] width 95 height 21
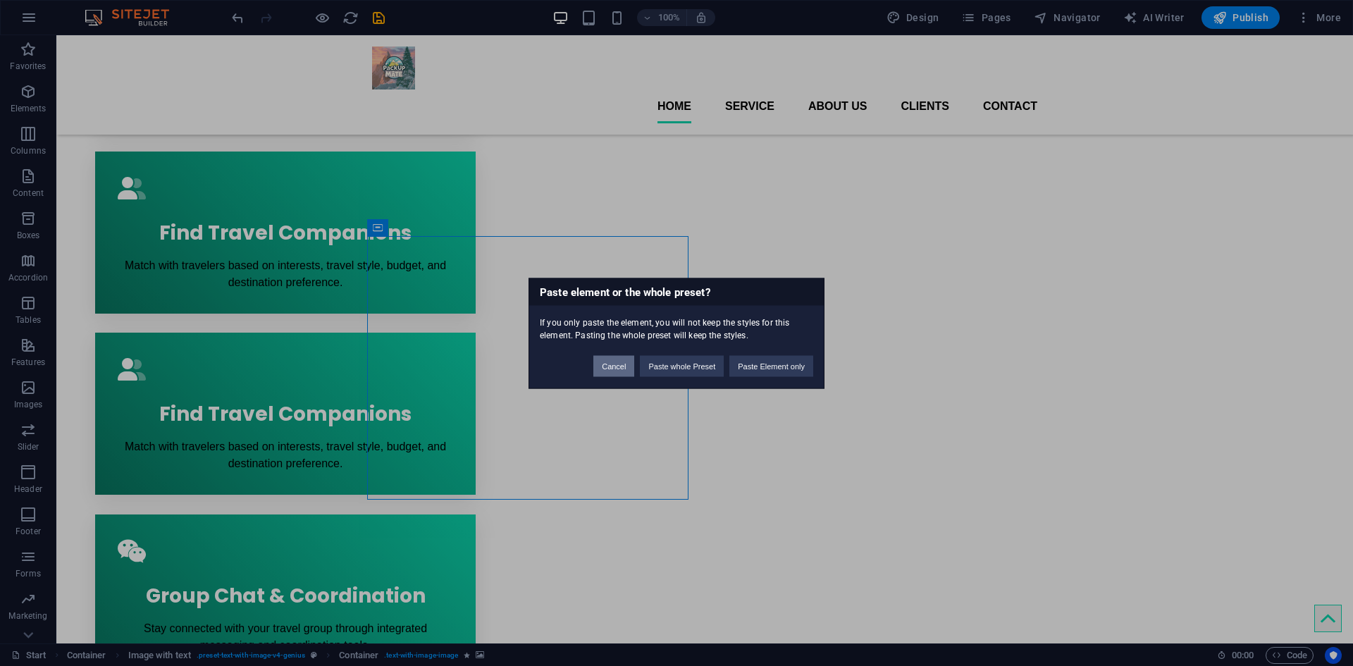
click at [616, 369] on button "Cancel" at bounding box center [613, 365] width 41 height 21
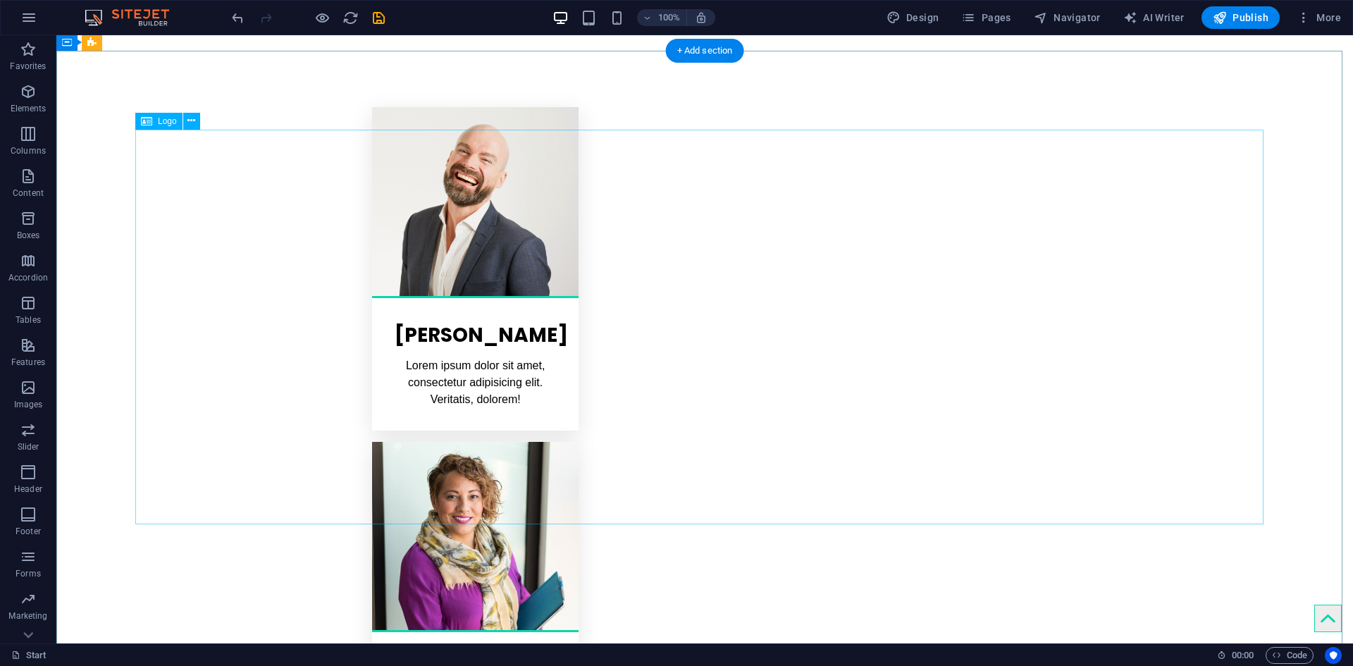
scroll to position [2581, 0]
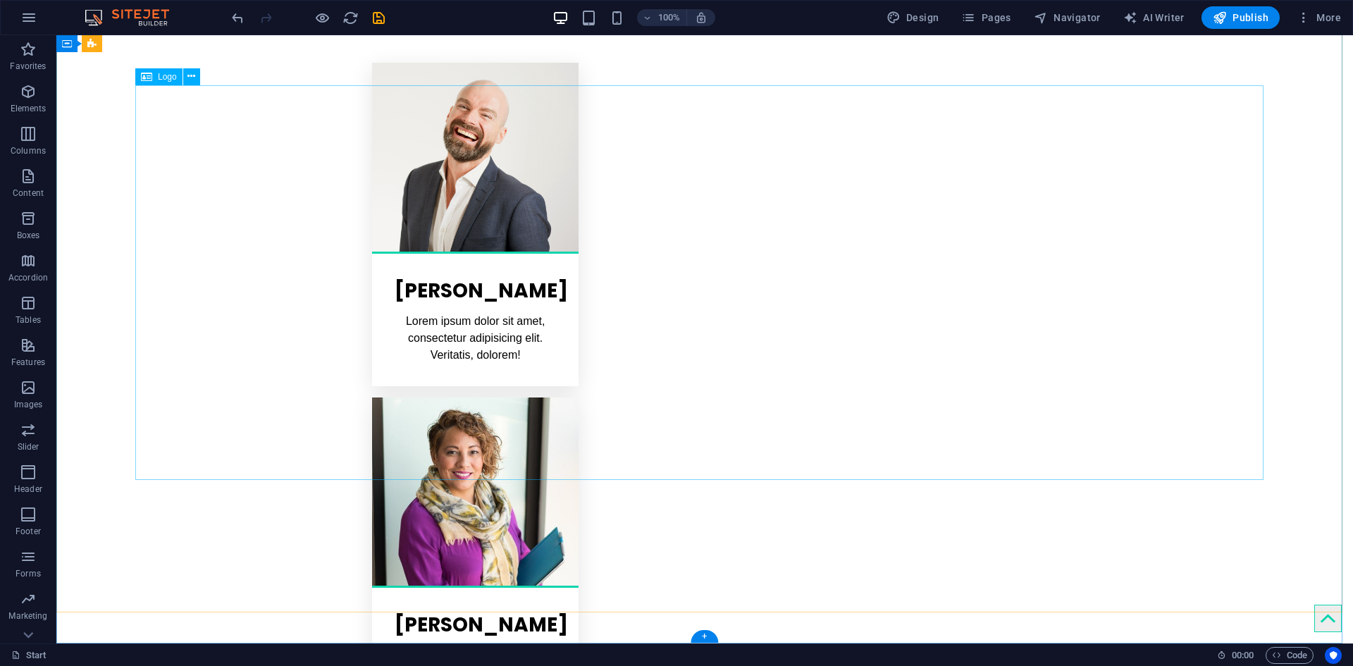
select select "px"
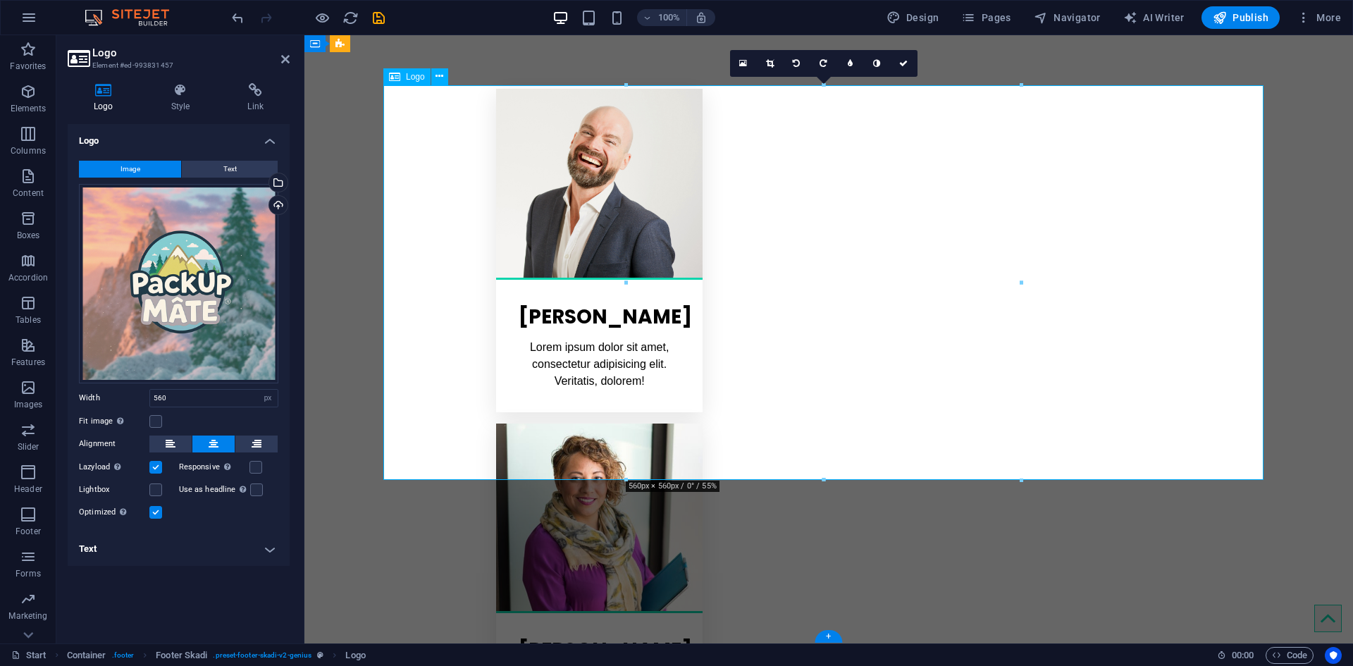
scroll to position [2563, 0]
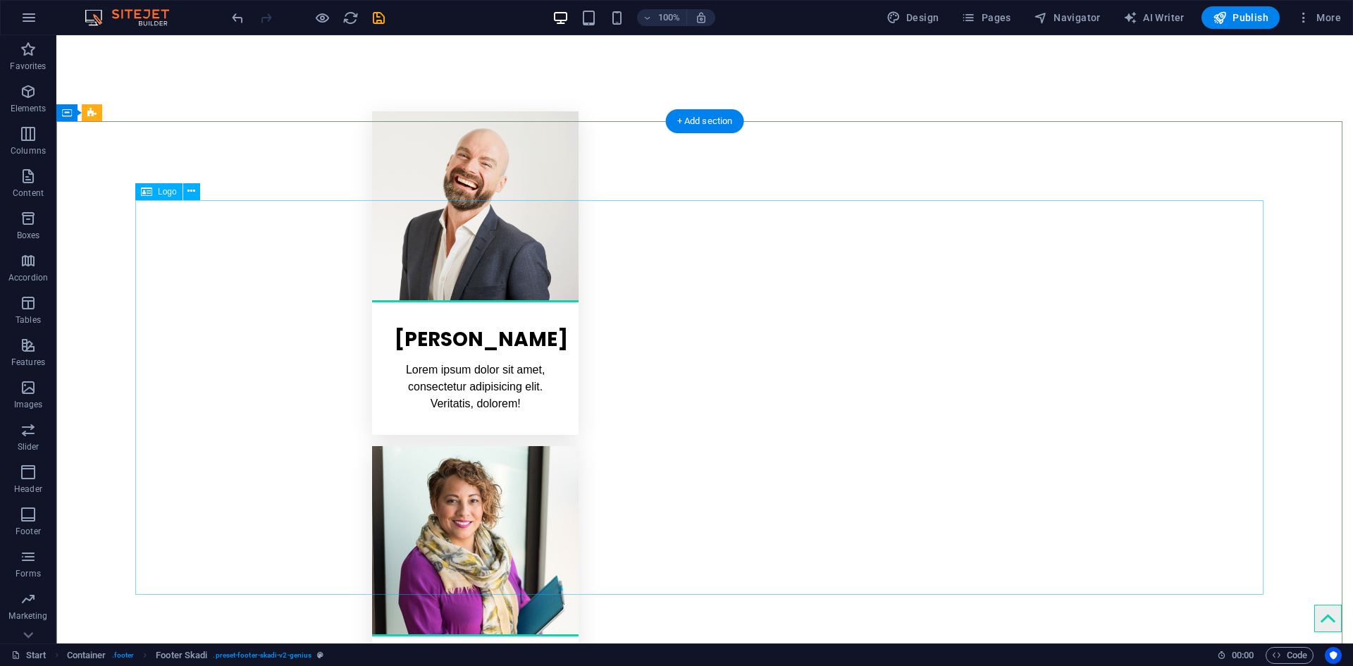
scroll to position [2581, 0]
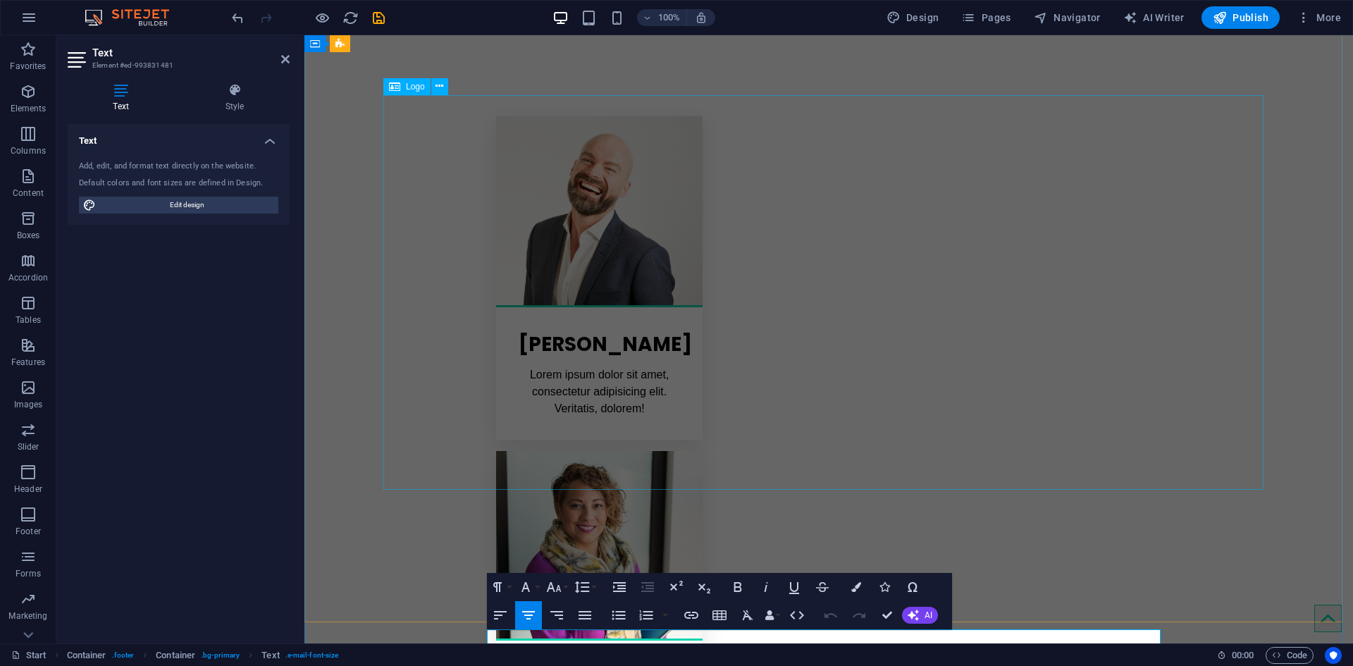
scroll to position [2563, 0]
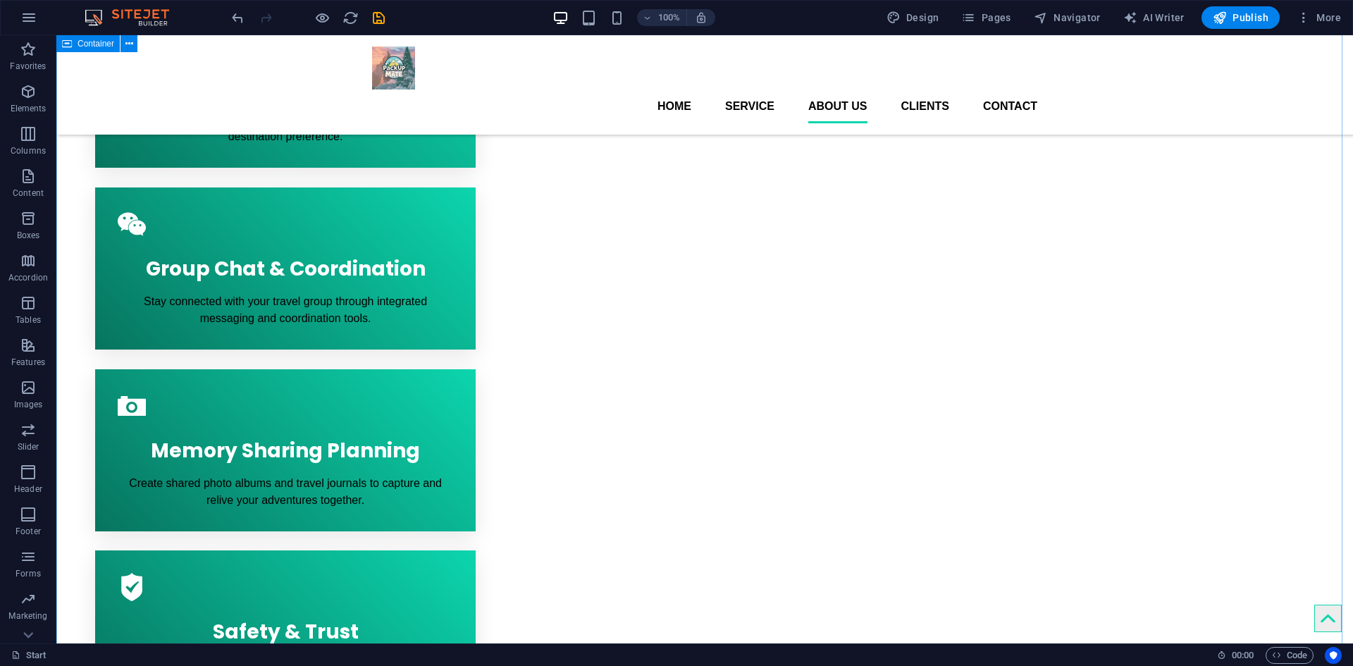
scroll to position [1101, 0]
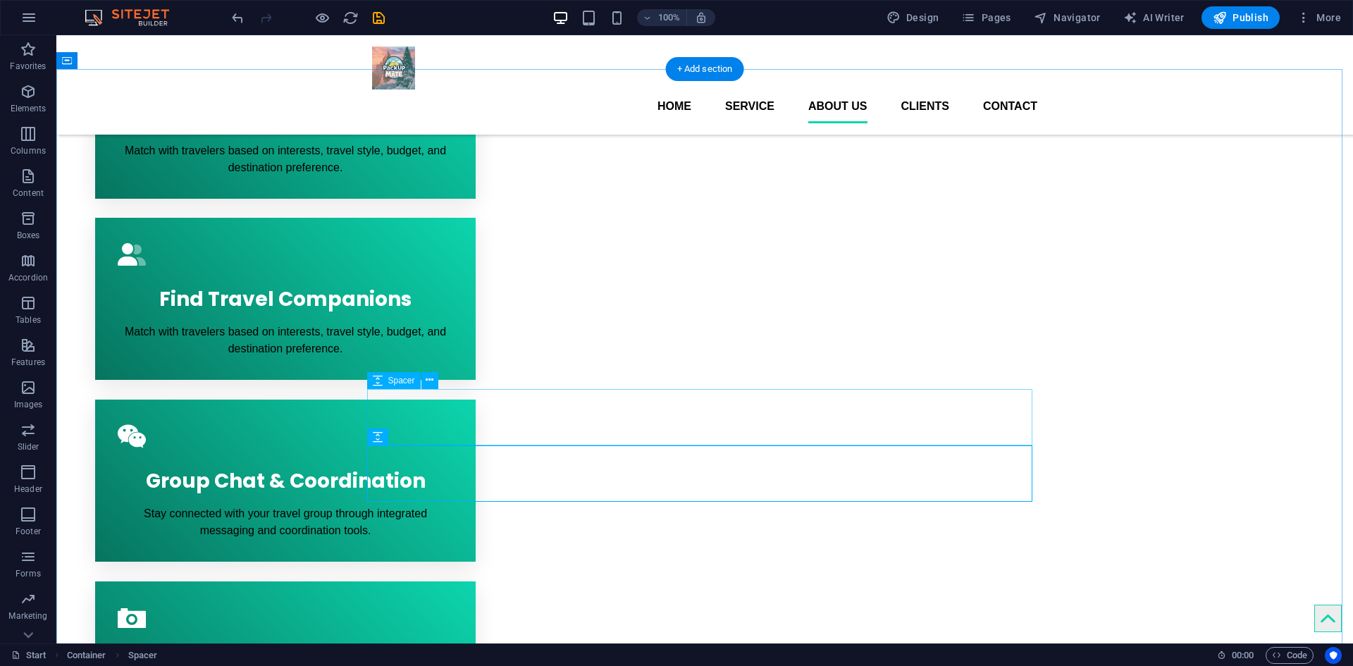
scroll to position [678, 0]
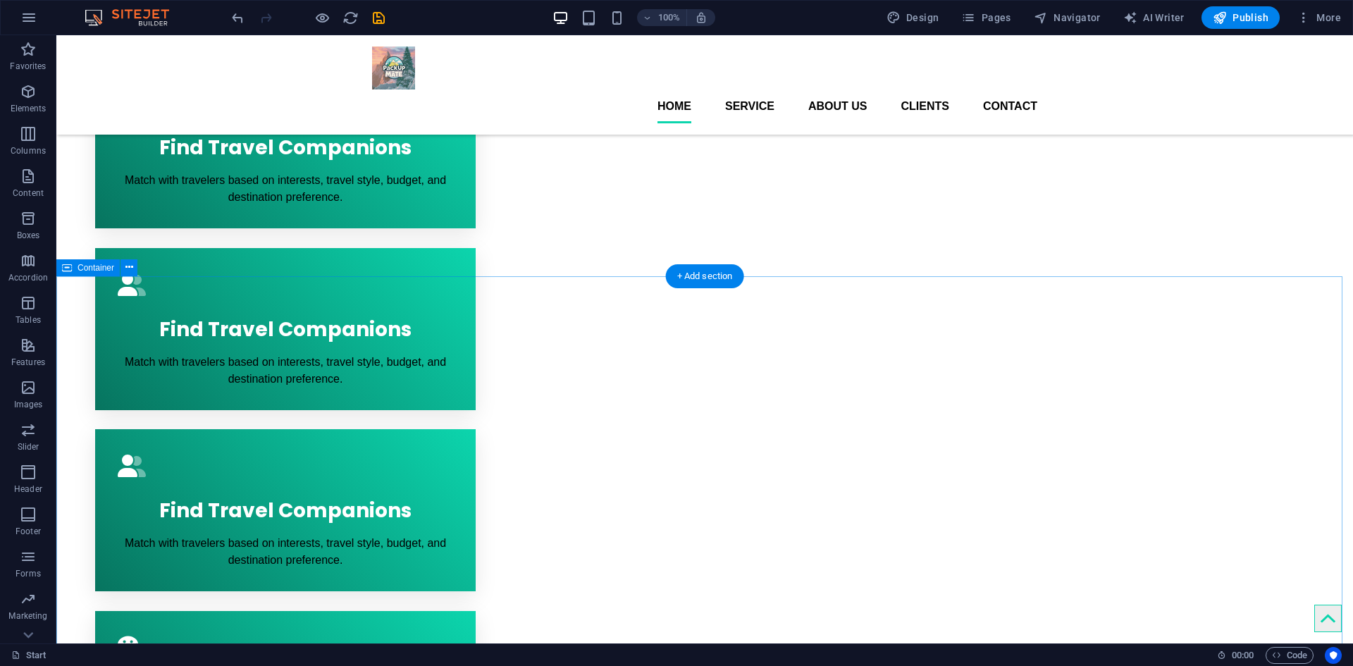
click at [132, 272] on icon at bounding box center [129, 267] width 8 height 15
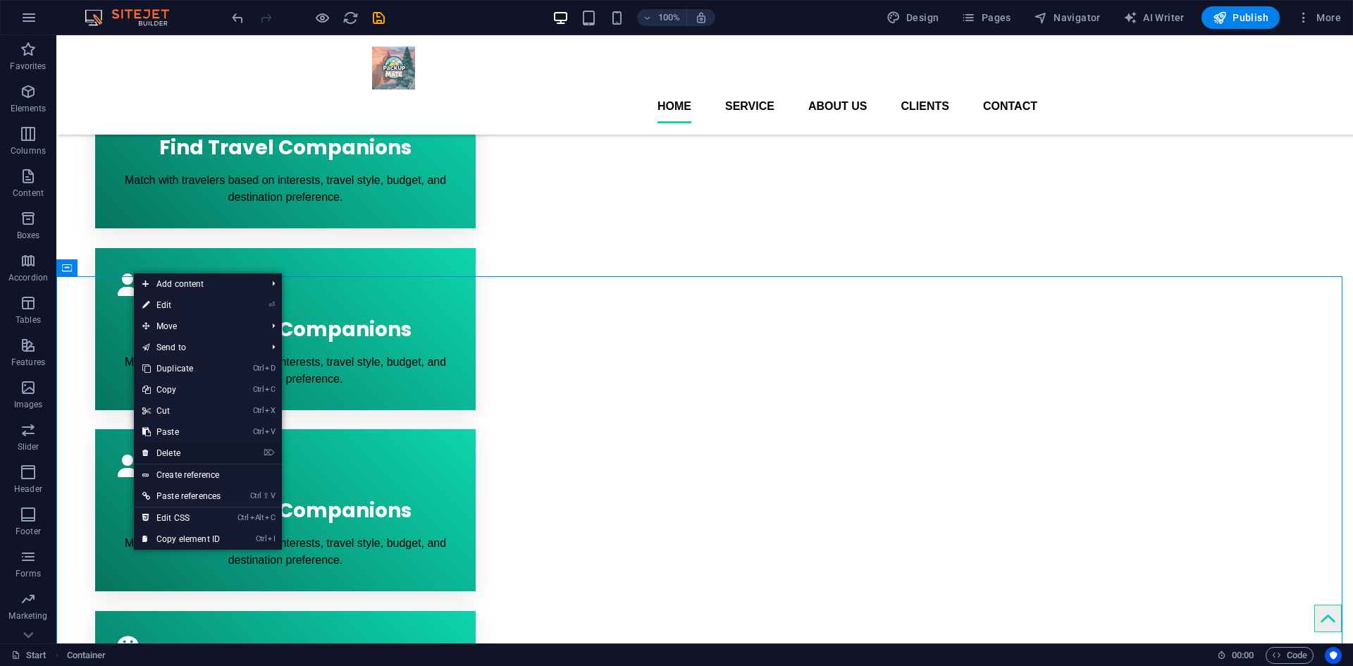
click at [187, 452] on link "⌦ Delete" at bounding box center [181, 452] width 95 height 21
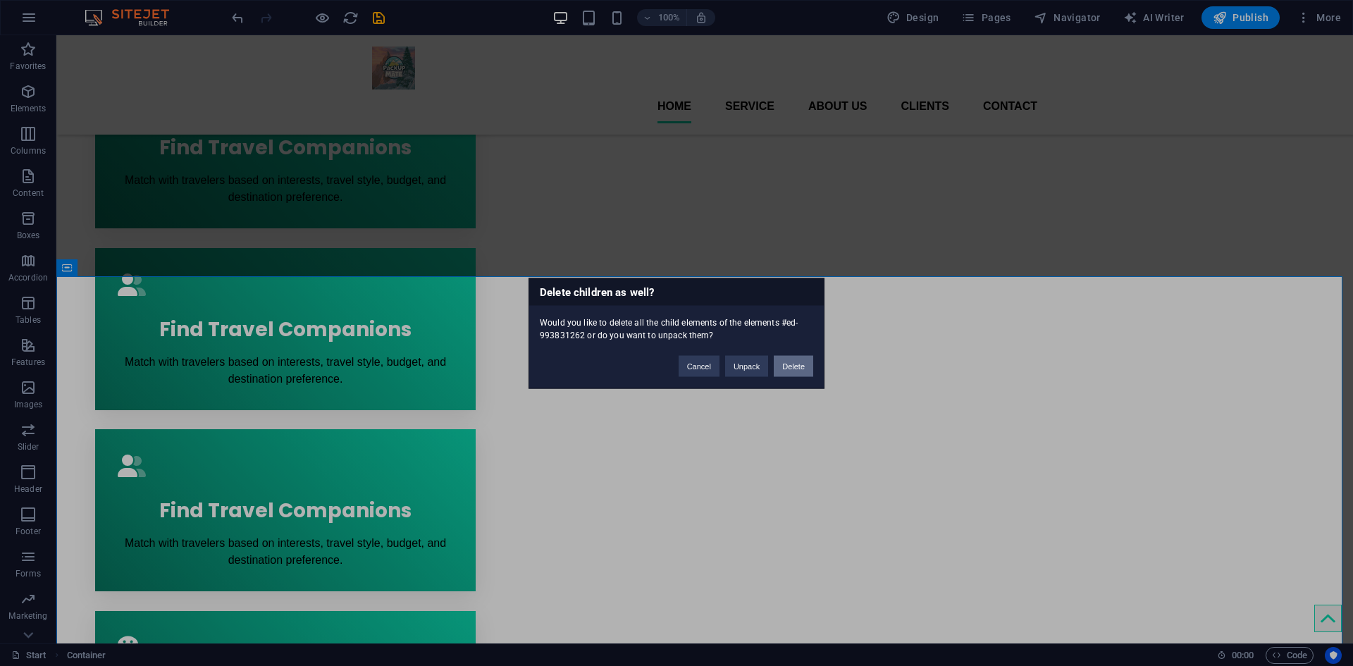
click at [784, 367] on button "Delete" at bounding box center [793, 365] width 39 height 21
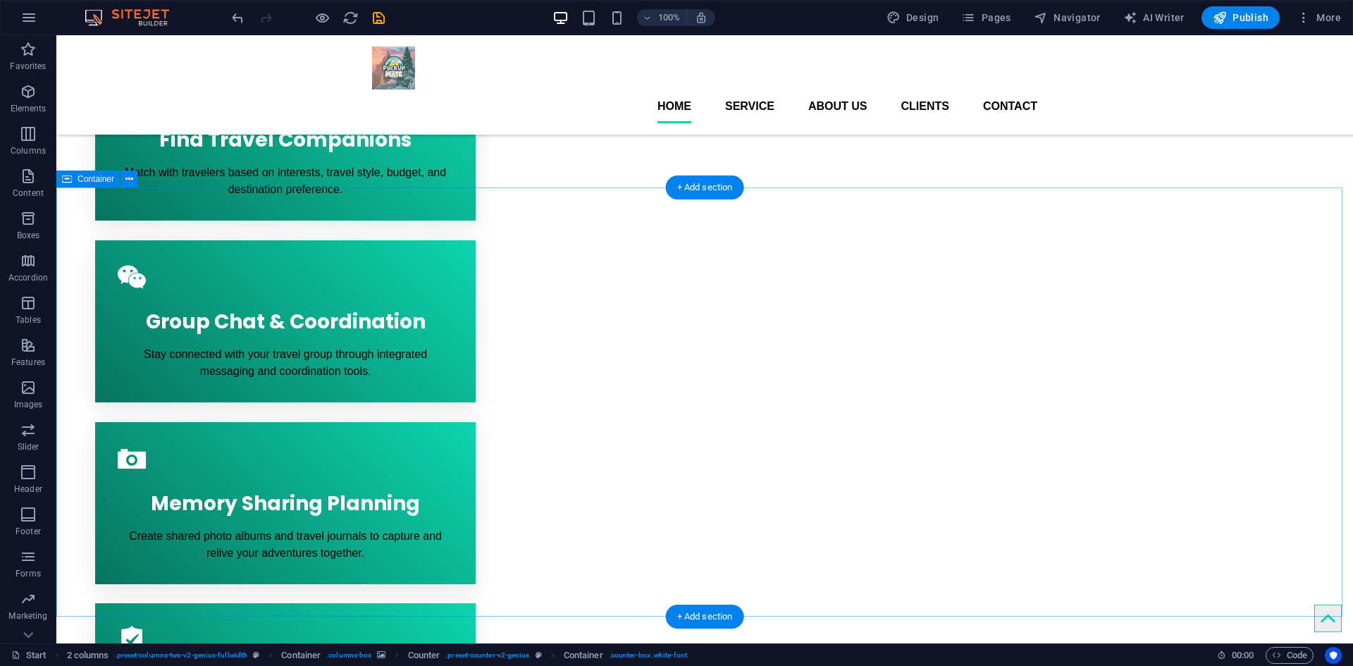
scroll to position [890, 0]
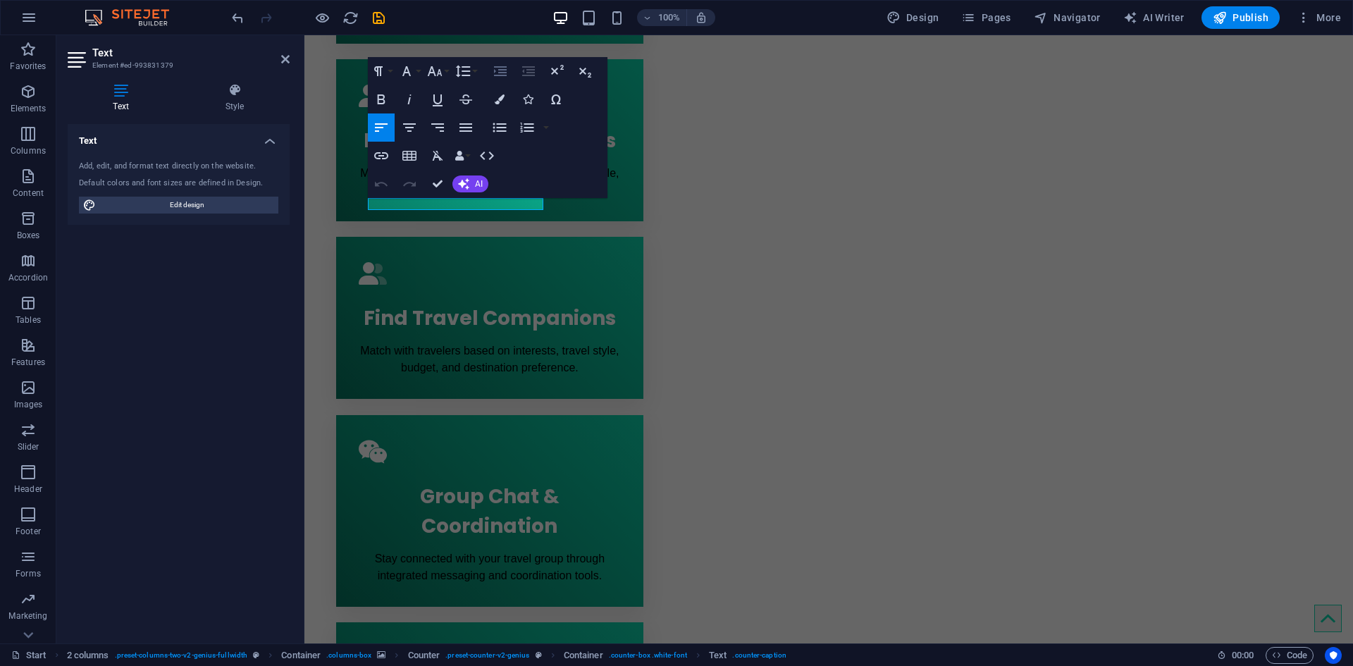
click at [495, 74] on icon "button" at bounding box center [500, 71] width 17 height 17
click at [417, 137] on button "Align Center" at bounding box center [409, 127] width 27 height 28
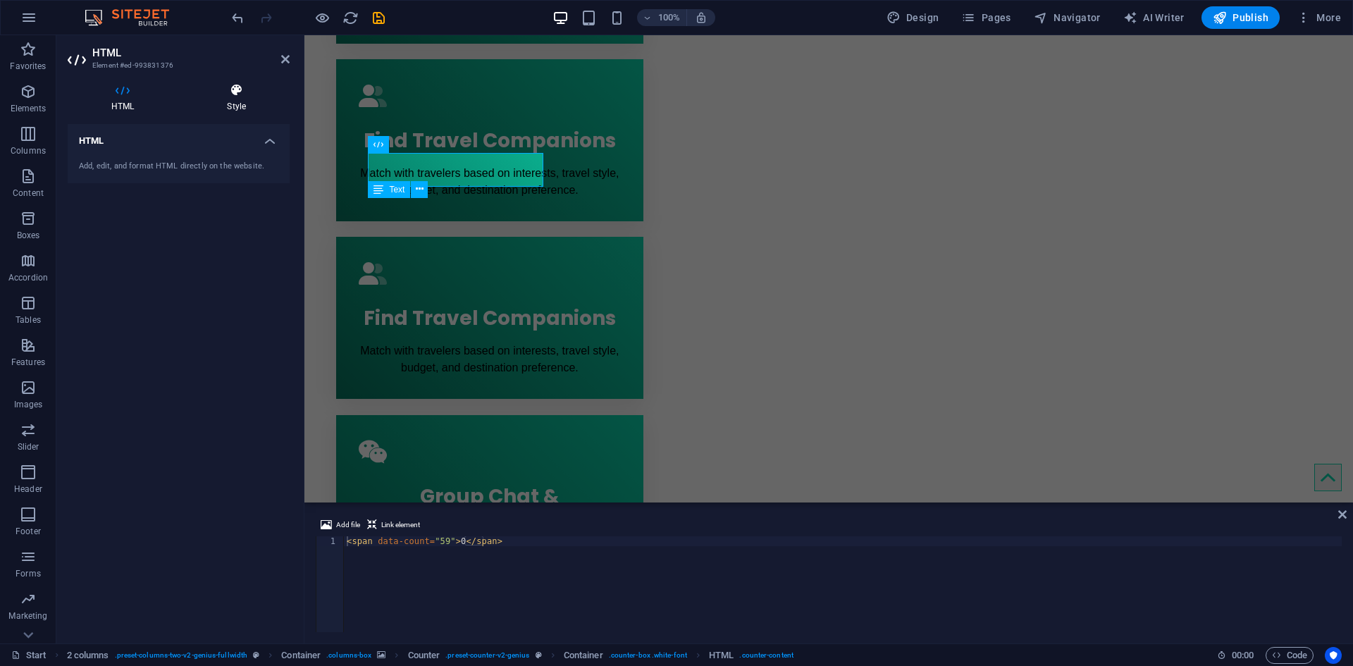
click at [242, 95] on icon at bounding box center [236, 90] width 106 height 14
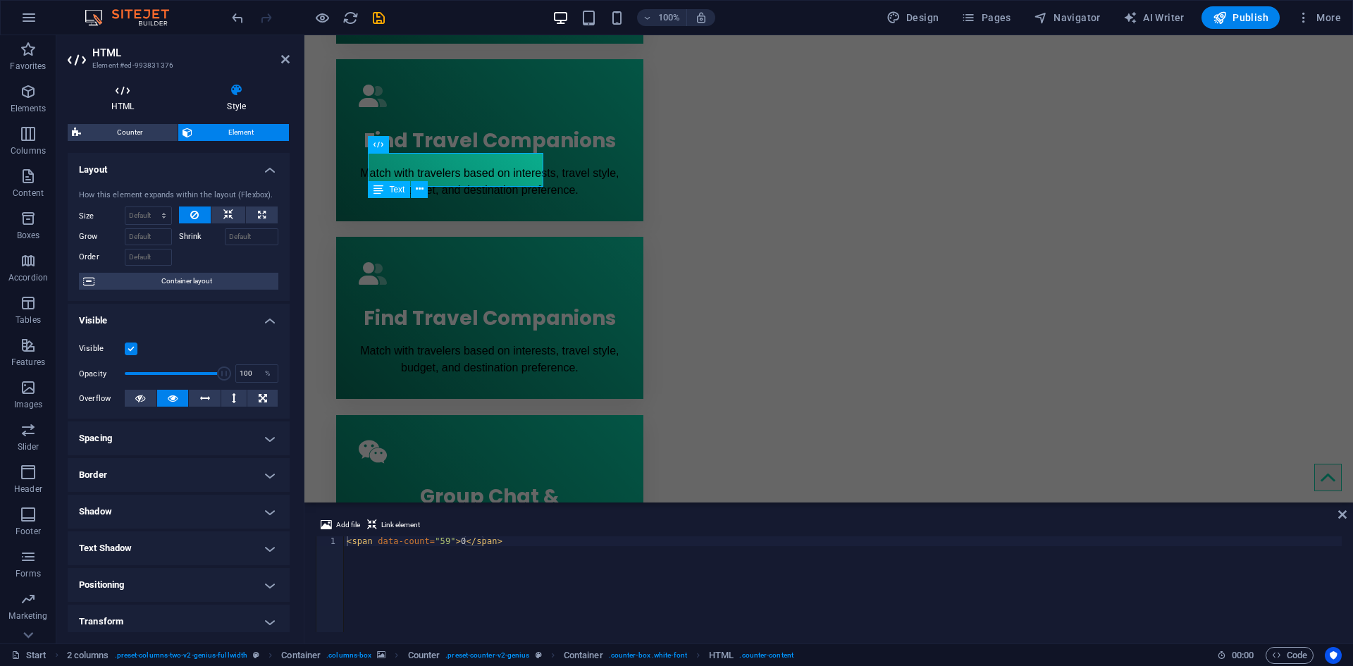
click at [140, 101] on h4 "HTML" at bounding box center [126, 98] width 116 height 30
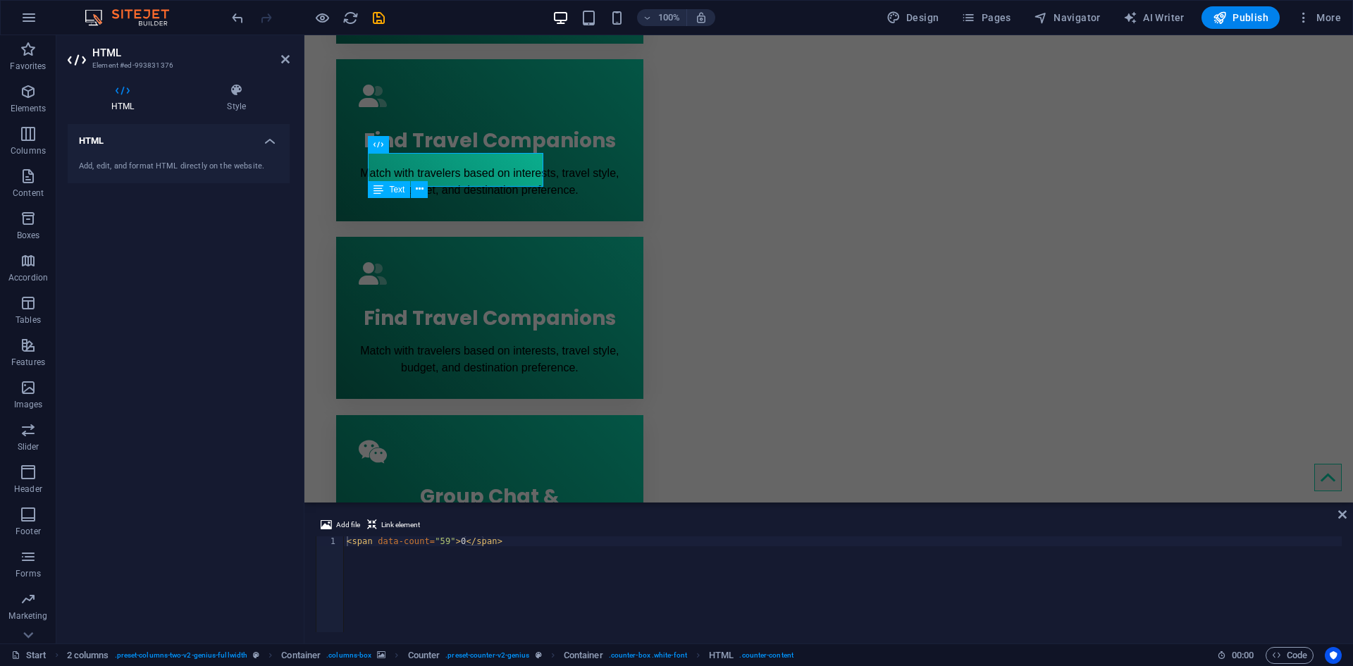
click at [441, 539] on div "< span data-count = "59" > 0 </ span >" at bounding box center [843, 594] width 998 height 116
type textarea "<span data-count="35000">0</span>"
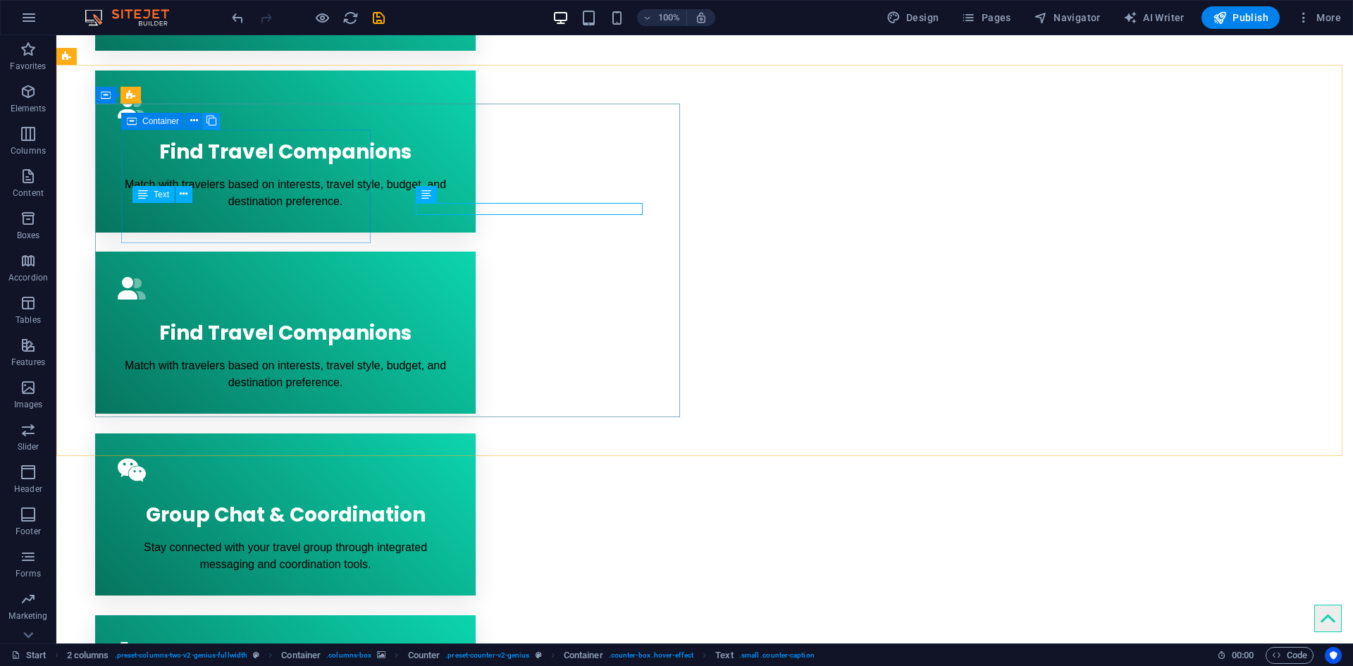
click at [216, 121] on icon at bounding box center [211, 120] width 10 height 15
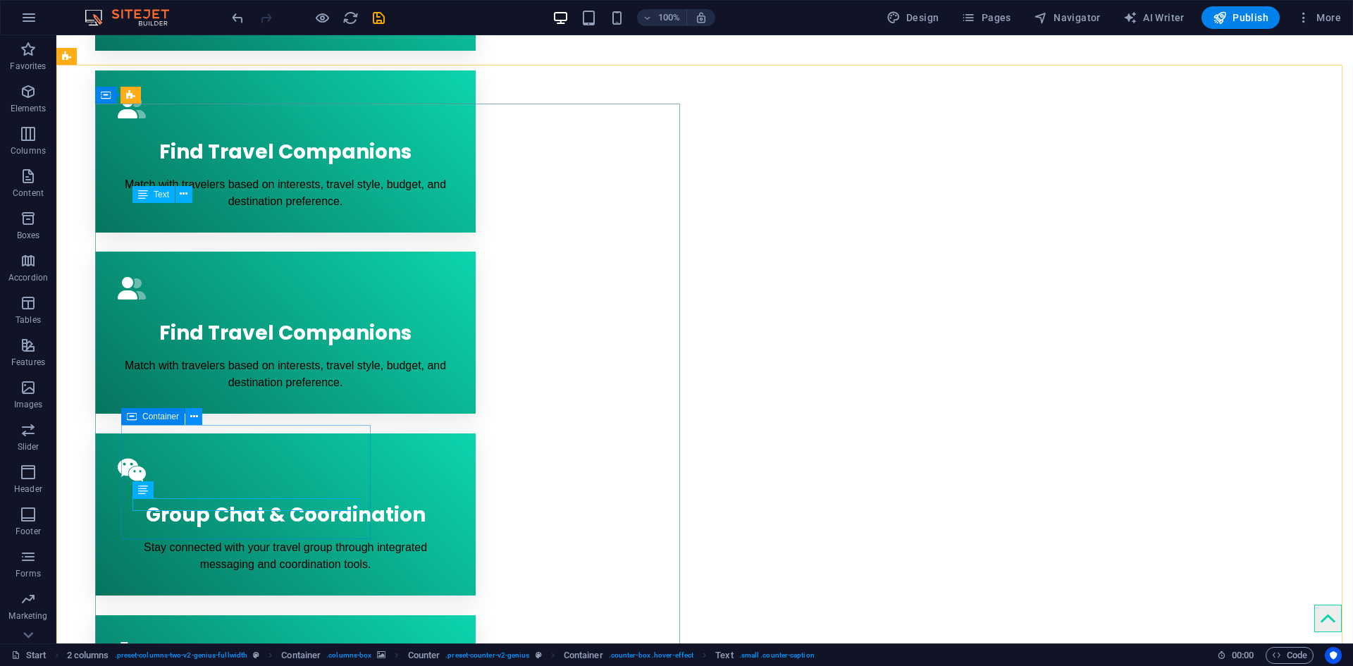
click at [194, 423] on icon at bounding box center [194, 416] width 8 height 15
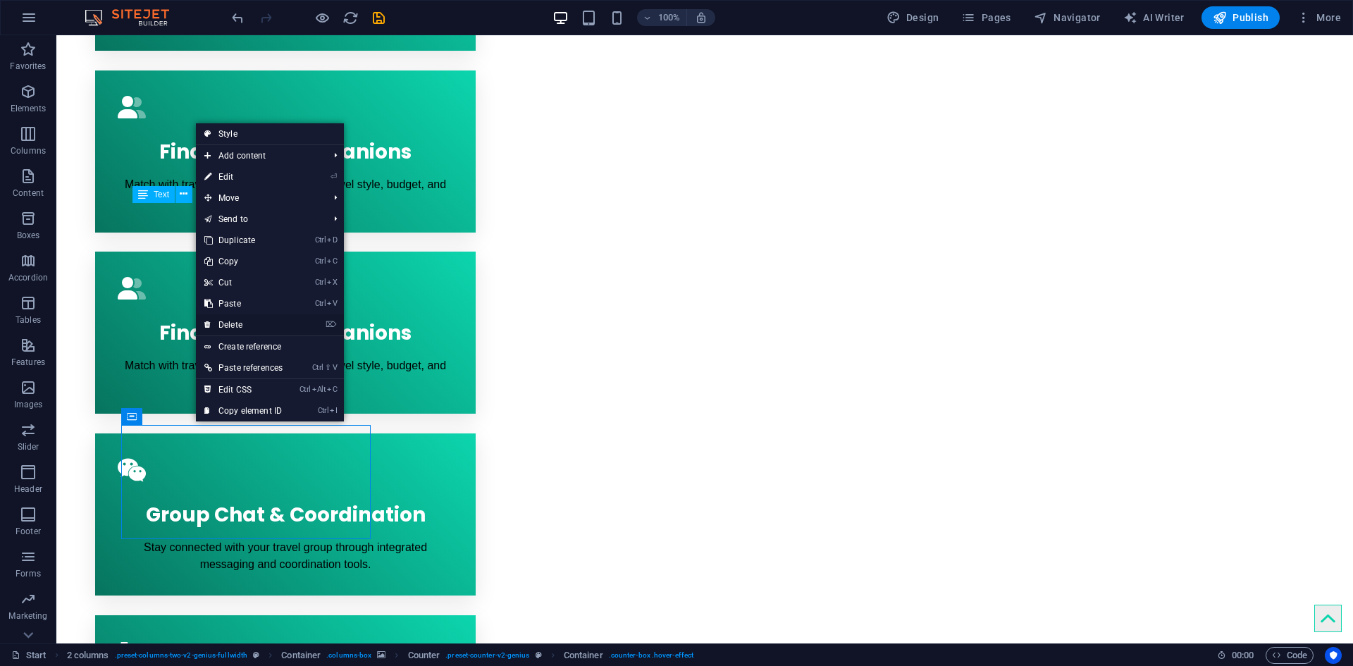
click at [252, 316] on link "⌦ Delete" at bounding box center [243, 324] width 95 height 21
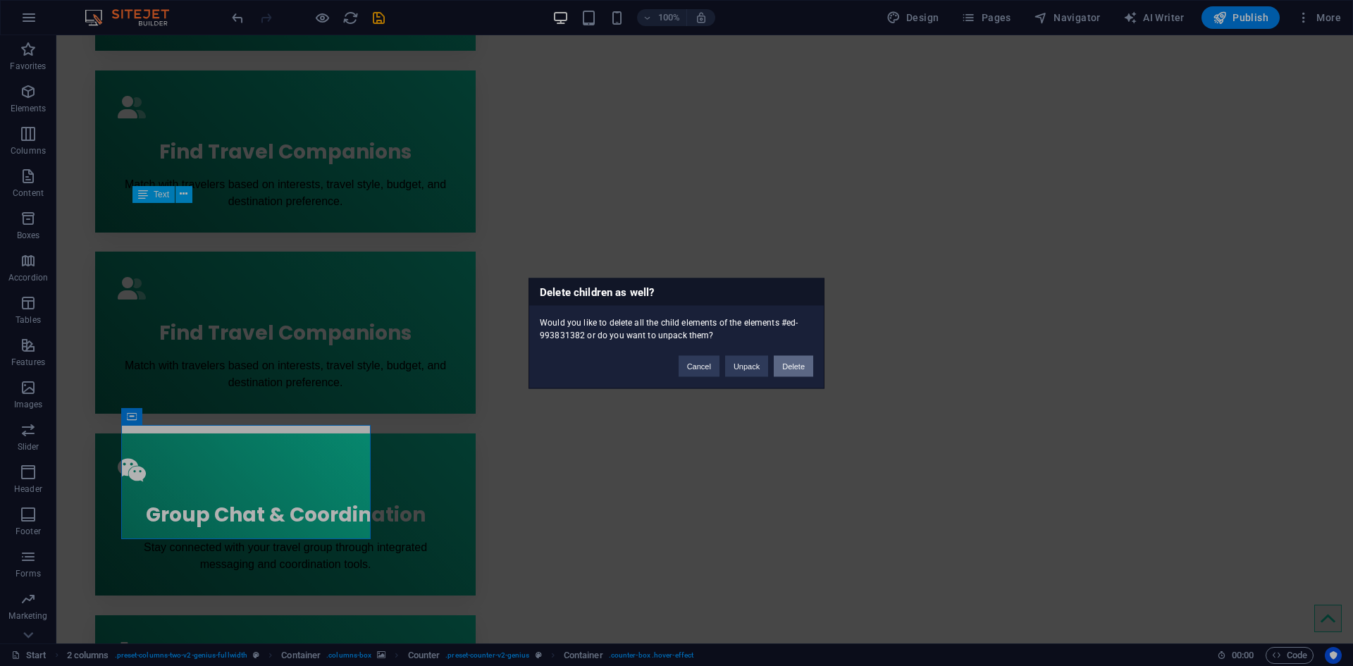
click at [779, 370] on button "Delete" at bounding box center [793, 365] width 39 height 21
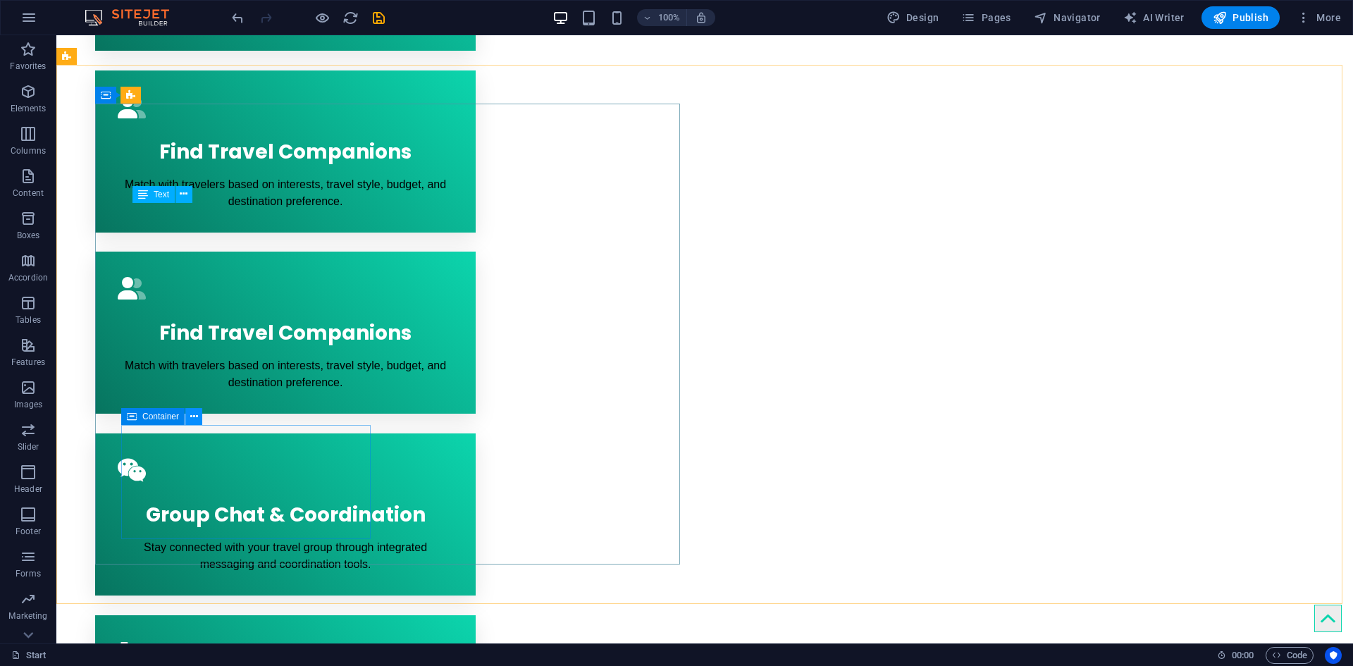
click at [190, 418] on icon at bounding box center [194, 416] width 8 height 15
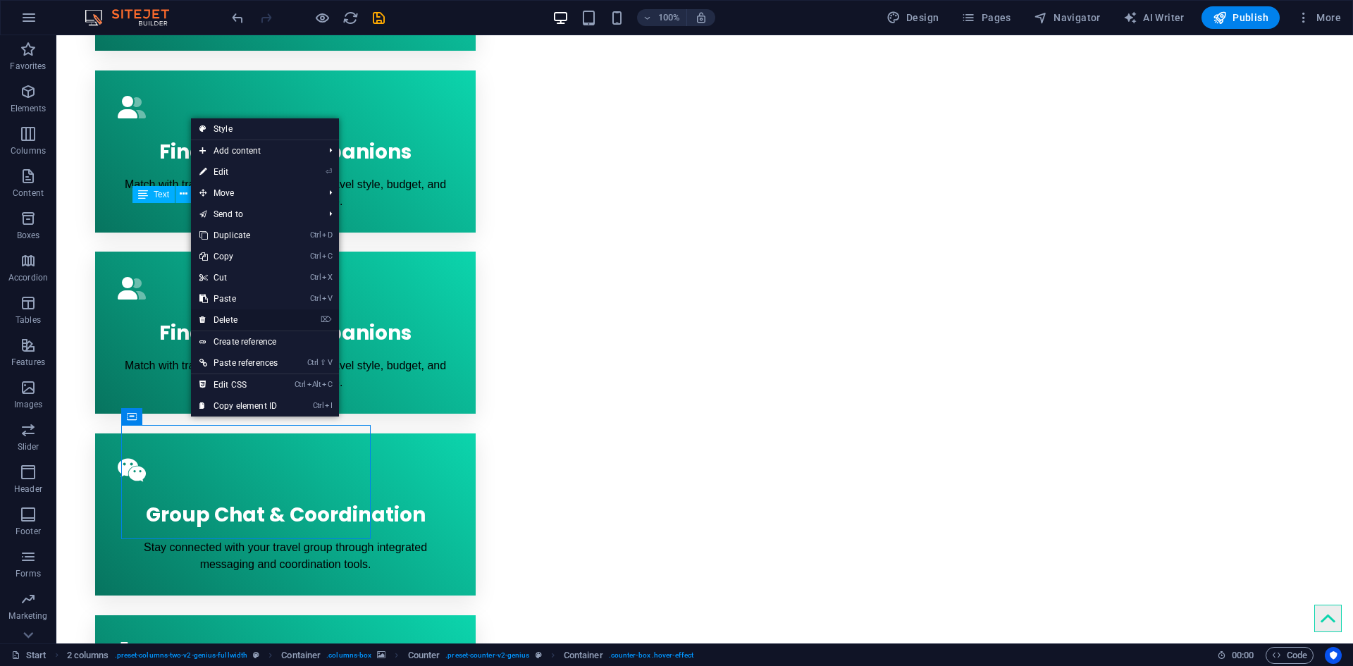
click at [254, 318] on link "⌦ Delete" at bounding box center [238, 319] width 95 height 21
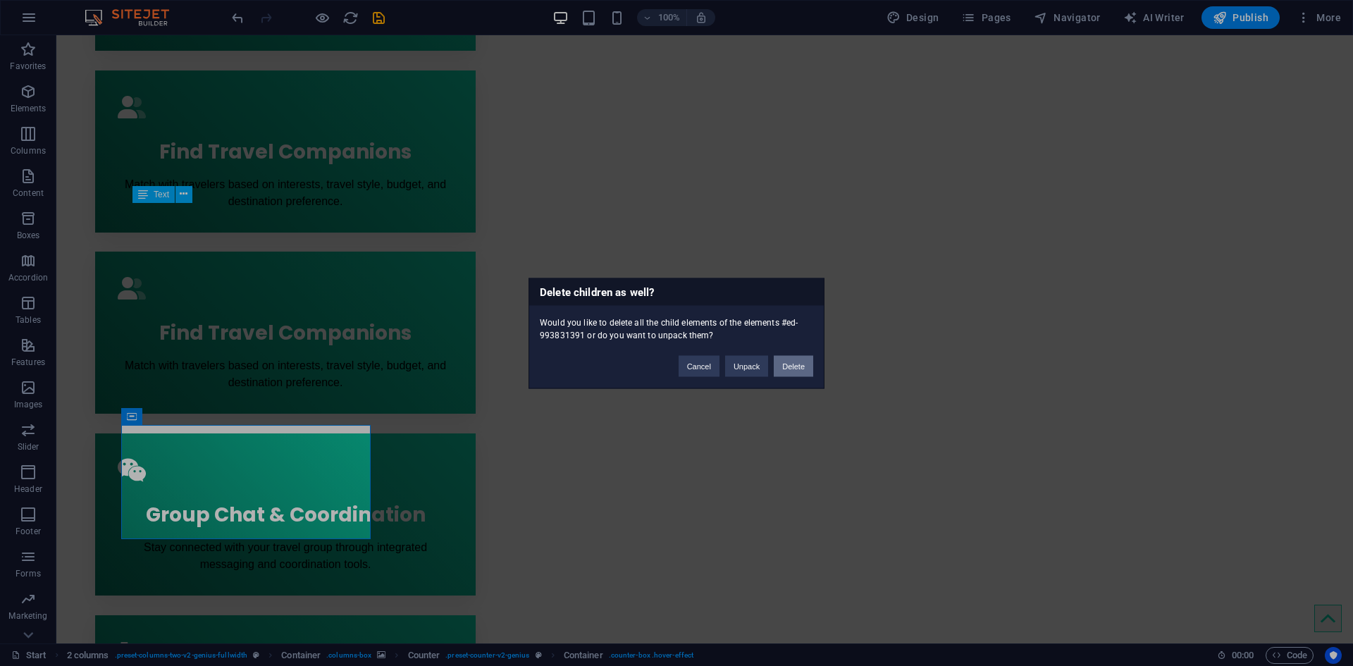
click at [791, 369] on button "Delete" at bounding box center [793, 365] width 39 height 21
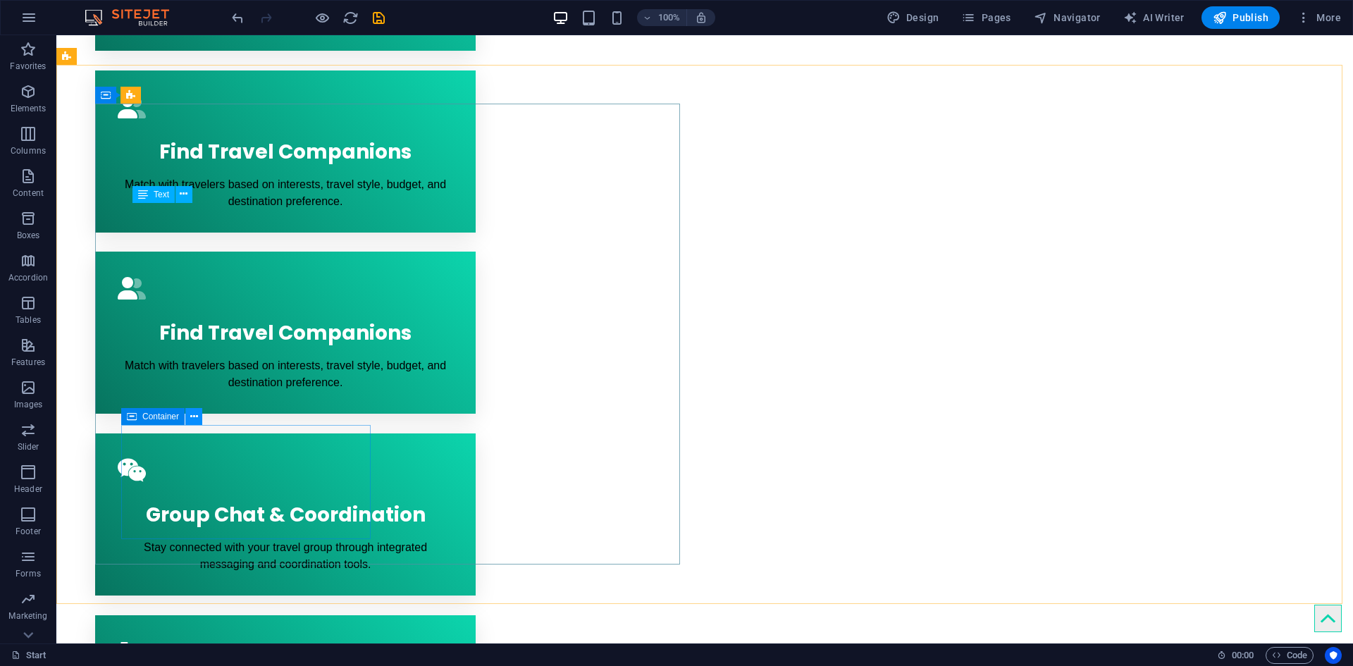
click at [198, 416] on button at bounding box center [193, 416] width 17 height 17
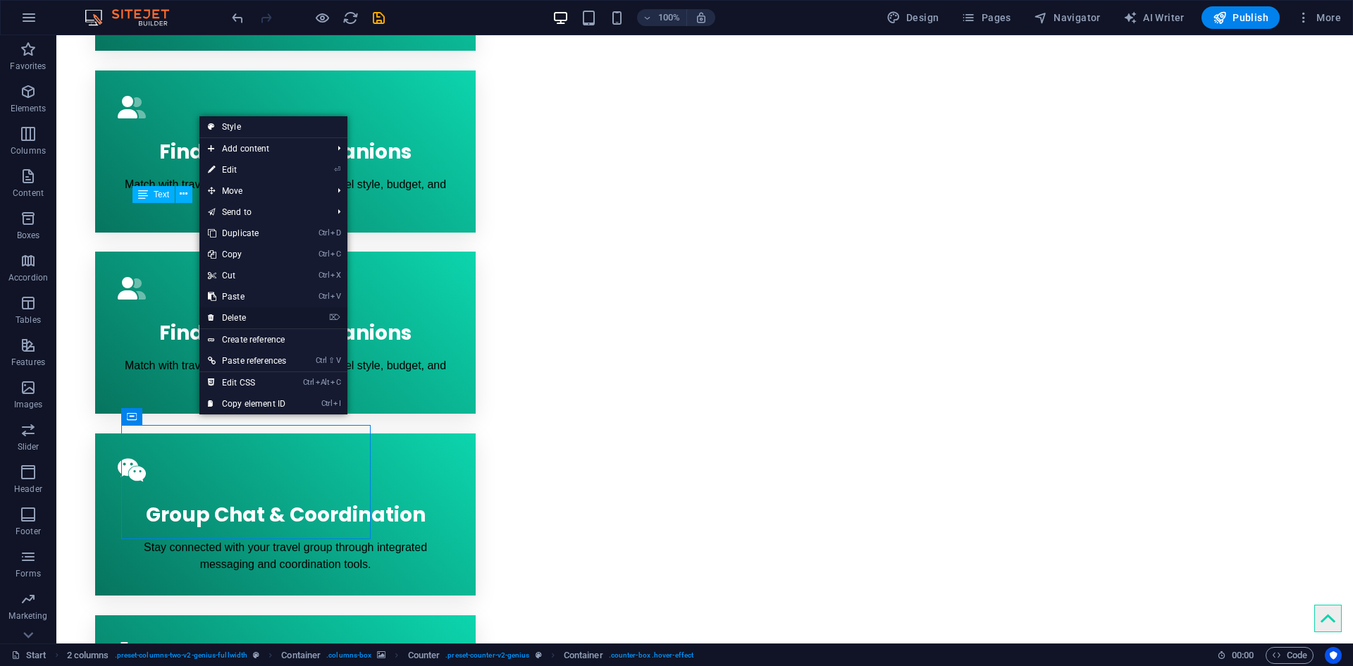
click at [271, 313] on link "⌦ Delete" at bounding box center [246, 317] width 95 height 21
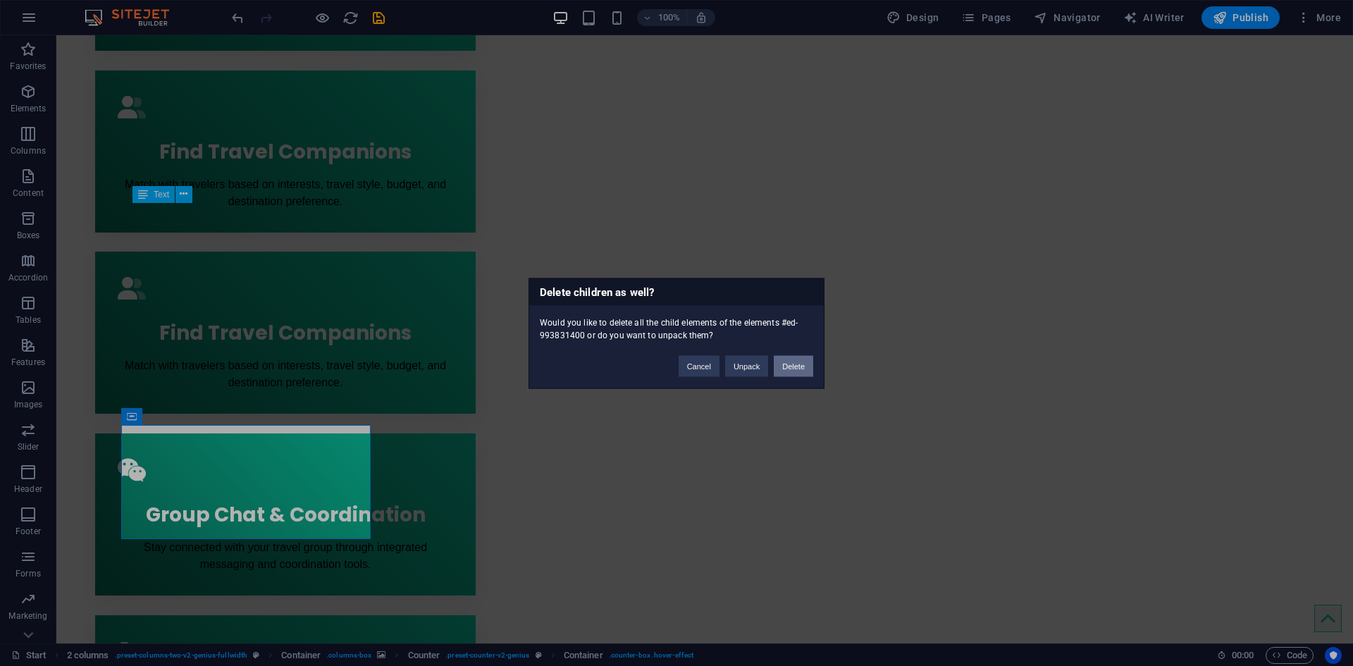
drag, startPoint x: 785, startPoint y: 364, endPoint x: 729, endPoint y: 329, distance: 66.5
click at [785, 364] on button "Delete" at bounding box center [793, 365] width 39 height 21
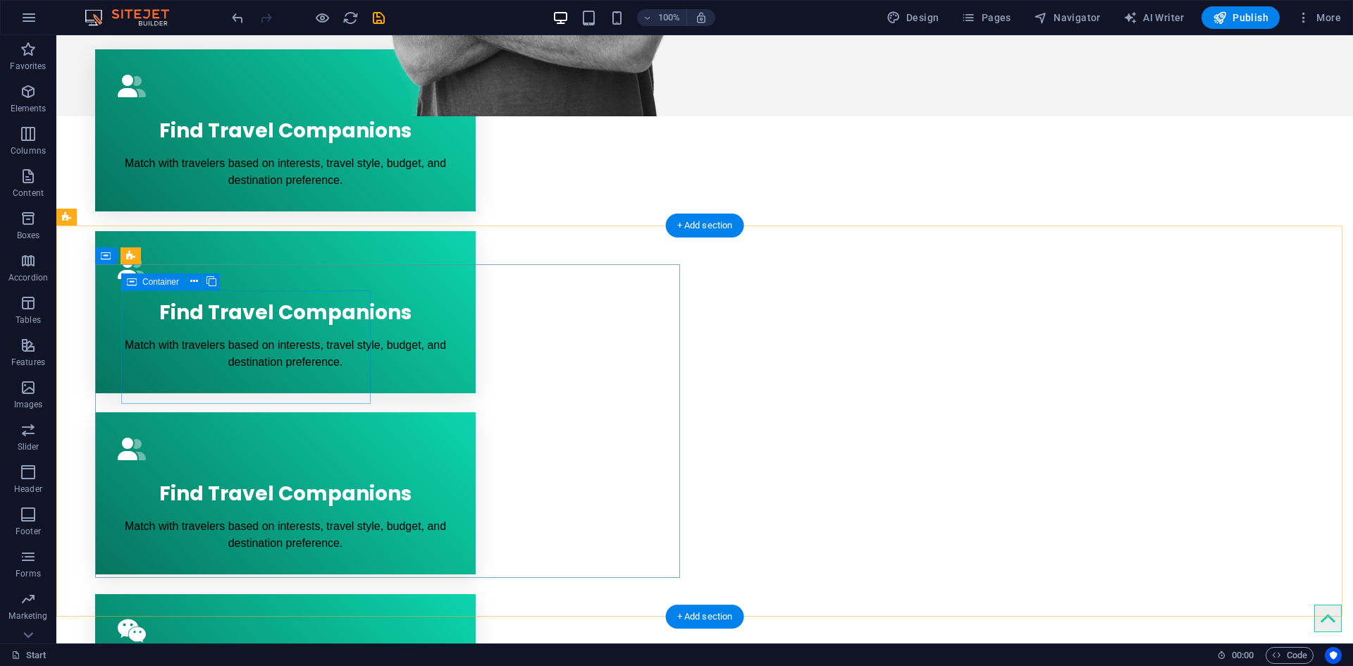
scroll to position [845, 0]
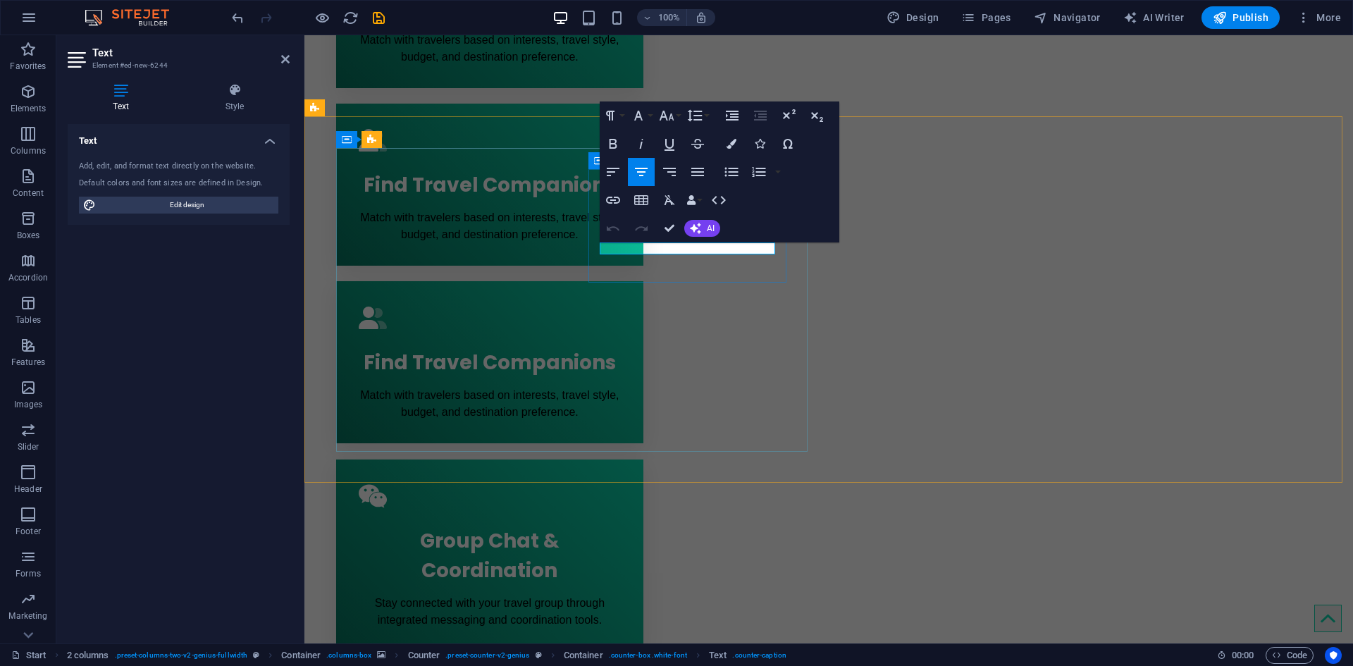
click at [645, 173] on icon "button" at bounding box center [641, 171] width 17 height 17
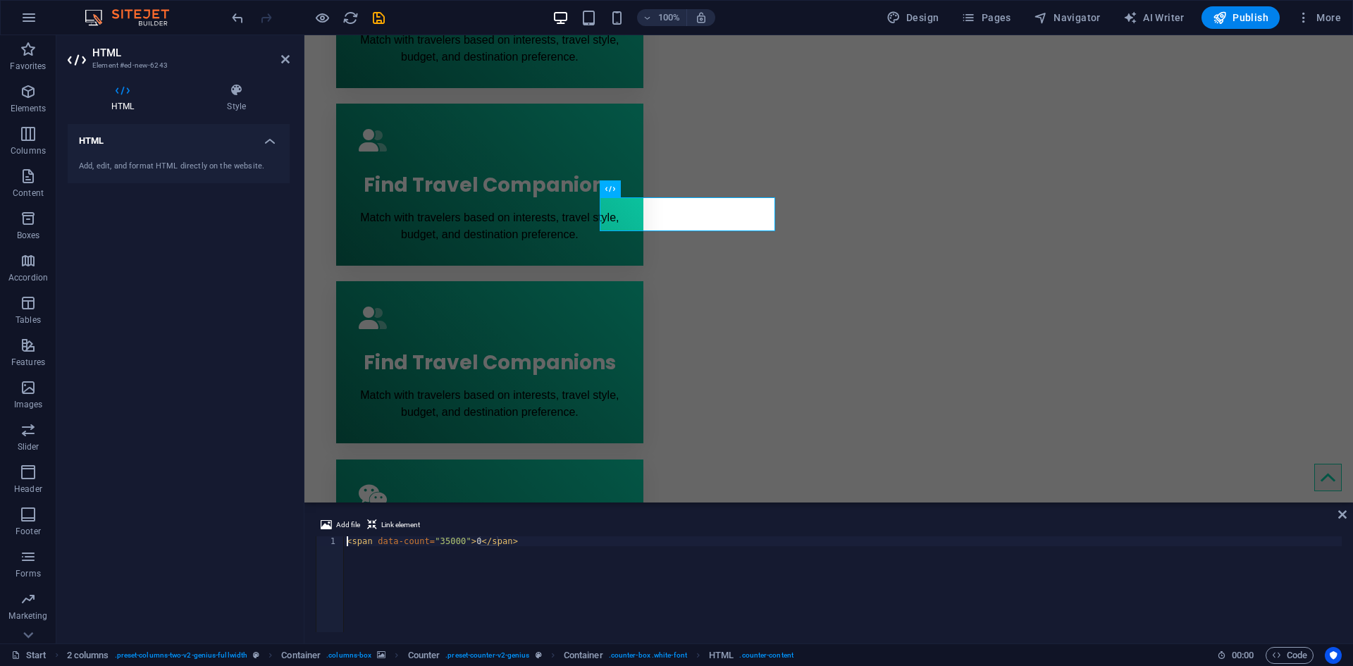
click at [439, 542] on div "< span data-count = "35000" > 0 </ span >" at bounding box center [843, 594] width 998 height 116
drag, startPoint x: 439, startPoint y: 542, endPoint x: 481, endPoint y: 638, distance: 104.7
click at [439, 542] on div "< span data-count = "35000" > 0 </ span >" at bounding box center [843, 594] width 998 height 116
type textarea "<span data-count="162">0</span>"
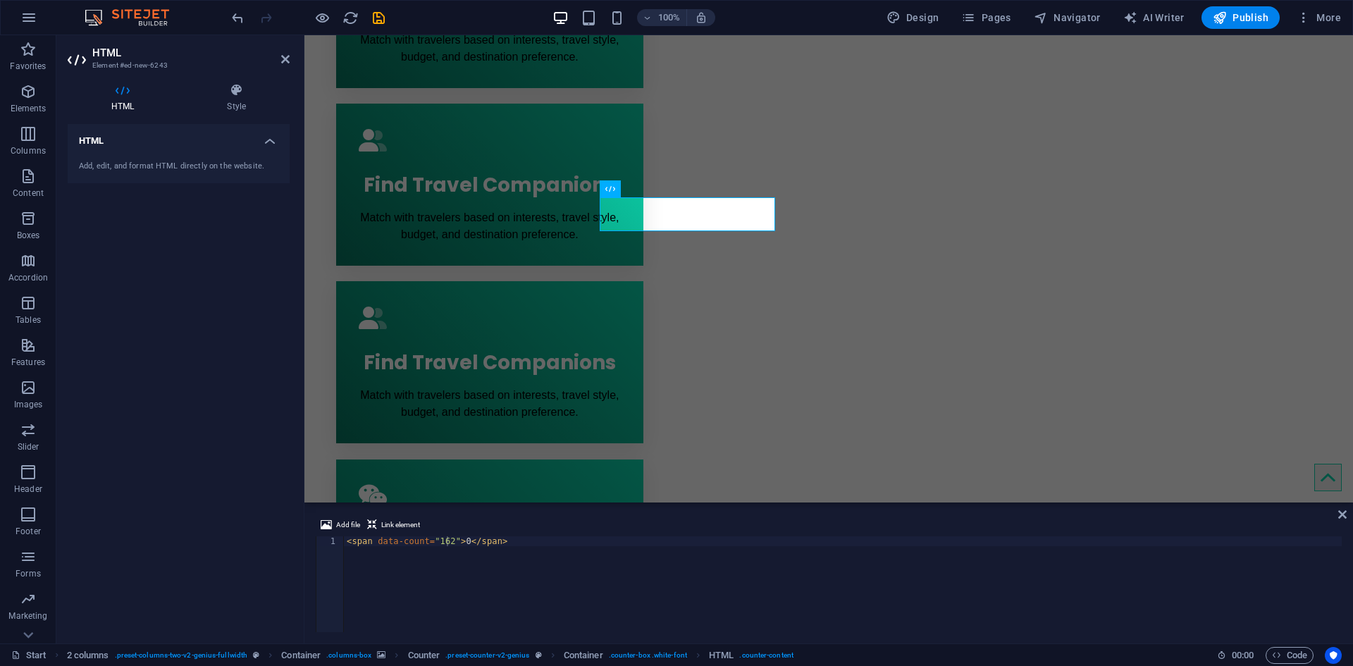
click at [261, 479] on div "HTML Add, edit, and format HTML directly on the website." at bounding box center [179, 378] width 222 height 508
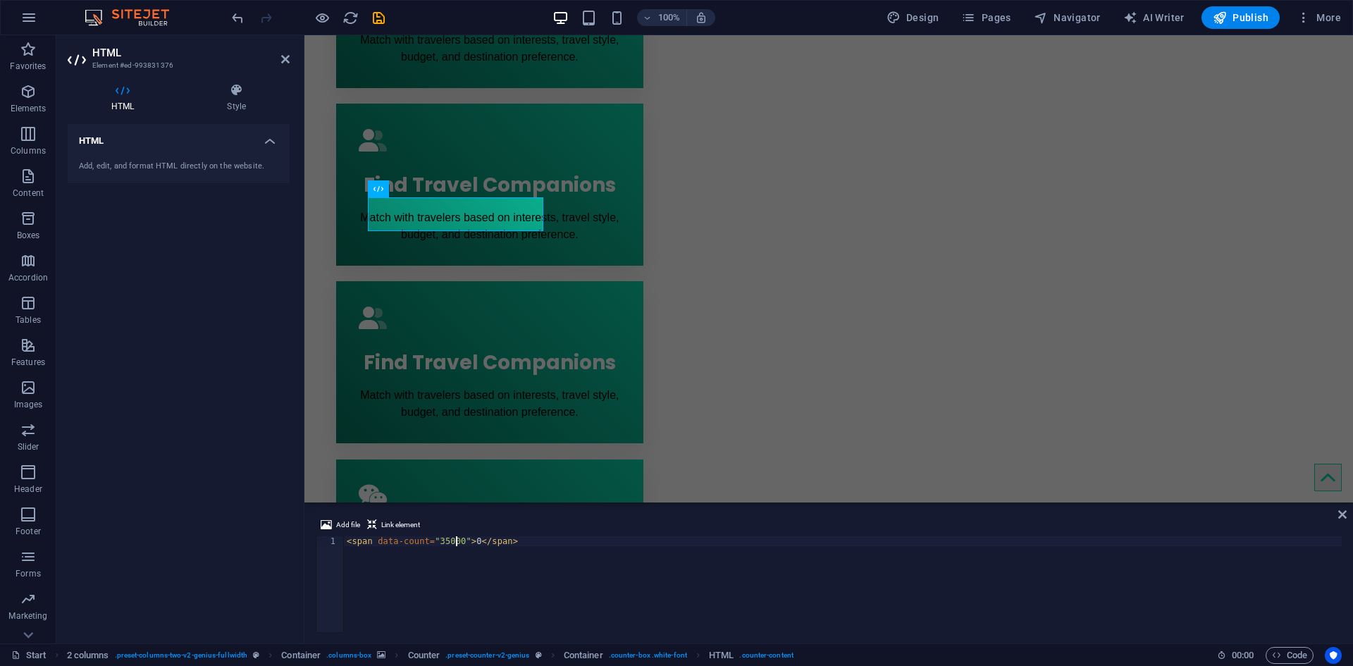
click at [443, 557] on div "< span data-count = "35000" > 0 </ span >" at bounding box center [843, 594] width 998 height 116
click at [444, 546] on div "< span data-count = "35000" > 0 </ span >" at bounding box center [843, 594] width 998 height 116
click at [444, 544] on div "< span data-count = "35000" > 0 </ span >" at bounding box center [843, 594] width 998 height 116
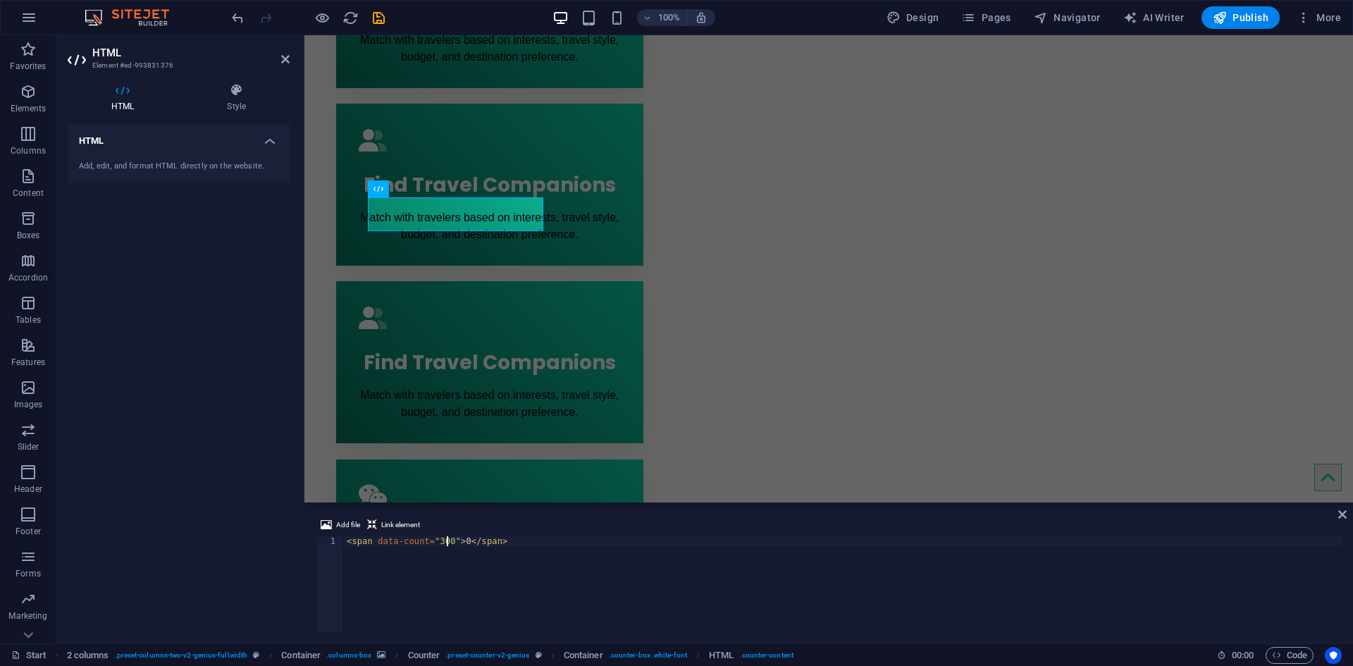
scroll to position [0, 8]
type textarea "<span data-count="3000">0</span>"
click at [214, 478] on div "HTML Add, edit, and format HTML directly on the website." at bounding box center [179, 378] width 222 height 508
click at [269, 355] on div "HTML Add, edit, and format HTML directly on the website." at bounding box center [179, 378] width 222 height 508
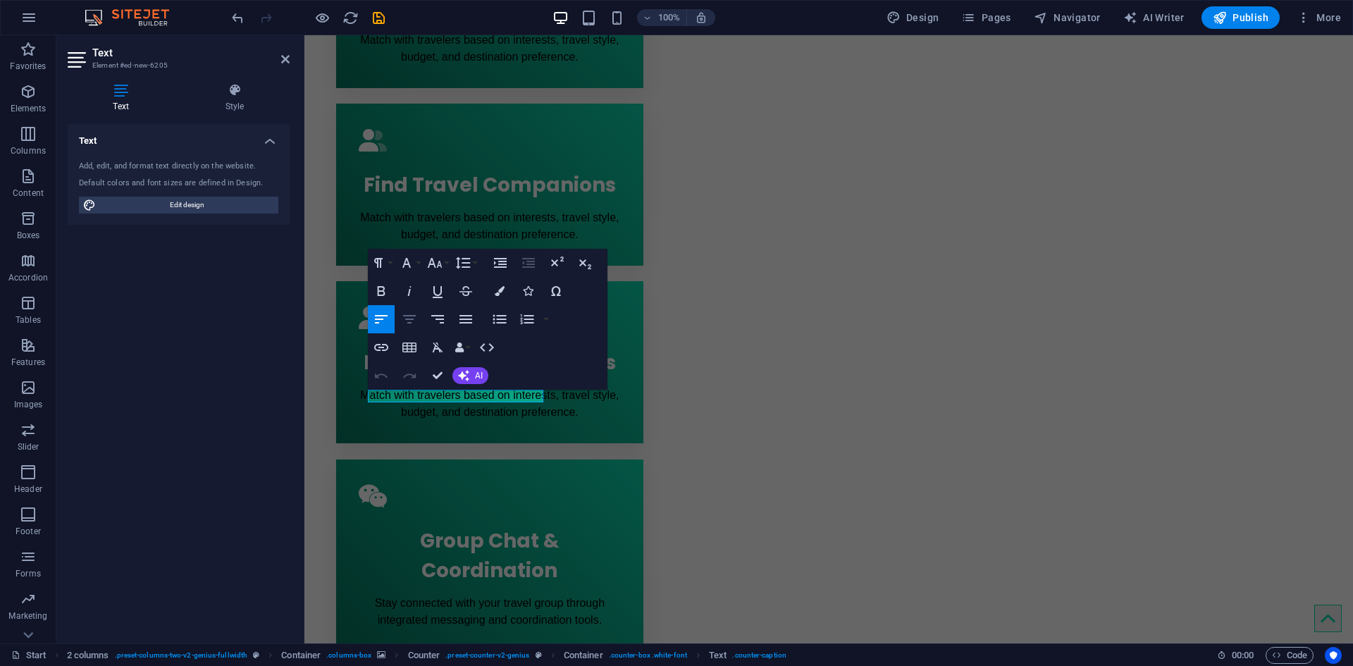
click at [414, 317] on icon "button" at bounding box center [409, 319] width 17 height 17
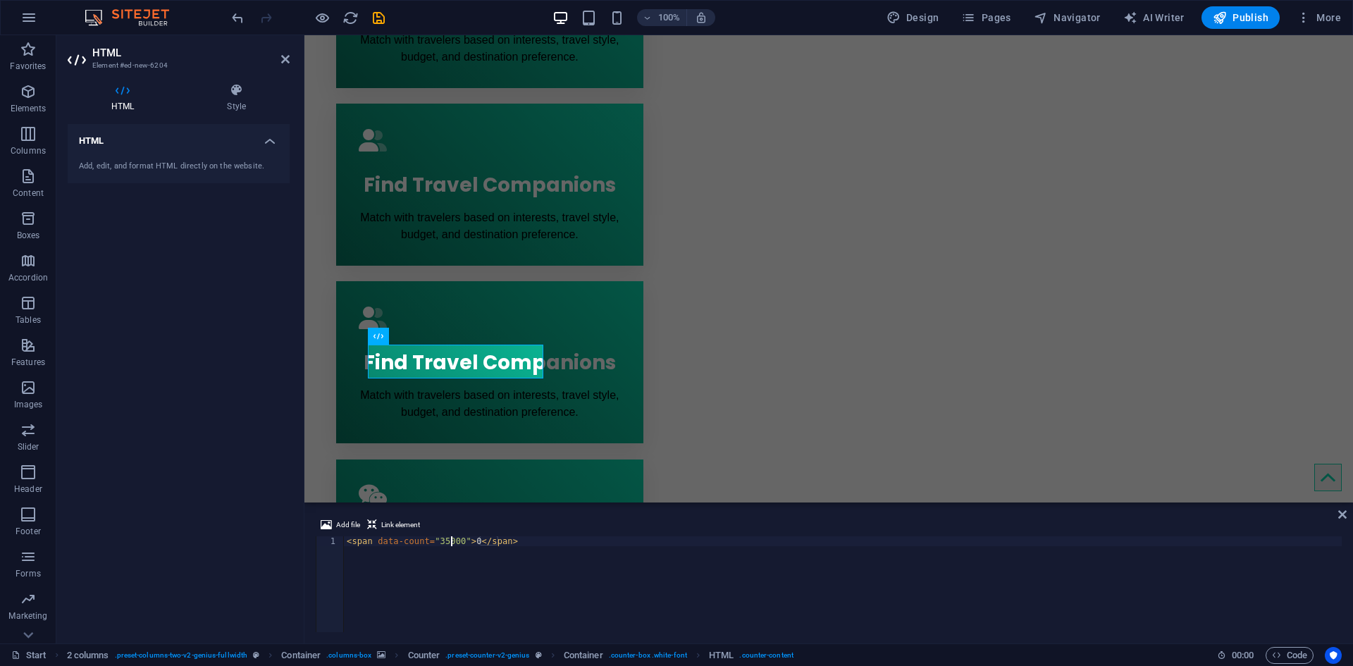
click at [452, 540] on div "< span data-count = "35000" > 0 </ span >" at bounding box center [843, 594] width 998 height 116
type textarea "<span data-count="13000">0</span>"
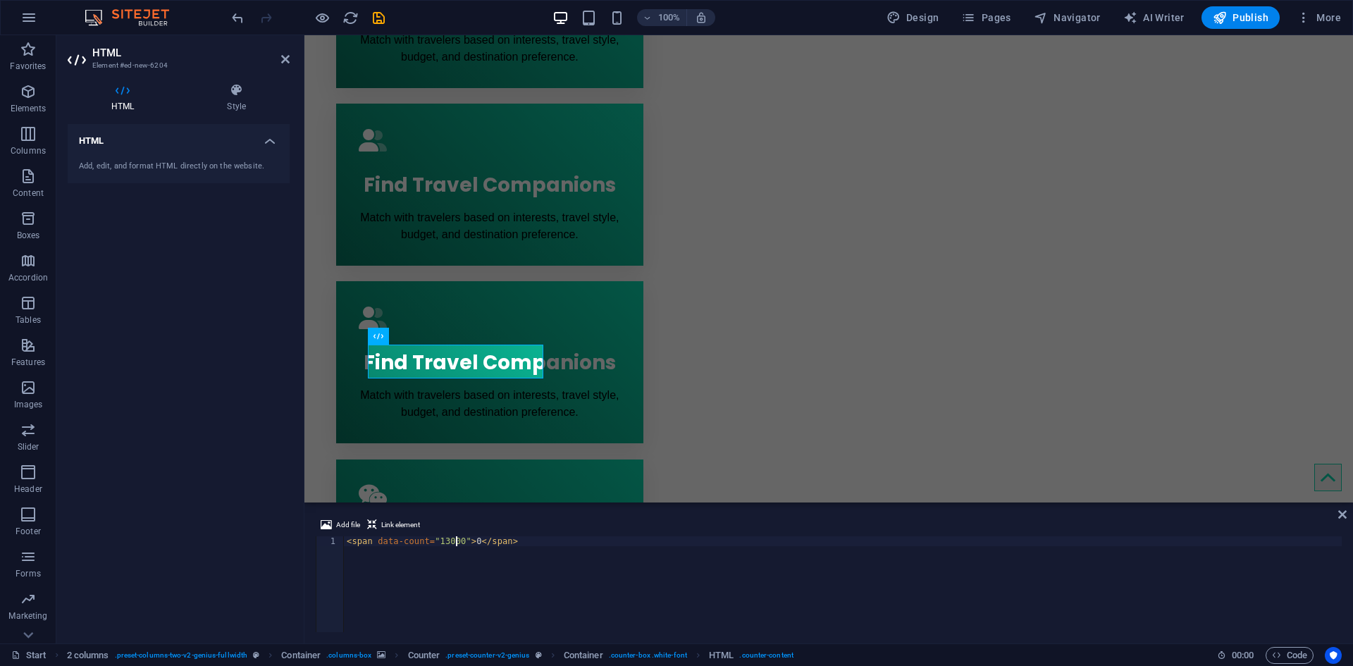
click at [429, 536] on div "< span data-count = "13000" > 0 </ span >" at bounding box center [843, 594] width 998 height 116
click at [448, 543] on div "< span data-count = "13000" > 0 </ span >" at bounding box center [843, 594] width 998 height 116
type textarea "<span data-count="7000">0</span>"
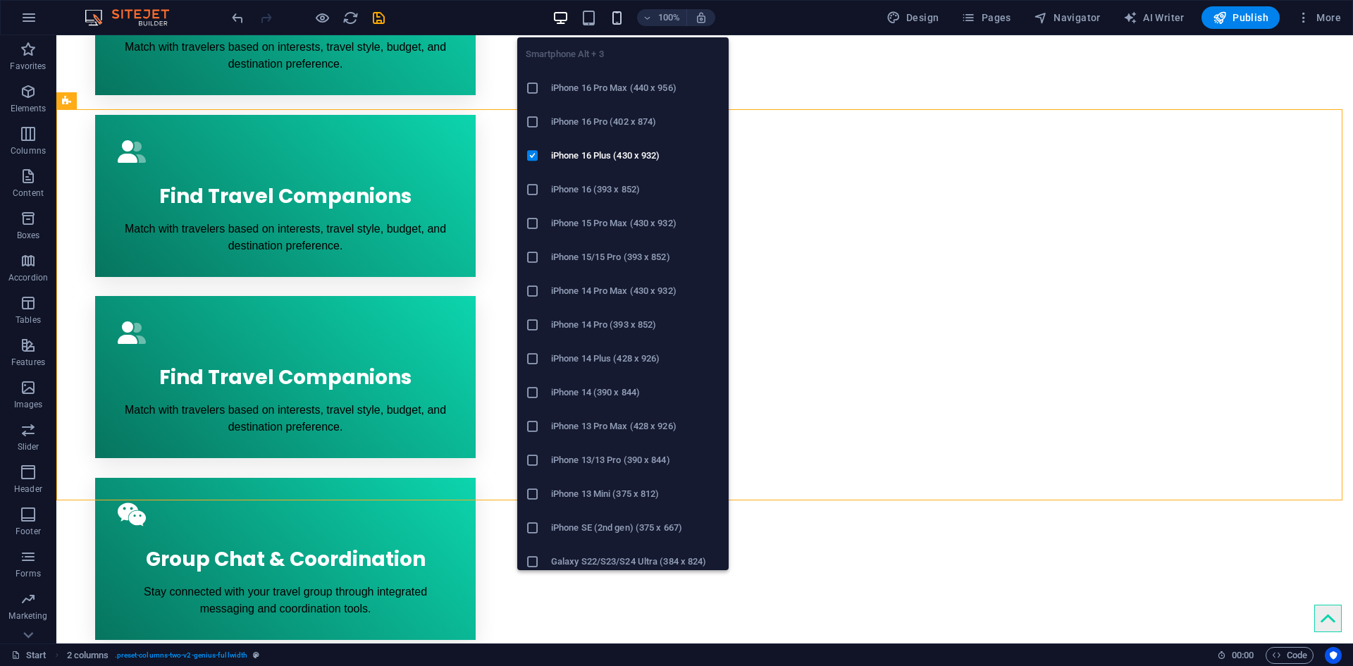
click at [617, 11] on icon "button" at bounding box center [617, 18] width 16 height 16
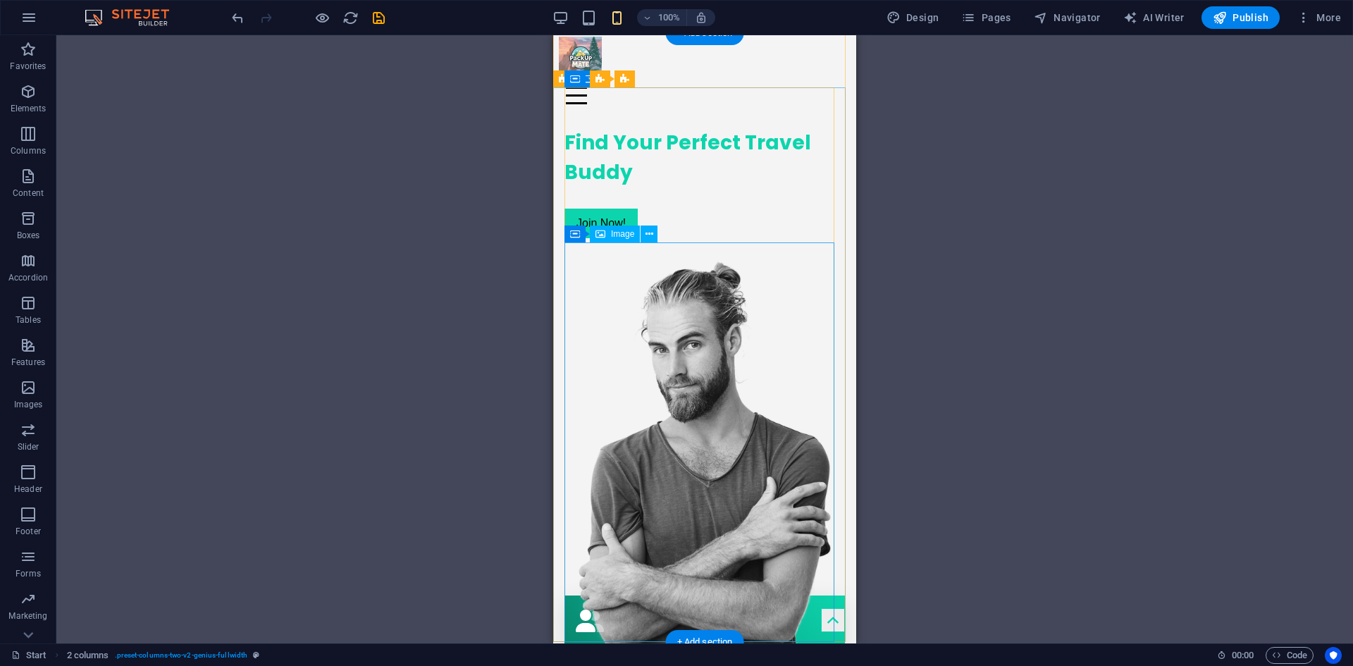
scroll to position [0, 0]
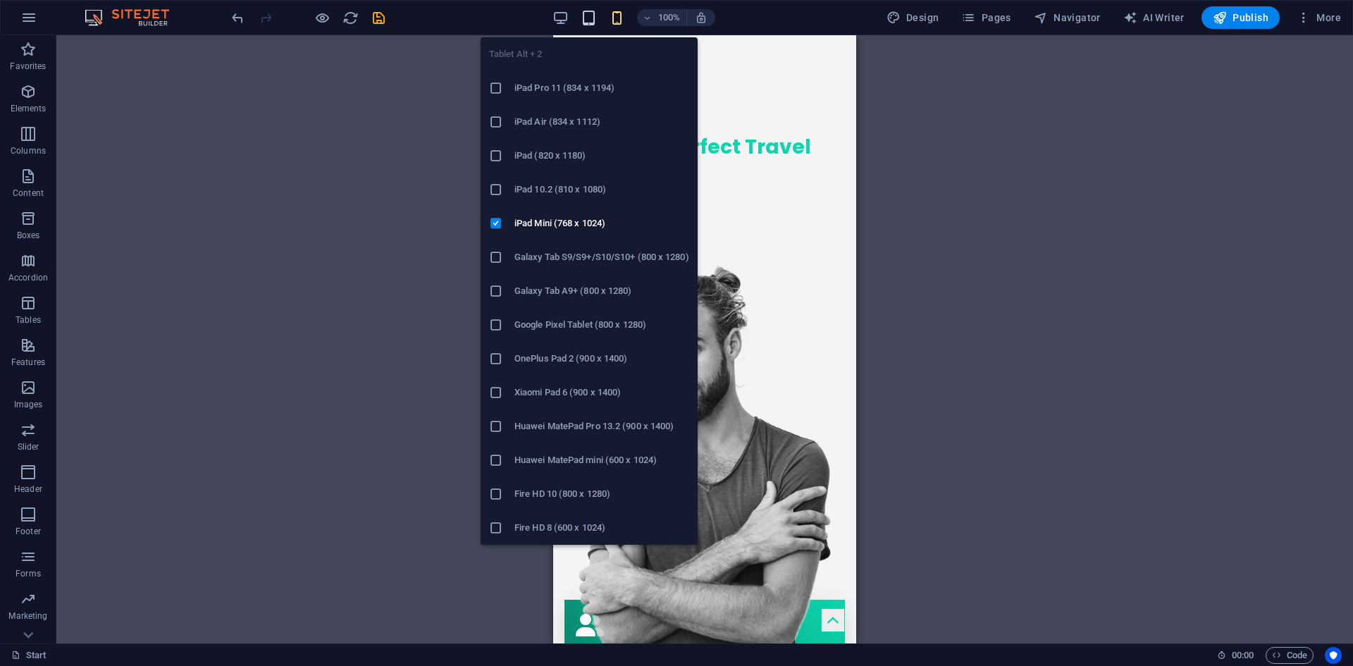
click at [593, 18] on icon "button" at bounding box center [589, 18] width 16 height 16
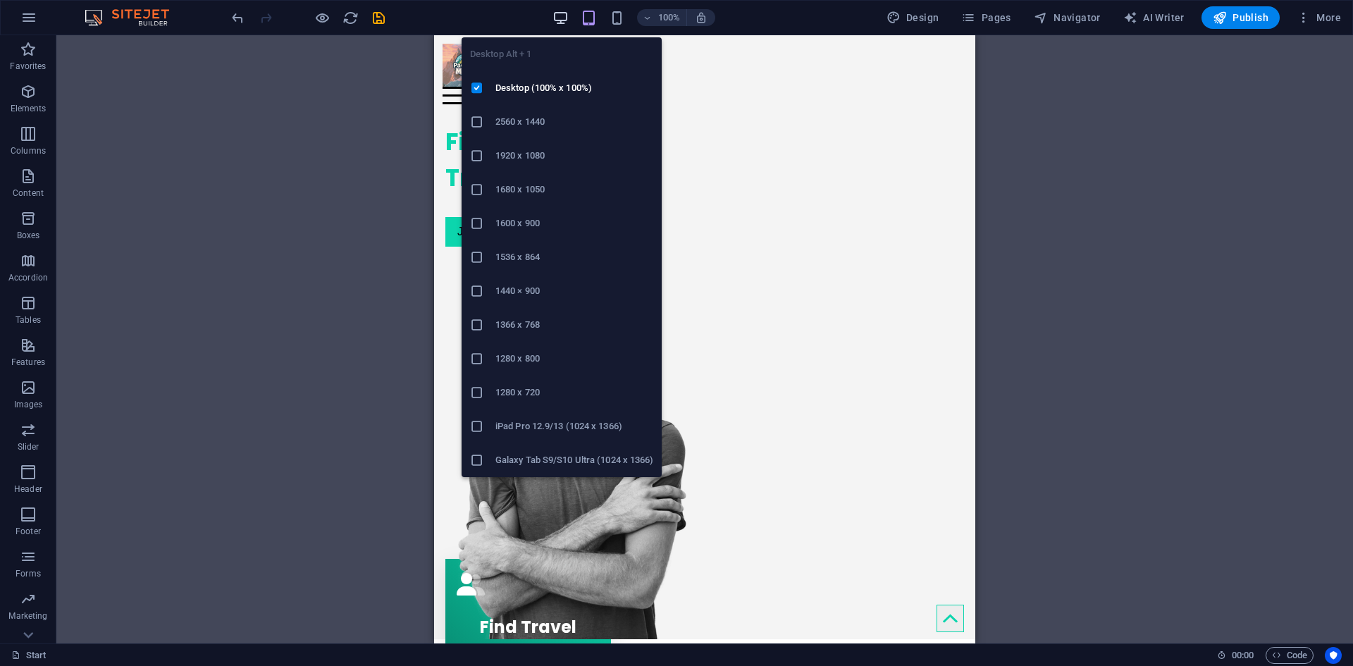
click at [565, 14] on icon "button" at bounding box center [560, 18] width 16 height 16
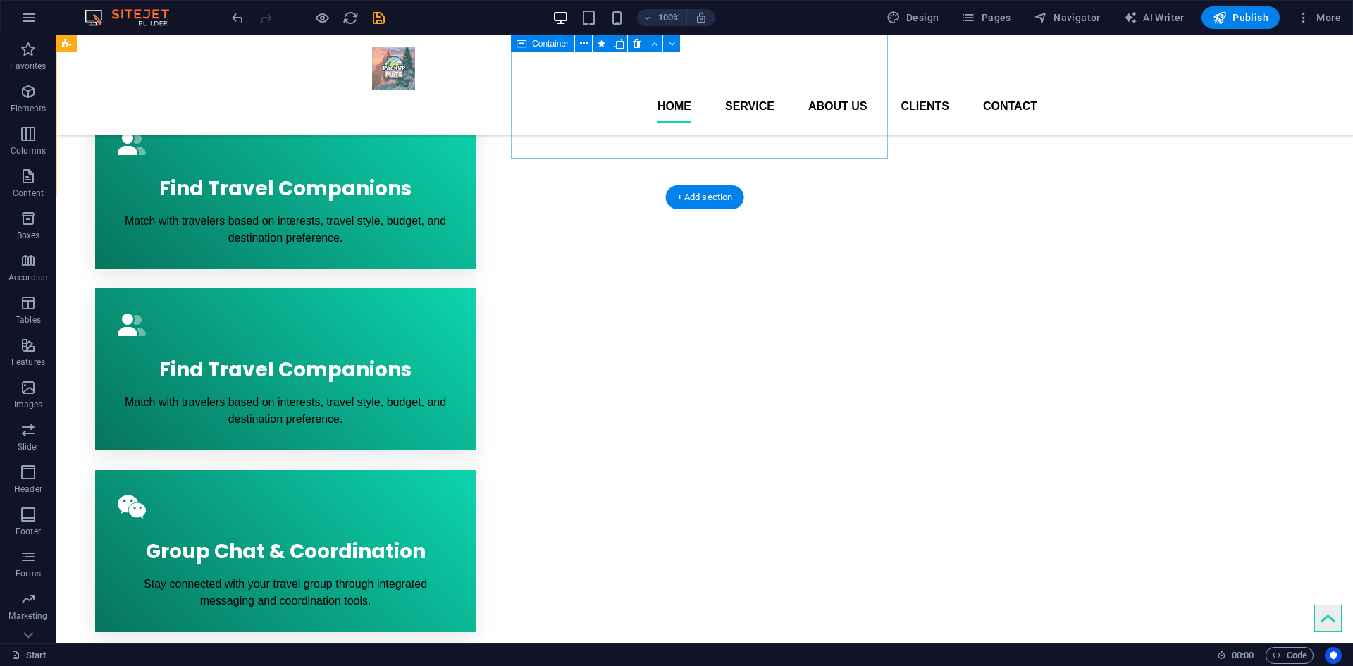
scroll to position [705, 0]
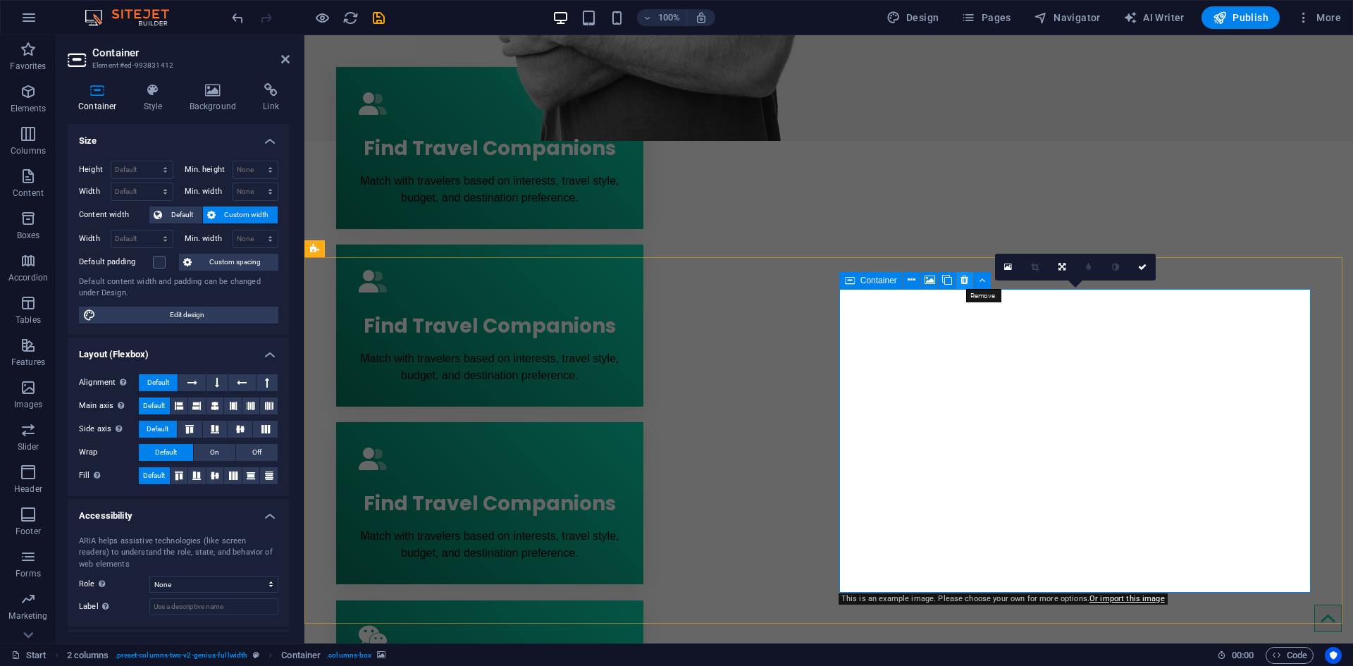
click at [964, 280] on icon at bounding box center [964, 280] width 8 height 15
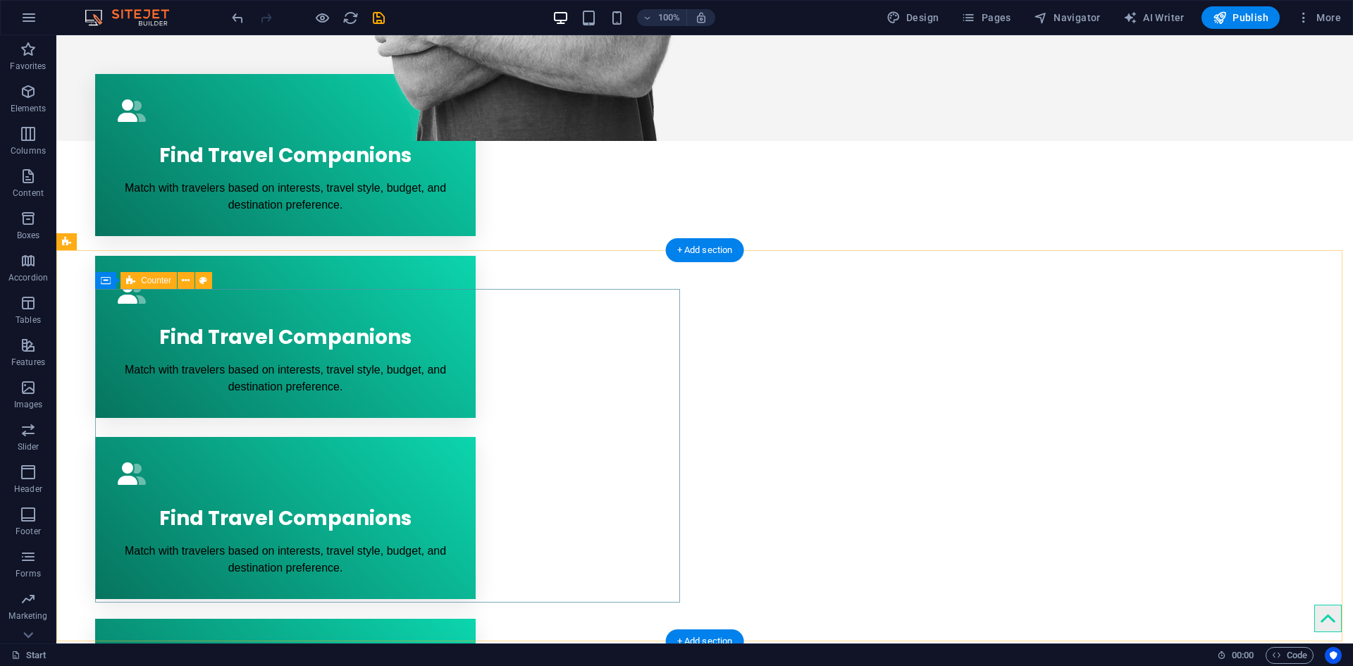
click at [189, 287] on icon at bounding box center [186, 280] width 8 height 15
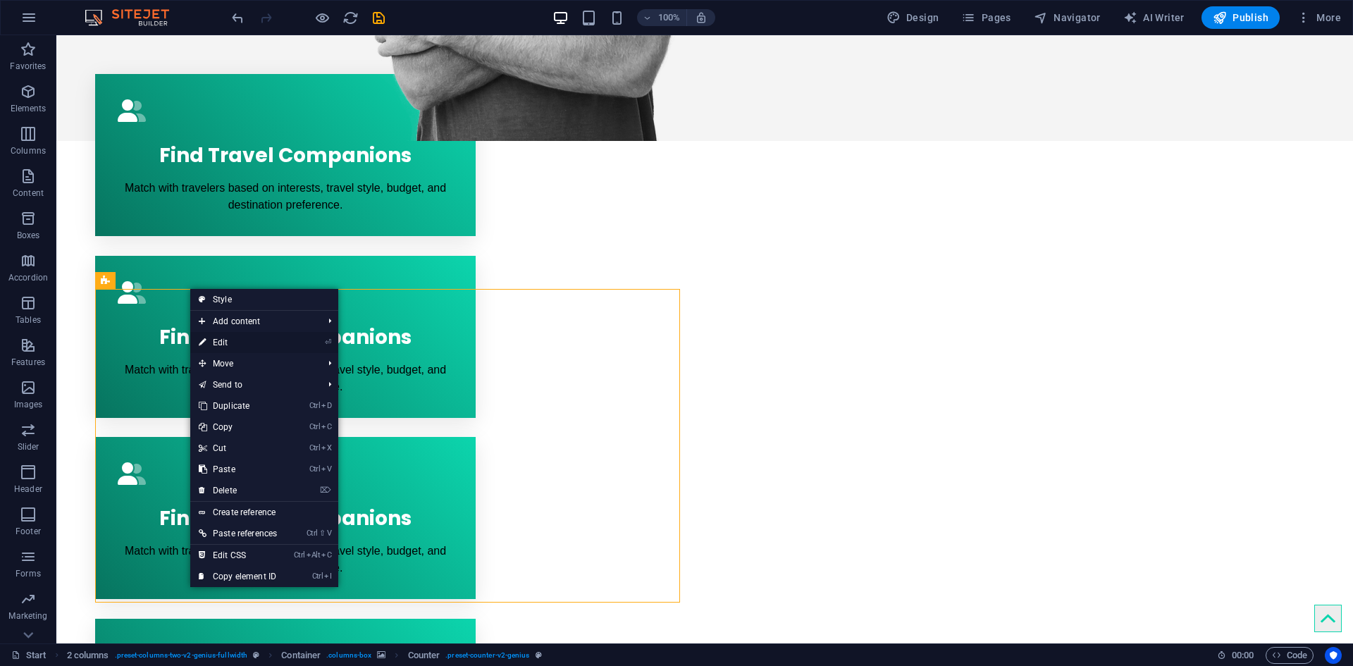
click at [258, 342] on link "⏎ Edit" at bounding box center [237, 342] width 95 height 21
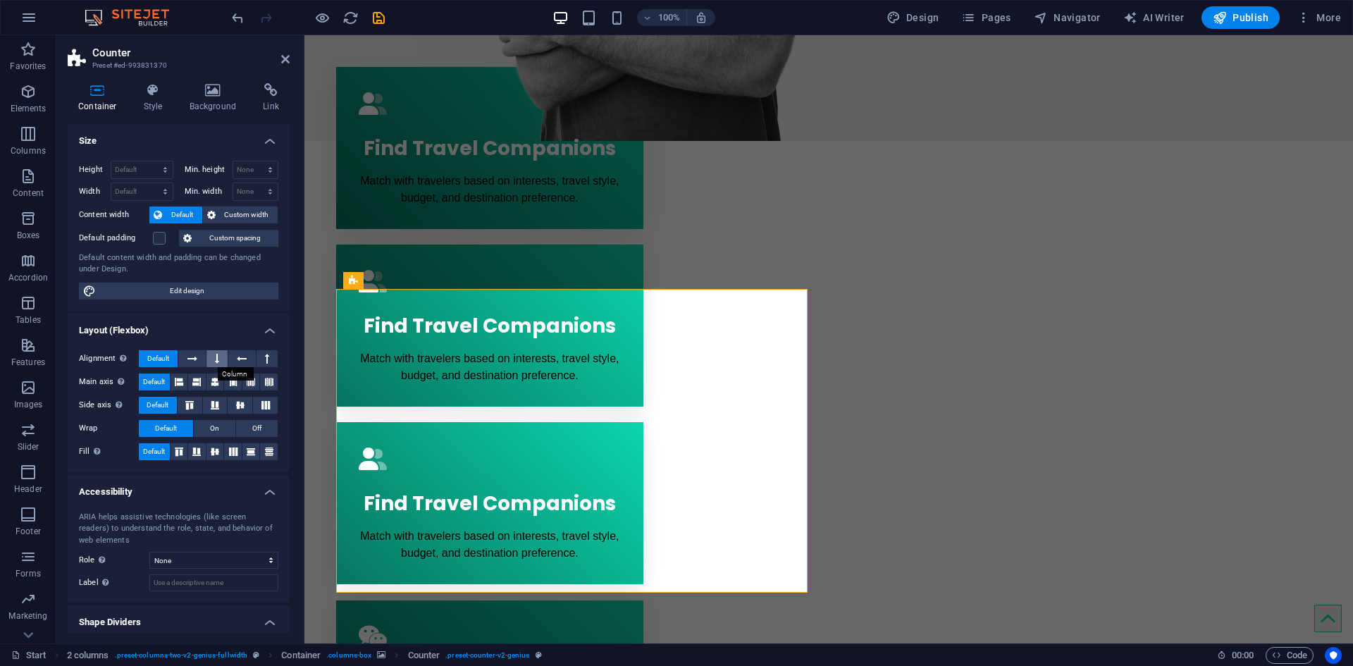
click at [218, 360] on icon at bounding box center [217, 358] width 4 height 17
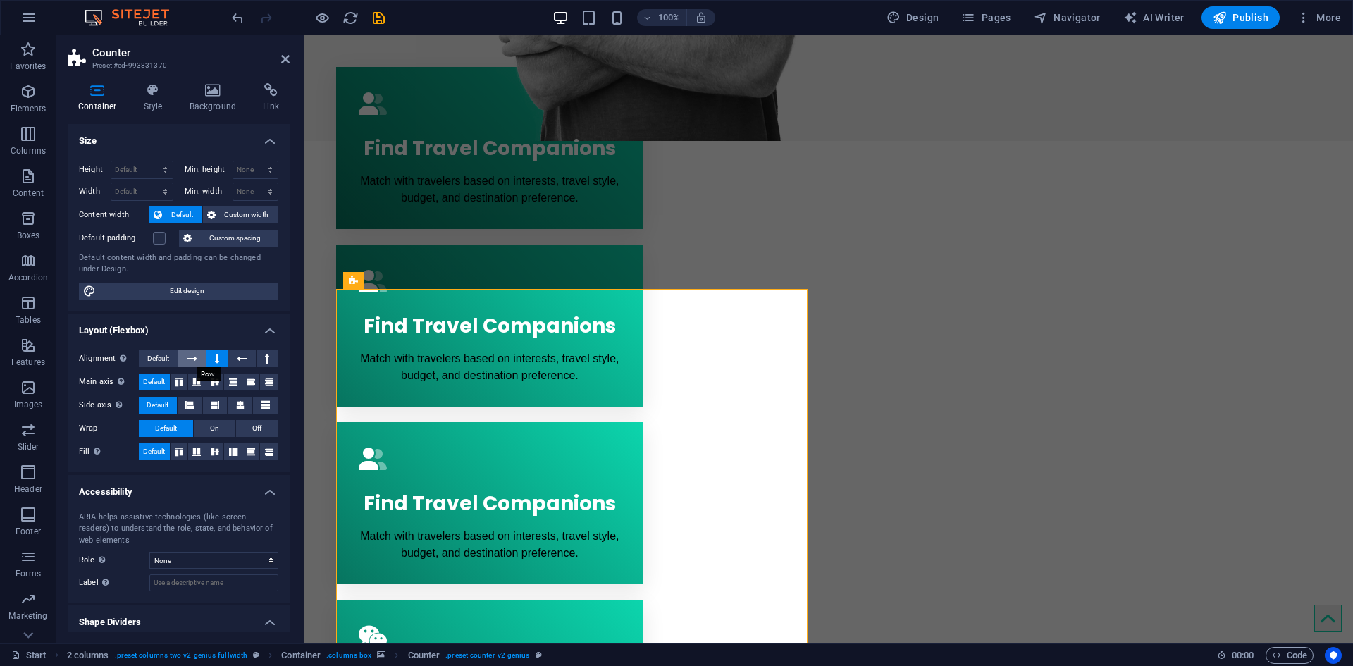
click at [202, 360] on button at bounding box center [191, 358] width 27 height 17
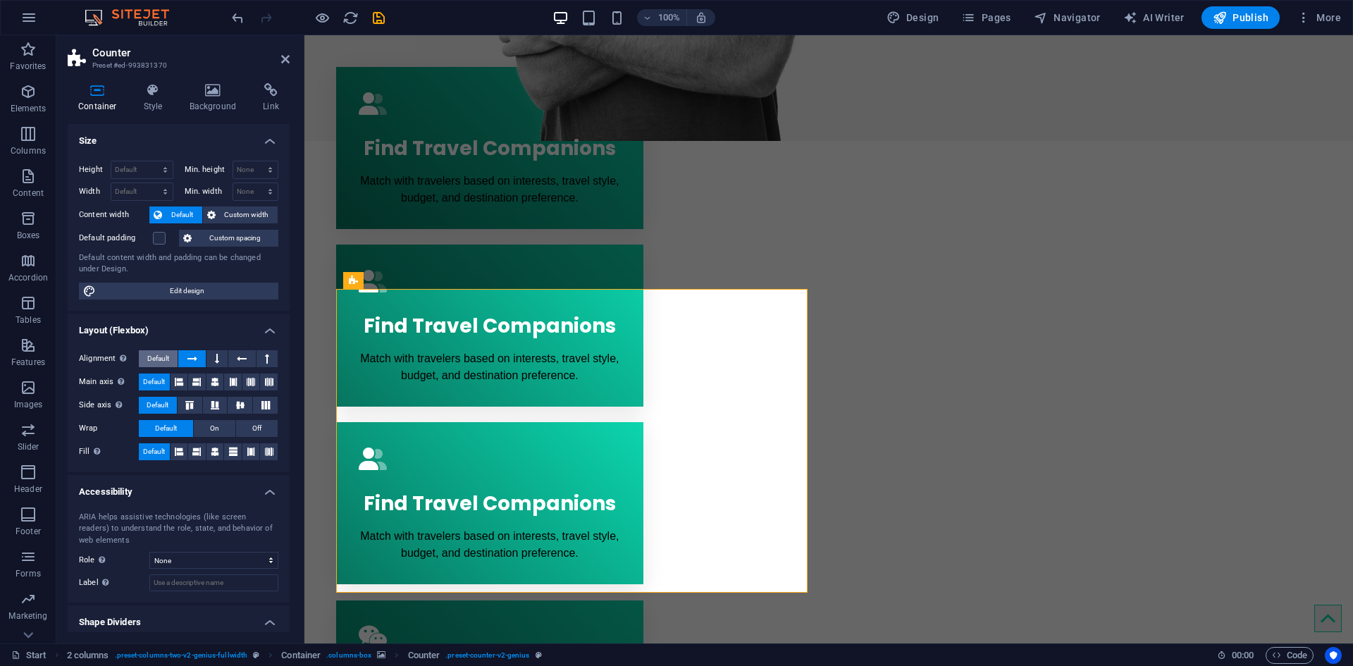
click at [158, 357] on span "Default" at bounding box center [158, 358] width 22 height 17
click at [185, 380] on button at bounding box center [180, 381] width 18 height 17
click at [194, 382] on icon at bounding box center [196, 381] width 8 height 17
click at [221, 387] on button at bounding box center [215, 381] width 18 height 17
click at [160, 381] on span "Default" at bounding box center [154, 381] width 22 height 17
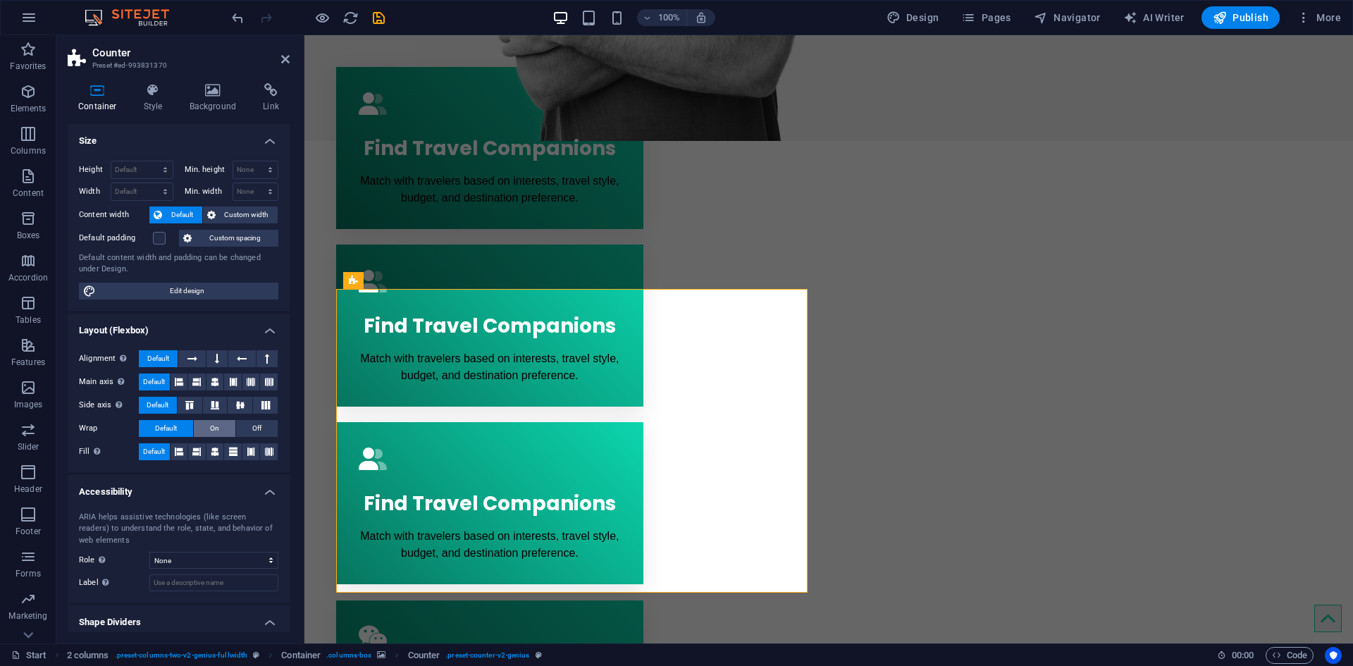
click at [210, 428] on span "On" at bounding box center [214, 428] width 9 height 17
click at [176, 429] on span "Default" at bounding box center [166, 428] width 22 height 17
click at [183, 452] on button at bounding box center [180, 451] width 18 height 17
click at [187, 452] on button at bounding box center [180, 451] width 18 height 17
click at [192, 452] on icon at bounding box center [196, 451] width 8 height 17
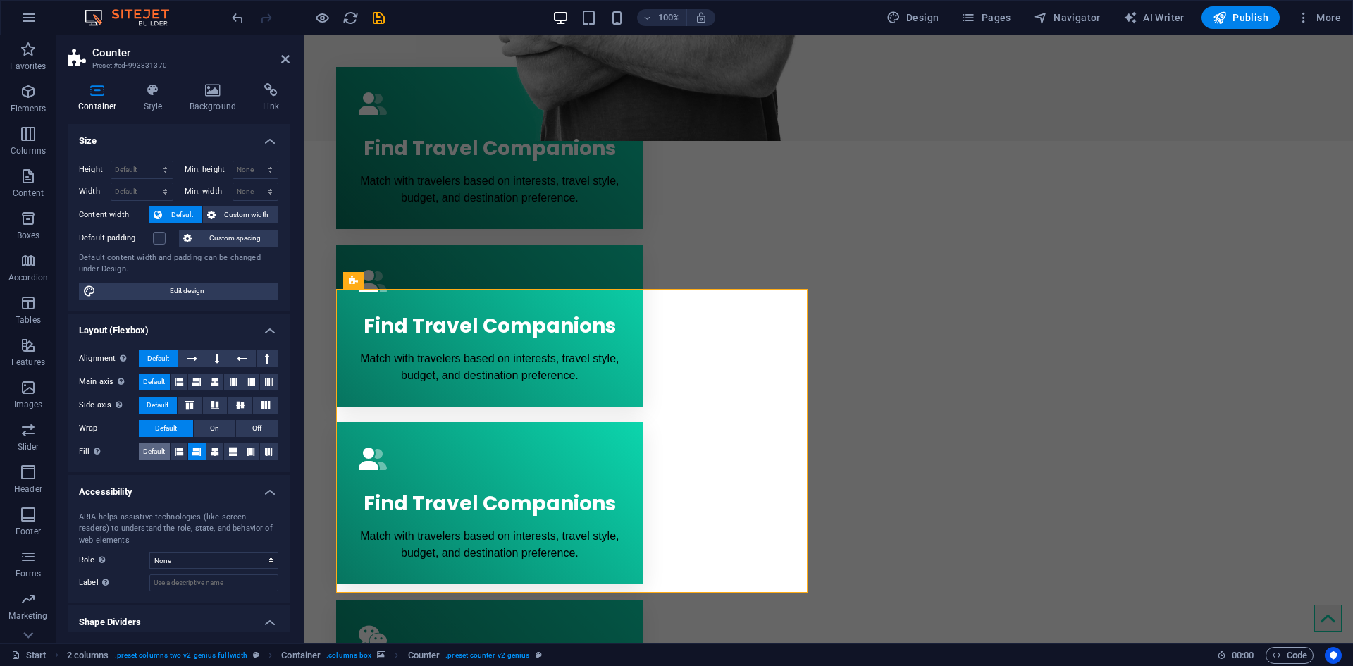
click at [165, 457] on span "Default" at bounding box center [154, 451] width 22 height 17
click at [228, 214] on span "Custom width" at bounding box center [247, 214] width 54 height 17
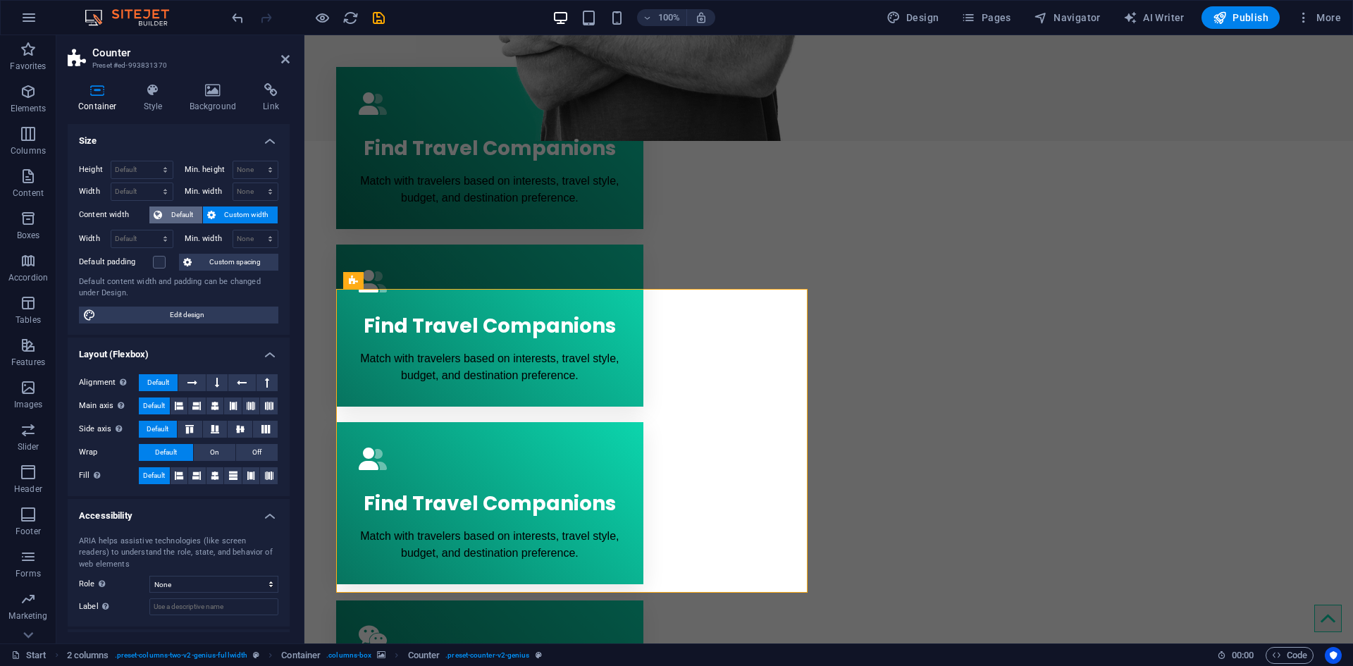
click at [189, 218] on span "Default" at bounding box center [182, 214] width 32 height 17
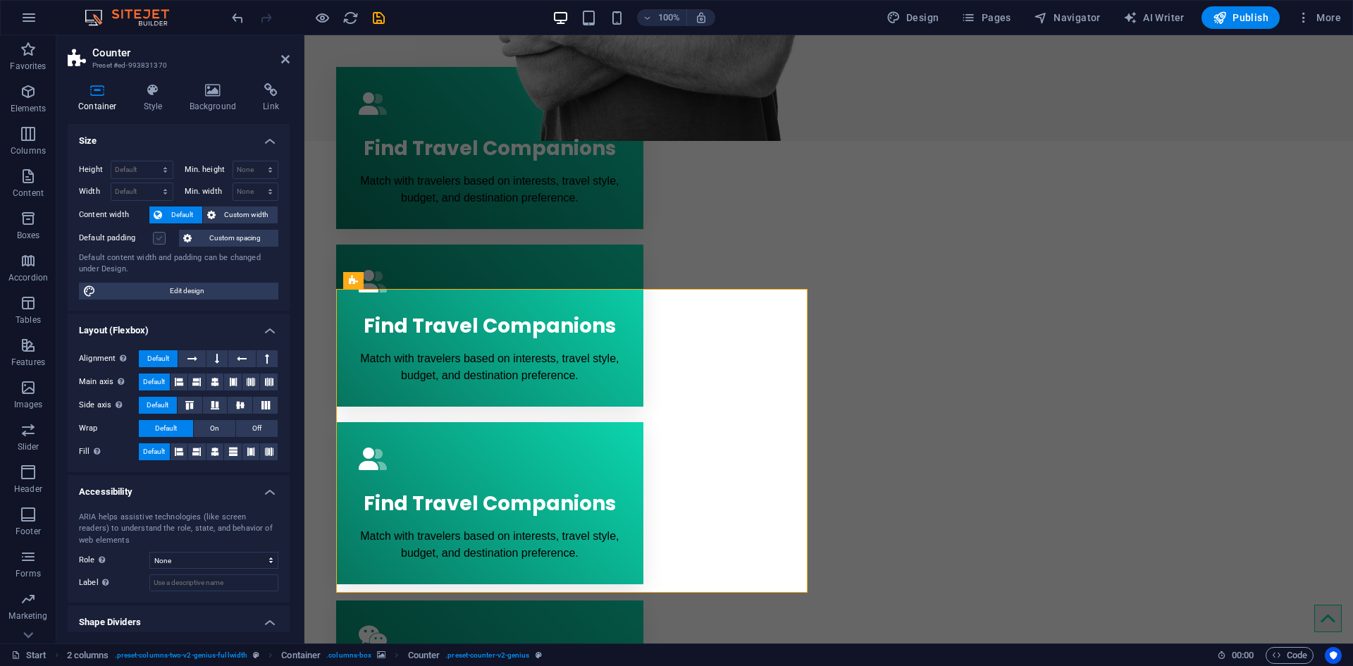
click at [164, 239] on label at bounding box center [159, 238] width 13 height 13
click at [0, 0] on input "Default padding" at bounding box center [0, 0] width 0 height 0
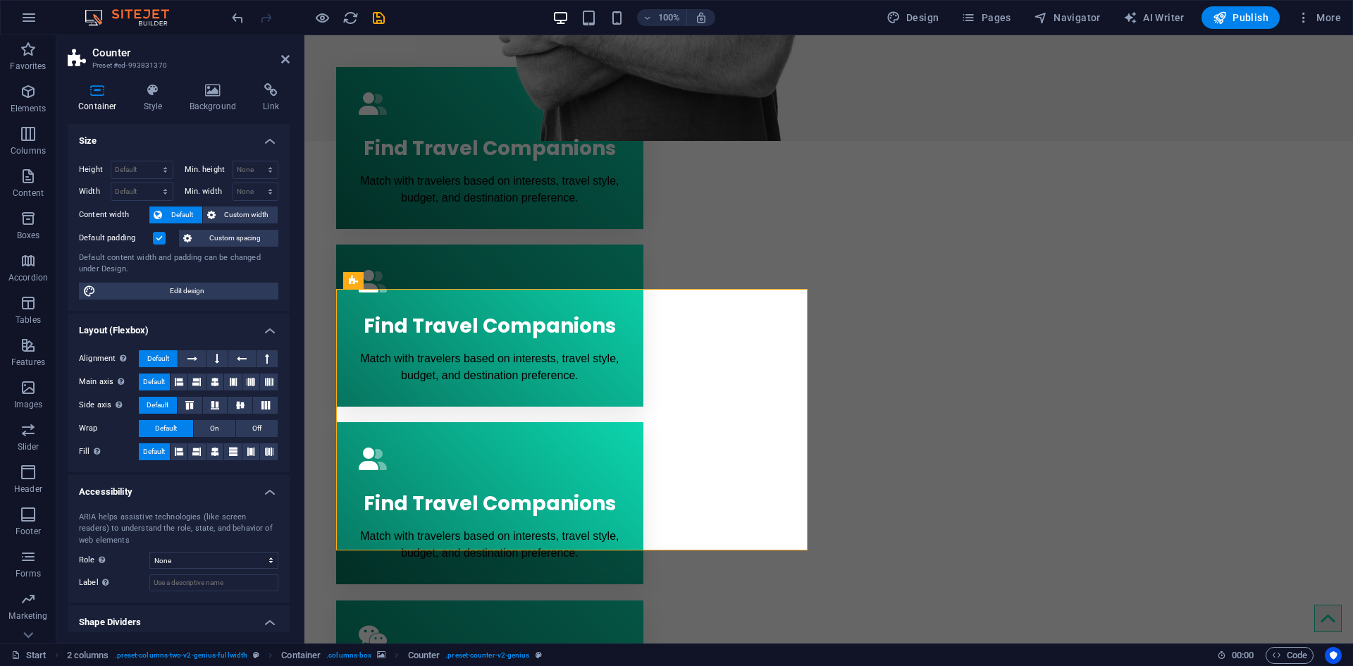
click at [164, 239] on label at bounding box center [159, 238] width 13 height 13
click at [0, 0] on input "Default padding" at bounding box center [0, 0] width 0 height 0
click at [165, 239] on label at bounding box center [159, 238] width 13 height 13
click at [0, 0] on input "Default padding" at bounding box center [0, 0] width 0 height 0
click at [166, 240] on div "Default padding" at bounding box center [127, 238] width 97 height 17
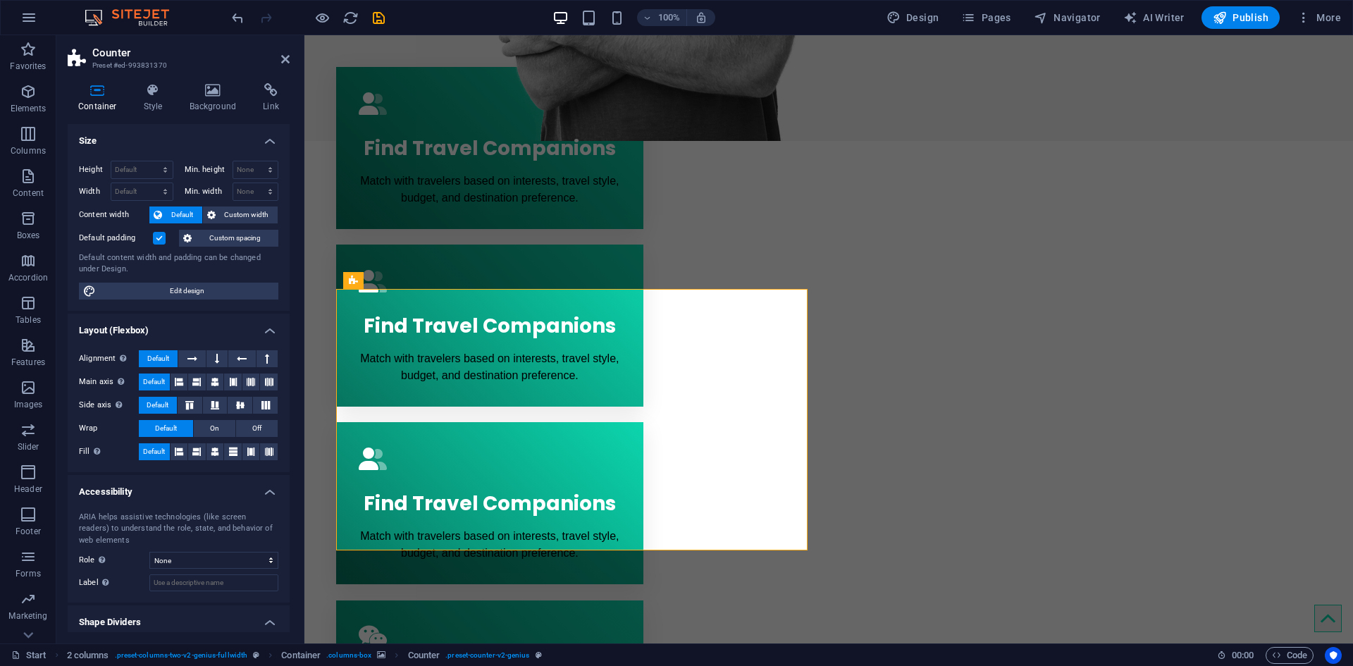
click at [164, 242] on label at bounding box center [159, 238] width 13 height 13
click at [0, 0] on input "Default padding" at bounding box center [0, 0] width 0 height 0
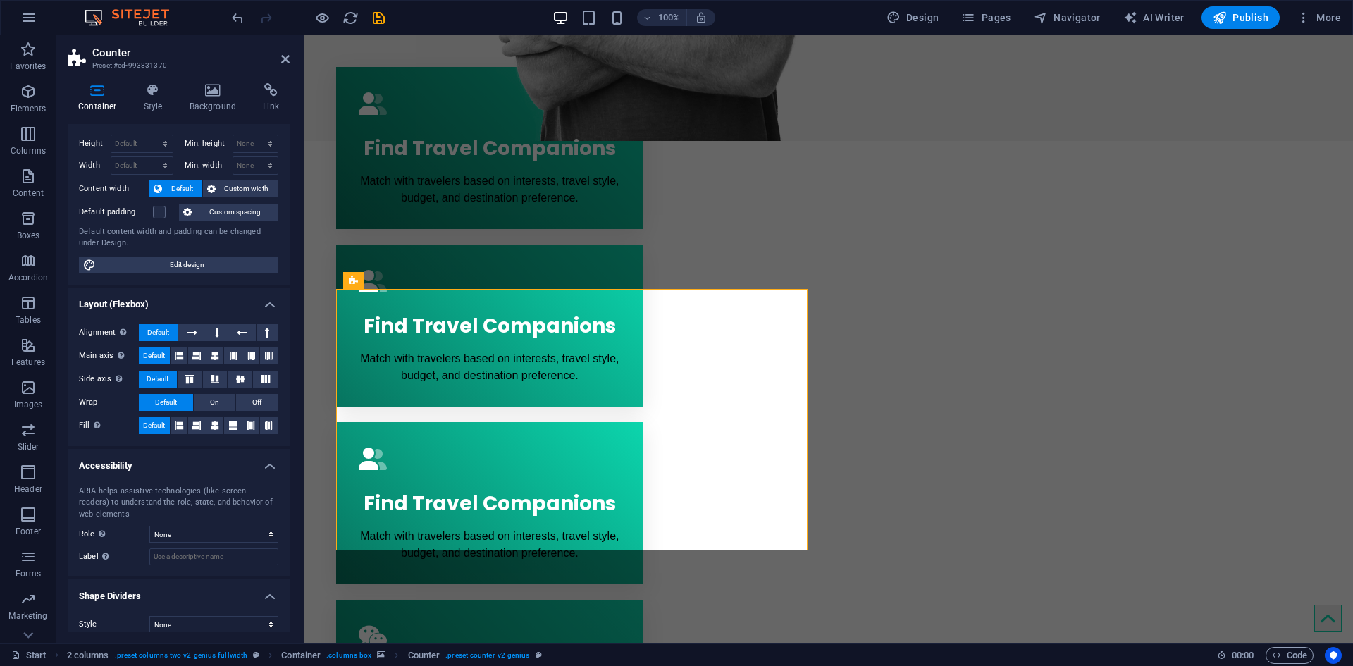
scroll to position [38, 0]
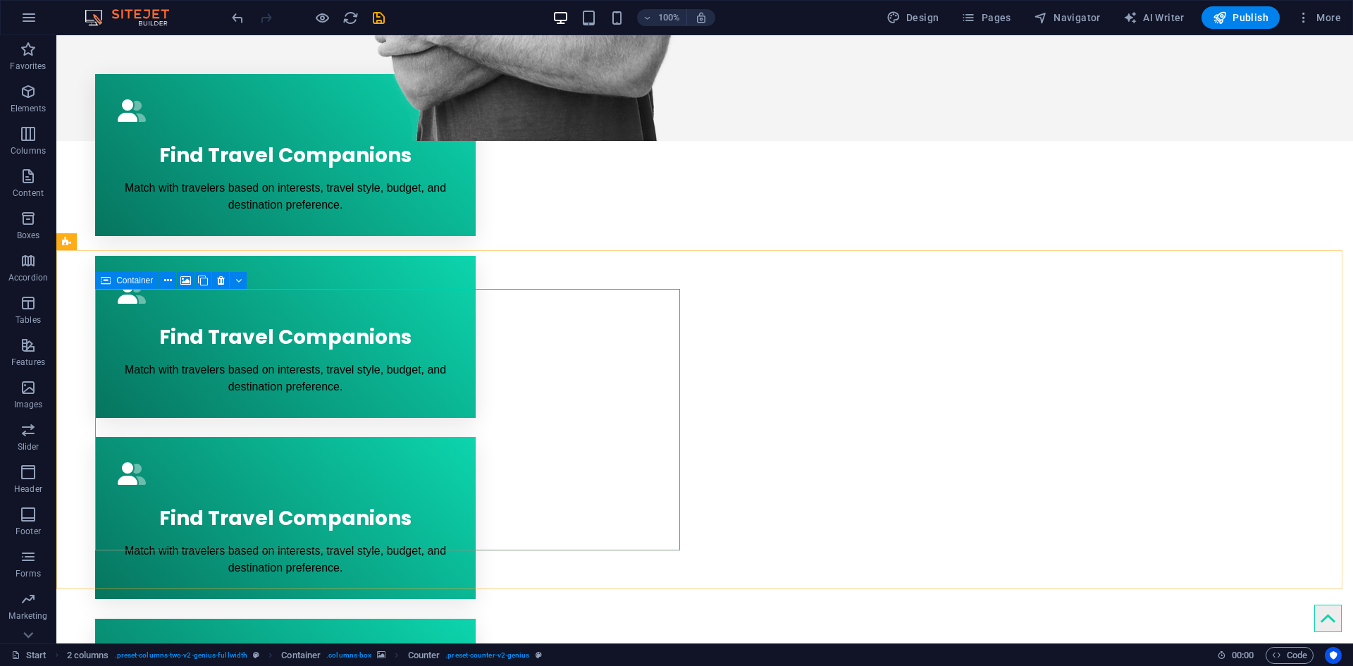
click at [113, 283] on div "Container" at bounding box center [126, 280] width 63 height 17
click at [233, 277] on button at bounding box center [238, 280] width 17 height 17
click at [234, 277] on button at bounding box center [238, 280] width 17 height 17
click at [171, 278] on icon at bounding box center [168, 280] width 8 height 15
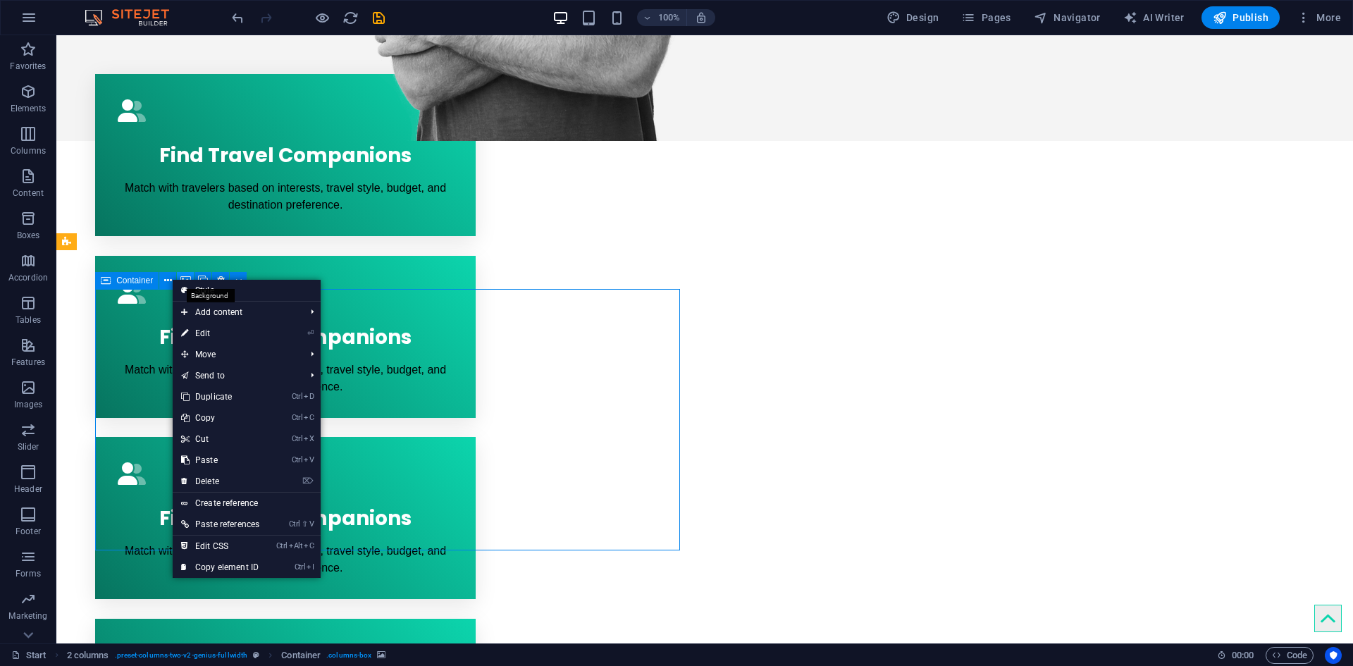
click at [190, 274] on icon at bounding box center [185, 280] width 11 height 15
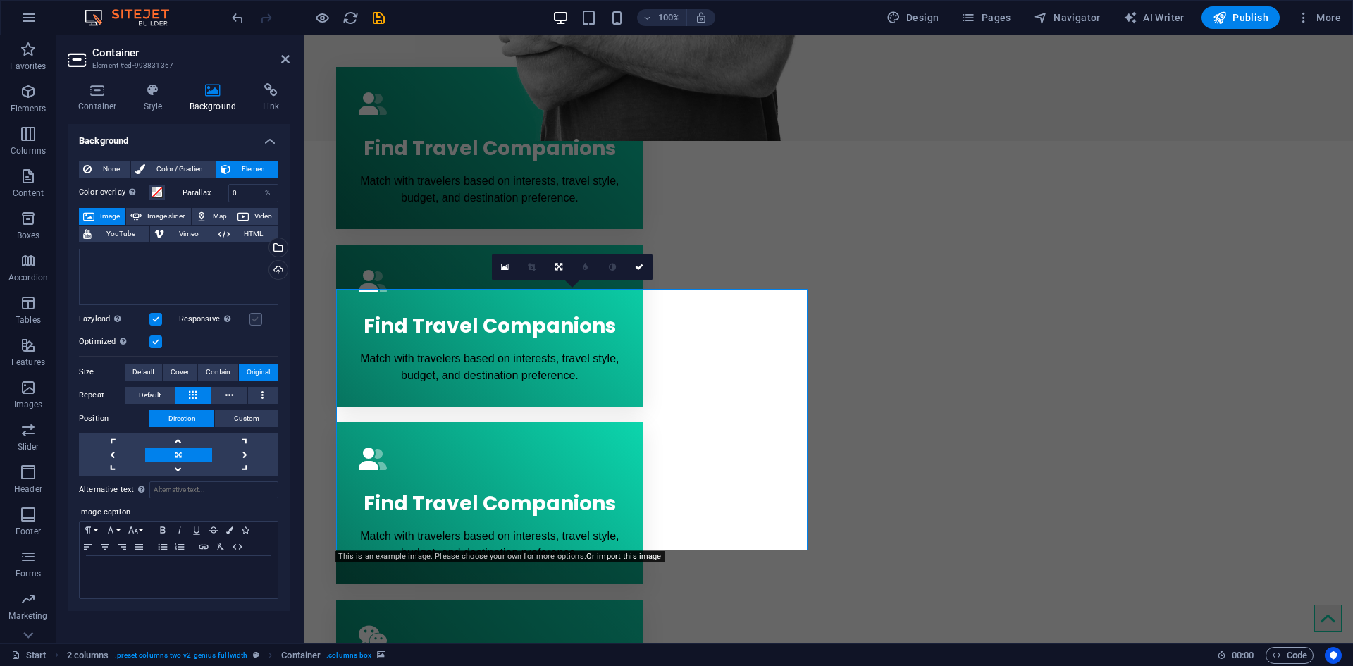
click at [261, 319] on label at bounding box center [255, 319] width 13 height 13
click at [0, 0] on input "Responsive Automatically load retina image and smartphone optimized sizes." at bounding box center [0, 0] width 0 height 0
click at [261, 319] on label at bounding box center [255, 319] width 13 height 13
click at [0, 0] on input "Responsive Automatically load retina image and smartphone optimized sizes." at bounding box center [0, 0] width 0 height 0
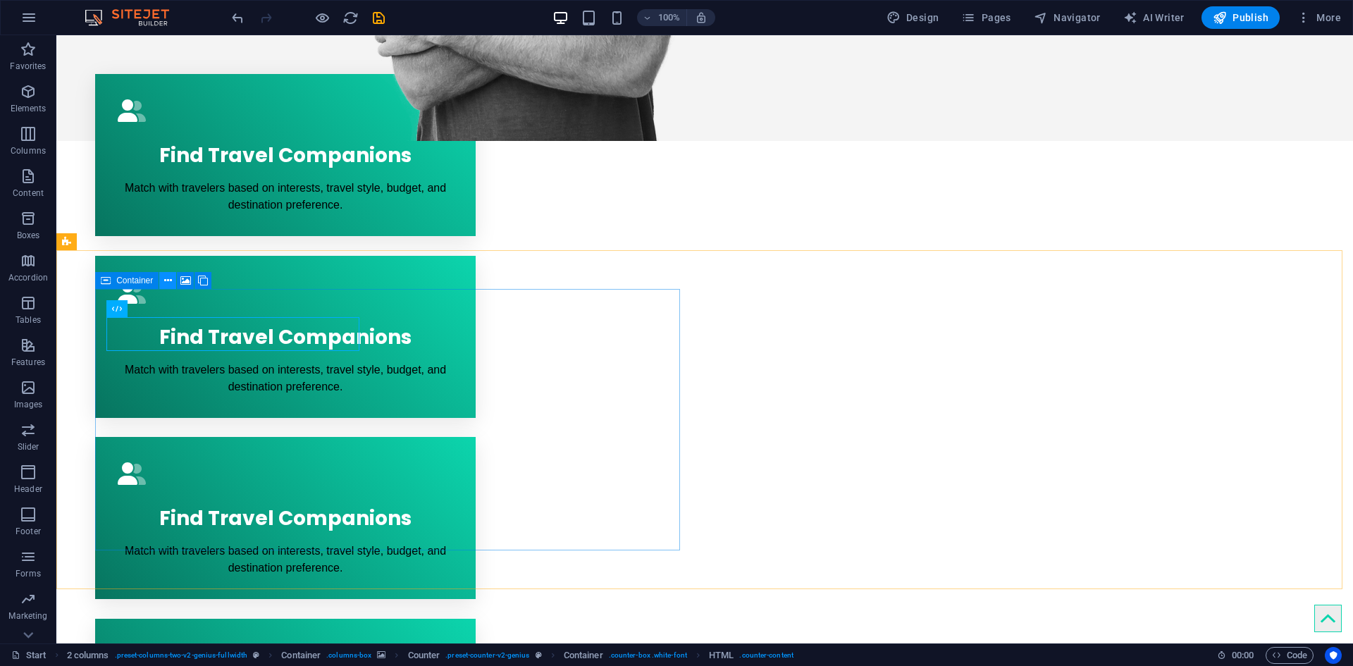
click at [168, 274] on icon at bounding box center [168, 280] width 8 height 15
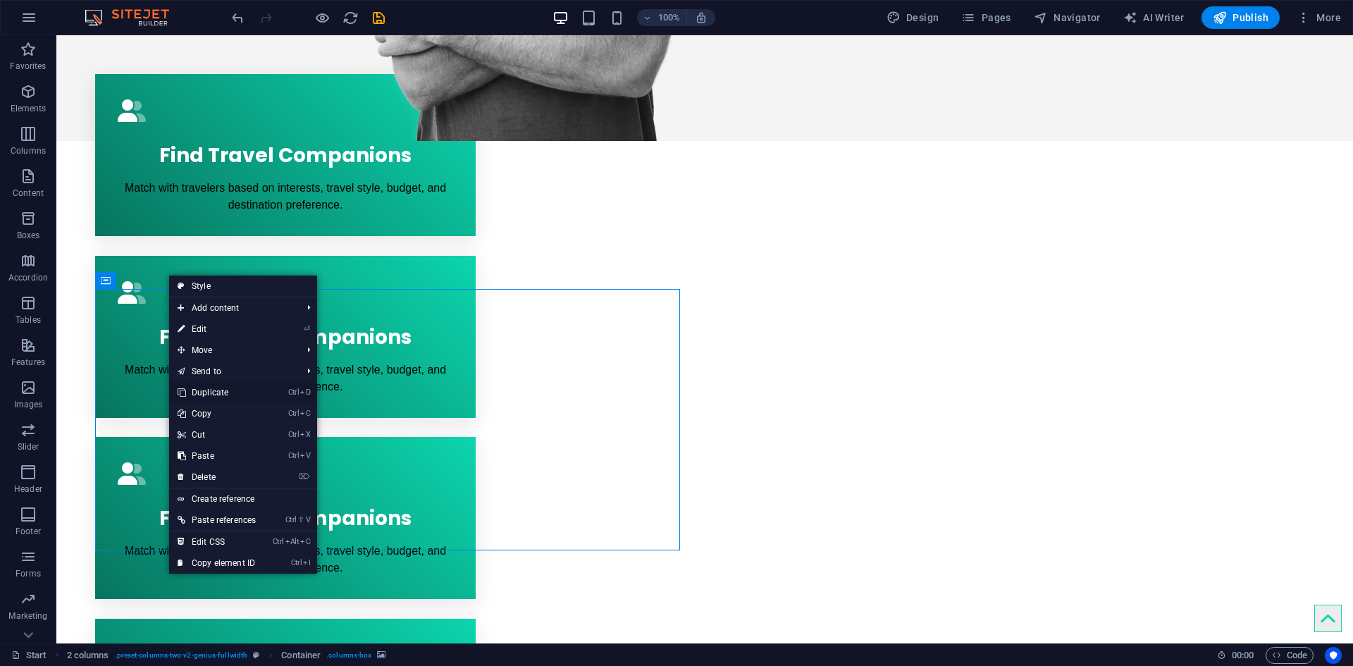
click at [225, 393] on link "Ctrl D Duplicate" at bounding box center [216, 392] width 95 height 21
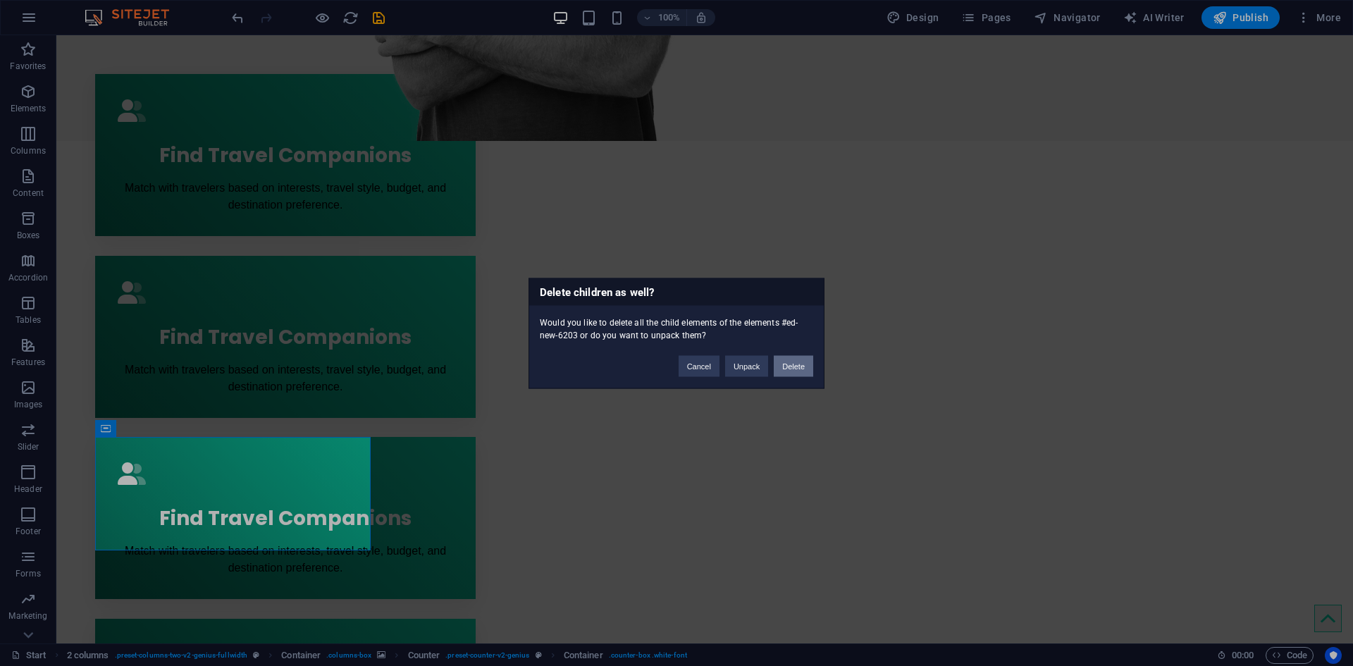
click at [803, 362] on button "Delete" at bounding box center [793, 365] width 39 height 21
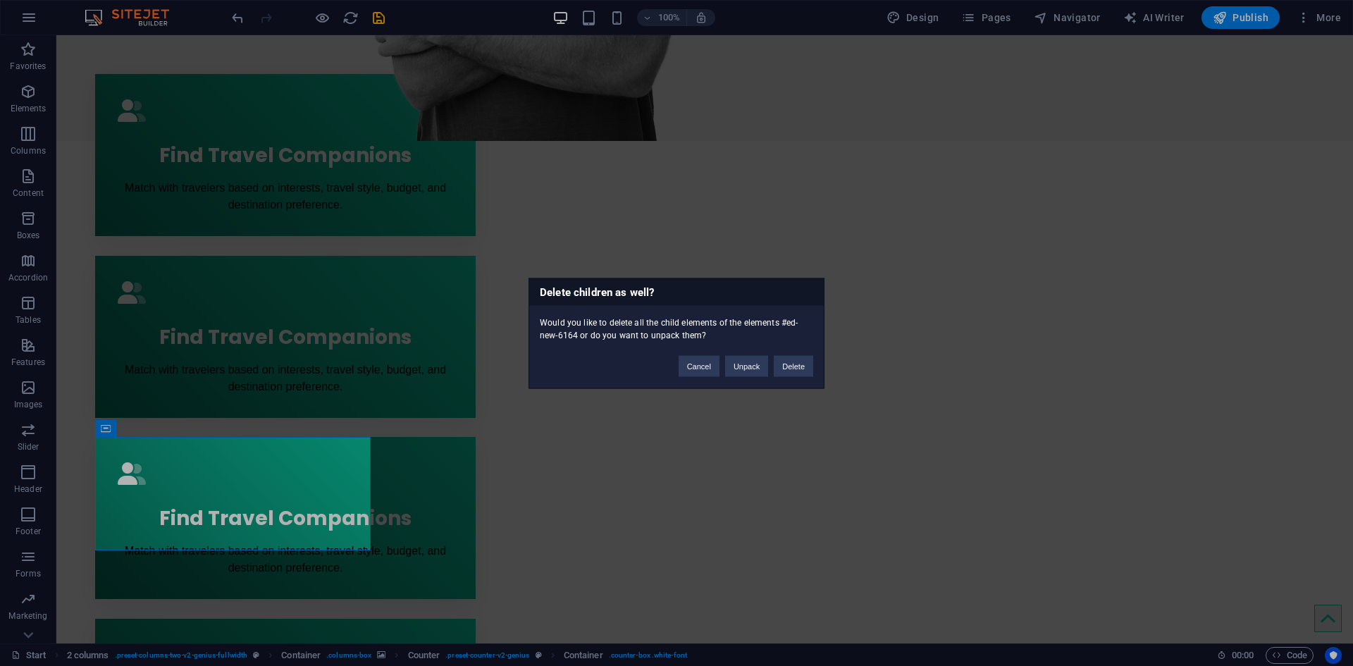
click at [821, 371] on div "Cancel Unpack Delete" at bounding box center [746, 359] width 156 height 36
click at [803, 370] on button "Delete" at bounding box center [793, 365] width 39 height 21
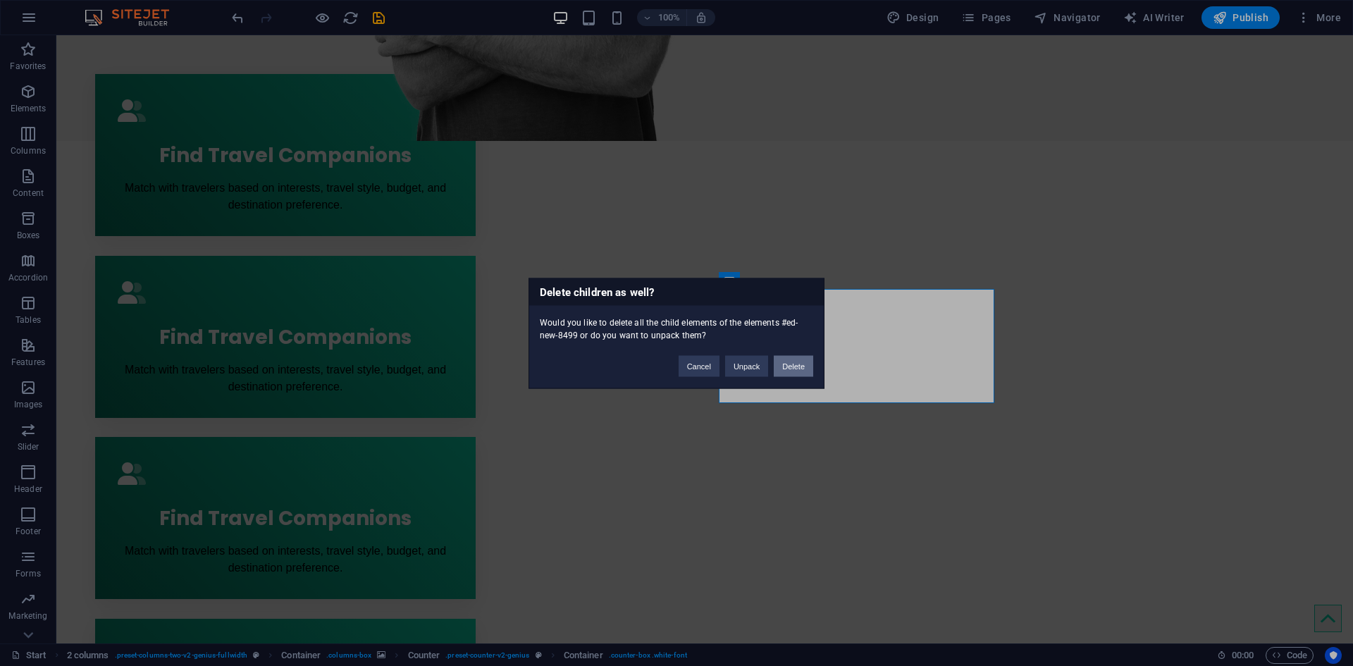
click at [789, 366] on button "Delete" at bounding box center [793, 365] width 39 height 21
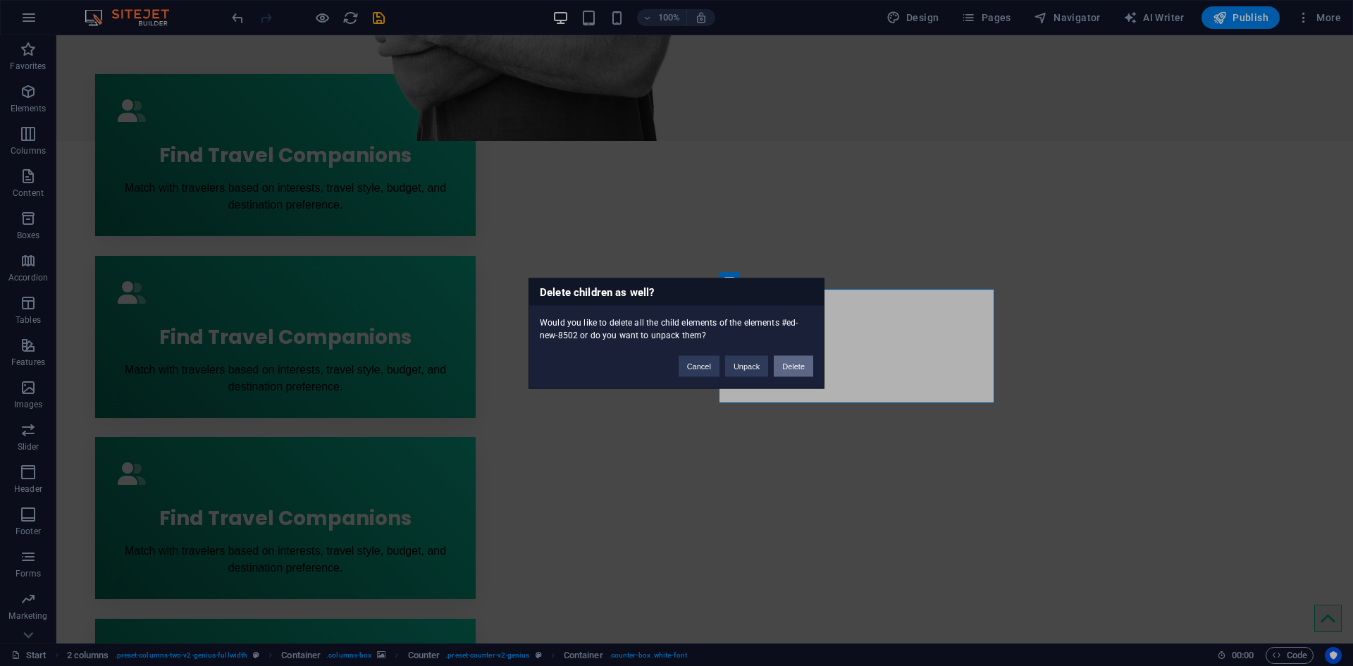
click at [801, 361] on button "Delete" at bounding box center [793, 365] width 39 height 21
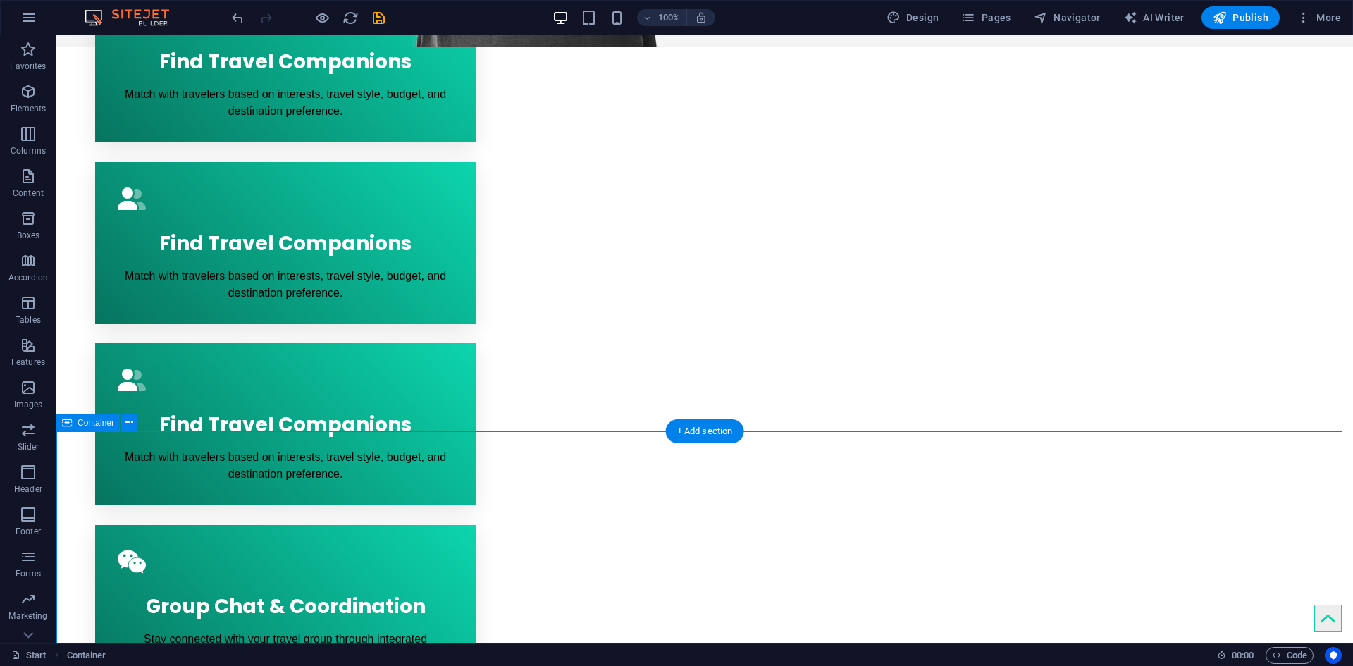
scroll to position [916, 0]
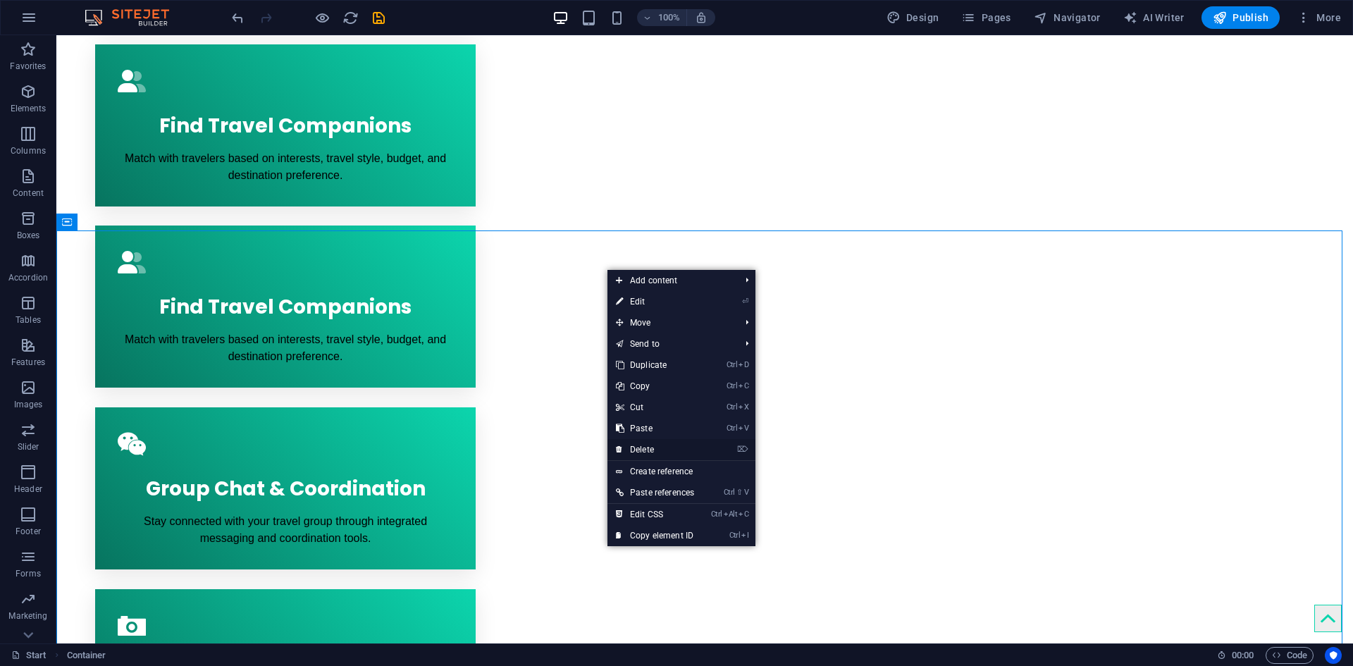
click at [638, 442] on link "⌦ Delete" at bounding box center [654, 449] width 95 height 21
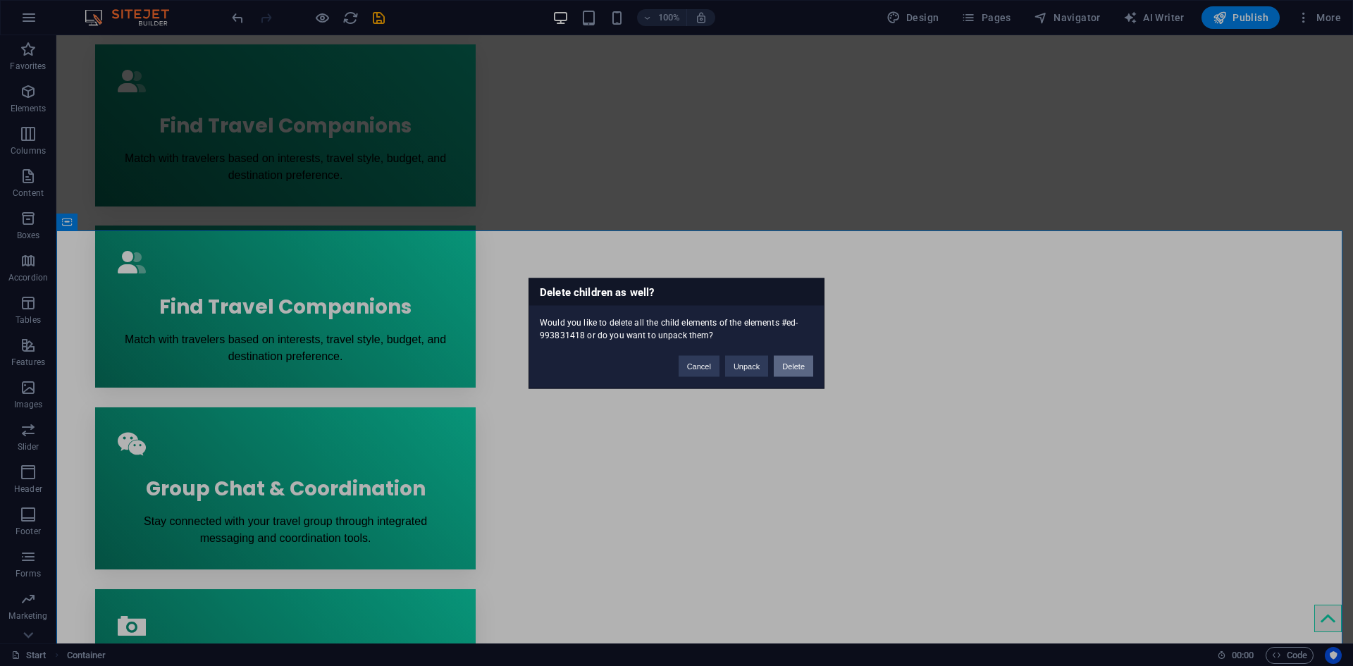
click at [781, 365] on button "Delete" at bounding box center [793, 365] width 39 height 21
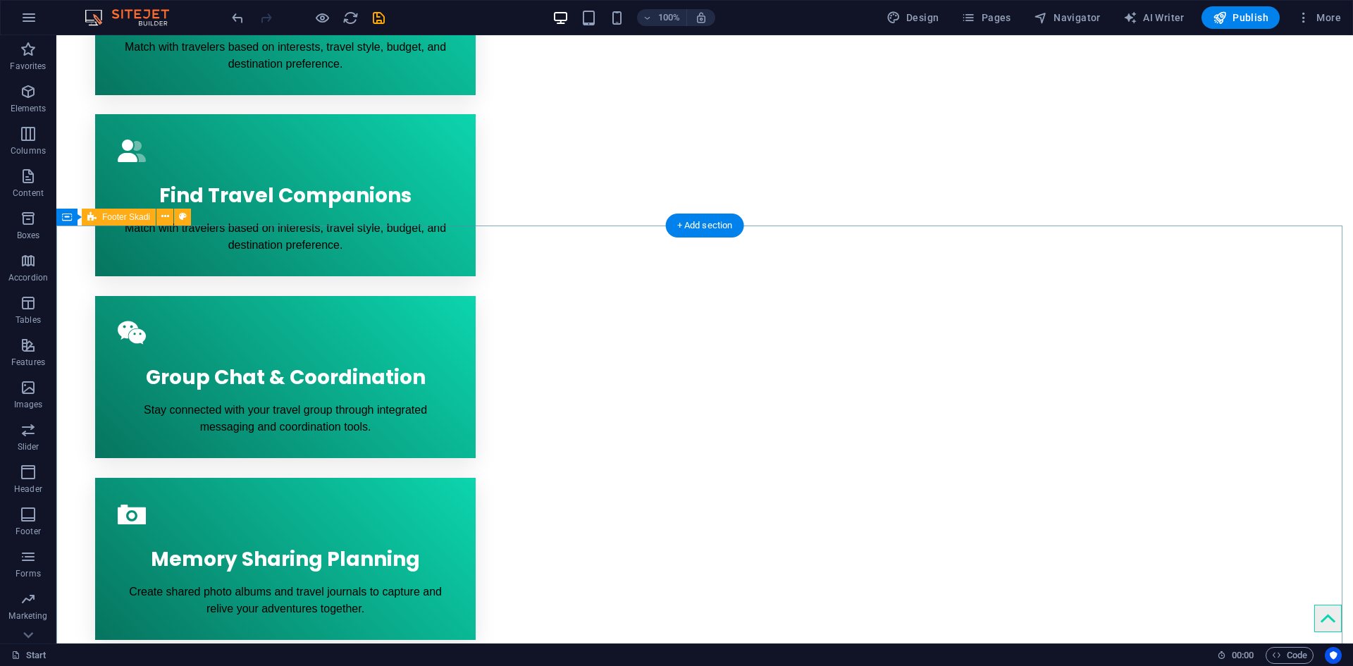
scroll to position [1057, 0]
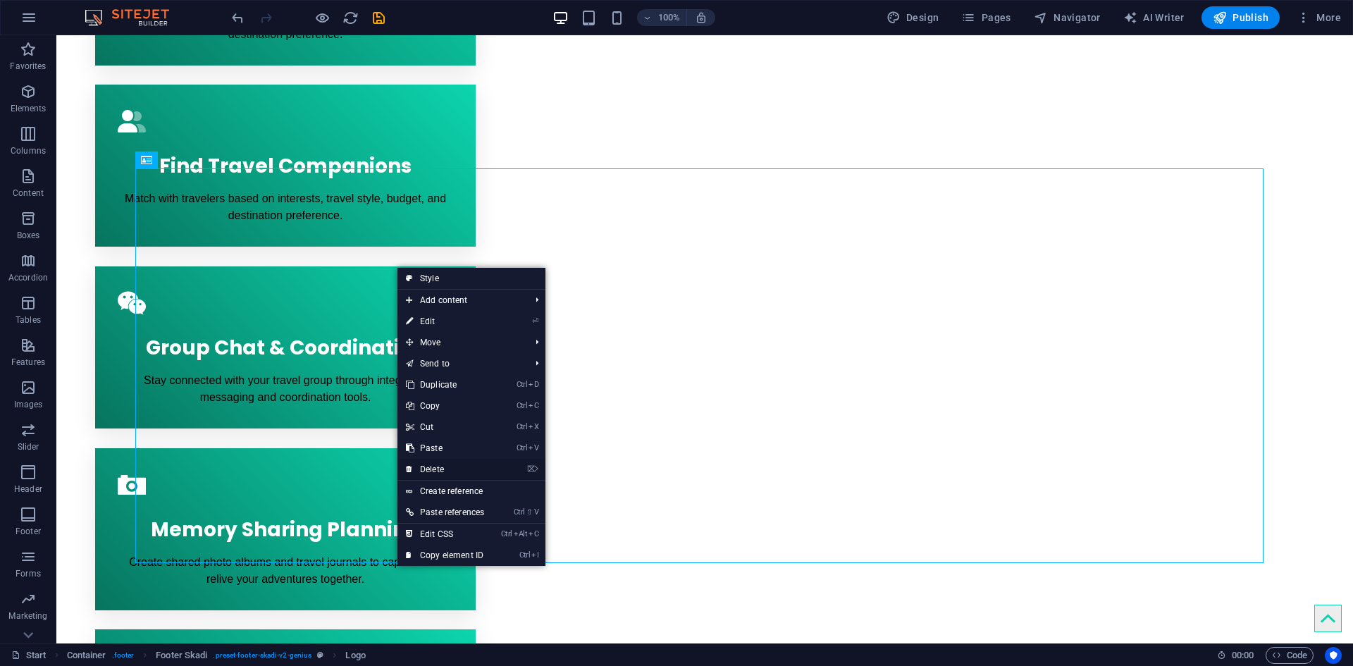
click at [450, 468] on link "⌦ Delete" at bounding box center [444, 469] width 95 height 21
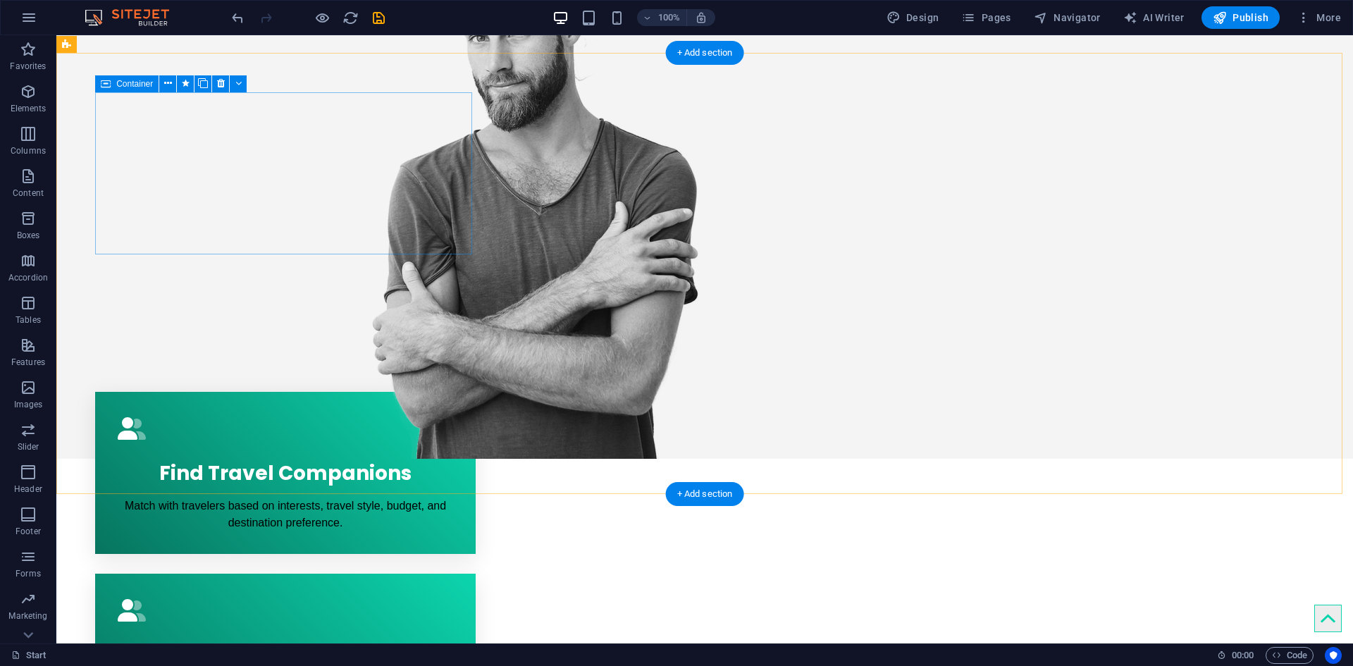
scroll to position [564, 0]
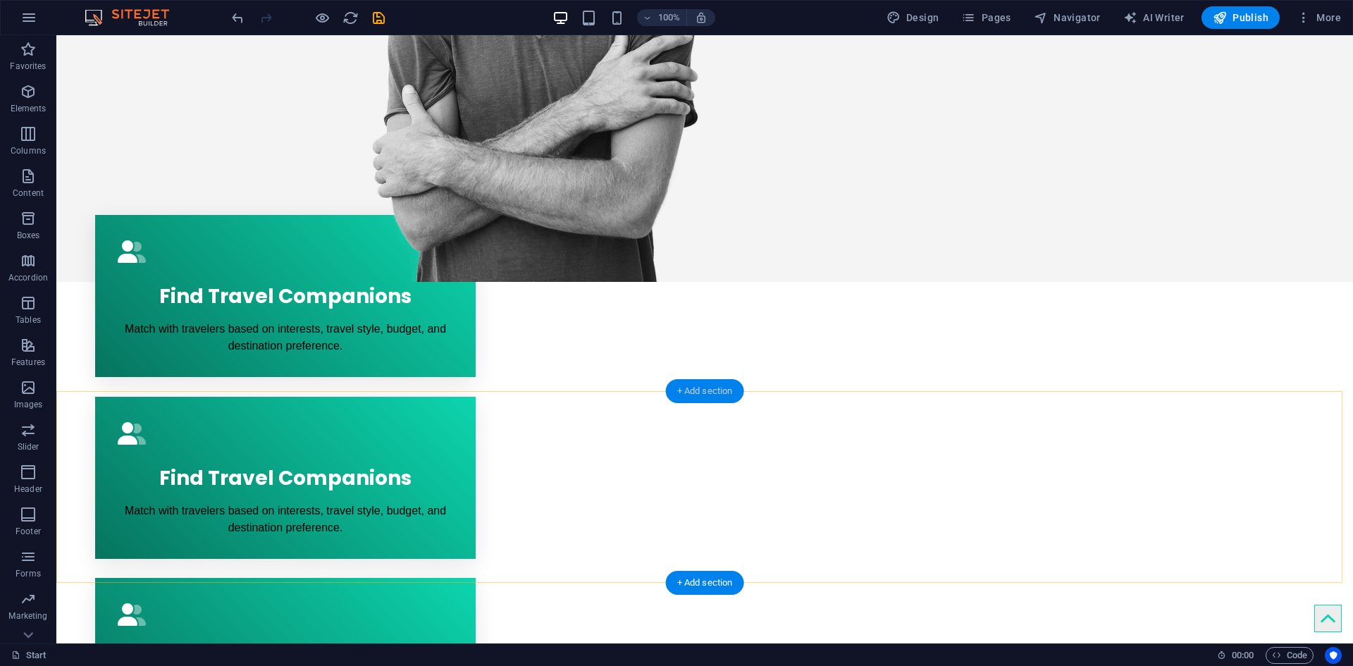
click at [674, 390] on div "+ Add section" at bounding box center [705, 391] width 78 height 24
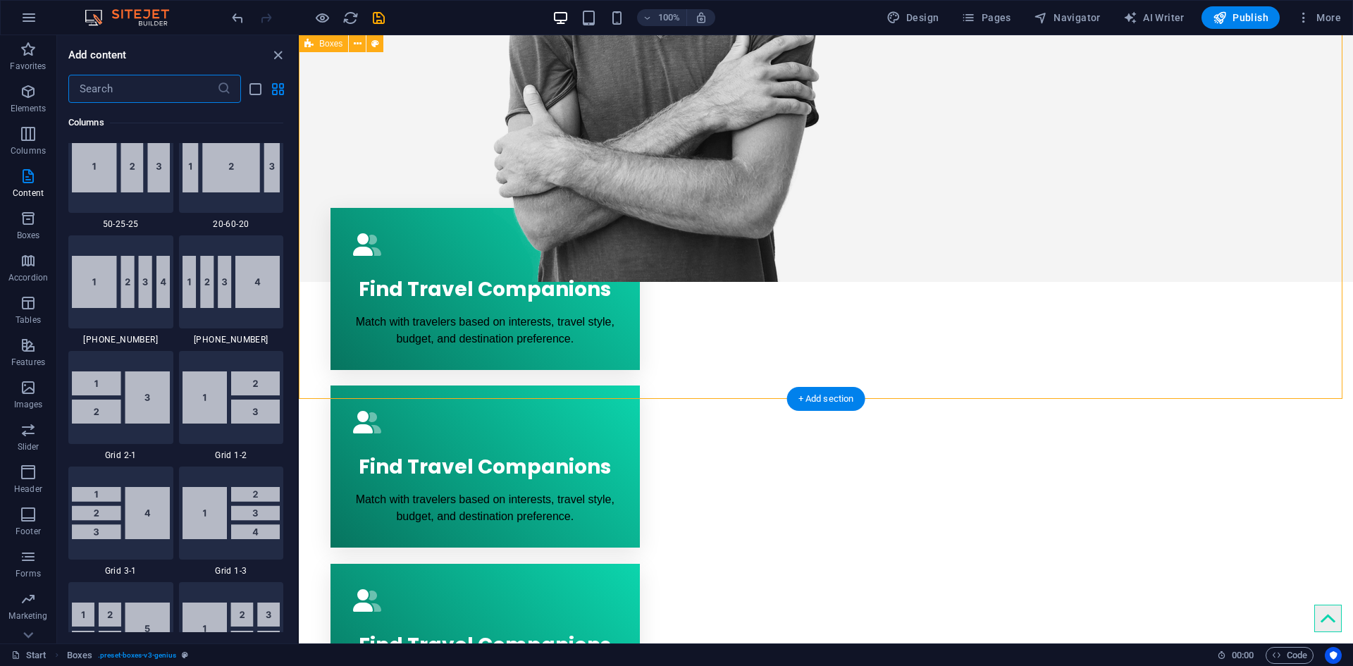
scroll to position [2465, 0]
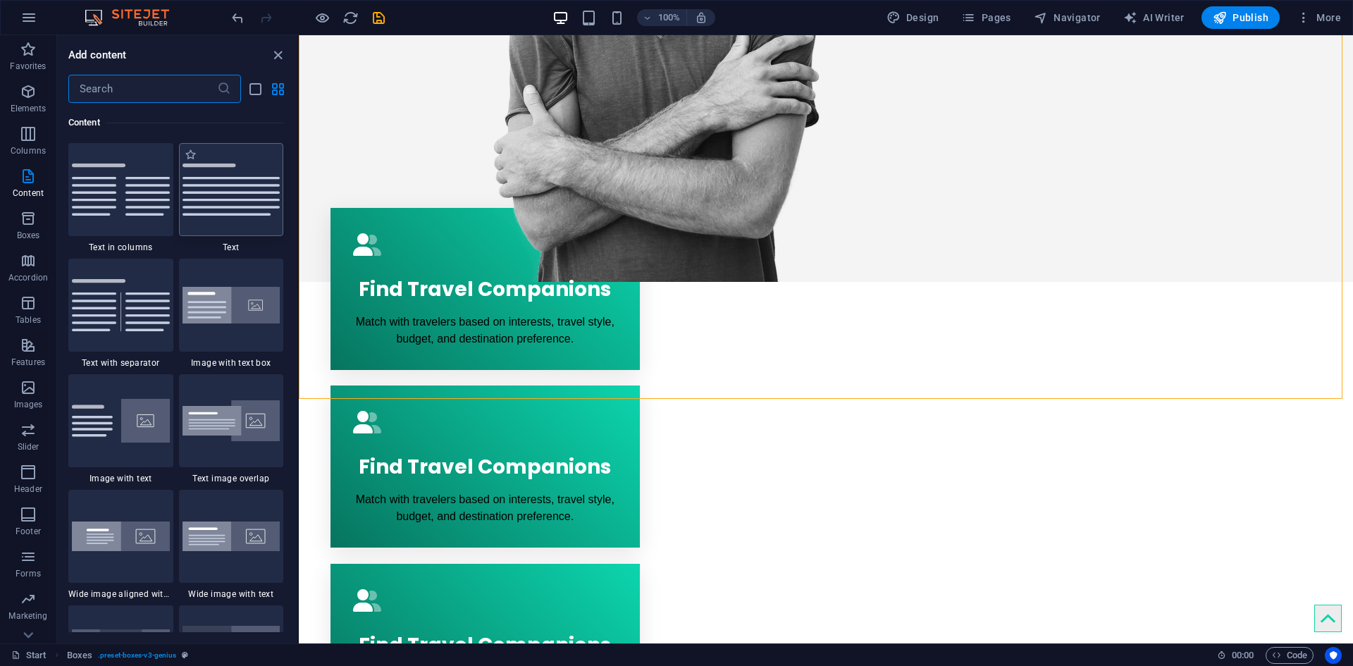
click at [234, 180] on div at bounding box center [231, 189] width 105 height 93
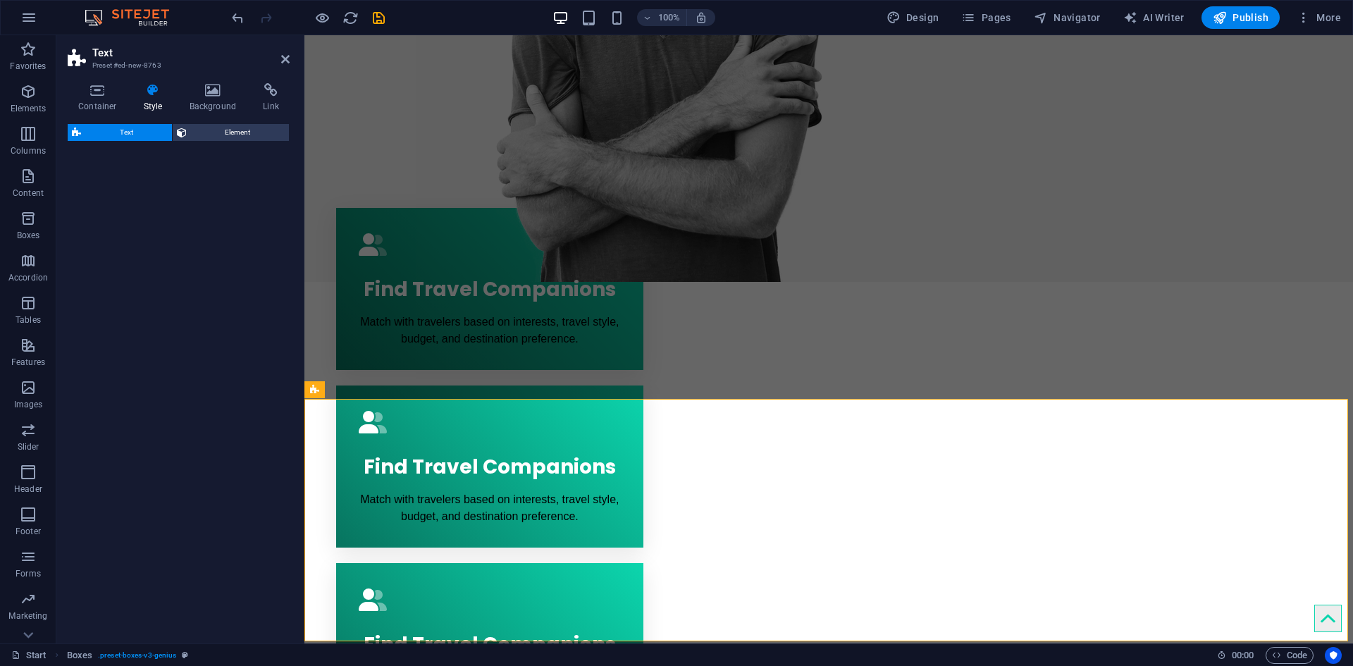
select select "preset-text-v2-default"
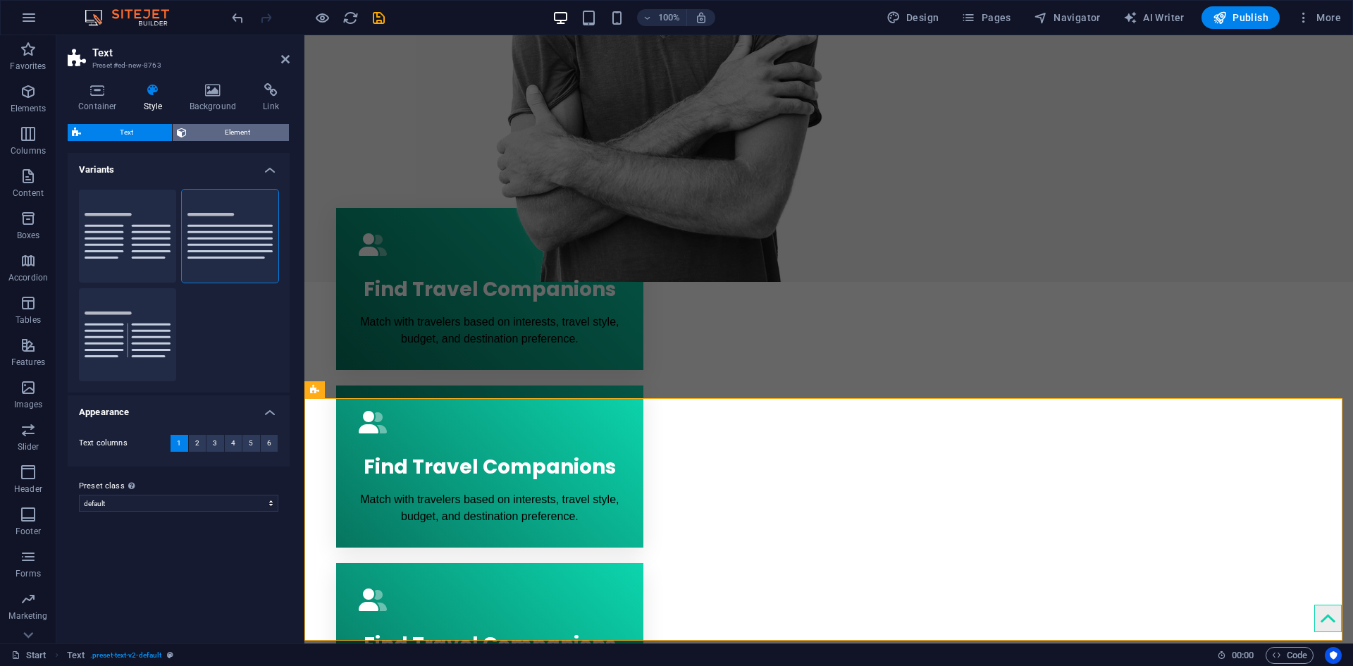
click at [203, 128] on span "Element" at bounding box center [238, 132] width 94 height 17
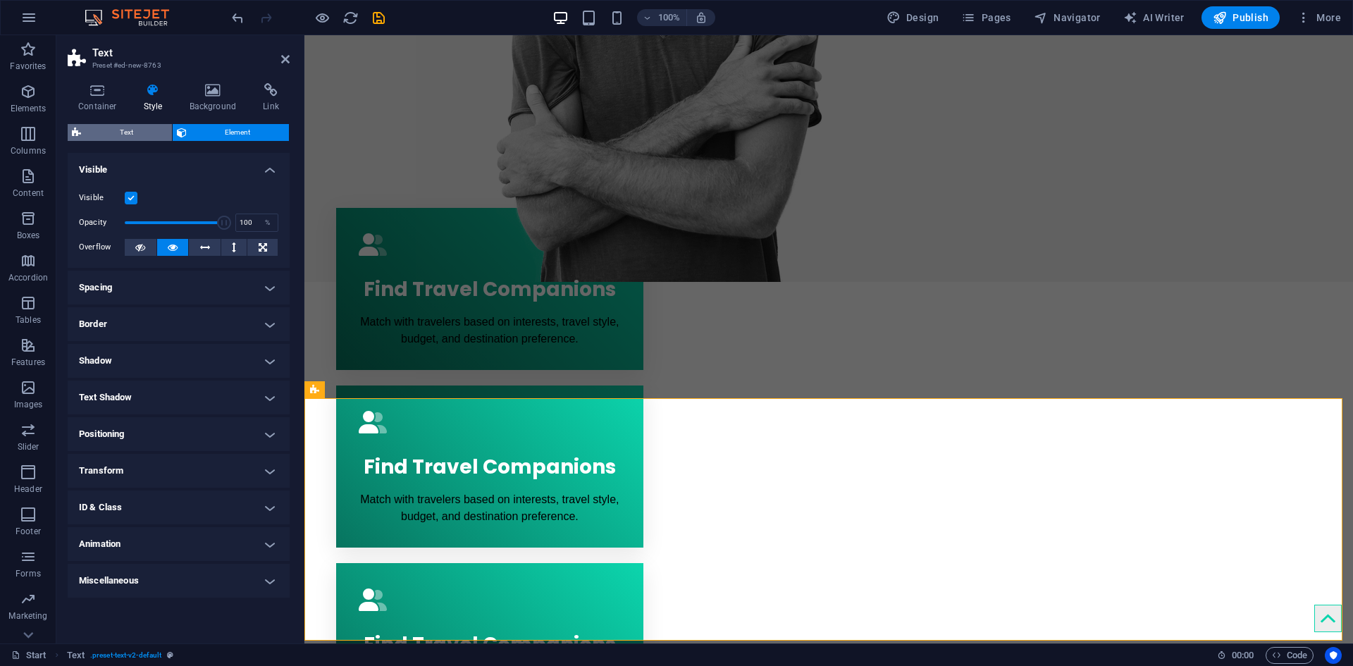
click at [103, 135] on span "Text" at bounding box center [126, 132] width 82 height 17
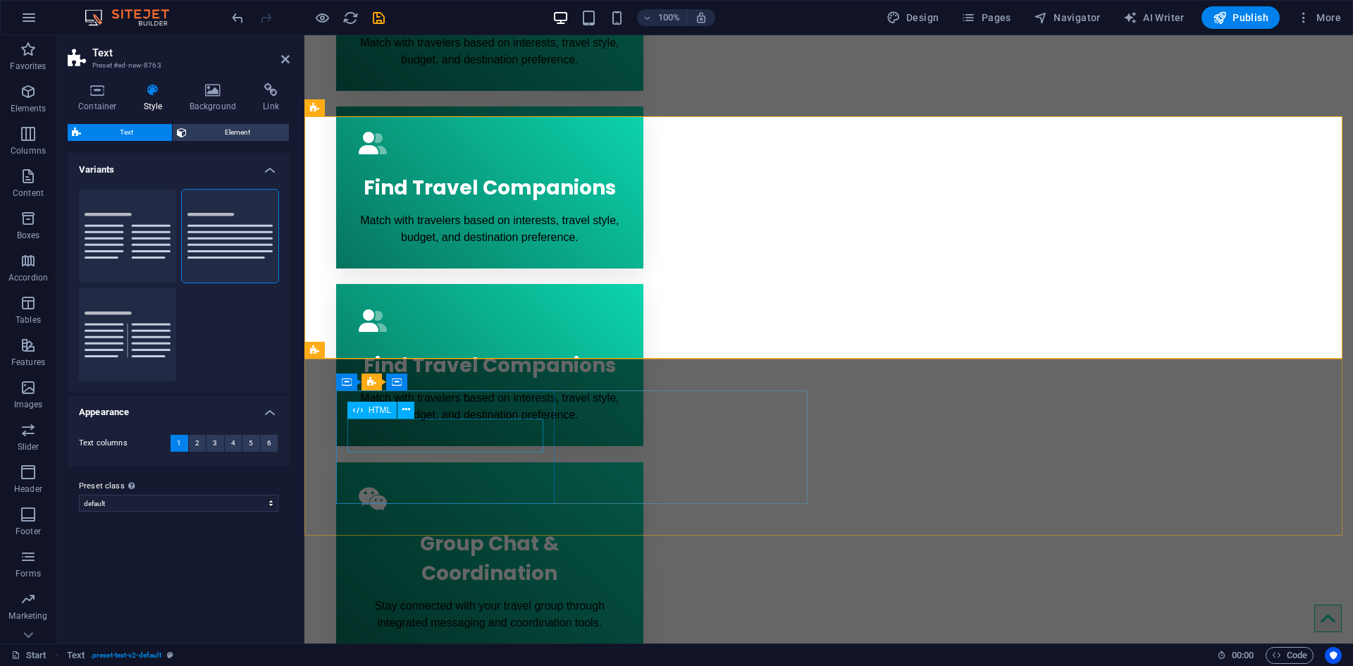
scroll to position [845, 0]
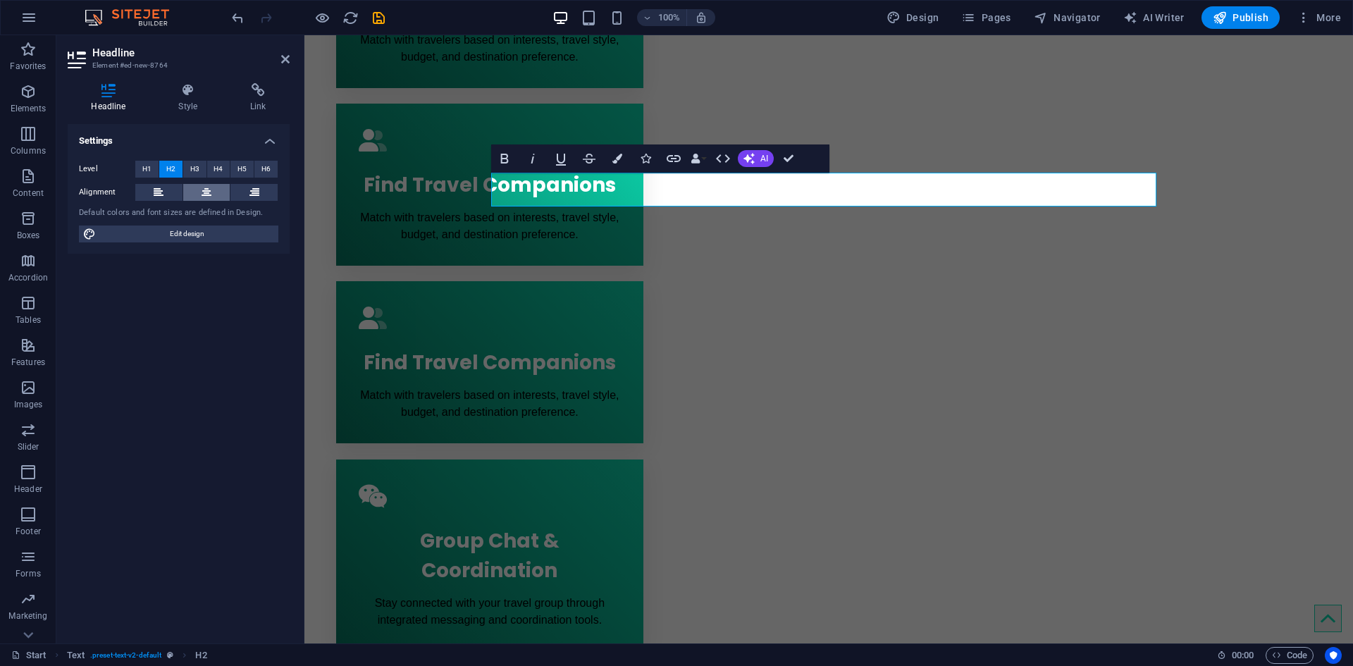
click at [204, 193] on icon at bounding box center [207, 192] width 10 height 17
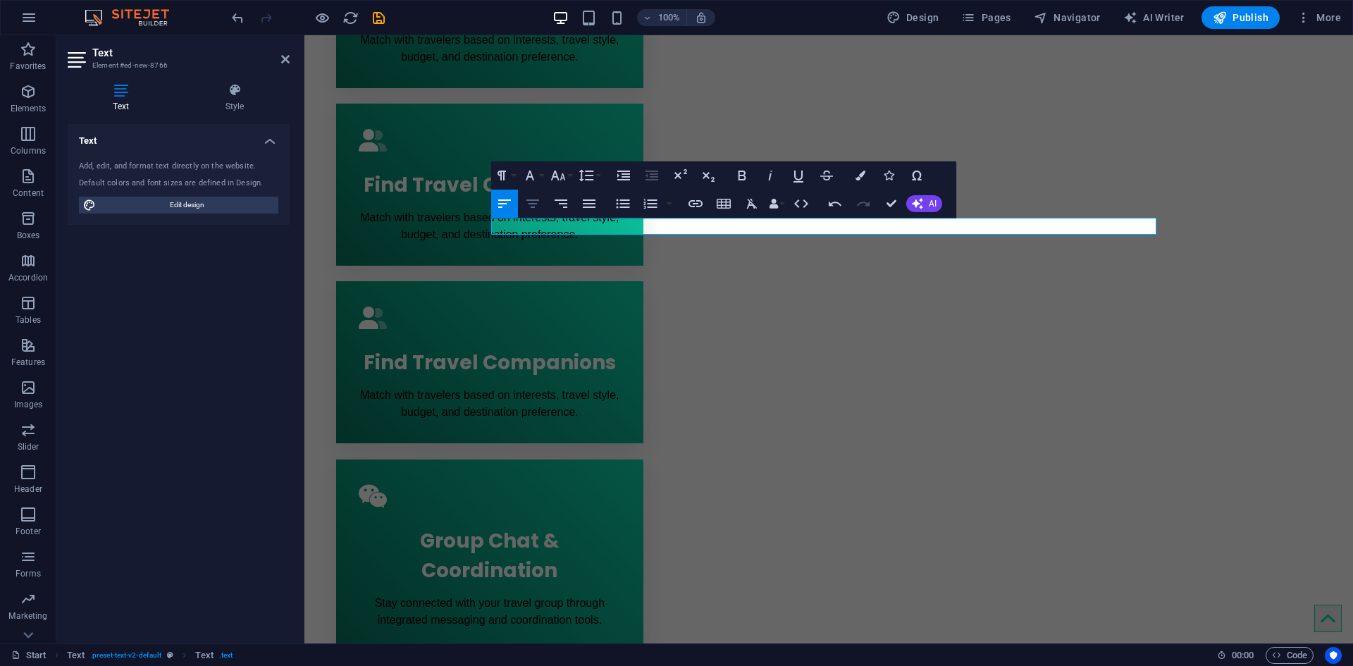
click at [530, 216] on button "Align Center" at bounding box center [532, 204] width 27 height 28
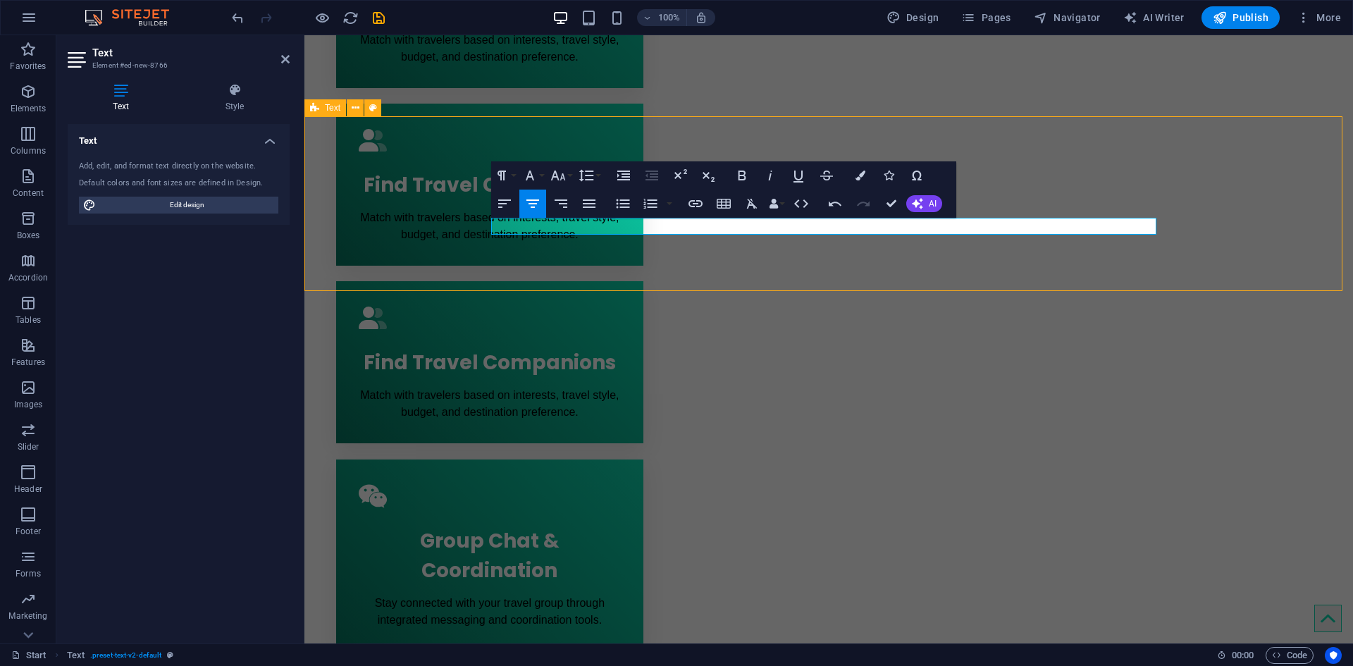
scroll to position [838, 0]
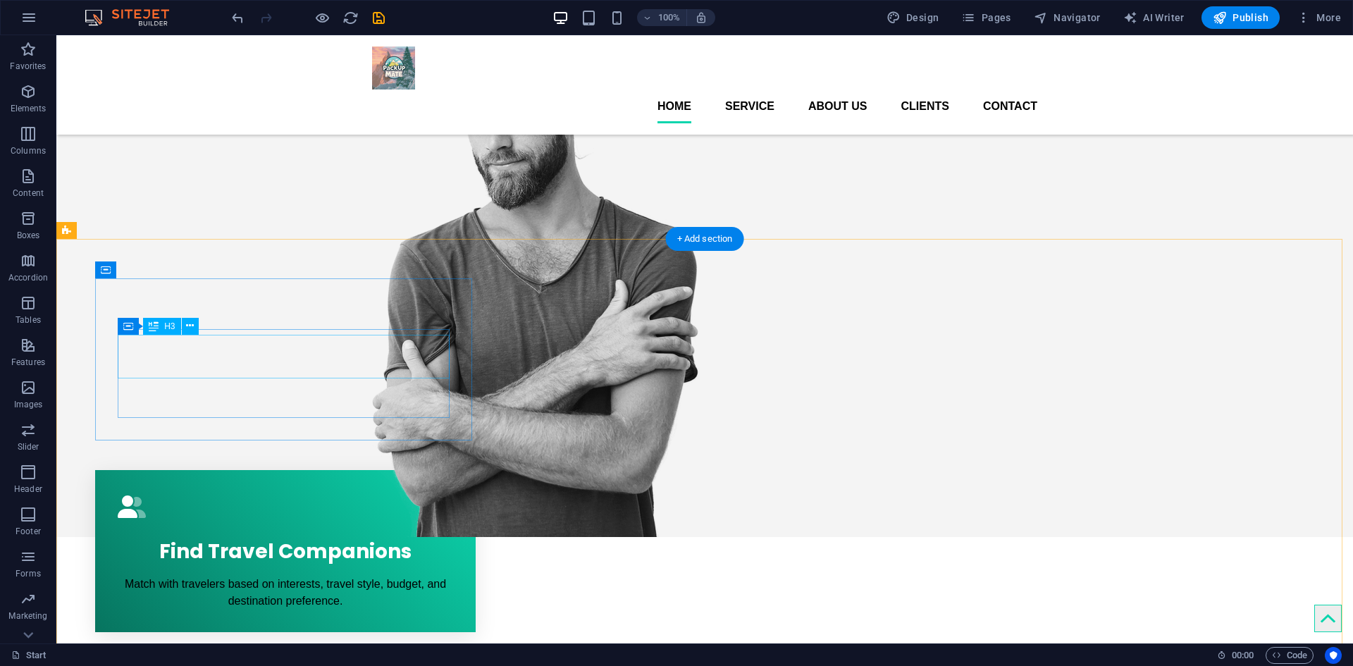
scroll to position [0, 0]
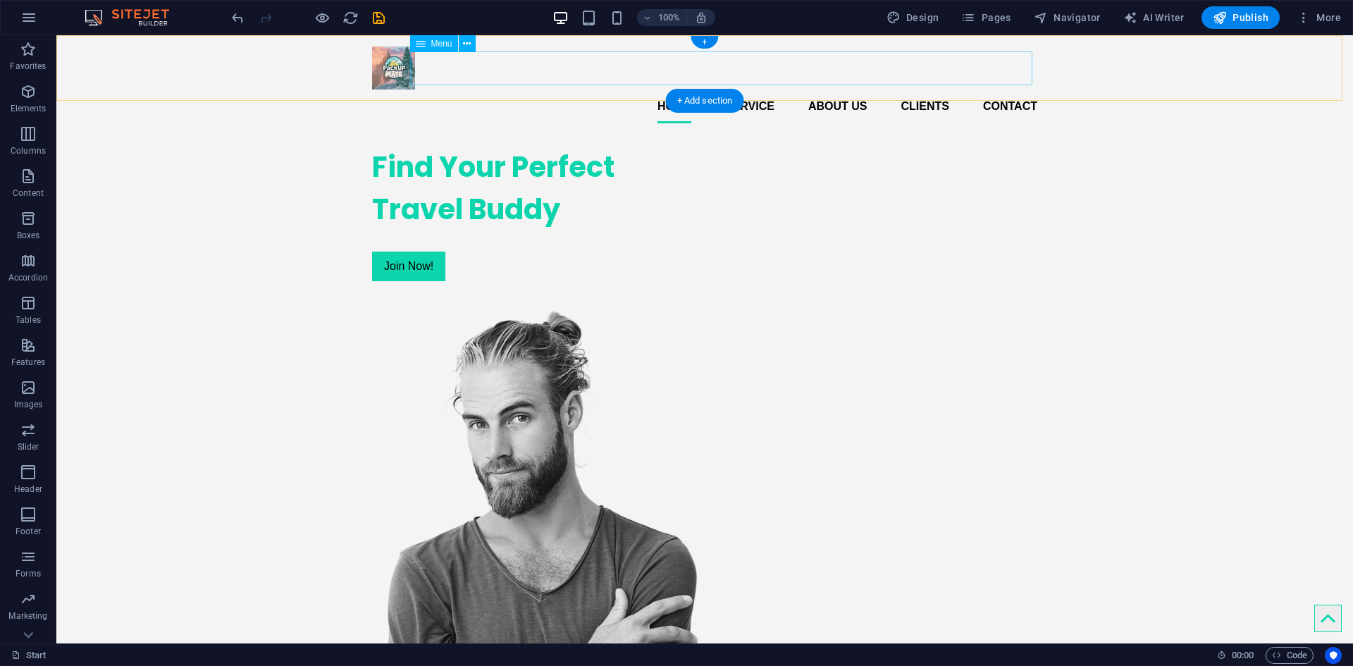
click at [769, 89] on nav "Home Service About us Clients Contact" at bounding box center [704, 106] width 665 height 34
click at [740, 89] on nav "Home Service About us Clients Contact" at bounding box center [704, 106] width 665 height 34
select select
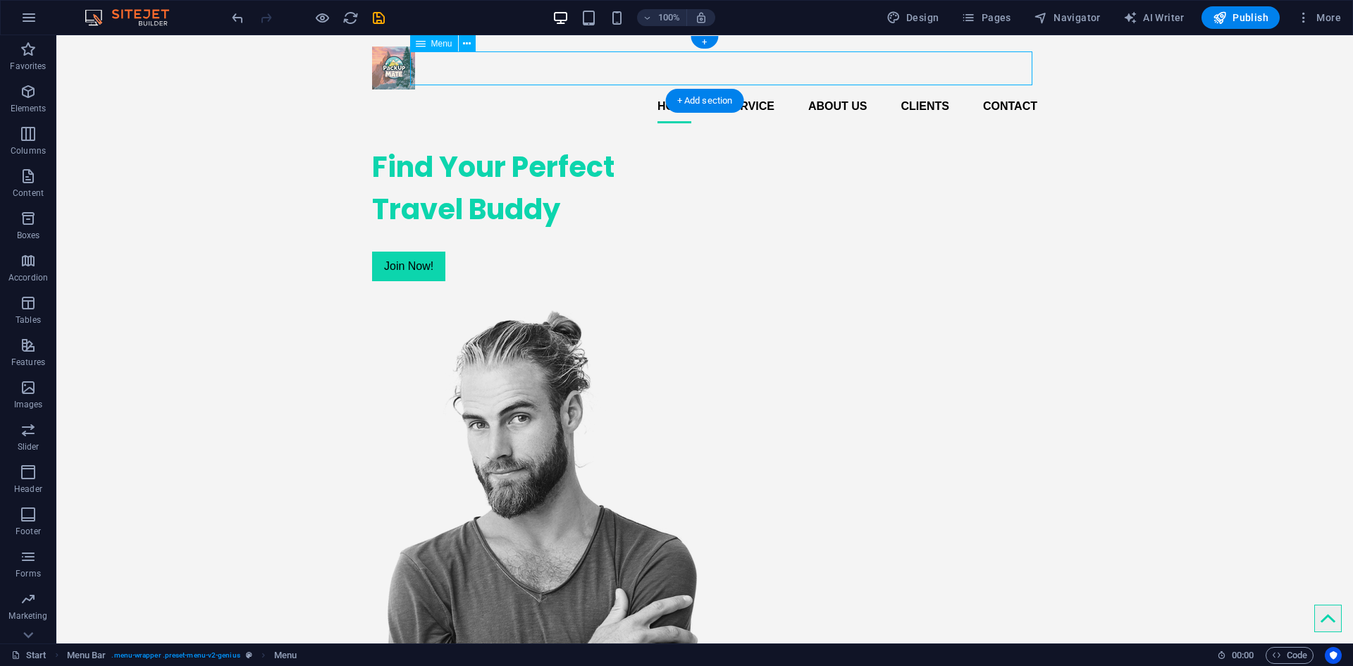
select select
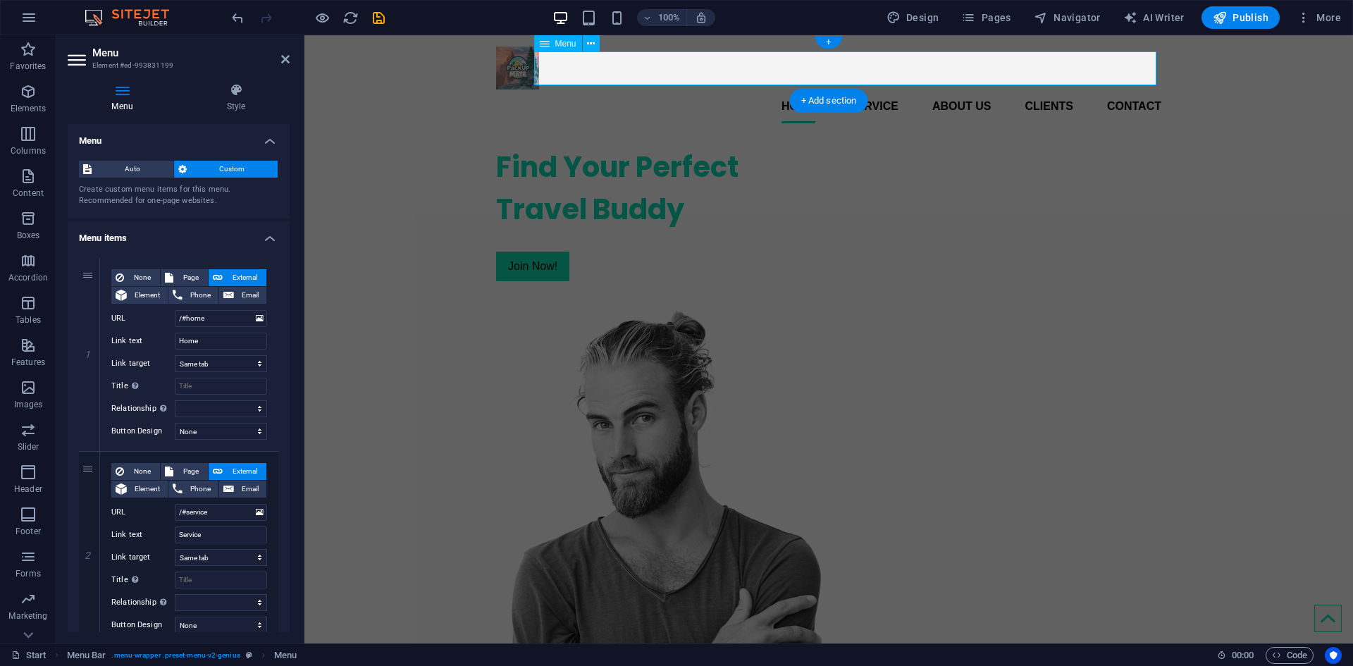
click at [859, 89] on nav "Home Service About us Clients Contact" at bounding box center [828, 106] width 665 height 34
click at [948, 89] on nav "Home Service About us Clients Contact" at bounding box center [828, 106] width 665 height 34
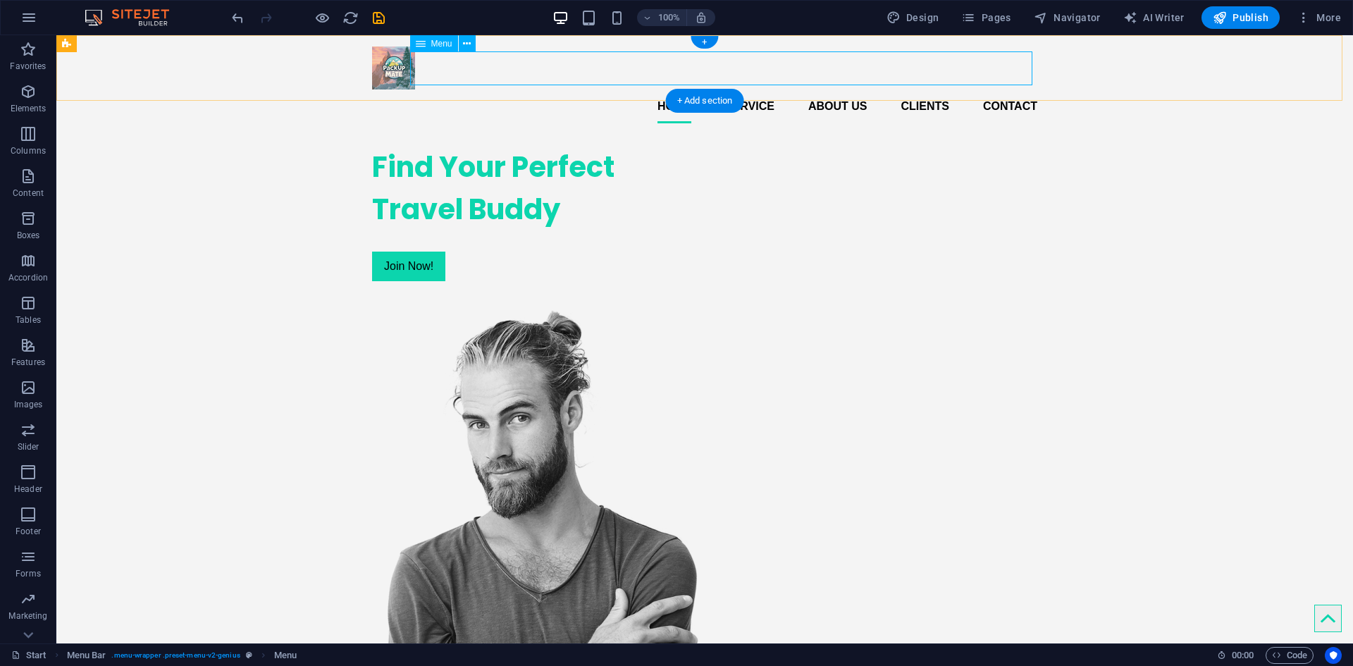
click at [833, 89] on nav "Home Service About us Clients Contact" at bounding box center [704, 106] width 665 height 34
click at [926, 89] on nav "Home Service About us Clients Contact" at bounding box center [704, 106] width 665 height 34
click at [748, 89] on nav "Home Service About us Clients Contact" at bounding box center [704, 106] width 665 height 34
click at [438, 38] on div "Menu" at bounding box center [434, 43] width 48 height 17
click at [435, 45] on span "Menu" at bounding box center [441, 43] width 21 height 8
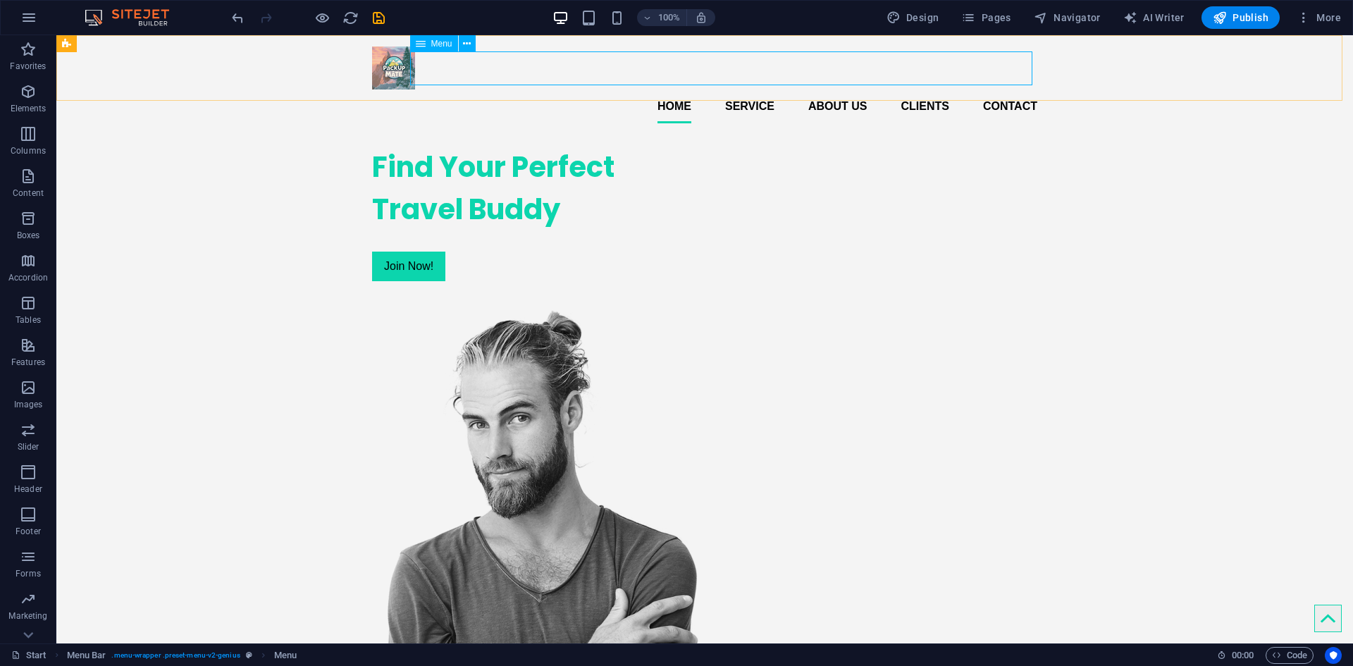
click at [435, 45] on span "Menu" at bounding box center [441, 43] width 21 height 8
select select
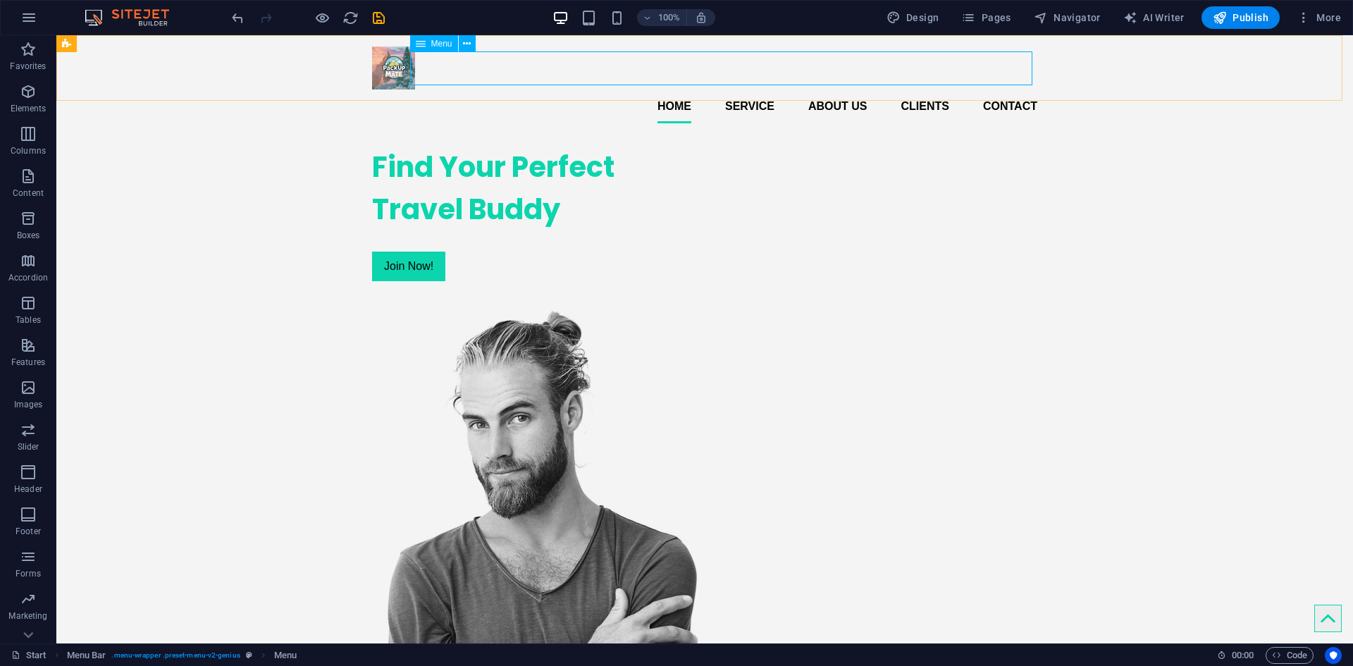
select select
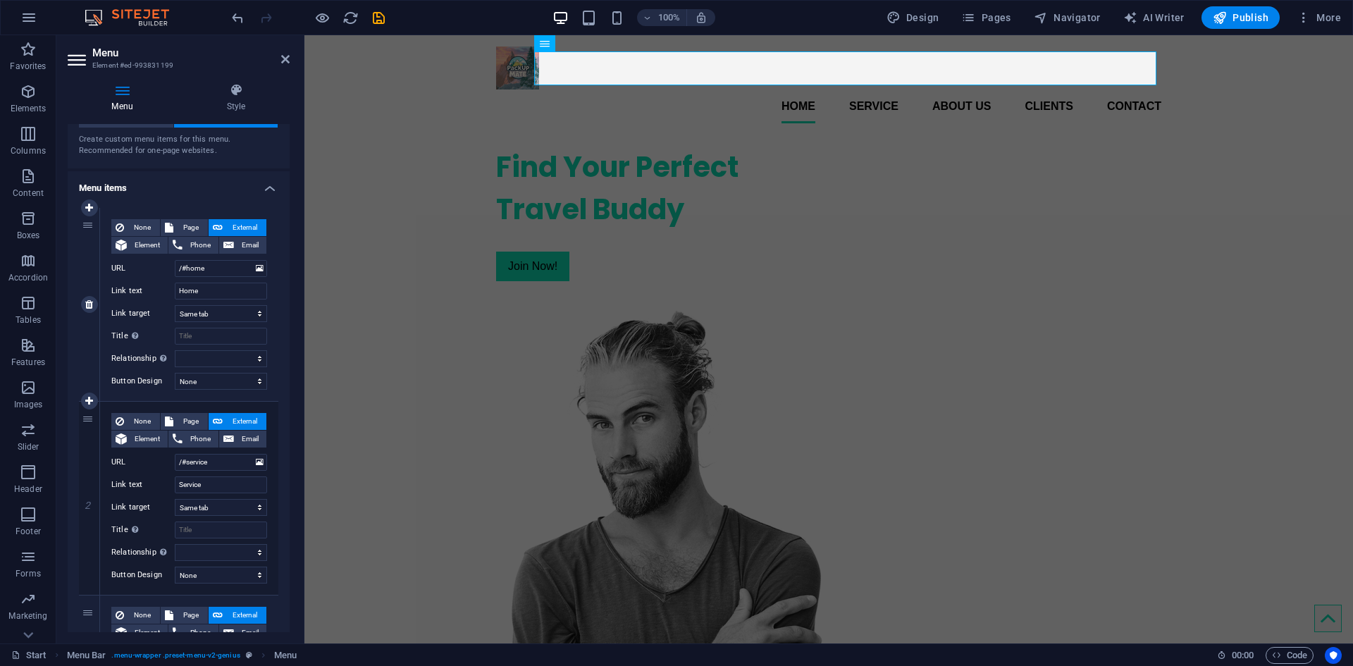
scroll to position [70, 0]
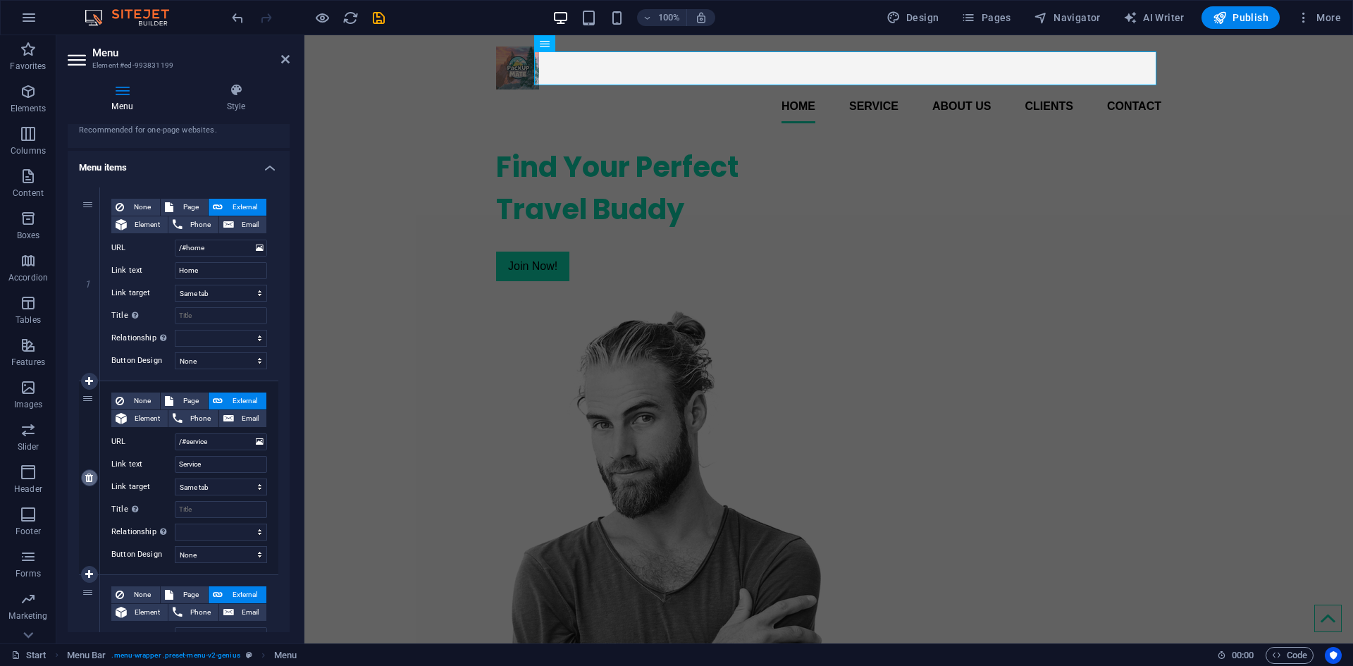
click at [85, 474] on icon at bounding box center [89, 478] width 8 height 10
select select
type input "/#about"
type input "About us"
select select
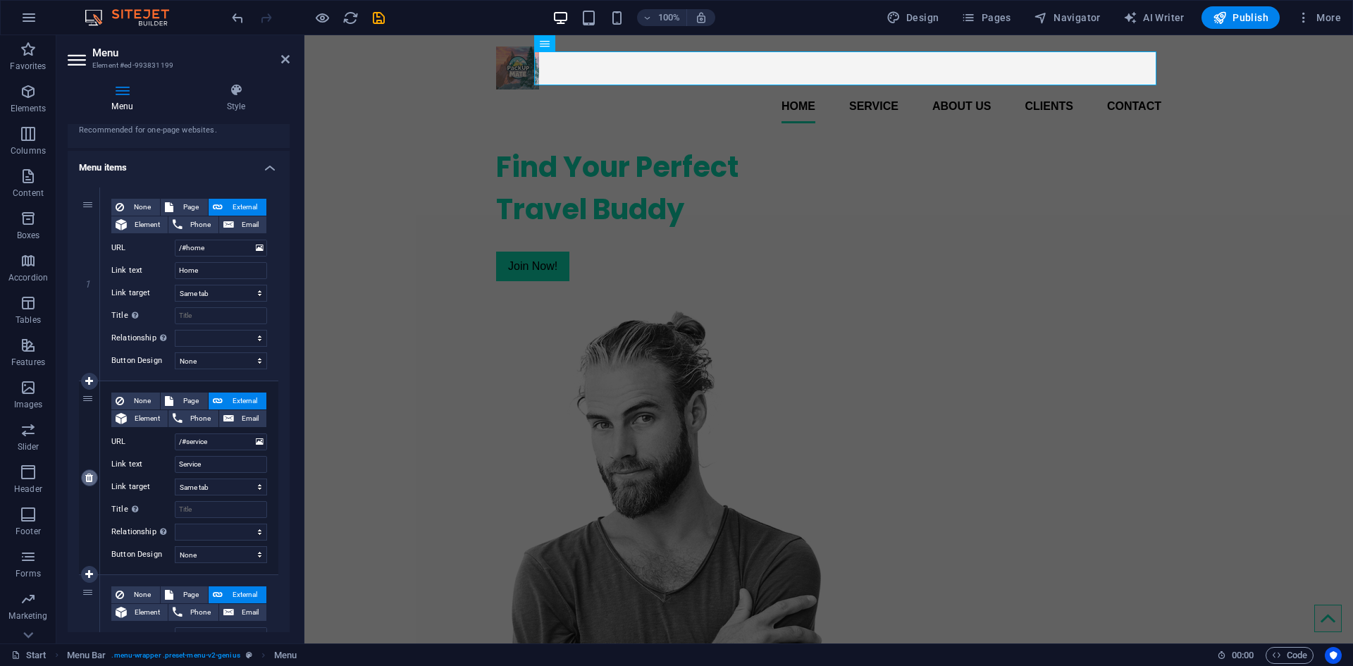
type input "/#clients"
type input "Clients"
select select
type input "/#contact"
type input "Contact"
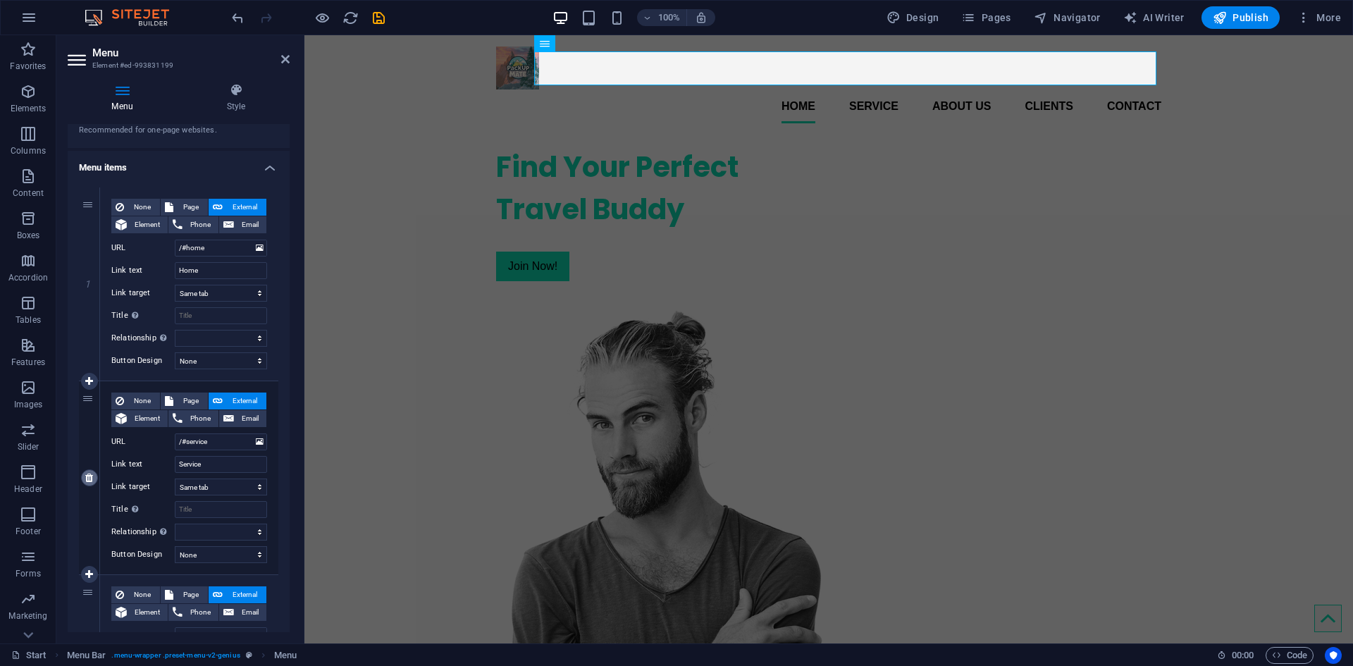
select select
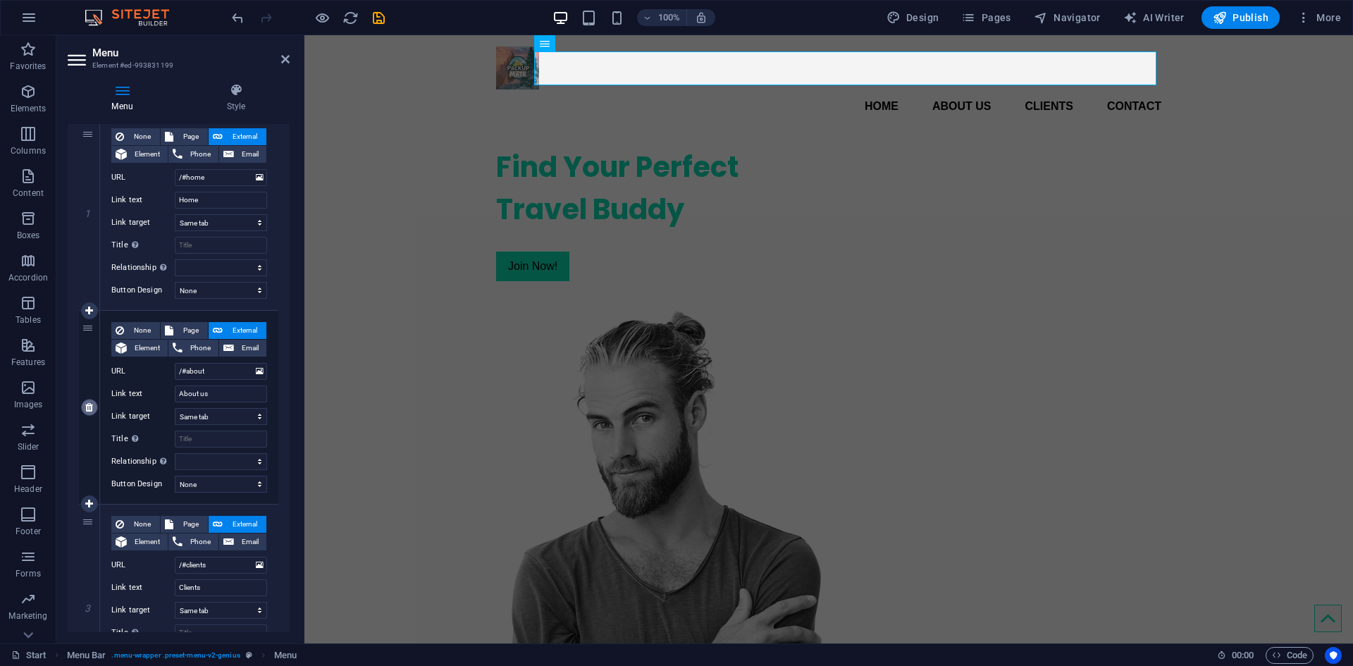
click at [88, 407] on icon at bounding box center [89, 407] width 8 height 10
select select
type input "/#clients"
type input "Clients"
select select
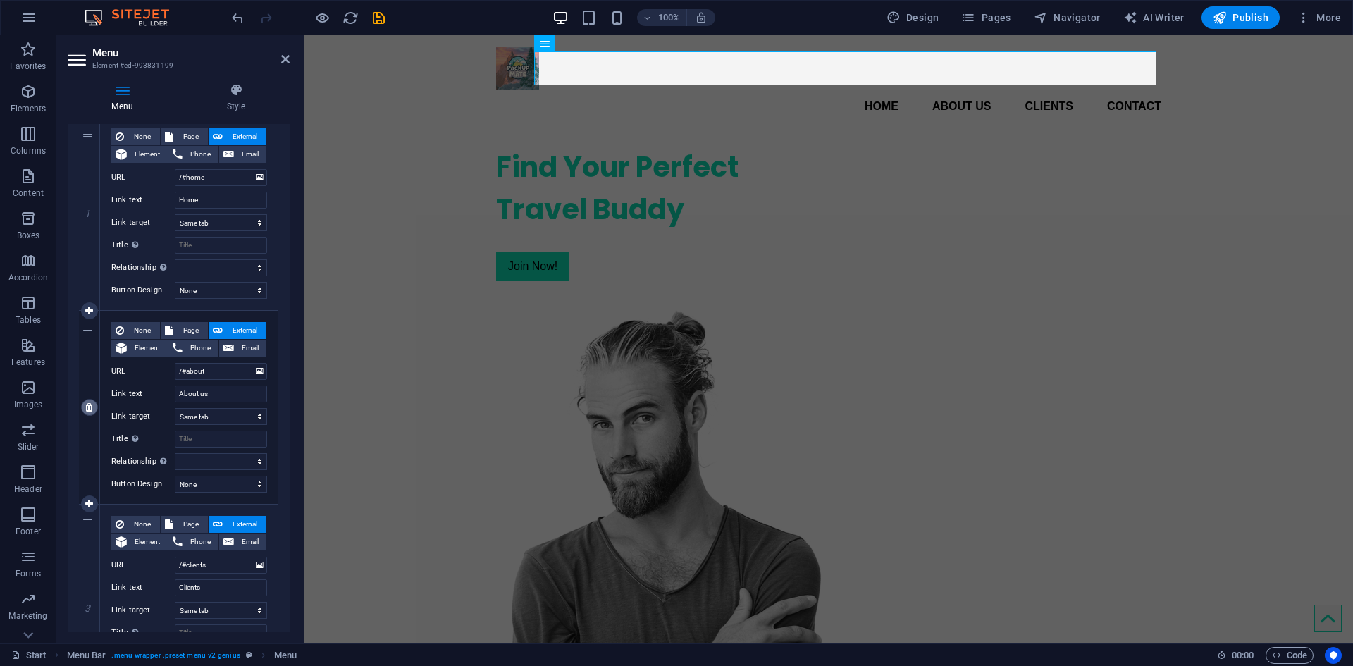
type input "/#contact"
type input "Contact"
select select
click at [90, 407] on icon at bounding box center [89, 407] width 8 height 10
select select
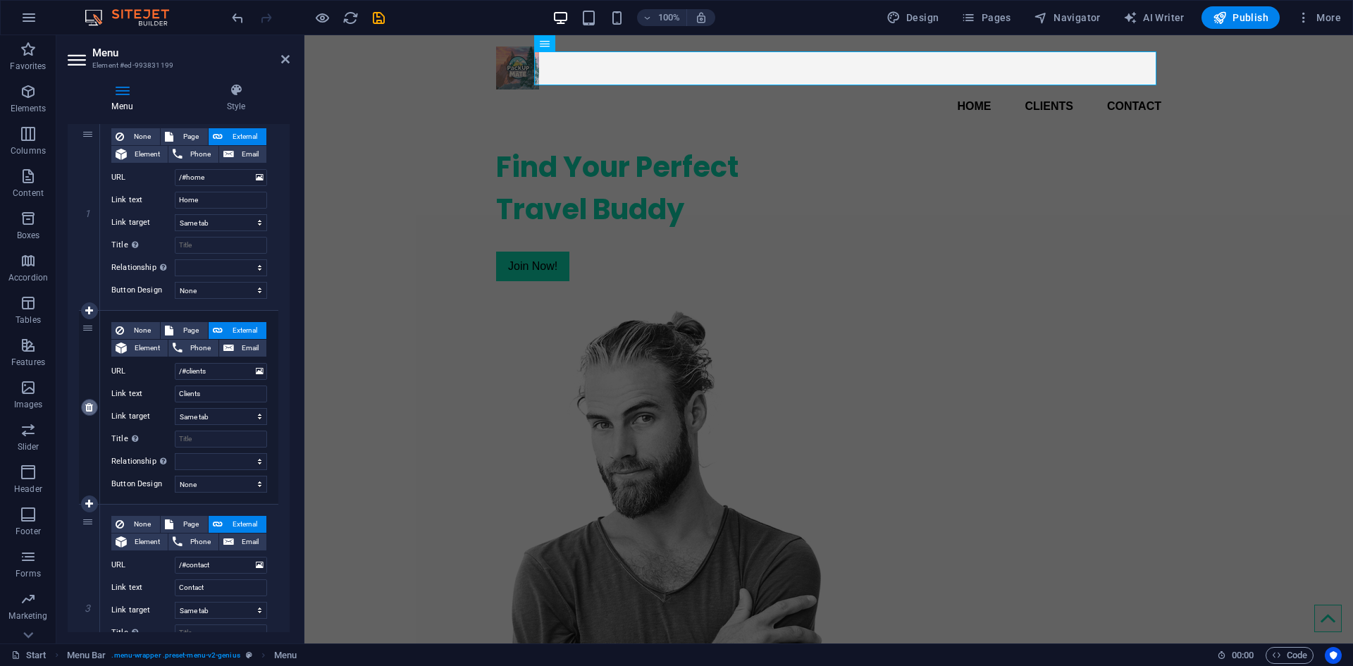
type input "/#contact"
type input "Contact"
select select
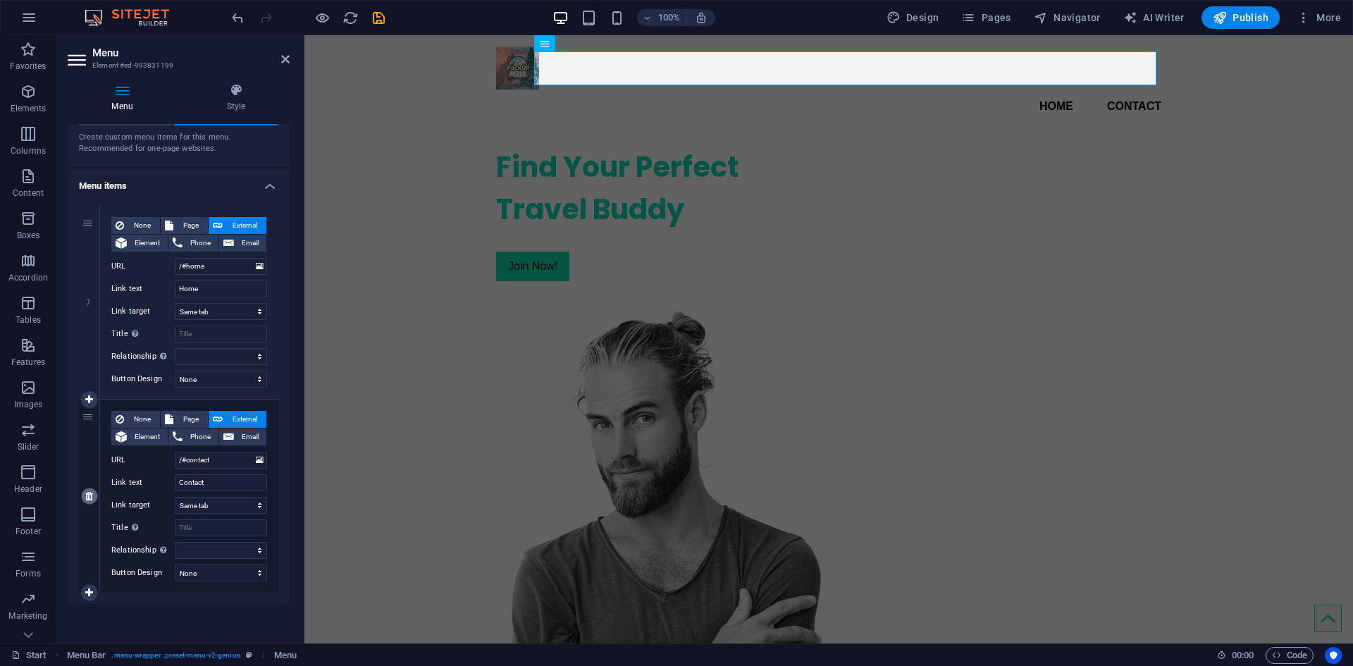
scroll to position [52, 0]
click at [90, 499] on icon at bounding box center [89, 496] width 8 height 10
select select
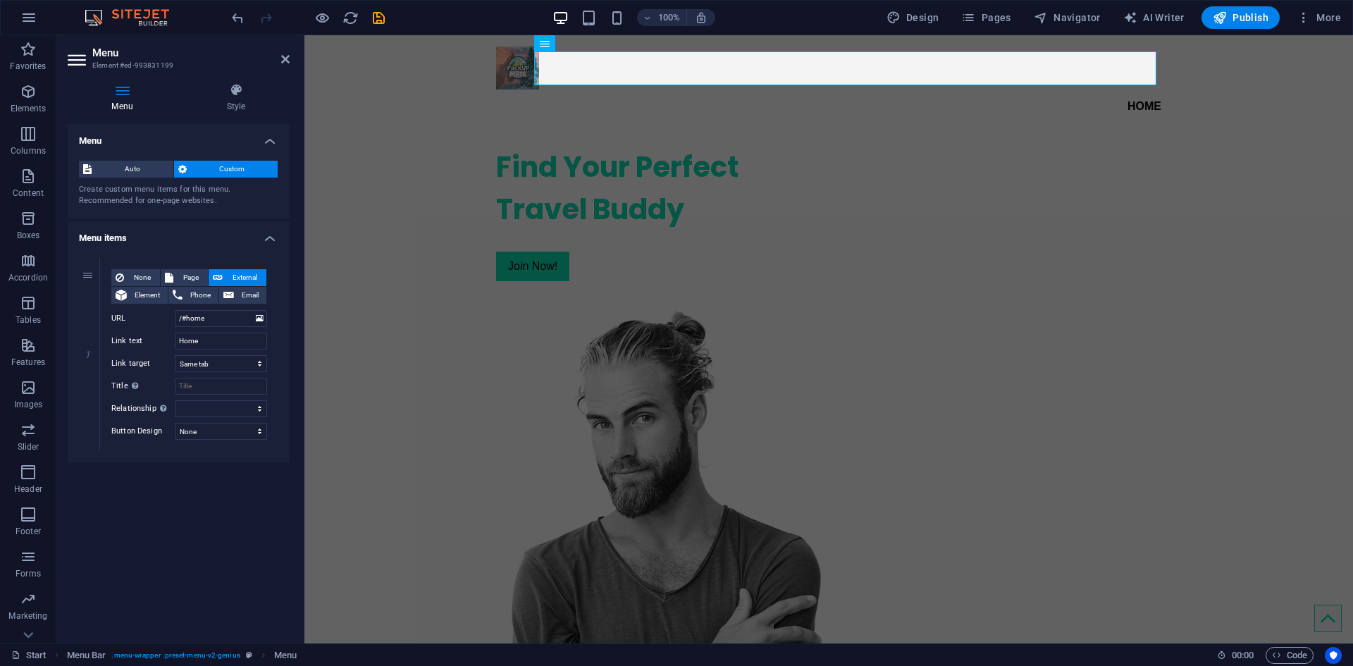
scroll to position [0, 0]
click at [165, 489] on div "Menu Auto Custom Create custom menu items for this menu. Recommended for one-pa…" at bounding box center [179, 378] width 222 height 508
click at [145, 161] on span "Auto" at bounding box center [132, 169] width 73 height 17
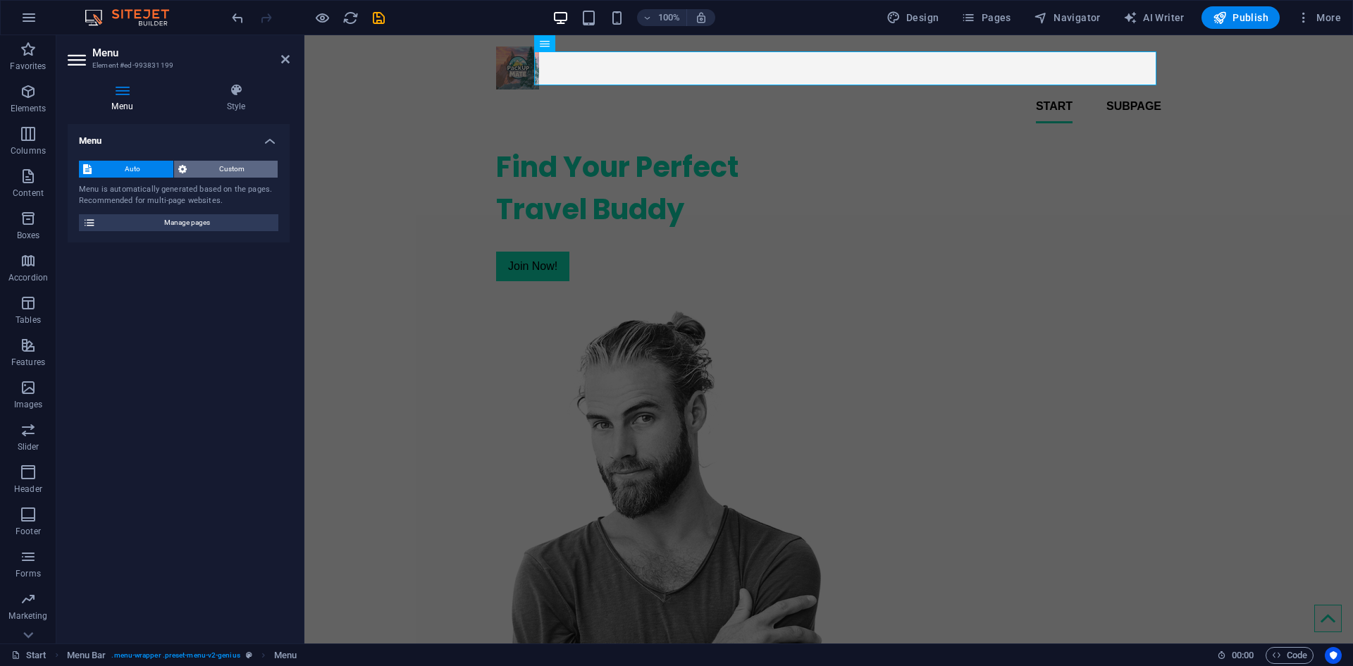
click at [223, 173] on span "Custom" at bounding box center [232, 169] width 83 height 17
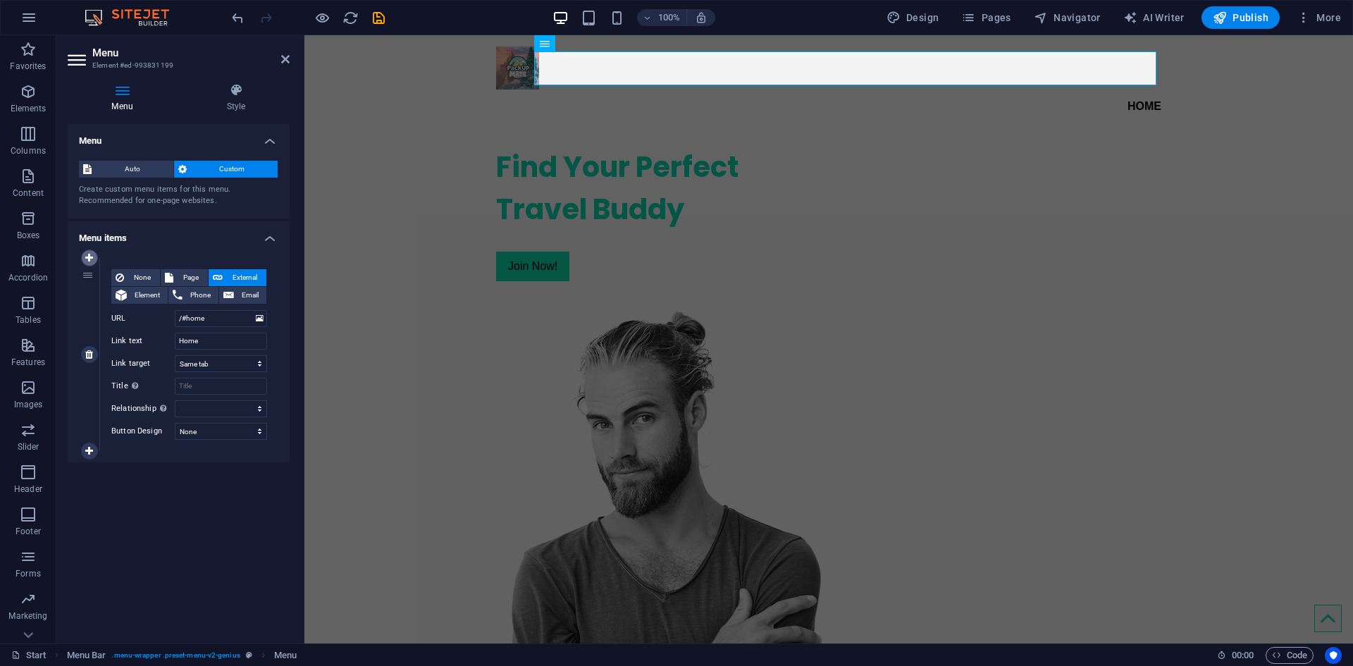
click at [89, 264] on link at bounding box center [89, 257] width 17 height 17
select select
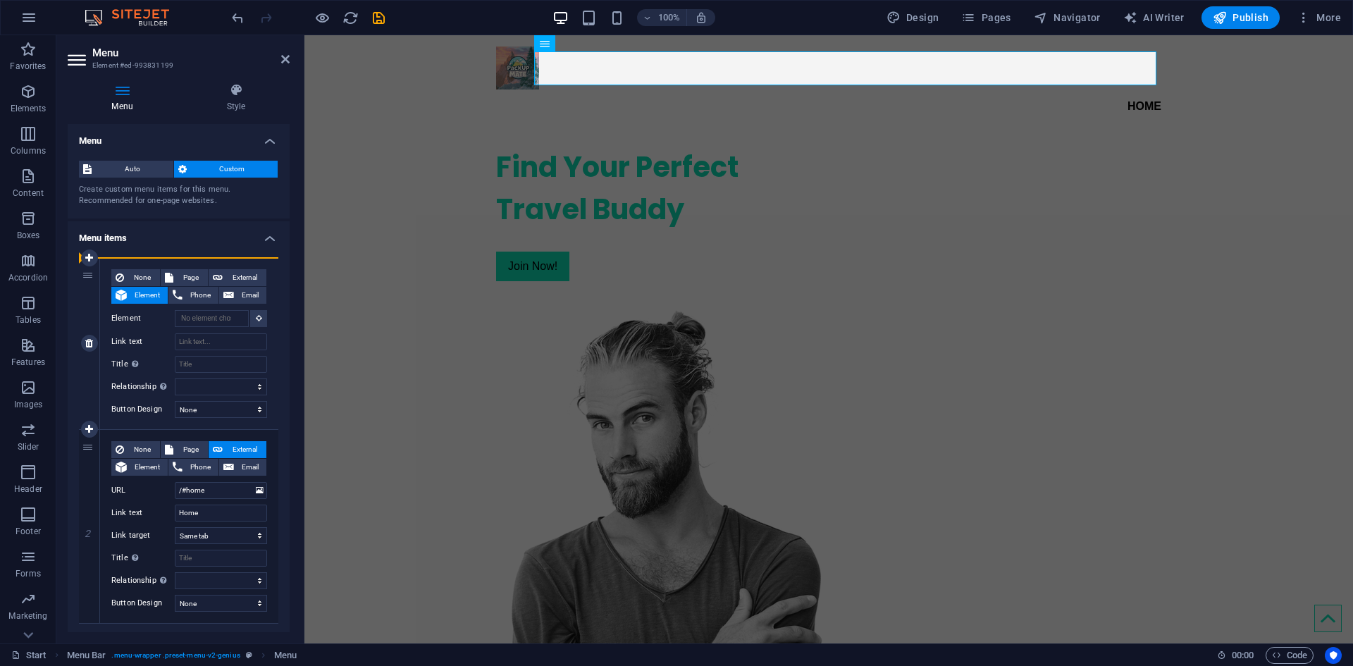
drag, startPoint x: 87, startPoint y: 445, endPoint x: 90, endPoint y: 304, distance: 141.7
click at [90, 304] on div "1 None Page External Element Phone Email Page Start Subpage Legal Notice Privac…" at bounding box center [178, 441] width 199 height 366
type input "/#home"
type input "Home"
select select
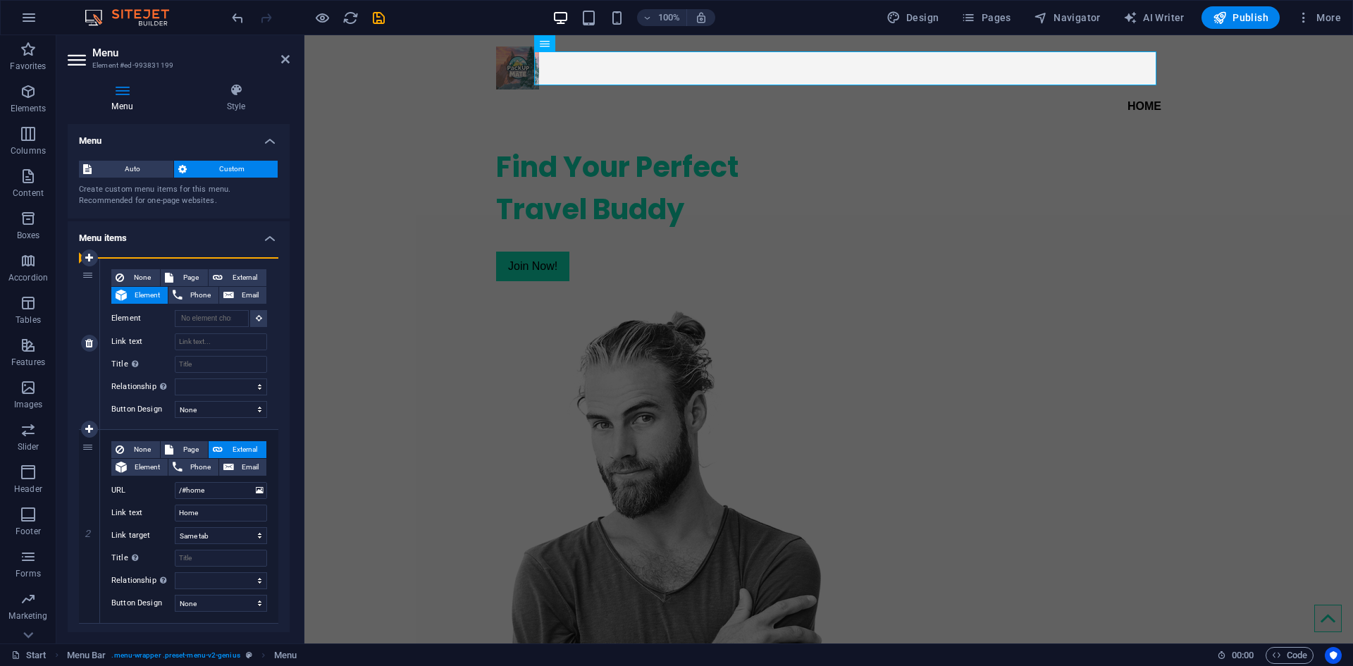
select select
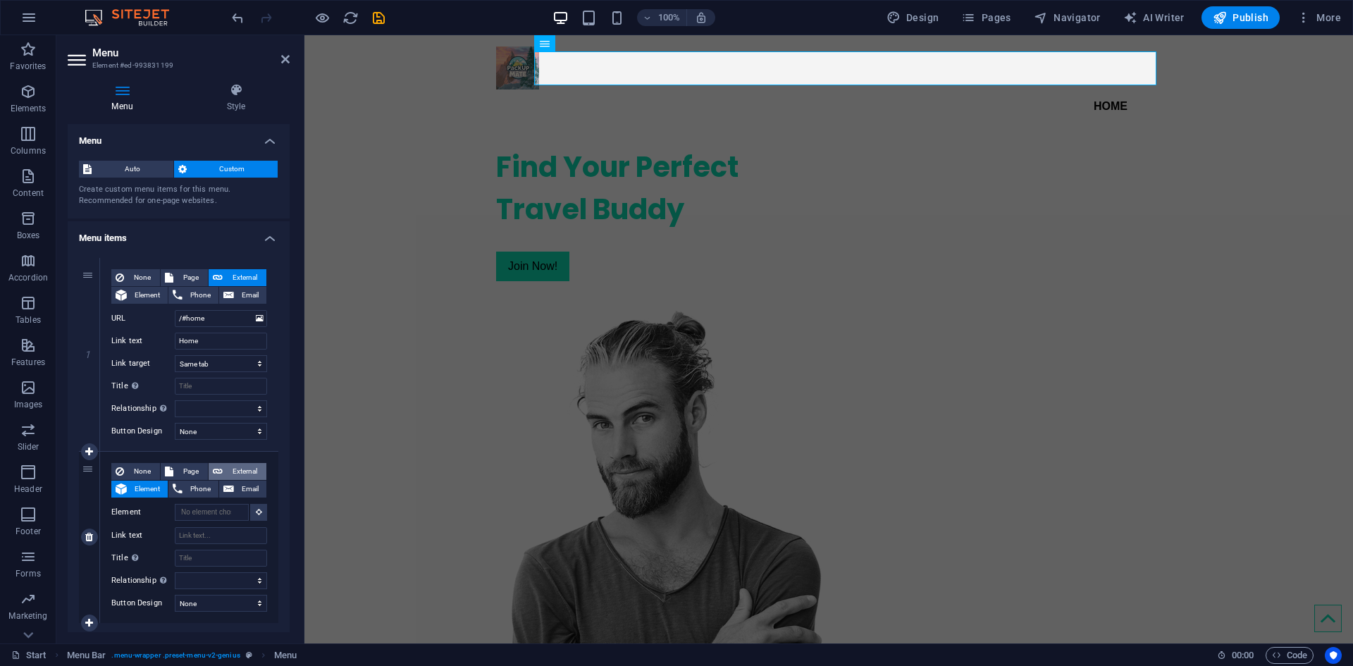
click at [231, 473] on span "External" at bounding box center [244, 471] width 35 height 17
select select
select select "blank"
select select
click at [217, 510] on input "URL" at bounding box center [221, 512] width 92 height 17
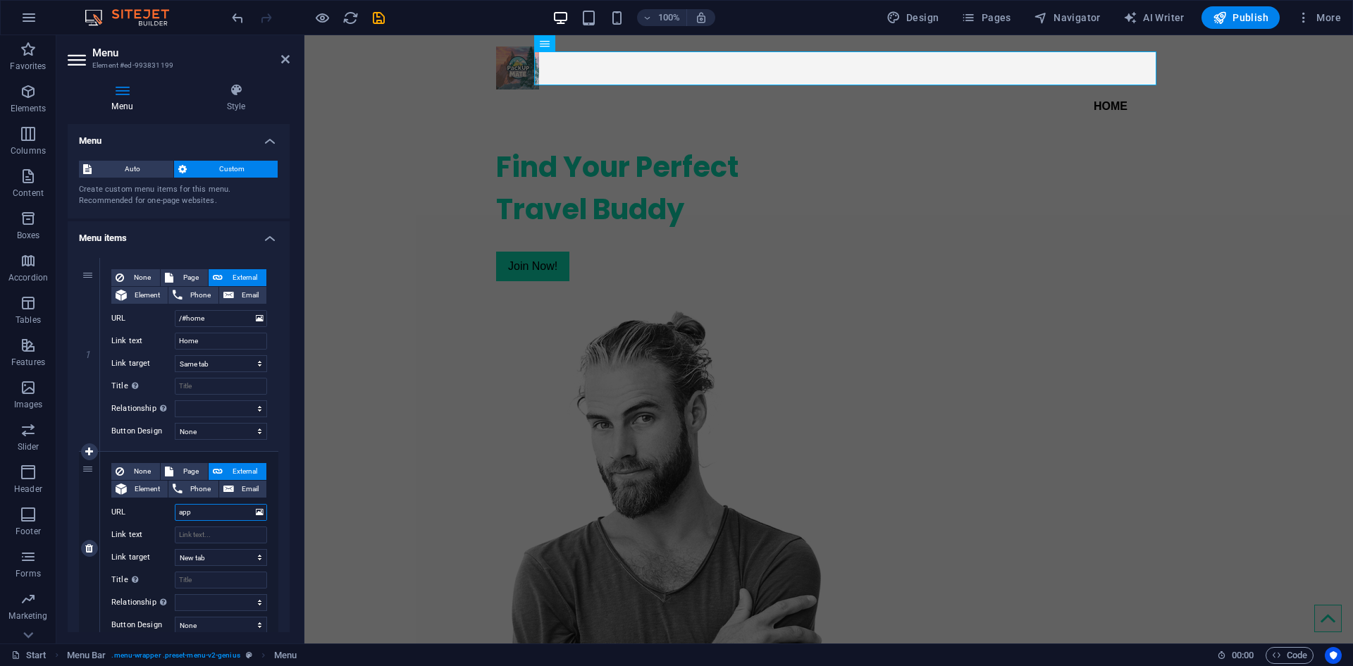
type input "app."
select select
type input "app.packup"
select select
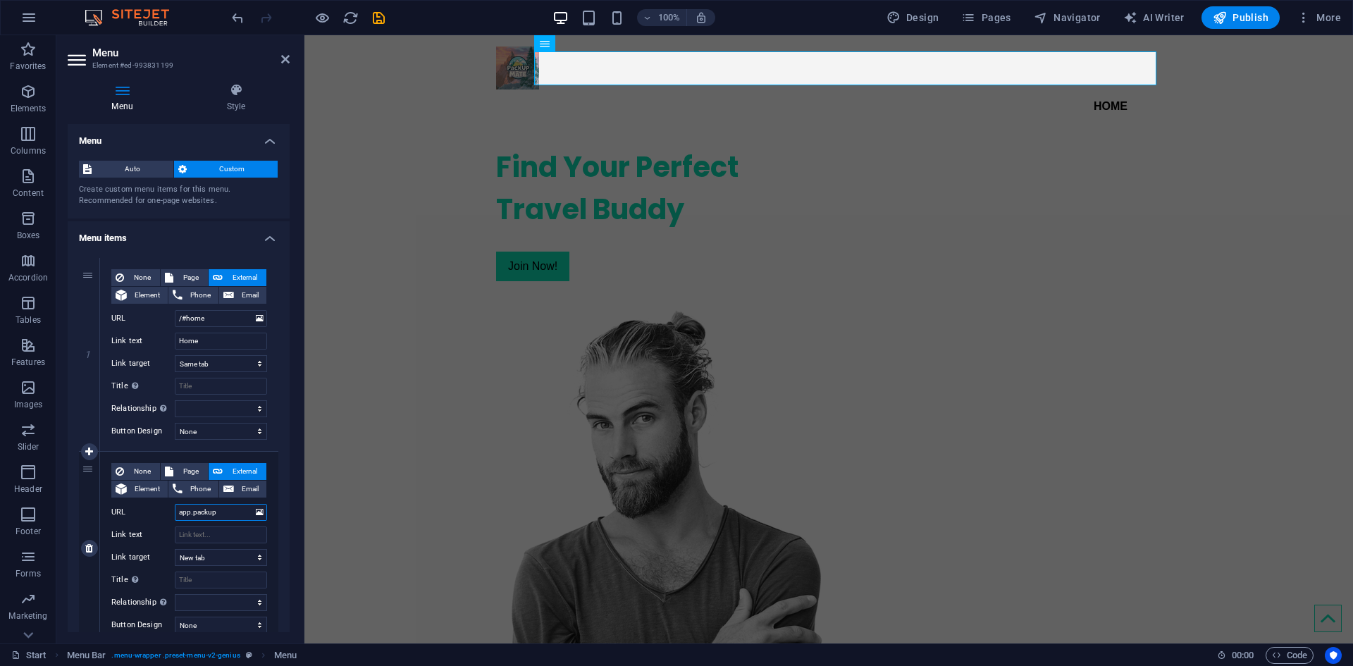
select select
type input "app.packupmate.com"
select select
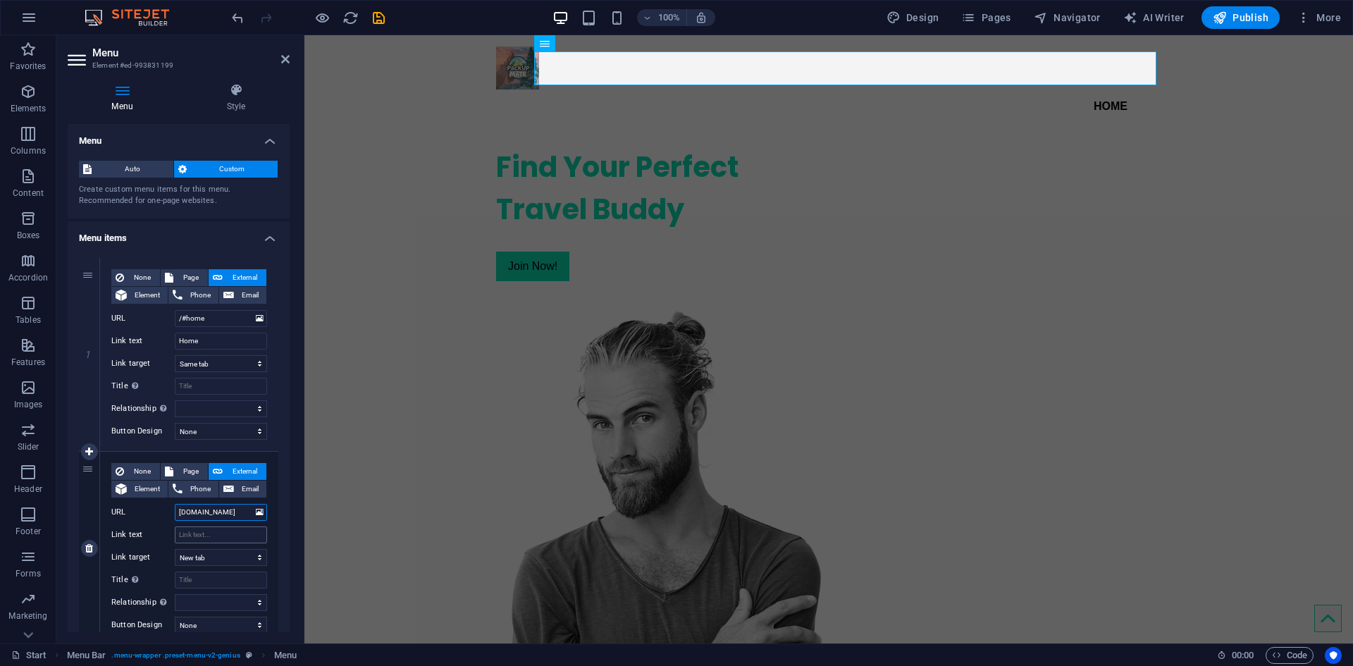
type input "app.packupmate.com"
click at [243, 538] on input "Link text" at bounding box center [221, 534] width 92 height 17
type input "Login"
select select
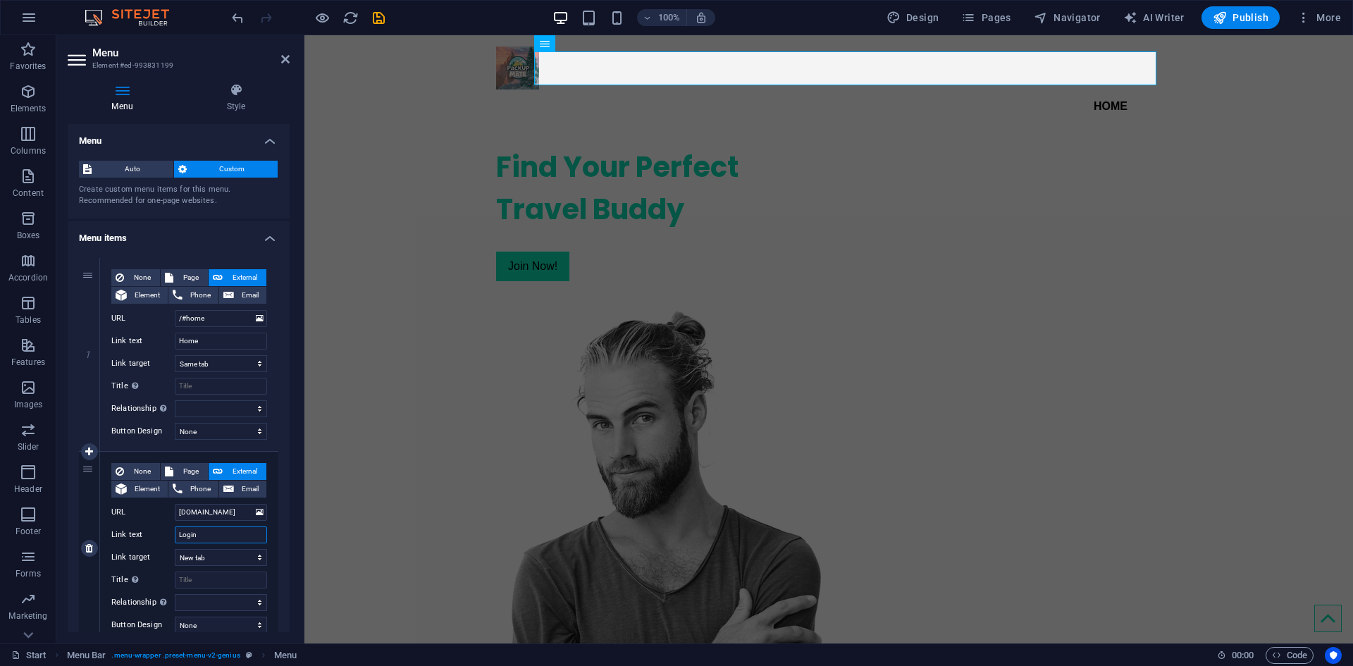
select select
type input "Login"
click at [215, 560] on select "New tab Same tab Overlay" at bounding box center [221, 557] width 92 height 17
select select
click at [175, 549] on select "New tab Same tab Overlay" at bounding box center [221, 557] width 92 height 17
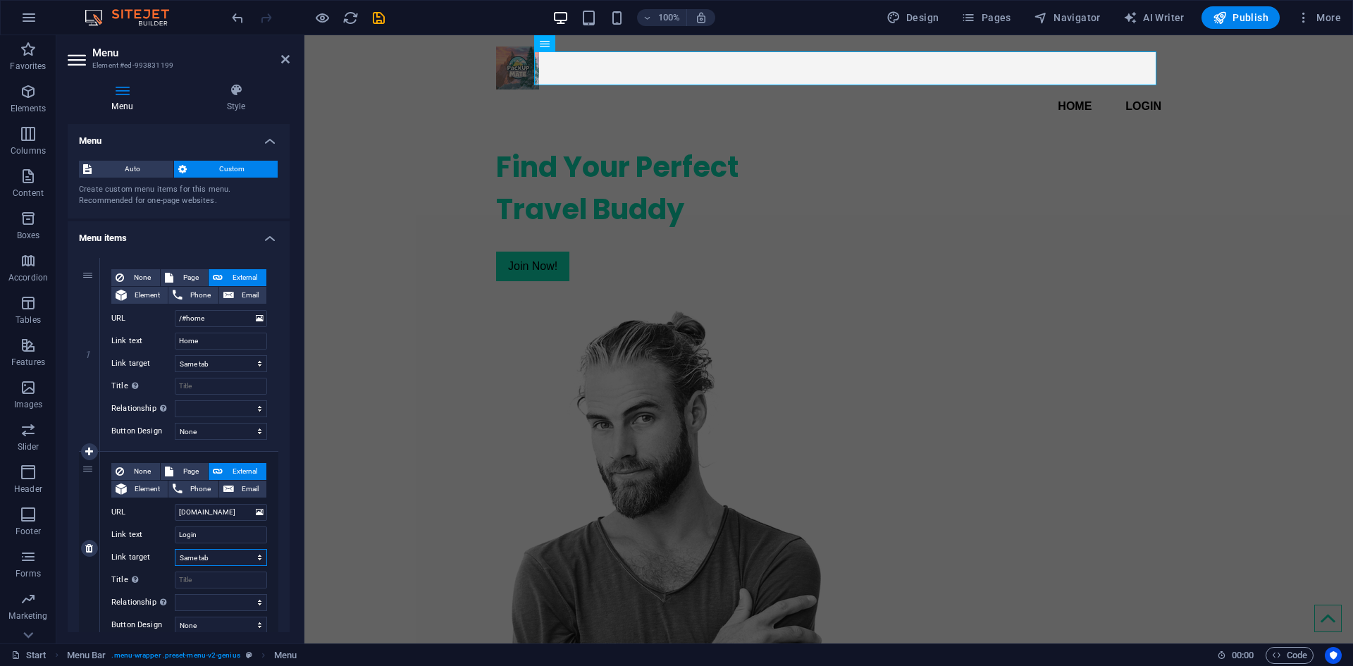
select select
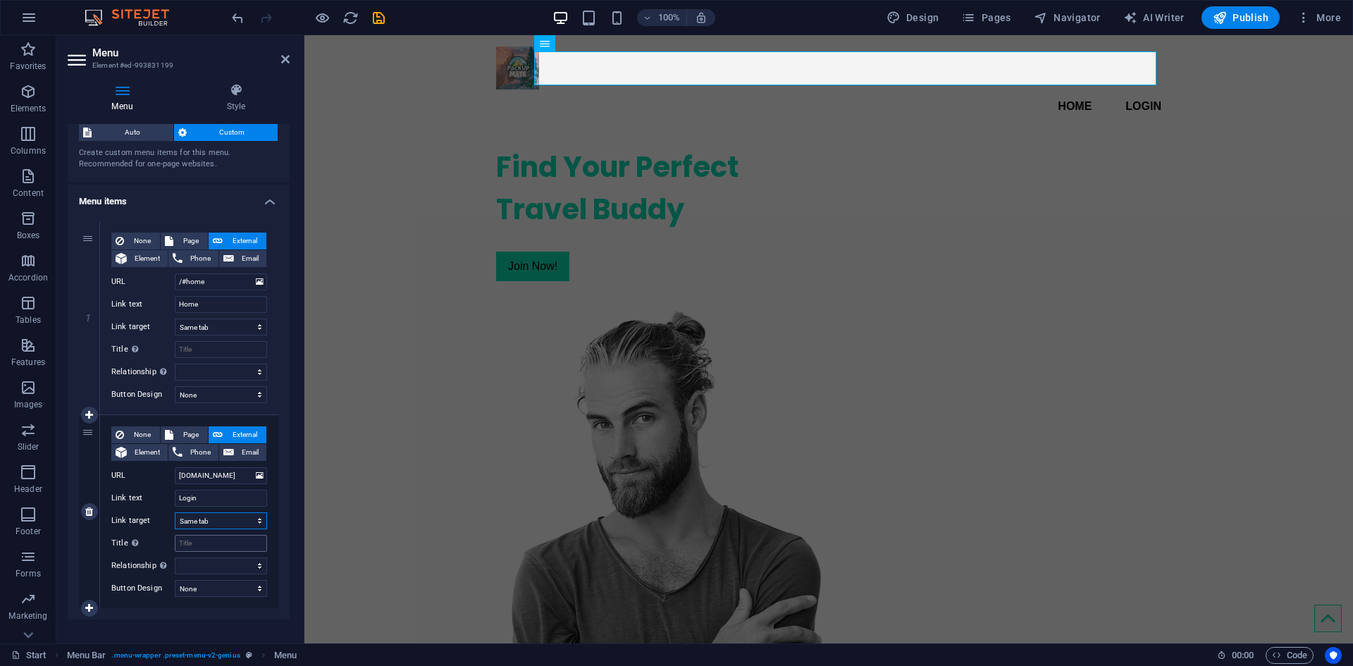
scroll to position [52, 0]
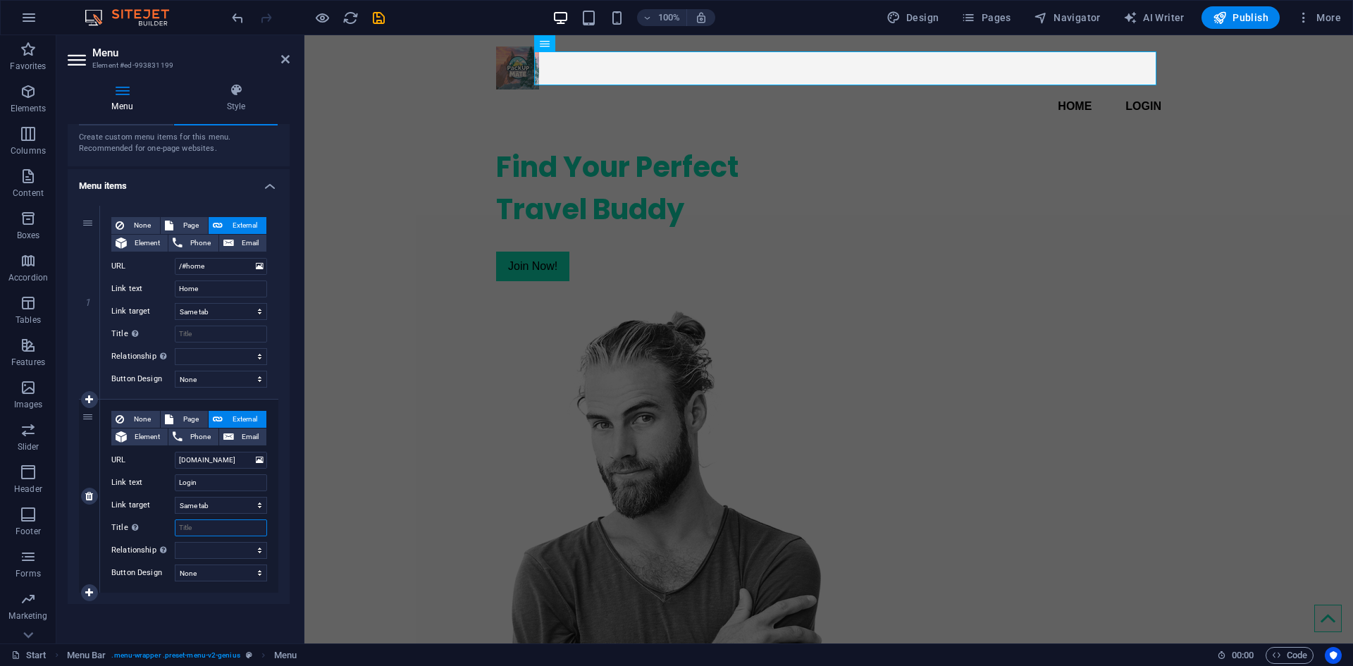
click at [227, 527] on input "Title Additional link description, should not be the same as the link text. The…" at bounding box center [221, 527] width 92 height 17
type input "Login"
select select
type input "Login"
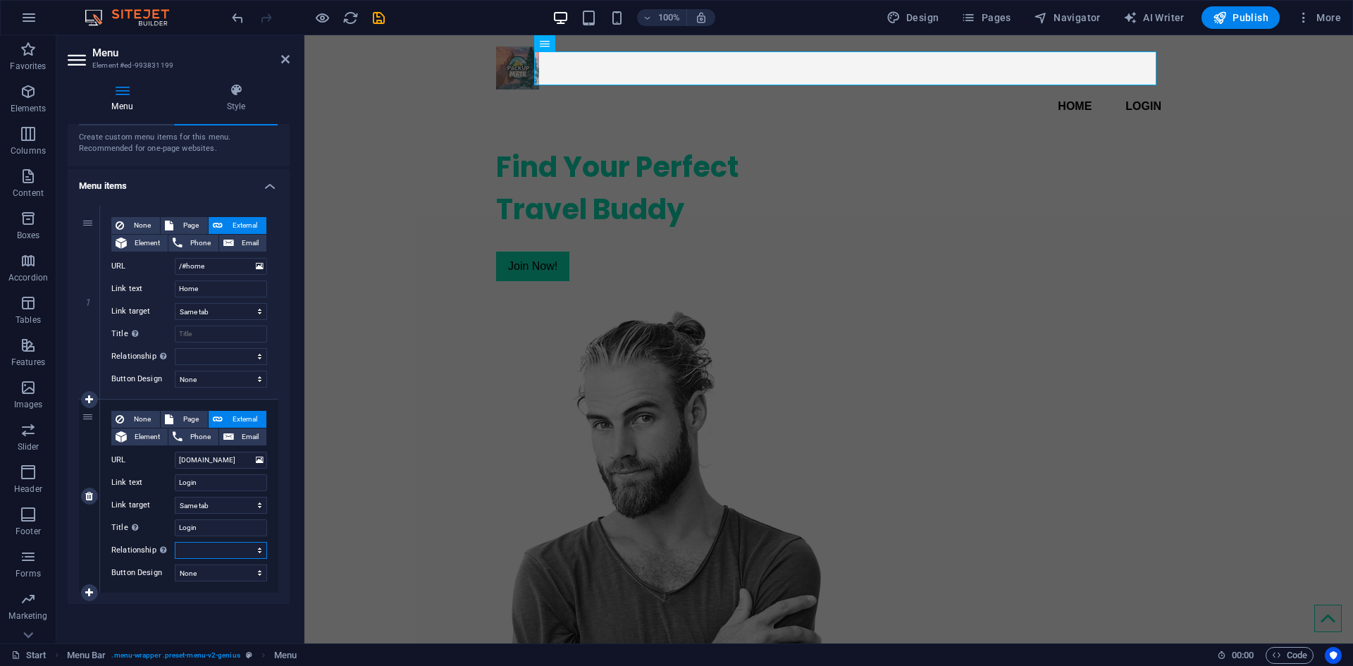
click at [202, 555] on select "alternate author bookmark external help license next nofollow noreferrer noopen…" at bounding box center [221, 550] width 92 height 17
click at [202, 549] on select "alternate author bookmark external help license next nofollow noreferrer noopen…" at bounding box center [221, 550] width 92 height 17
click at [202, 569] on select "None Default Primary Secondary" at bounding box center [221, 572] width 92 height 17
select select "default"
click at [175, 564] on select "None Default Primary Secondary" at bounding box center [221, 572] width 92 height 17
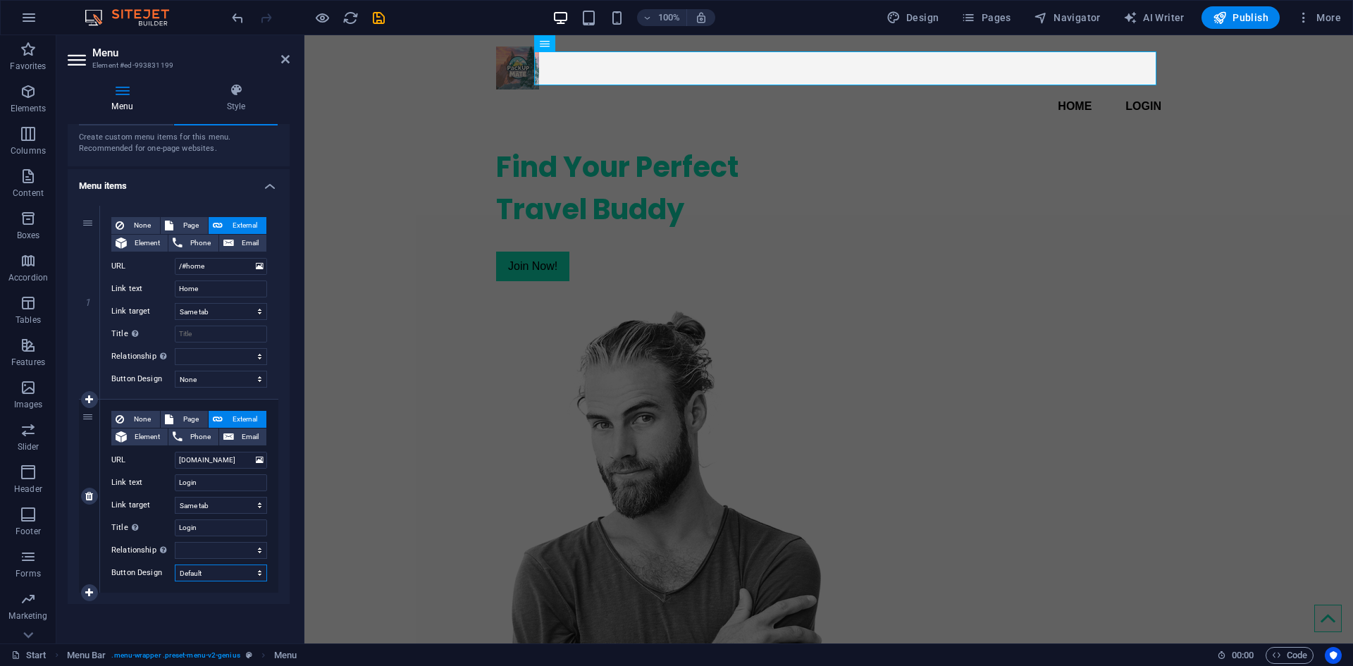
select select
click at [214, 571] on select "None Default Primary Secondary" at bounding box center [221, 572] width 92 height 17
select select "primary"
click at [175, 564] on select "None Default Primary Secondary" at bounding box center [221, 572] width 92 height 17
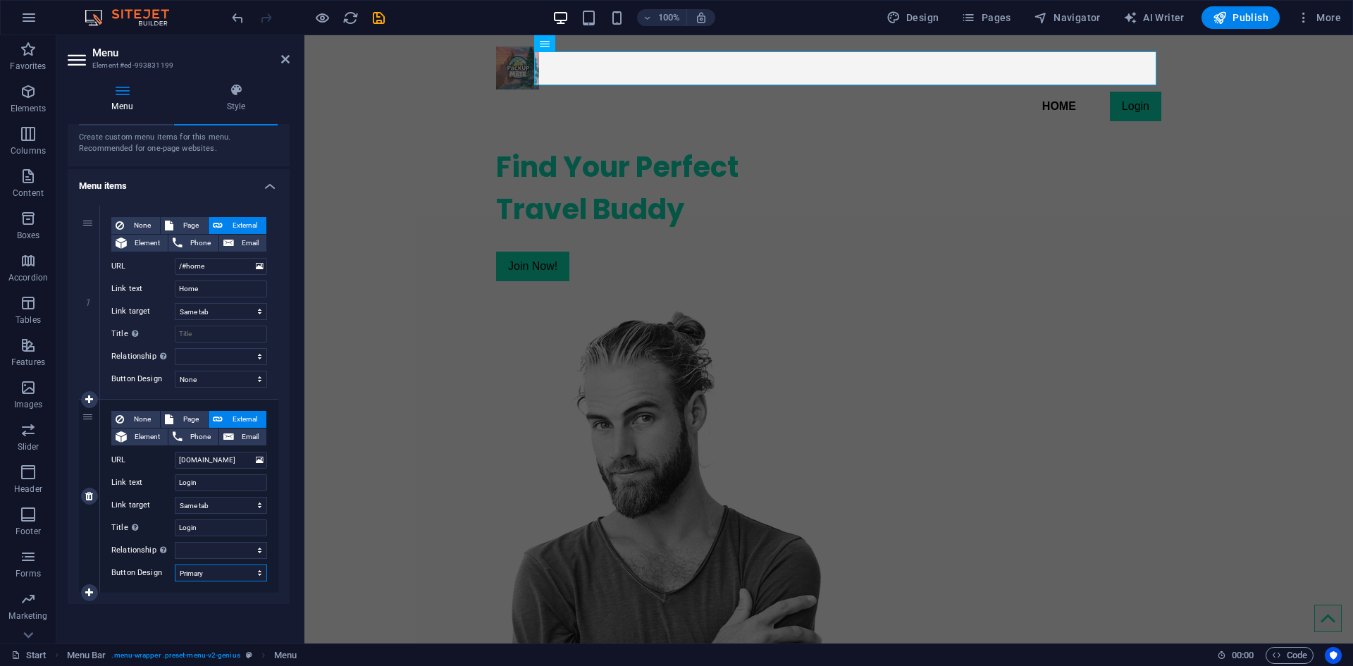
select select
click at [222, 578] on select "None Default Primary Secondary" at bounding box center [221, 572] width 92 height 17
select select "secondary"
click at [175, 564] on select "None Default Primary Secondary" at bounding box center [221, 572] width 92 height 17
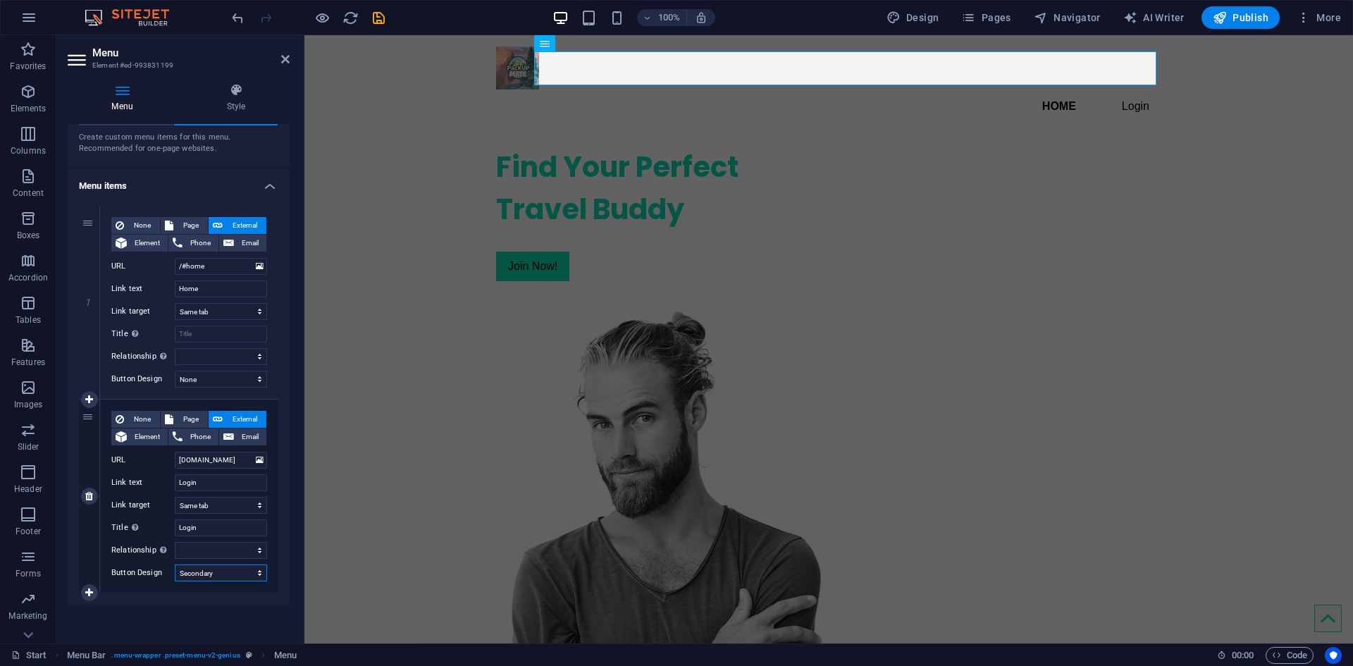
select select
click at [218, 581] on select "None Default Primary Secondary" at bounding box center [221, 572] width 92 height 17
select select "default"
click at [175, 564] on select "None Default Primary Secondary" at bounding box center [221, 572] width 92 height 17
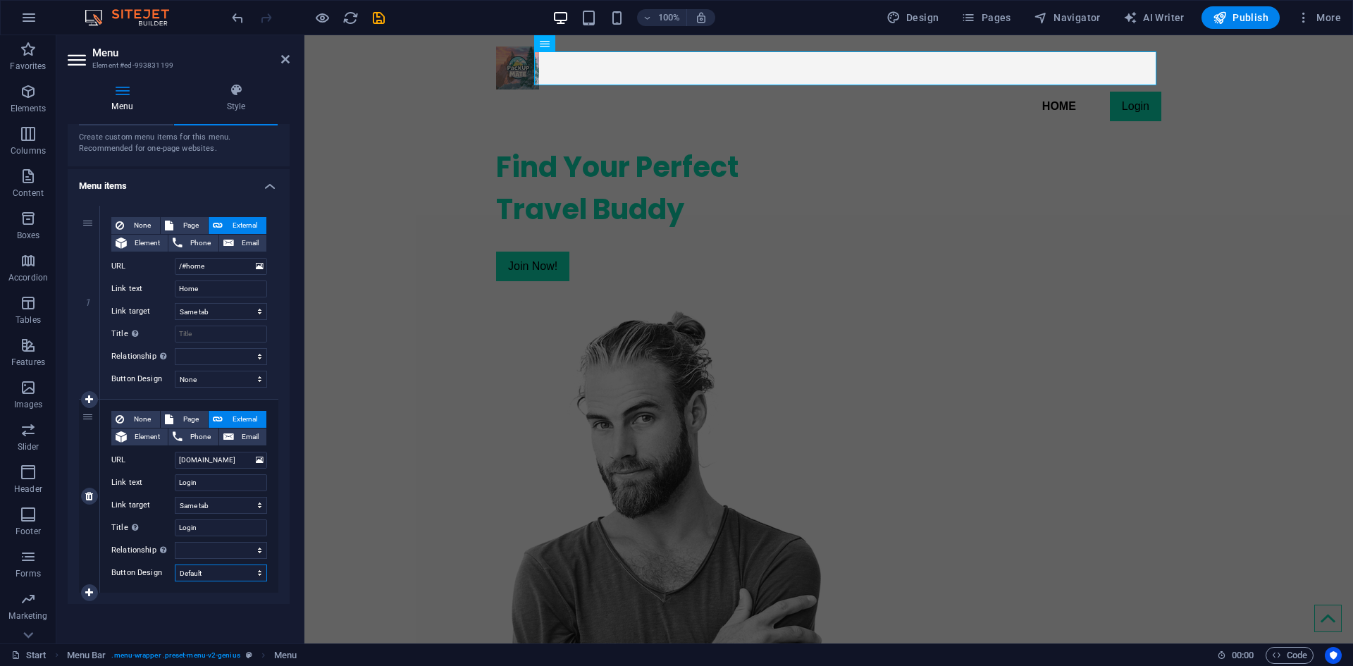
select select
click at [86, 597] on link at bounding box center [89, 592] width 17 height 17
select select
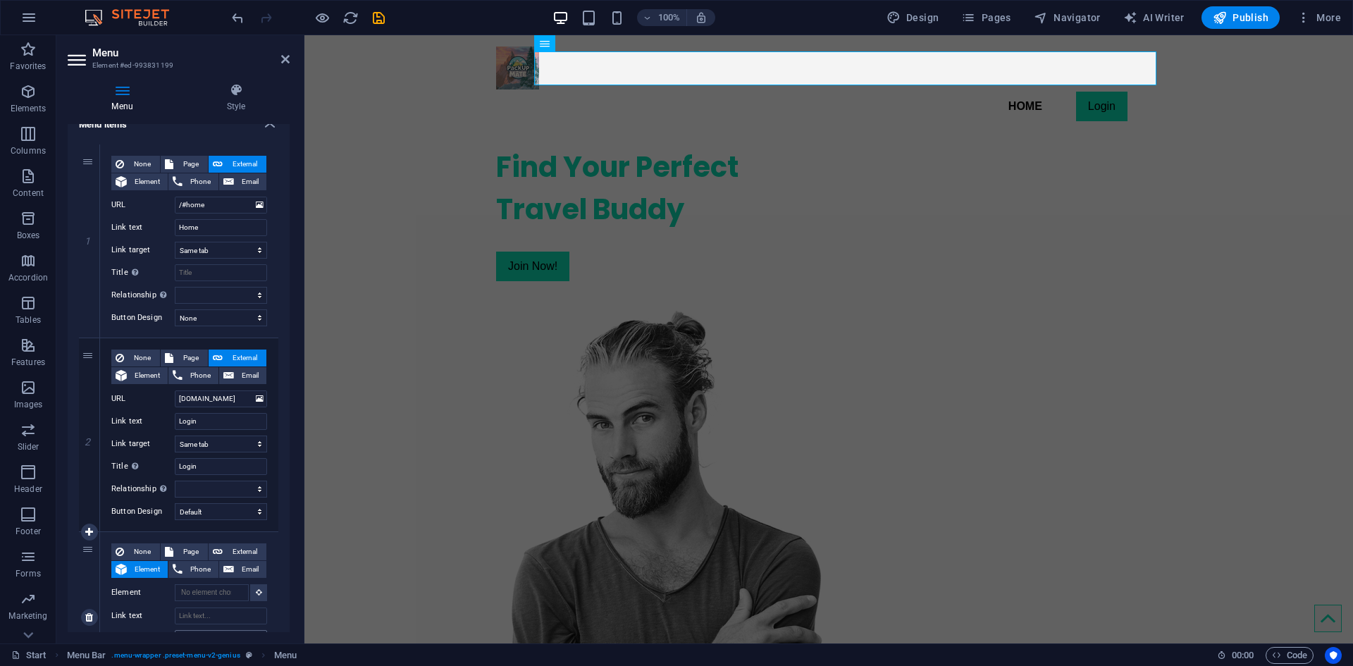
scroll to position [193, 0]
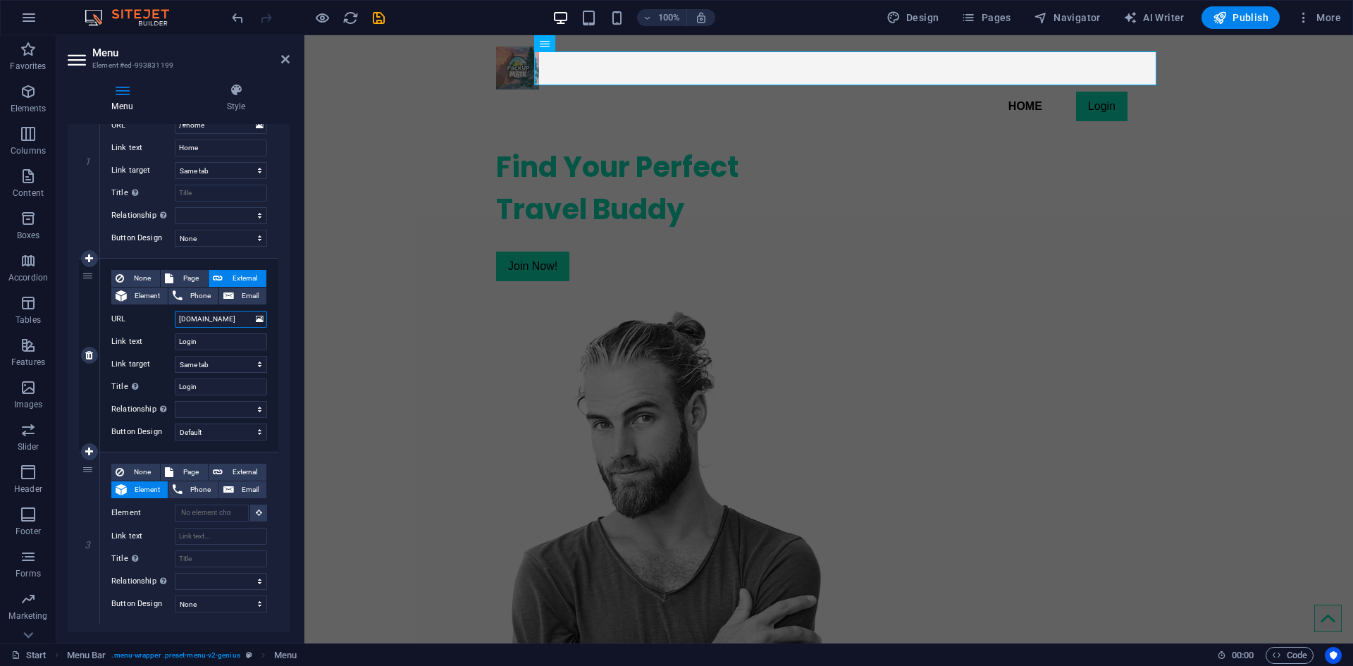
click at [229, 318] on input "app.packupmate.com" at bounding box center [221, 319] width 92 height 17
click at [228, 472] on span "External" at bounding box center [244, 472] width 35 height 17
select select
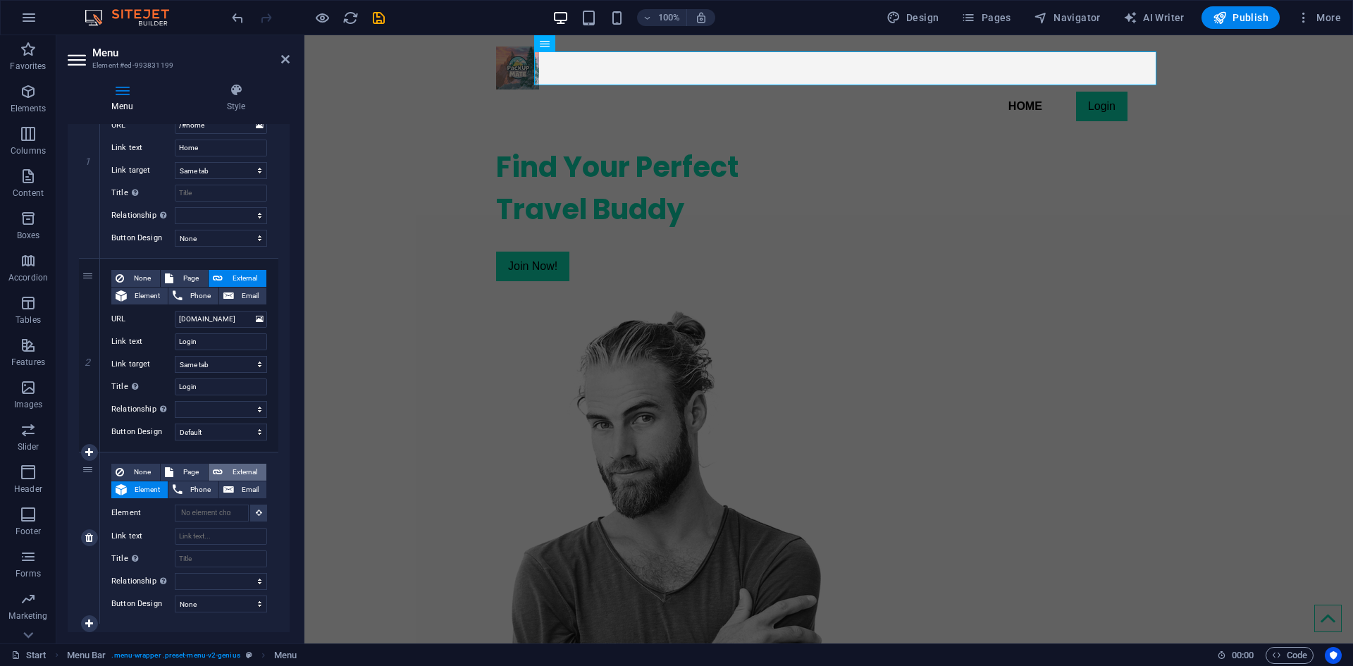
select select
select select "blank"
select select
click at [213, 510] on input "URL" at bounding box center [221, 512] width 92 height 17
paste input "app.packupmate.com"
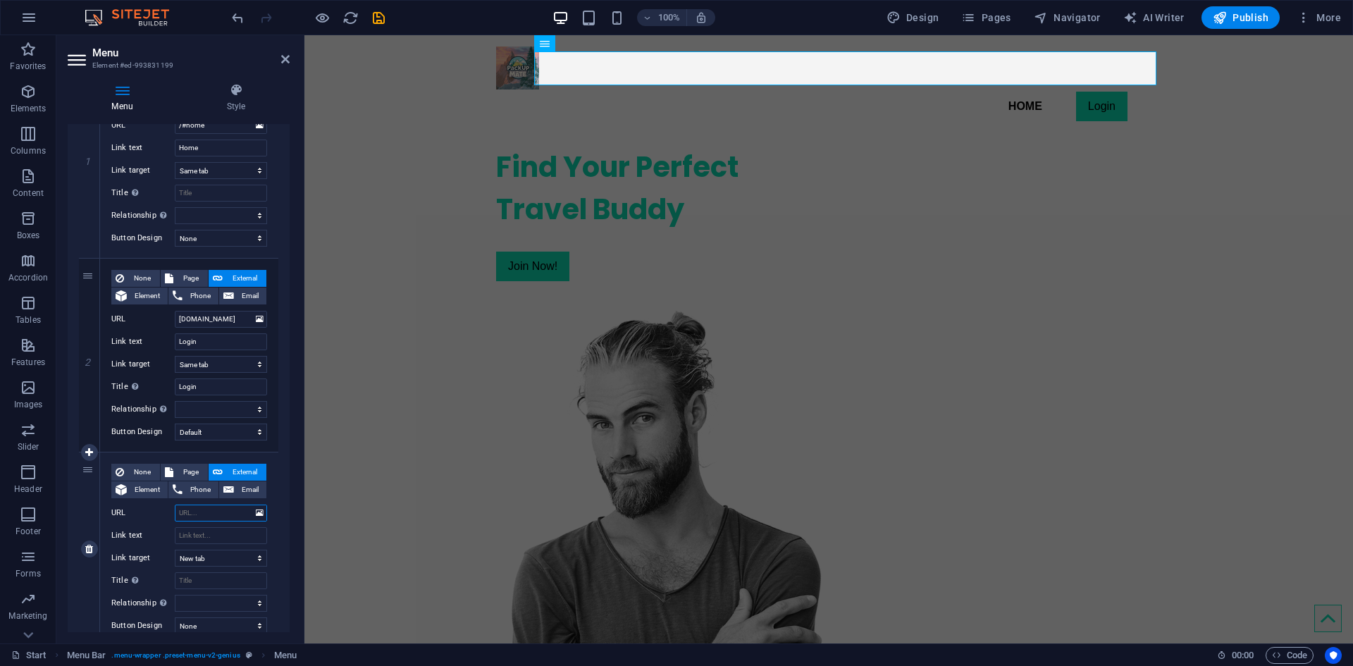
type input "app.packupmate.com"
select select
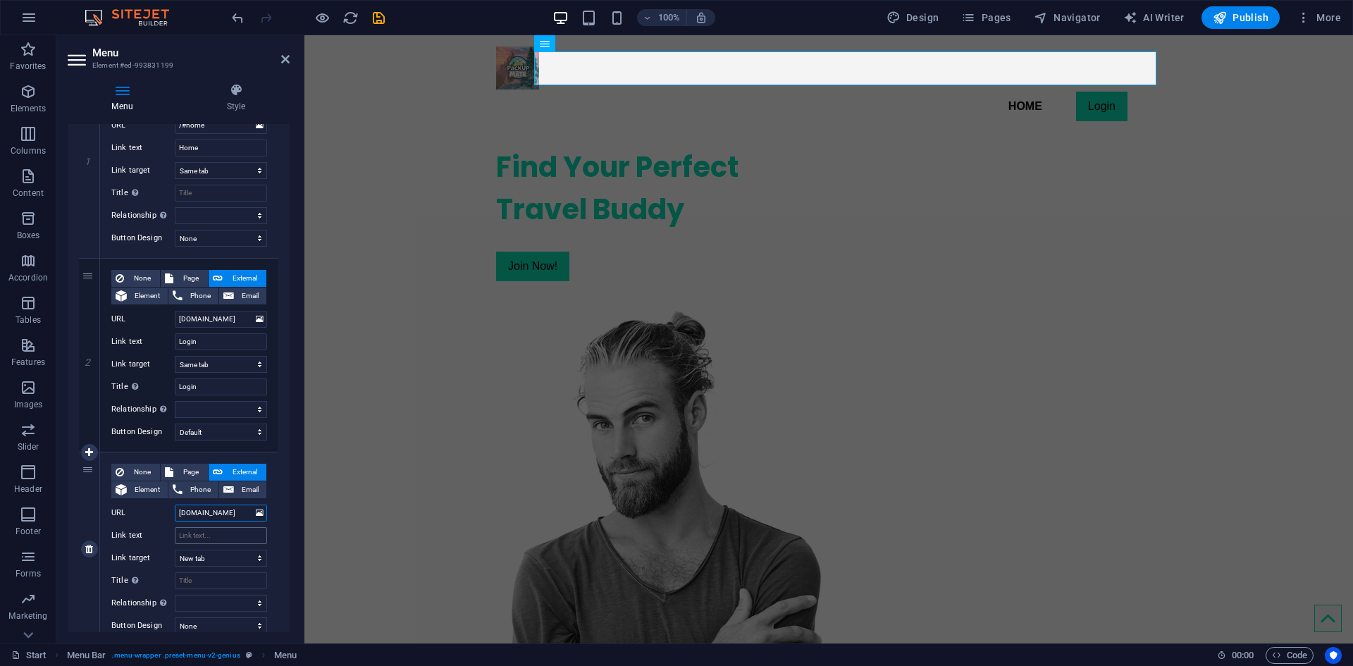
type input "app.packupmate.com"
click at [211, 533] on input "Link text" at bounding box center [221, 535] width 92 height 17
type input "Sign"
select select
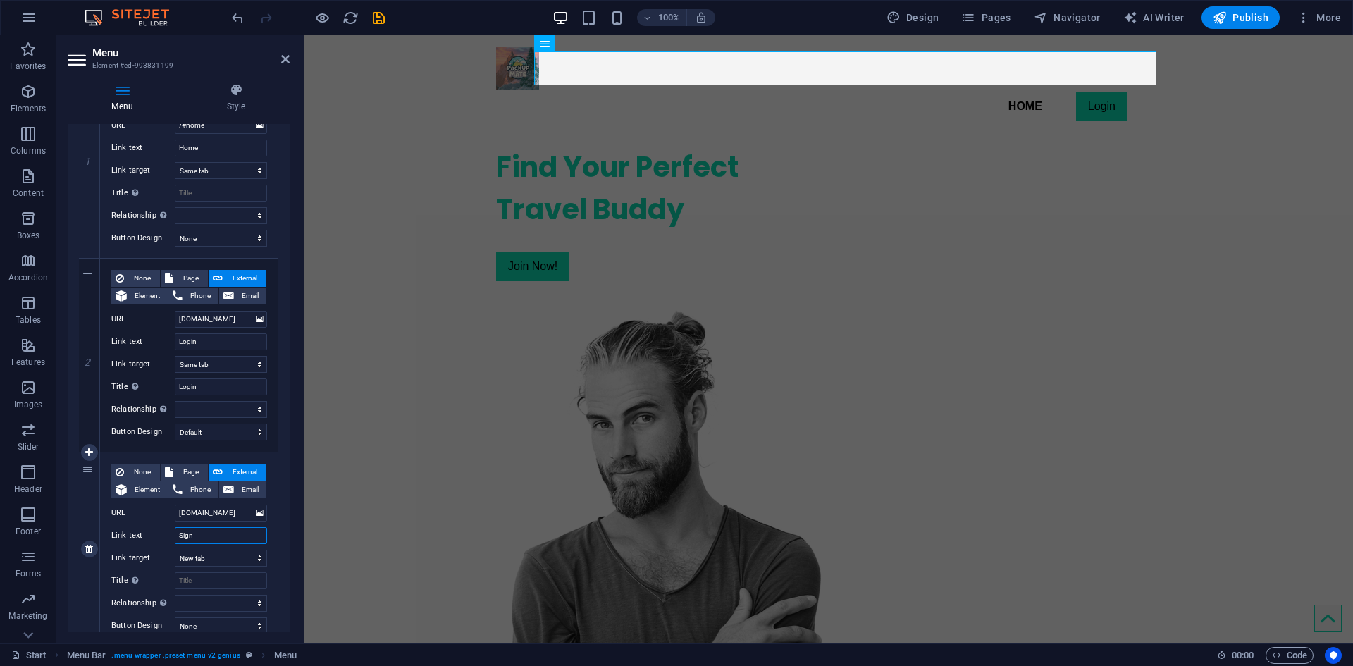
select select
type input "Sign Up"
select select
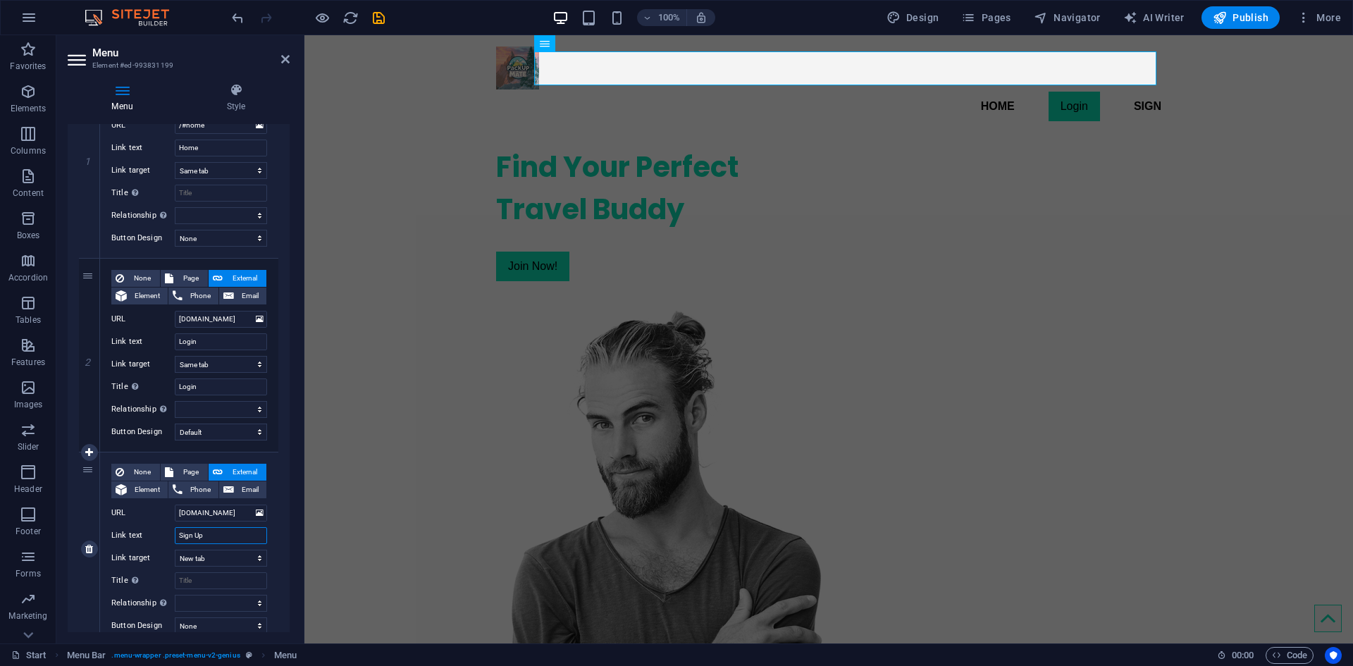
select select
type input "Sign Up"
click at [220, 564] on select "New tab Same tab Overlay" at bounding box center [221, 558] width 92 height 17
select select
click at [175, 550] on select "New tab Same tab Overlay" at bounding box center [221, 558] width 92 height 17
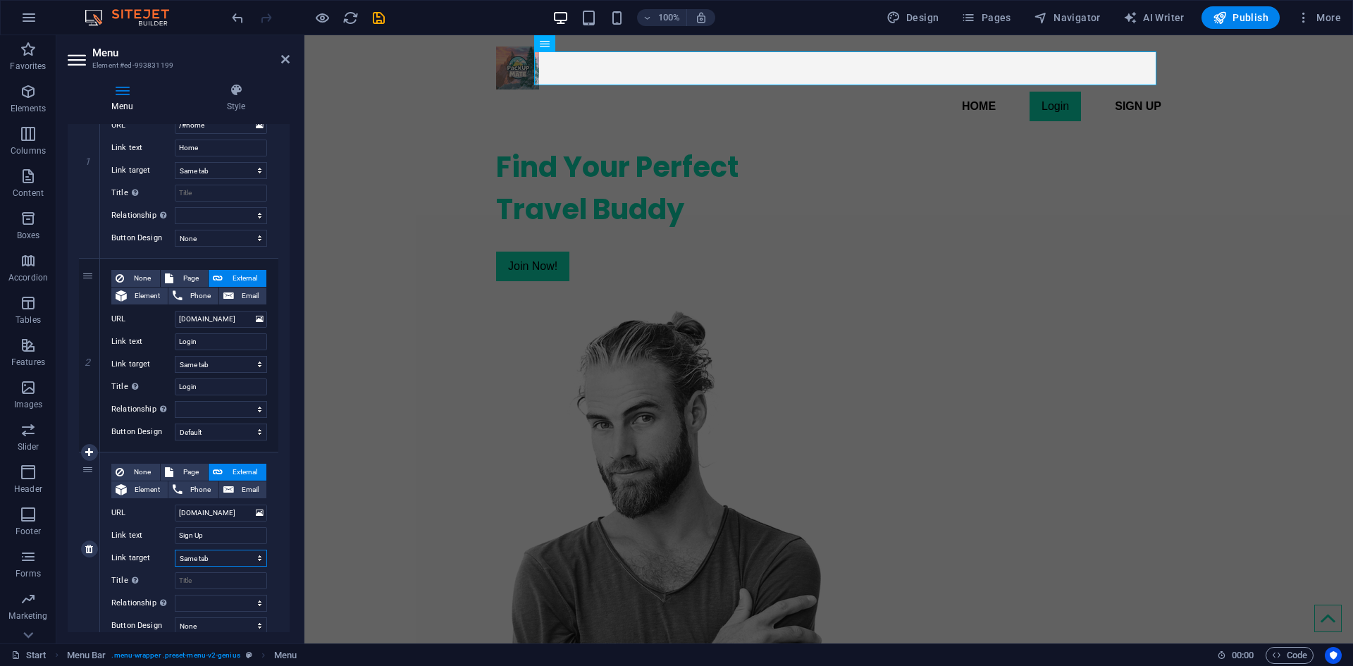
select select
click at [216, 583] on input "Title Additional link description, should not be the same as the link text. The…" at bounding box center [221, 580] width 92 height 17
type input "Sign Up"
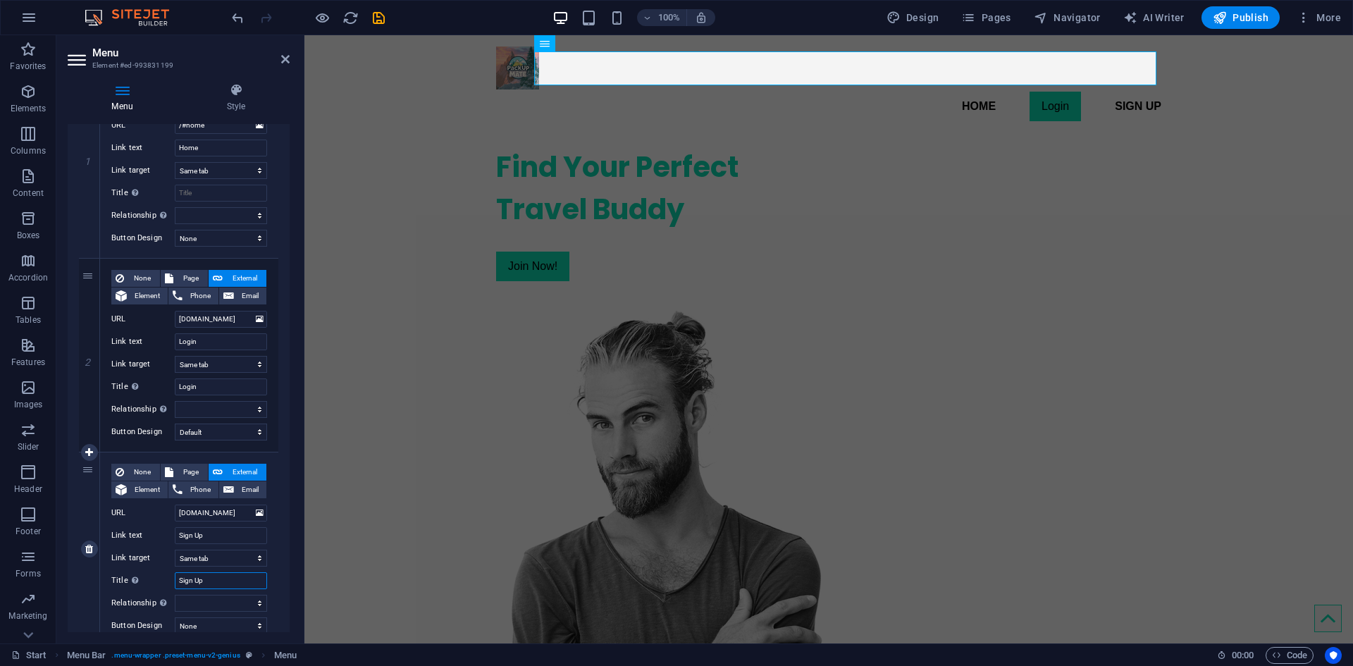
select select
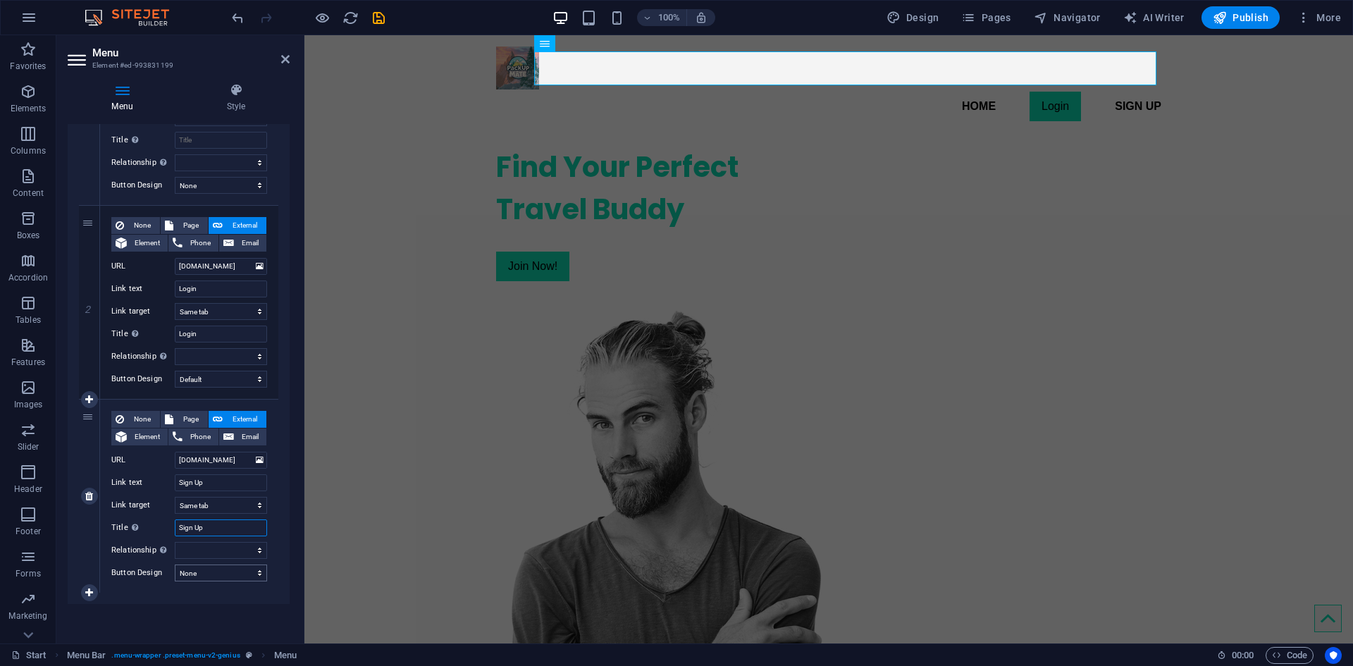
type input "Sign Up"
drag, startPoint x: 215, startPoint y: 569, endPoint x: 213, endPoint y: 577, distance: 8.0
click at [215, 569] on select "None Default Primary Secondary" at bounding box center [221, 572] width 92 height 17
select select "default"
click at [175, 564] on select "None Default Primary Secondary" at bounding box center [221, 572] width 92 height 17
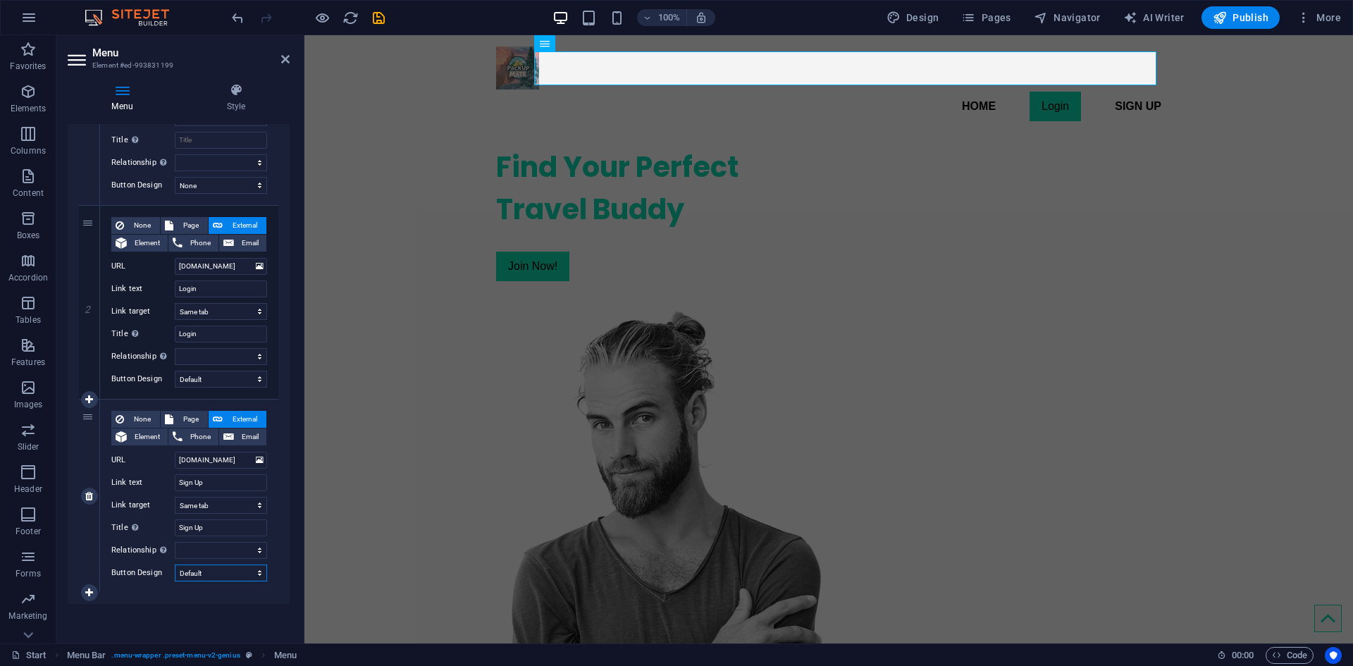
select select
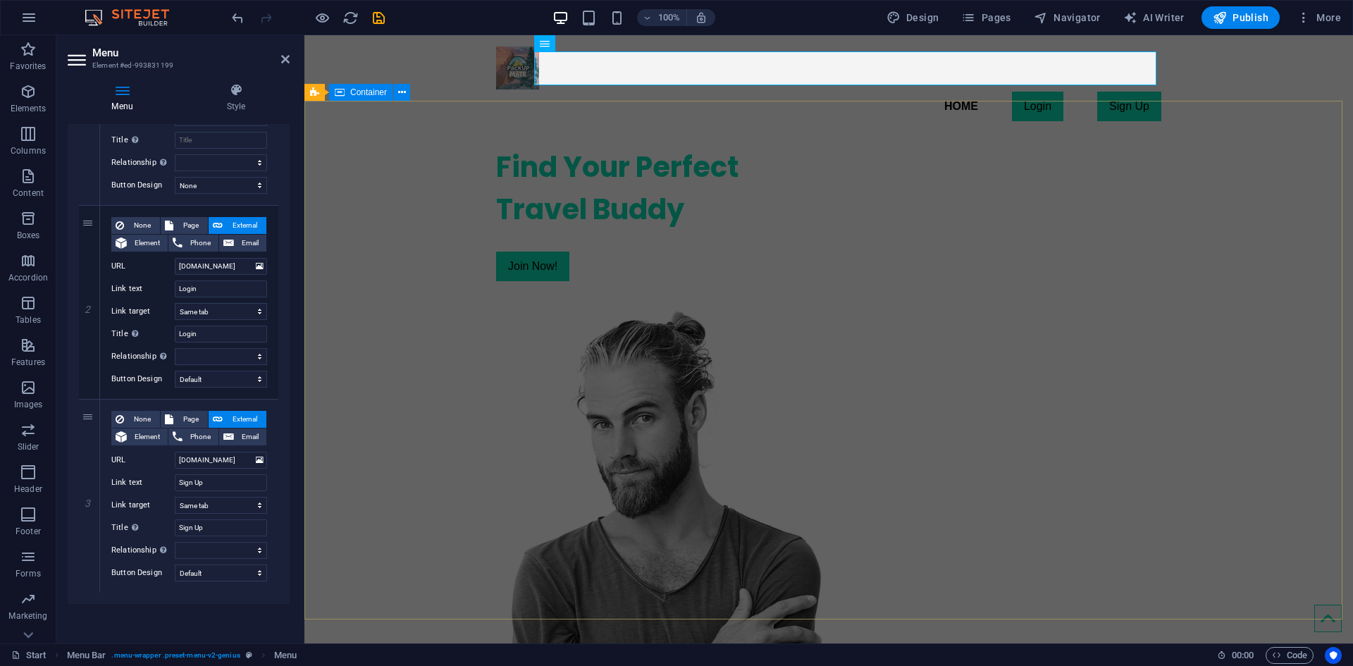
drag, startPoint x: 371, startPoint y: 144, endPoint x: 622, endPoint y: 140, distance: 250.9
click at [622, 140] on div "Find Your Perfect Travel Buddy Join Now!" at bounding box center [828, 490] width 1048 height 711
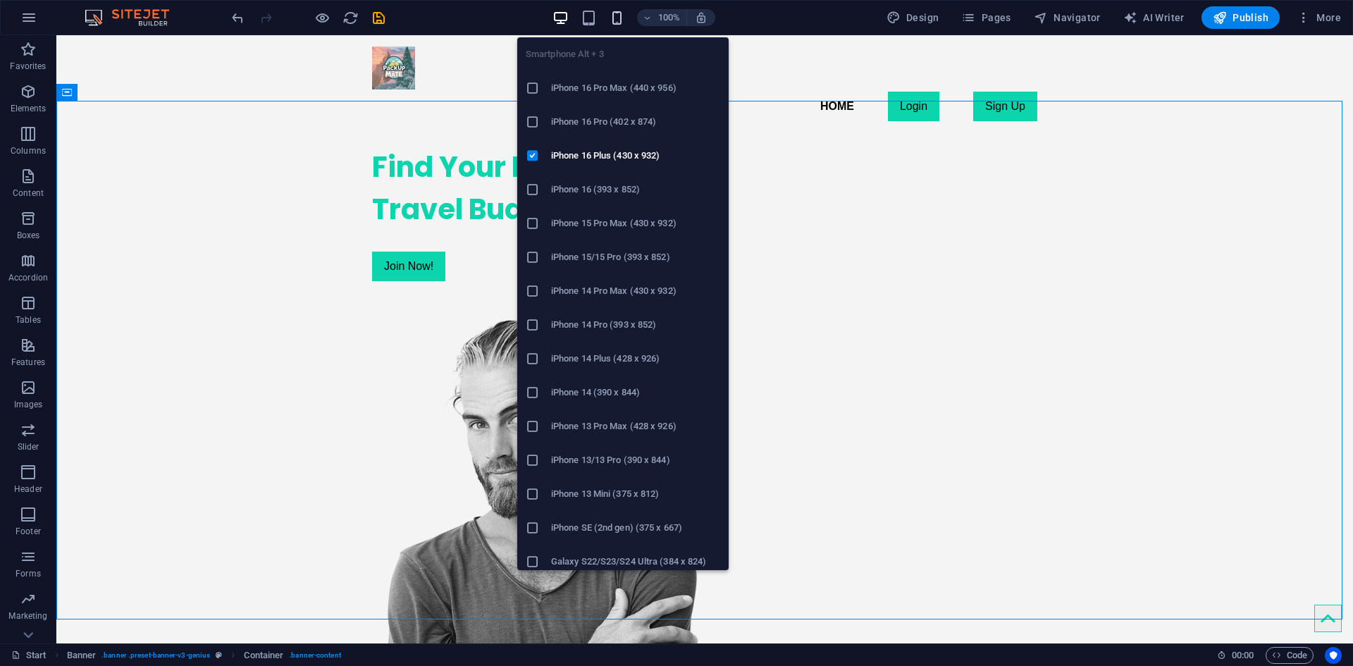
click at [624, 17] on icon "button" at bounding box center [617, 18] width 16 height 16
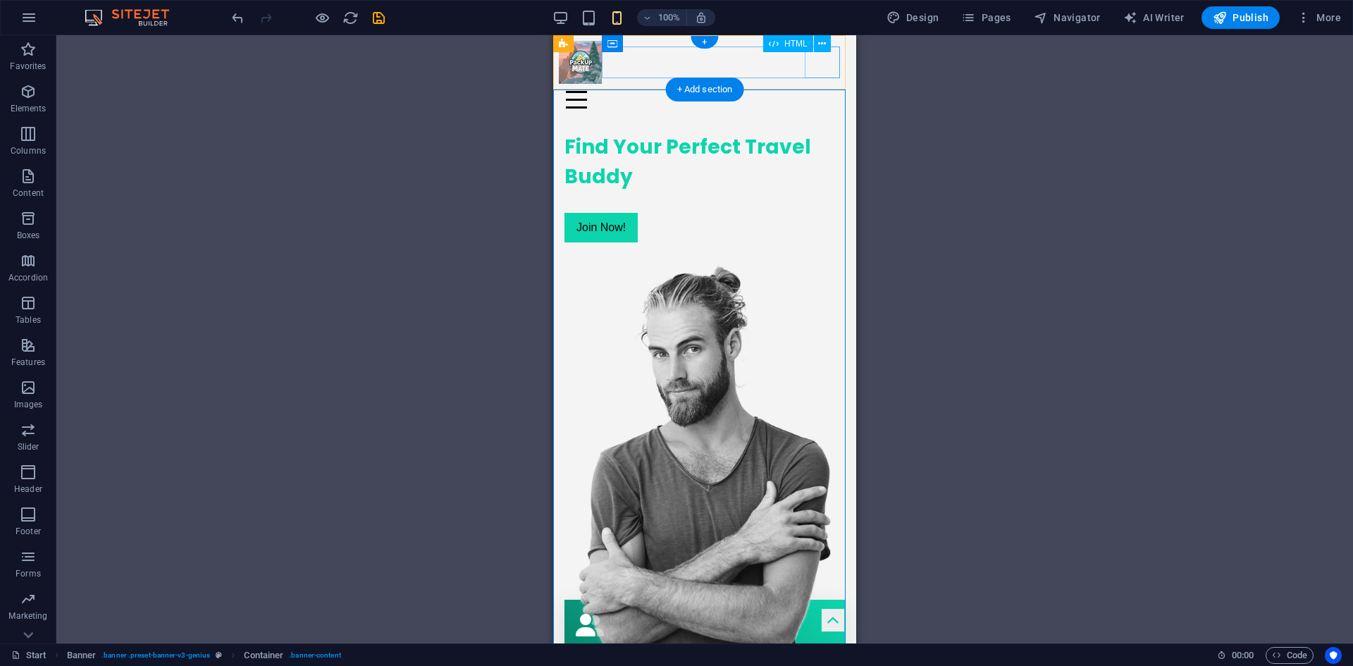
click at [829, 84] on div "Menu" at bounding box center [705, 100] width 292 height 32
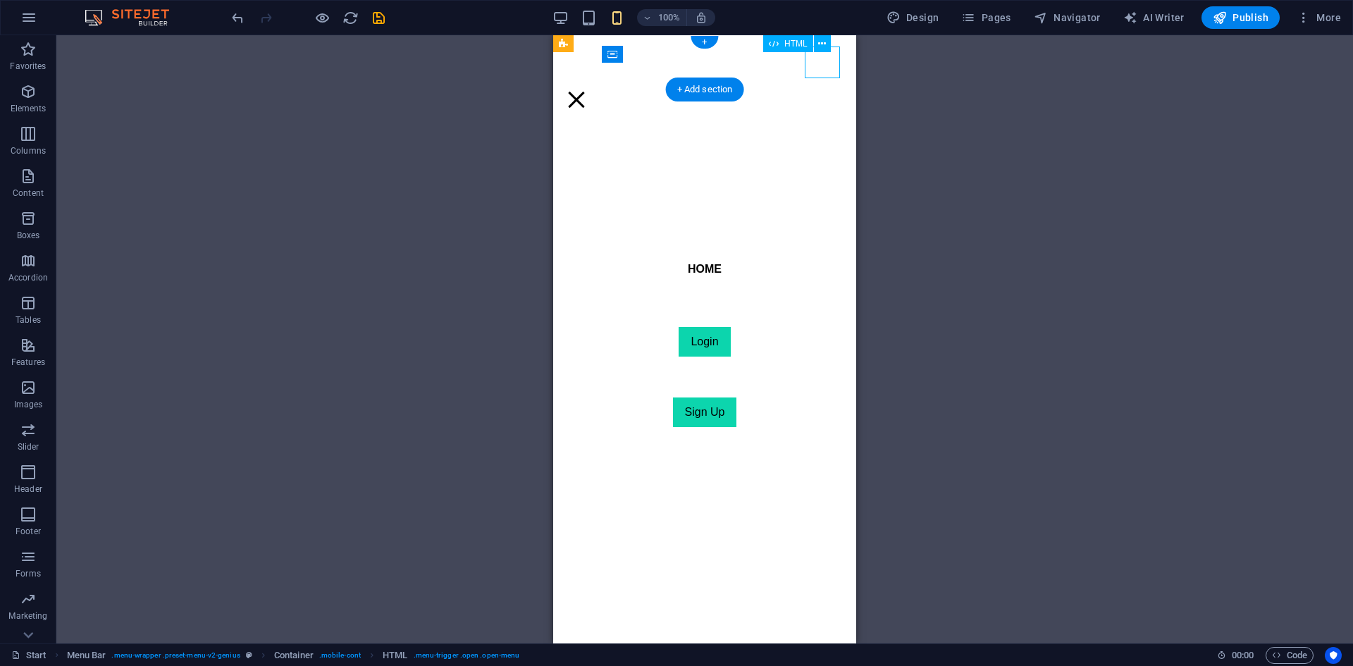
click at [594, 84] on div "Menu" at bounding box center [576, 100] width 35 height 32
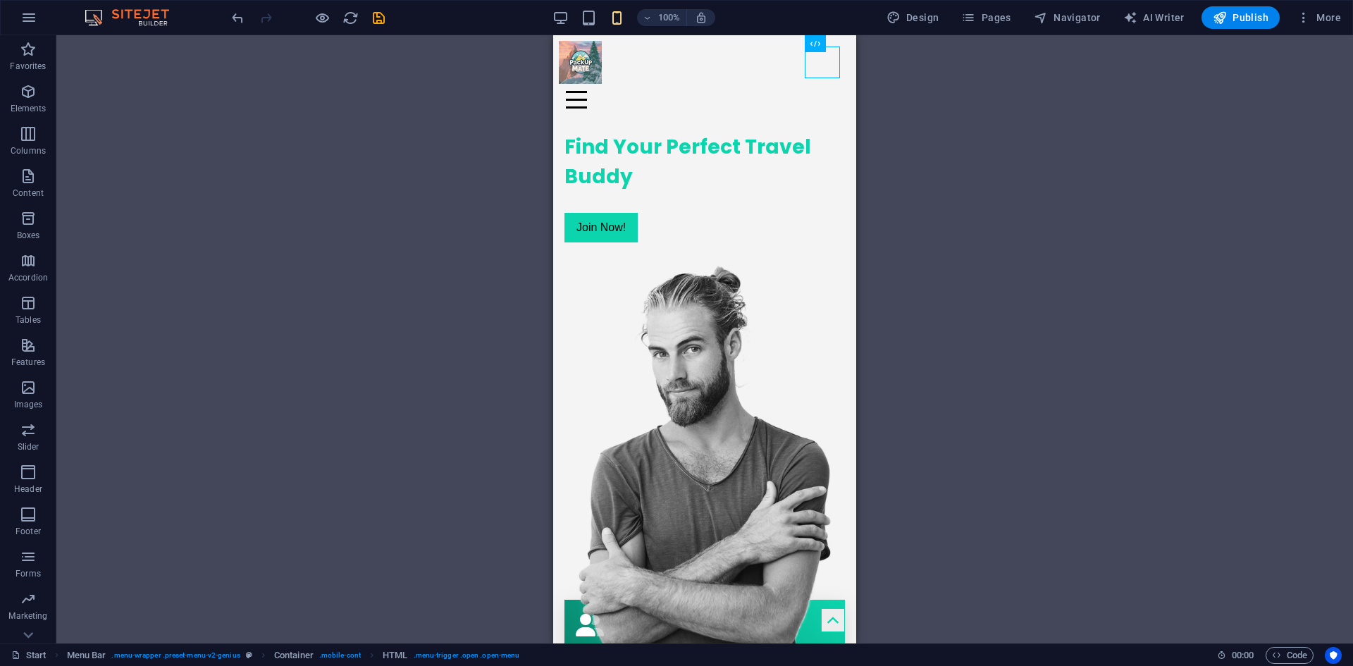
click at [302, 122] on div "Container 2 columns Banner H1 Banner Banner Container 2 columns 2 columns Conta…" at bounding box center [704, 339] width 1296 height 608
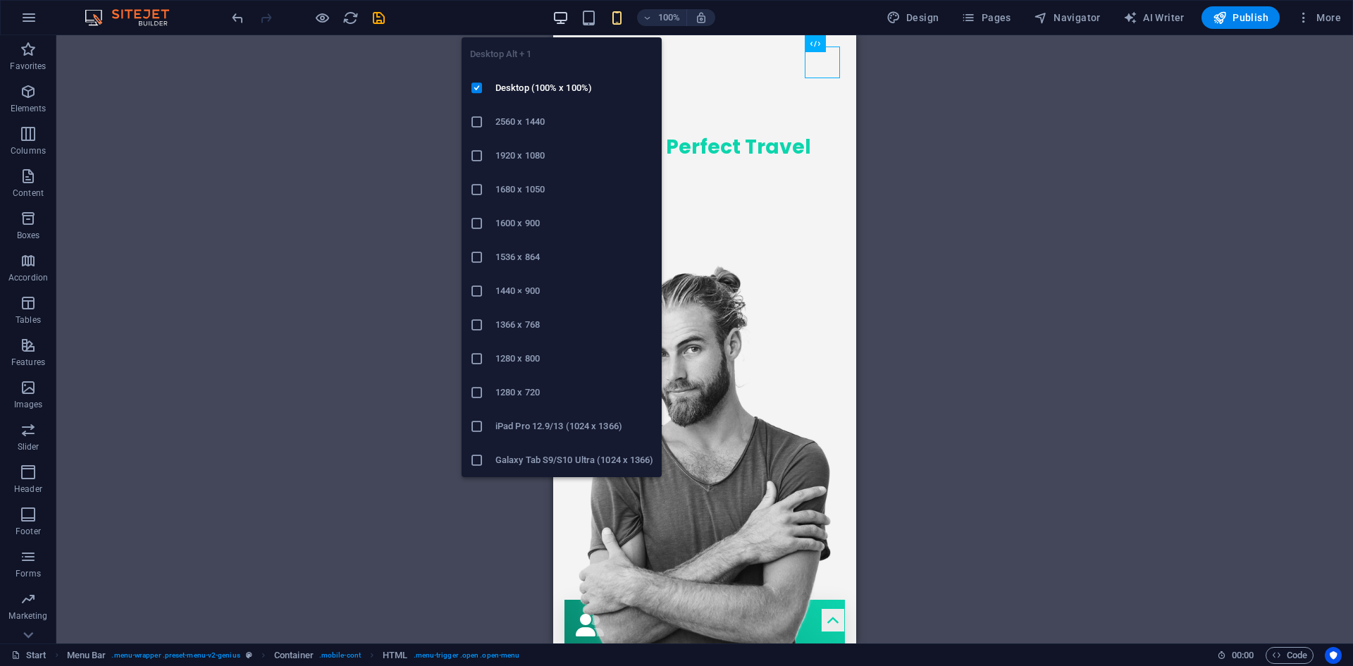
click at [567, 20] on icon "button" at bounding box center [560, 18] width 16 height 16
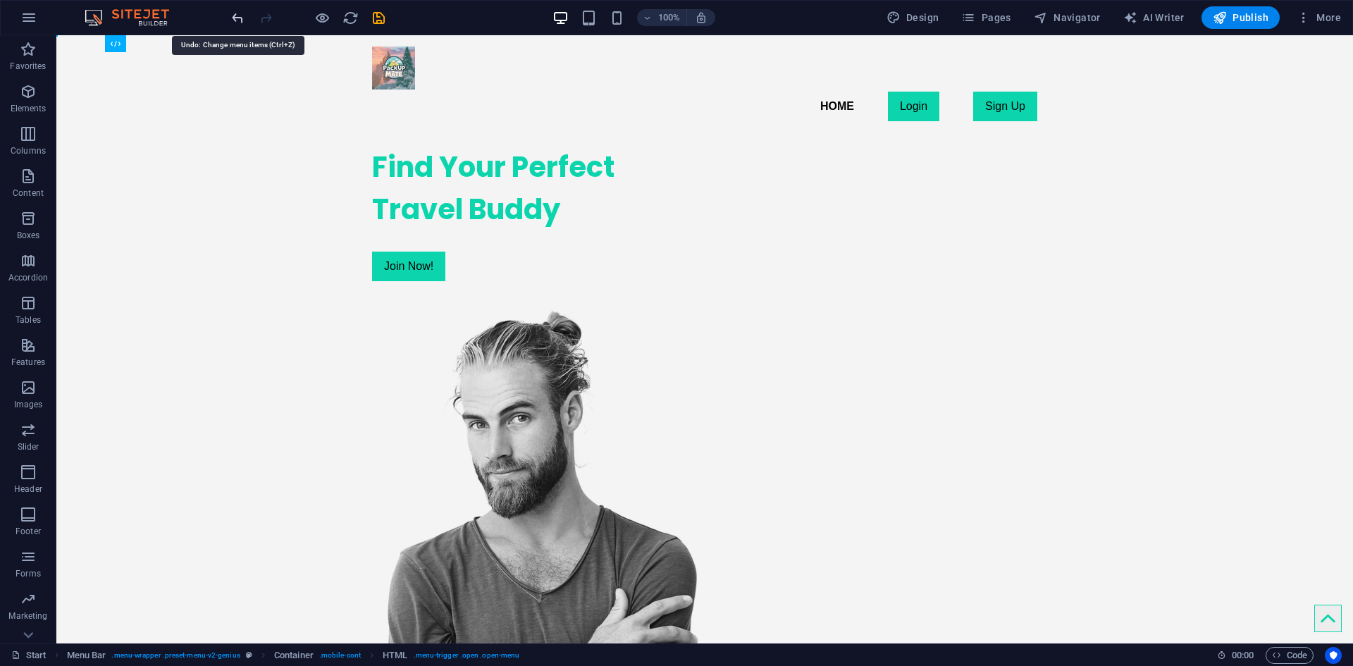
click at [241, 18] on icon "undo" at bounding box center [238, 18] width 16 height 16
click at [276, 19] on div at bounding box center [308, 17] width 158 height 23
click at [270, 18] on icon "redo" at bounding box center [266, 18] width 16 height 16
click at [1247, 23] on span "Publish" at bounding box center [1241, 18] width 56 height 14
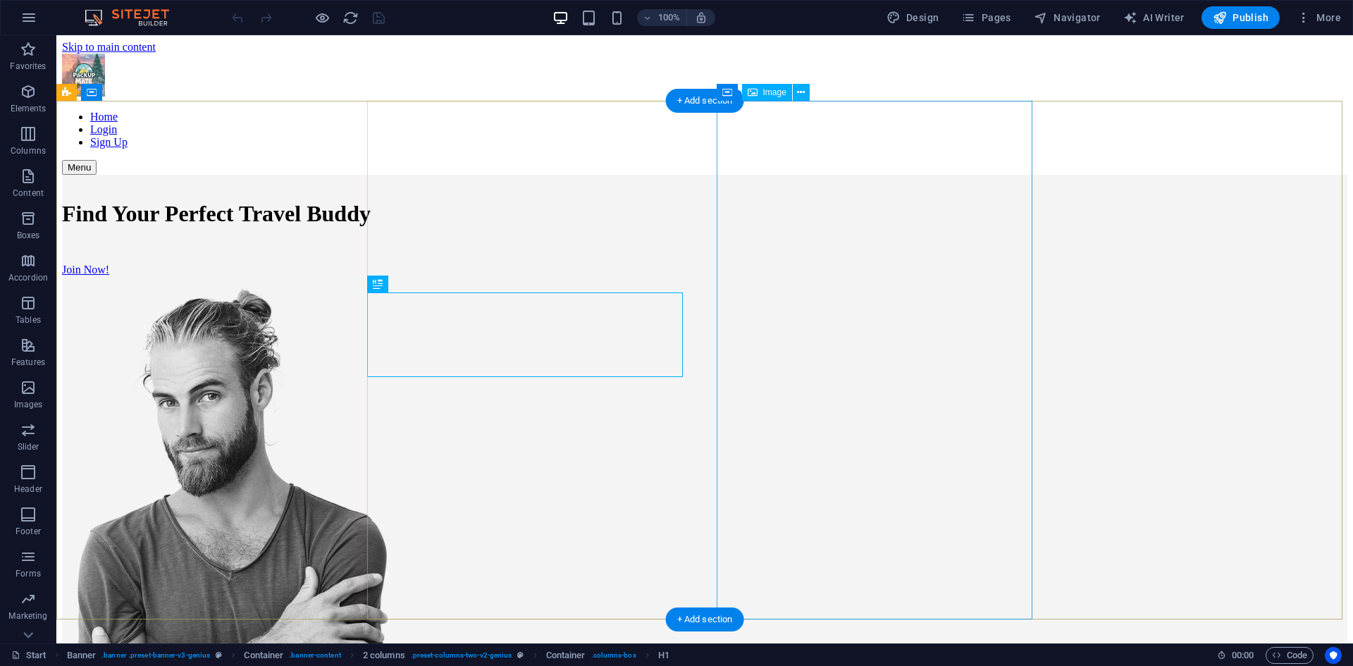
click at [838, 325] on figure at bounding box center [704, 556] width 1285 height 539
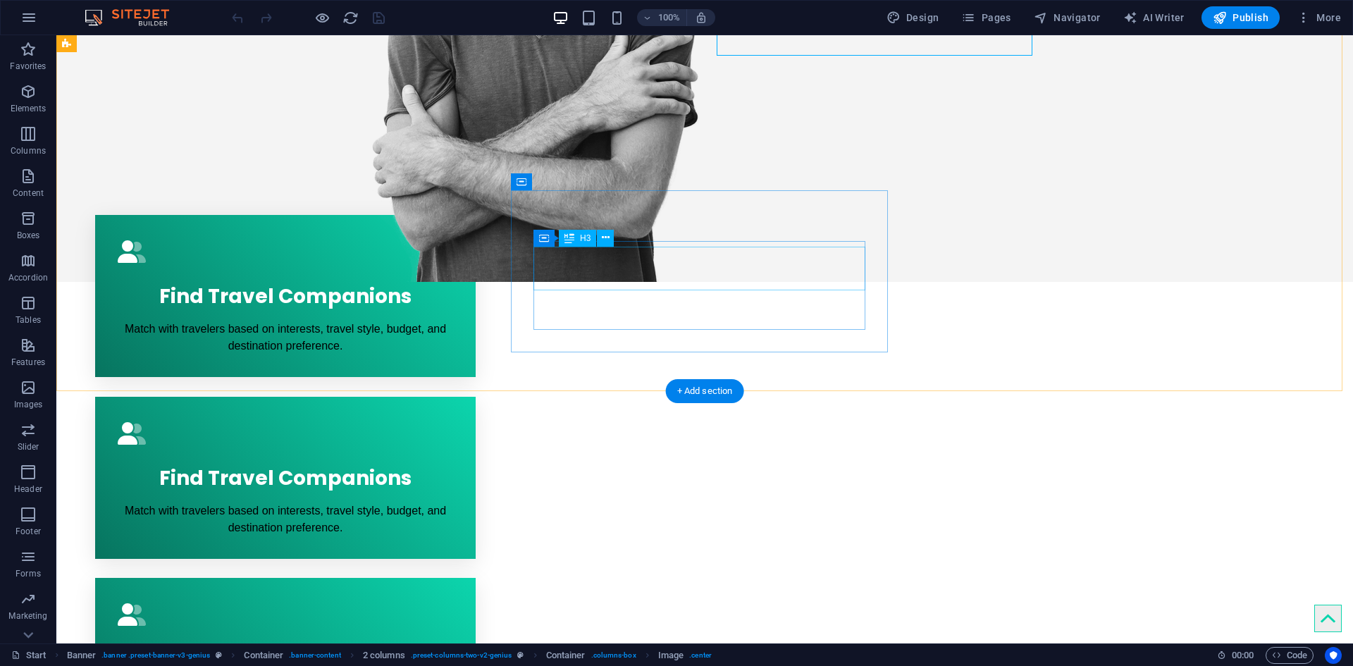
scroll to position [916, 0]
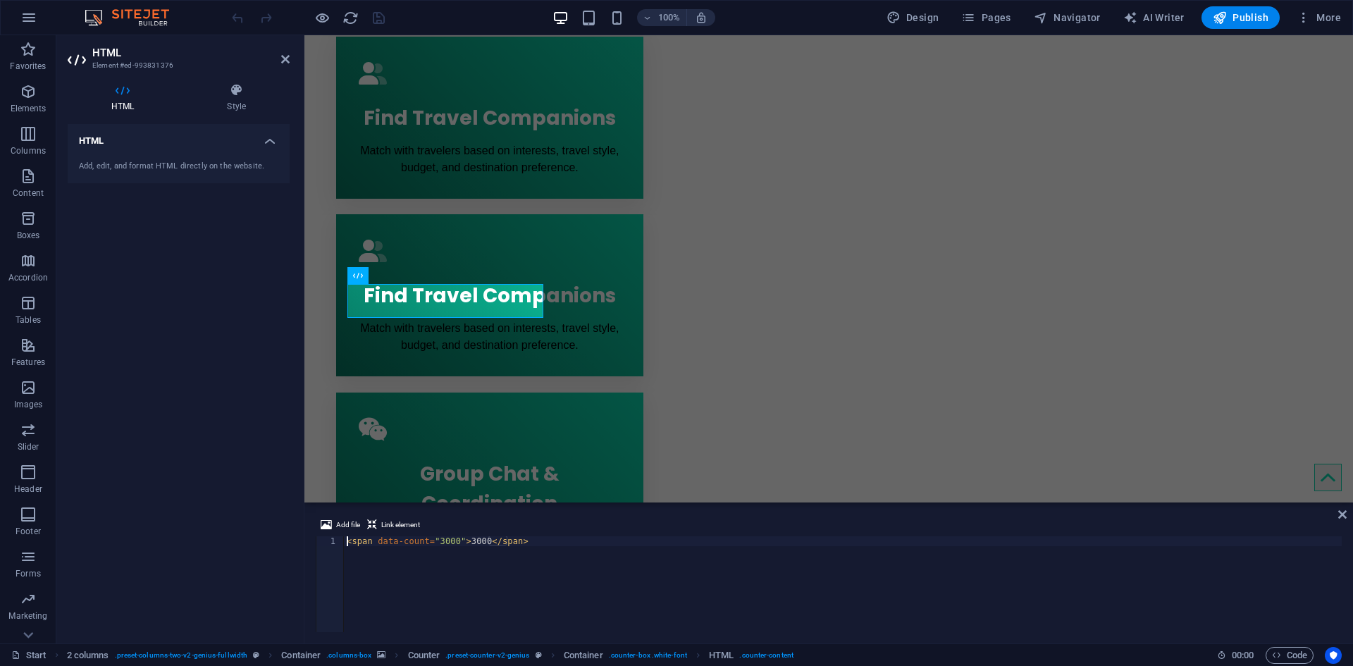
click at [525, 539] on div "< span data-count = "3000" > 3000 </ span >" at bounding box center [843, 594] width 998 height 116
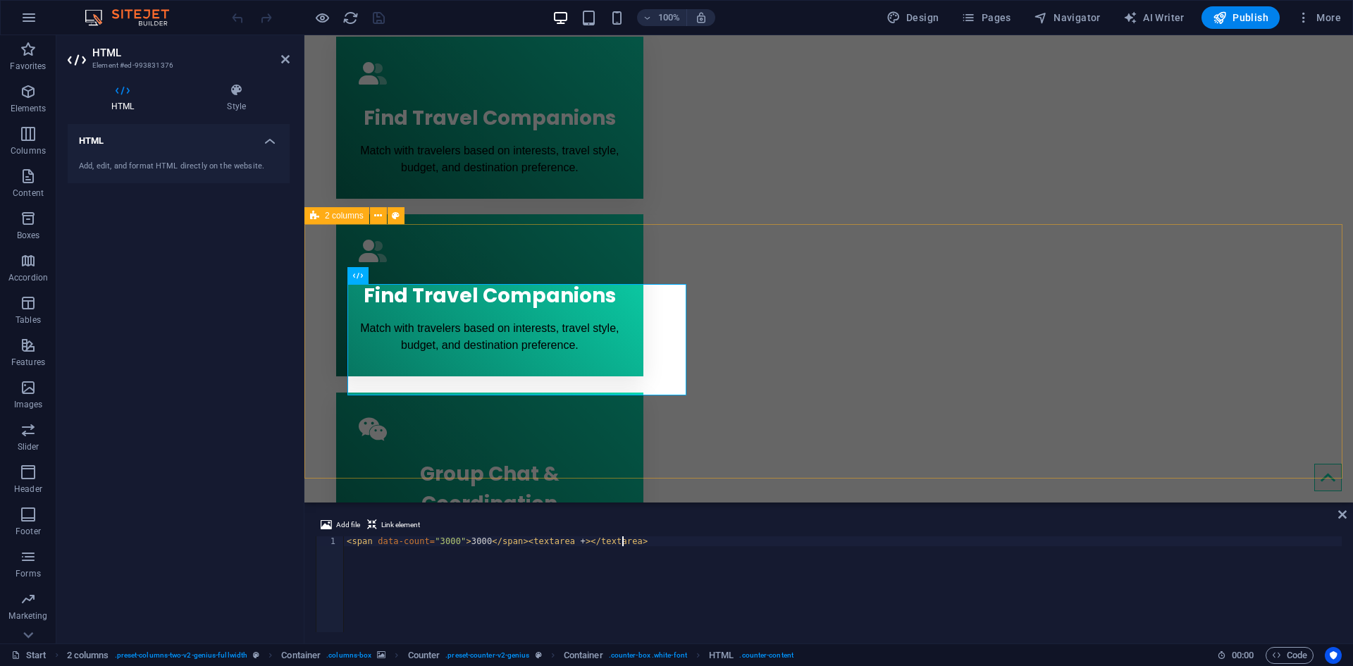
type textarea "<span data-count="3000">3000</span><textarea +></textarea>"
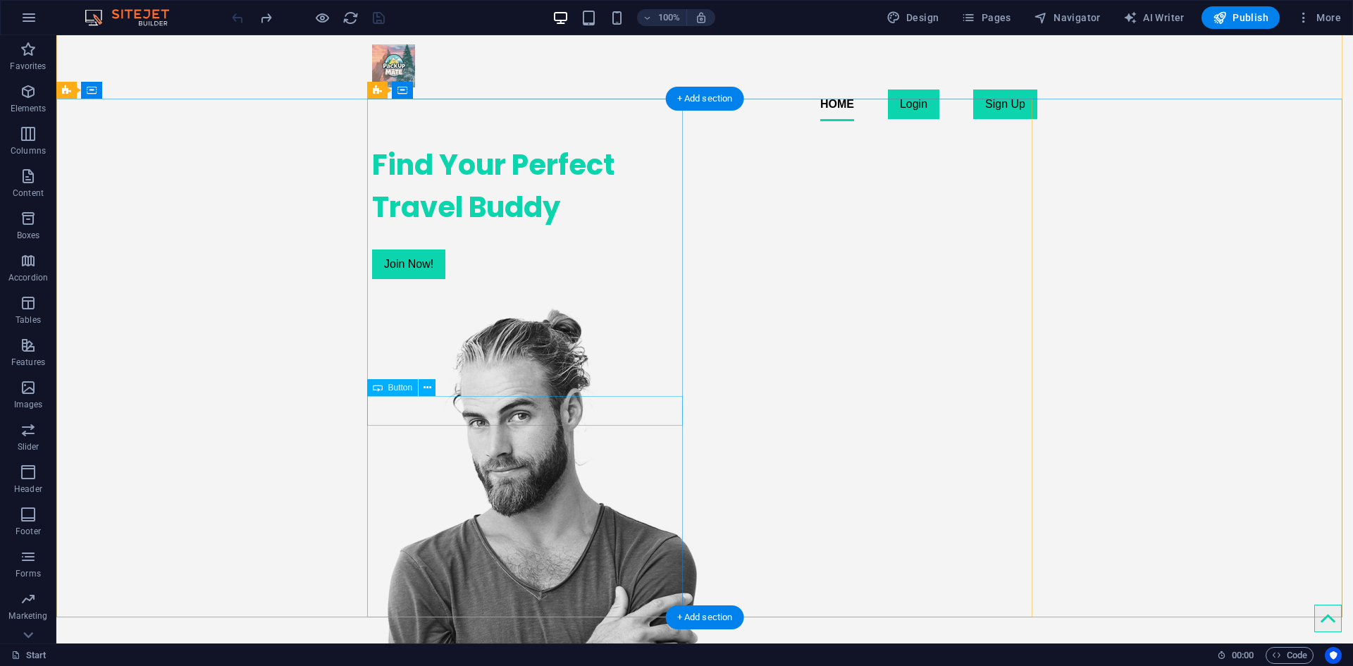
scroll to position [0, 0]
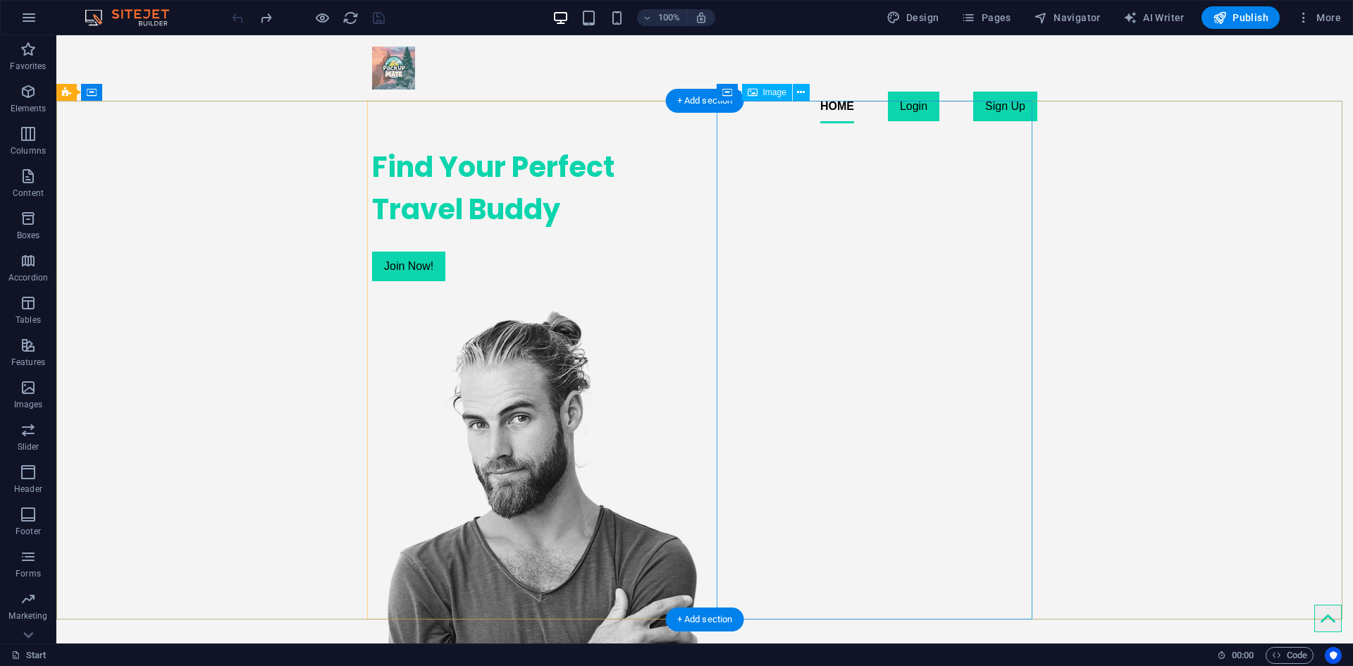
click at [688, 309] on figure at bounding box center [530, 577] width 316 height 536
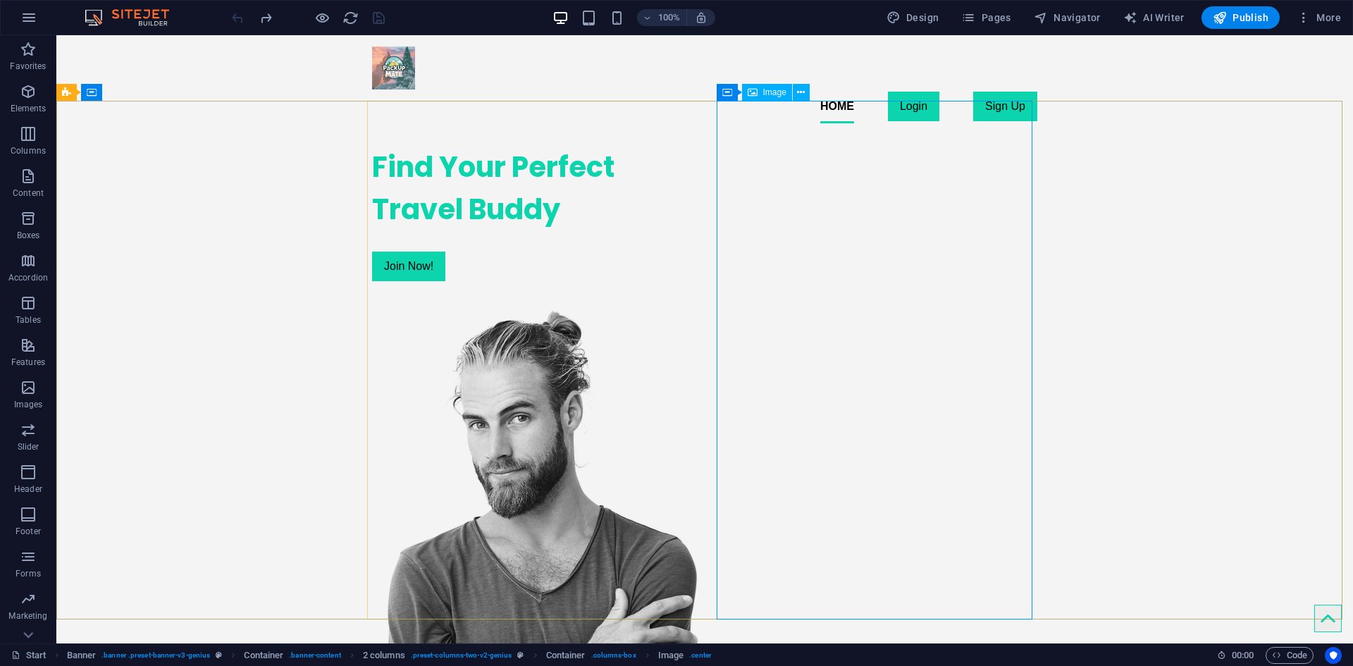
click at [783, 99] on div "Image" at bounding box center [767, 92] width 50 height 17
click at [779, 91] on span "Image" at bounding box center [774, 92] width 23 height 8
select select "px"
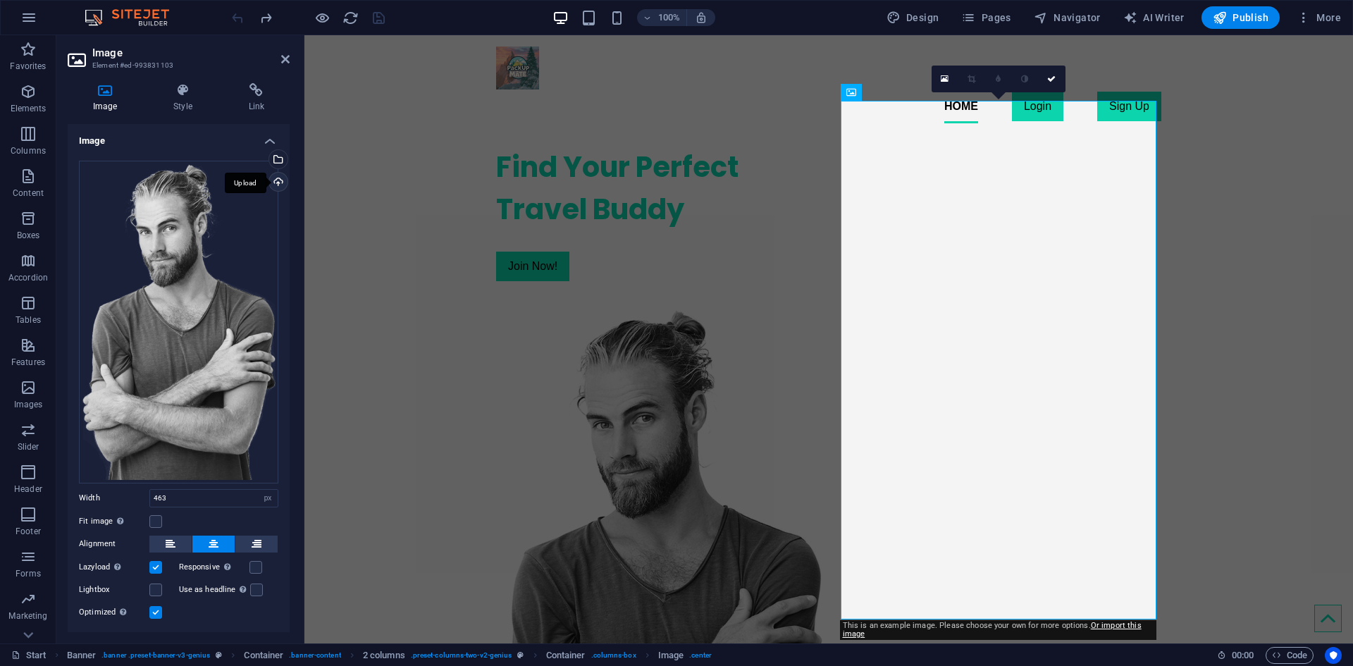
click at [273, 178] on div "Upload" at bounding box center [276, 183] width 21 height 21
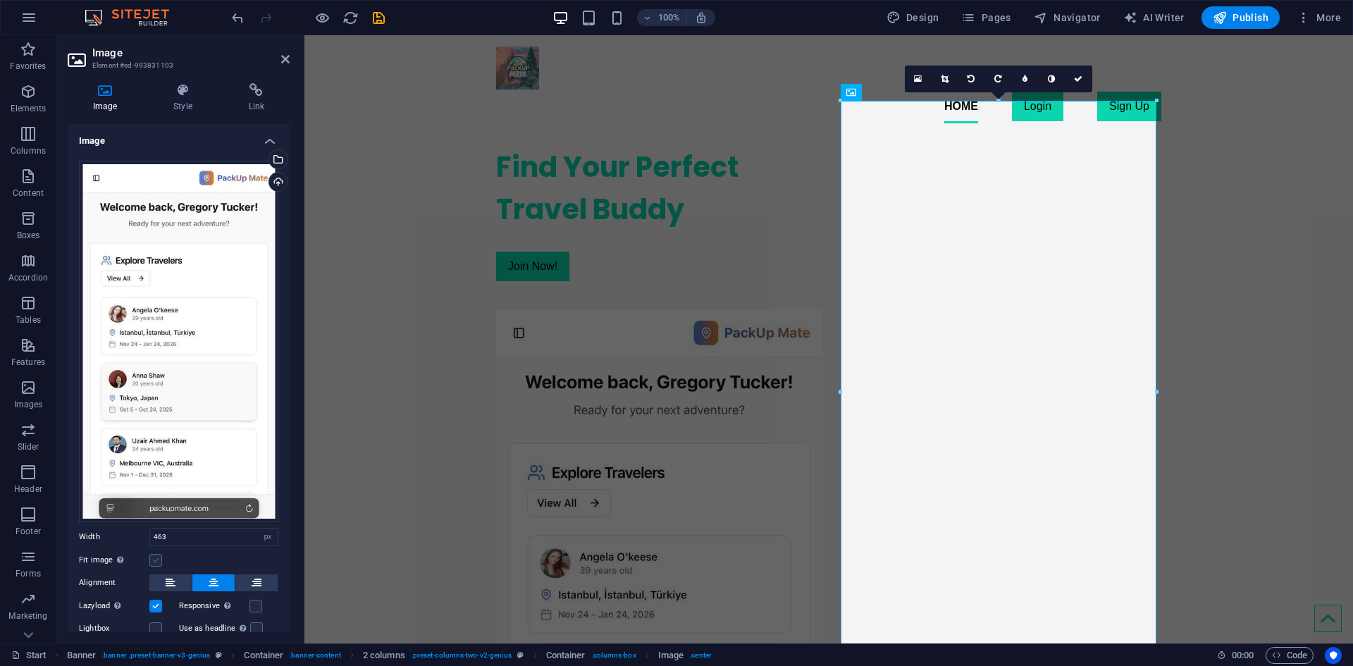
click at [160, 554] on label at bounding box center [155, 560] width 13 height 13
click at [0, 0] on input "Fit image Automatically fit image to a fixed width and height" at bounding box center [0, 0] width 0 height 0
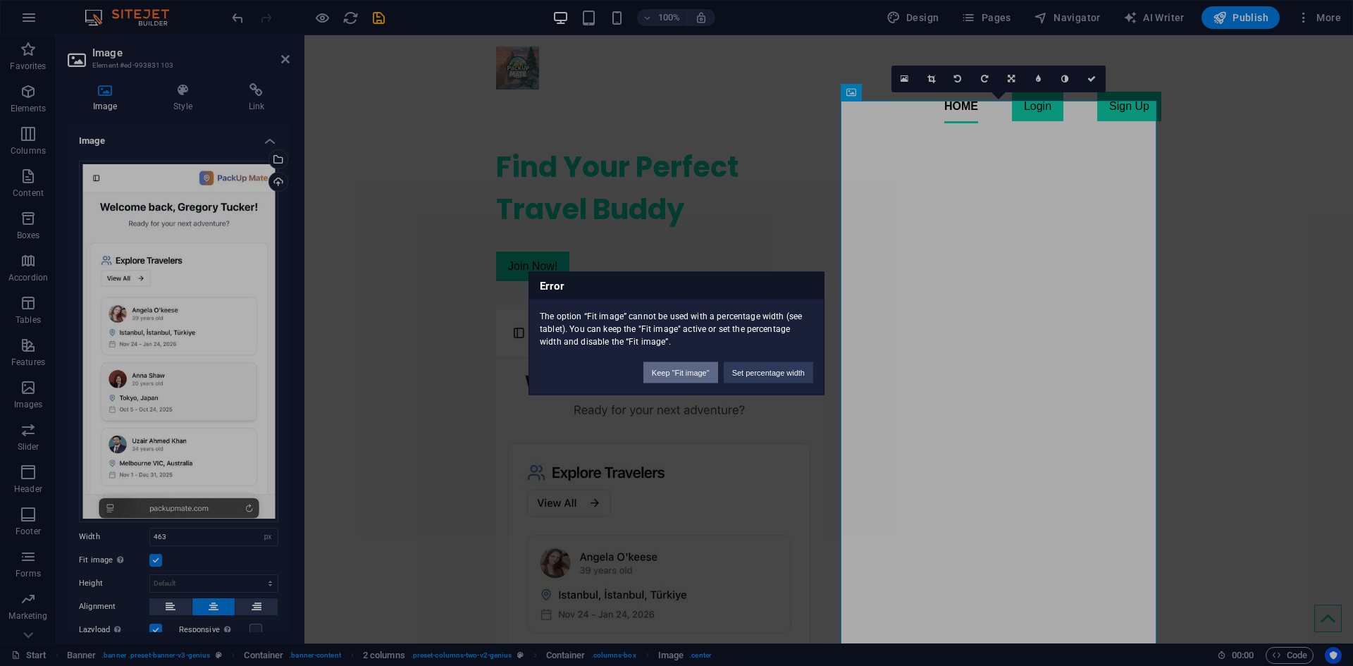
click at [708, 380] on button "Keep "Fit image"" at bounding box center [680, 371] width 75 height 21
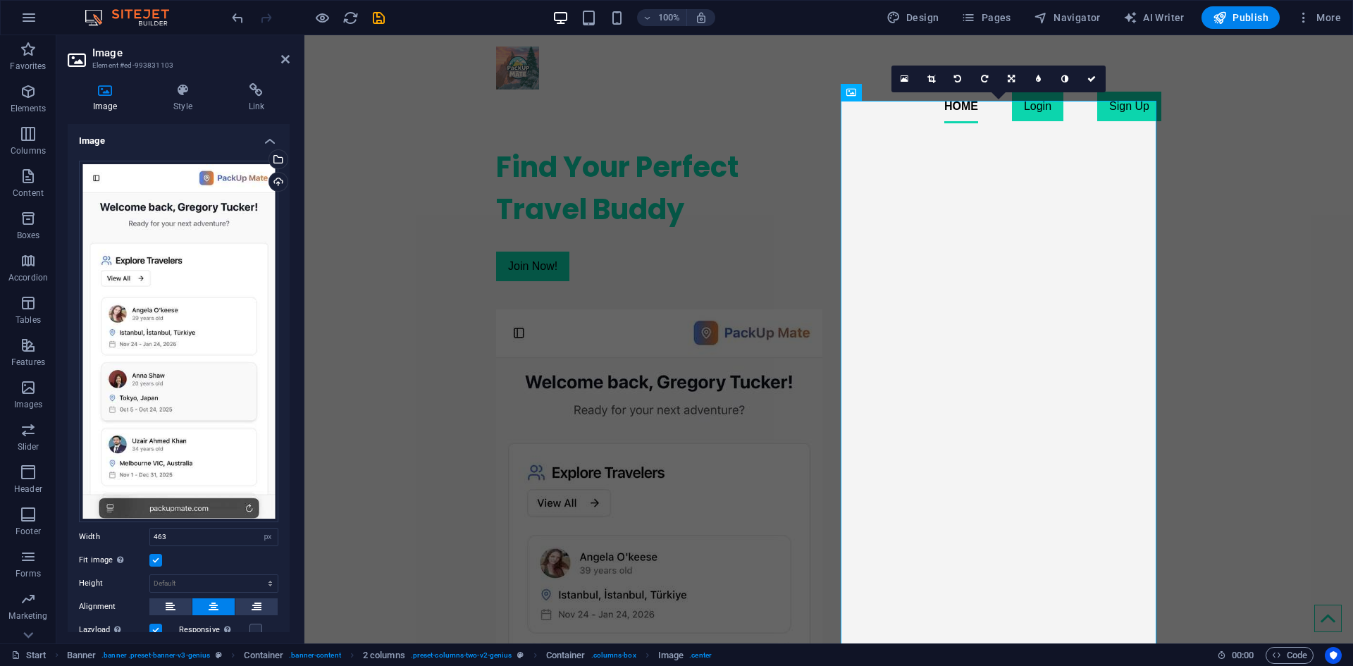
click at [157, 557] on label at bounding box center [155, 560] width 13 height 13
click at [0, 0] on input "Fit image Automatically fit image to a fixed width and height" at bounding box center [0, 0] width 0 height 0
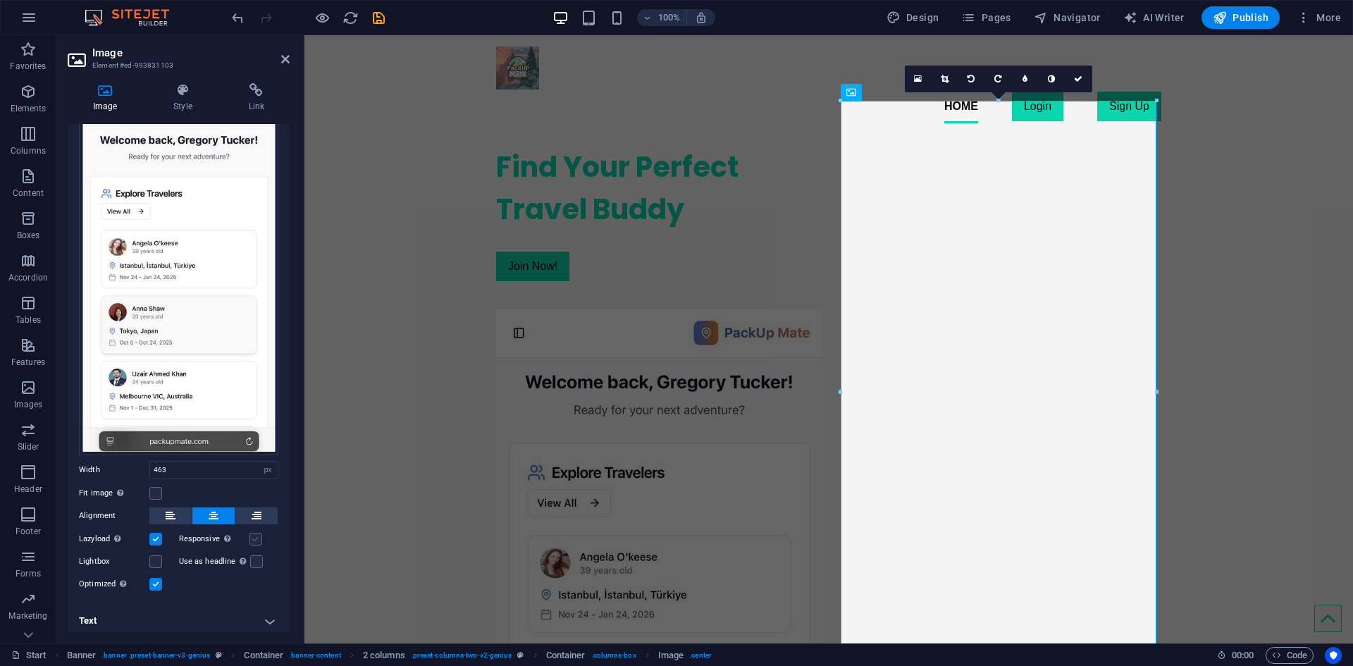
click at [249, 534] on label at bounding box center [255, 539] width 13 height 13
click at [0, 0] on input "Responsive Automatically load retina image and smartphone optimized sizes." at bounding box center [0, 0] width 0 height 0
click at [249, 534] on label at bounding box center [255, 539] width 13 height 13
click at [0, 0] on input "Responsive Automatically load retina image and smartphone optimized sizes." at bounding box center [0, 0] width 0 height 0
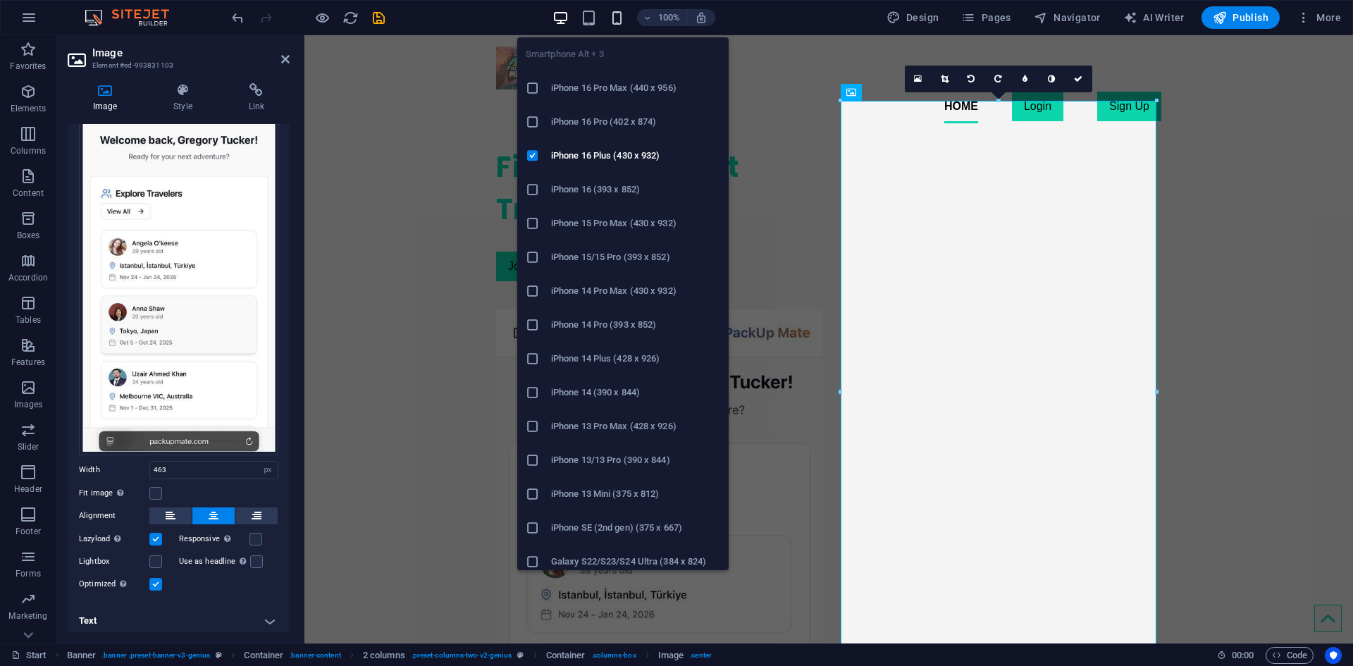
click at [614, 19] on icon "button" at bounding box center [617, 18] width 16 height 16
select select "DISABLED_OPTION_VALUE"
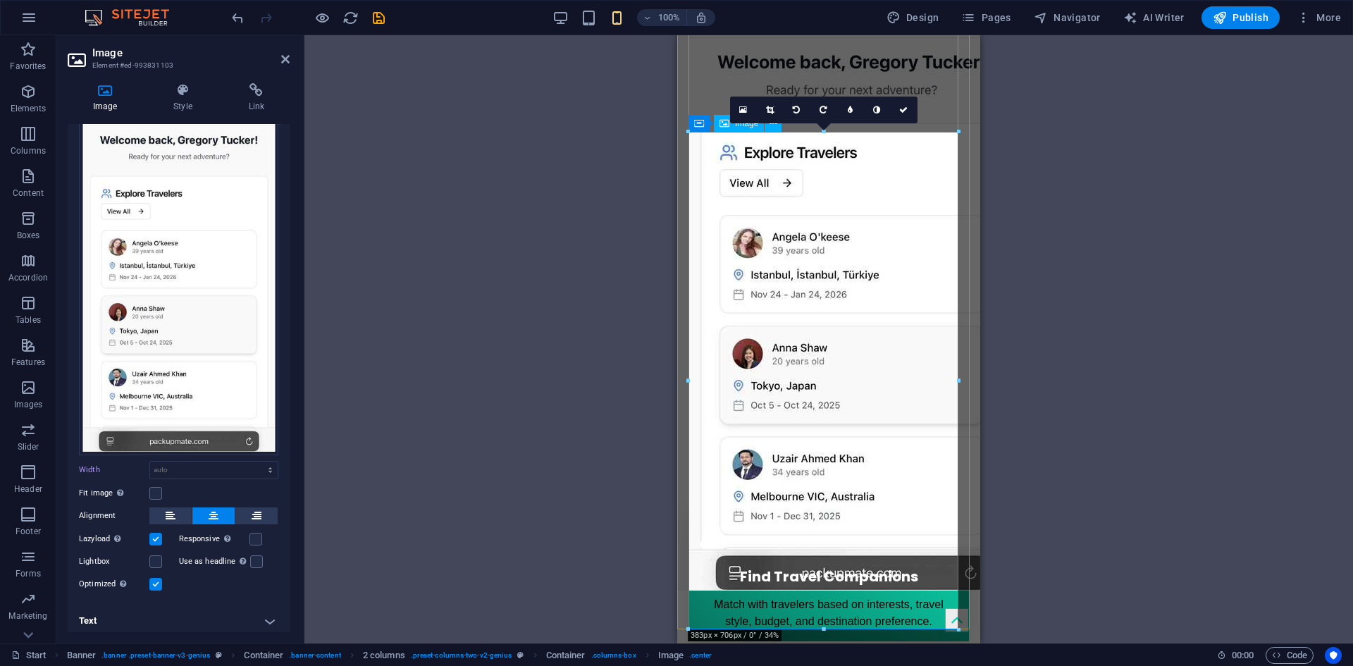
scroll to position [282, 0]
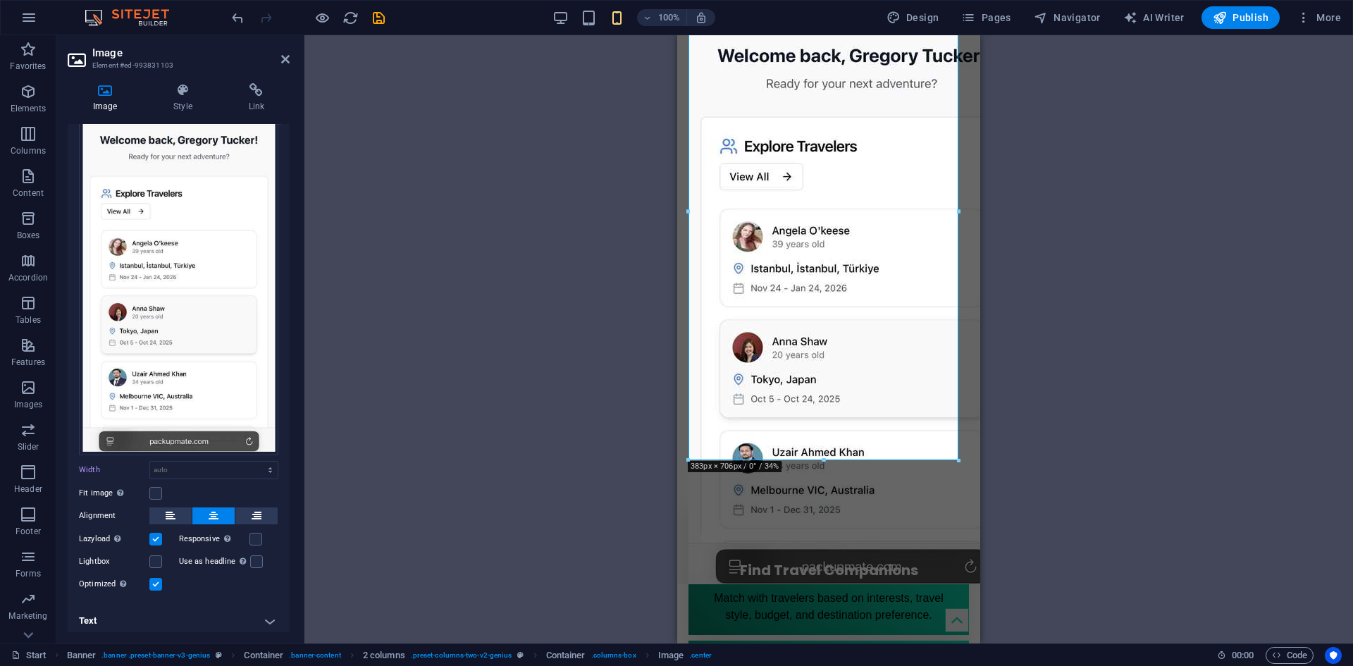
click at [1008, 278] on div "Drag here to replace the existing content. Press “Ctrl” if you want to create a…" at bounding box center [828, 339] width 1048 height 608
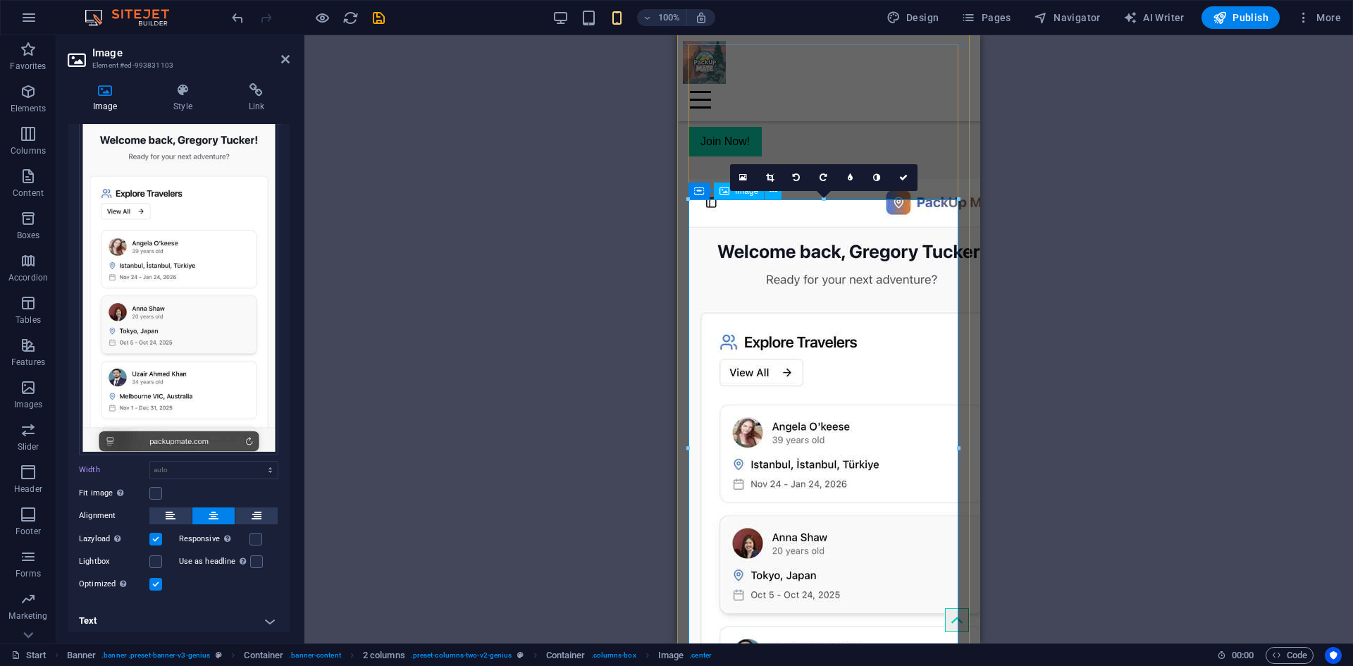
scroll to position [0, 0]
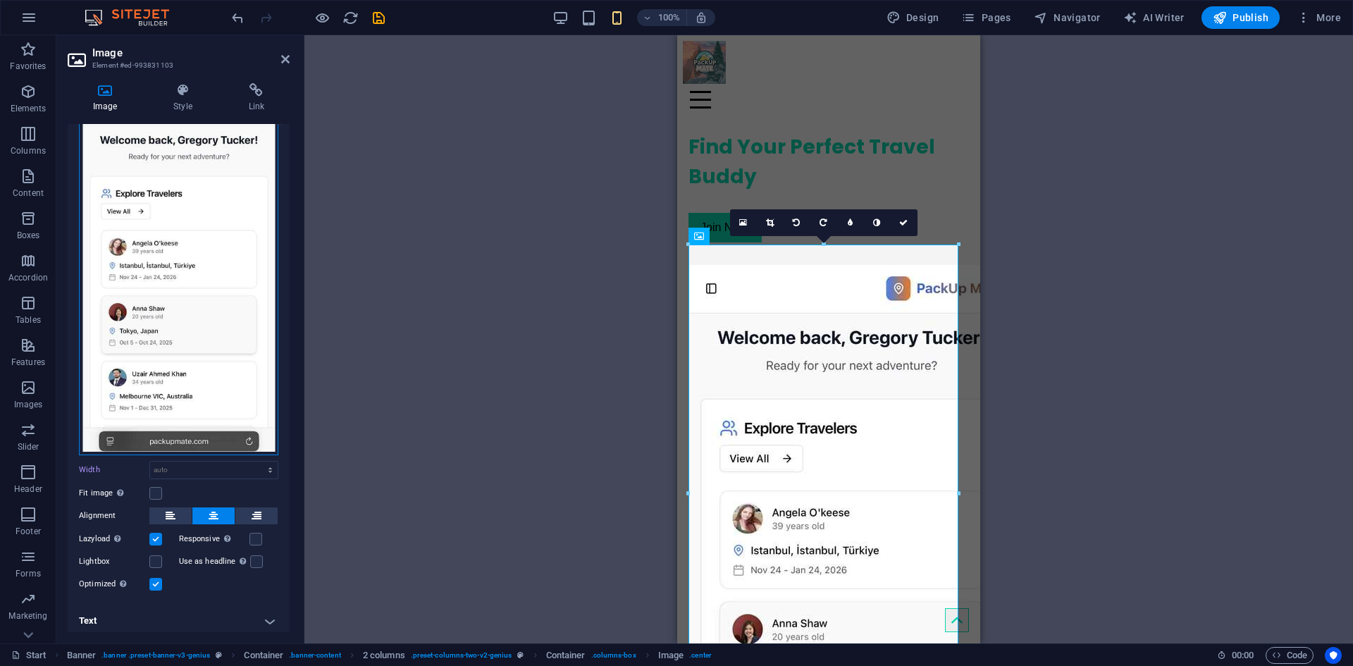
click at [140, 378] on div "Drag files here, click to choose files or select files from Files or our free s…" at bounding box center [178, 274] width 199 height 361
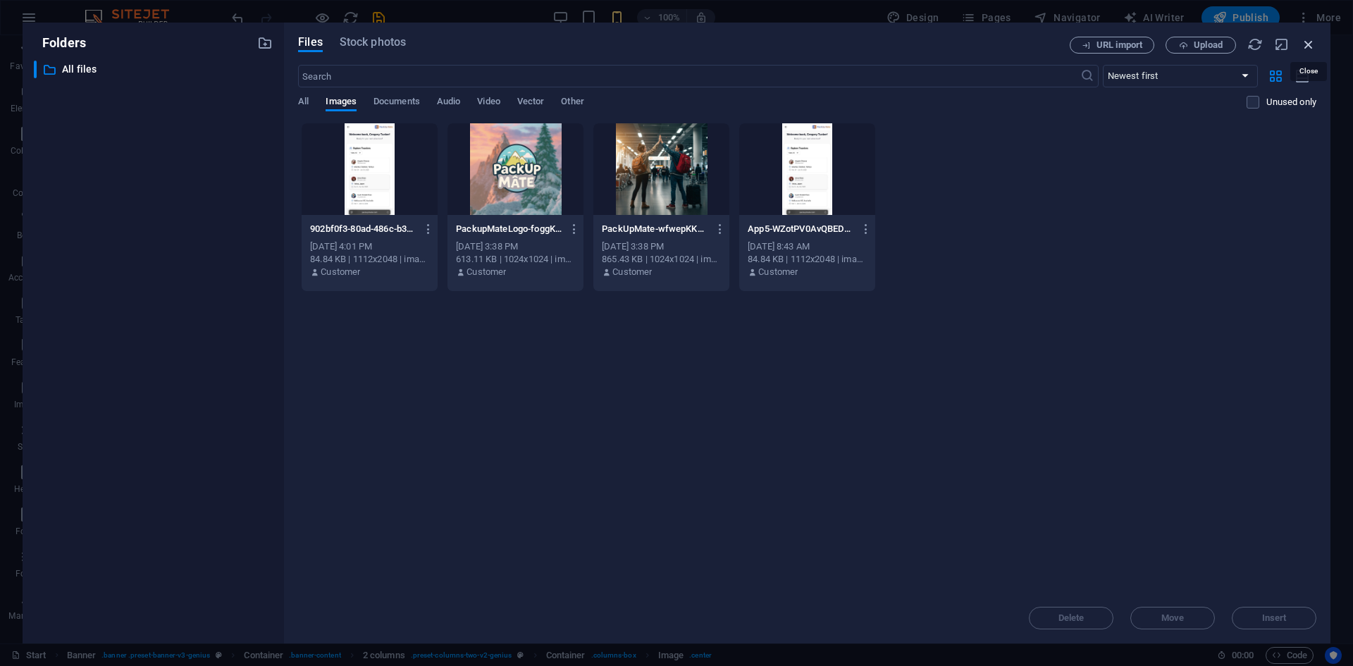
click at [1311, 46] on icon "button" at bounding box center [1309, 45] width 16 height 16
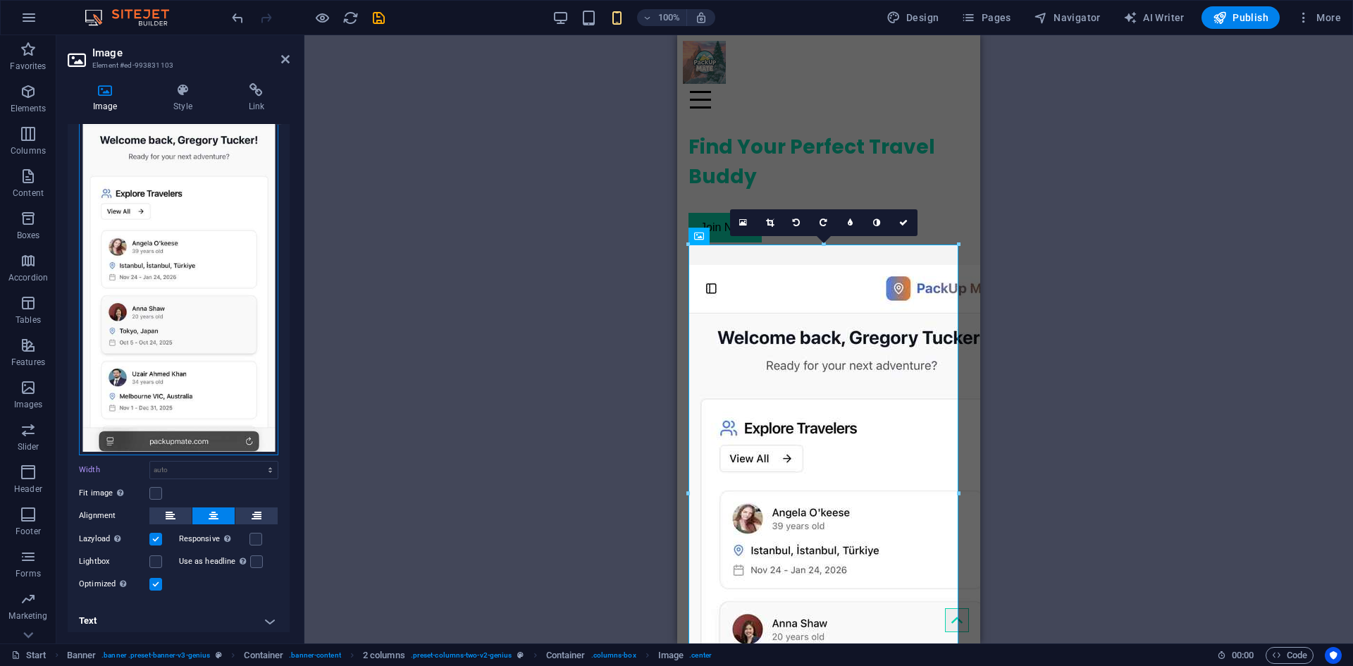
click at [175, 214] on div "Drag files here, click to choose files or select files from Files or our free s…" at bounding box center [178, 274] width 199 height 361
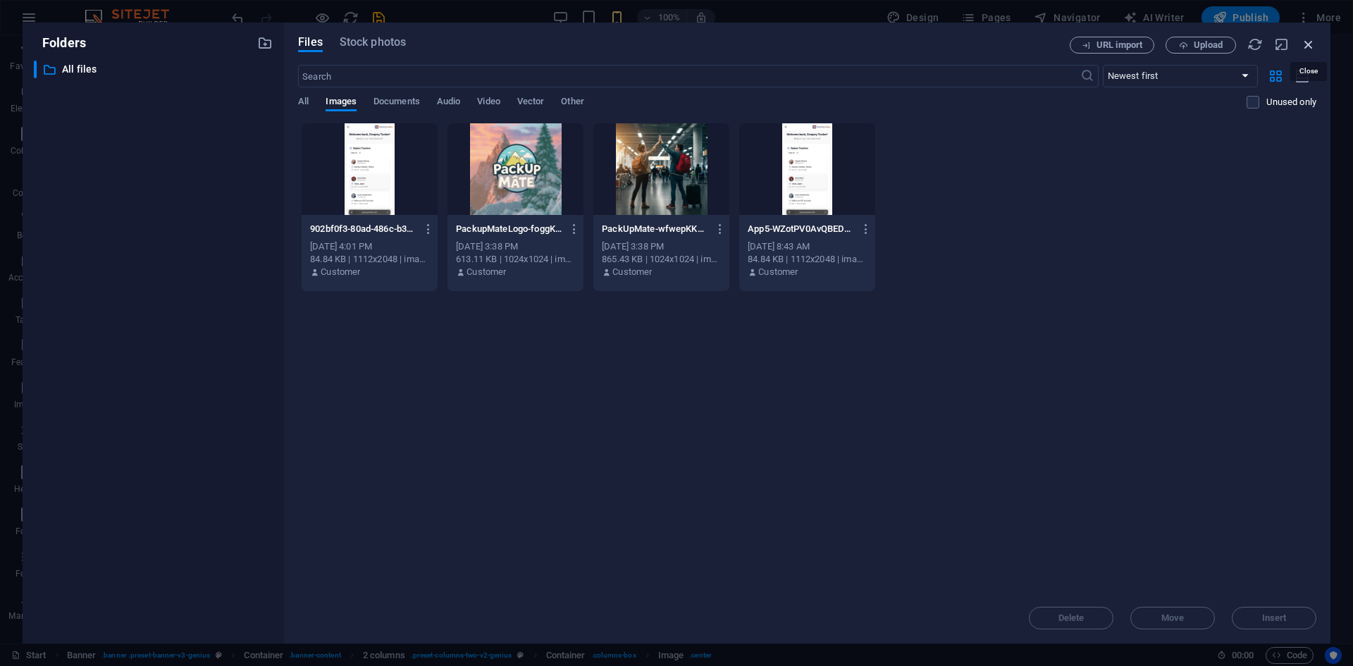
click at [1301, 38] on icon "button" at bounding box center [1309, 45] width 16 height 16
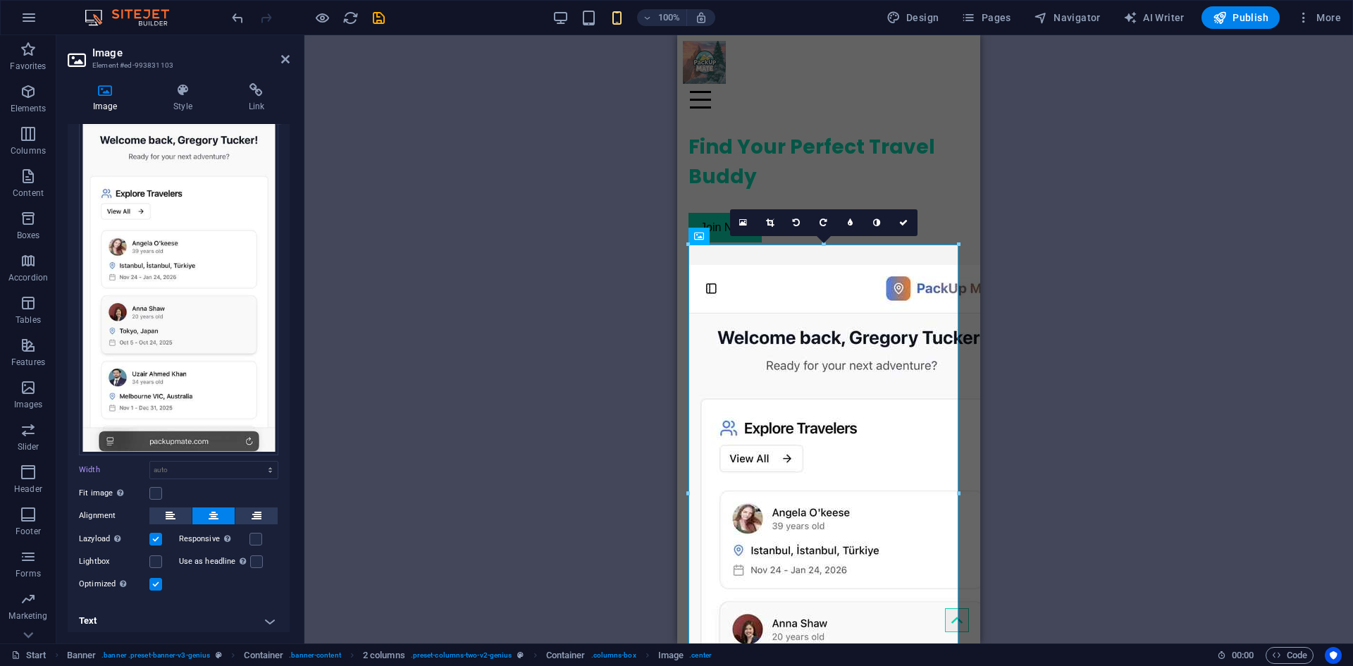
click at [531, 64] on div "Drag here to replace the existing content. Press “Ctrl” if you want to create a…" at bounding box center [828, 339] width 1048 height 608
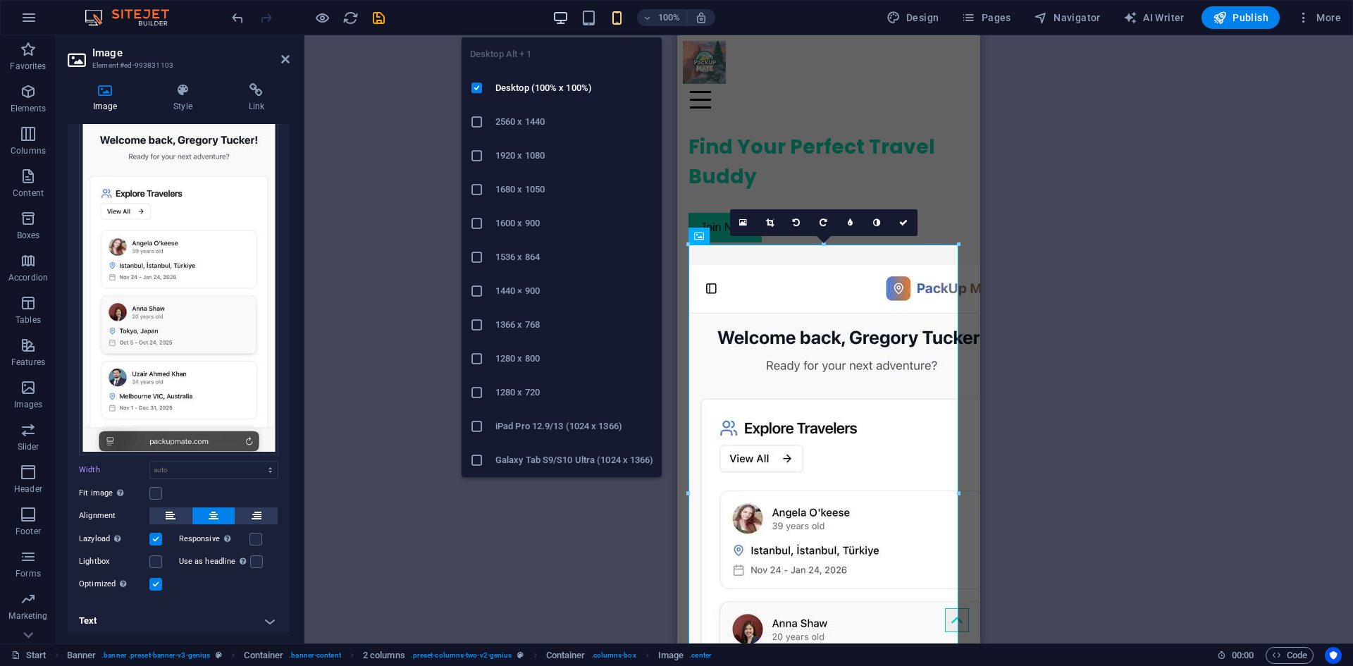
click at [569, 13] on icon "button" at bounding box center [560, 18] width 16 height 16
type input "463"
select select "px"
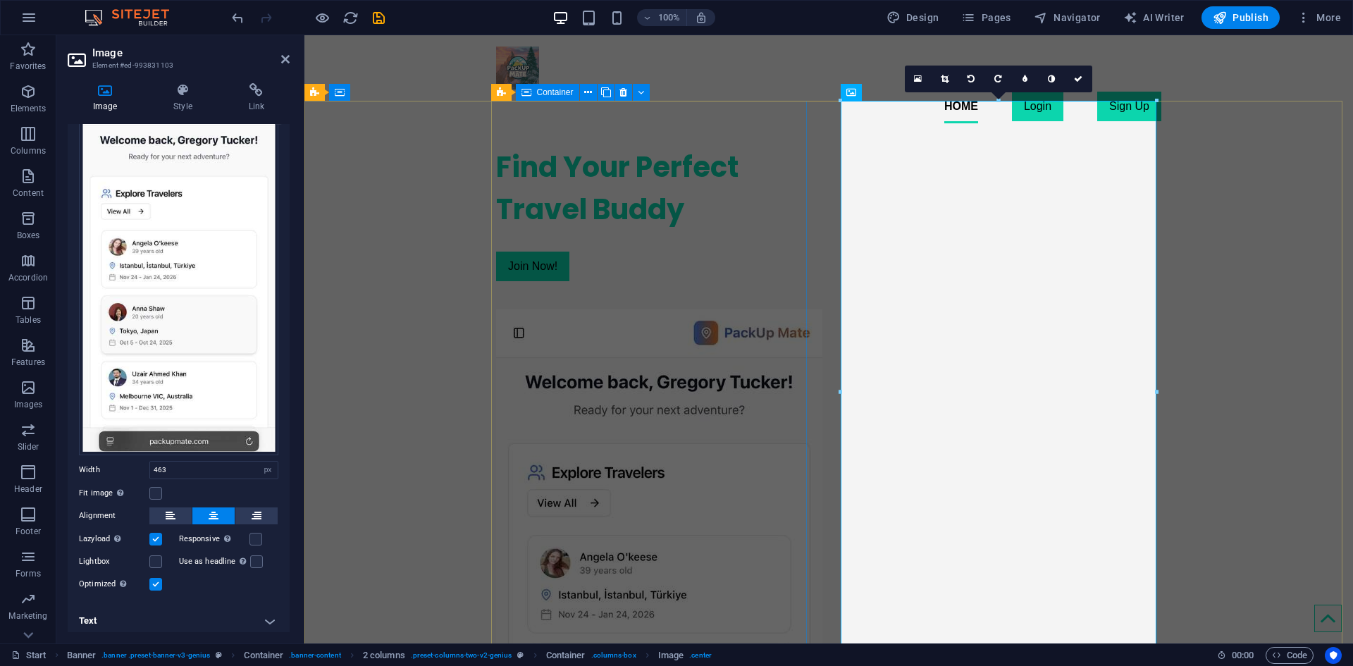
click at [800, 215] on div "Find Your Perfect Travel Buddy Join Now!" at bounding box center [654, 214] width 316 height 158
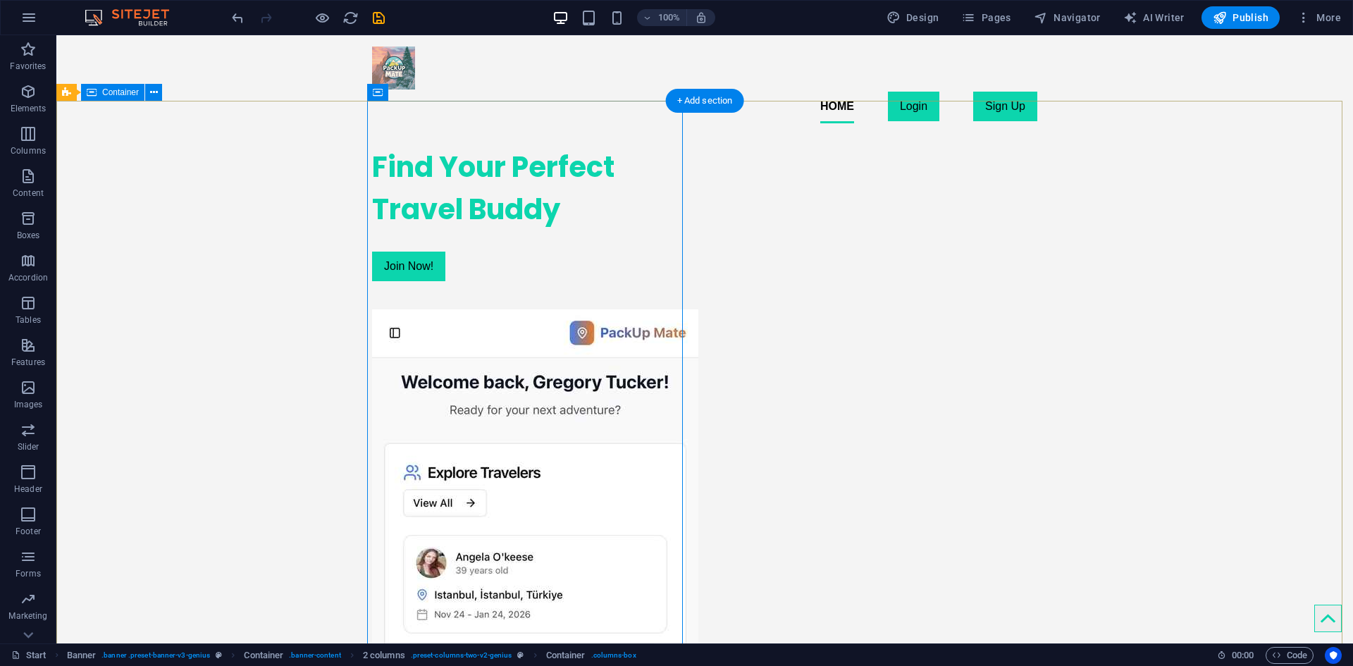
click at [1045, 175] on div "Find Your Perfect Travel Buddy Join Now!" at bounding box center [704, 523] width 1296 height 776
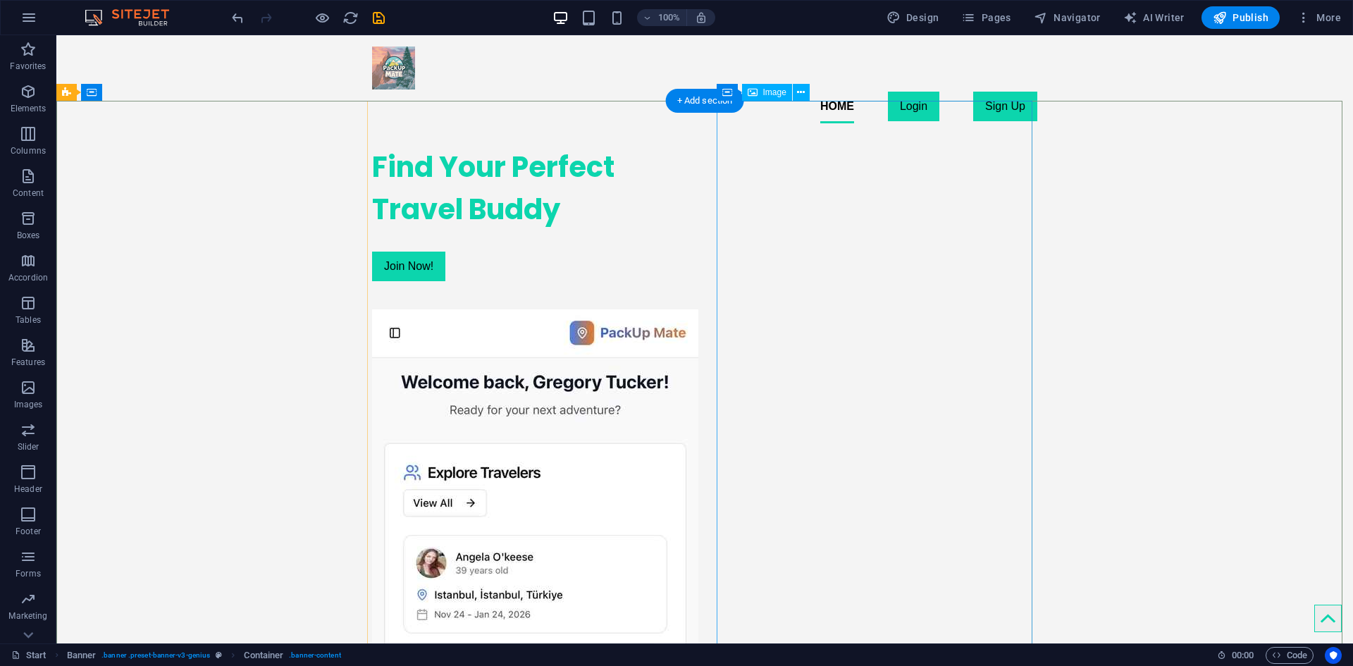
click at [688, 309] on figure at bounding box center [530, 609] width 316 height 601
click at [799, 92] on icon at bounding box center [801, 92] width 8 height 15
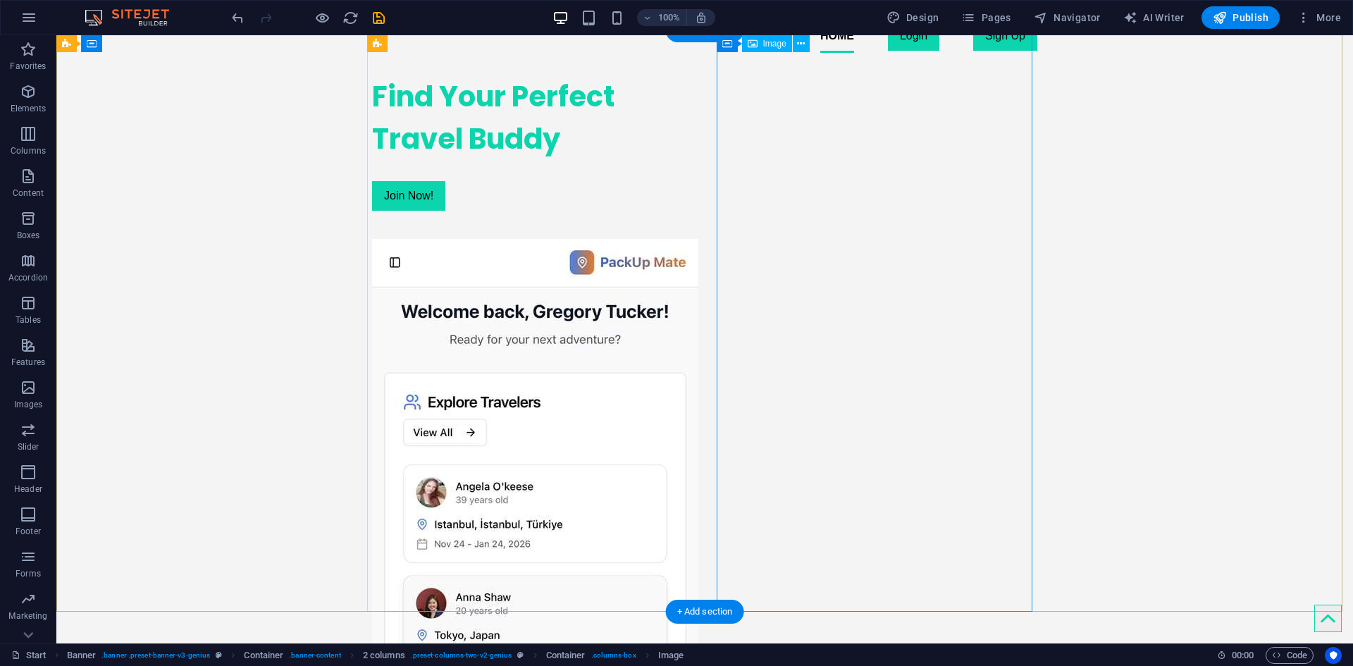
scroll to position [211, 0]
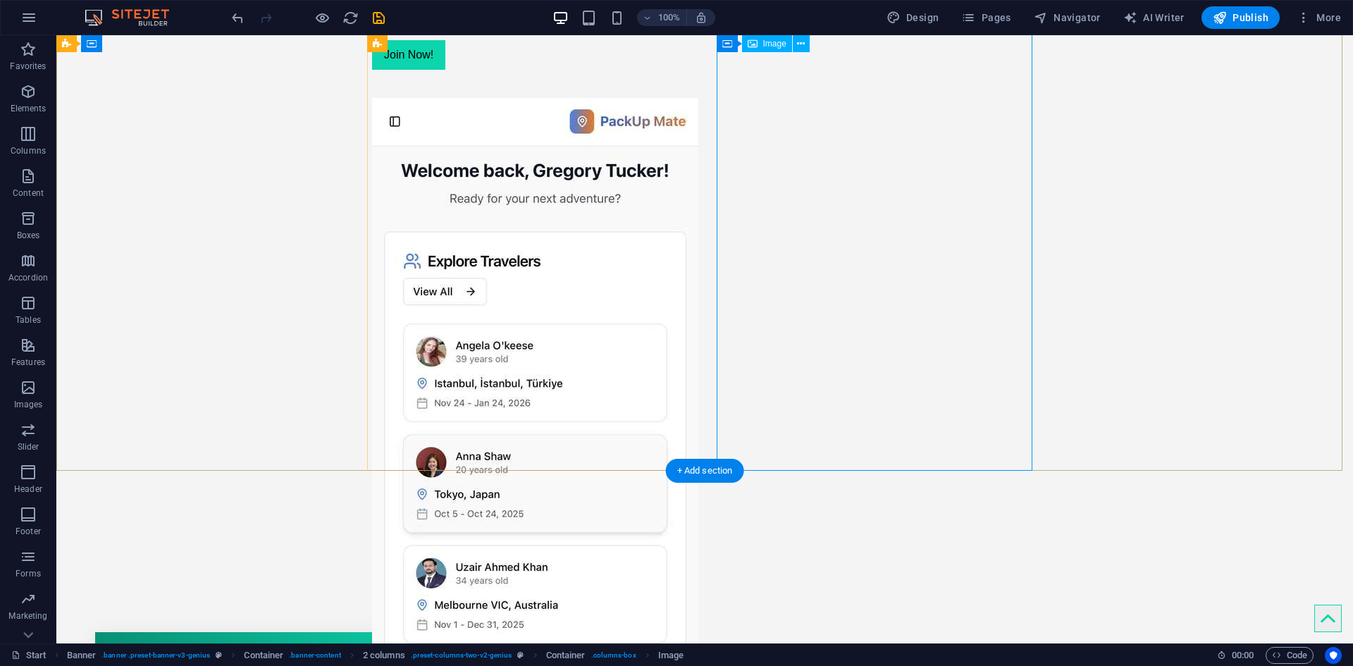
click at [688, 252] on figure at bounding box center [530, 398] width 316 height 601
select select "px"
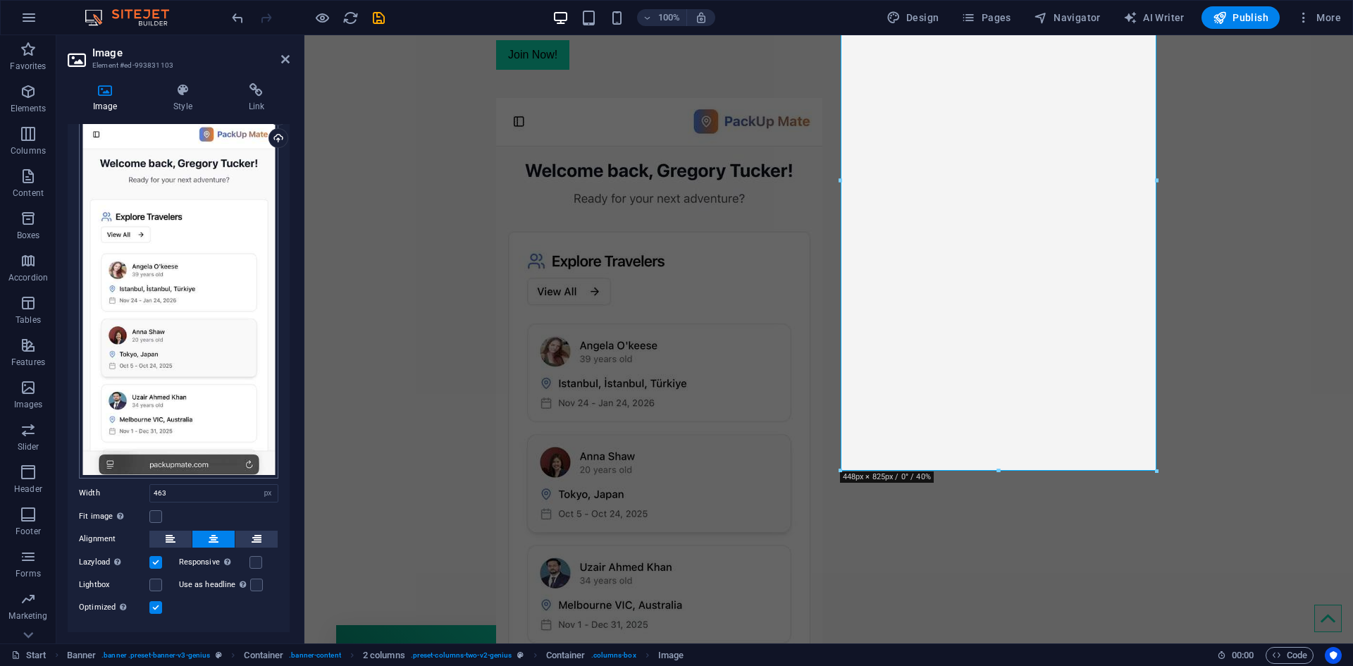
scroll to position [67, 0]
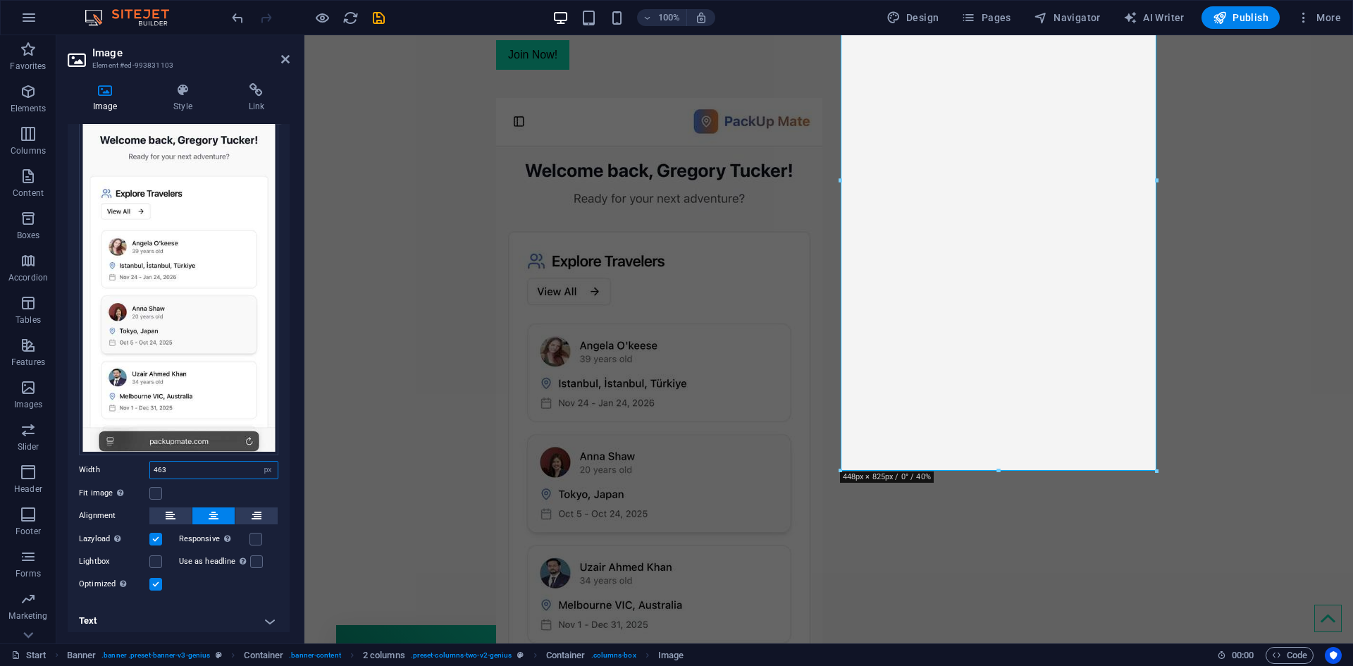
click at [200, 463] on input "463" at bounding box center [214, 469] width 128 height 17
type input "35"
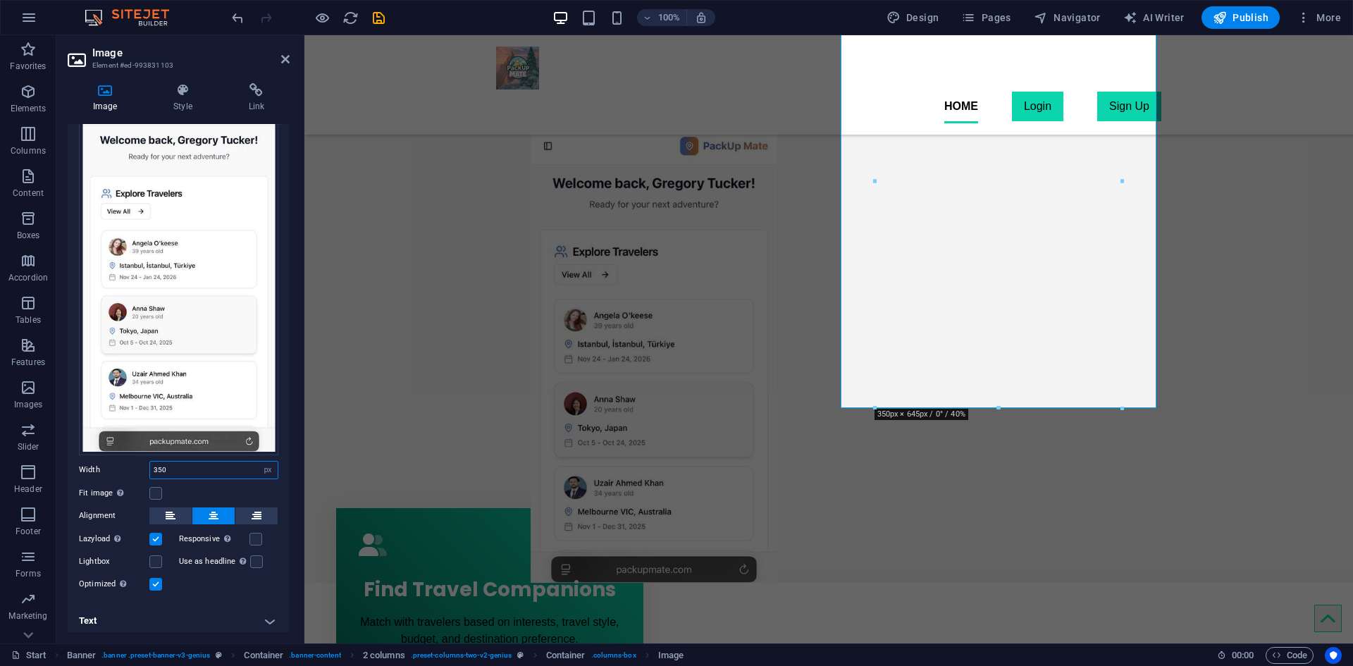
click at [200, 463] on input "350" at bounding box center [214, 469] width 128 height 17
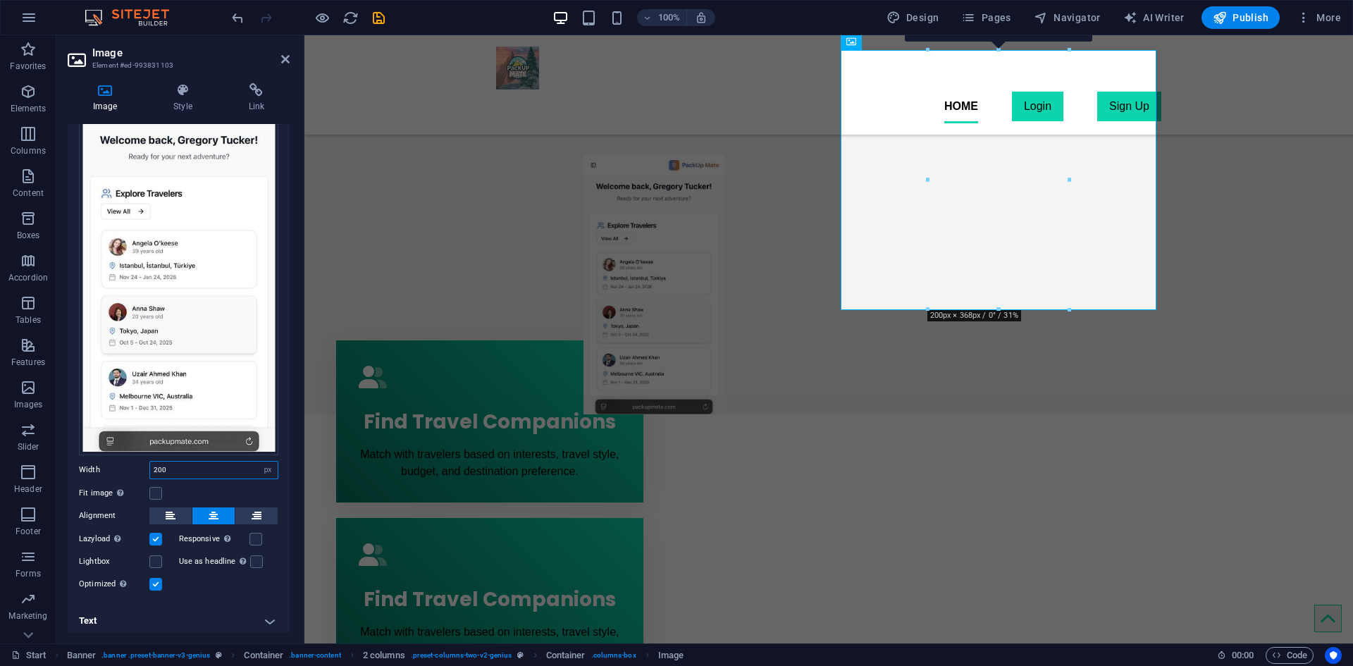
click at [200, 463] on input "200" at bounding box center [214, 469] width 128 height 17
paste input "463"
click at [200, 463] on input "463" at bounding box center [214, 469] width 128 height 17
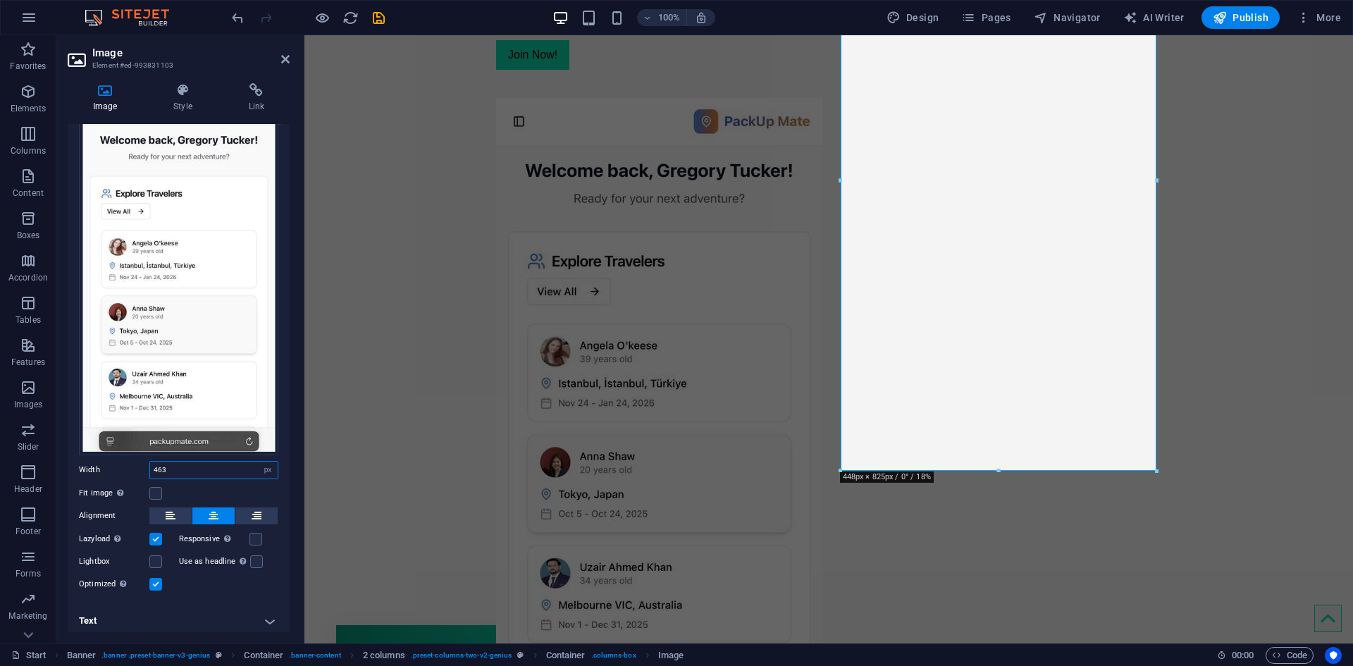
type input "463"
click at [197, 493] on div "Fit image Automatically fit image to a fixed width and height" at bounding box center [178, 493] width 199 height 17
click at [171, 507] on icon at bounding box center [171, 515] width 10 height 17
click at [190, 509] on button at bounding box center [170, 515] width 42 height 17
click at [195, 511] on button at bounding box center [213, 515] width 42 height 17
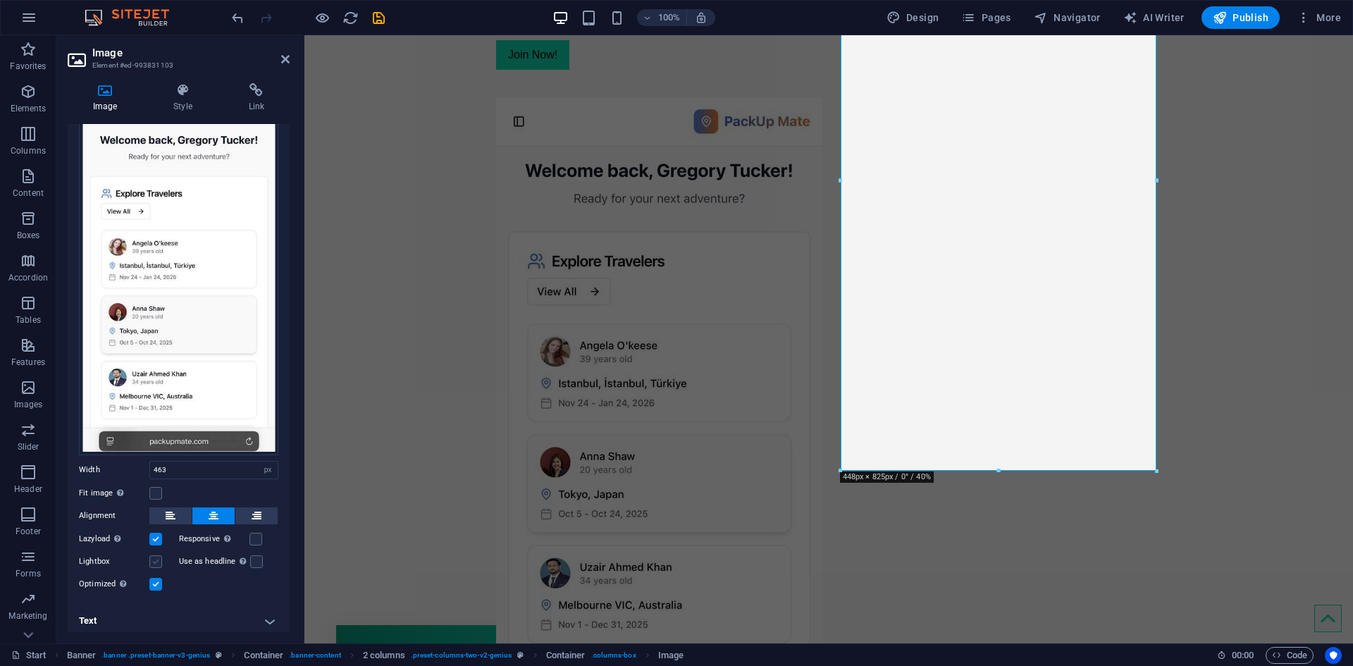
click at [153, 559] on label at bounding box center [155, 561] width 13 height 13
click at [0, 0] on input "Lightbox" at bounding box center [0, 0] width 0 height 0
click at [153, 559] on label at bounding box center [155, 561] width 13 height 13
click at [0, 0] on input "Lightbox" at bounding box center [0, 0] width 0 height 0
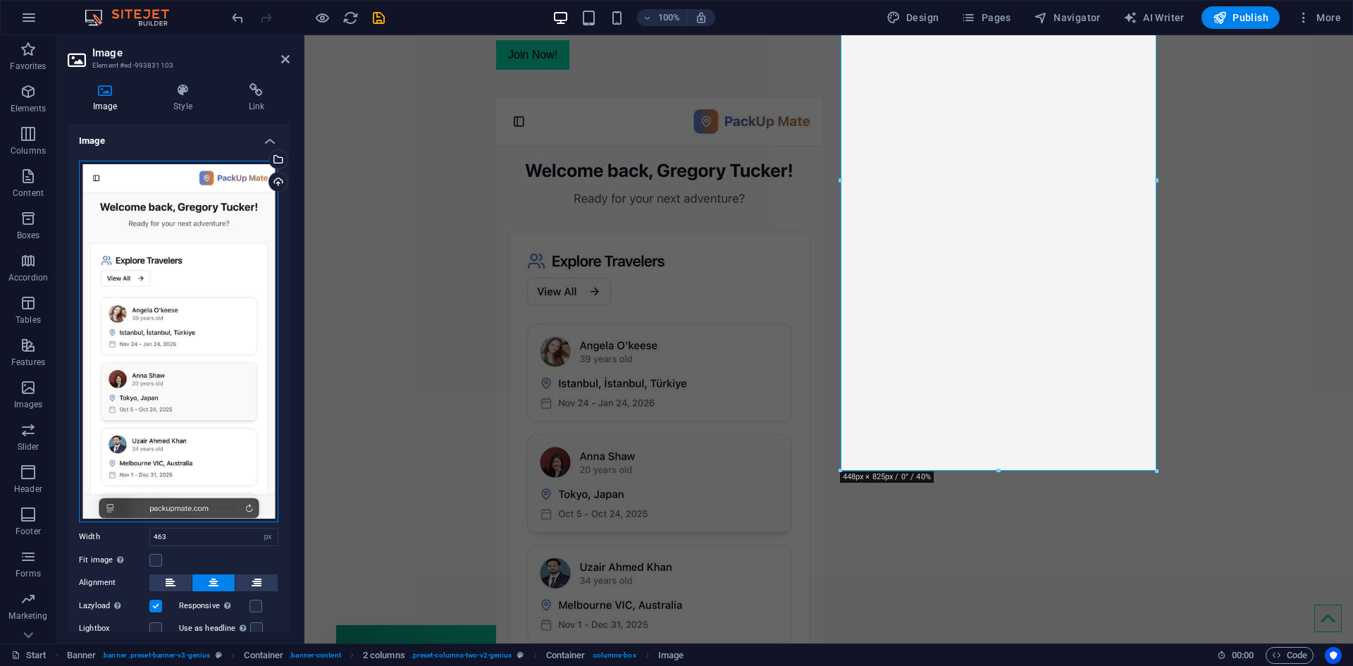
click at [149, 202] on div "Drag files here, click to choose files or select files from Files or our free s…" at bounding box center [178, 341] width 199 height 361
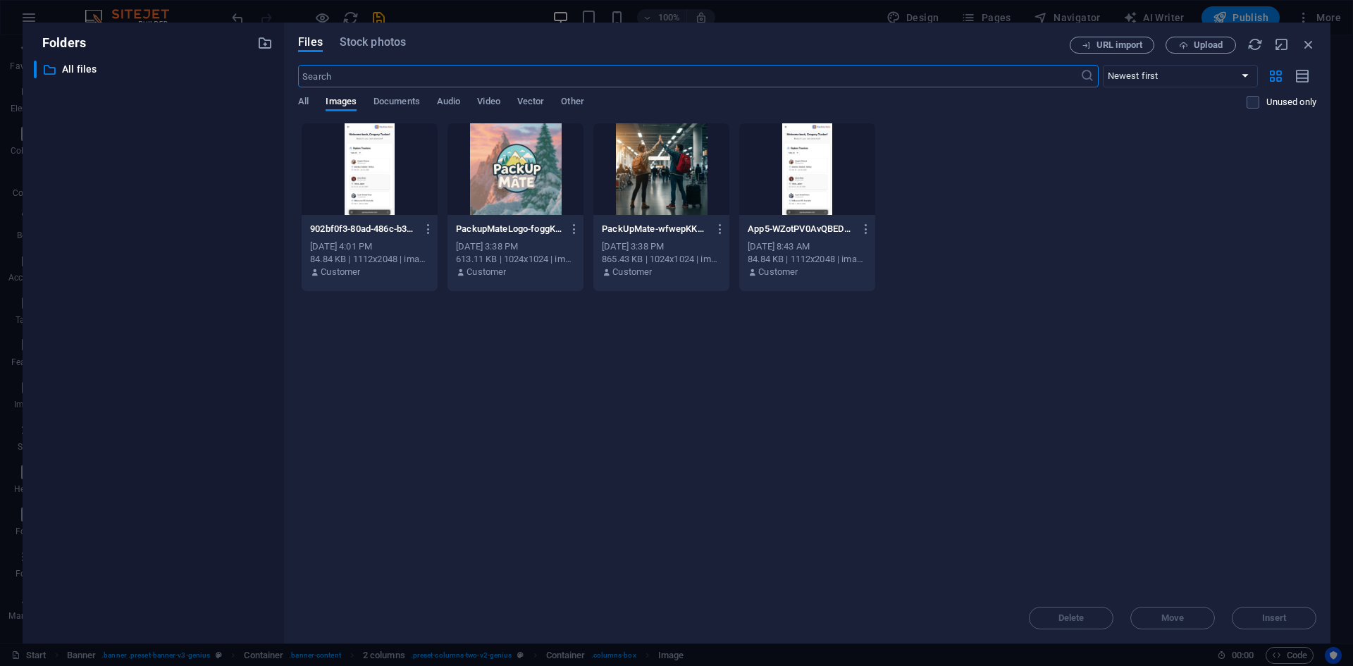
click at [373, 161] on div at bounding box center [370, 169] width 136 height 92
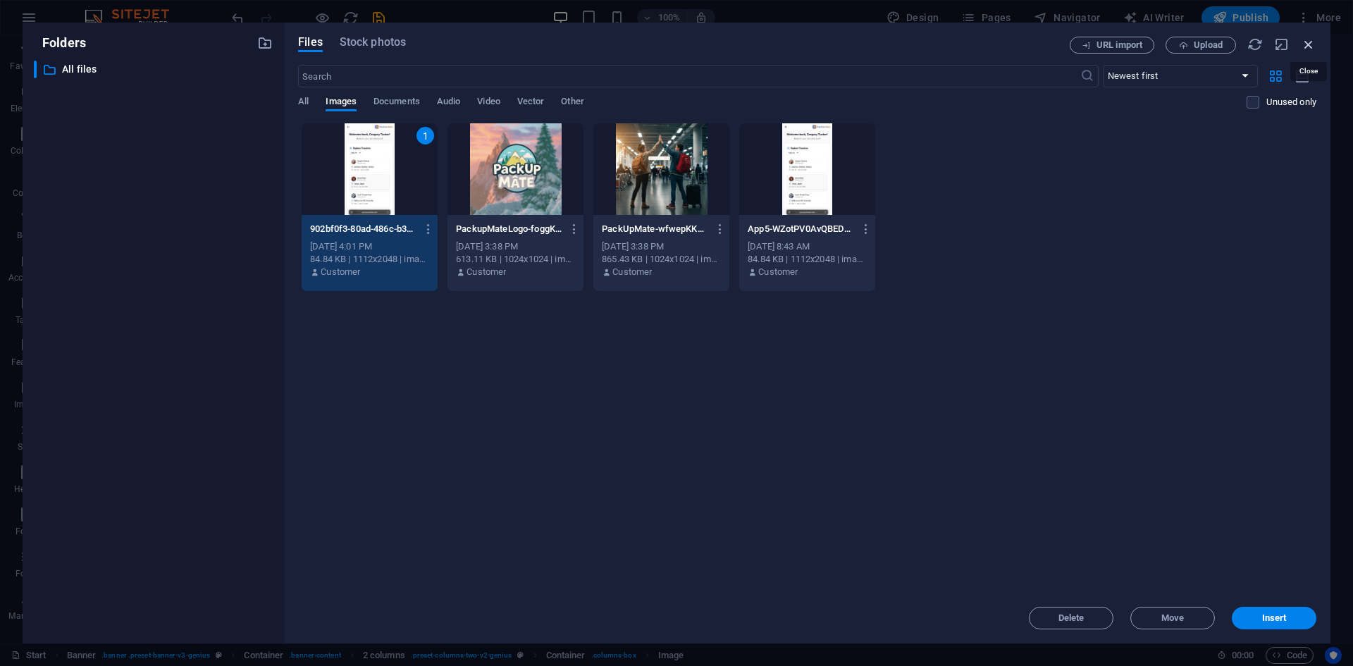
click at [1308, 42] on icon "button" at bounding box center [1309, 45] width 16 height 16
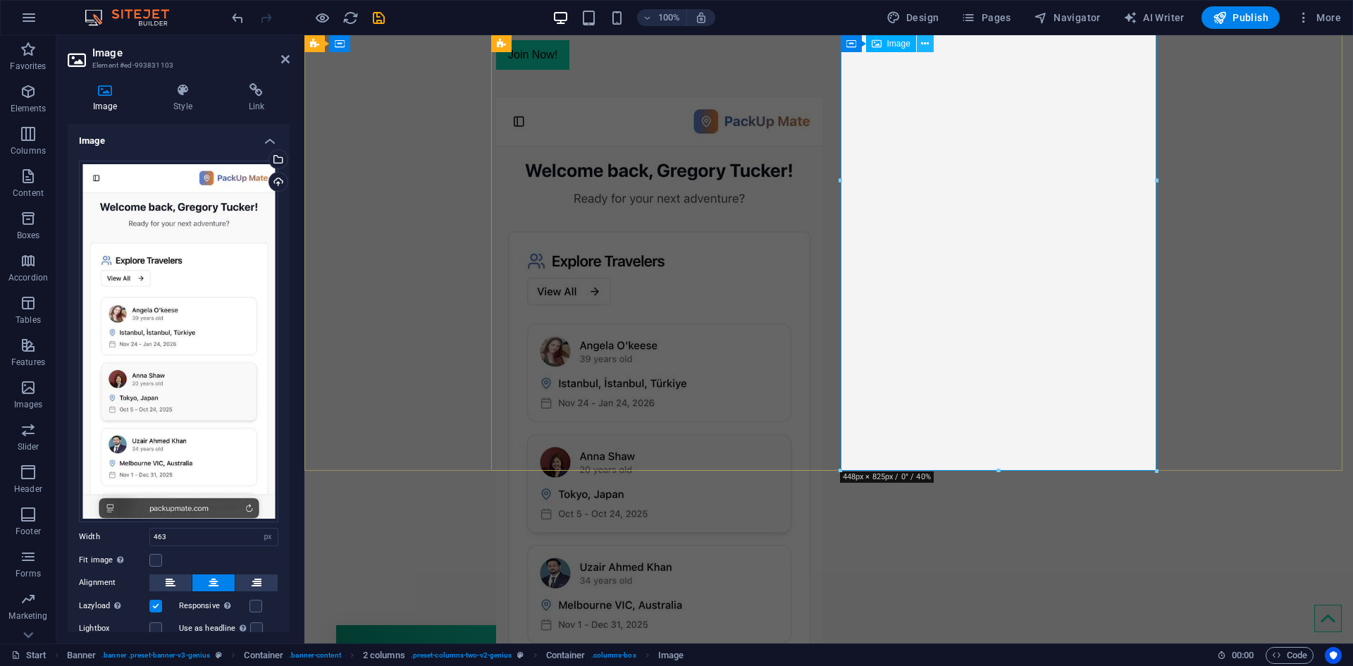
click at [930, 49] on button at bounding box center [925, 43] width 17 height 17
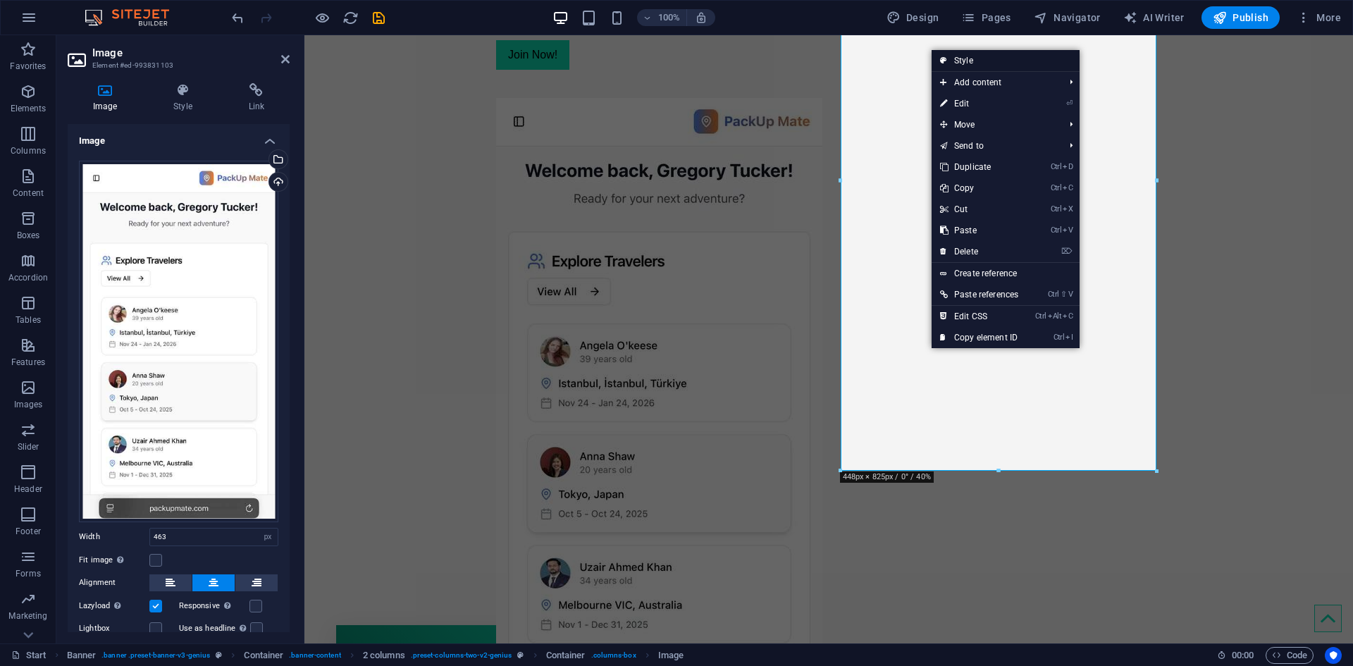
click at [992, 61] on link "Style" at bounding box center [1005, 60] width 148 height 21
select select "rem"
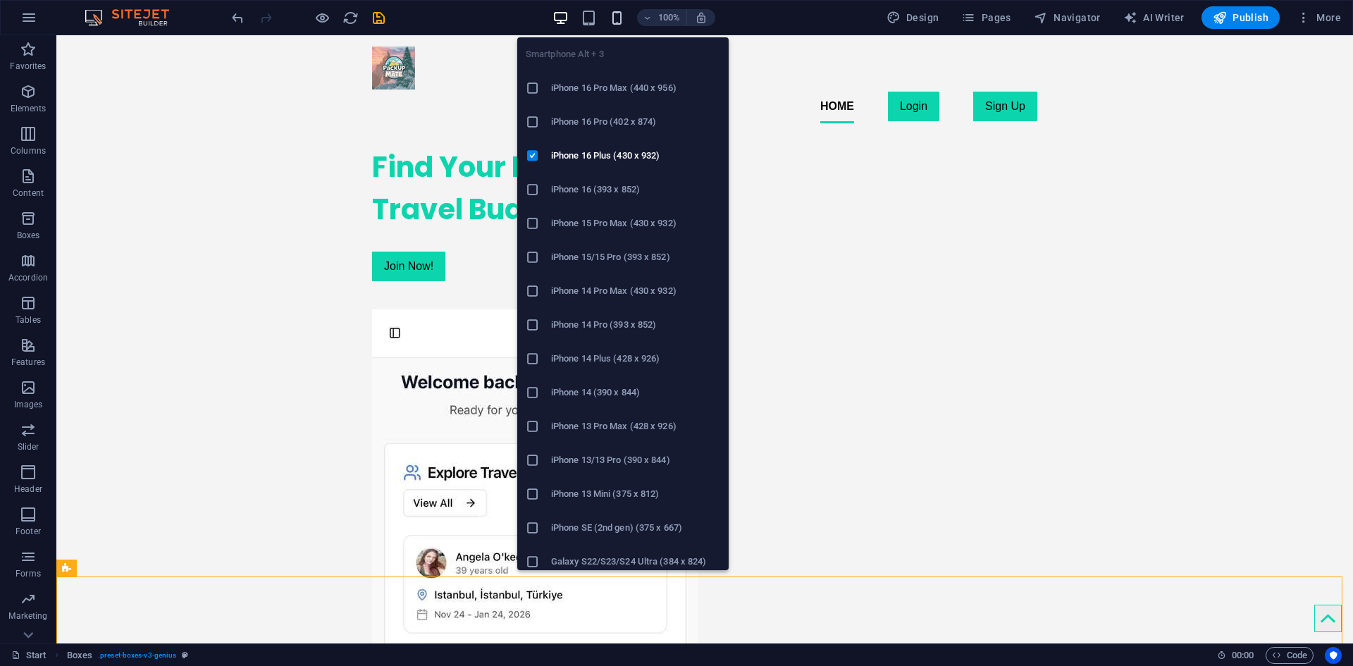
click at [625, 16] on icon "button" at bounding box center [617, 18] width 16 height 16
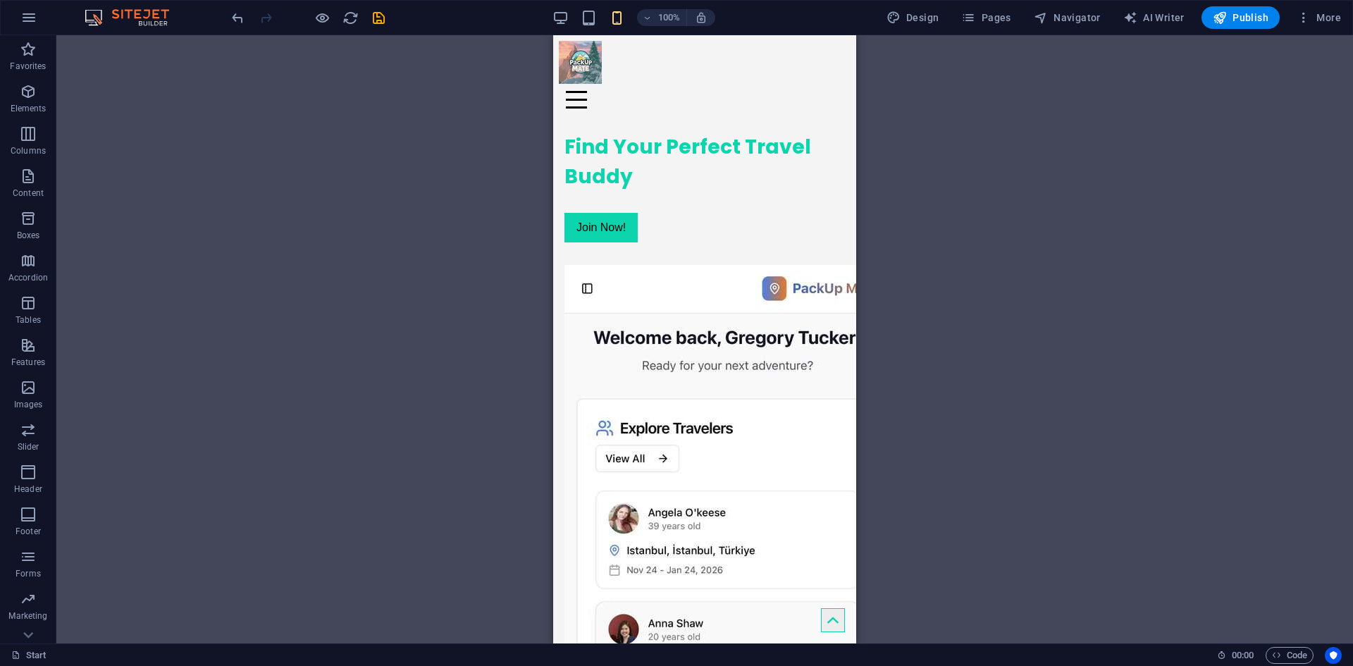
click at [581, 21] on div "100%" at bounding box center [633, 17] width 163 height 23
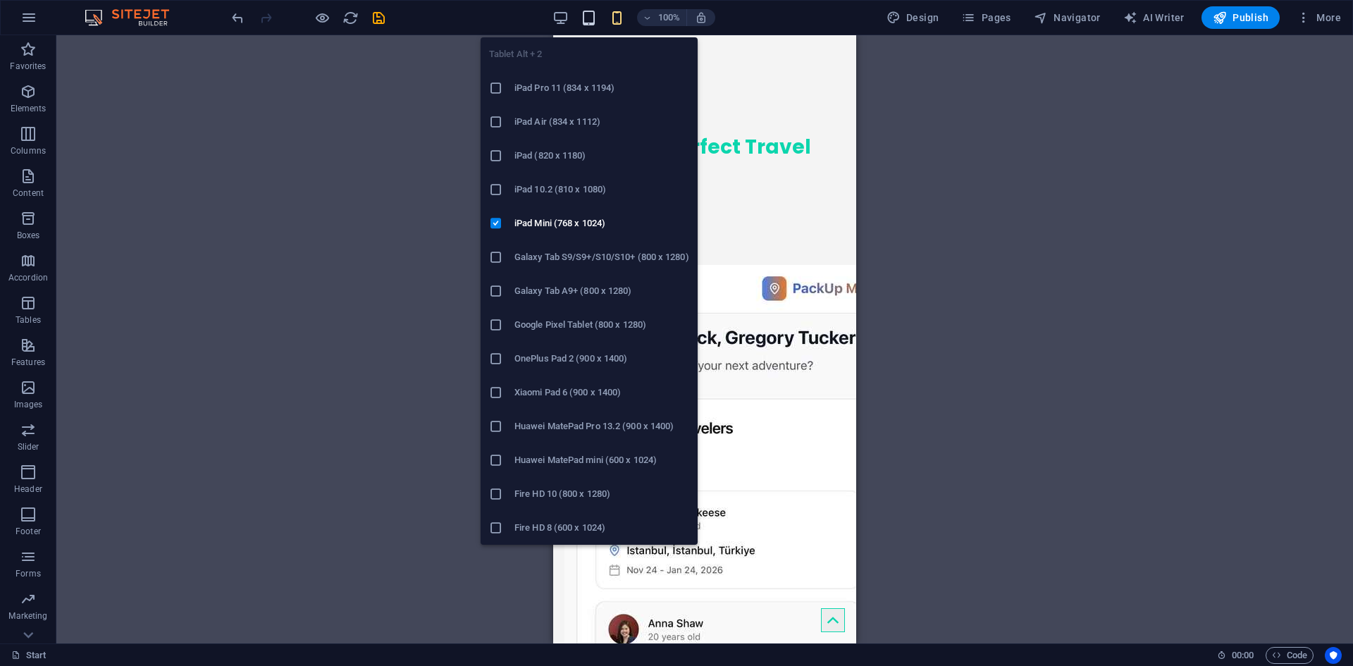
click at [582, 20] on span "button" at bounding box center [589, 18] width 17 height 16
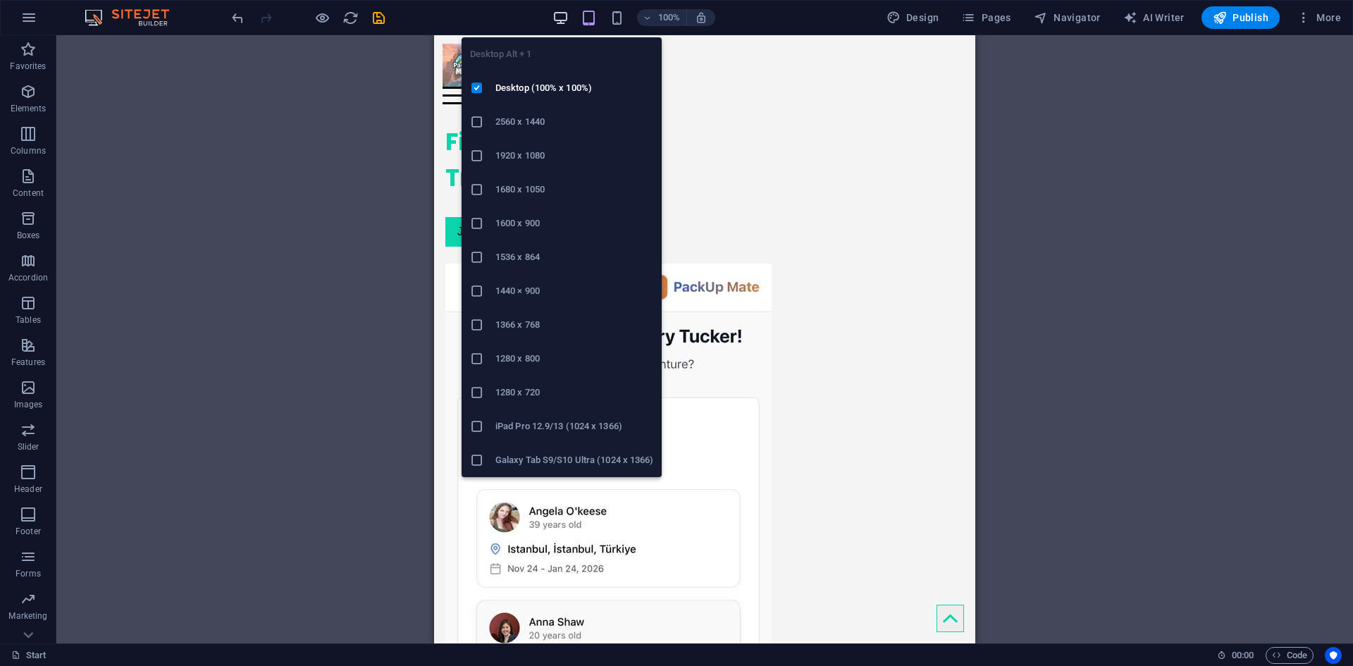
click at [569, 19] on icon "button" at bounding box center [560, 18] width 16 height 16
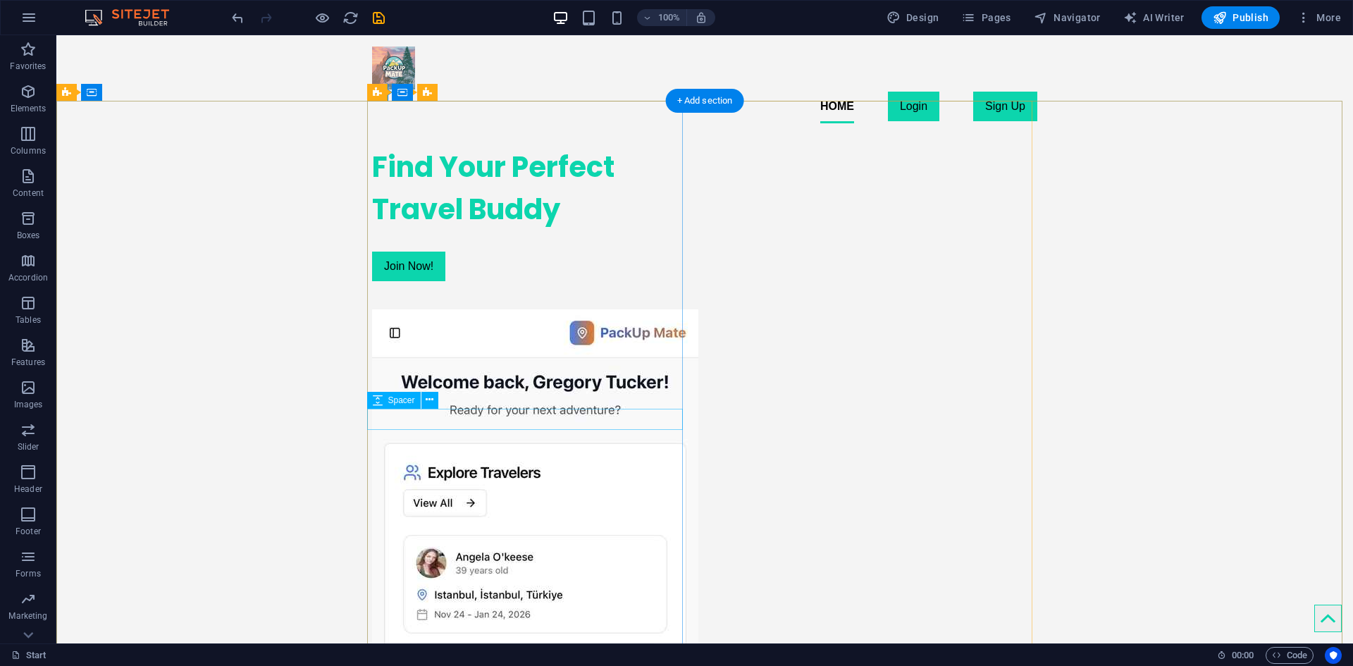
click at [446, 252] on div at bounding box center [530, 240] width 316 height 21
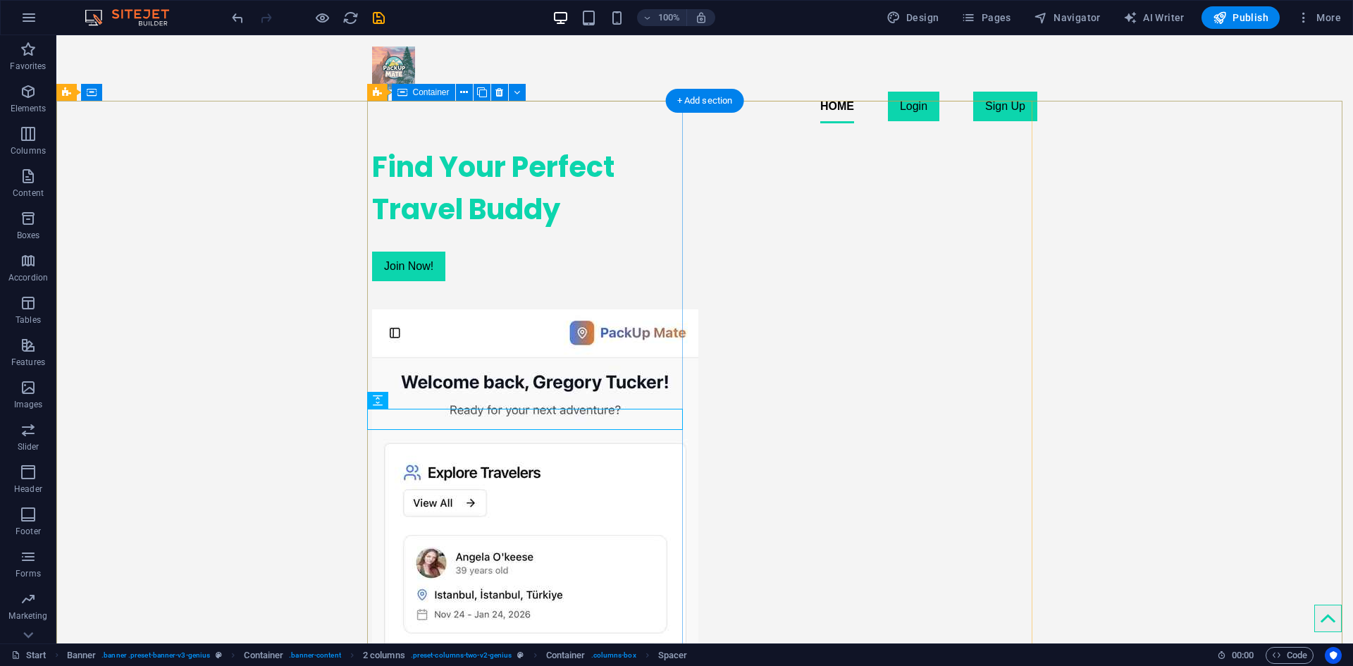
click at [499, 292] on div "Find Your Perfect Travel Buddy Join Now!" at bounding box center [530, 214] width 316 height 158
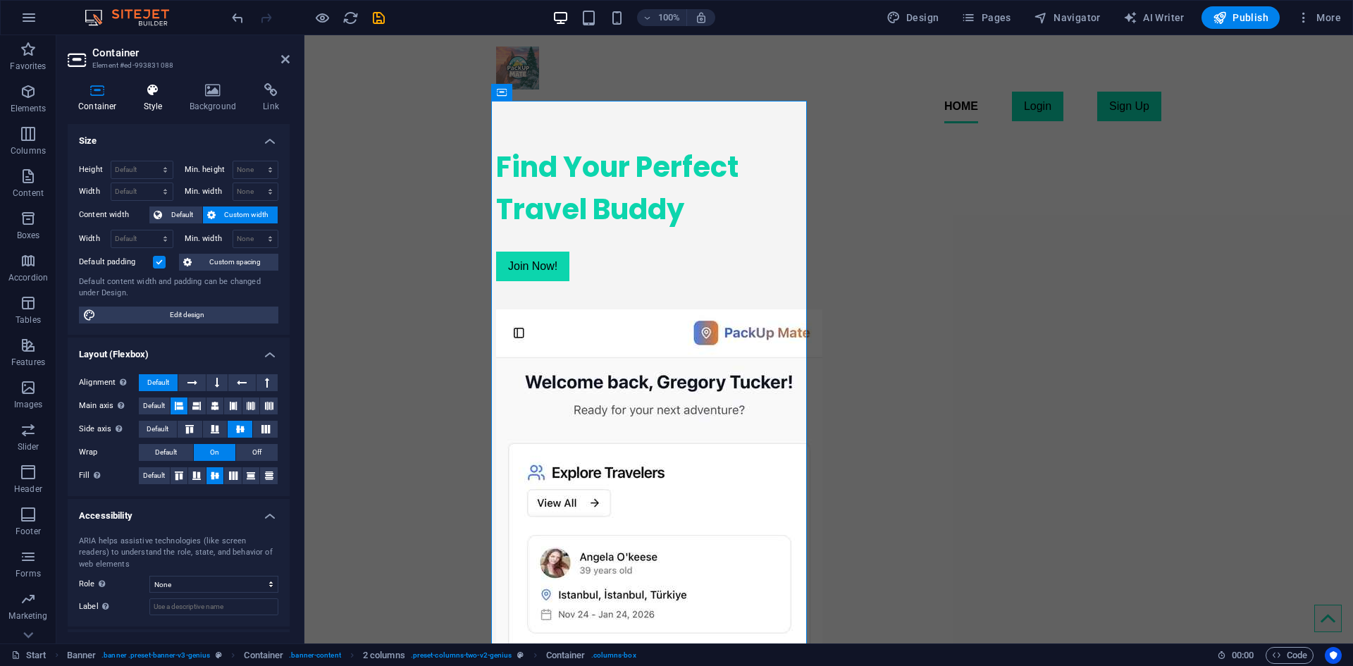
click at [161, 108] on h4 "Style" at bounding box center [156, 98] width 46 height 30
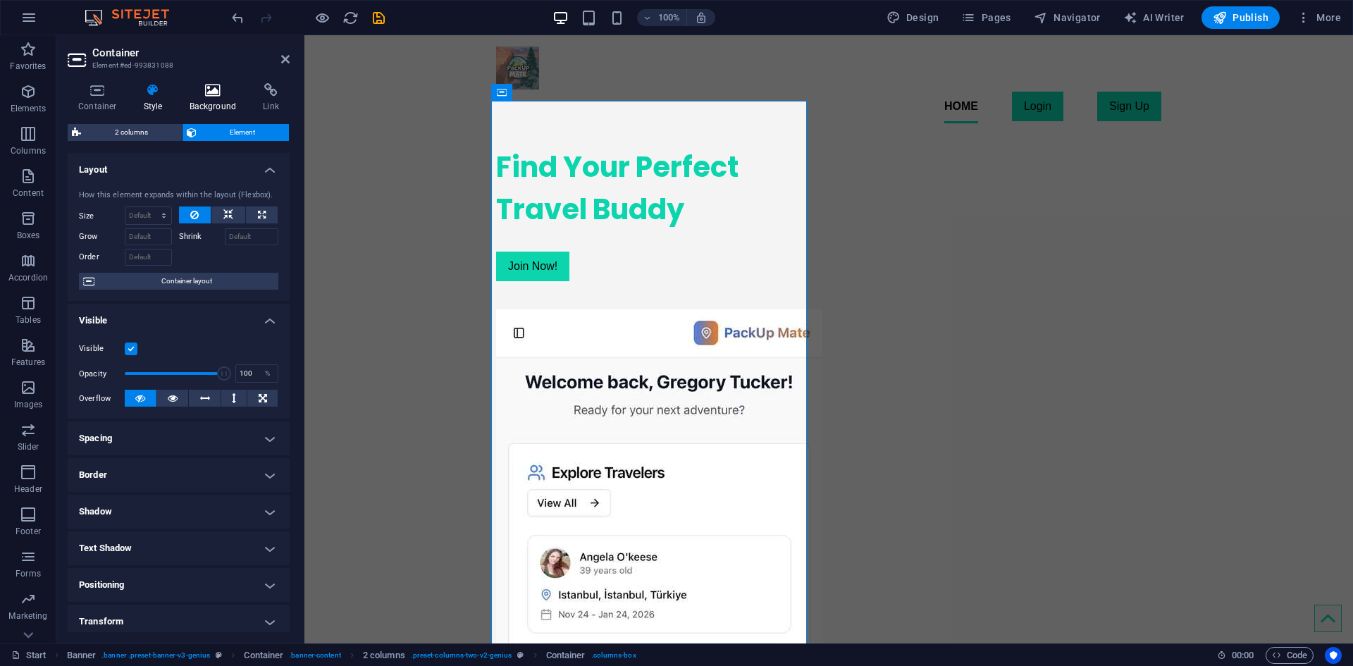
click at [181, 102] on h4 "Background" at bounding box center [216, 98] width 74 height 30
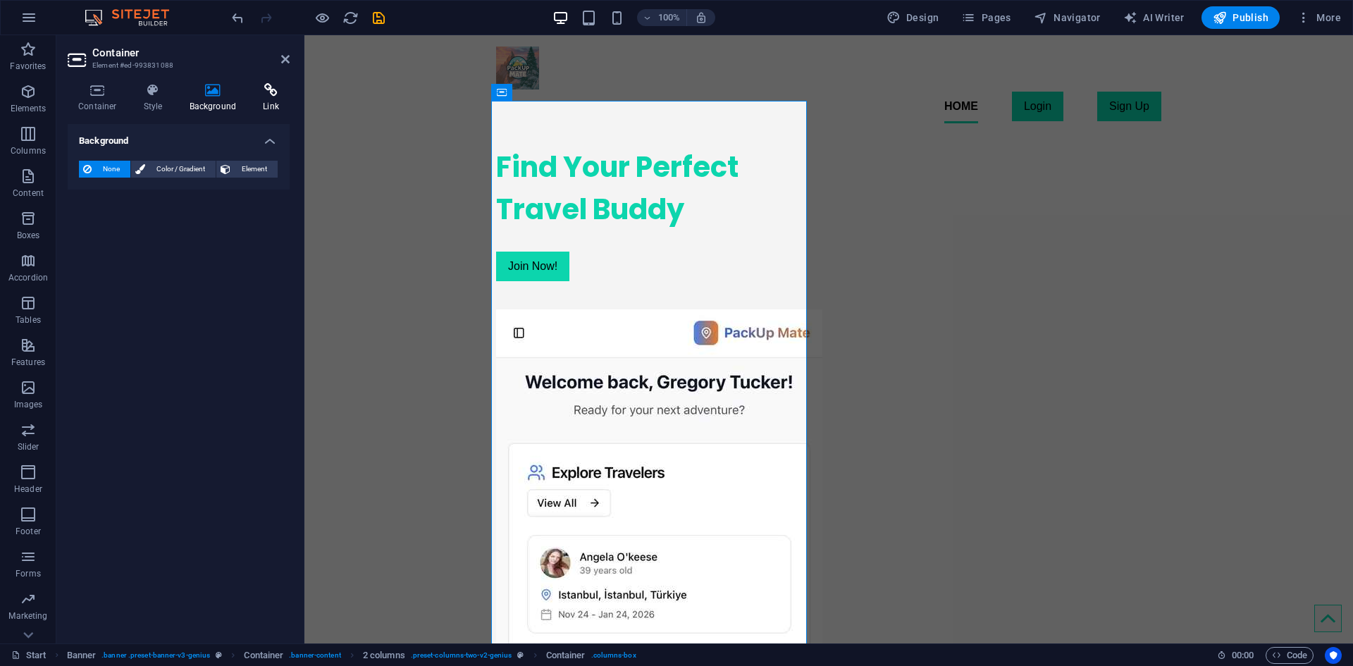
click at [252, 96] on icon at bounding box center [270, 90] width 37 height 14
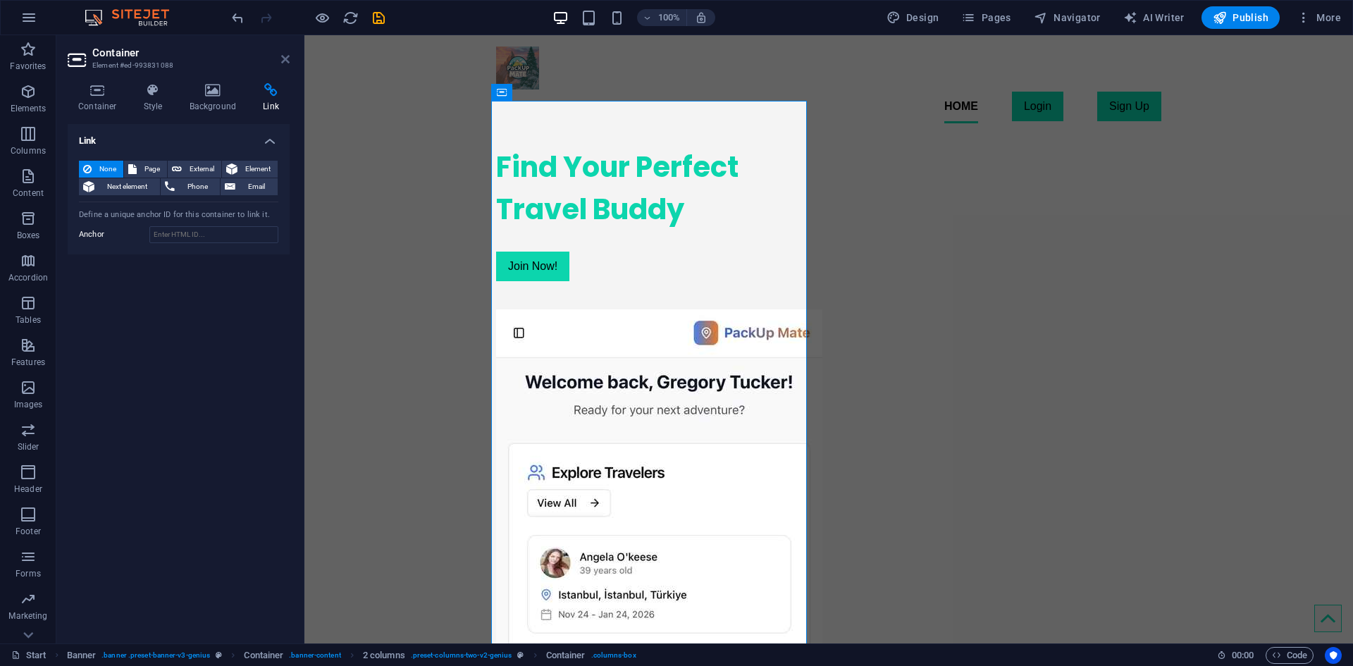
click at [287, 57] on icon at bounding box center [285, 59] width 8 height 11
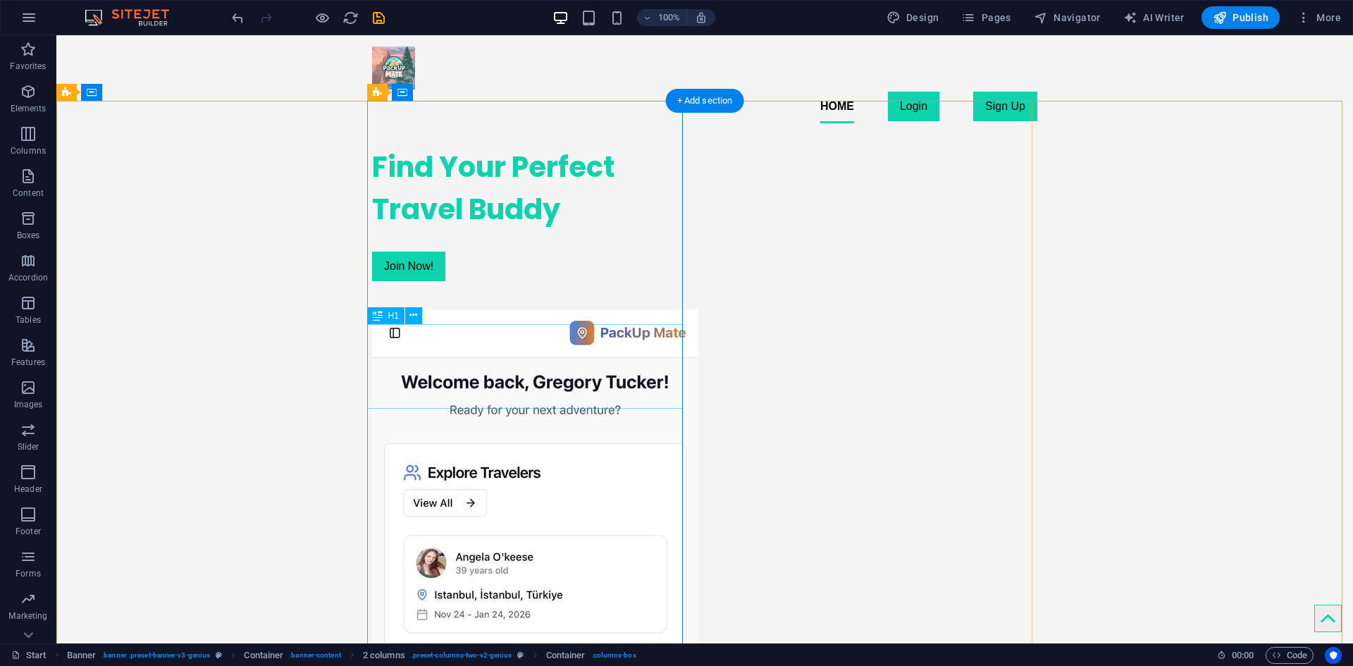
click at [526, 230] on div "Find Your Perfect Travel Buddy" at bounding box center [530, 188] width 316 height 85
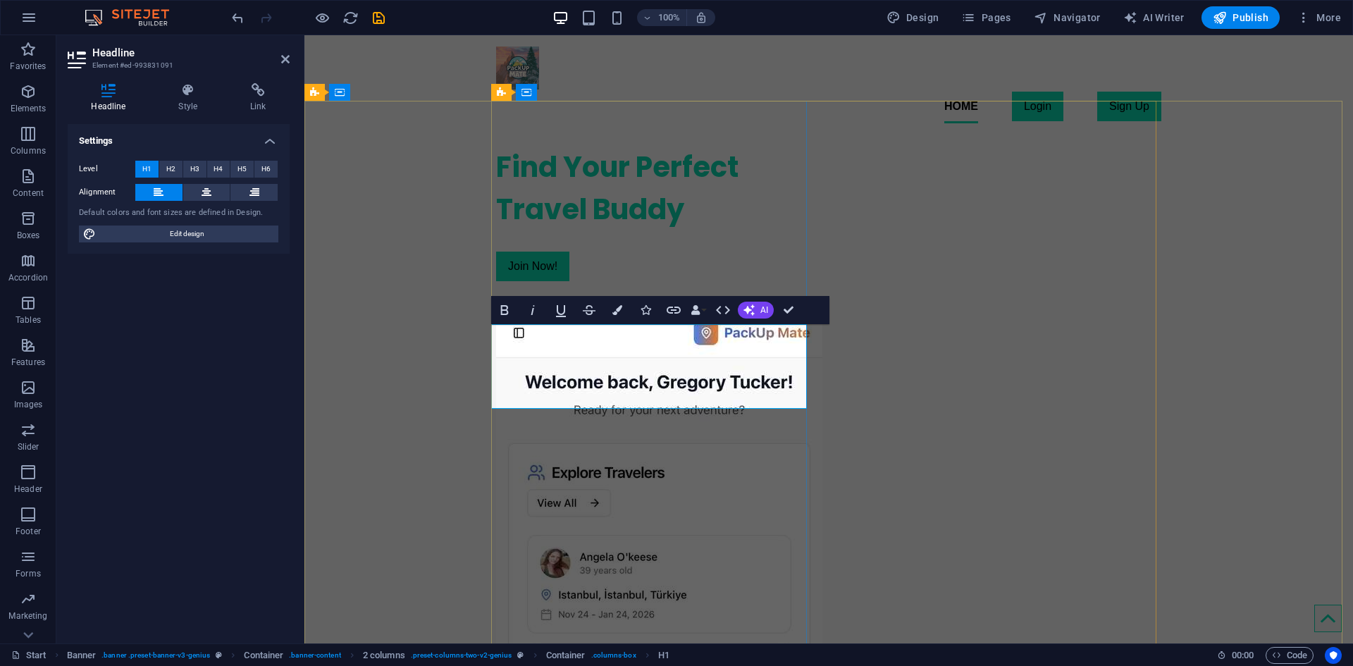
click at [703, 230] on h1 "Find Your Perfect Travel Buddy" at bounding box center [654, 188] width 316 height 85
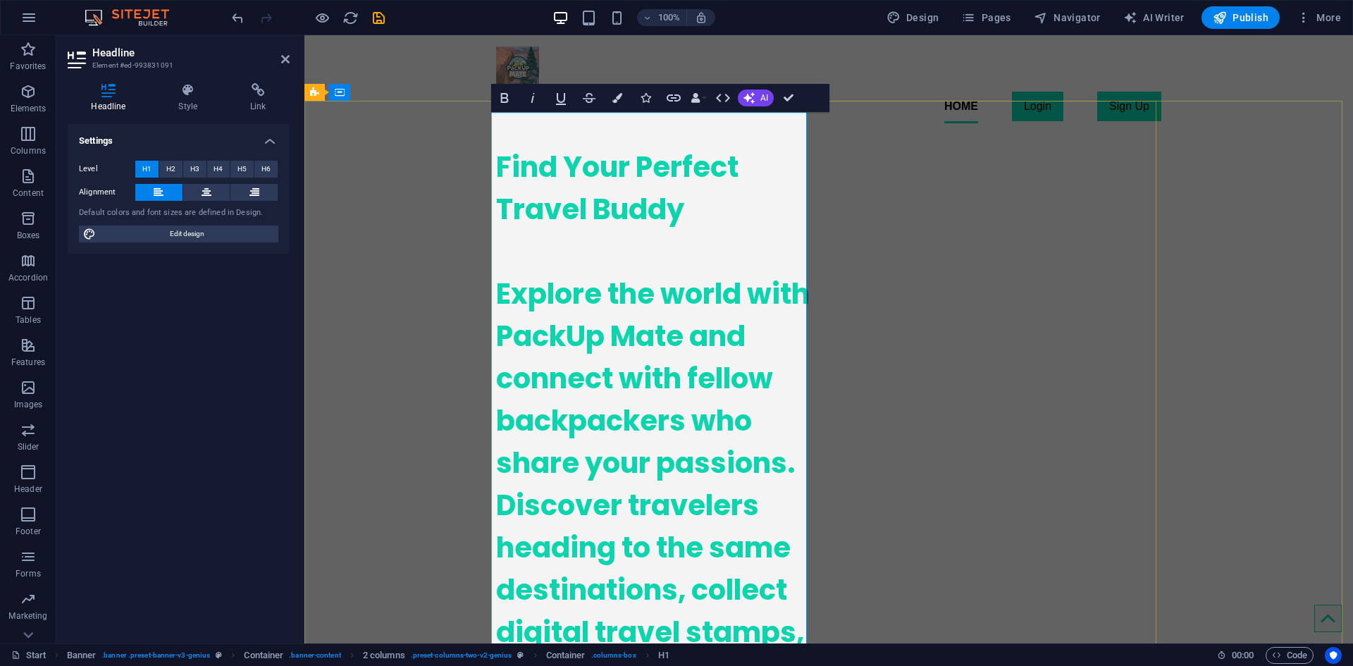
click at [704, 395] on h1 "Find Your Perfect Travel Buddy ‌ ‌Explore the world with PackUp Mate and connec…" at bounding box center [654, 484] width 316 height 676
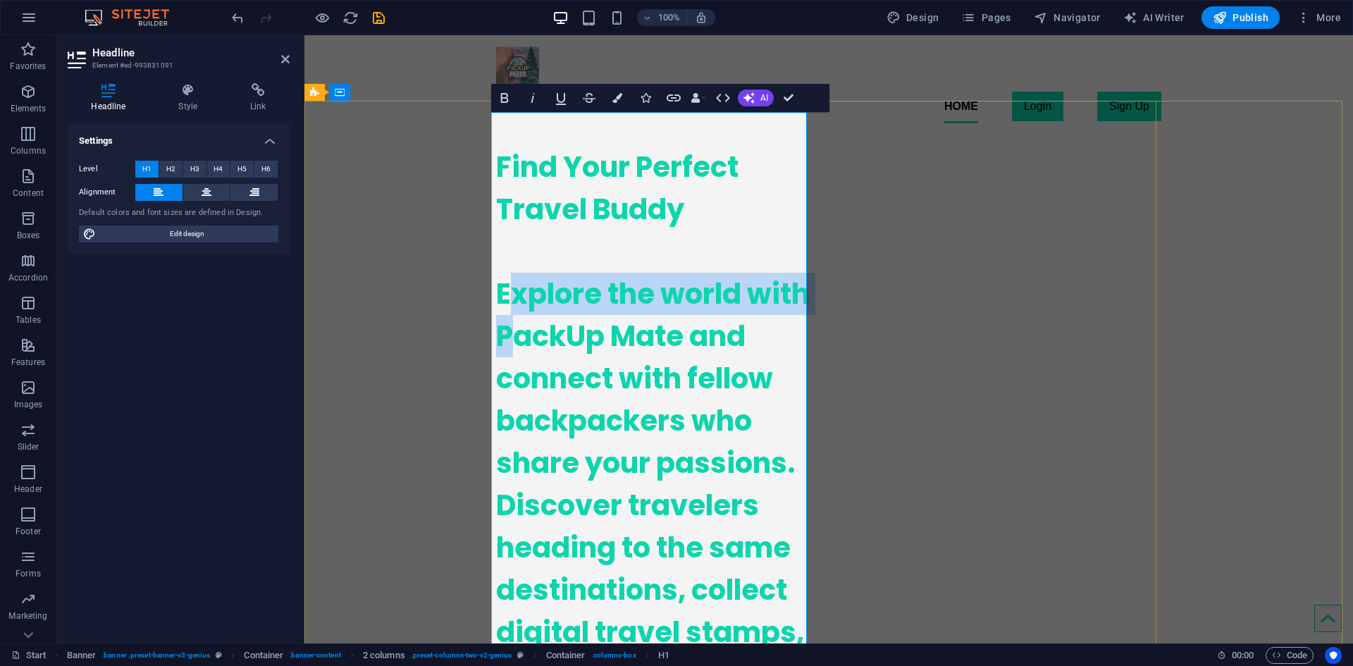
drag, startPoint x: 501, startPoint y: 263, endPoint x: 571, endPoint y: 294, distance: 76.3
click at [571, 294] on h1 "Find Your Perfect Travel Buddy ‌ ‌Explore the world with PackUp Mate and connec…" at bounding box center [654, 484] width 316 height 676
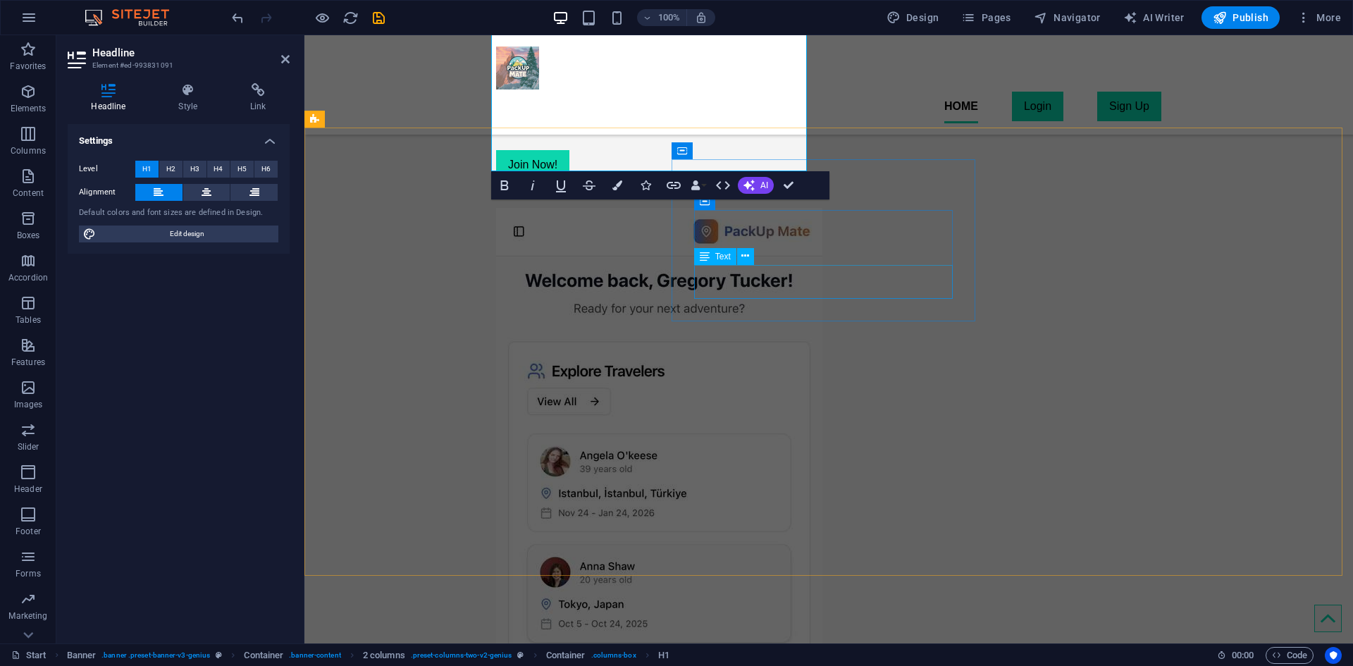
scroll to position [598, 0]
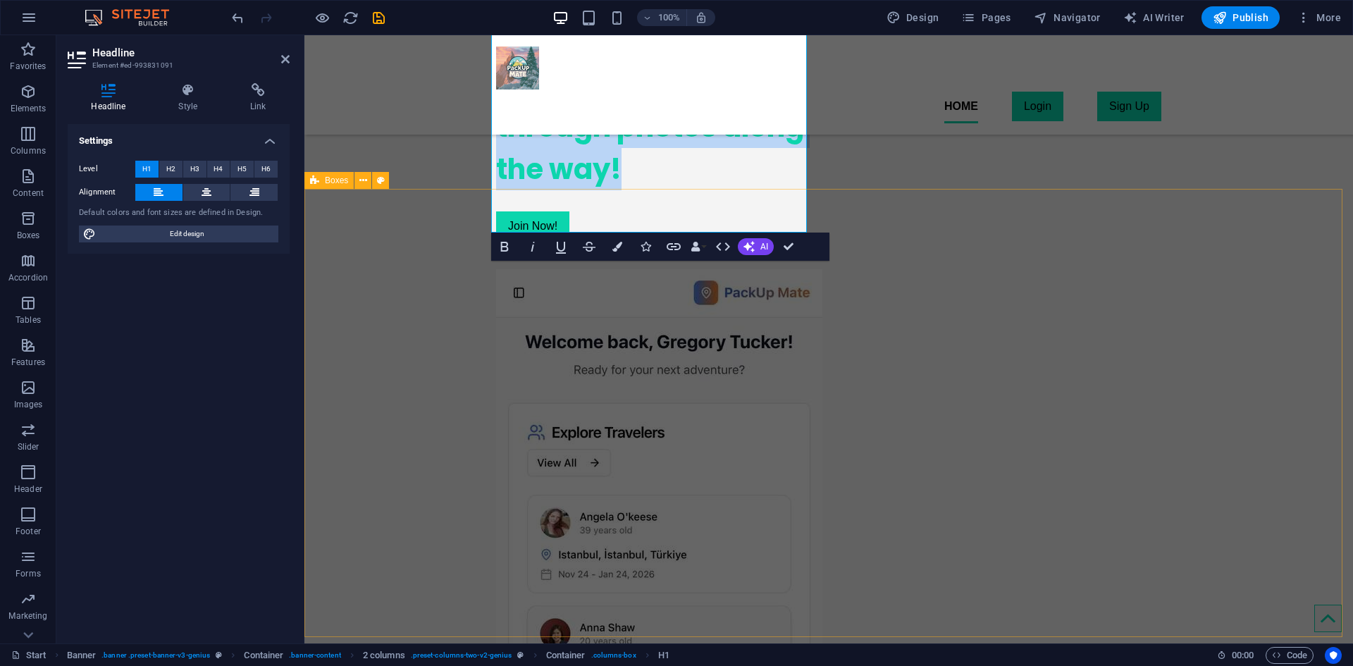
drag, startPoint x: 494, startPoint y: 261, endPoint x: 652, endPoint y: 204, distance: 167.8
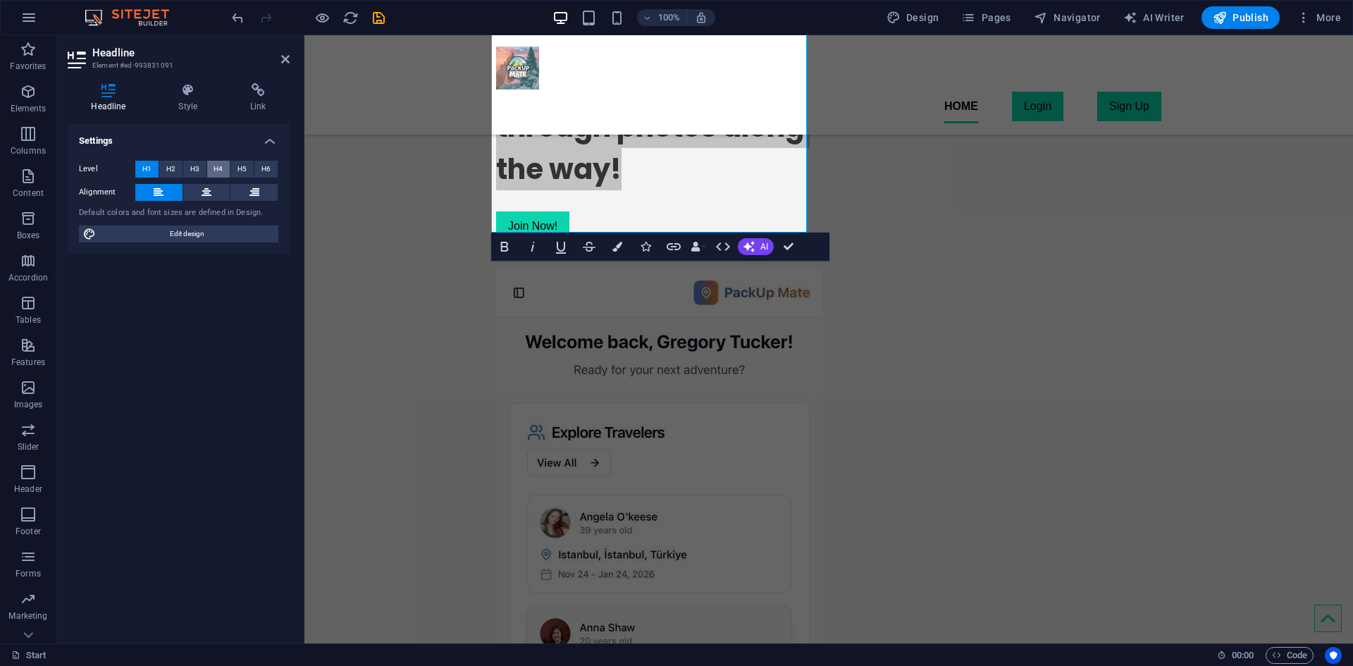
click at [217, 161] on span "H4" at bounding box center [217, 169] width 9 height 17
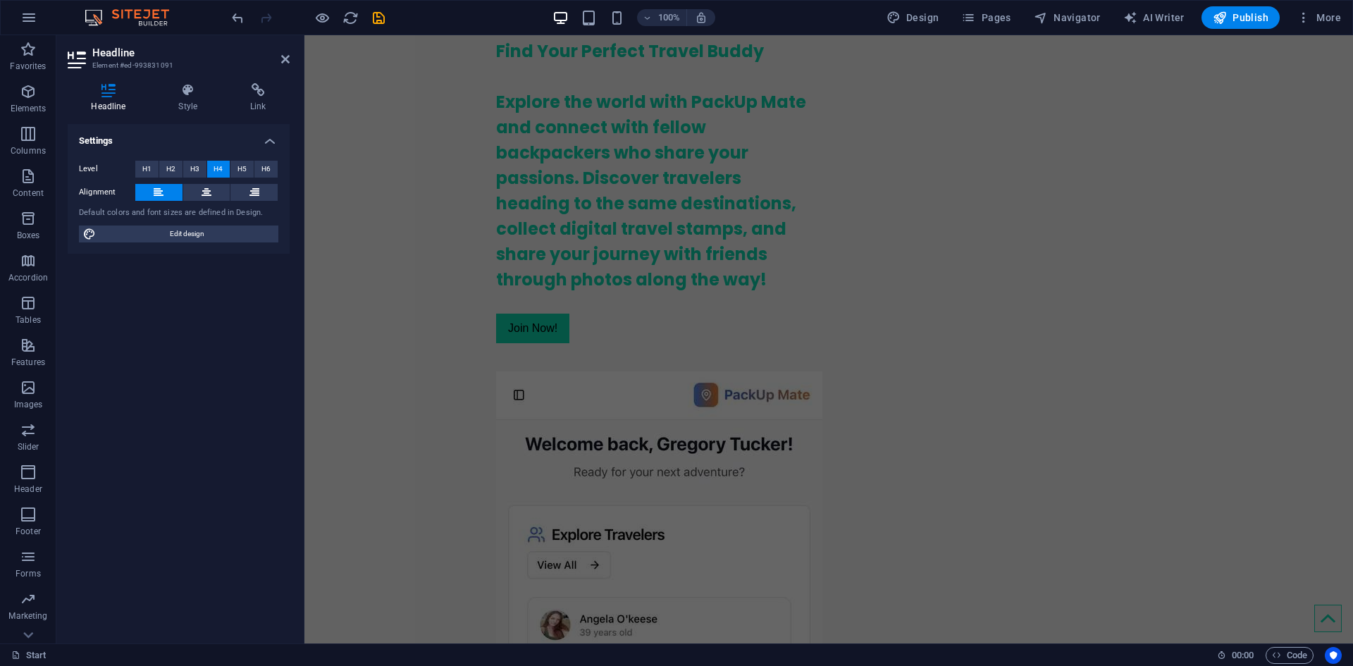
scroll to position [27, 0]
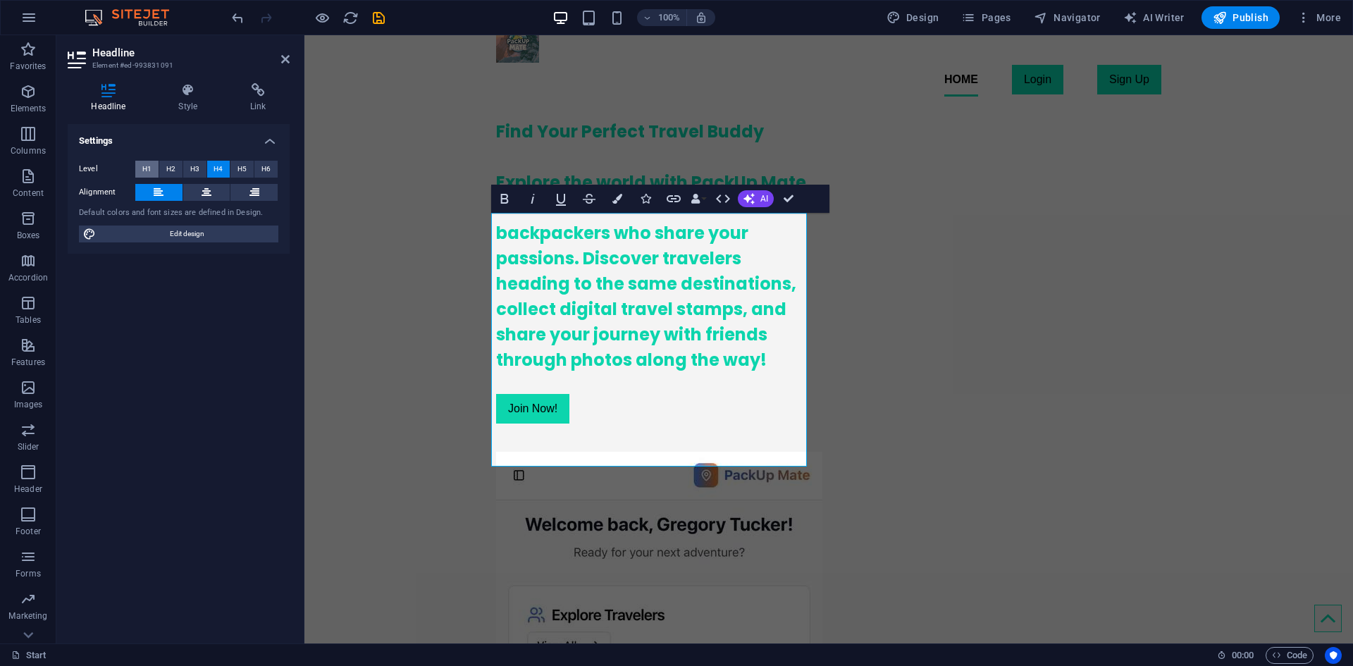
click at [151, 175] on span "H1" at bounding box center [146, 169] width 9 height 17
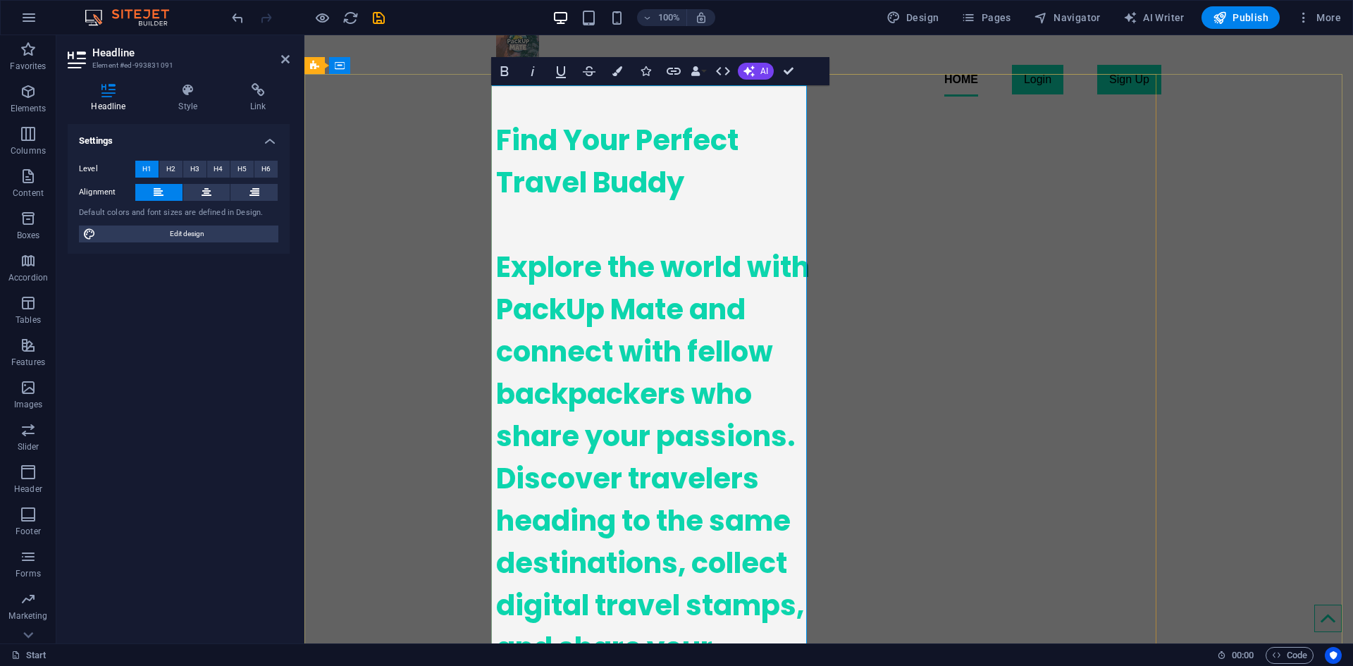
click at [514, 293] on h1 "Find Your Perfect Travel Buddy ‌ ‌Explore the world with PackUp Mate and connec…" at bounding box center [654, 457] width 316 height 676
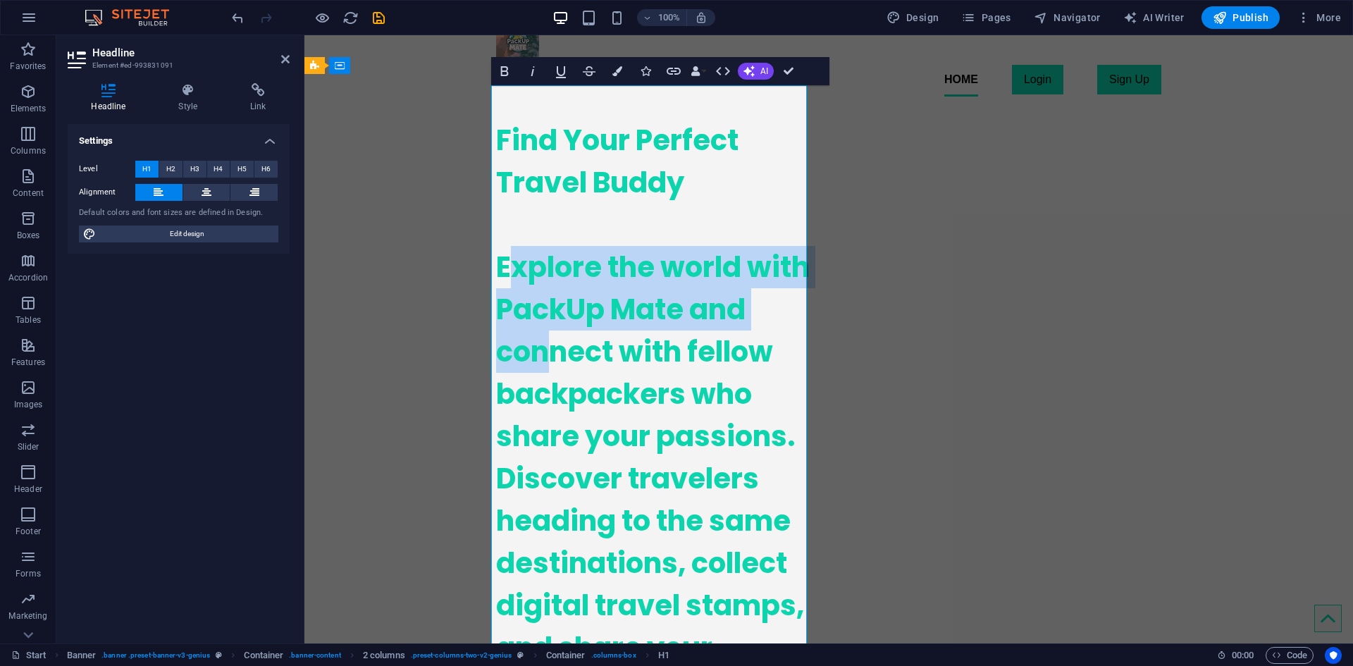
drag, startPoint x: 500, startPoint y: 235, endPoint x: 600, endPoint y: 313, distance: 127.5
click at [600, 313] on h1 "Find Your Perfect Travel Buddy ‌ ‌Explore the world with PackUp Mate and connec…" at bounding box center [654, 457] width 316 height 676
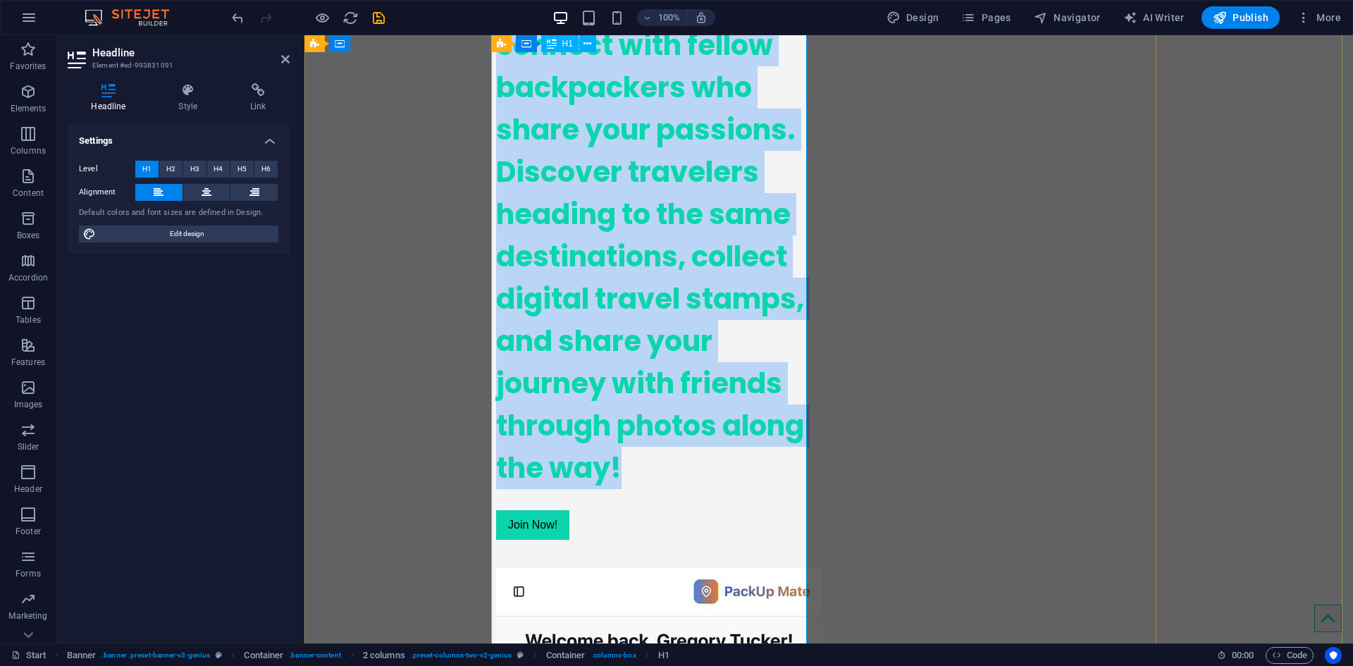
scroll to position [428, 0]
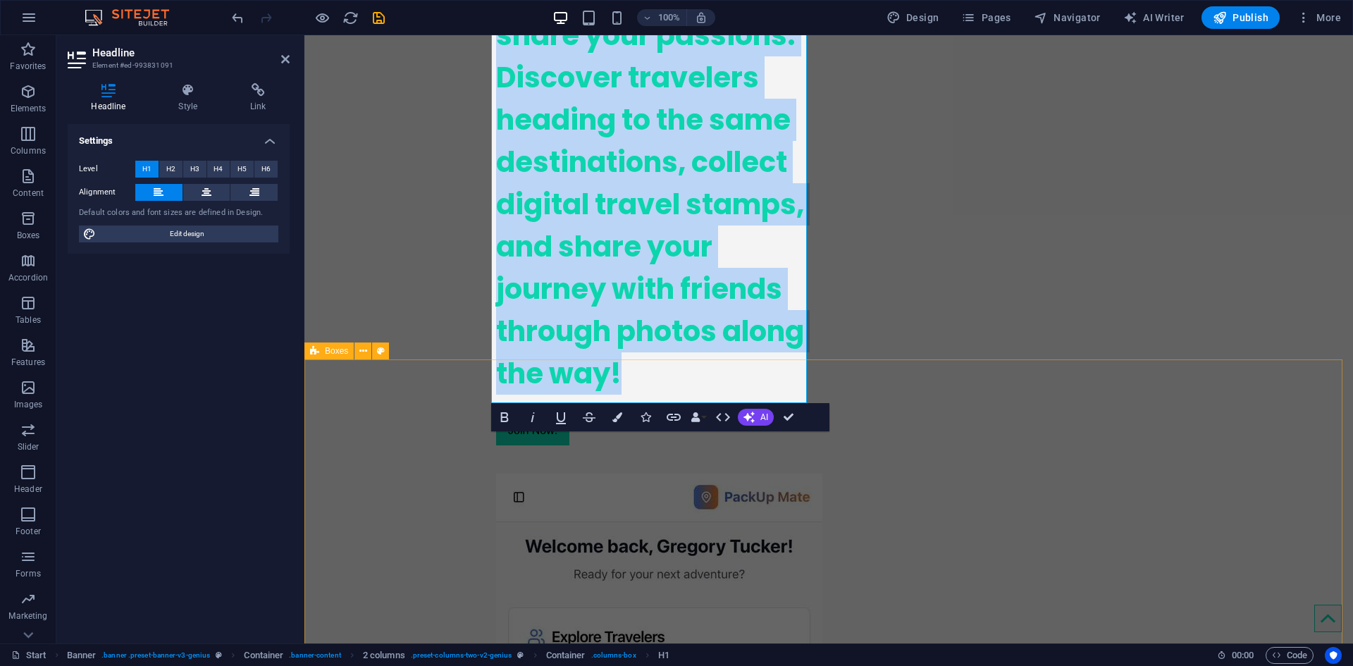
drag, startPoint x: 497, startPoint y: 240, endPoint x: 626, endPoint y: 383, distance: 192.1
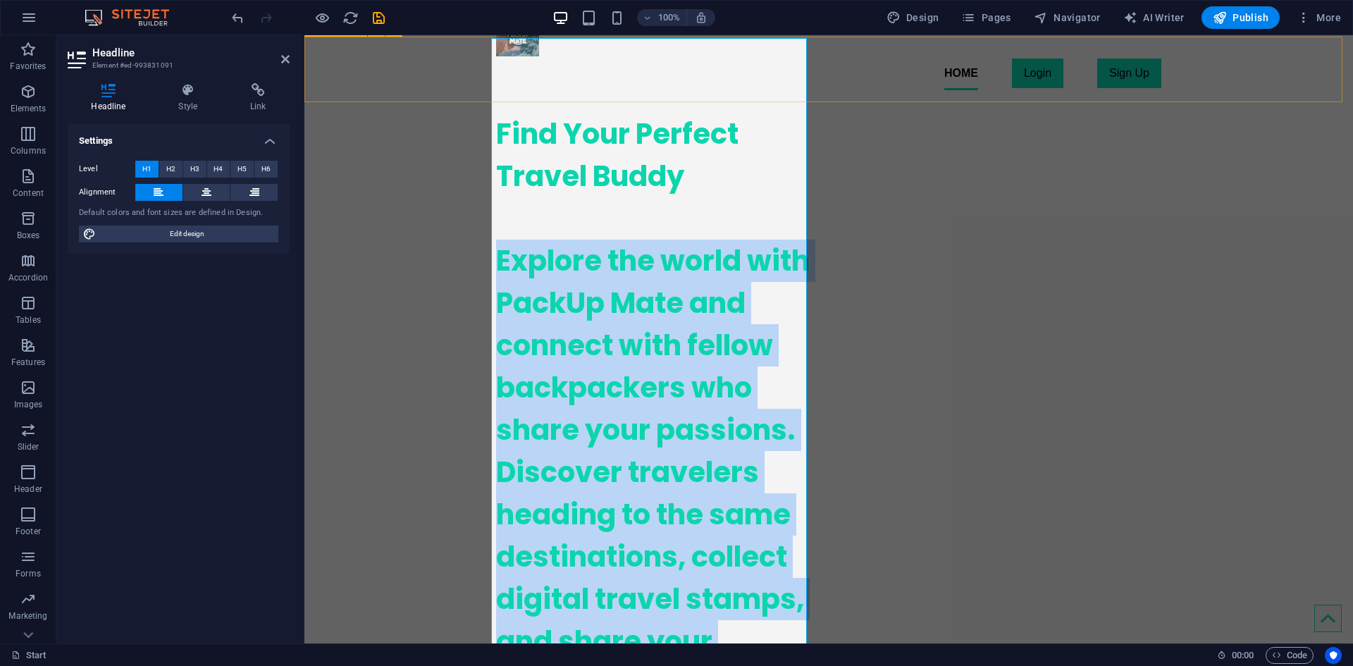
scroll to position [0, 0]
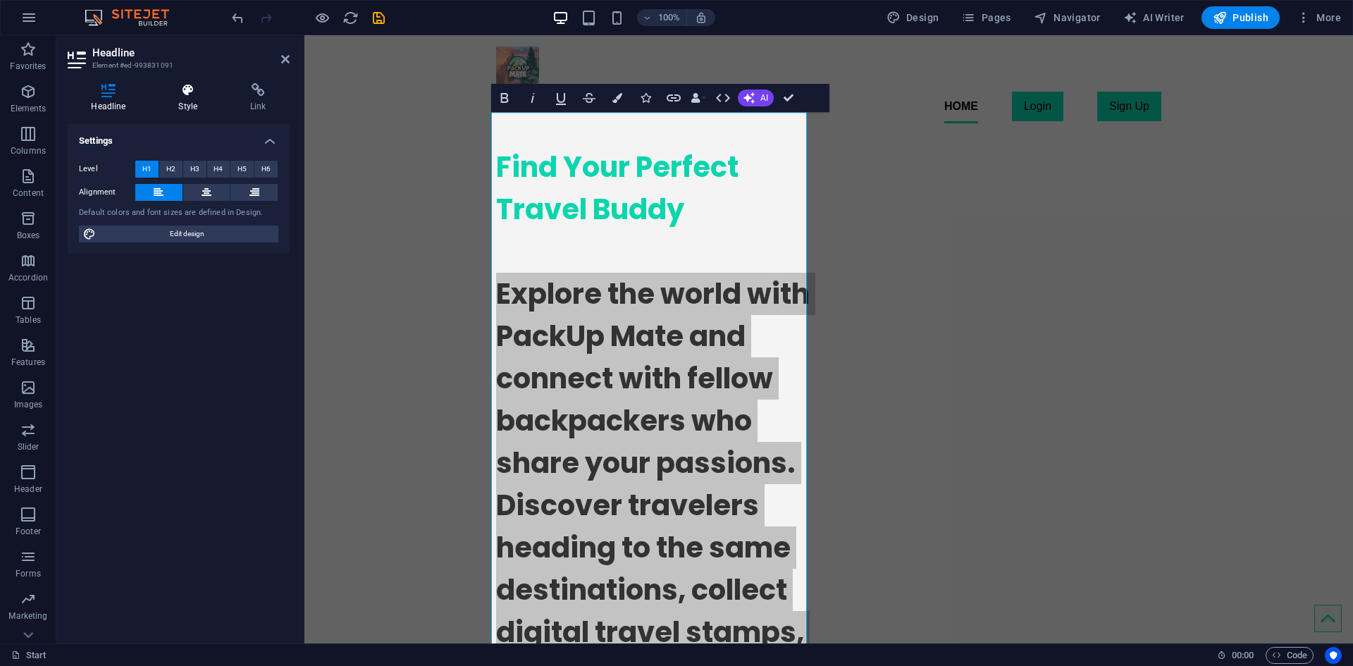
click at [175, 87] on icon at bounding box center [188, 90] width 66 height 14
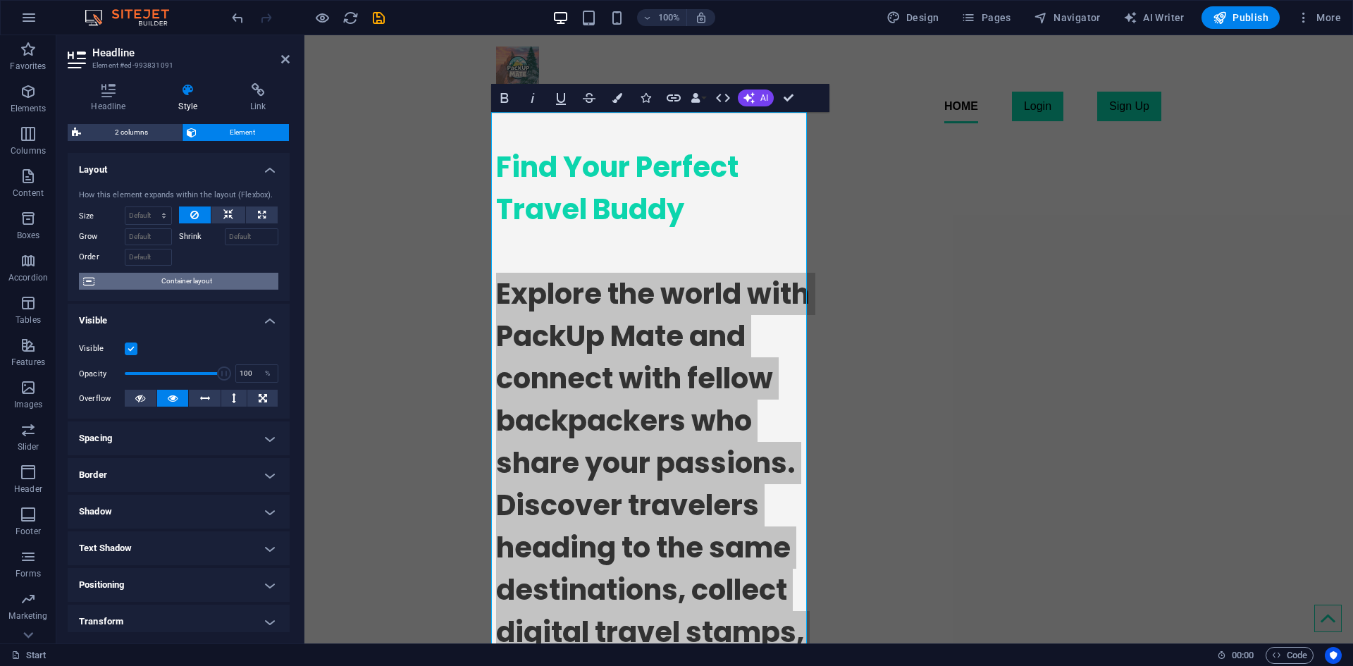
click at [192, 286] on span "Container layout" at bounding box center [186, 281] width 175 height 17
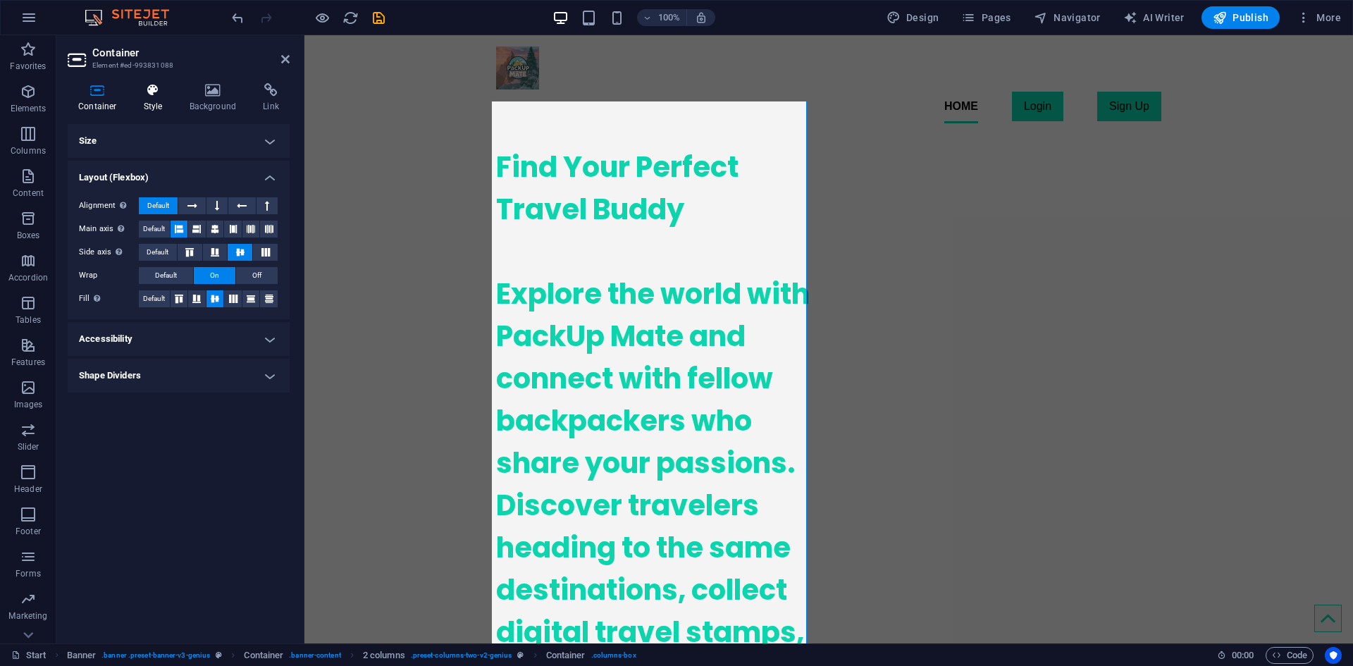
click at [149, 104] on h4 "Style" at bounding box center [156, 98] width 46 height 30
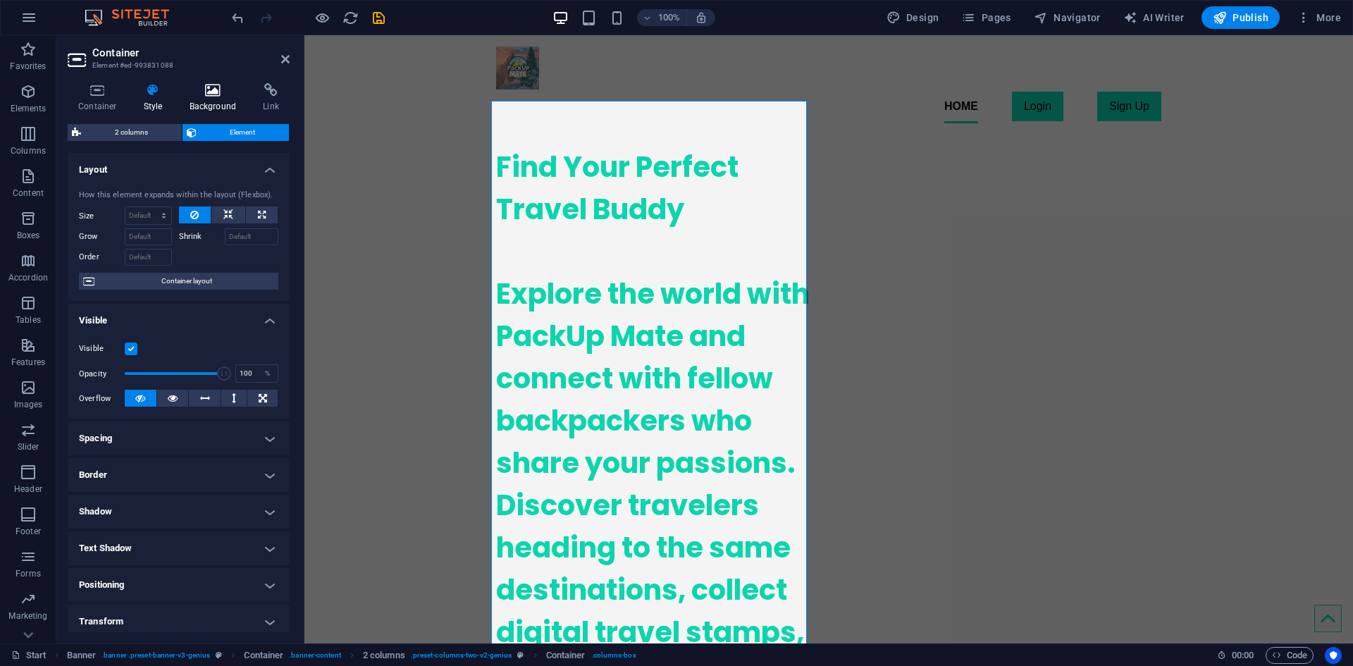
click at [204, 90] on icon at bounding box center [213, 90] width 68 height 14
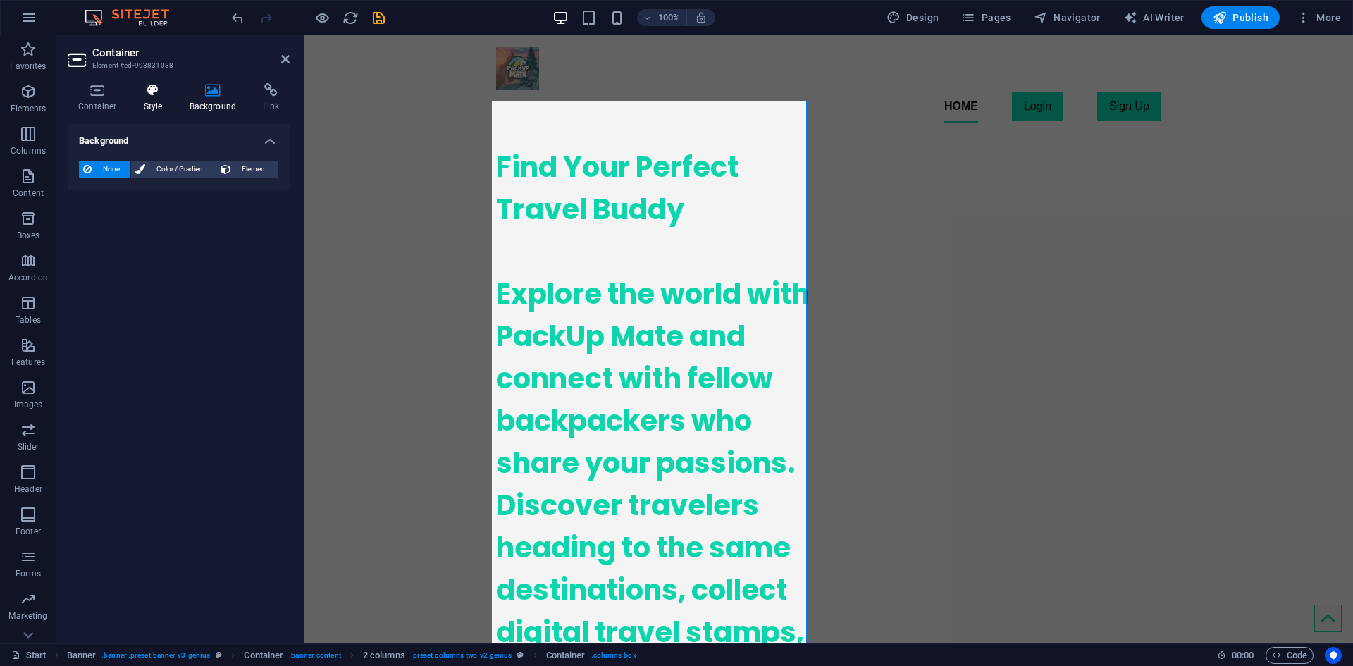
click at [171, 94] on icon at bounding box center [153, 90] width 40 height 14
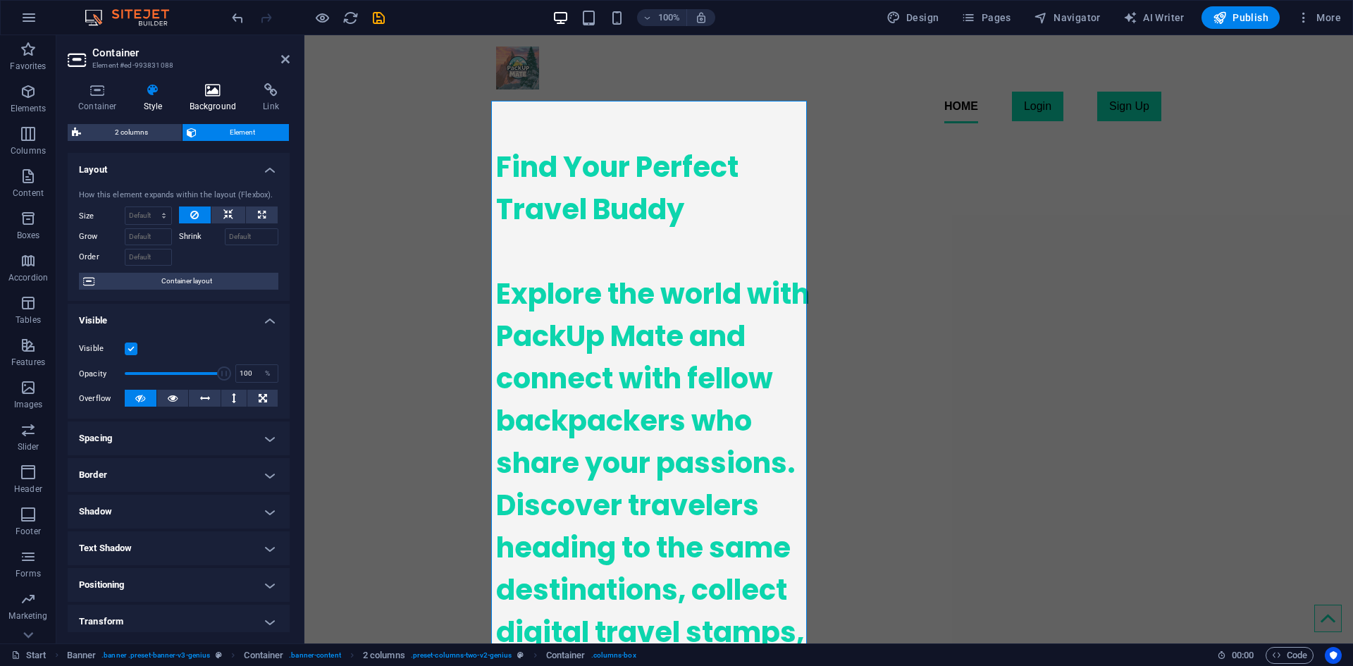
click at [215, 94] on icon at bounding box center [213, 90] width 68 height 14
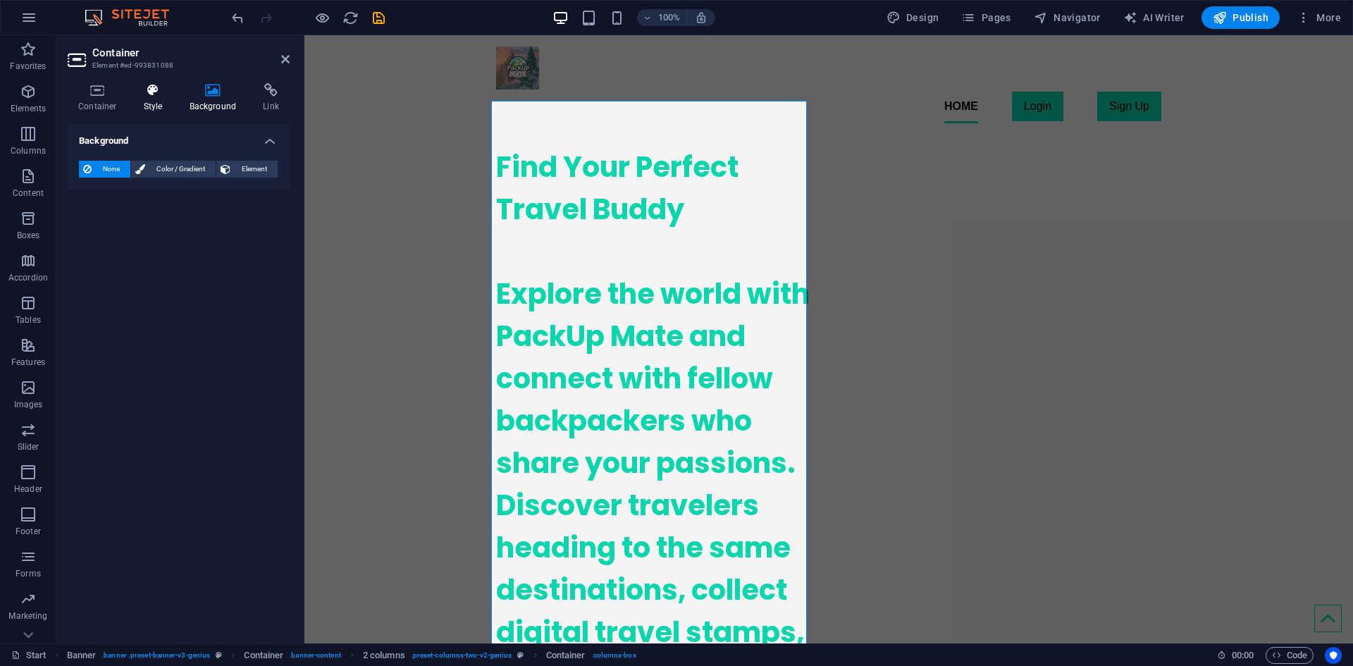
click at [159, 97] on h4 "Style" at bounding box center [156, 98] width 46 height 30
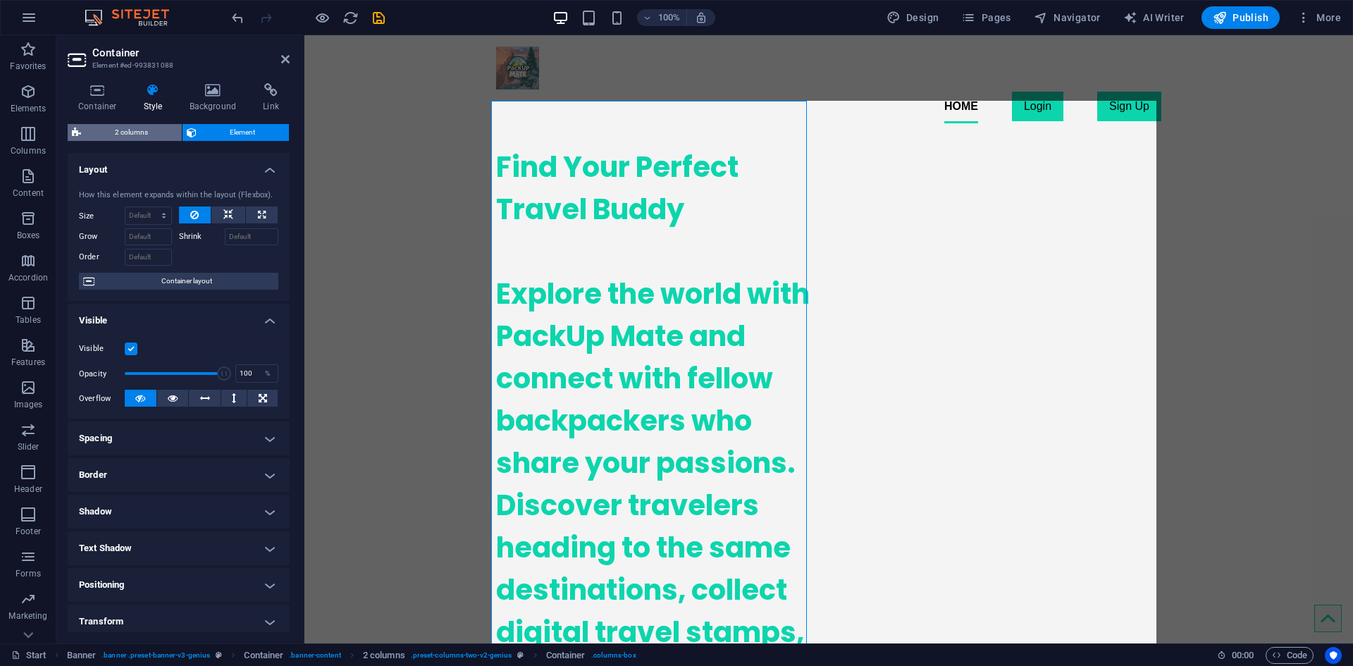
click at [120, 135] on span "2 columns" at bounding box center [131, 132] width 92 height 17
select select "rem"
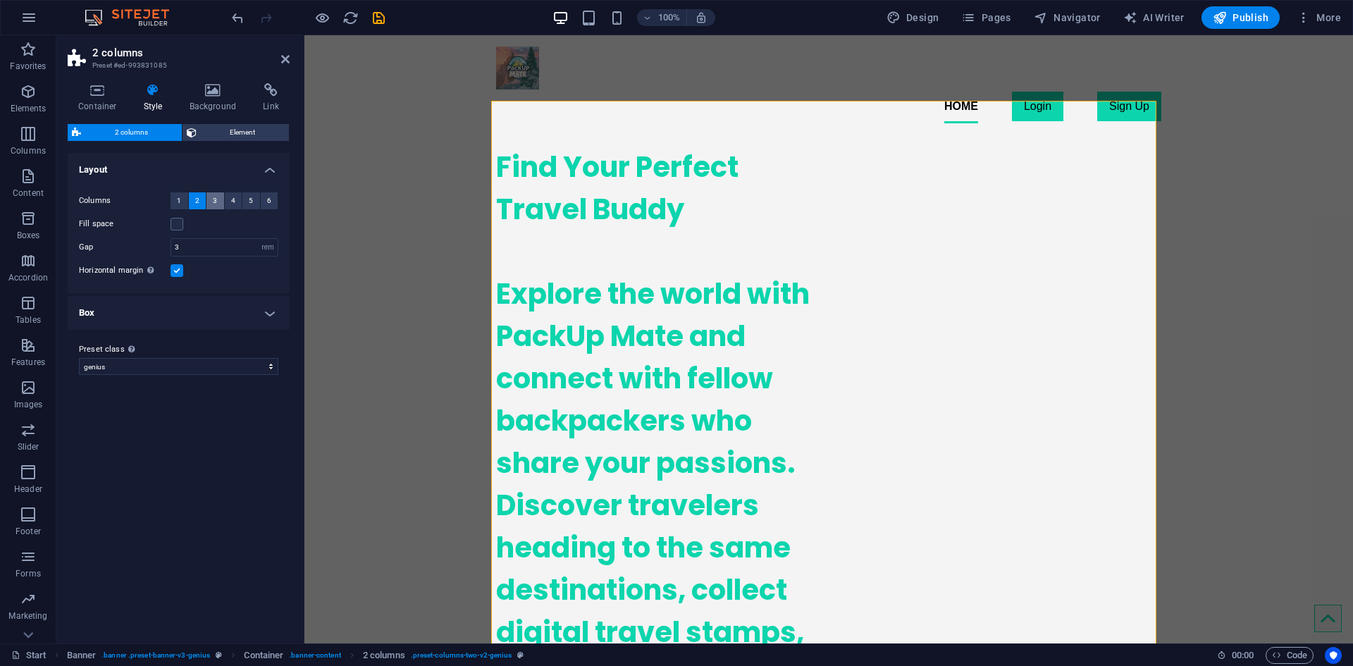
click at [211, 202] on button "3" at bounding box center [215, 200] width 18 height 17
click at [192, 202] on button "2" at bounding box center [198, 200] width 18 height 17
click at [240, 125] on span "Element" at bounding box center [243, 132] width 85 height 17
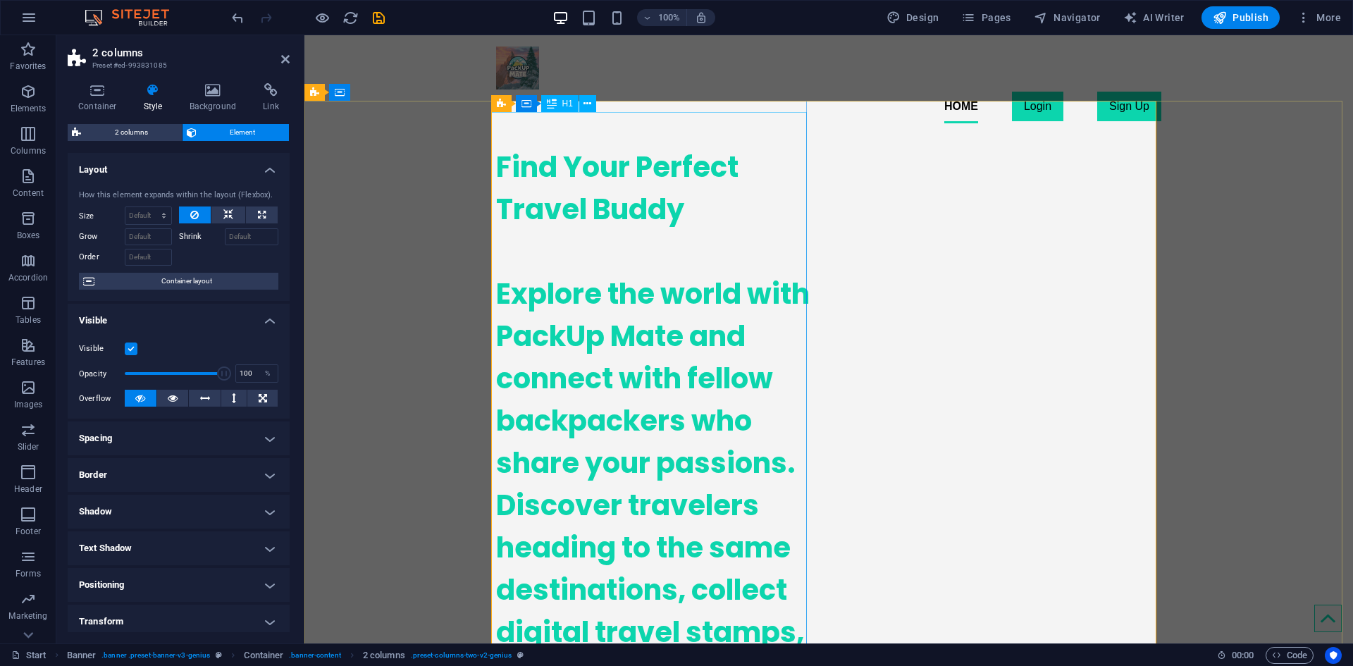
click at [601, 146] on div "Find Your Perfect Travel Buddy Explore the world with PackUp Mate and connect w…" at bounding box center [654, 484] width 316 height 676
click at [548, 161] on div "Find Your Perfect Travel Buddy Explore the world with PackUp Mate and connect w…" at bounding box center [654, 484] width 316 height 676
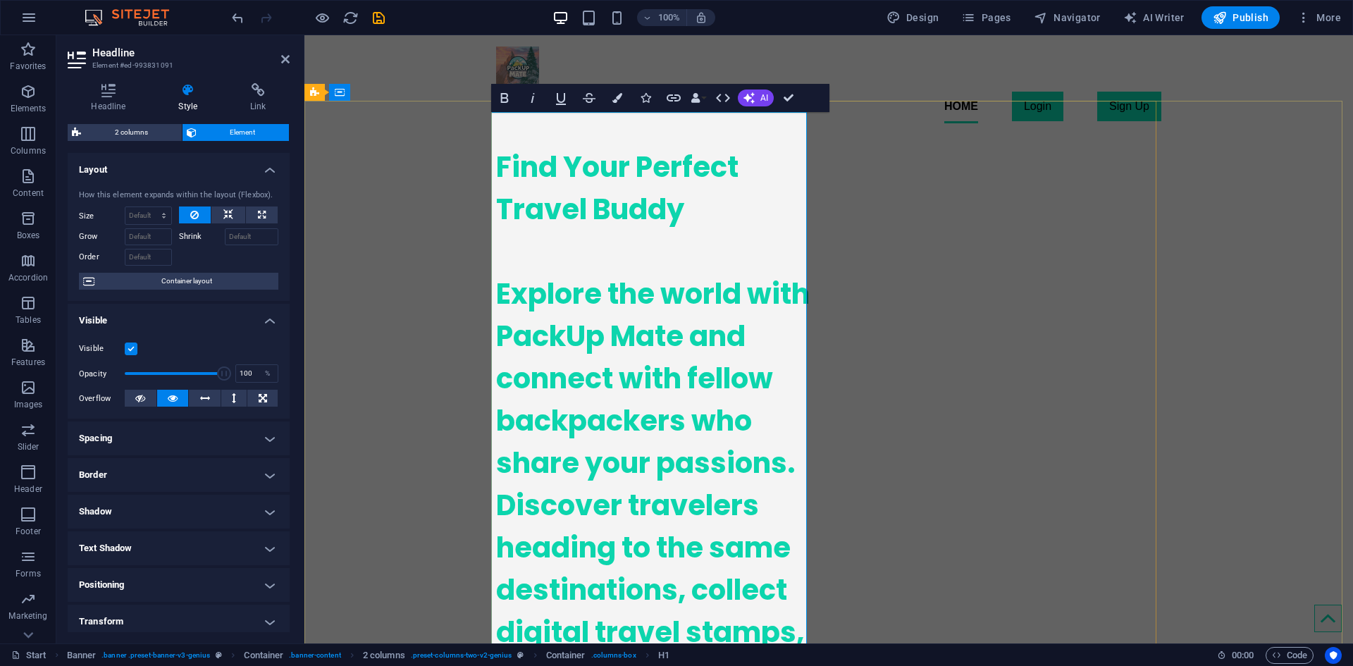
click at [585, 264] on h1 "Find Your Perfect Travel Buddy Explore the world with PackUp Mate and connect w…" at bounding box center [654, 484] width 316 height 676
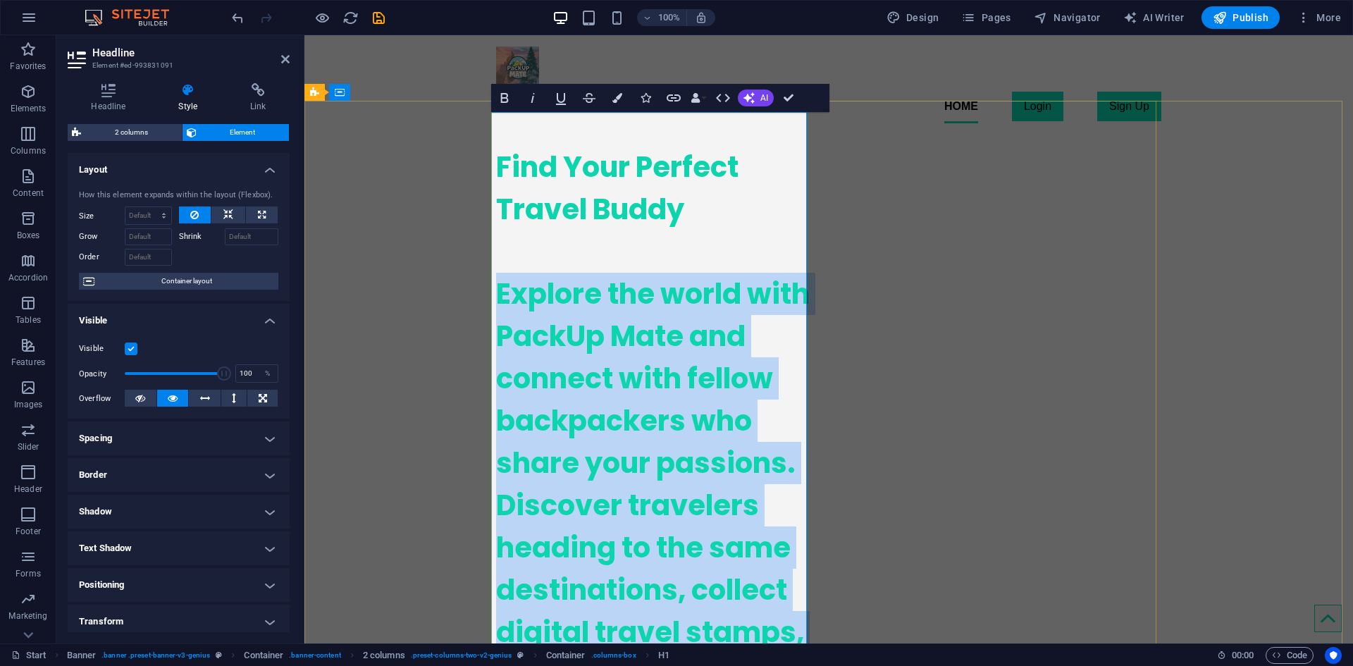
click at [585, 264] on h1 "Find Your Perfect Travel Buddy Explore the world with PackUp Mate and connect w…" at bounding box center [654, 484] width 316 height 676
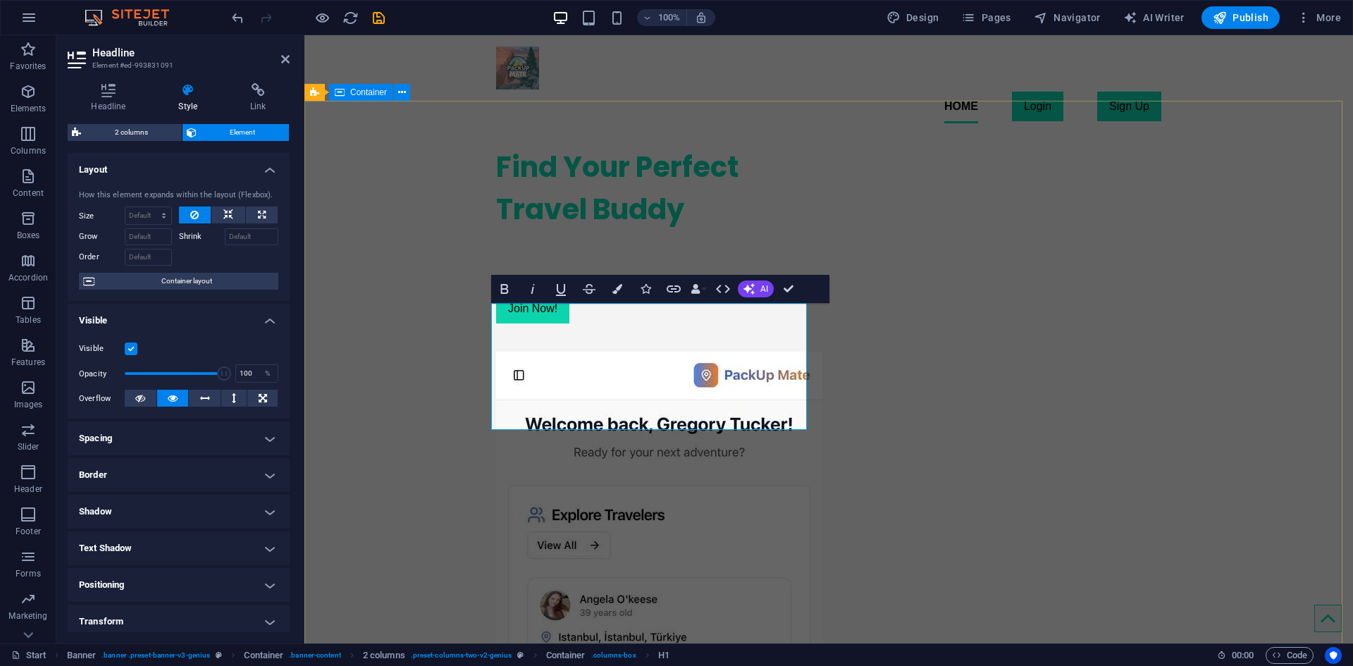
click at [432, 406] on div "Find Your Perfect Travel Buddy Join Now!" at bounding box center [828, 544] width 1048 height 818
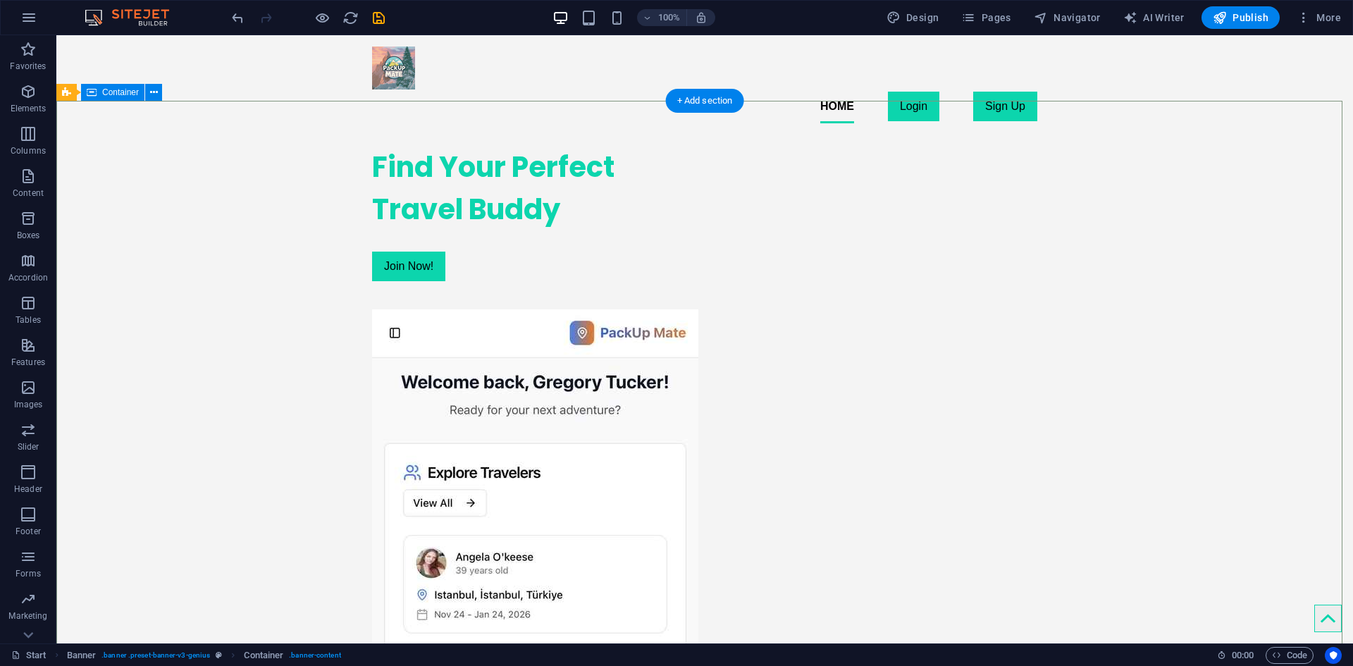
click at [230, 481] on div "Find Your Perfect Travel Buddy Join Now!" at bounding box center [704, 523] width 1296 height 776
click at [508, 261] on div "Find Your Perfect Travel Buddy Join Now!" at bounding box center [530, 214] width 316 height 158
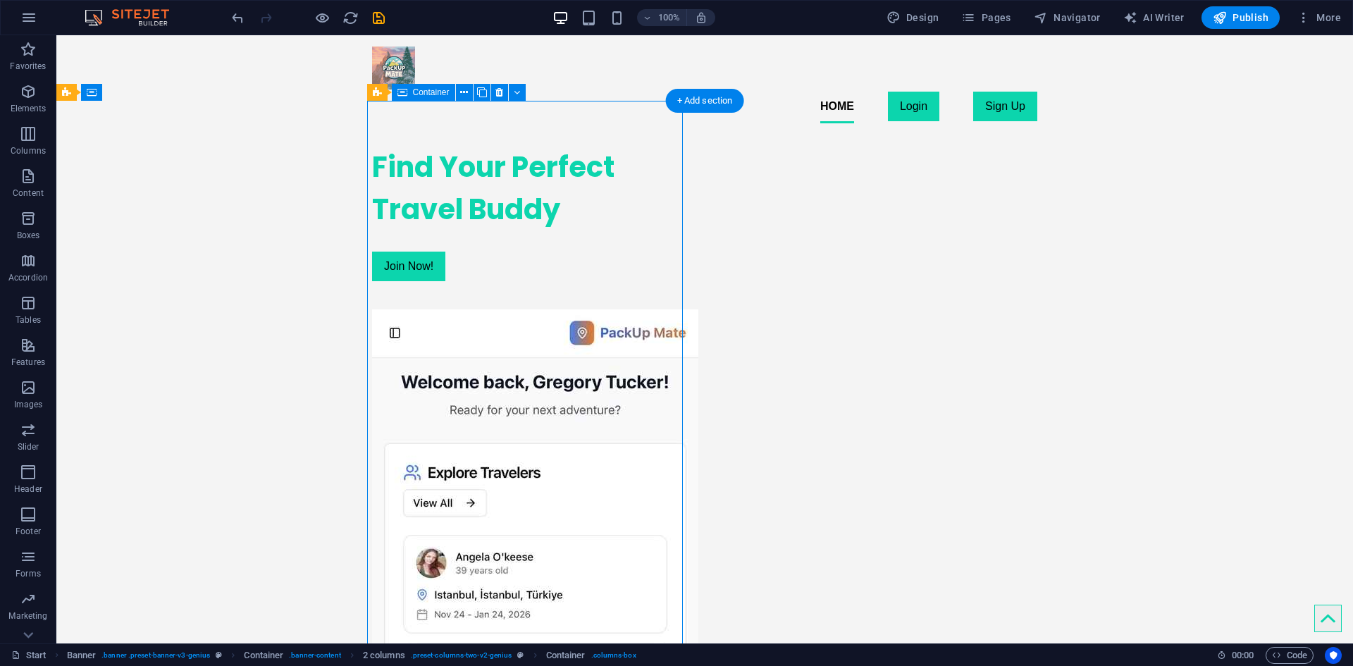
click at [508, 261] on div "Find Your Perfect Travel Buddy Join Now!" at bounding box center [530, 214] width 316 height 158
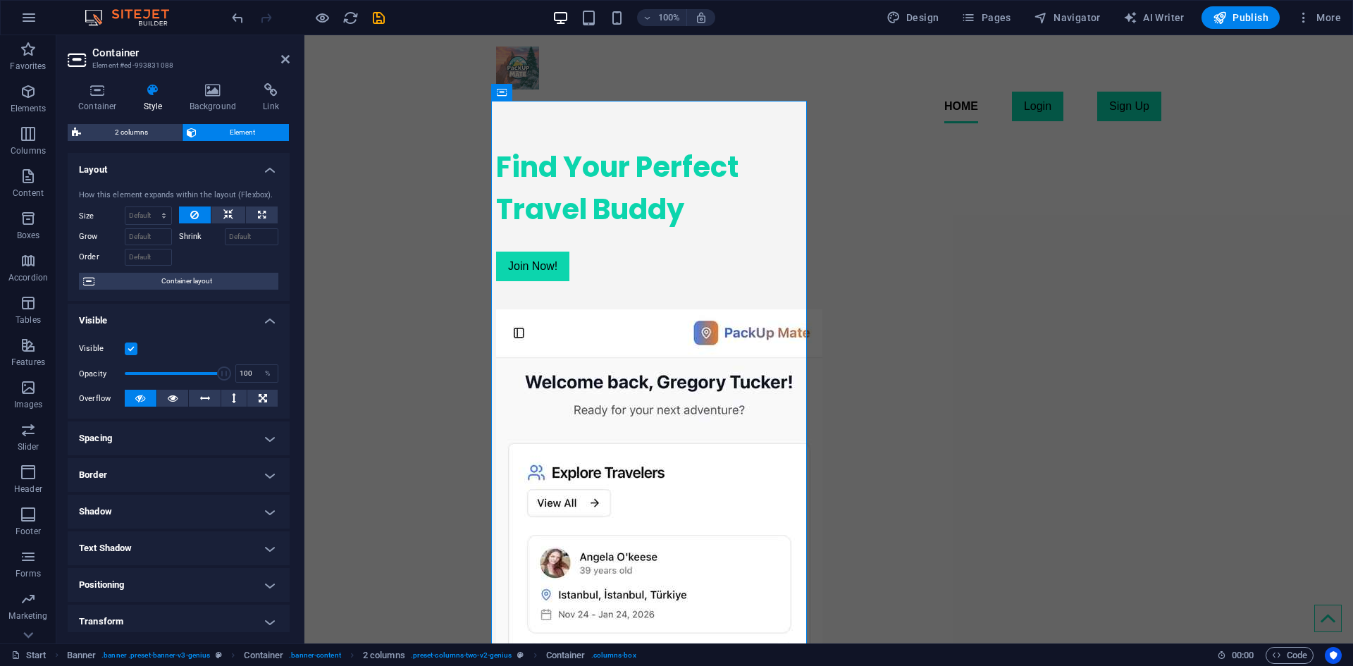
drag, startPoint x: 180, startPoint y: 287, endPoint x: 202, endPoint y: 305, distance: 28.0
click at [202, 305] on ul "Layout How this element expands within the layout (Flexbox). Size Default auto …" at bounding box center [179, 451] width 222 height 596
click at [204, 287] on span "Container layout" at bounding box center [186, 281] width 175 height 17
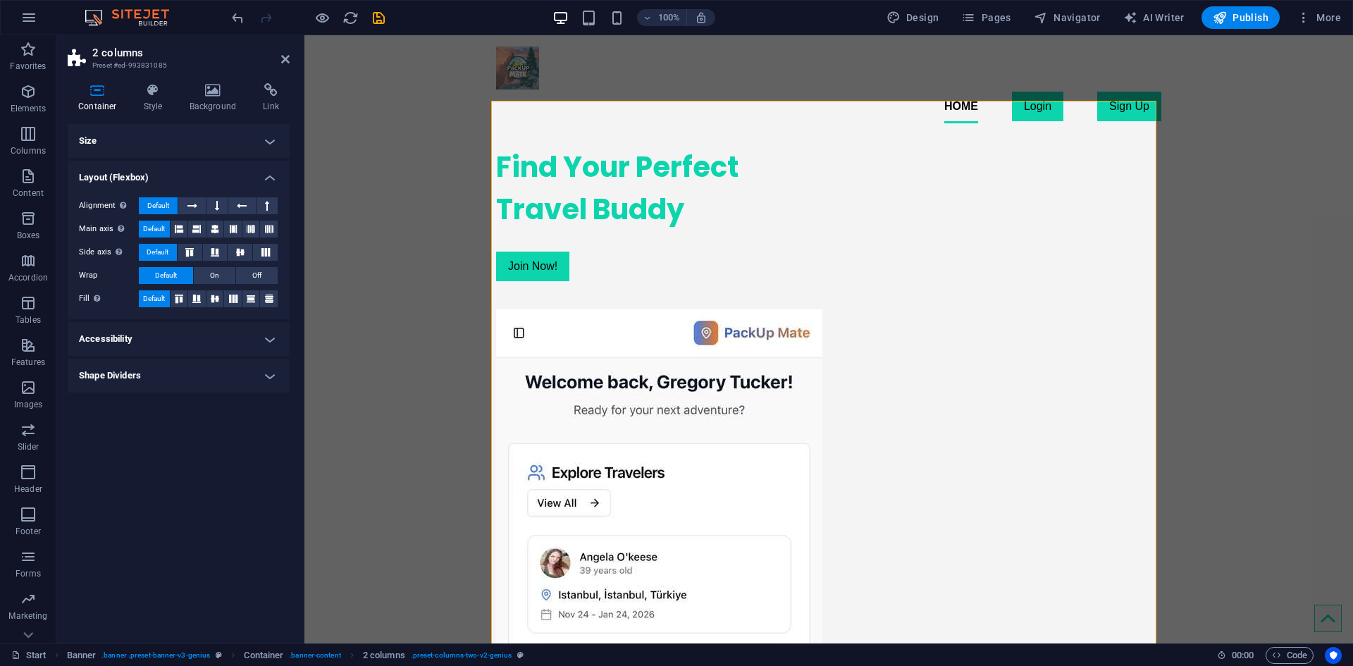
click at [270, 171] on h4 "Layout (Flexbox)" at bounding box center [179, 173] width 222 height 25
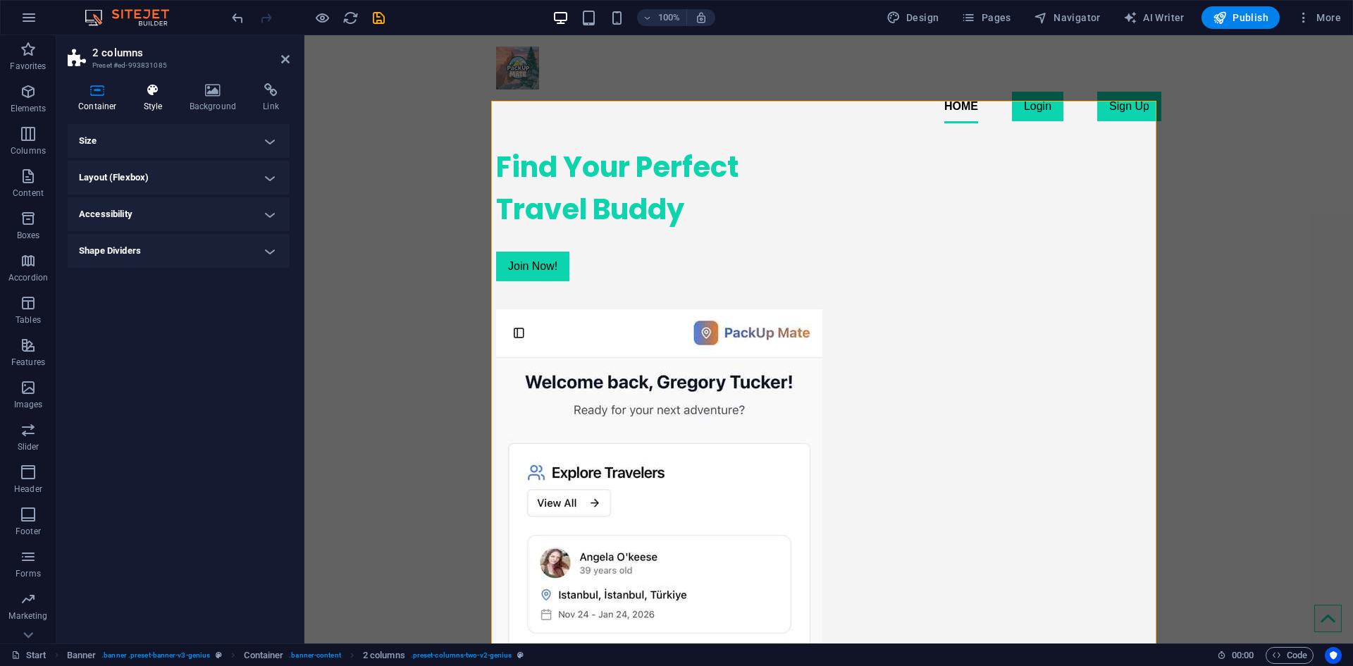
click at [155, 95] on icon at bounding box center [153, 90] width 40 height 14
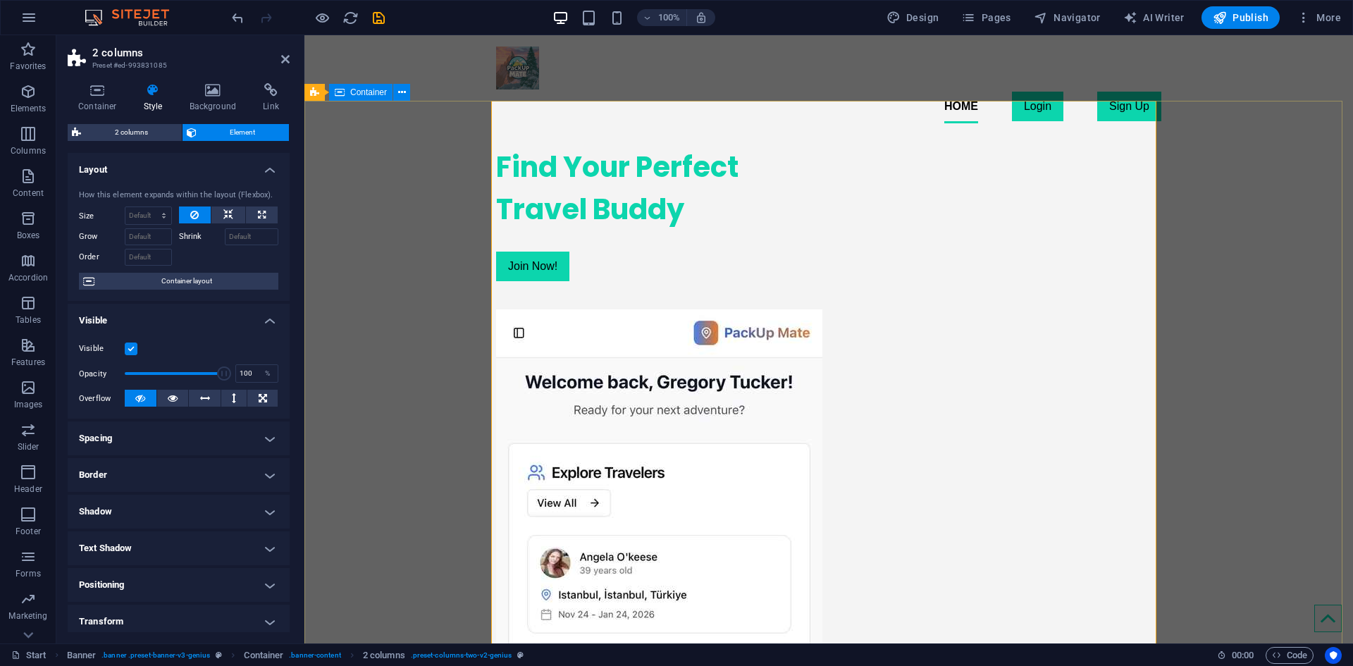
click at [426, 137] on div "Find Your Perfect Travel Buddy Join Now!" at bounding box center [828, 523] width 1048 height 776
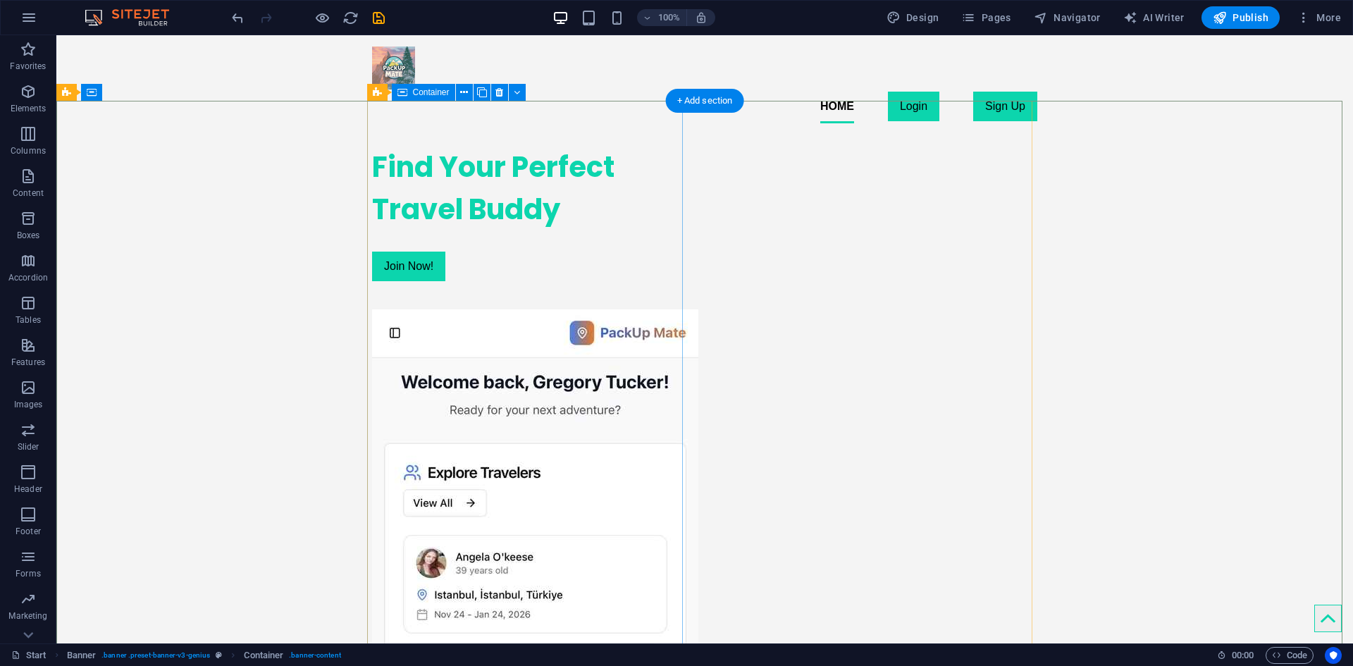
click at [381, 178] on div "Find Your Perfect Travel Buddy Join Now!" at bounding box center [530, 214] width 316 height 158
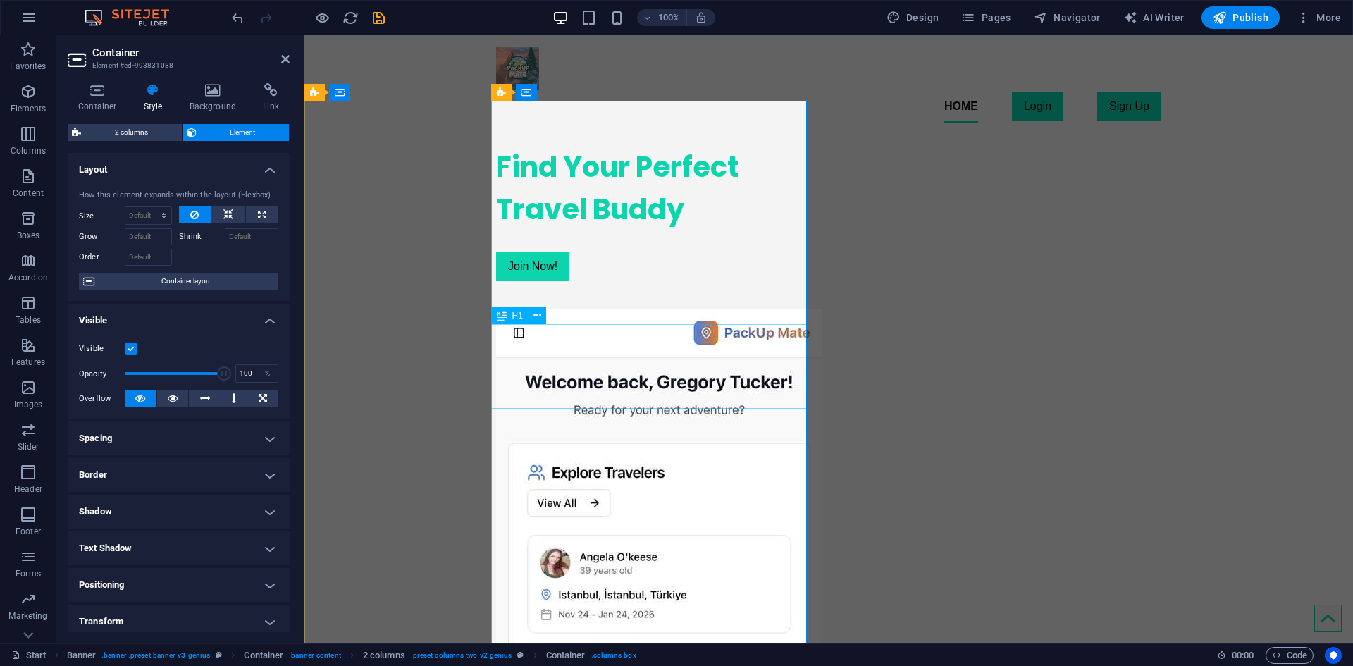
click at [572, 230] on div "Find Your Perfect Travel Buddy" at bounding box center [654, 188] width 316 height 85
click at [539, 318] on icon at bounding box center [537, 315] width 8 height 15
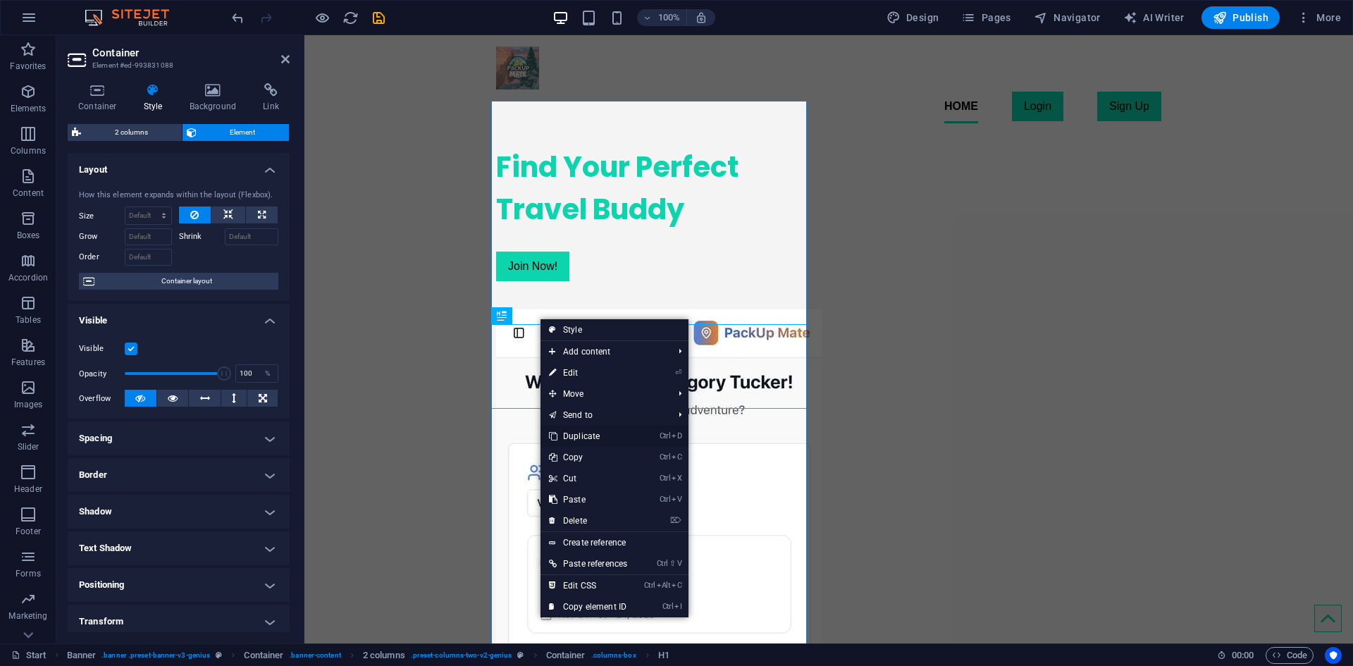
click at [605, 438] on link "Ctrl D Duplicate" at bounding box center [587, 436] width 95 height 21
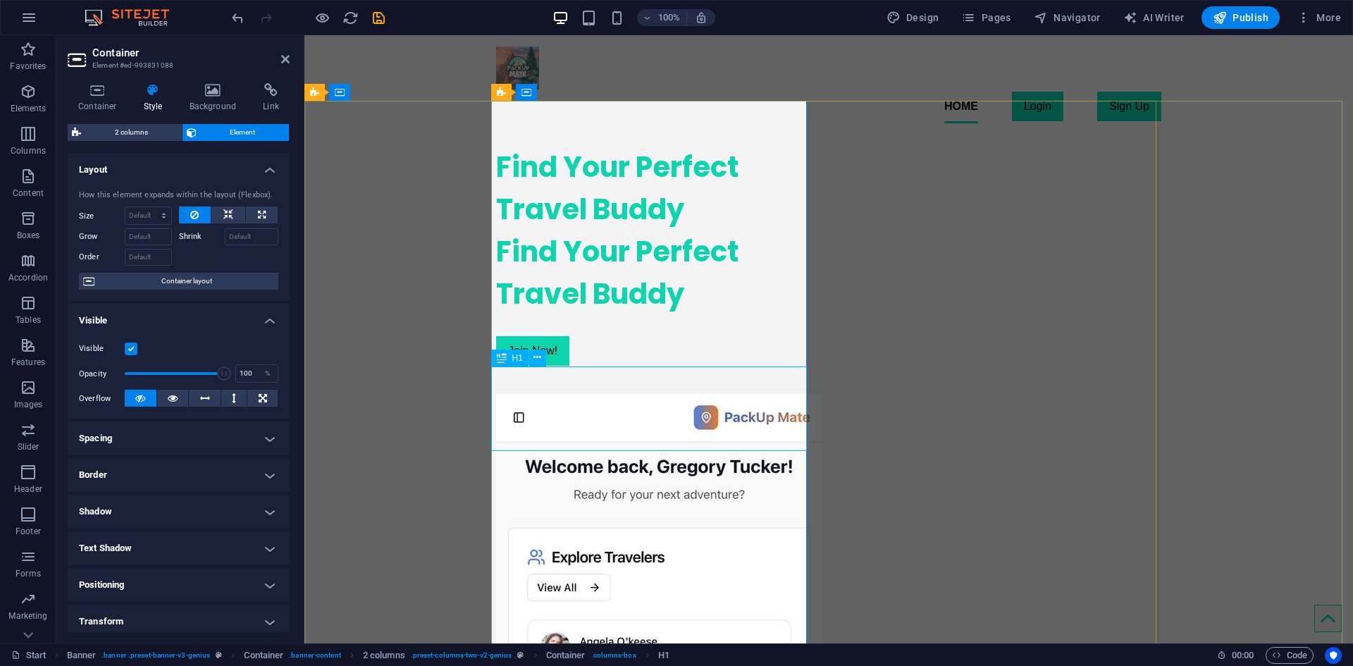
click at [605, 315] on div "Find Your Perfect Travel Buddy" at bounding box center [654, 272] width 316 height 85
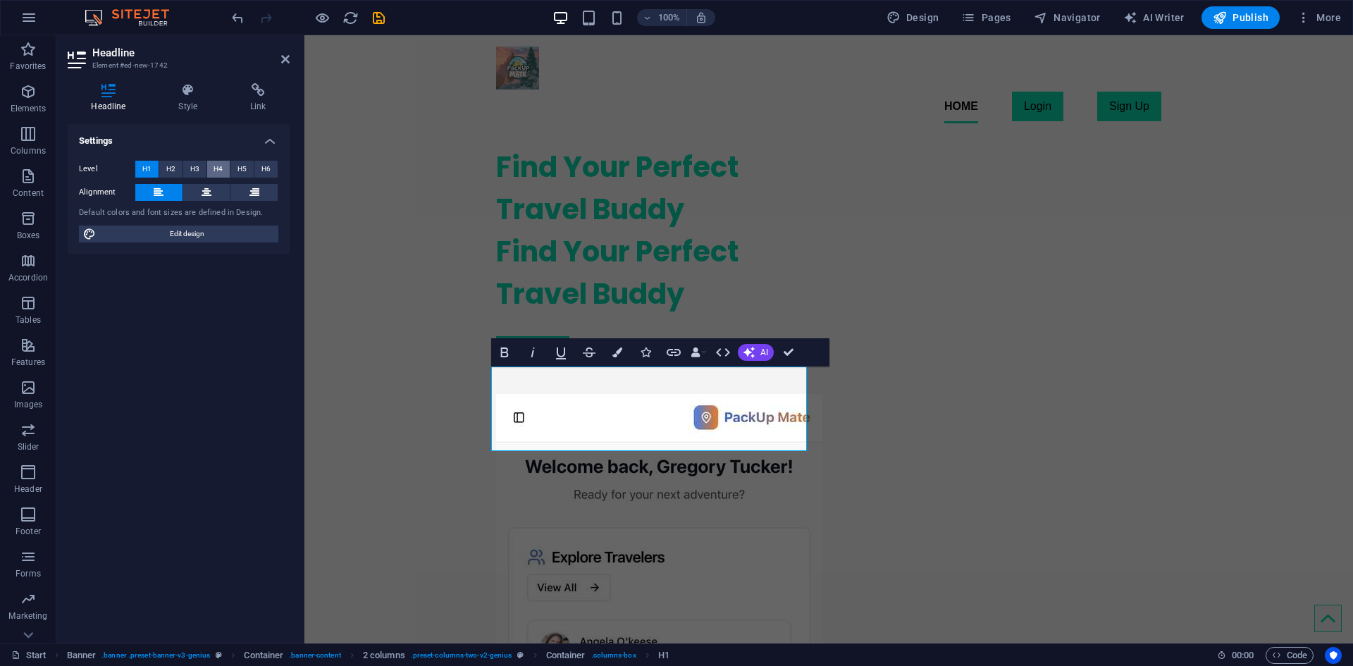
click at [209, 171] on button "H4" at bounding box center [218, 169] width 23 height 17
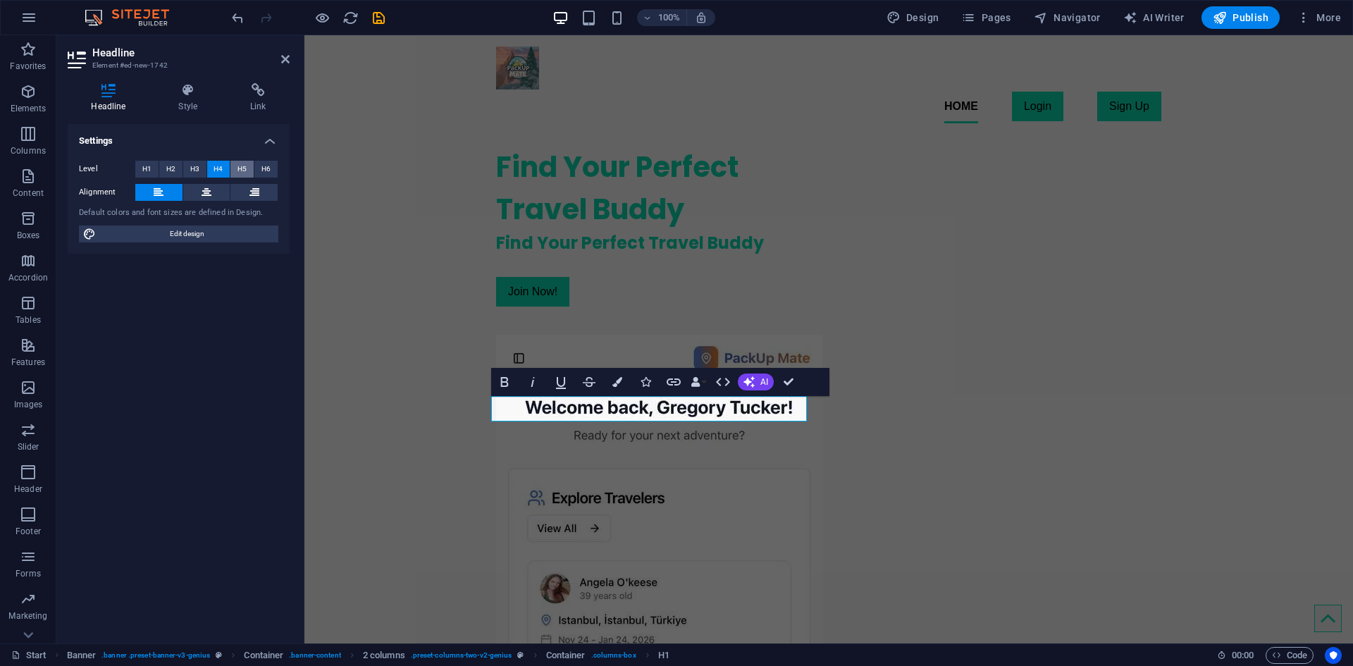
click at [237, 176] on button "H5" at bounding box center [241, 169] width 23 height 17
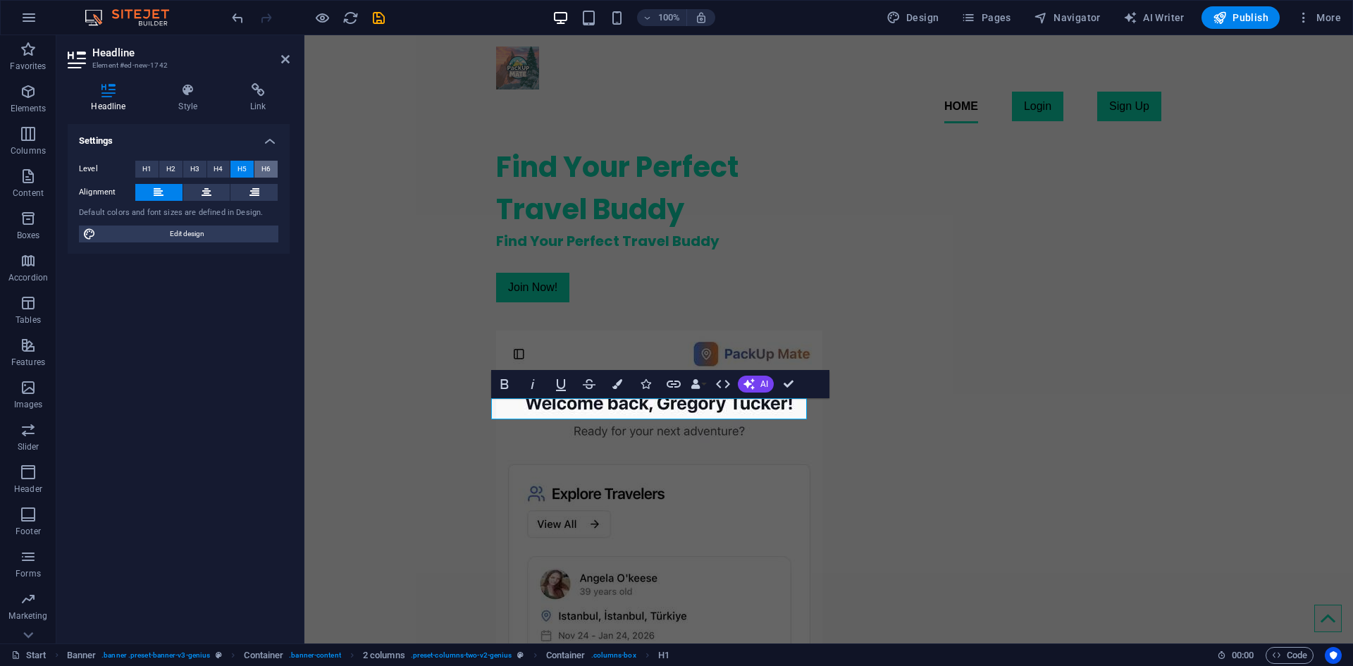
click at [260, 172] on button "H6" at bounding box center [265, 169] width 23 height 17
click at [514, 249] on h6 "Find Your Perfect Travel Buddy" at bounding box center [654, 239] width 316 height 19
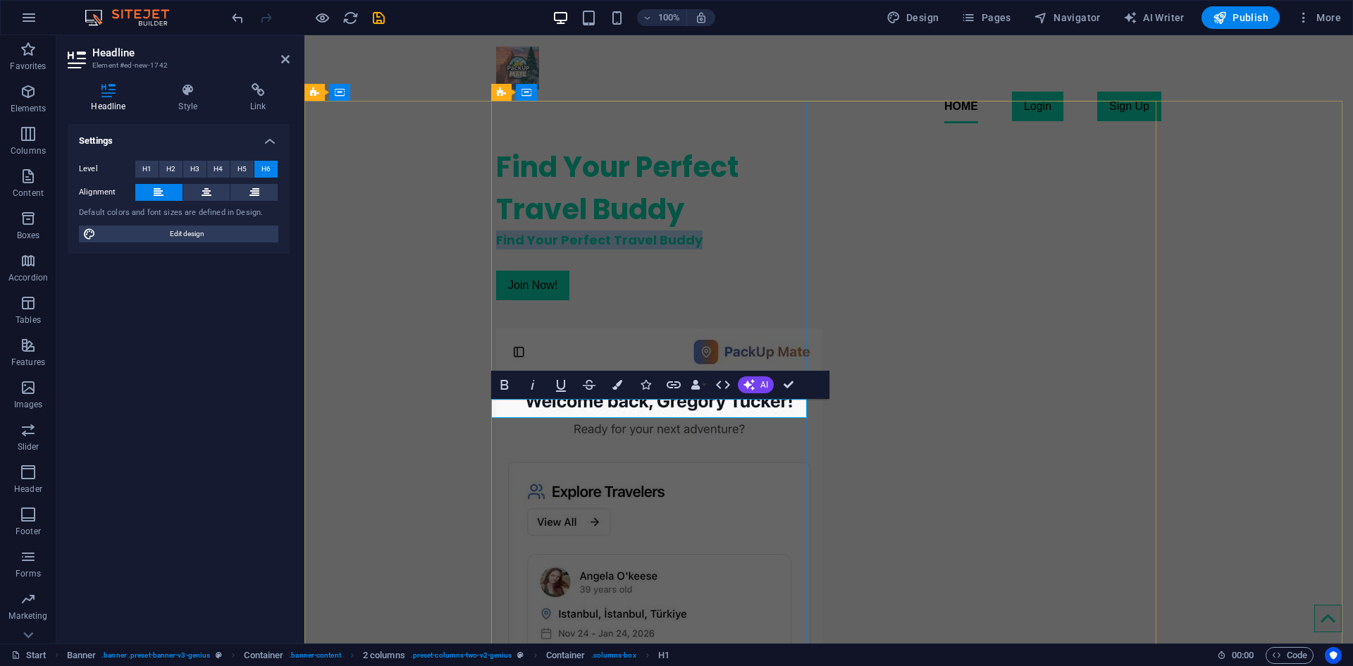
click at [514, 249] on h6 "Find Your Perfect Travel Buddy" at bounding box center [654, 239] width 316 height 19
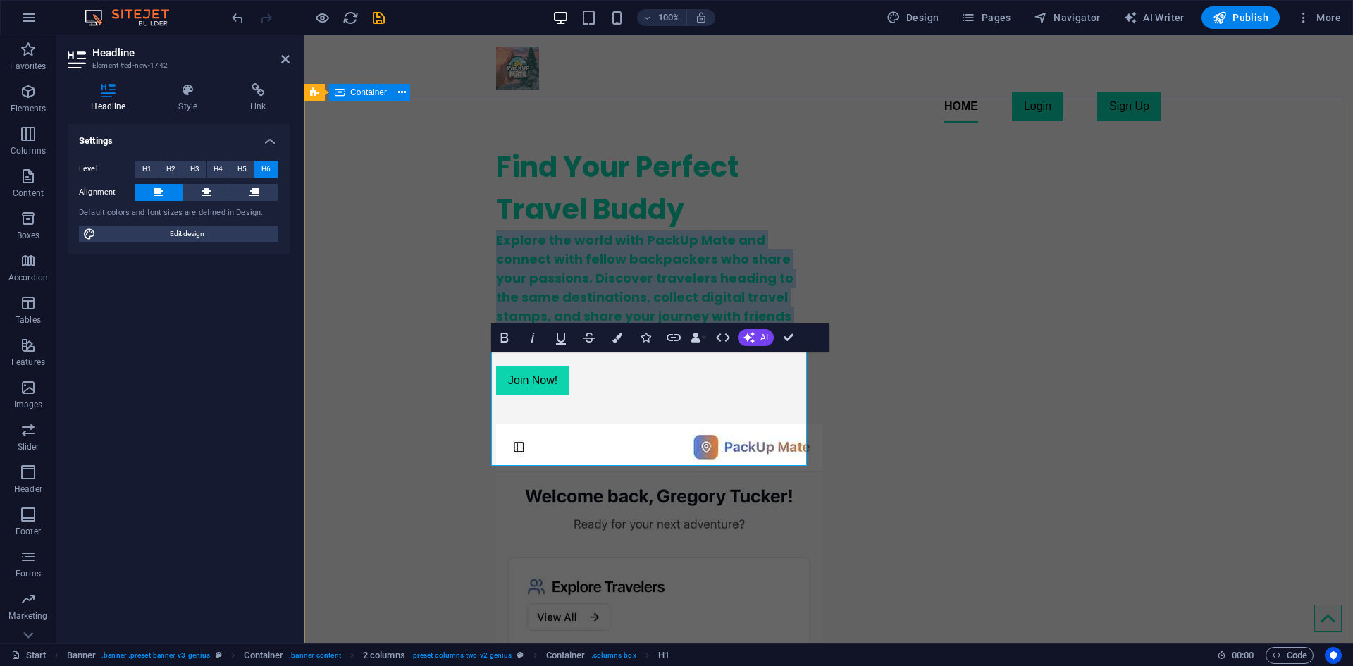
drag, startPoint x: 640, startPoint y: 457, endPoint x: 483, endPoint y: 360, distance: 183.8
click at [483, 360] on div "Find Your Perfect Travel Buddy Explore the world with PackUp Mate and connect w…" at bounding box center [828, 580] width 1048 height 890
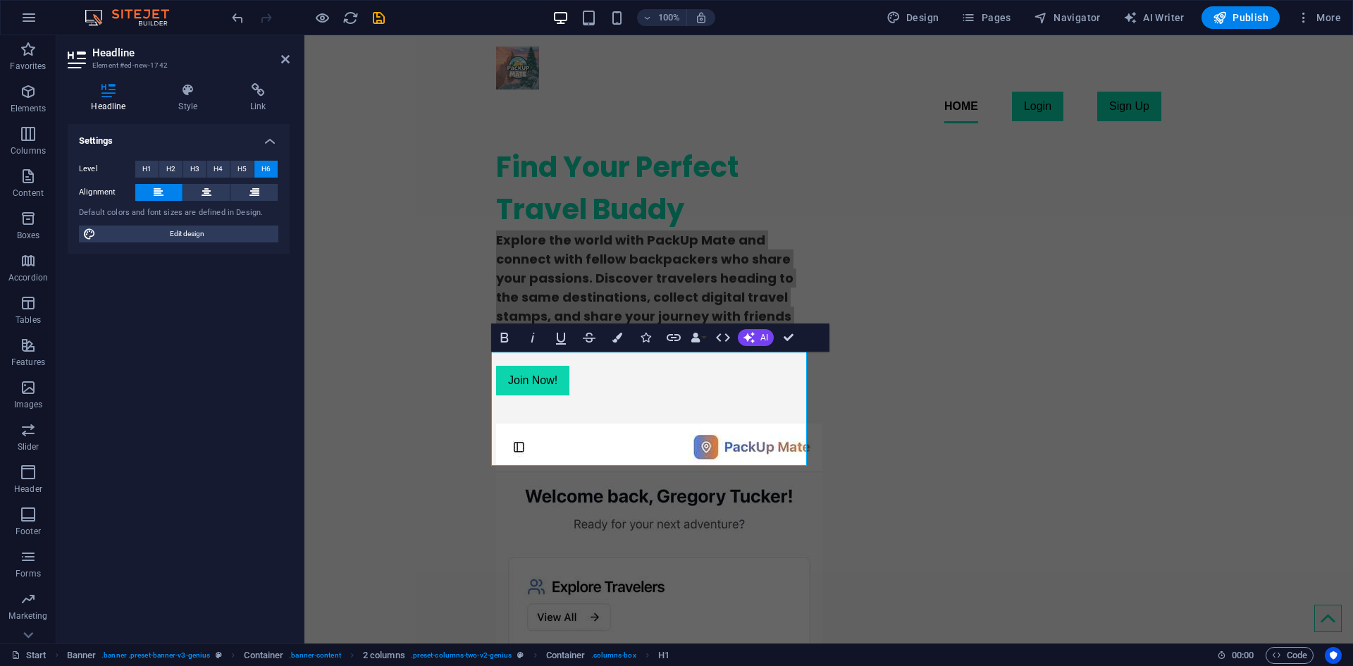
click at [209, 116] on div "Headline Style Link Settings Level H1 H2 H3 H4 H5 H6 Alignment Default colors a…" at bounding box center [179, 357] width 222 height 549
click at [194, 103] on h4 "Style" at bounding box center [191, 98] width 72 height 30
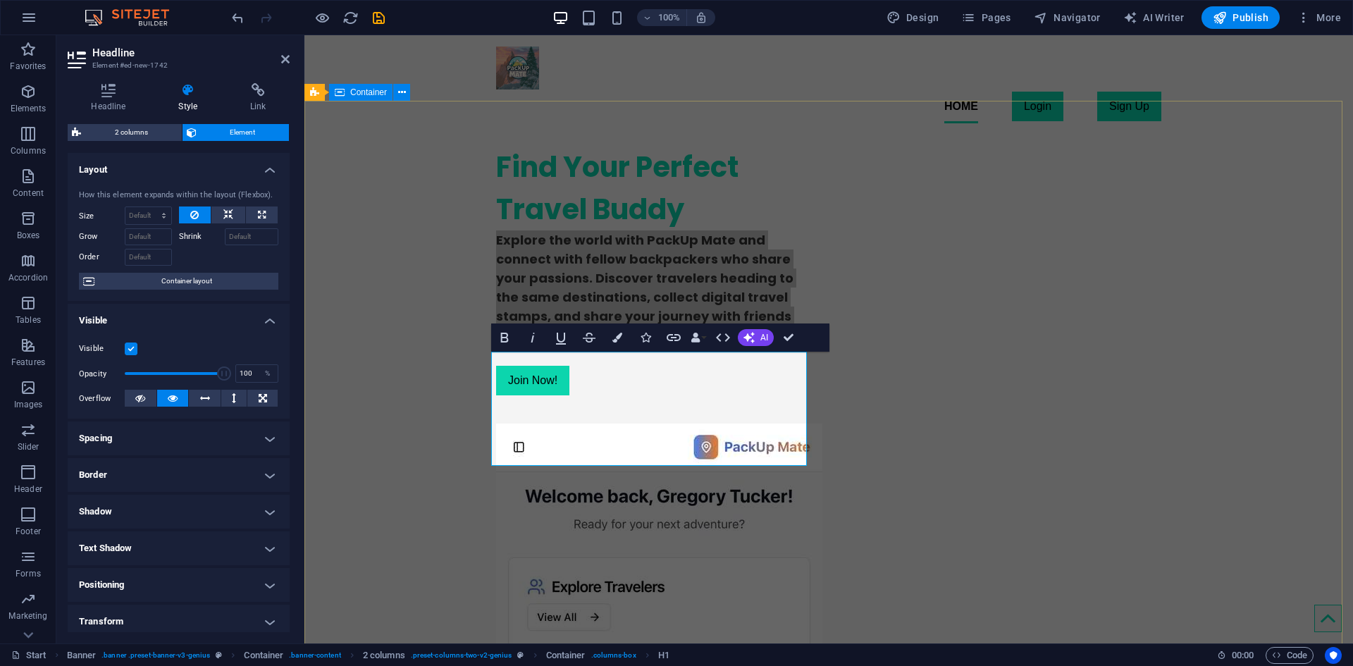
click at [420, 275] on div "Find Your Perfect Travel Buddy Explore the world with PackUp Mate and connect w…" at bounding box center [828, 580] width 1048 height 890
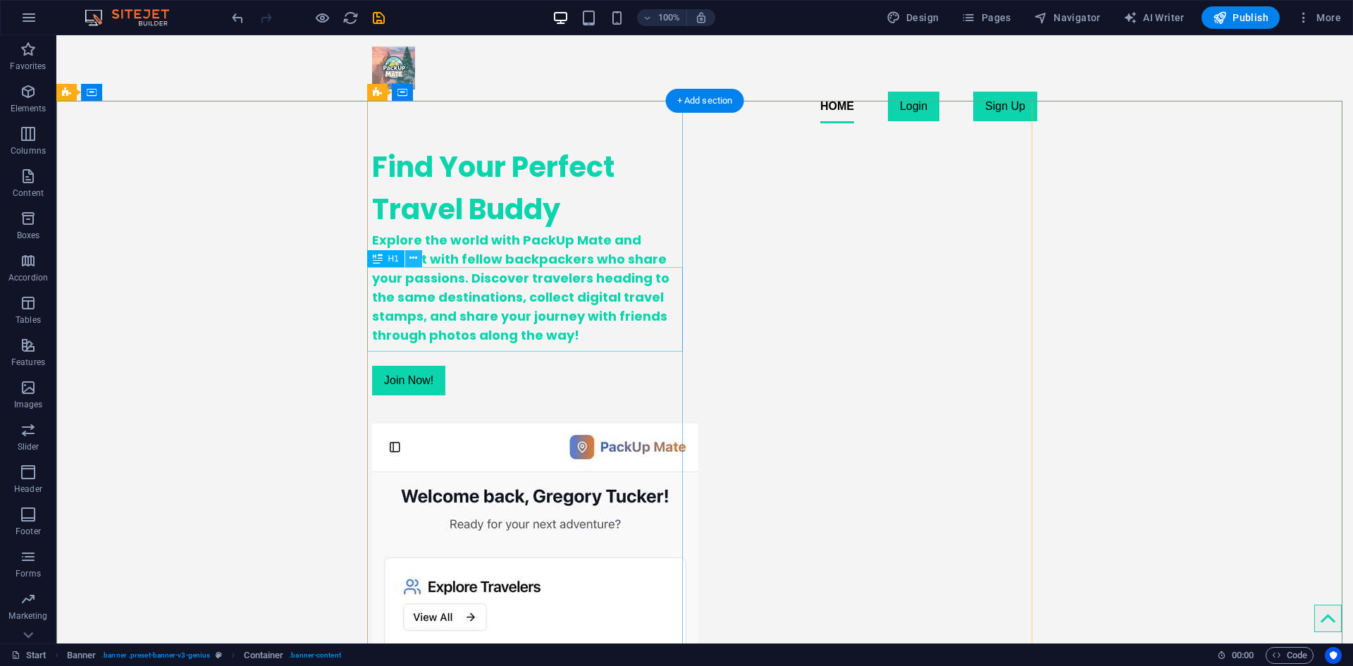
click at [424, 219] on div "Find Your Perfect Travel Buddy Explore the world with PackUp Mate and connect w…" at bounding box center [530, 271] width 316 height 272
click at [389, 345] on div "Explore the world with PackUp Mate and connect with fellow backpackers who shar…" at bounding box center [530, 287] width 316 height 114
click at [141, 390] on div "Find Your Perfect Travel Buddy Explore the world with PackUp Mate and connect w…" at bounding box center [704, 580] width 1296 height 890
click at [465, 345] on div "Explore the world with PackUp Mate and connect with fellow backpackers who shar…" at bounding box center [530, 287] width 316 height 114
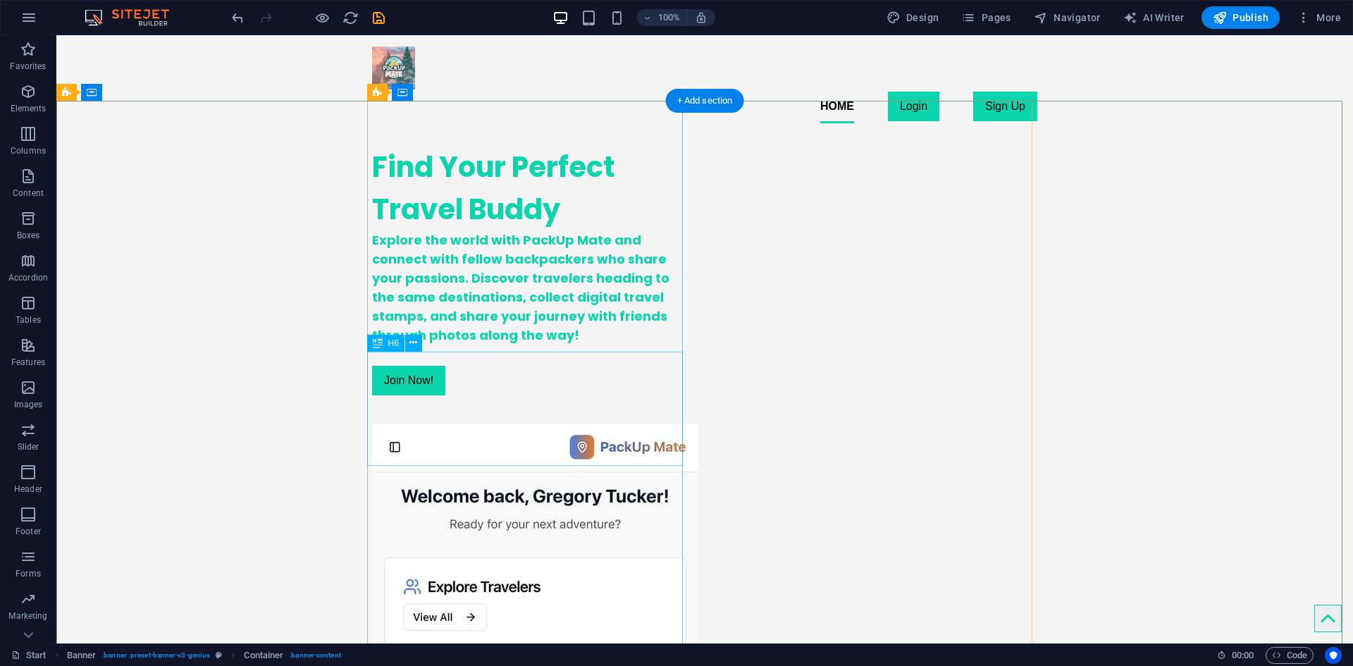
click at [465, 345] on div "Explore the world with PackUp Mate and connect with fellow backpackers who shar…" at bounding box center [530, 287] width 316 height 114
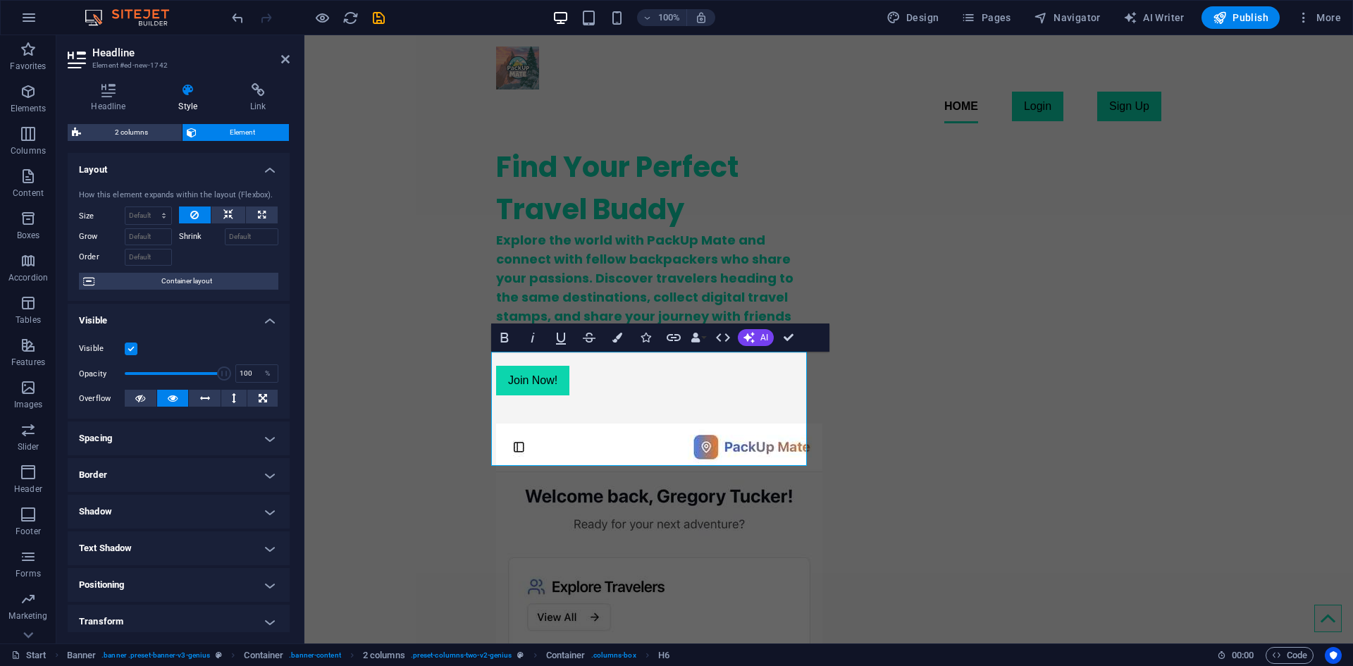
click at [190, 105] on h4 "Style" at bounding box center [191, 98] width 72 height 30
click at [616, 336] on icon "button" at bounding box center [617, 338] width 10 height 10
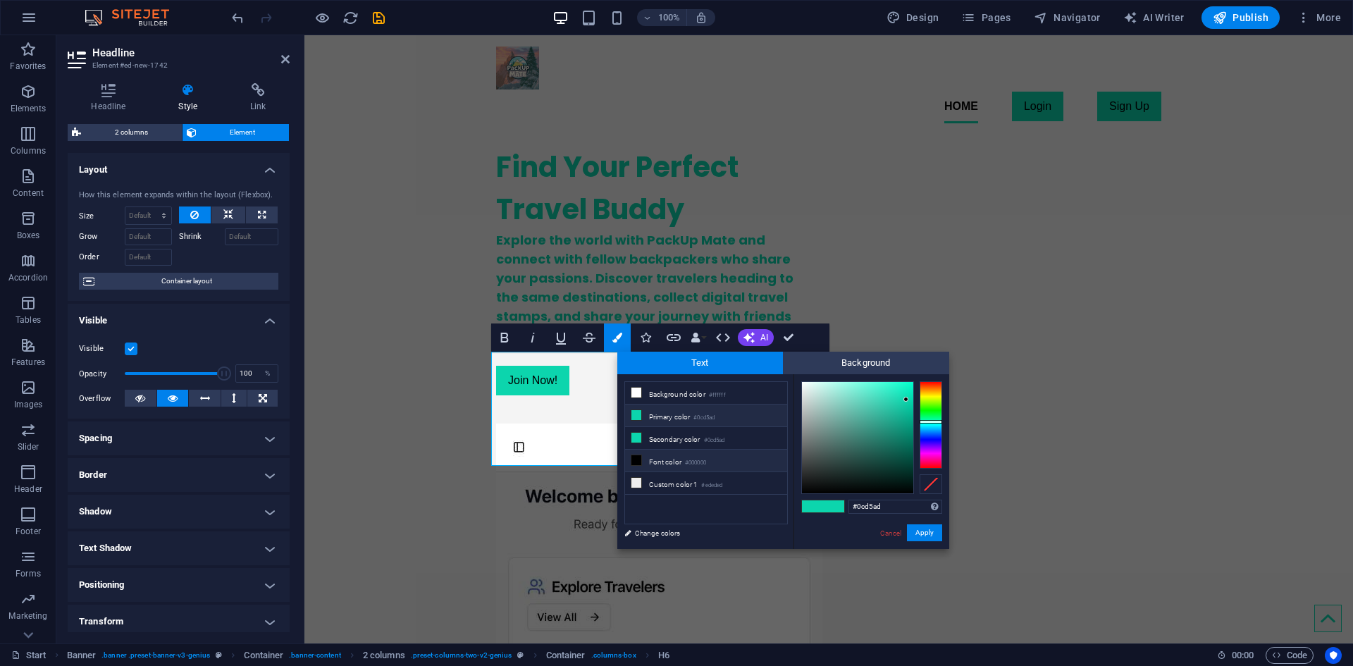
click at [679, 454] on li "Font color #000000" at bounding box center [706, 461] width 162 height 23
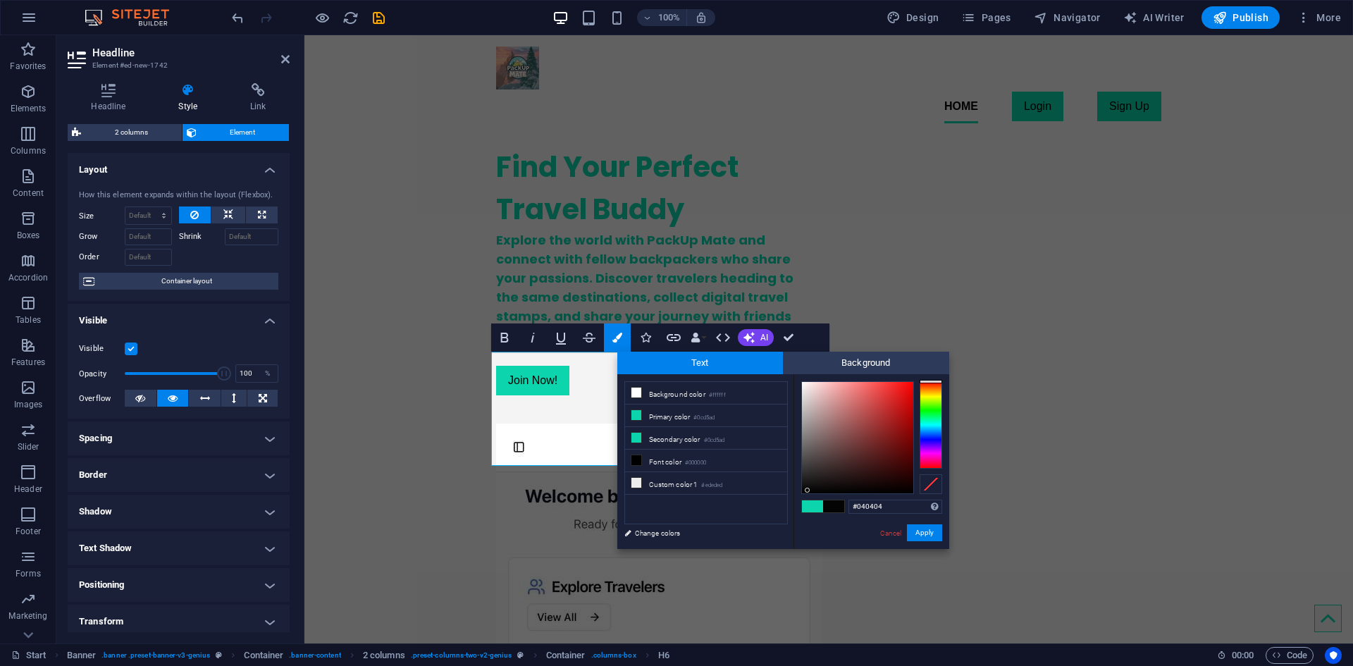
click at [807, 490] on div at bounding box center [857, 437] width 111 height 111
drag, startPoint x: 807, startPoint y: 490, endPoint x: 780, endPoint y: 496, distance: 28.0
click at [780, 496] on div "less Background color #ffffff Primary color #0cd5ad Secondary color #0cd5ad Fon…" at bounding box center [783, 461] width 332 height 175
click at [901, 485] on div at bounding box center [900, 484] width 5 height 5
drag, startPoint x: 905, startPoint y: 487, endPoint x: 921, endPoint y: 495, distance: 18.3
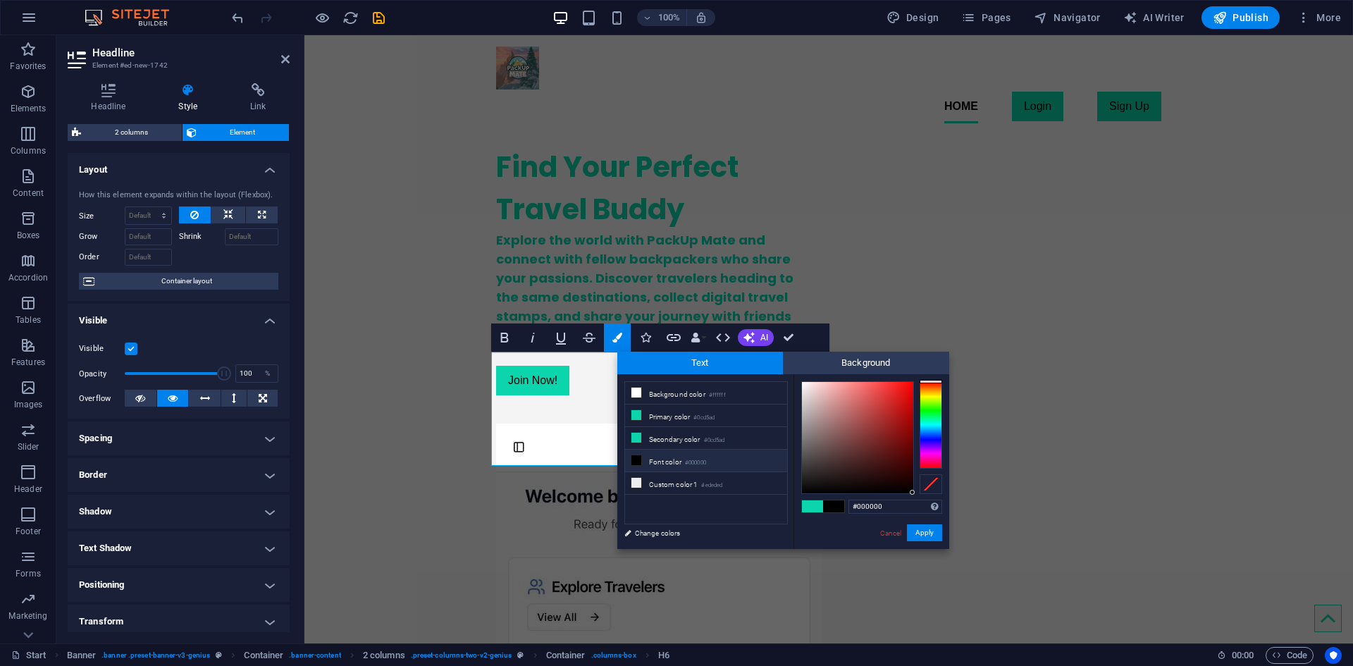
click at [921, 495] on div "#000000 Supported formats #0852ed rgb(8, 82, 237) rgba(8, 82, 237, 90%) hsv(221…" at bounding box center [871, 563] width 156 height 379
type input "#000000"
click at [926, 534] on button "Apply" at bounding box center [924, 532] width 35 height 17
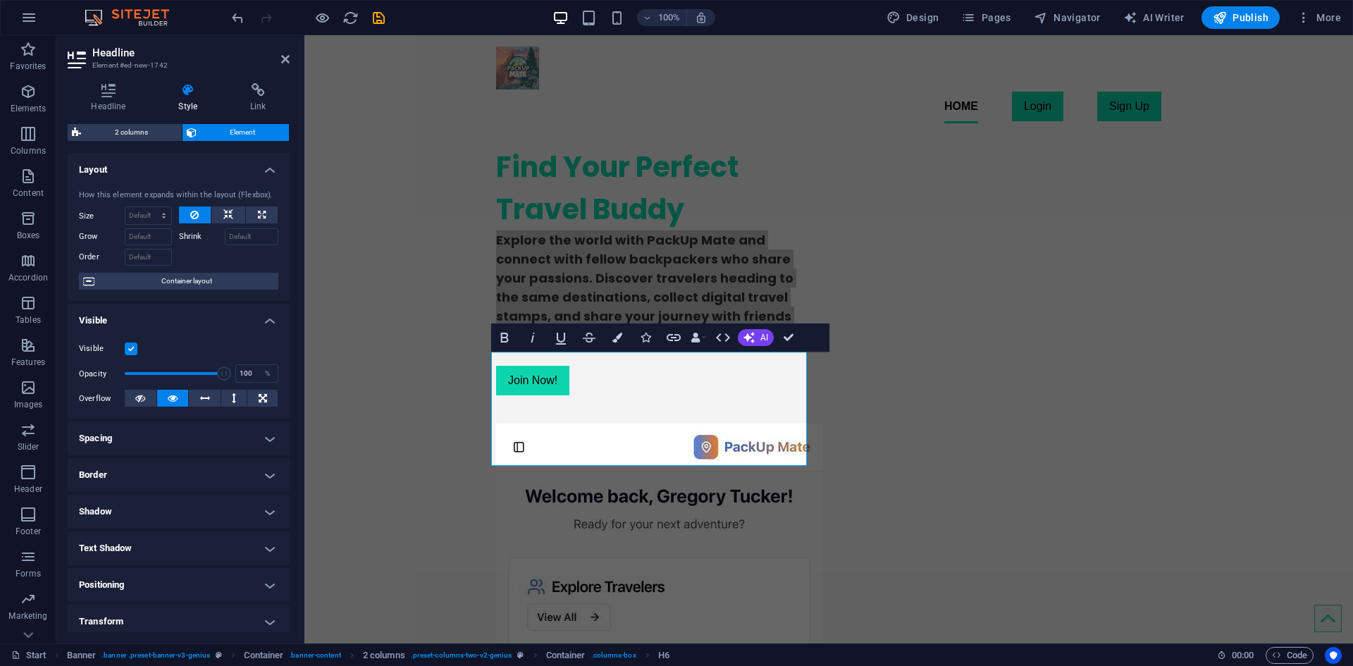
click at [718, 453] on div "Drag here to replace the existing content. Press “Ctrl” if you want to create a…" at bounding box center [828, 339] width 1048 height 608
click at [675, 407] on div "Find Your Perfect Travel Buddy Explore the world with PackUp Mate and connect w…" at bounding box center [654, 271] width 316 height 272
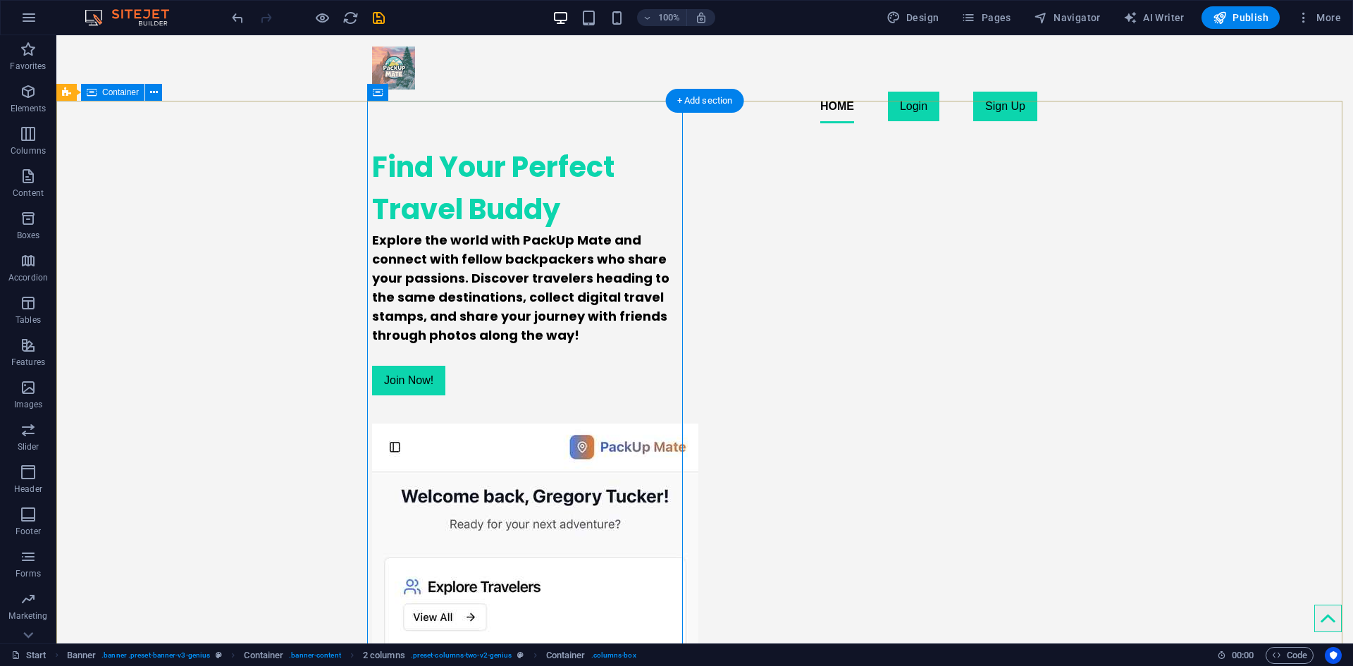
click at [241, 416] on div "Find Your Perfect Travel Buddy Explore the world with PackUp Mate and connect w…" at bounding box center [704, 580] width 1296 height 890
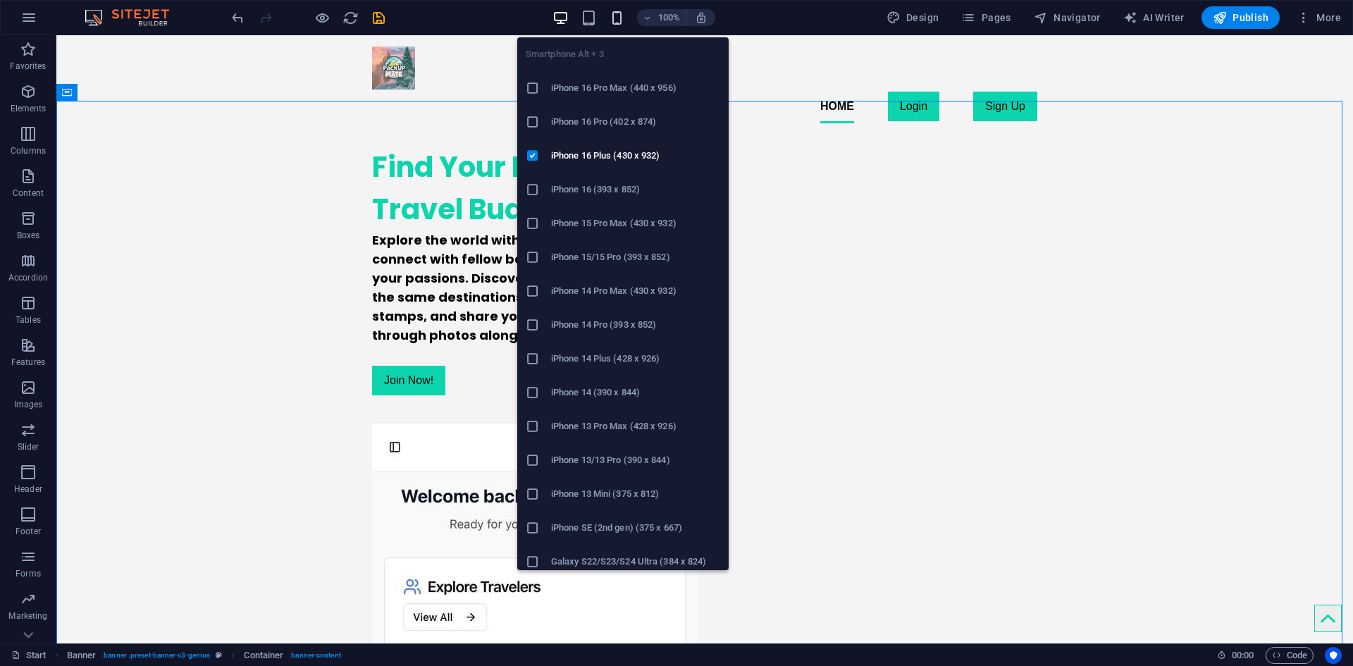
click at [622, 20] on icon "button" at bounding box center [617, 18] width 16 height 16
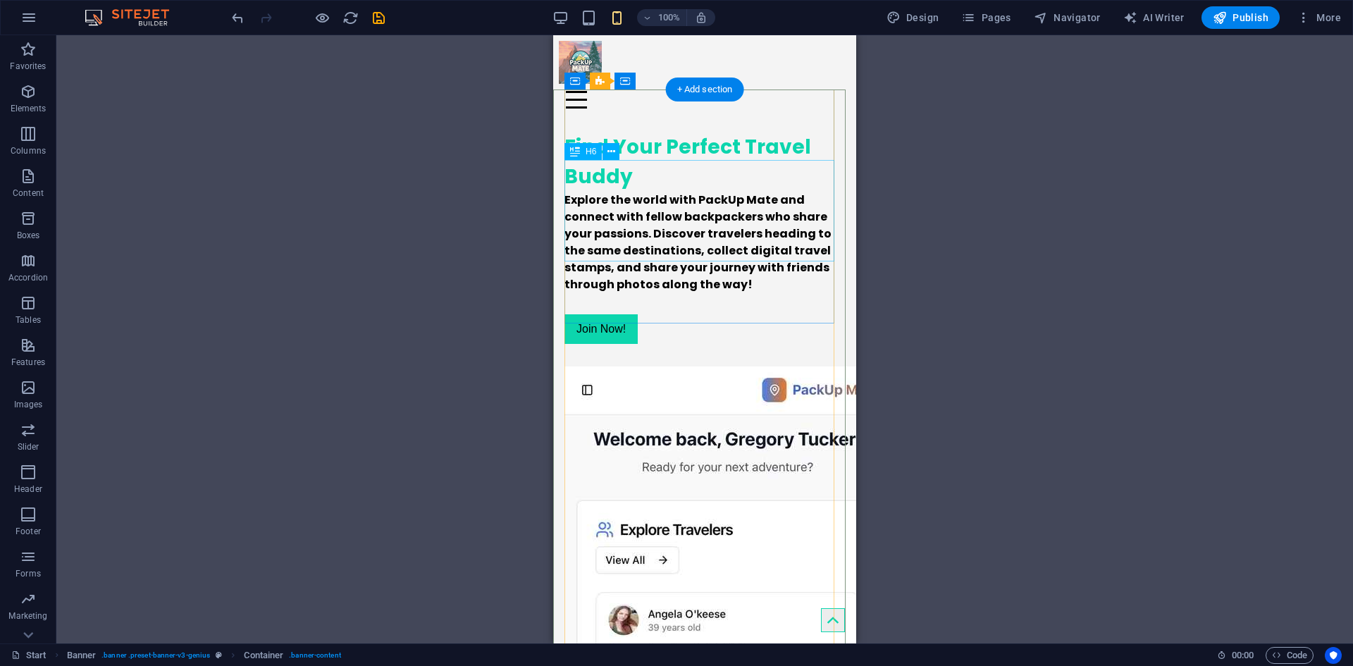
click at [654, 192] on div "Explore the world with PackUp Mate and connect with fellow backpackers who shar…" at bounding box center [704, 242] width 280 height 101
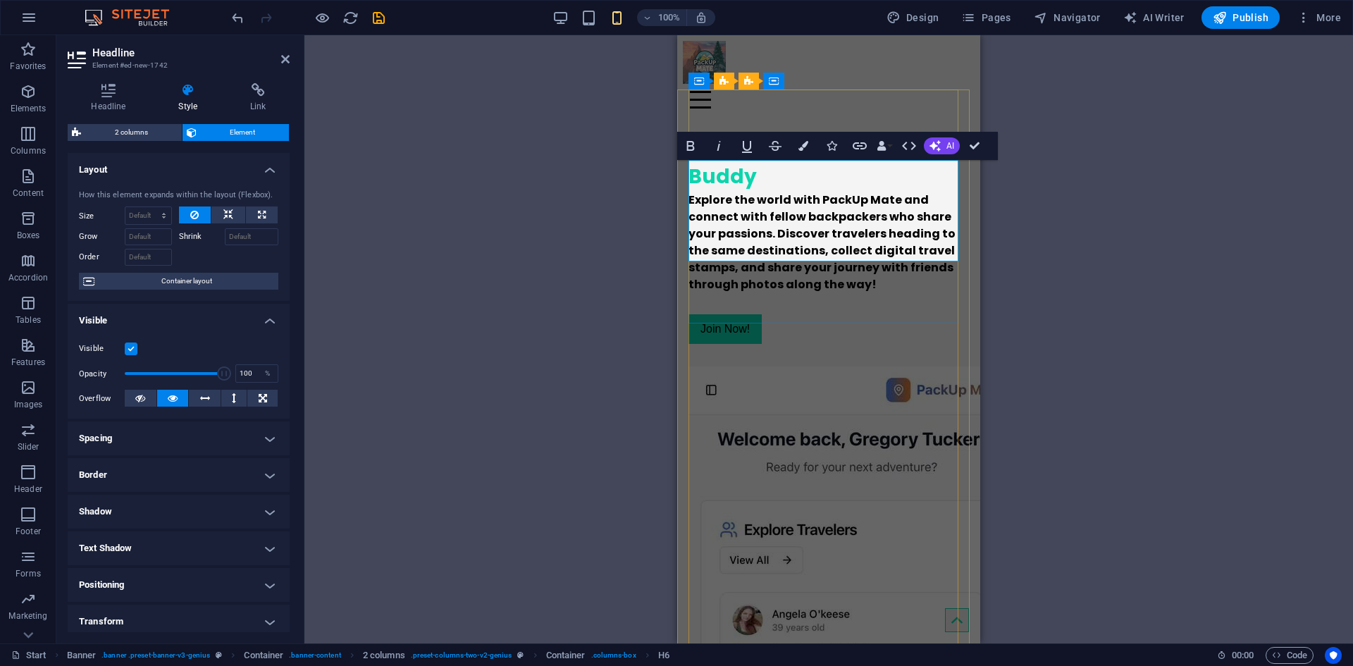
click at [819, 192] on span "Explore the world with PackUp Mate and connect with fellow backpackers who shar…" at bounding box center [821, 242] width 267 height 101
click at [551, 342] on div "Drag here to replace the existing content. Press “Ctrl” if you want to create a…" at bounding box center [828, 339] width 1048 height 608
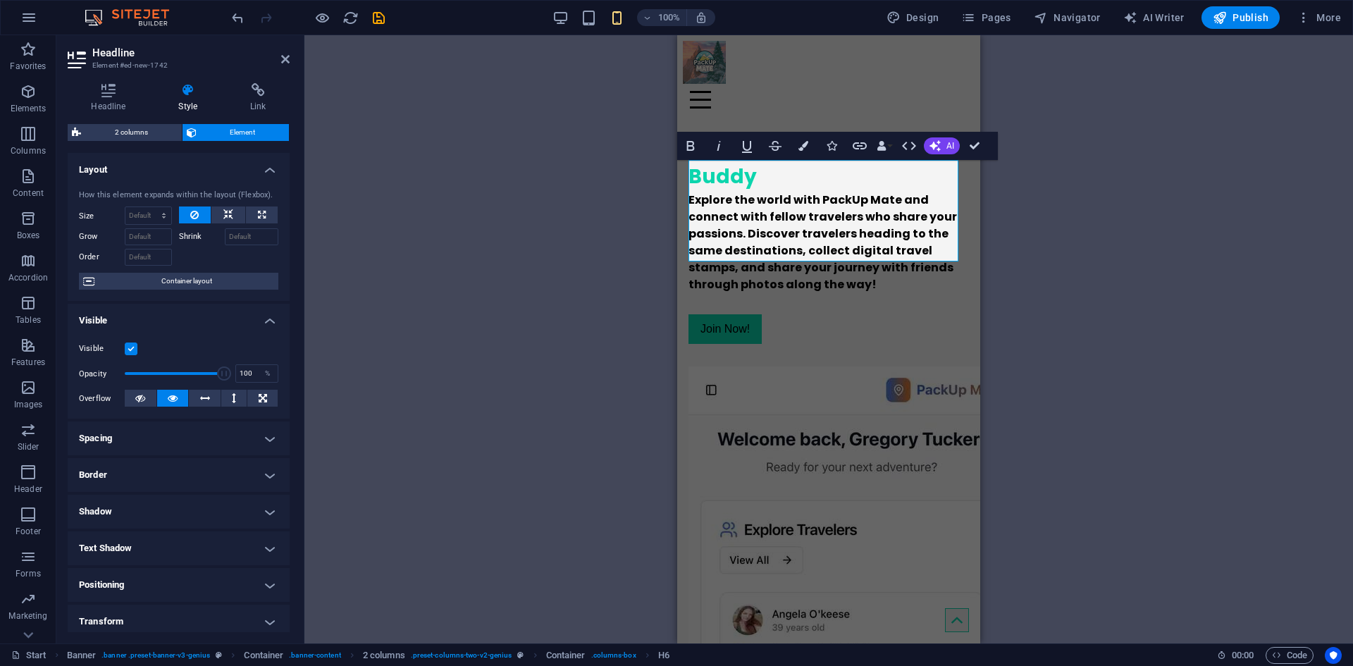
click at [481, 328] on div "Drag here to replace the existing content. Press “Ctrl” if you want to create a…" at bounding box center [828, 339] width 1048 height 608
click at [566, 21] on icon "button" at bounding box center [560, 18] width 16 height 16
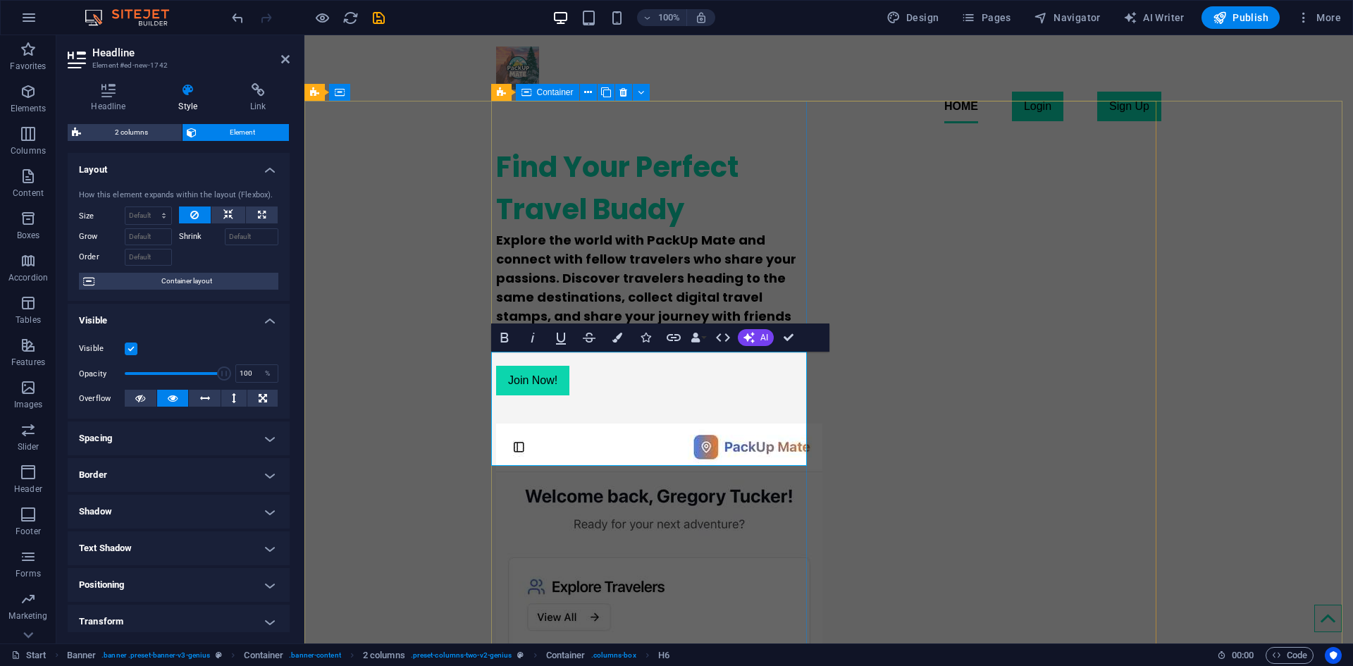
click at [784, 192] on div "Find Your Perfect Travel Buddy Explore the world with PackUp Mate and connect w…" at bounding box center [654, 271] width 316 height 272
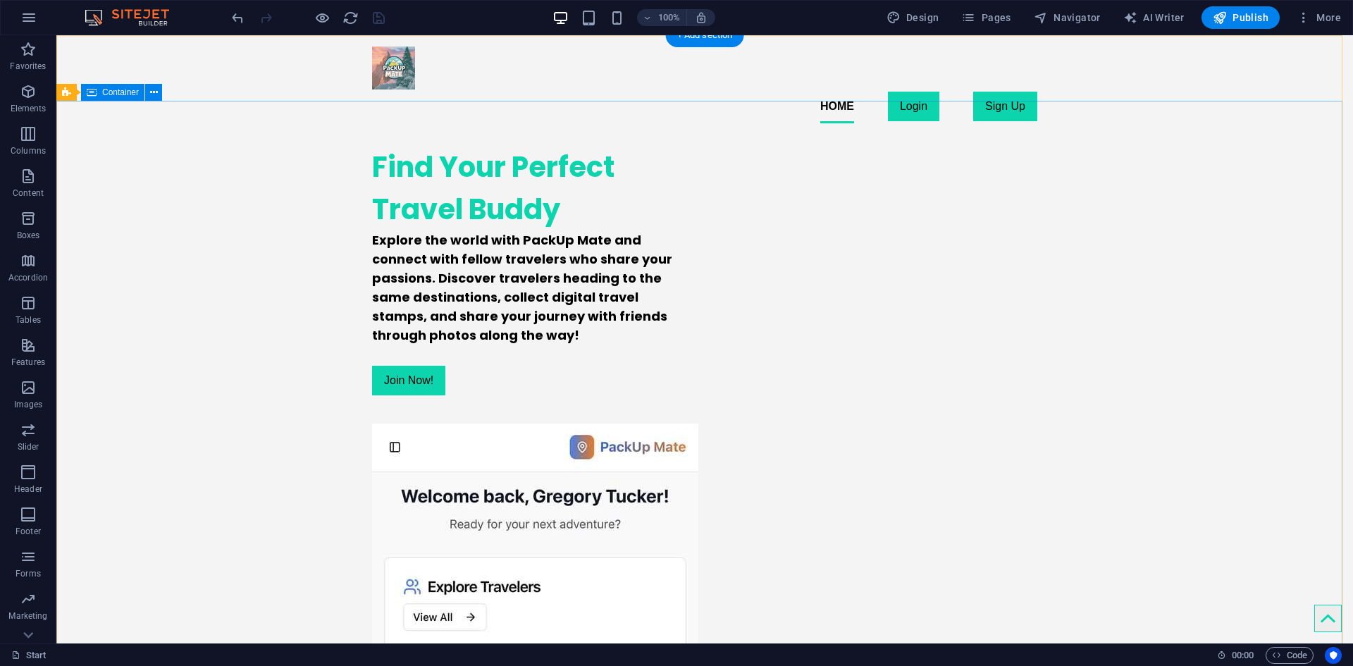
scroll to position [70, 0]
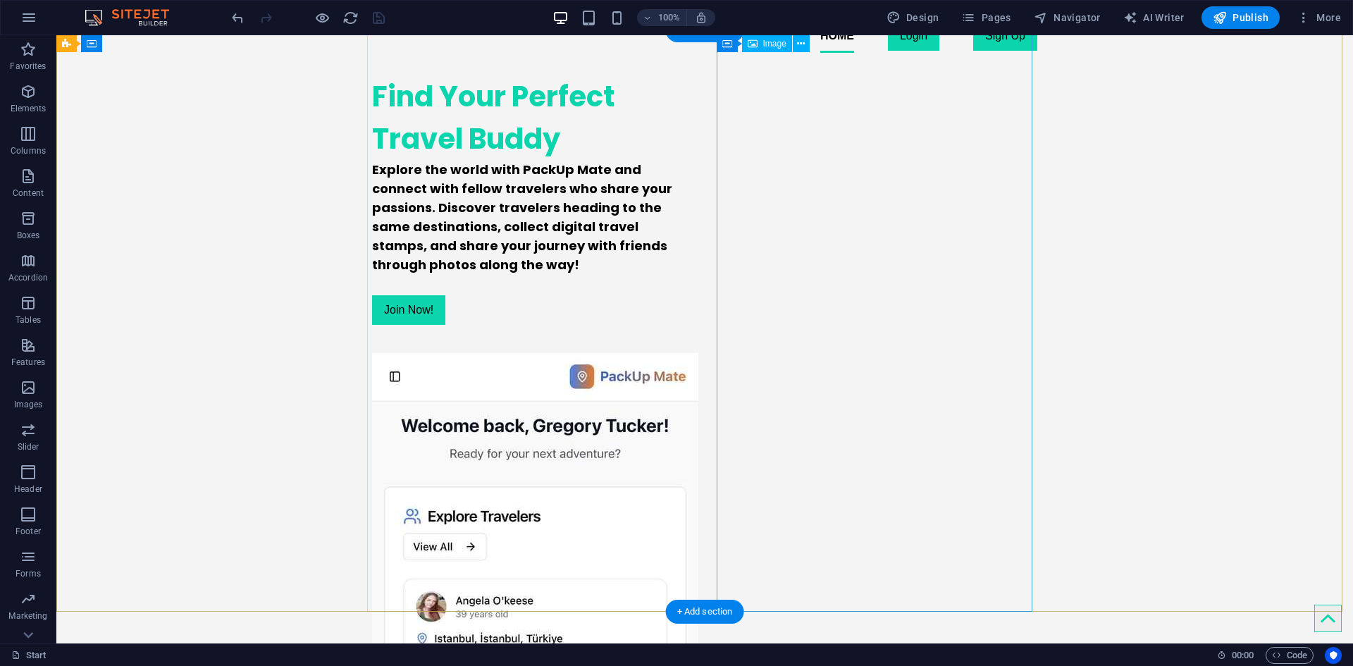
click at [688, 353] on figure at bounding box center [530, 653] width 316 height 601
select select "px"
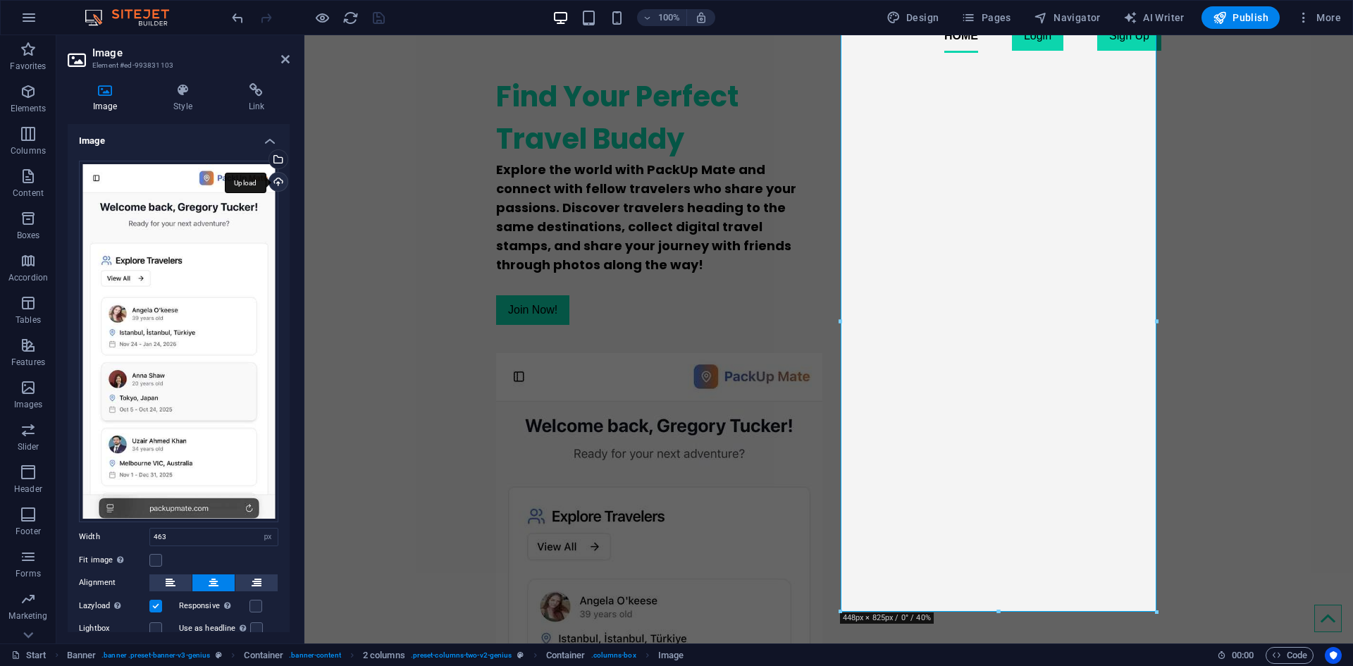
click at [278, 176] on div "Upload" at bounding box center [276, 183] width 21 height 21
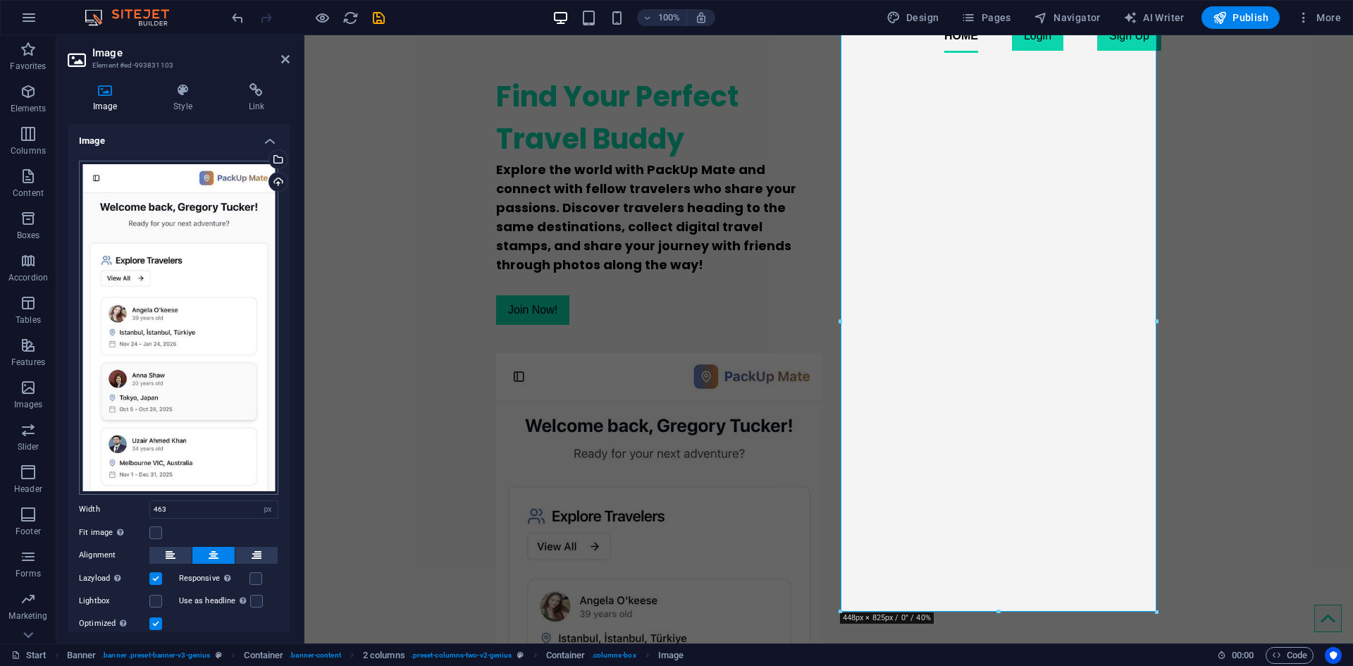
scroll to position [48, 0]
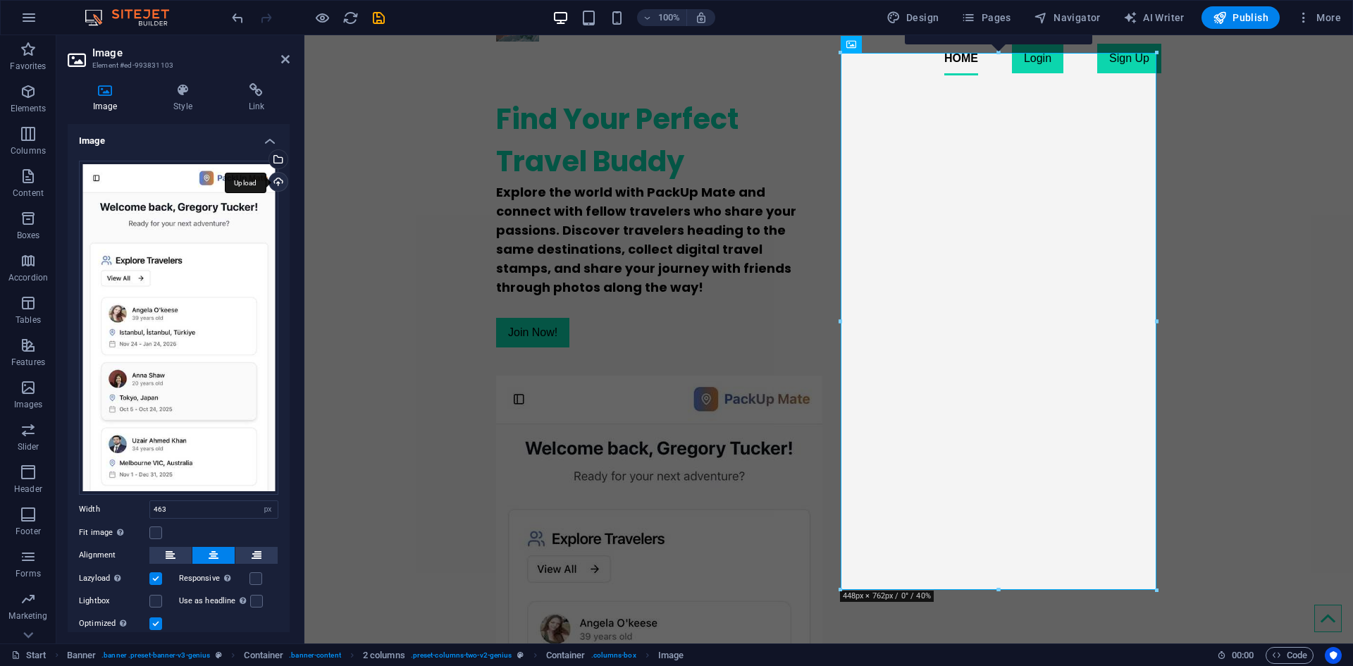
click at [275, 184] on div "Upload" at bounding box center [276, 183] width 21 height 21
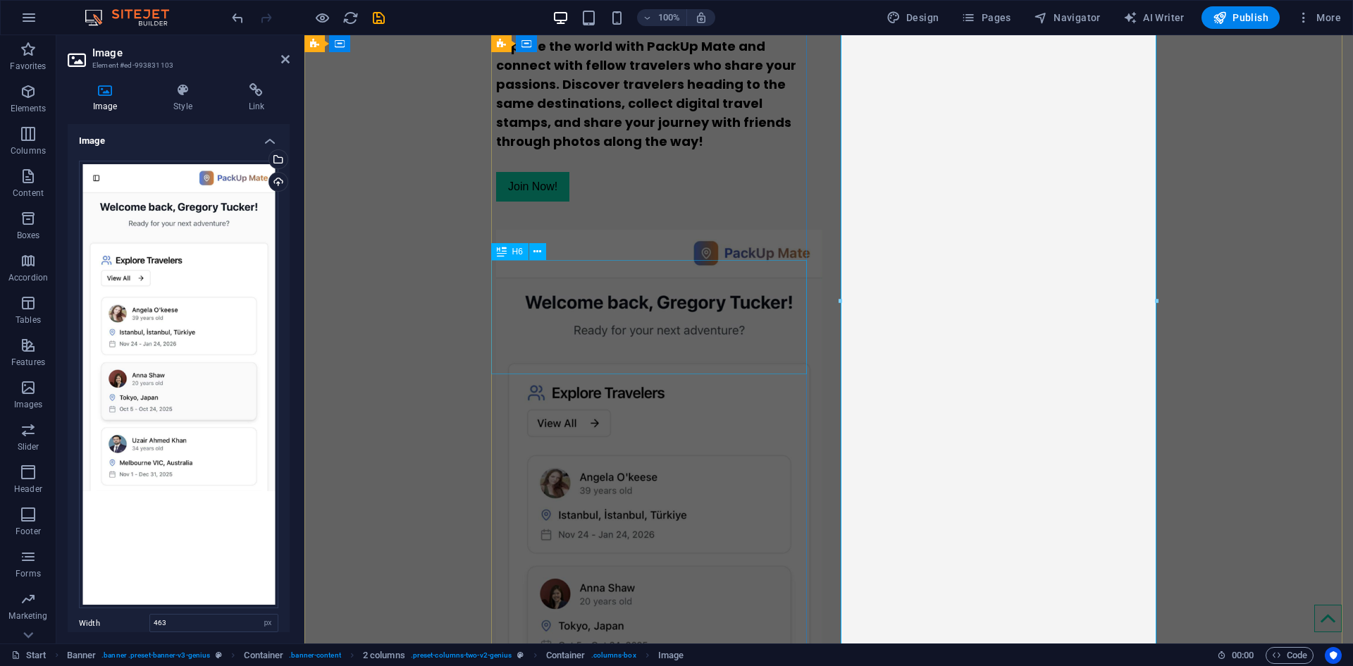
scroll to position [282, 0]
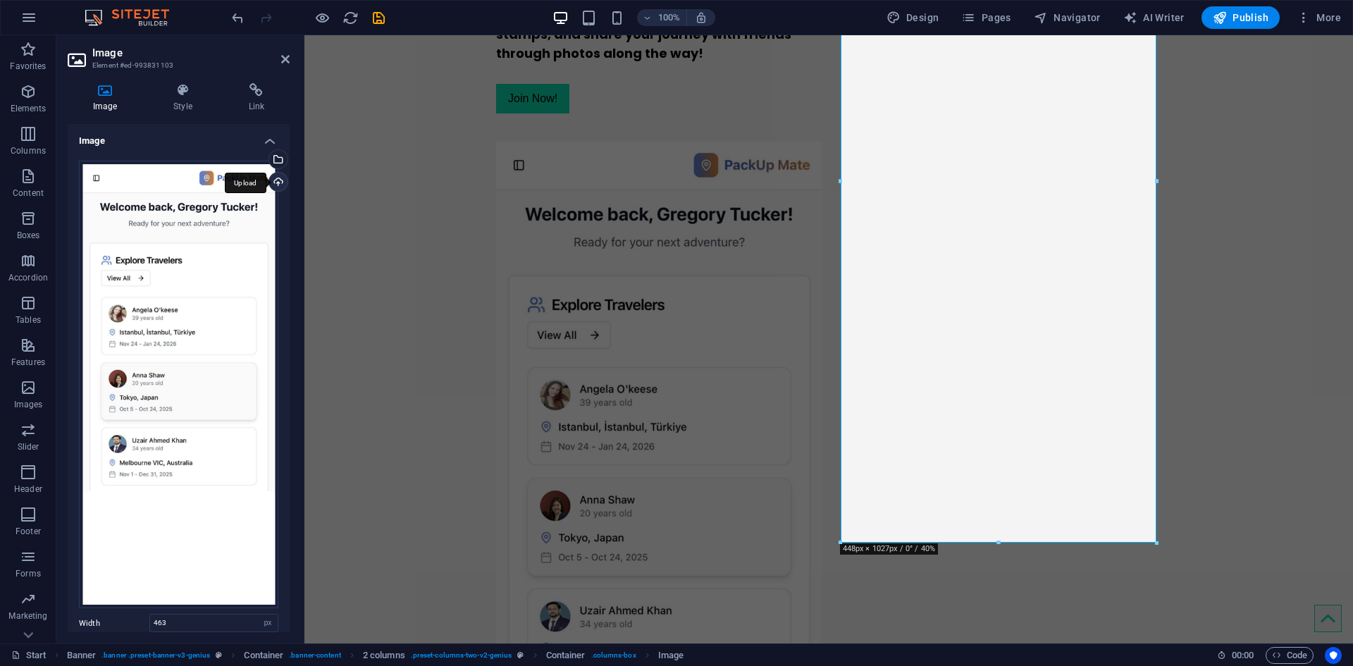
click at [268, 182] on div "Upload" at bounding box center [276, 183] width 21 height 21
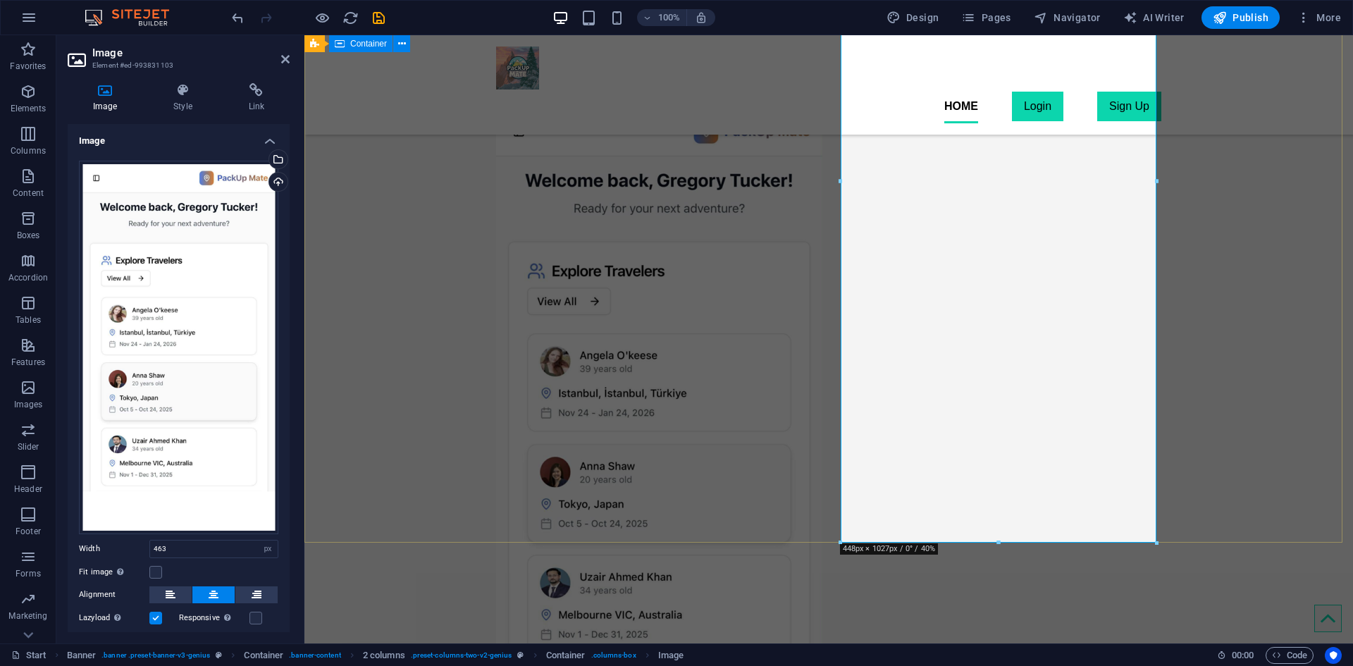
scroll to position [221, 0]
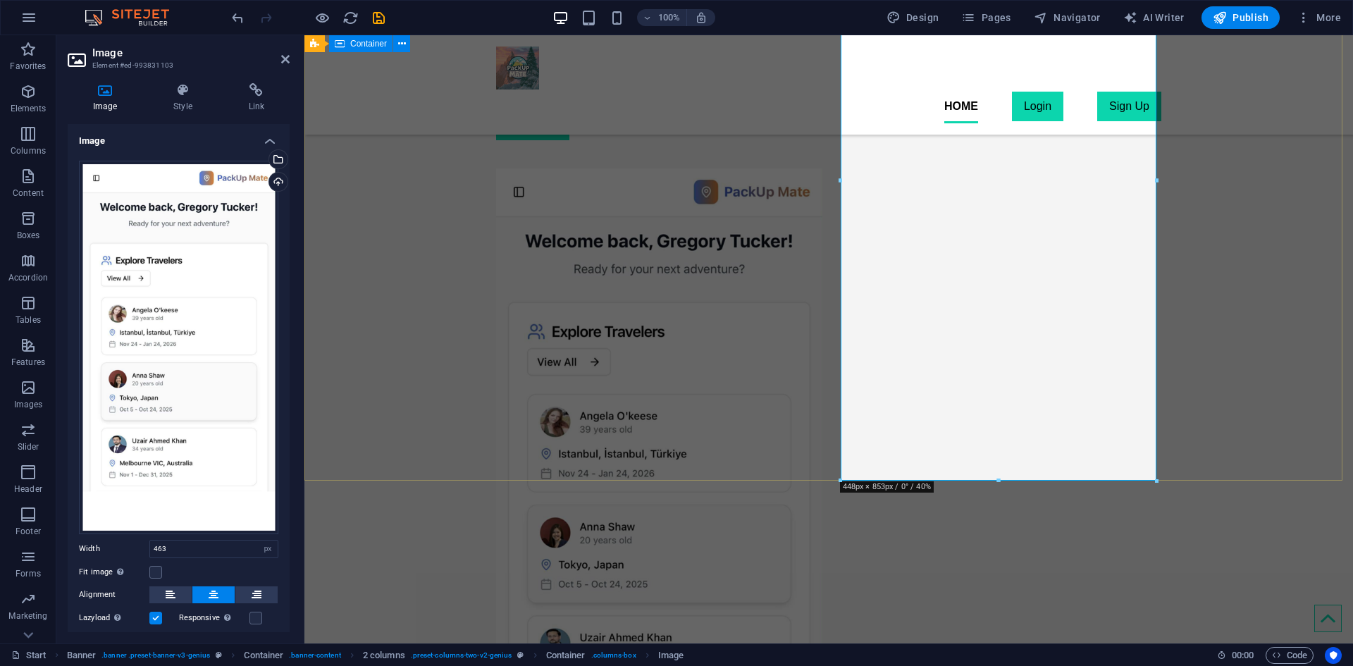
click at [1252, 317] on div "Find Your Perfect Travel Buddy Explore the world with PackUp Mate and connect w…" at bounding box center [828, 335] width 1048 height 910
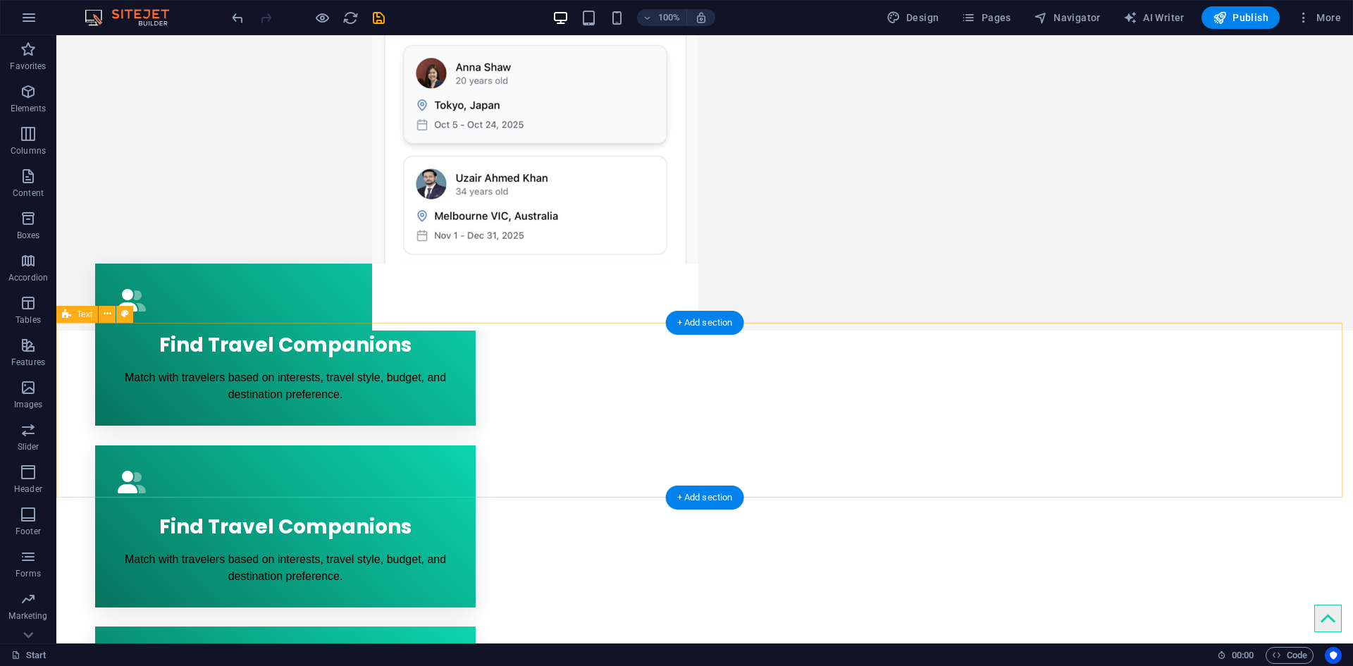
scroll to position [926, 0]
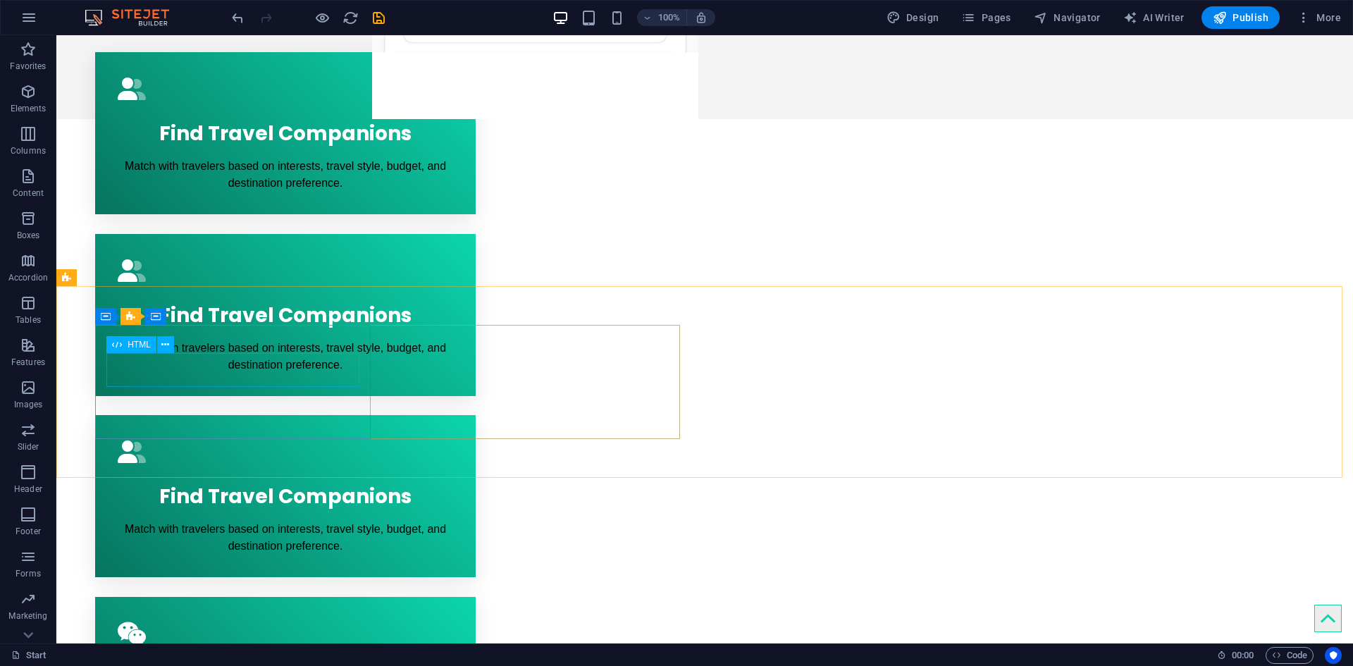
click at [140, 345] on span "HTML" at bounding box center [139, 344] width 23 height 8
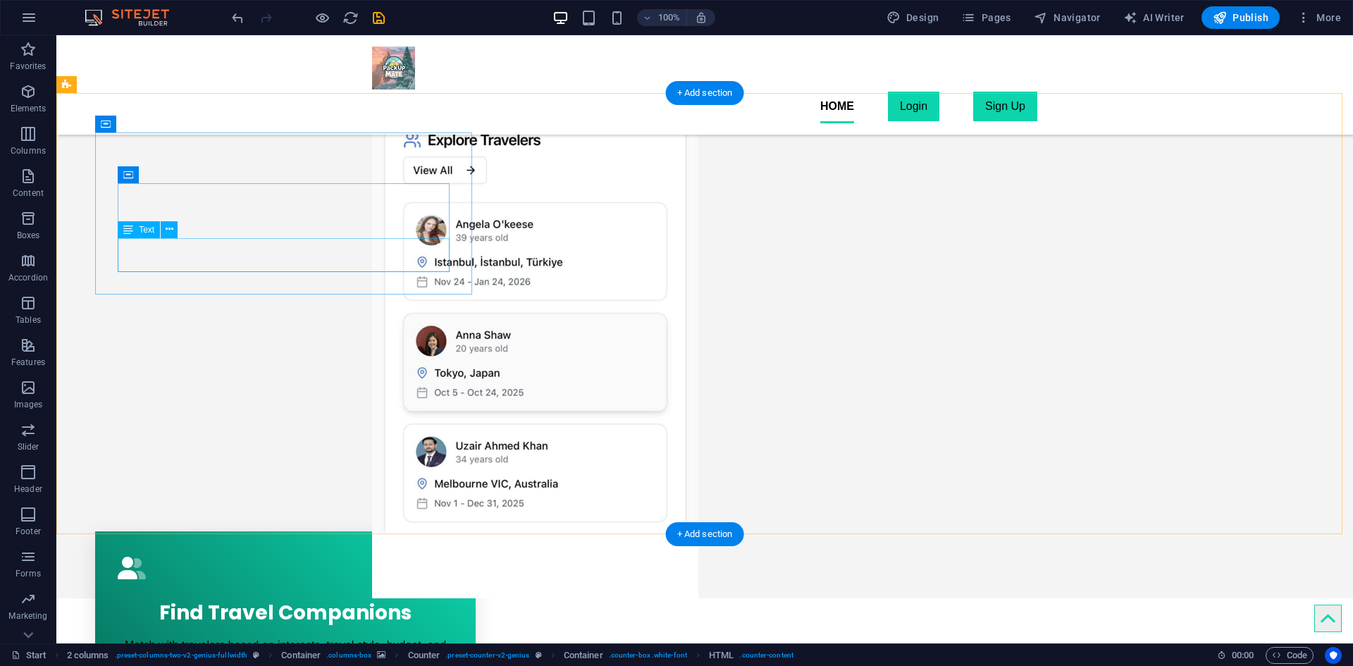
scroll to position [292, 0]
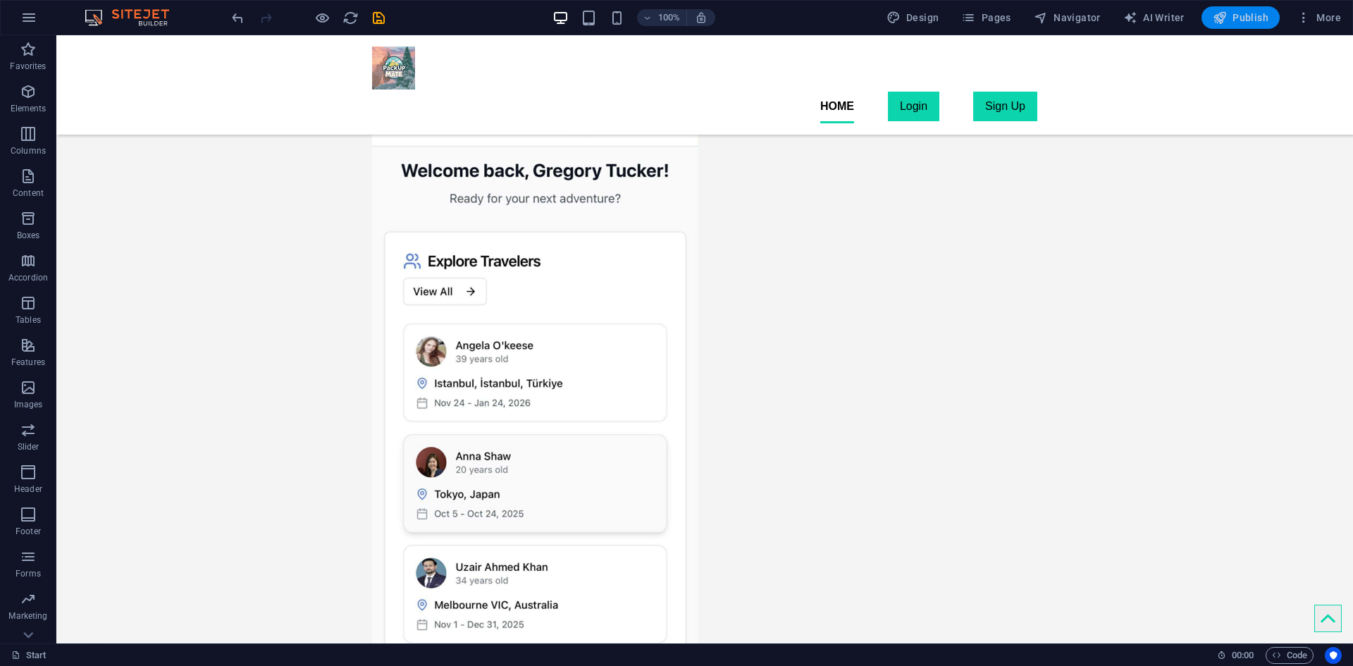
click at [1244, 20] on span "Publish" at bounding box center [1241, 18] width 56 height 14
